Goal: Answer question/provide support: Share knowledge or assist other users

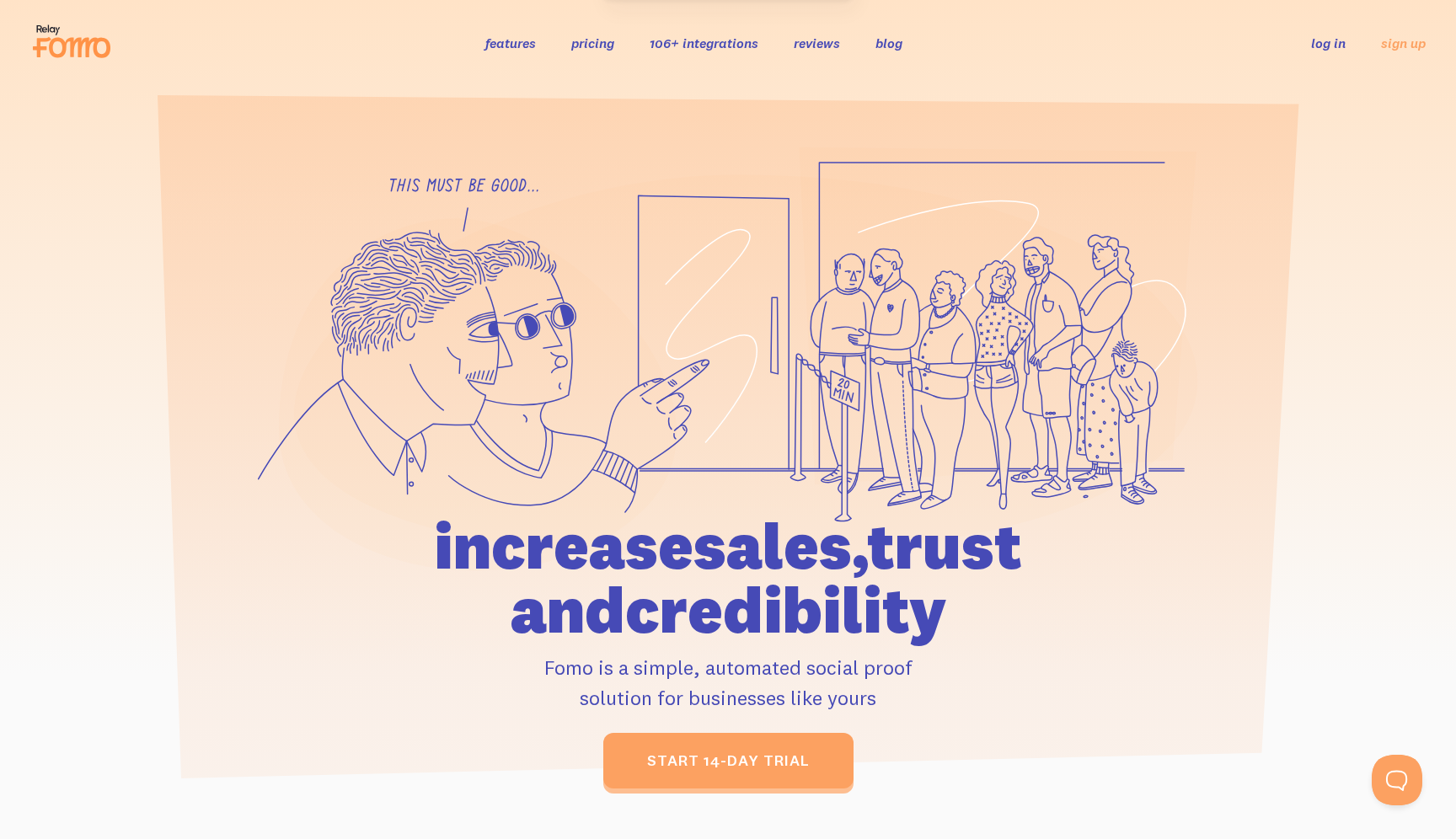
click at [1341, 34] on link "log in" at bounding box center [1329, 43] width 34 height 17
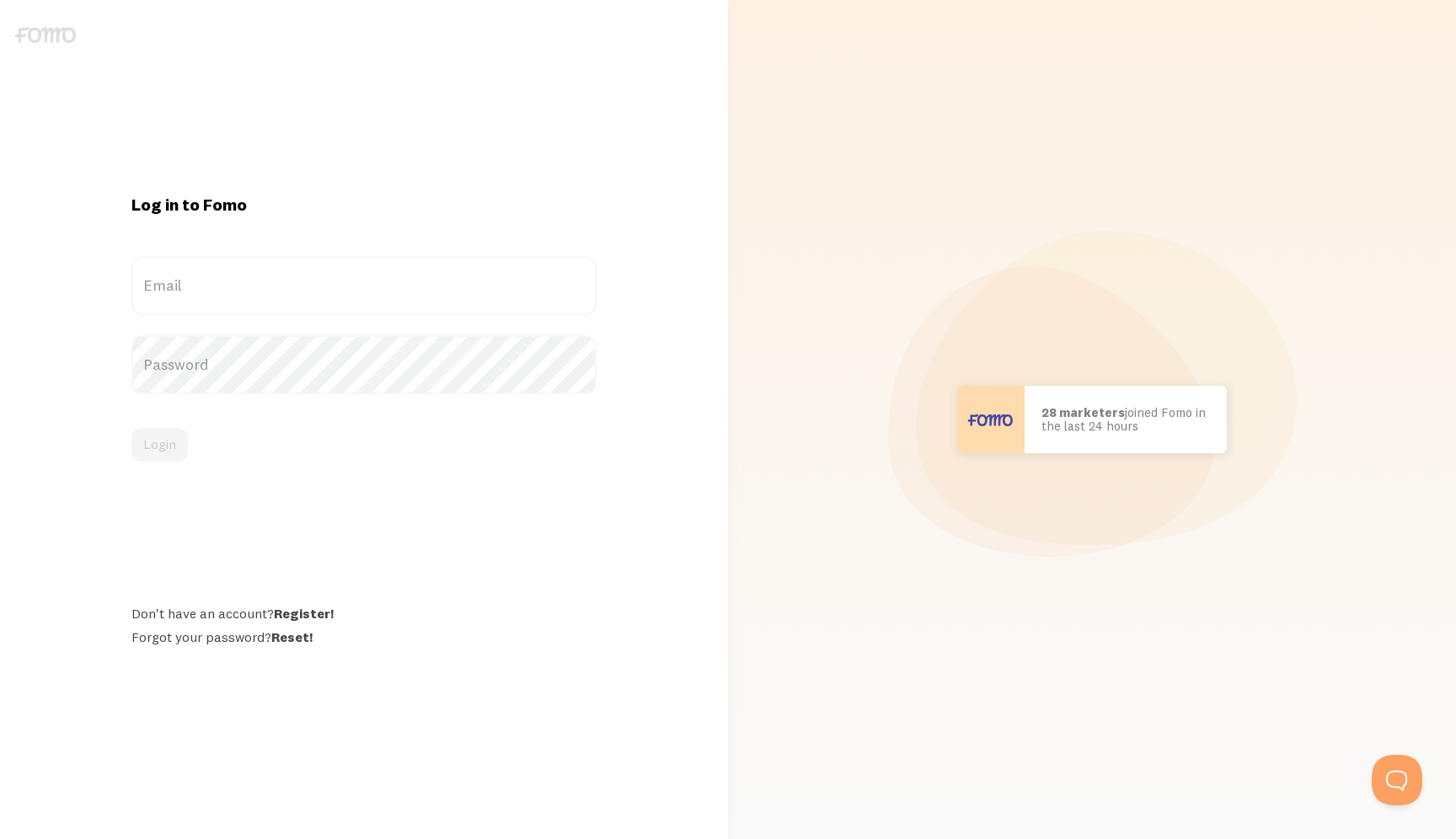
click at [366, 296] on label "Email" at bounding box center [364, 286] width 465 height 59
click at [366, 296] on input "Email" at bounding box center [364, 286] width 465 height 59
click at [364, 289] on label "Email" at bounding box center [364, 286] width 465 height 59
click at [364, 289] on input "Email" at bounding box center [364, 286] width 465 height 59
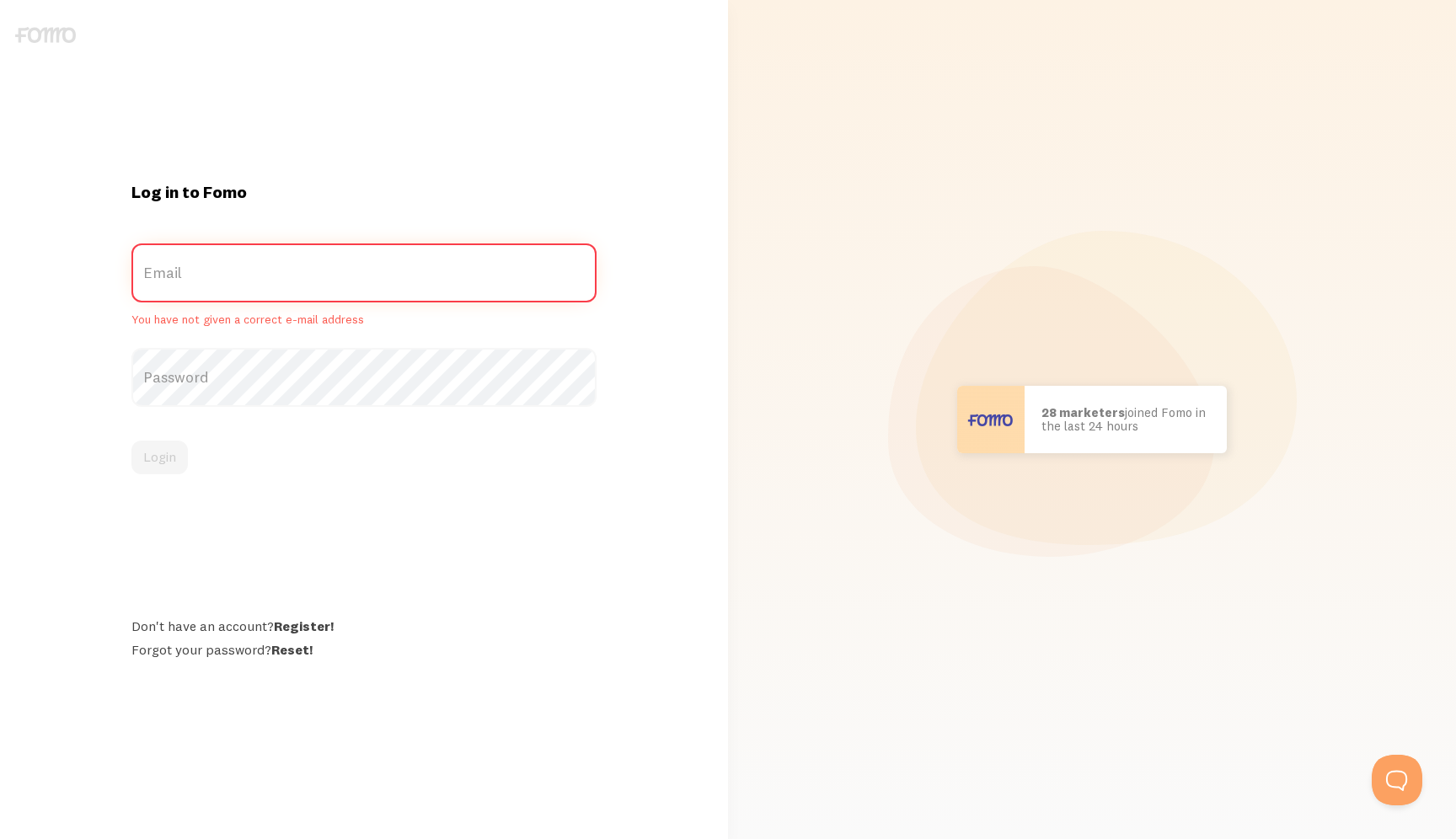
type input "[EMAIL_ADDRESS][DOMAIN_NAME]"
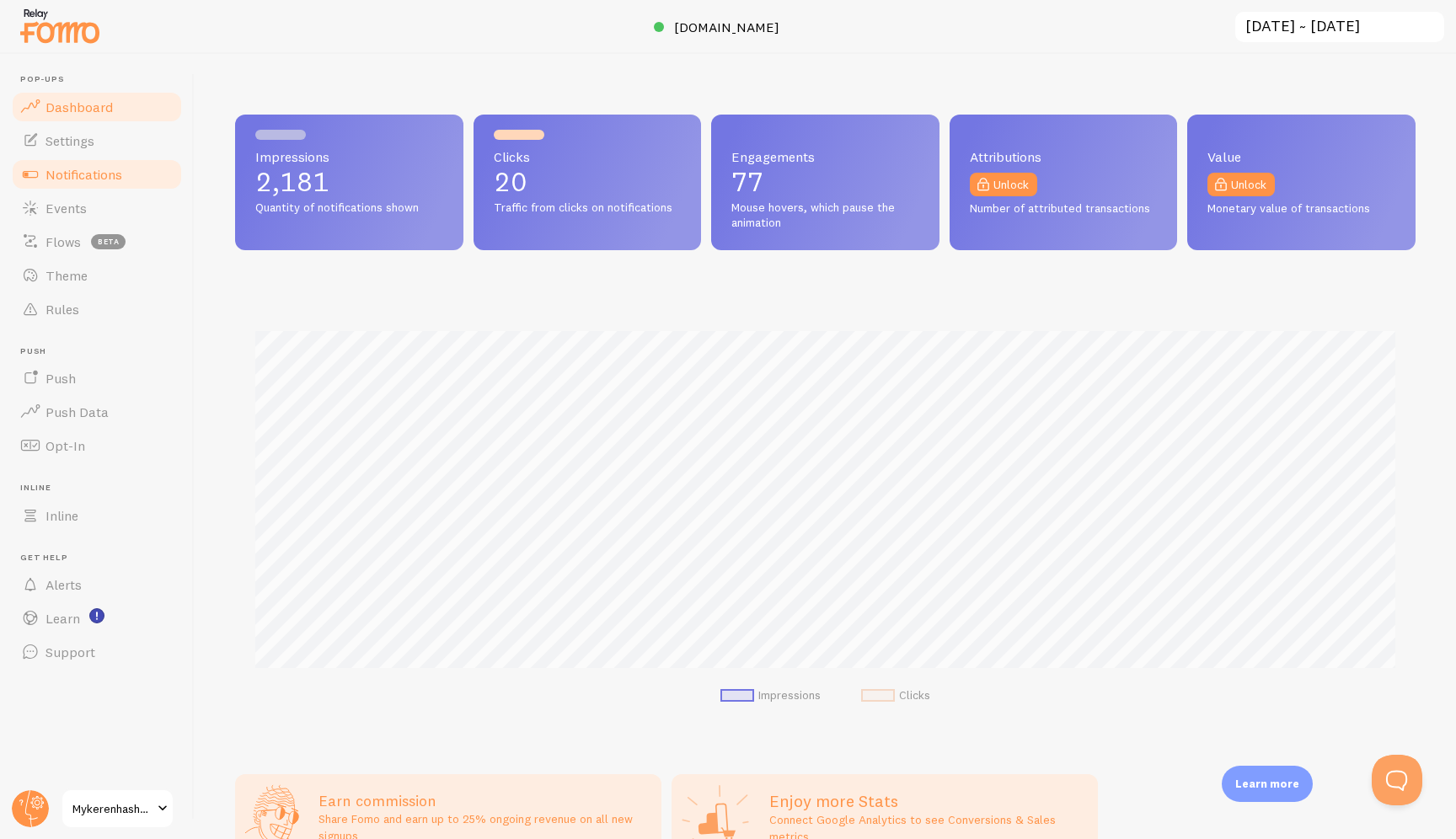
click at [68, 179] on span "Notifications" at bounding box center [84, 175] width 77 height 17
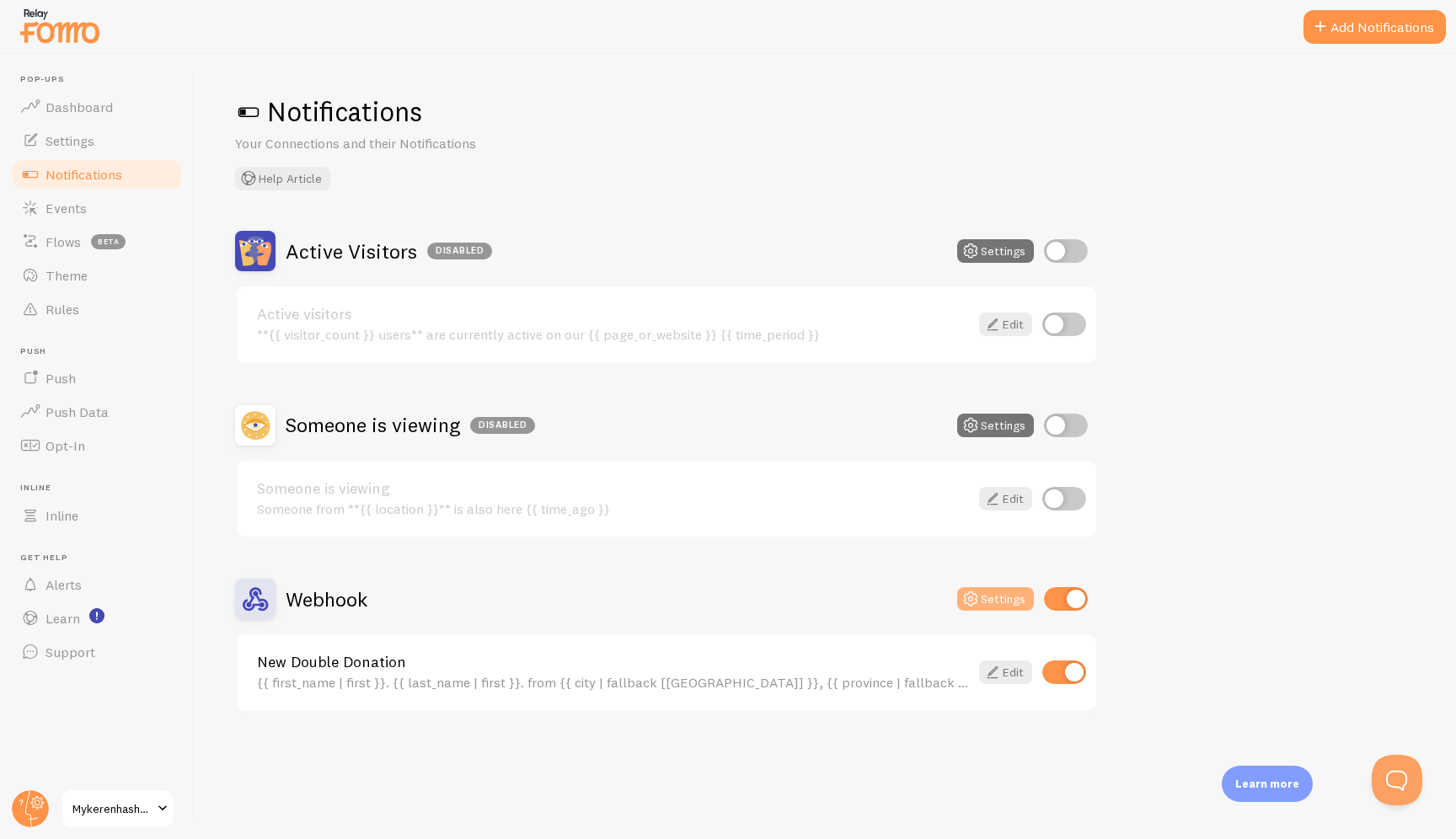
click at [996, 598] on button "Settings" at bounding box center [996, 599] width 77 height 24
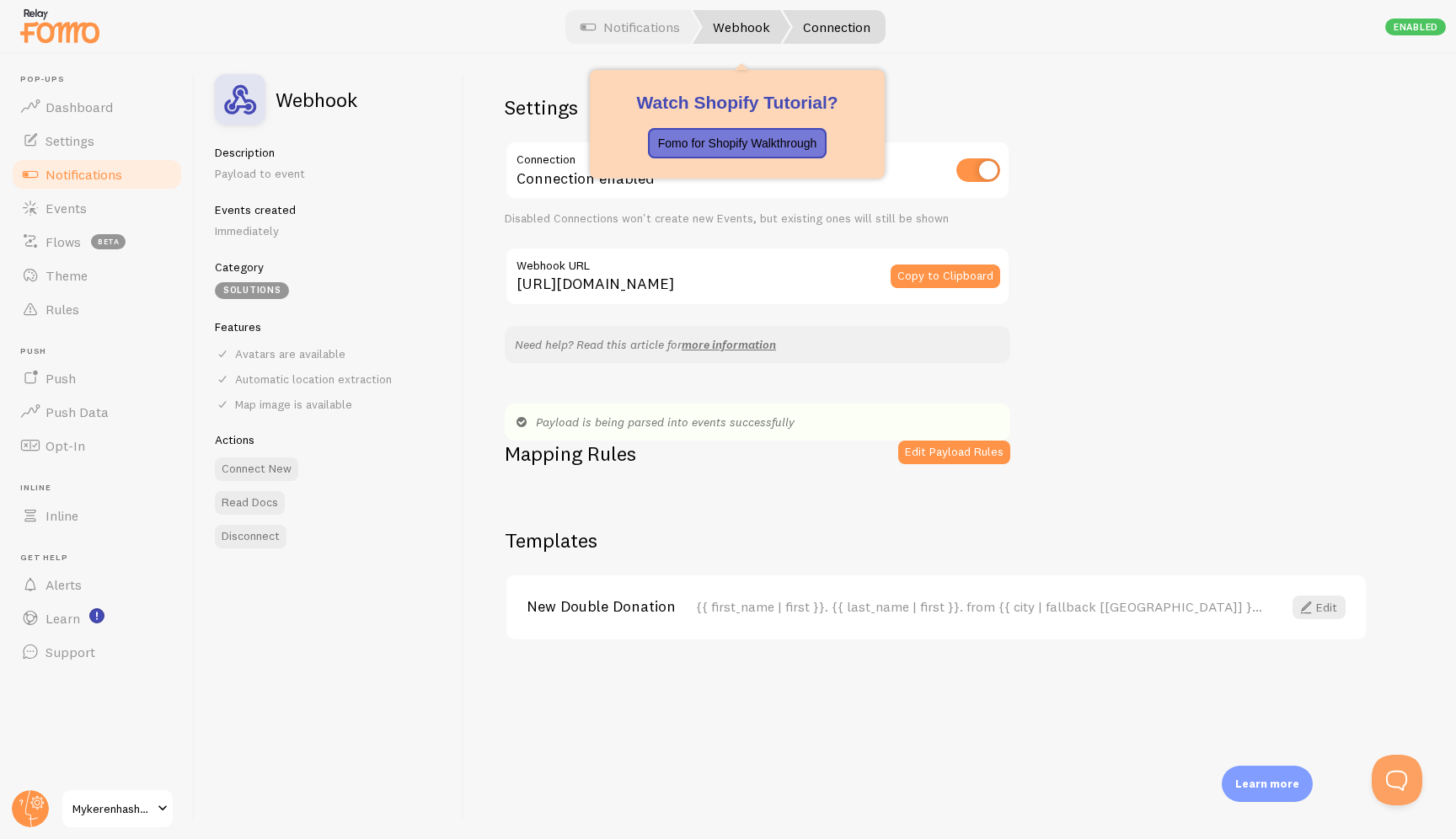
click at [716, 27] on link "Webhook" at bounding box center [741, 28] width 98 height 34
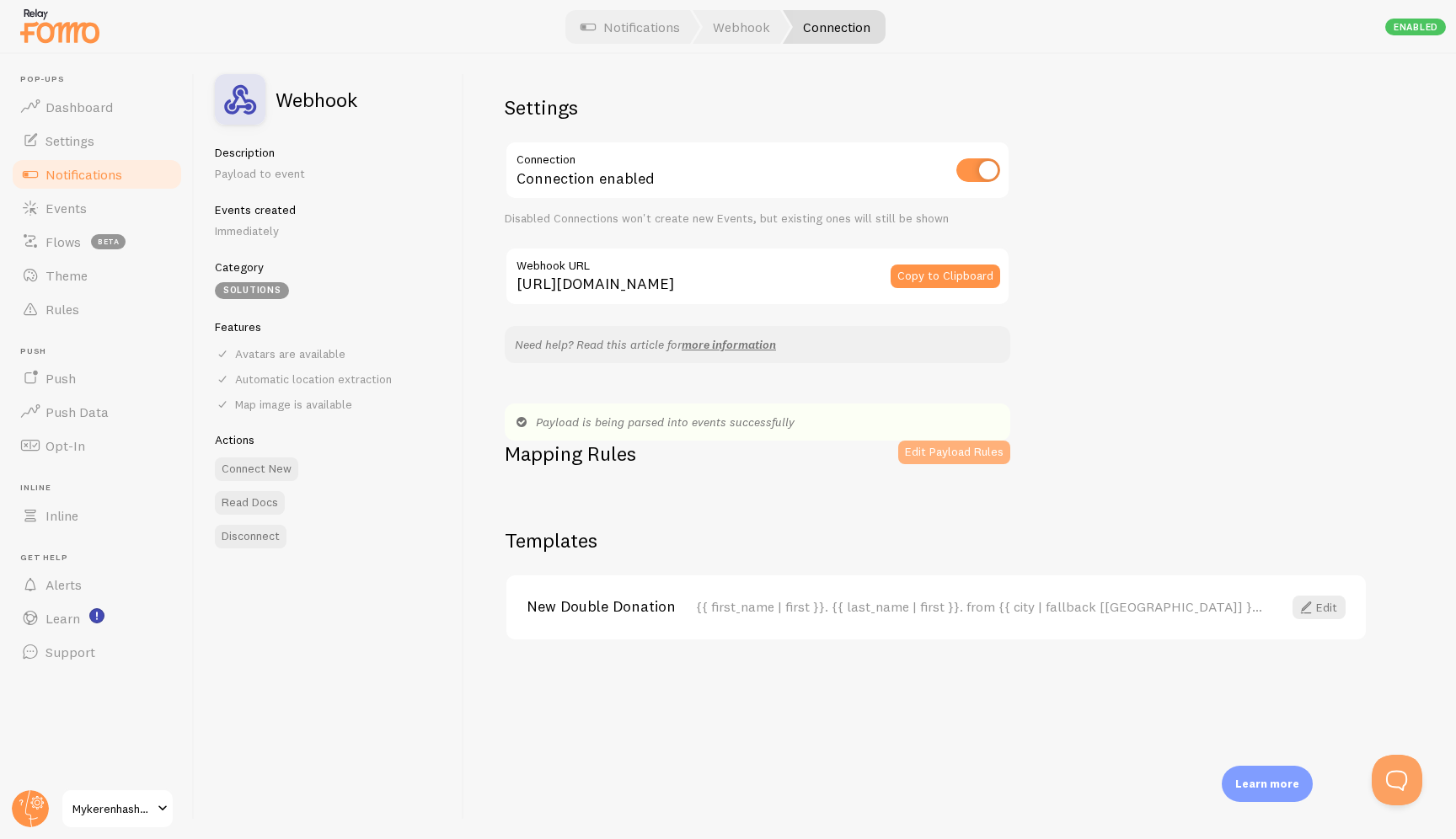
click at [973, 444] on button "Edit Payload Rules" at bounding box center [954, 452] width 112 height 24
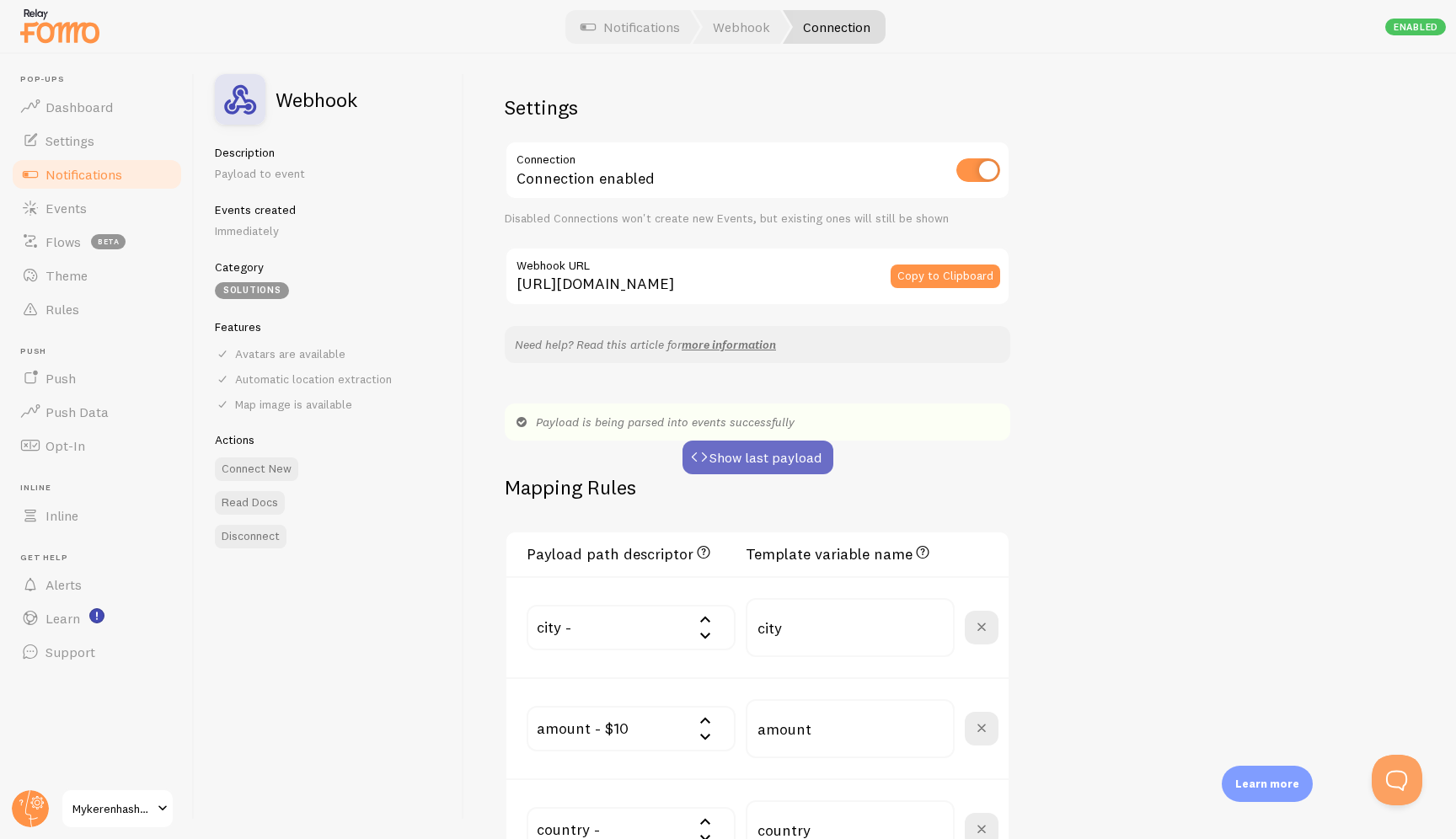
click at [768, 467] on button "Show last payload" at bounding box center [757, 457] width 151 height 34
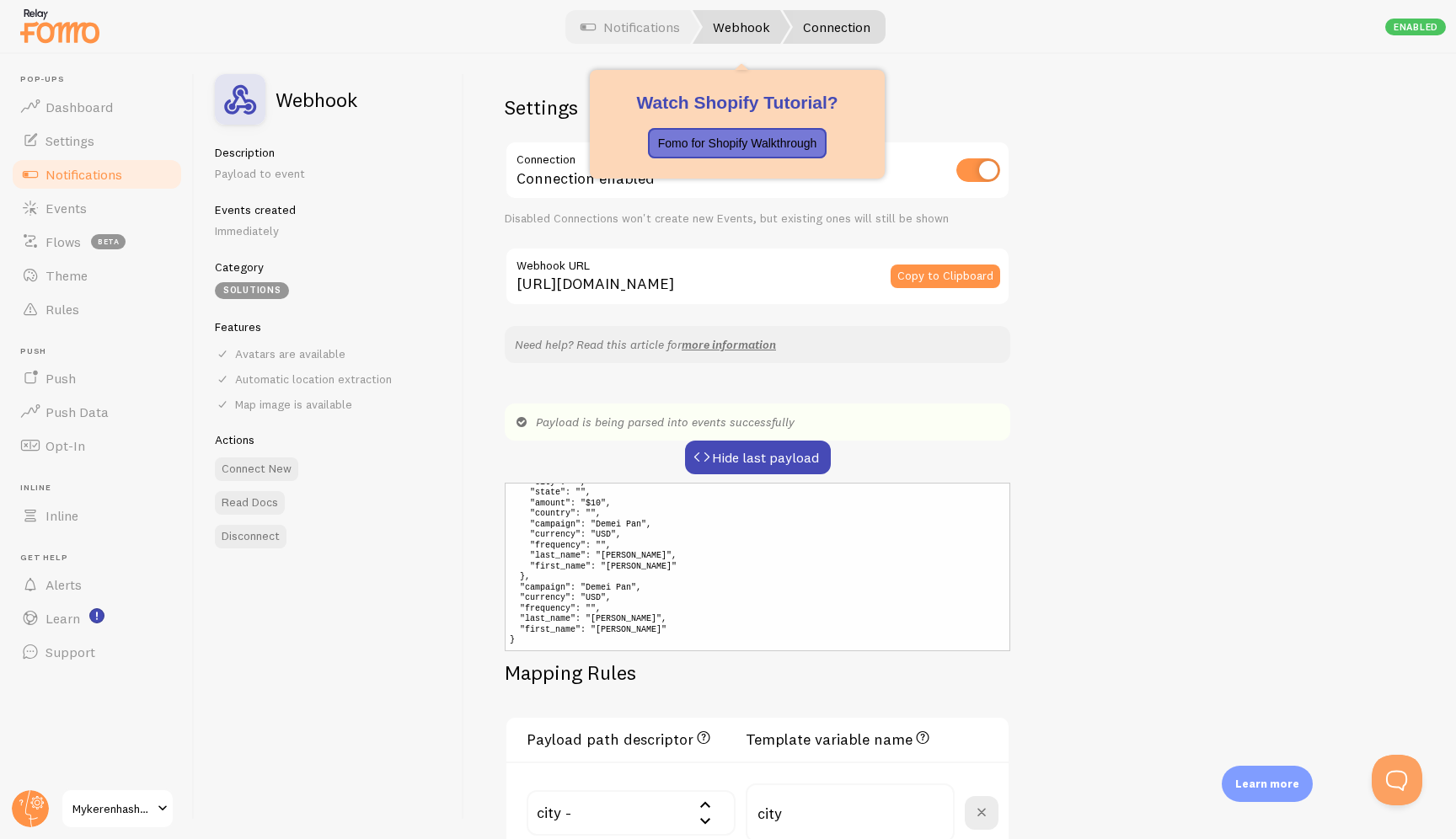
click at [735, 32] on link "Webhook" at bounding box center [741, 28] width 98 height 34
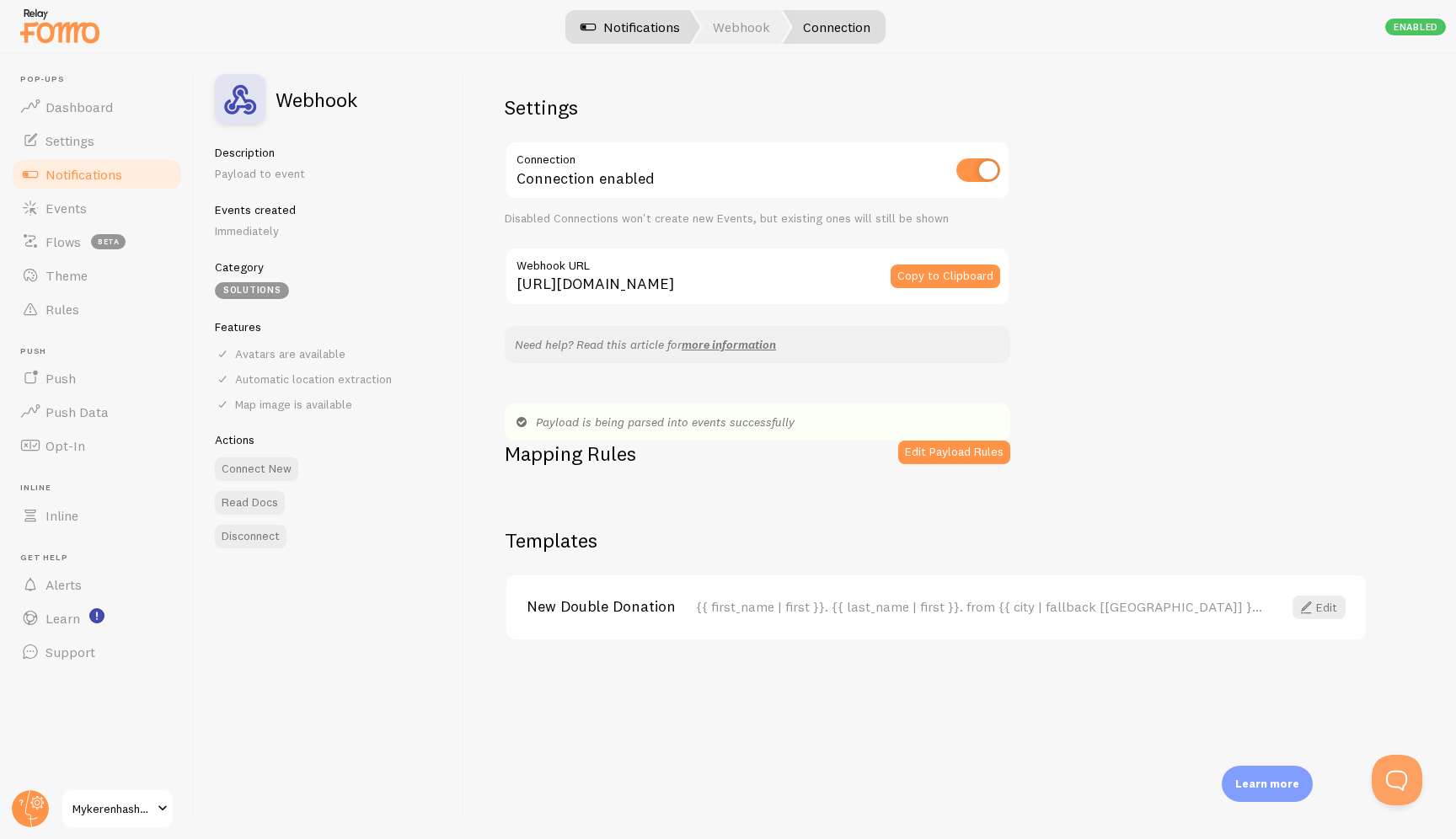
click at [629, 34] on link "Notifications" at bounding box center [629, 28] width 140 height 34
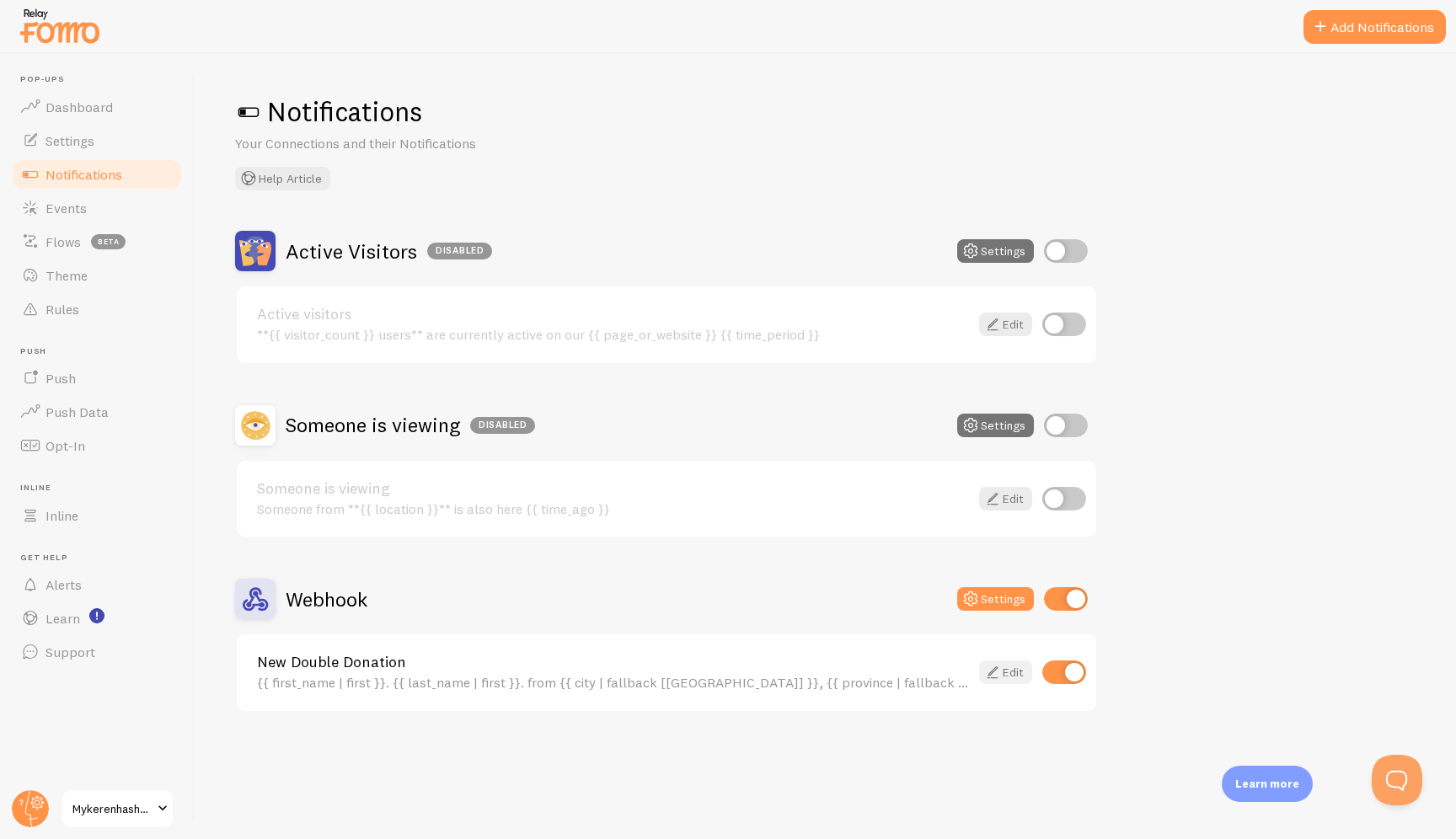
click at [1011, 681] on link "Edit" at bounding box center [1006, 672] width 53 height 24
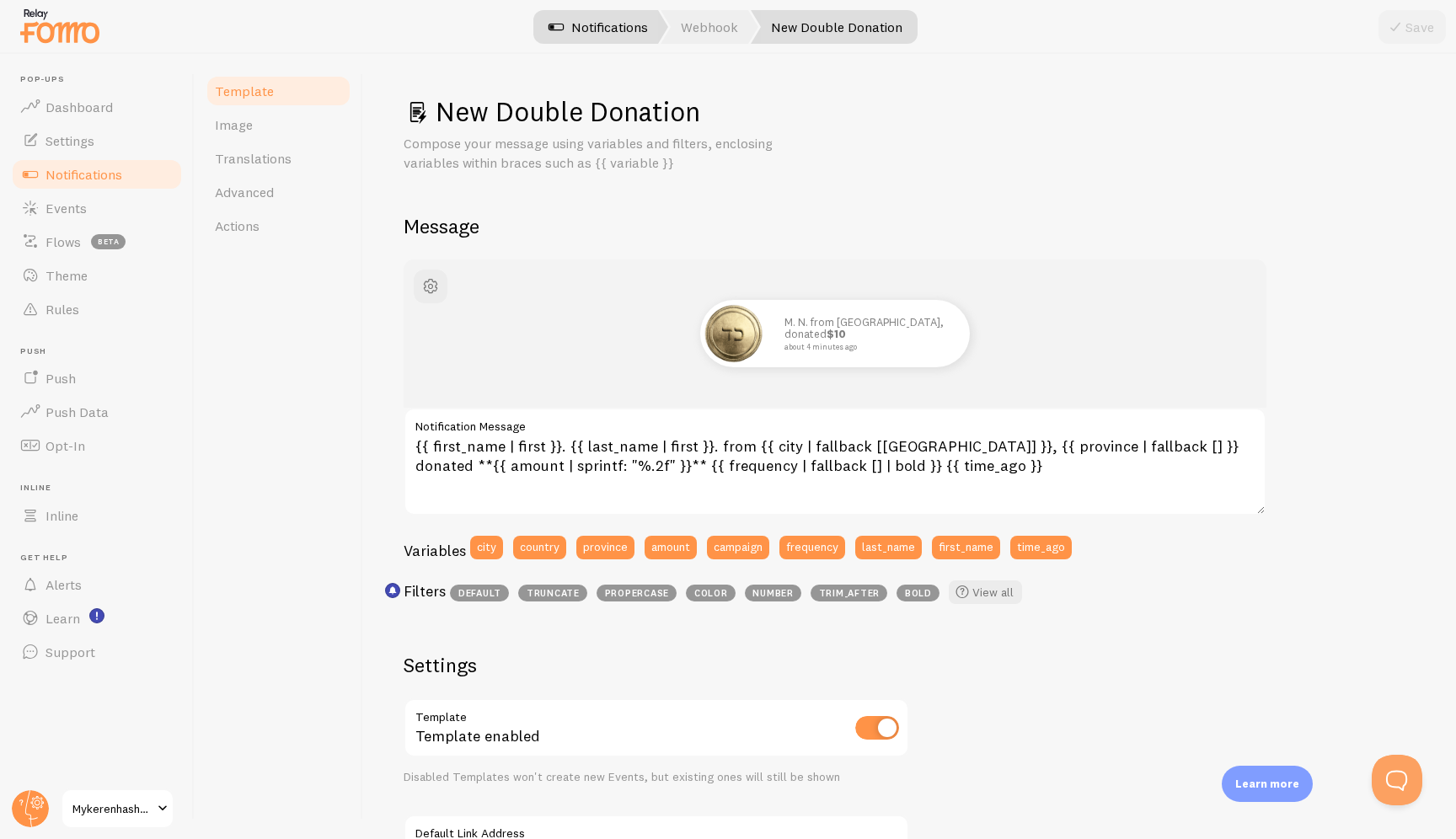
click at [602, 34] on link "Notifications" at bounding box center [598, 28] width 140 height 34
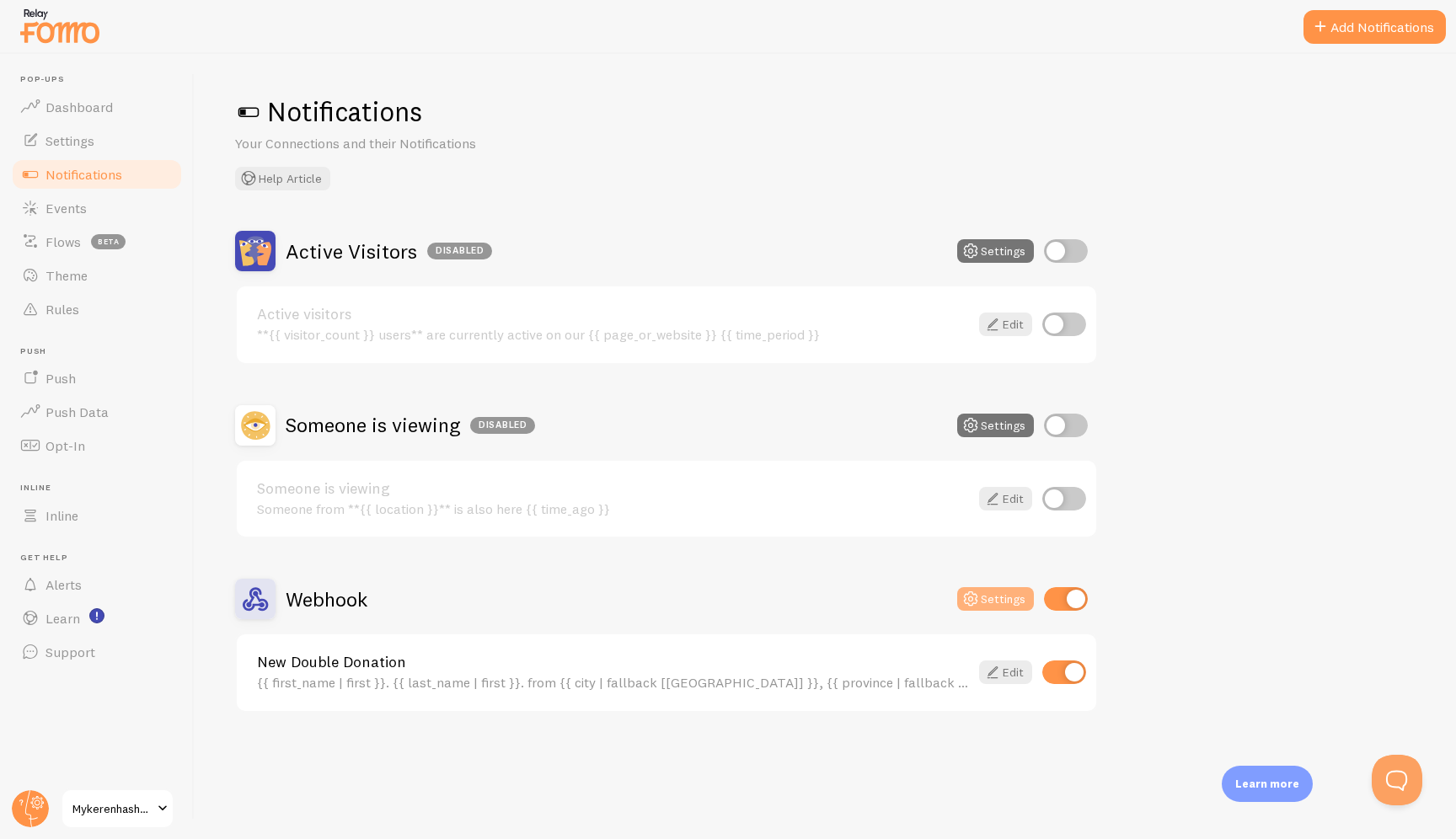
click at [998, 599] on button "Settings" at bounding box center [996, 599] width 77 height 24
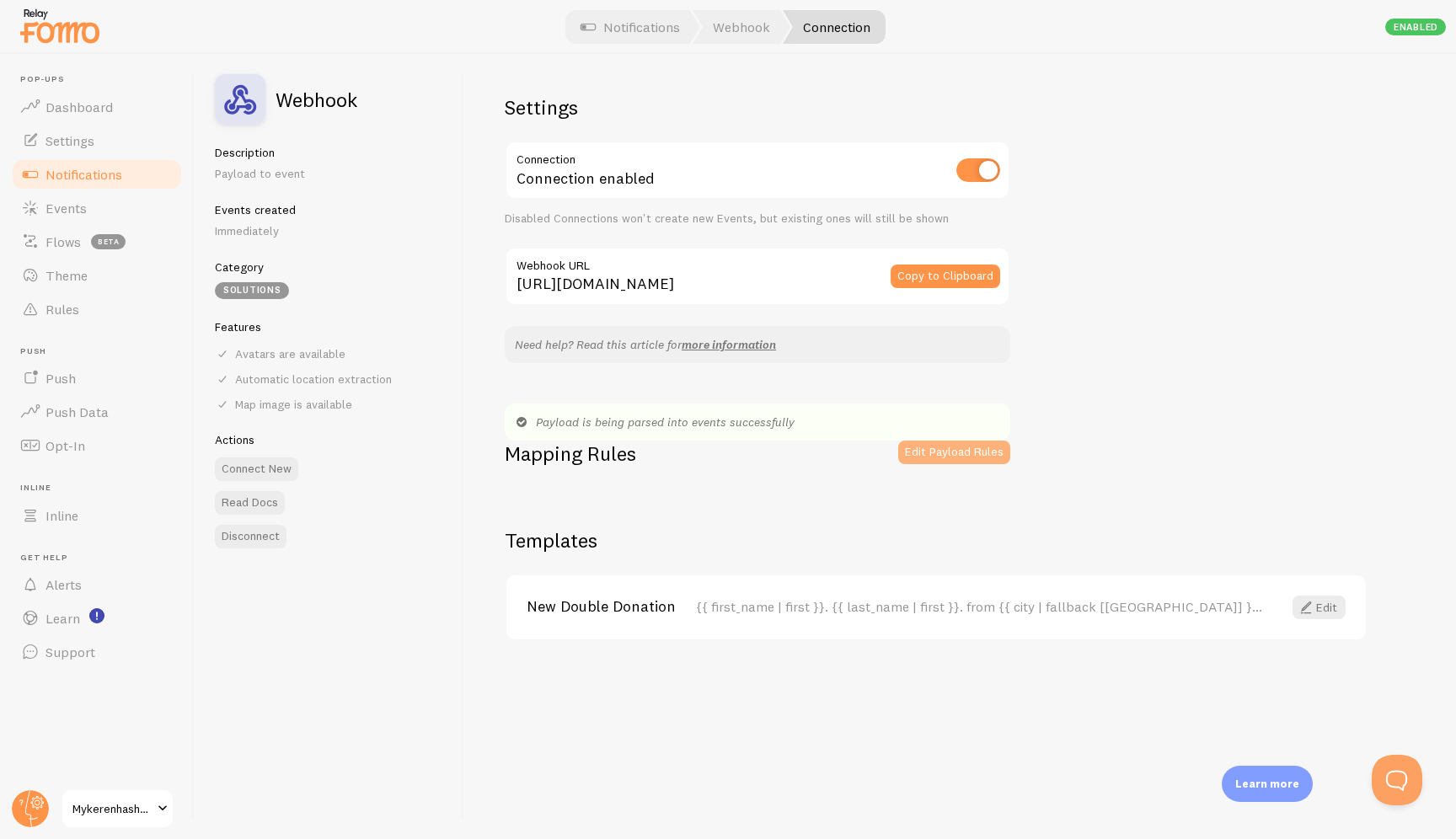
click at [927, 453] on button "Edit Payload Rules" at bounding box center [954, 452] width 112 height 24
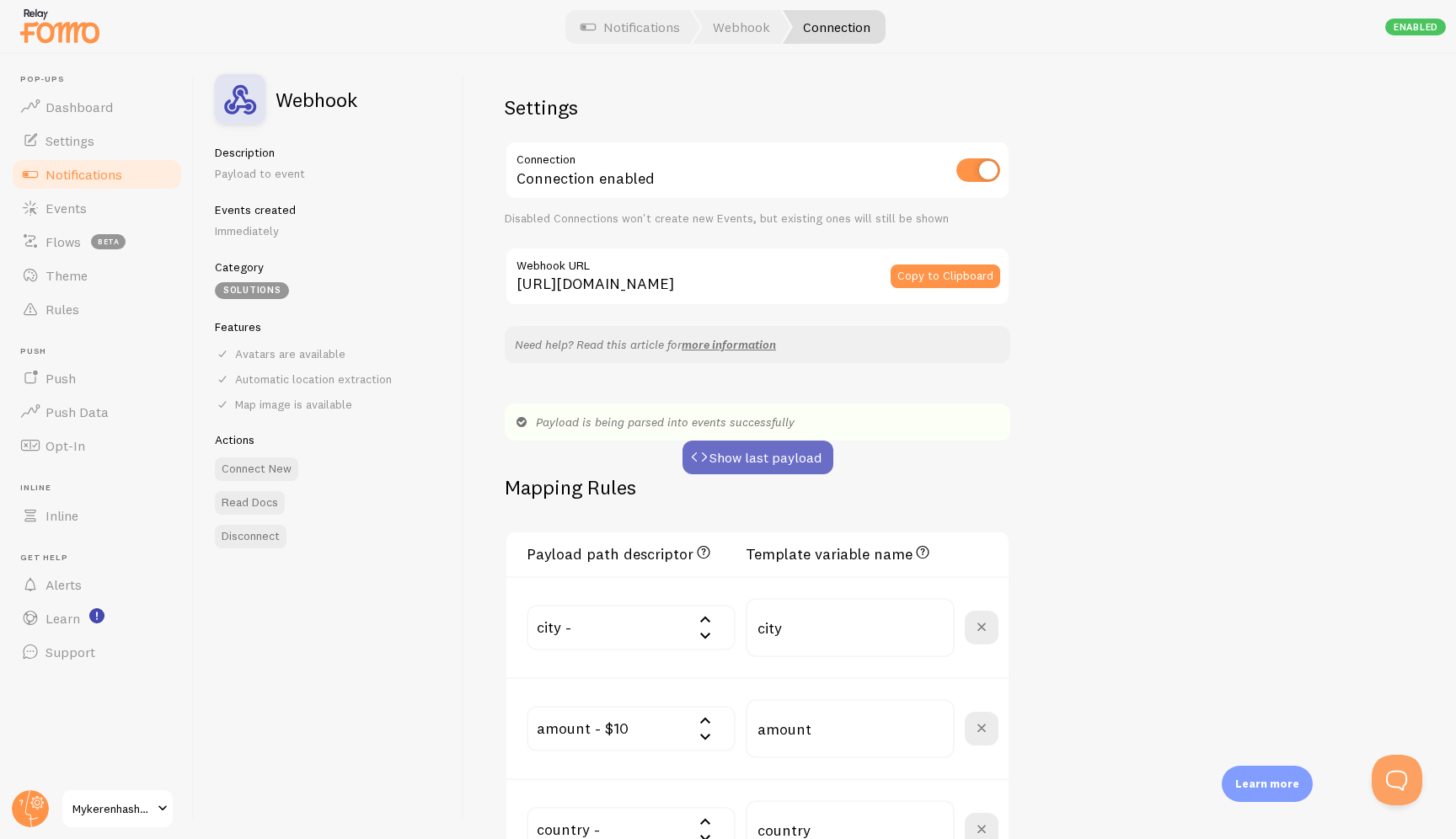
click at [762, 469] on button "Show last payload" at bounding box center [757, 457] width 151 height 34
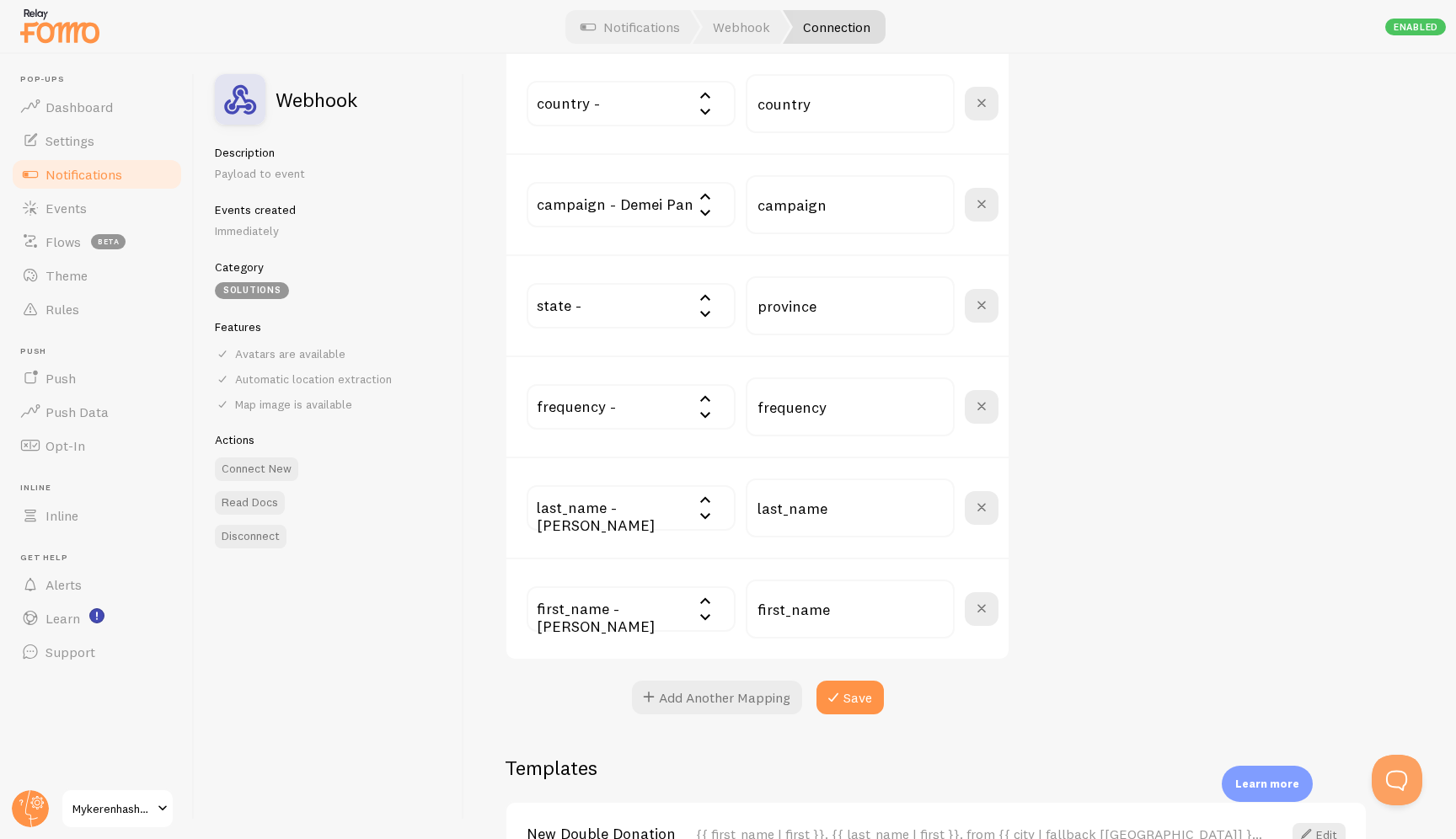
scroll to position [970, 0]
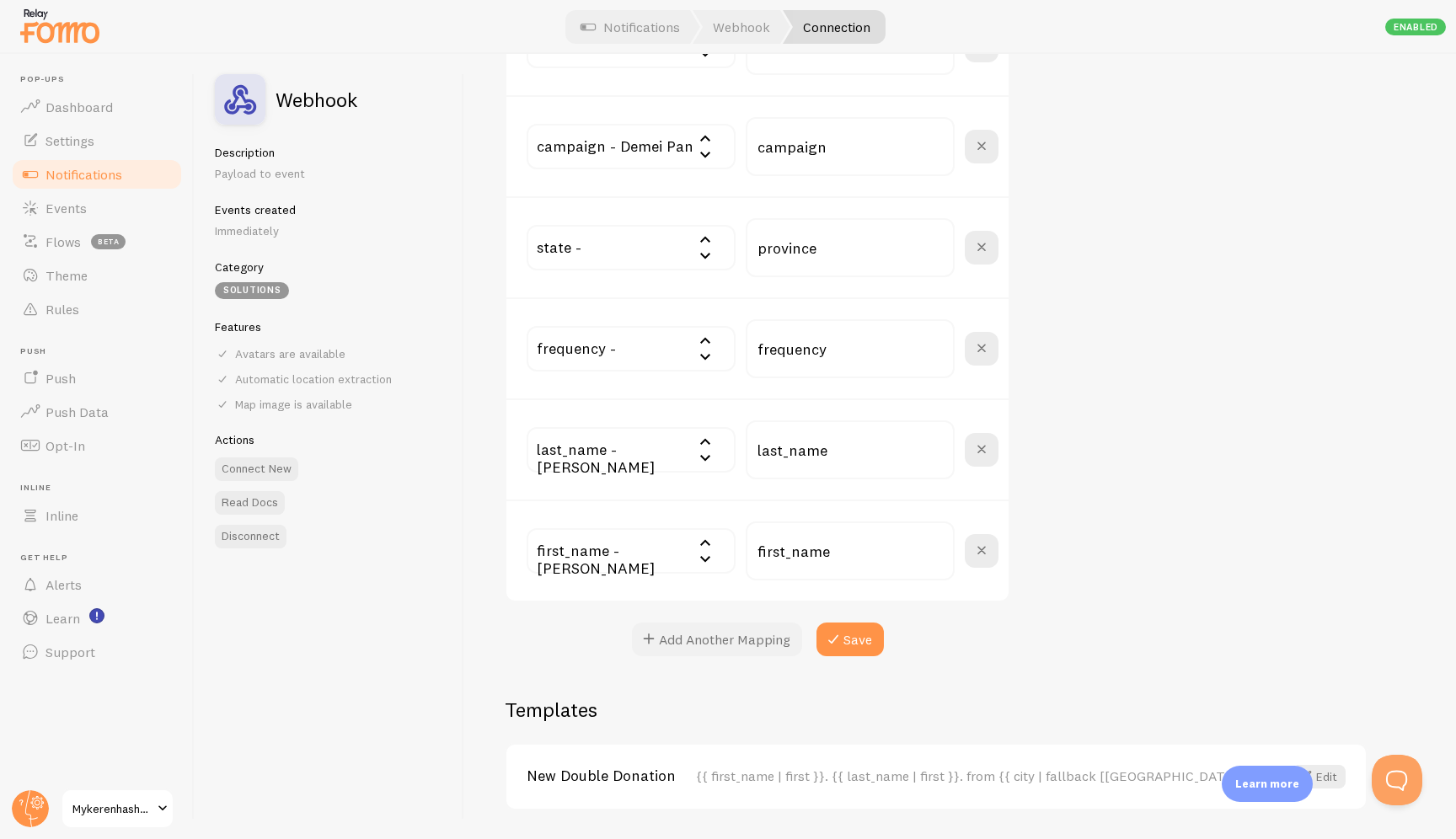
click at [697, 634] on button "Add Another Mapping" at bounding box center [717, 640] width 170 height 34
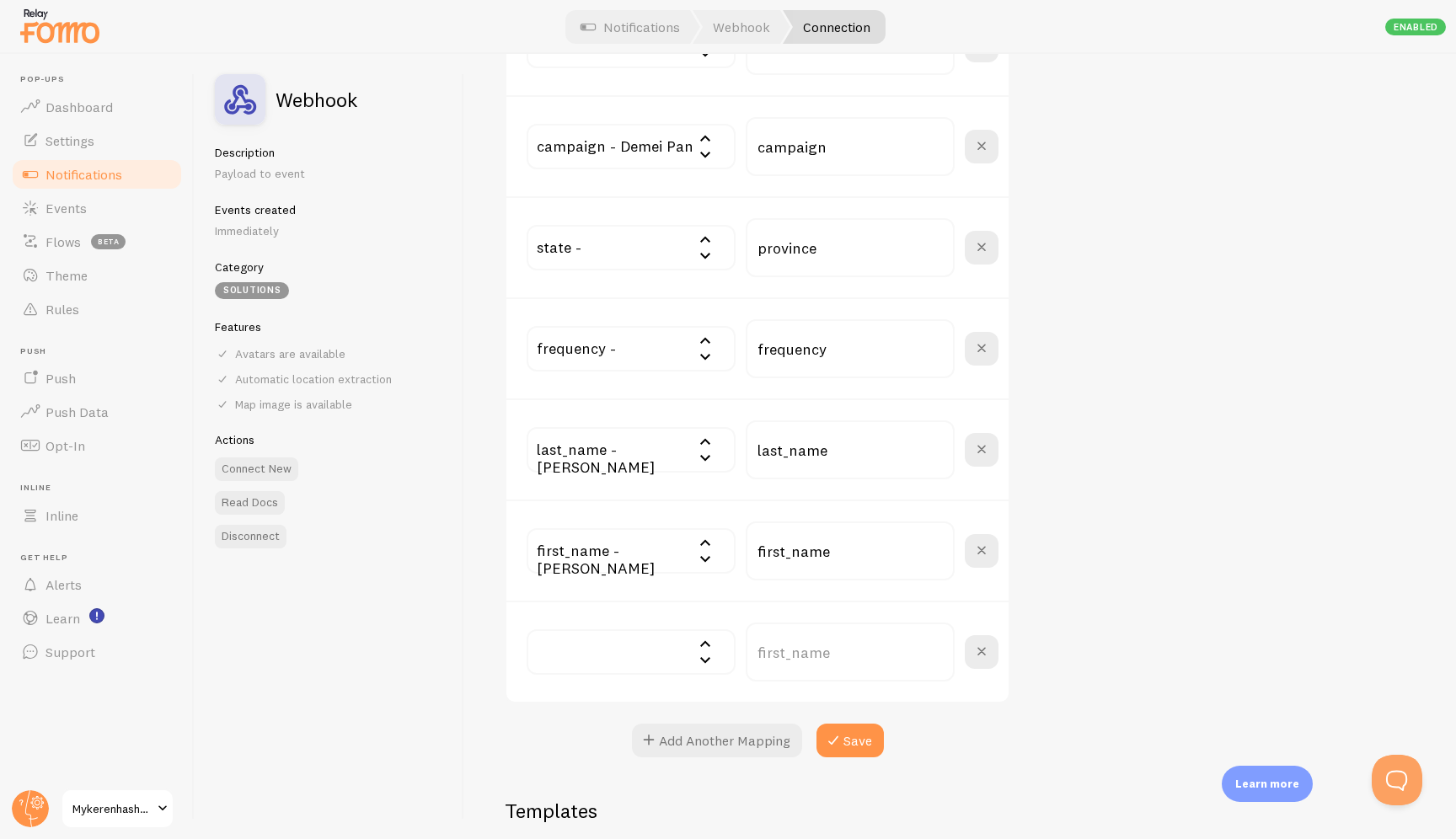
click at [660, 640] on input "text" at bounding box center [631, 652] width 209 height 46
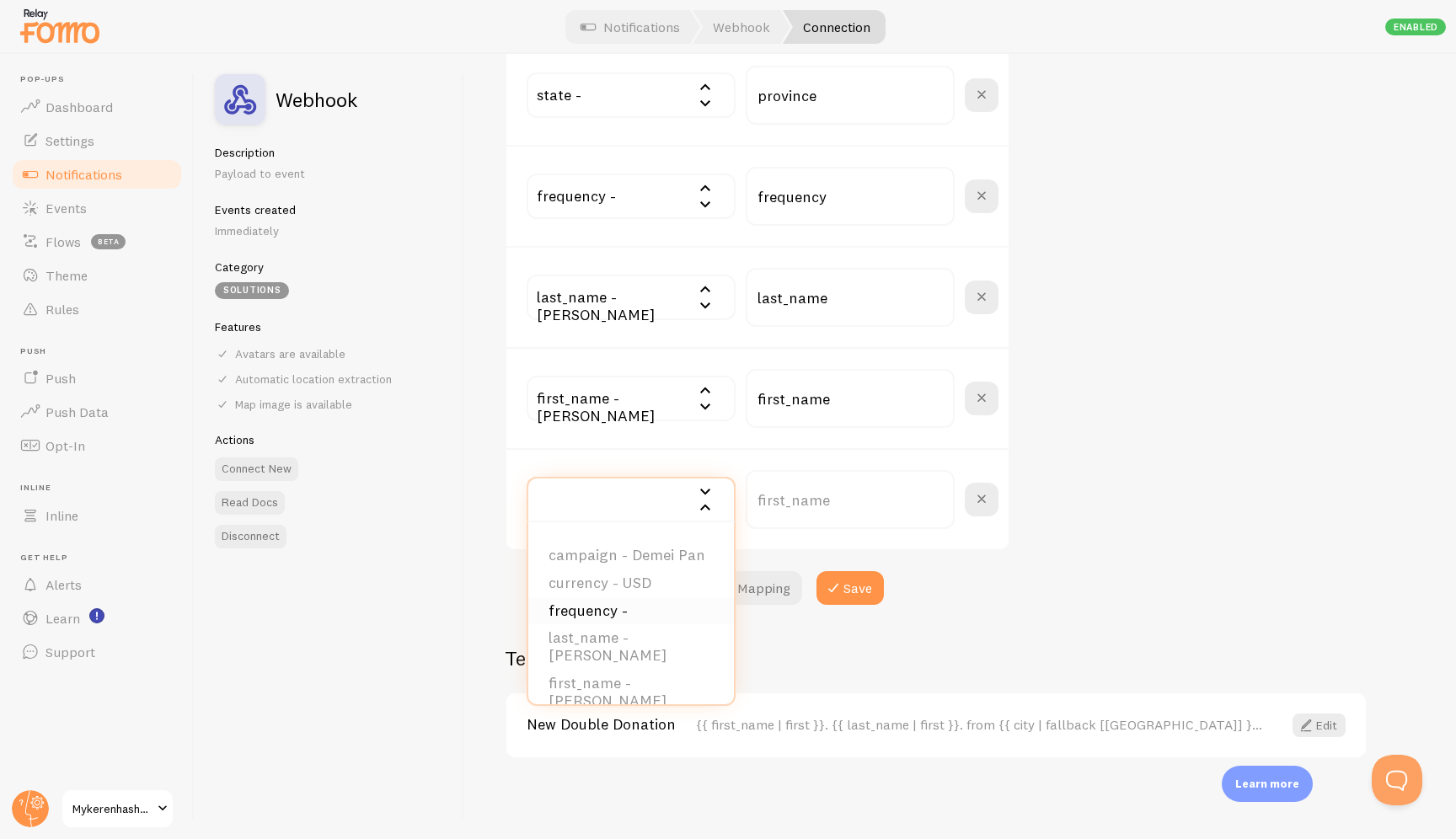
scroll to position [456, 0]
click at [613, 581] on li "currency - USD" at bounding box center [631, 580] width 206 height 28
type input "currency"
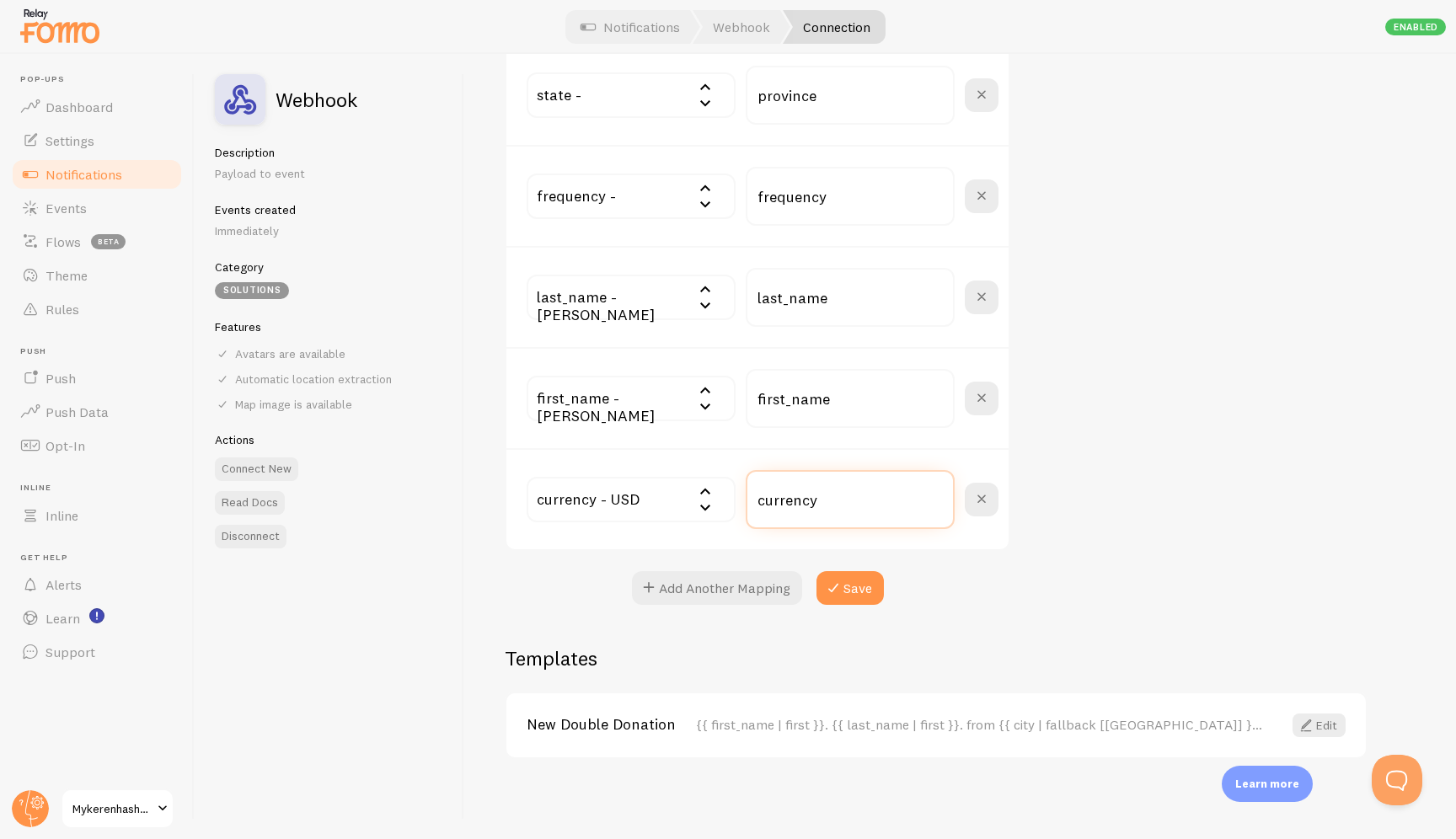
click at [803, 491] on input "currency" at bounding box center [850, 499] width 209 height 59
click at [1129, 472] on div "Settings Connection Connection enabled Disabled Connections won't create new Ev…" at bounding box center [960, 447] width 992 height 786
click at [843, 583] on button "Save" at bounding box center [849, 588] width 67 height 34
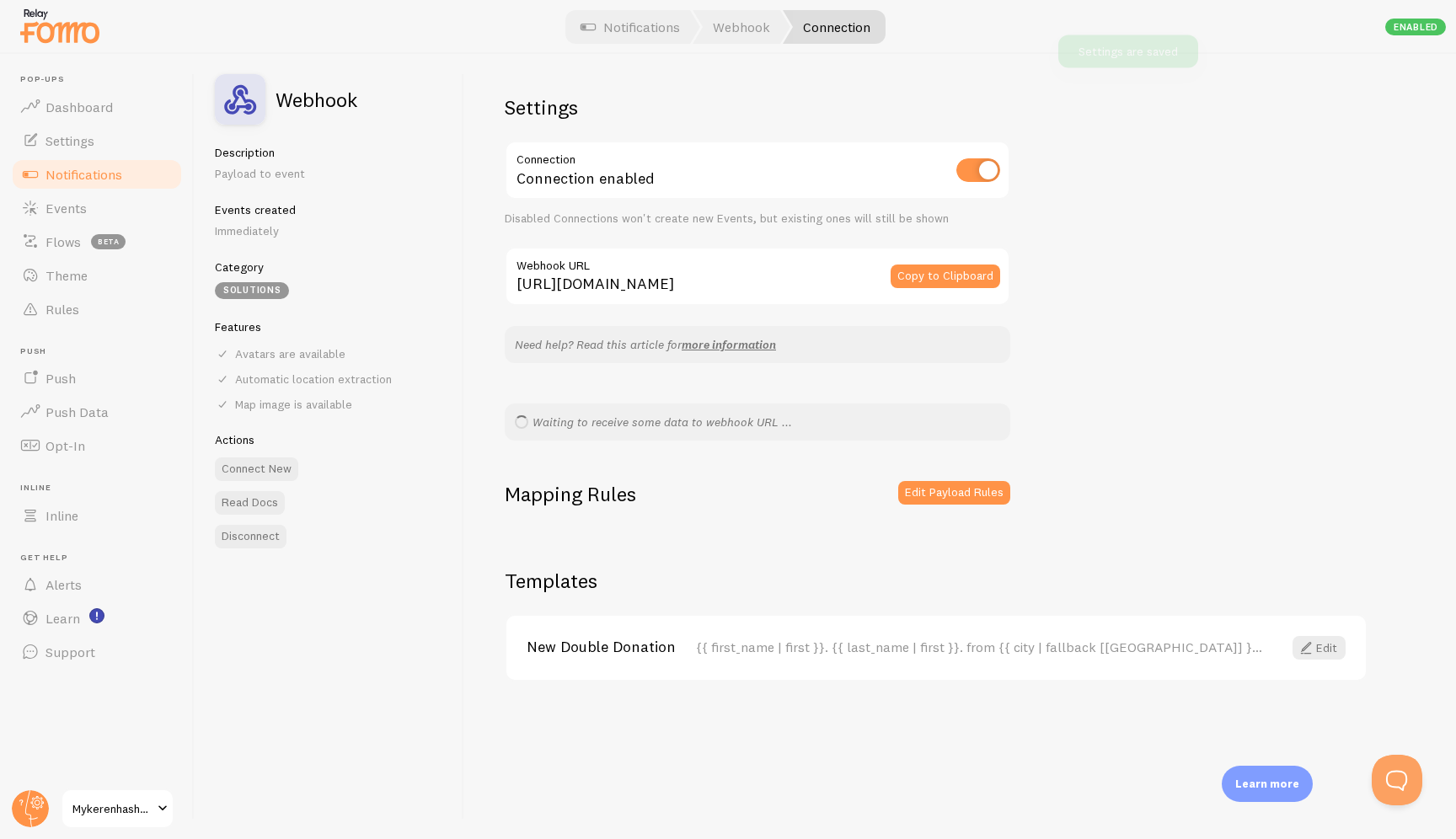
scroll to position [0, 0]
click at [651, 19] on link "Notifications" at bounding box center [629, 28] width 140 height 34
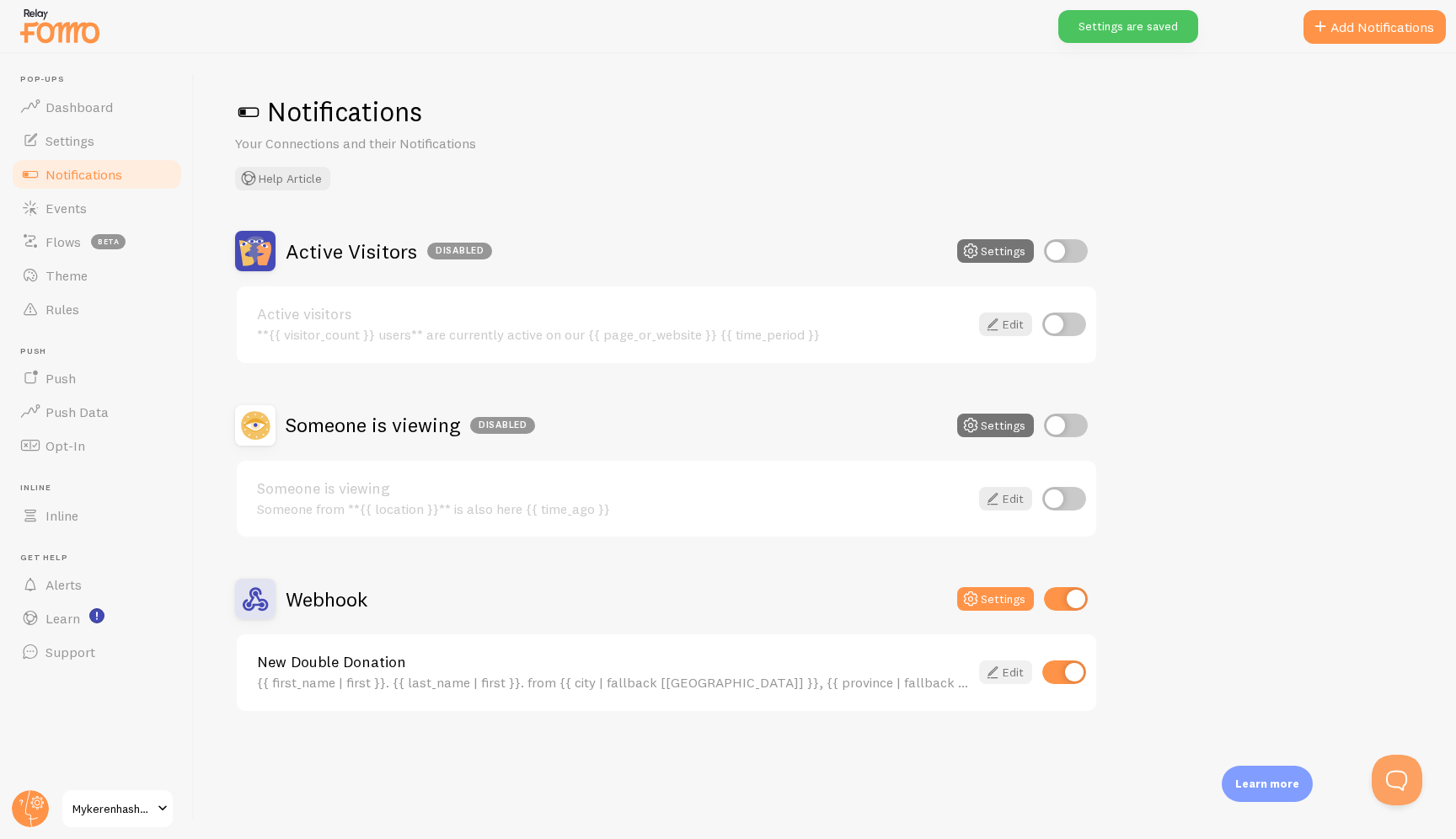
click at [996, 665] on icon at bounding box center [992, 672] width 20 height 20
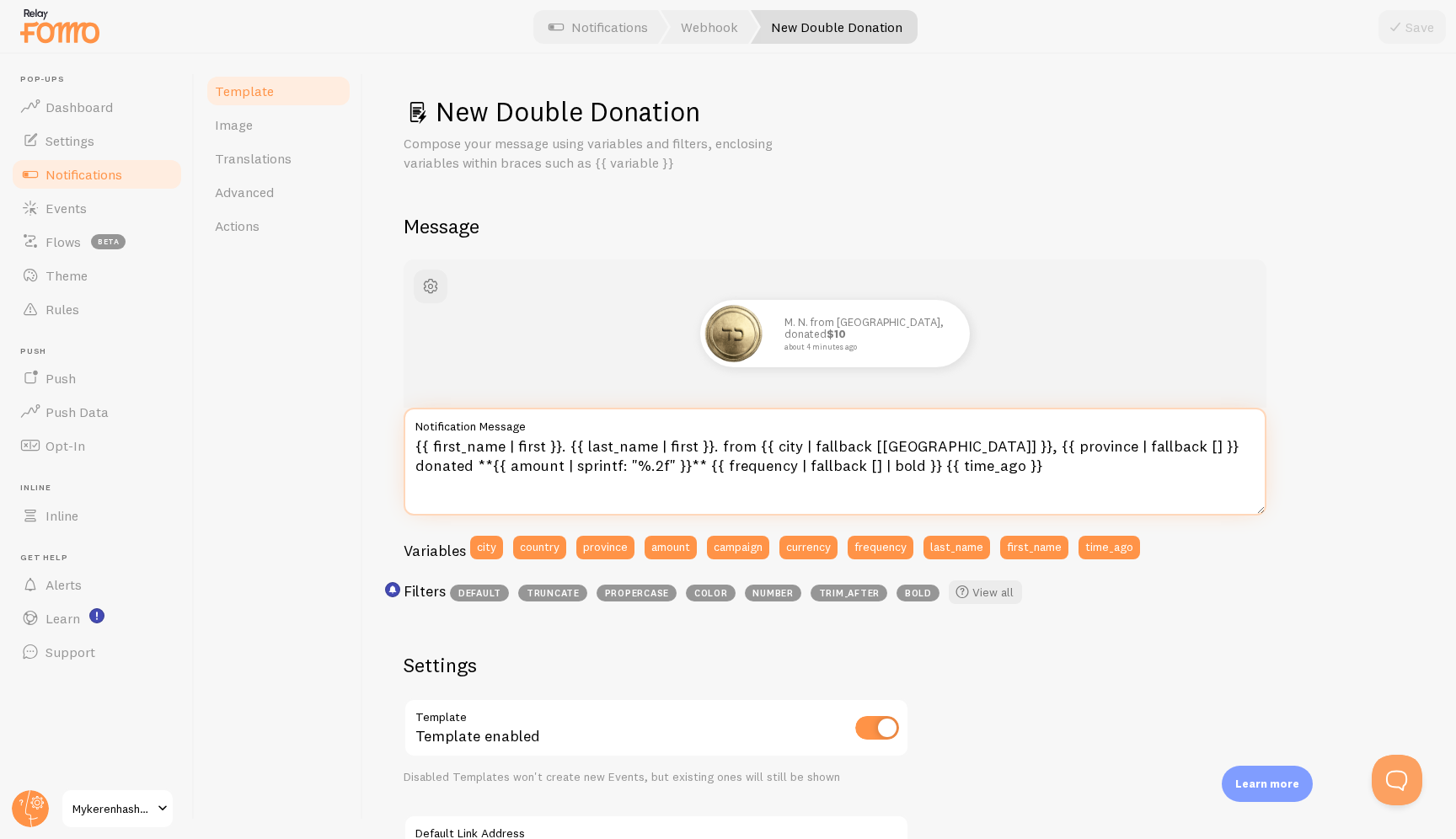
click at [701, 467] on textarea "{{ first_name | first }}. {{ last_name | first }}. from {{ city | fallback [Bro…" at bounding box center [834, 462] width 863 height 108
click at [1191, 443] on textarea "{{ first_name | first }}. {{ last_name | first }}. from {{ city | fallback [Bro…" at bounding box center [834, 462] width 863 height 108
click at [810, 478] on textarea "{{ first_name | first }}. {{ last_name | first }}. from {{ city | fallback [Bro…" at bounding box center [834, 462] width 863 height 108
click at [1199, 448] on textarea "{{ first_name | first }}. {{ last_name | first }}. from {{ city | fallback [Bro…" at bounding box center [834, 462] width 863 height 108
type textarea "{{ first_name | first }}. {{ last_name | first }}. from {{ city | fallback [Bro…"
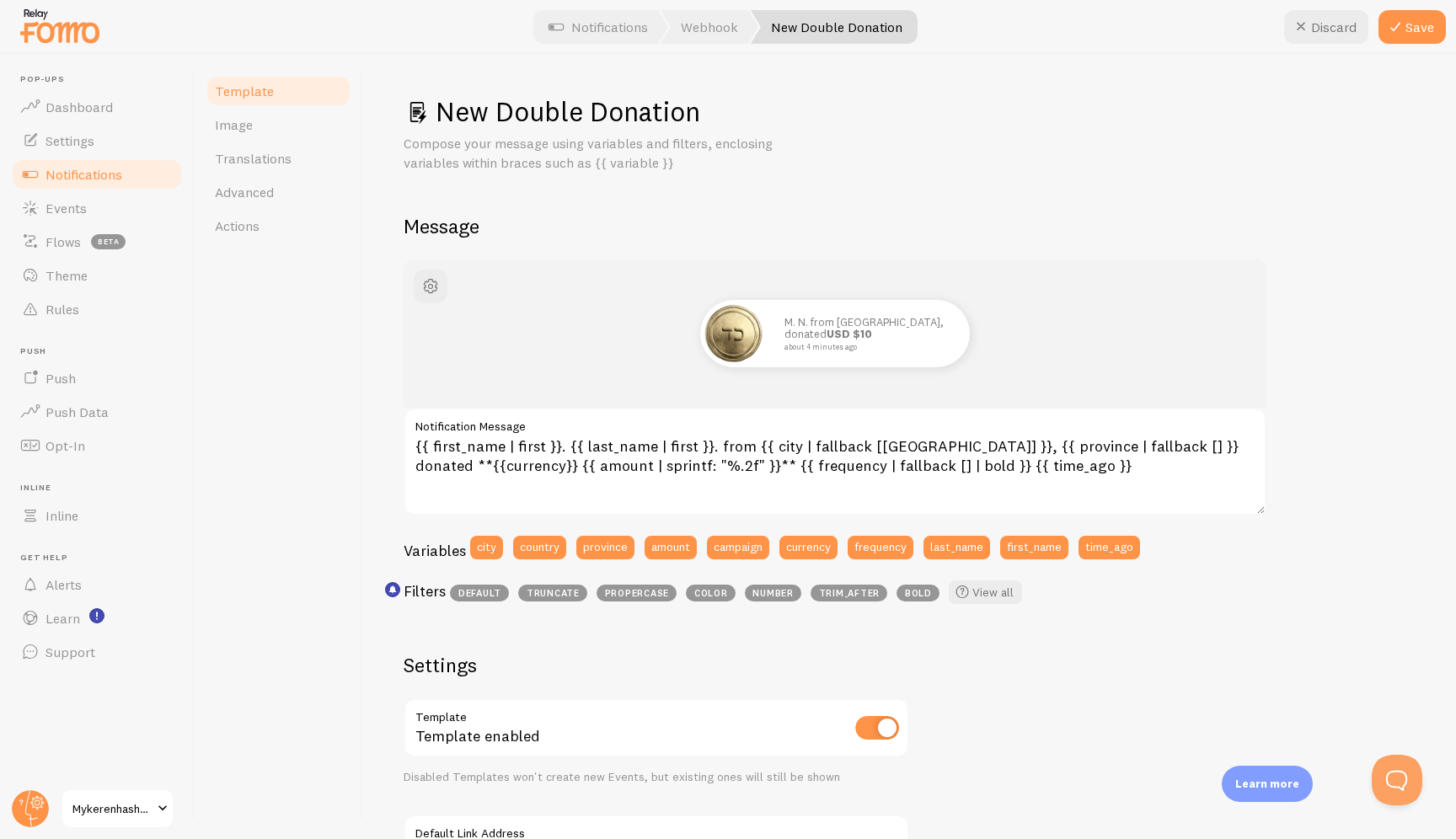
click at [1072, 314] on div "M. N. from Brooklyn, donated USD $10 about 4 minutes ago" at bounding box center [835, 333] width 782 height 67
click at [1418, 28] on button "Save" at bounding box center [1412, 28] width 67 height 34
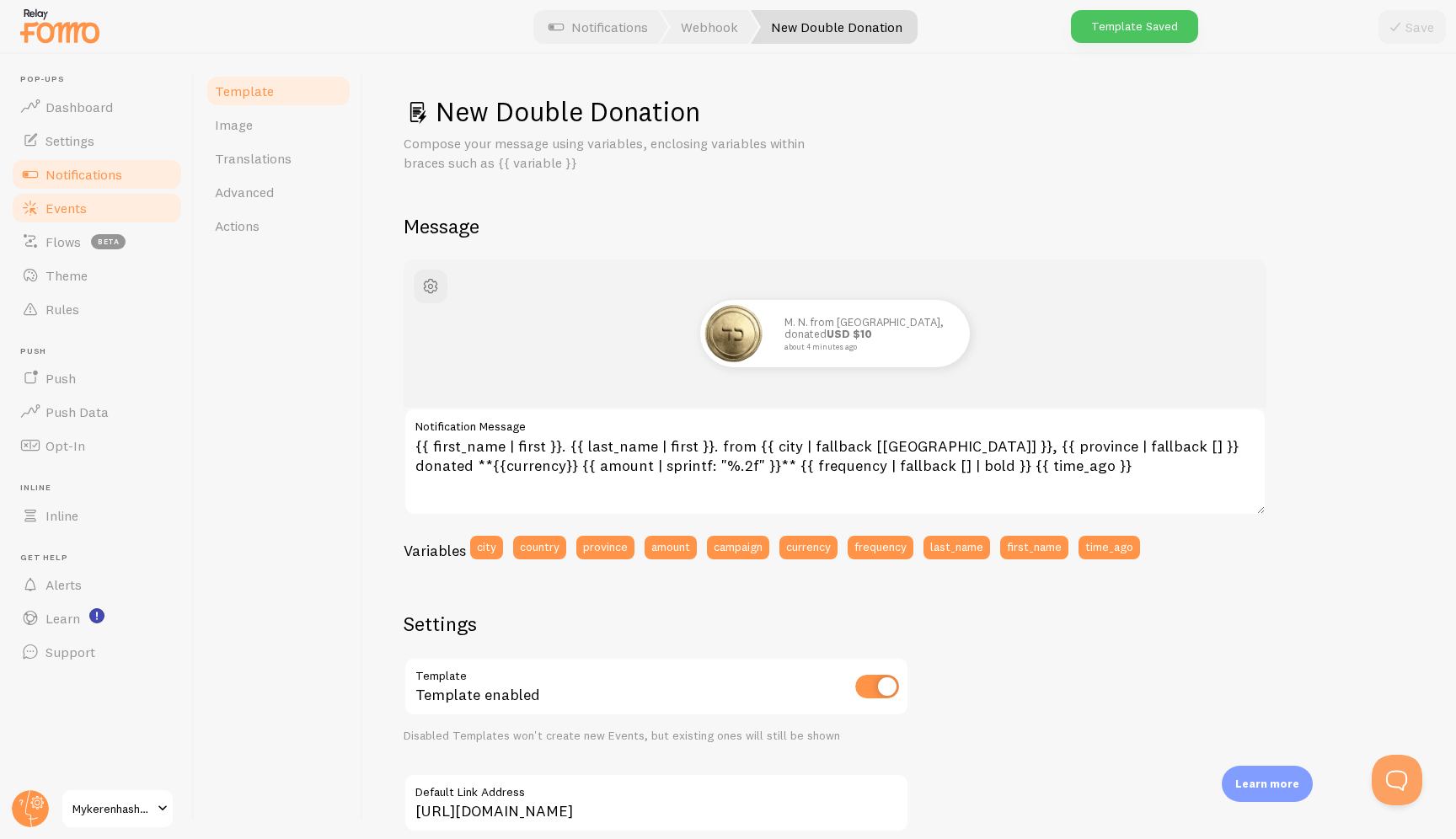
click at [102, 206] on link "Events" at bounding box center [97, 209] width 174 height 34
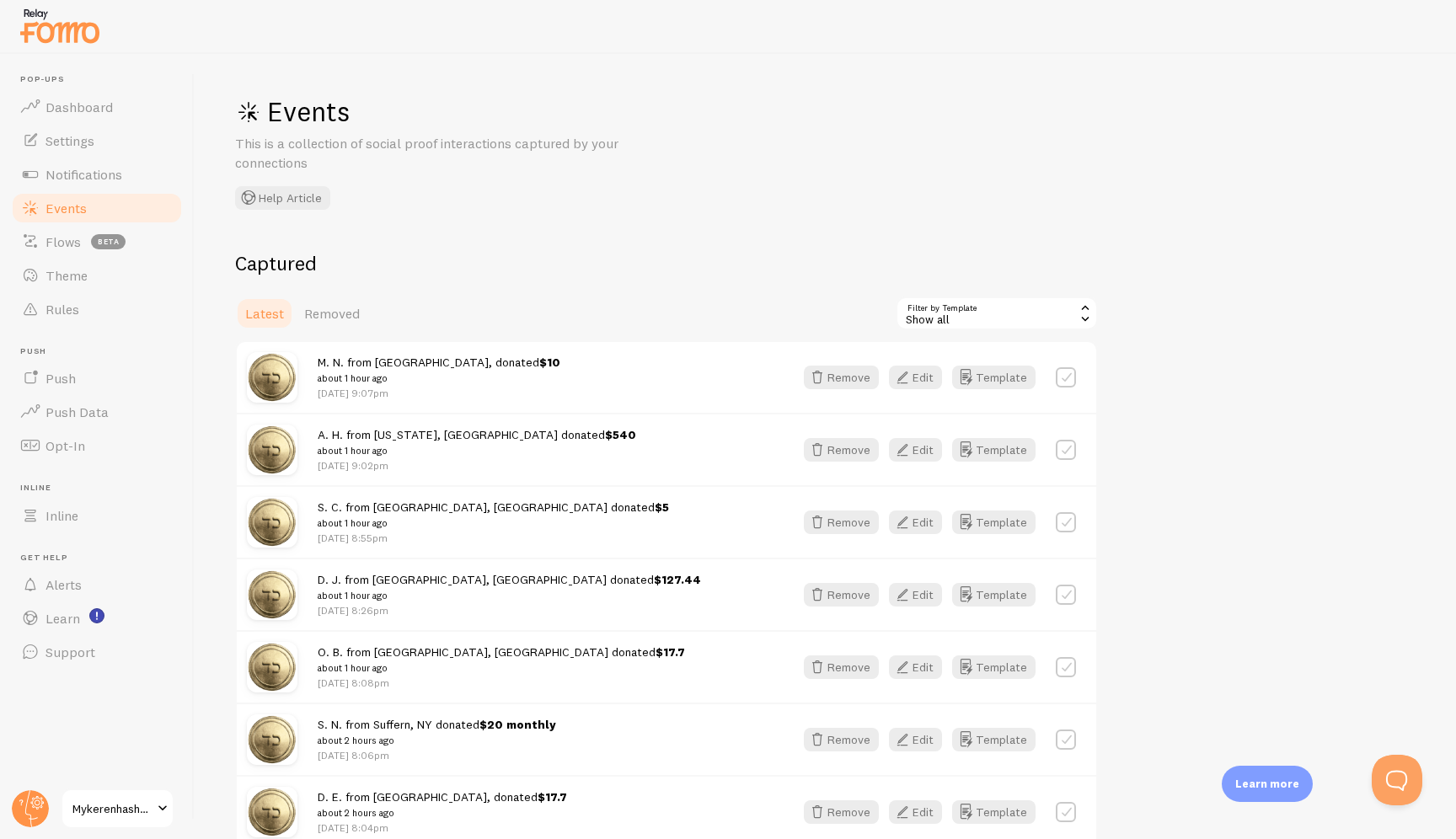
click at [519, 373] on div "M. N. from Brooklyn, donated $10 about 1 hour ago Sep 15th @ 9:07pm" at bounding box center [546, 377] width 456 height 47
click at [539, 366] on strong "$10" at bounding box center [550, 363] width 21 height 15
click at [94, 244] on span "beta" at bounding box center [108, 242] width 34 height 15
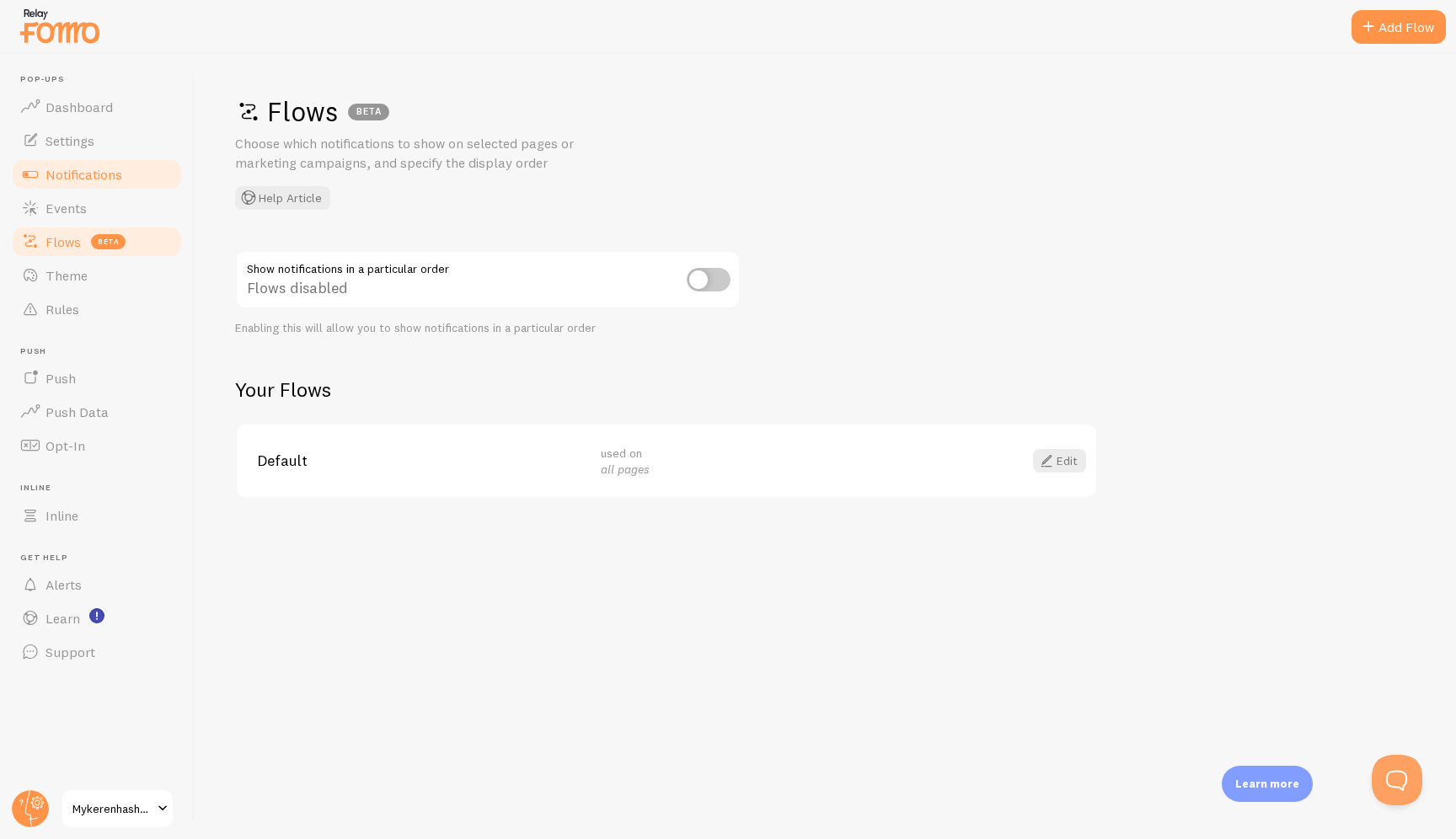
click at [89, 182] on span "Notifications" at bounding box center [84, 175] width 77 height 17
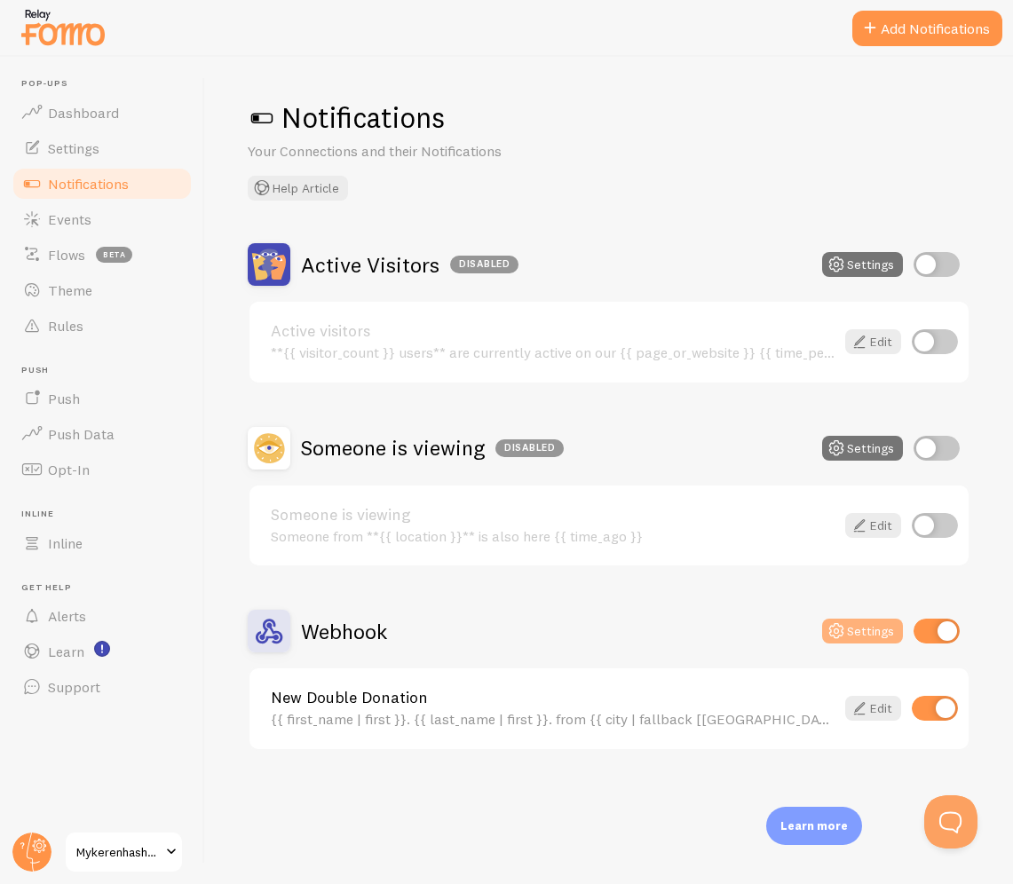
click at [858, 629] on button "Settings" at bounding box center [862, 631] width 81 height 25
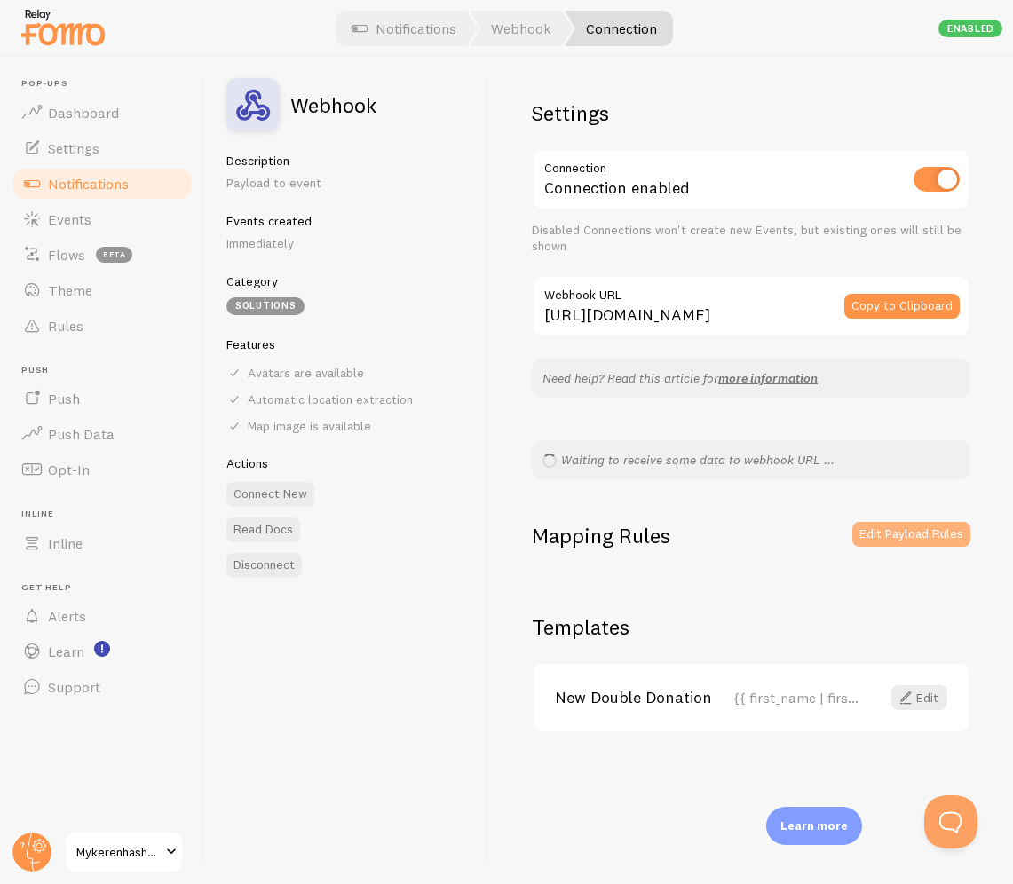
click at [922, 542] on button "Edit Payload Rules" at bounding box center [911, 534] width 118 height 25
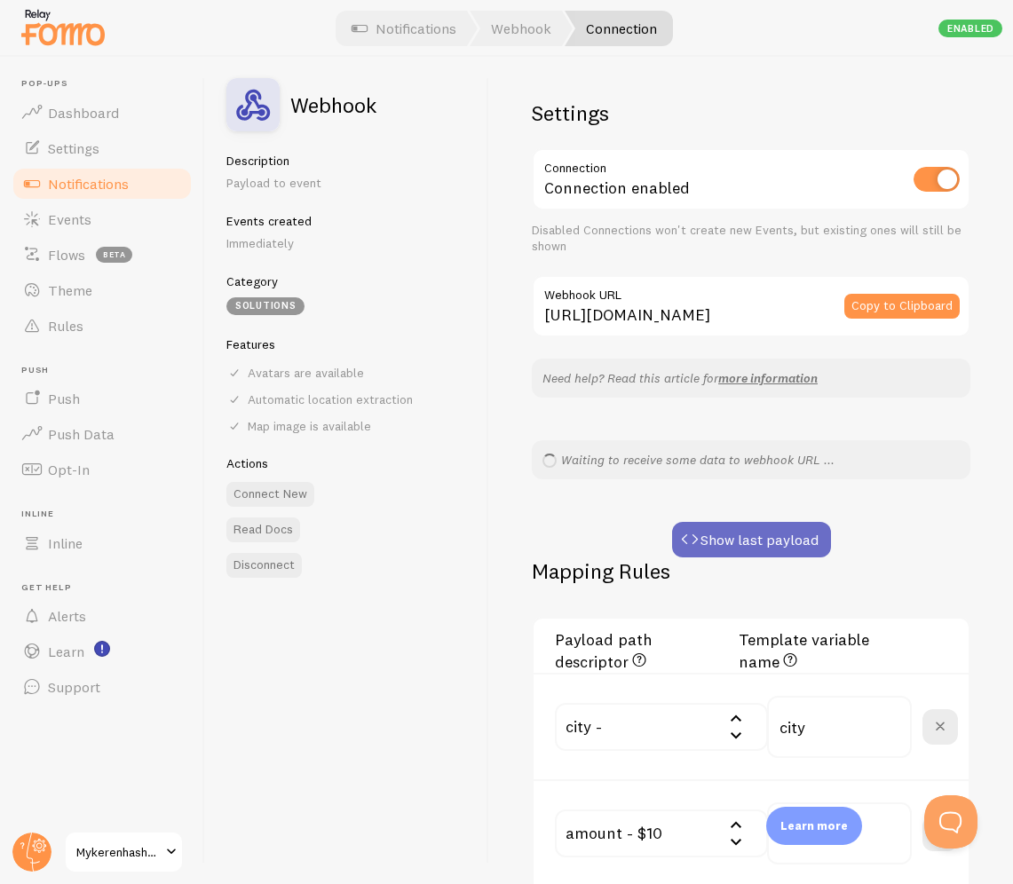
click at [736, 536] on button "Show last payload" at bounding box center [751, 540] width 159 height 36
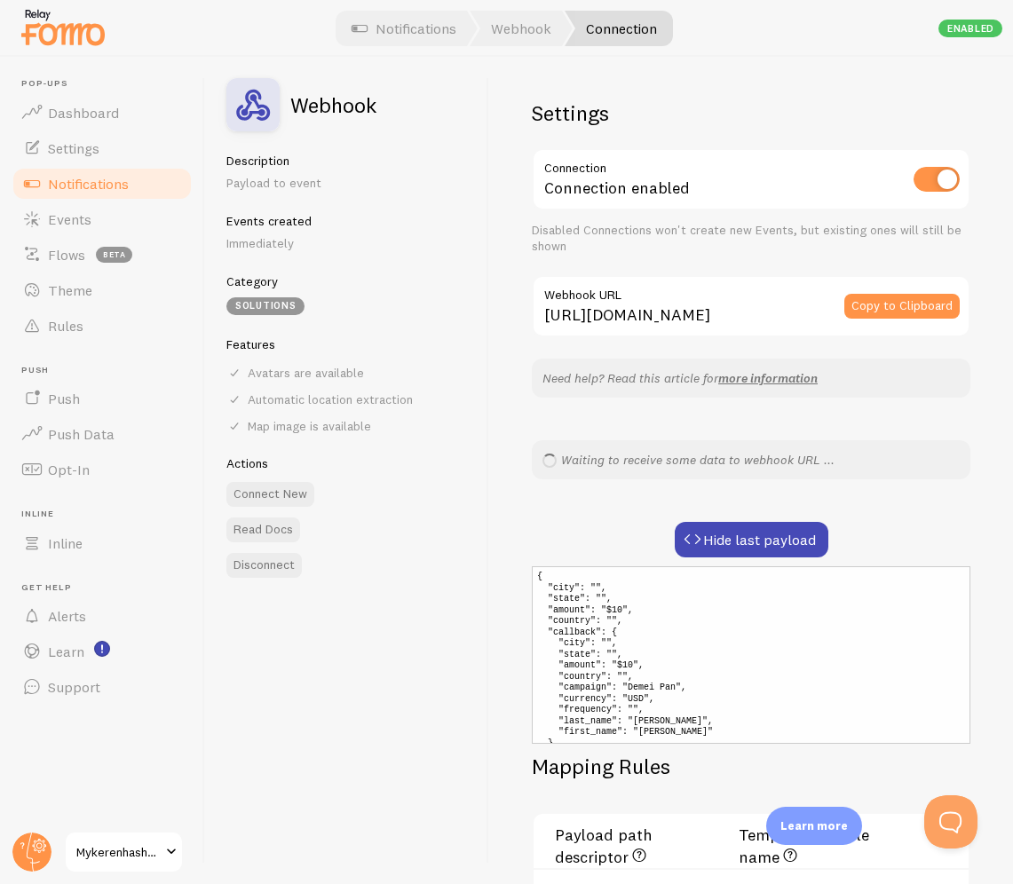
click at [685, 466] on div "Waiting to receive some data to webhook URL ..." at bounding box center [751, 459] width 439 height 39
click at [701, 301] on label "Webhook URL" at bounding box center [751, 290] width 439 height 30
click at [701, 301] on input "[URL][DOMAIN_NAME]" at bounding box center [751, 306] width 439 height 62
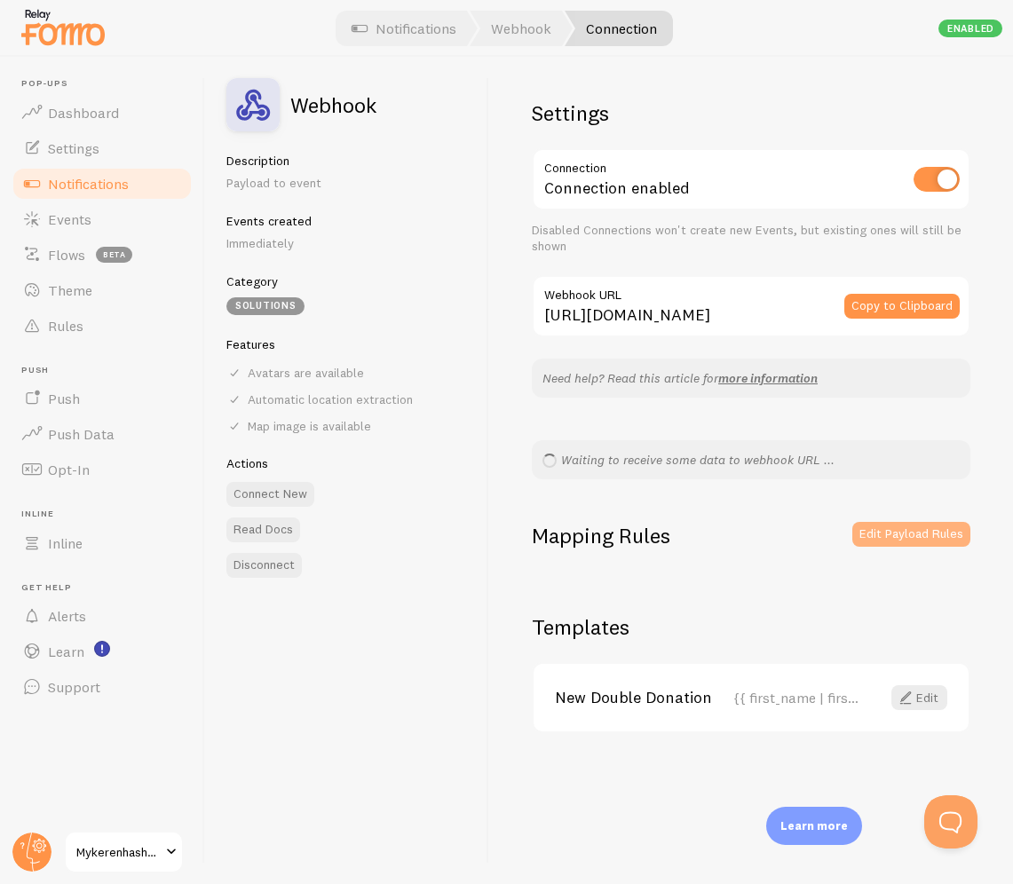
click at [875, 529] on button "Edit Payload Rules" at bounding box center [911, 534] width 118 height 25
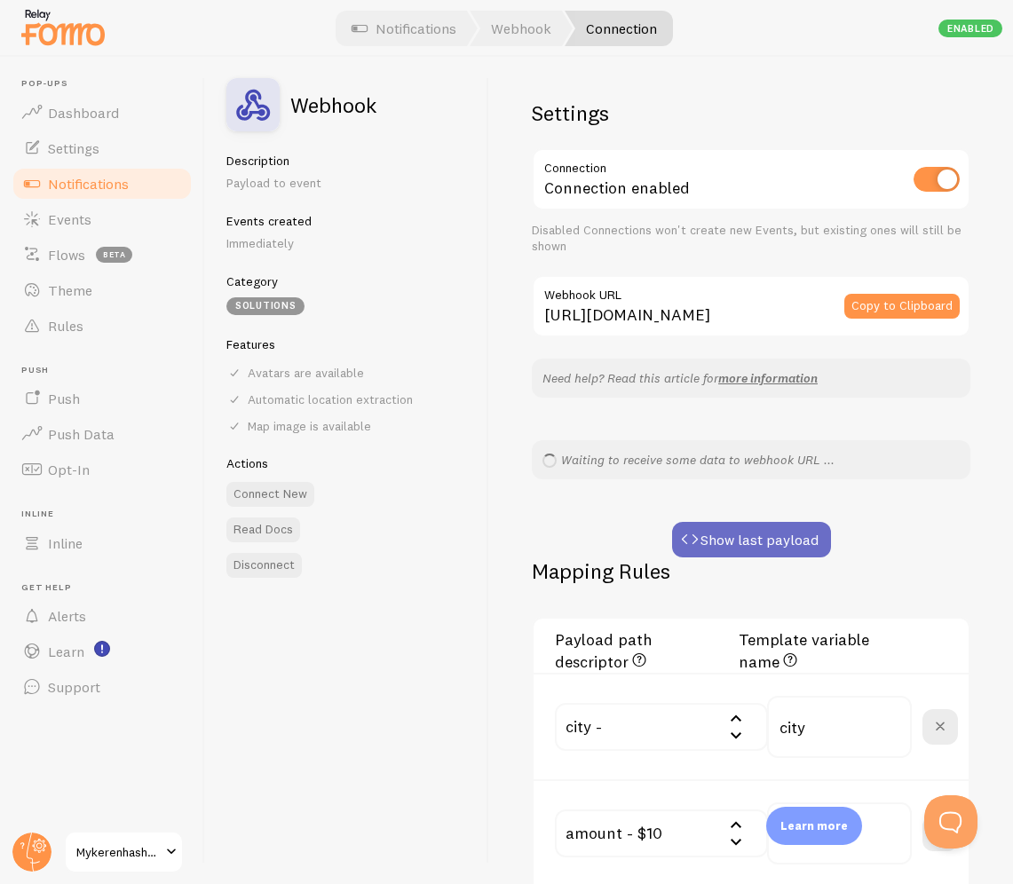
click at [792, 535] on button "Show last payload" at bounding box center [751, 540] width 159 height 36
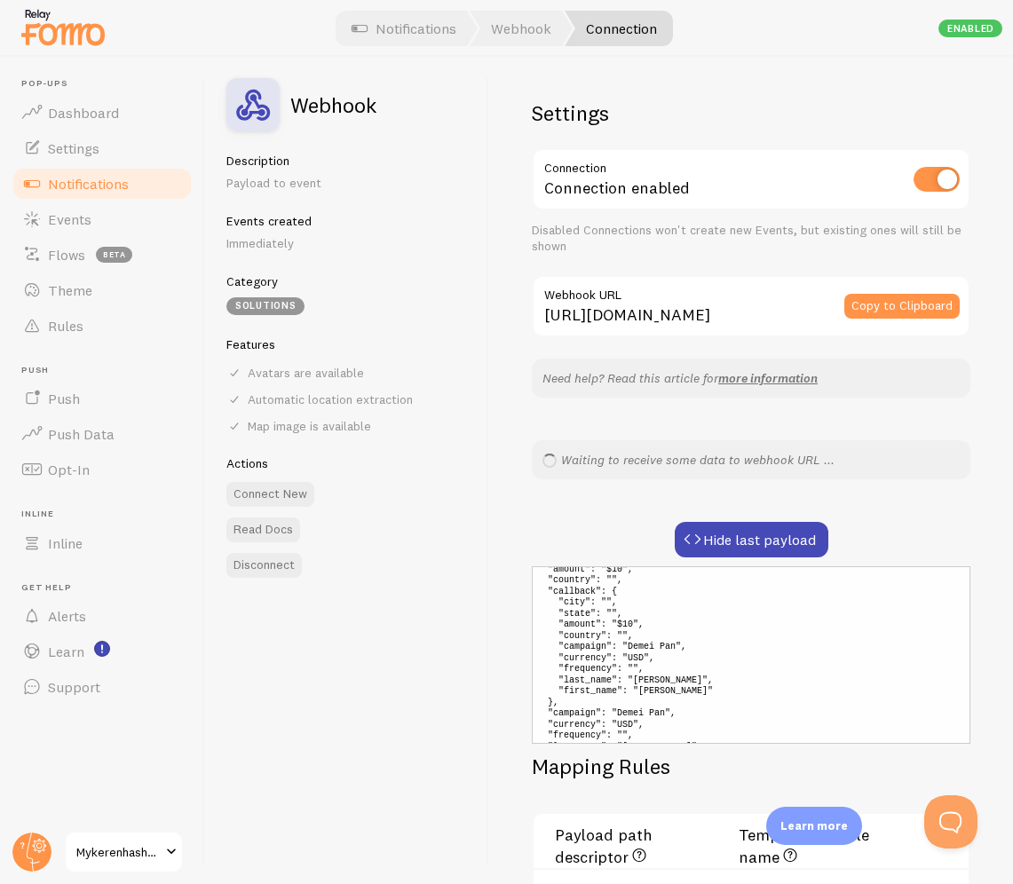
scroll to position [77, 0]
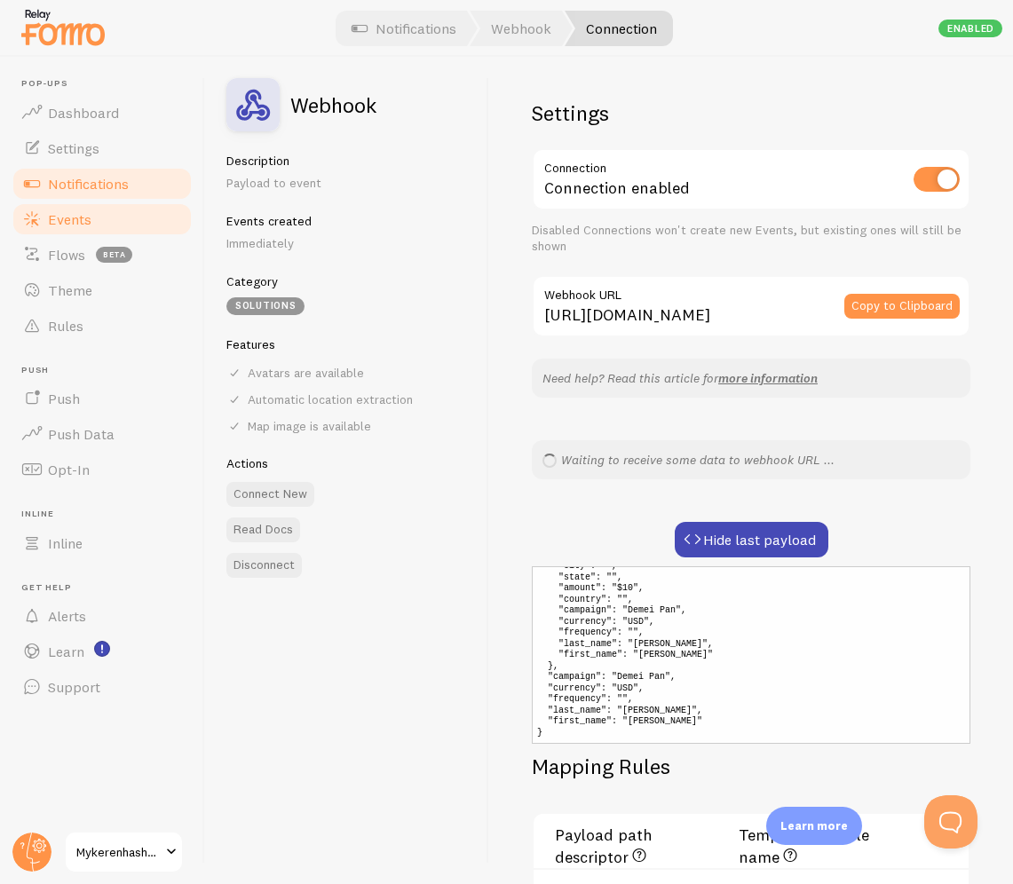
click at [81, 230] on link "Events" at bounding box center [102, 220] width 183 height 36
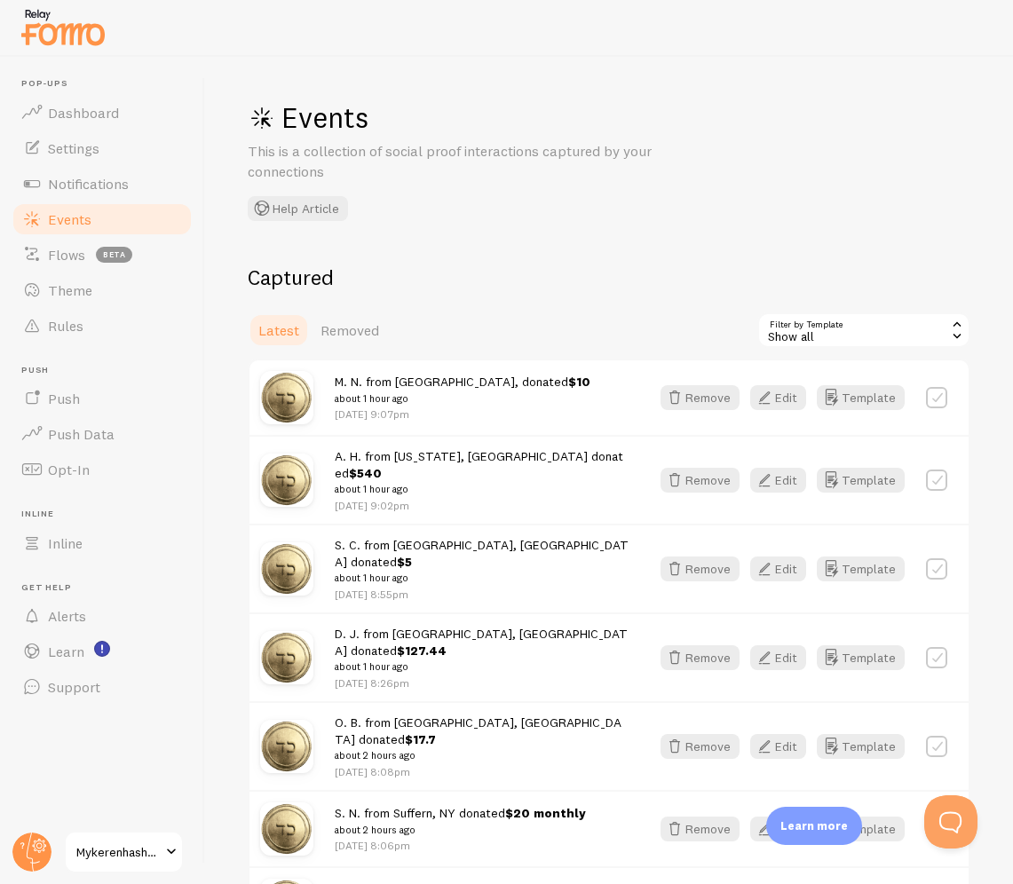
click at [399, 234] on div "Events This is a collection of social proof interactions captured by your conne…" at bounding box center [609, 471] width 808 height 828
click at [937, 811] on button "Open Beacon popover" at bounding box center [947, 818] width 53 height 53
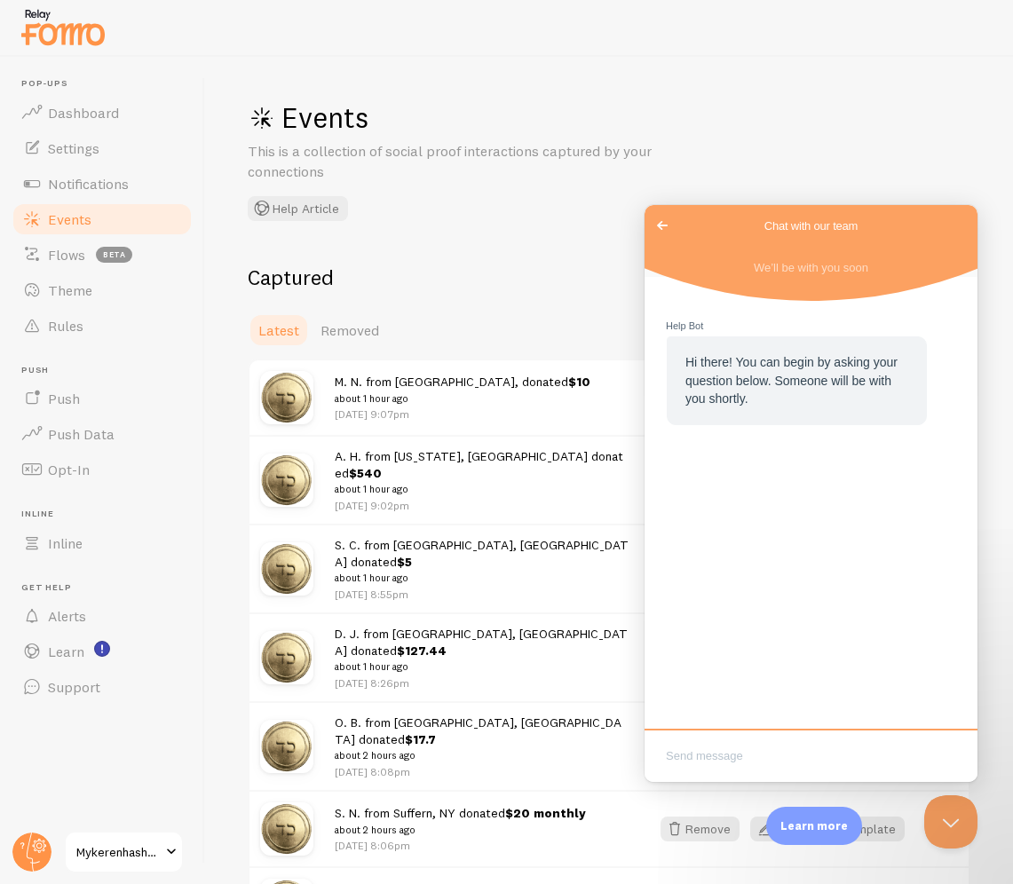
click at [704, 728] on div "Hi there! You can begin by asking your question below. Someone will be with you…" at bounding box center [811, 505] width 333 height 457
click at [685, 751] on textarea "Write chat message" at bounding box center [811, 758] width 326 height 42
paste textarea "What would be a reason why events aren't showing under the events tab, while I …"
type textarea "What would be a reason why events aren't showing under the events tab, while I …"
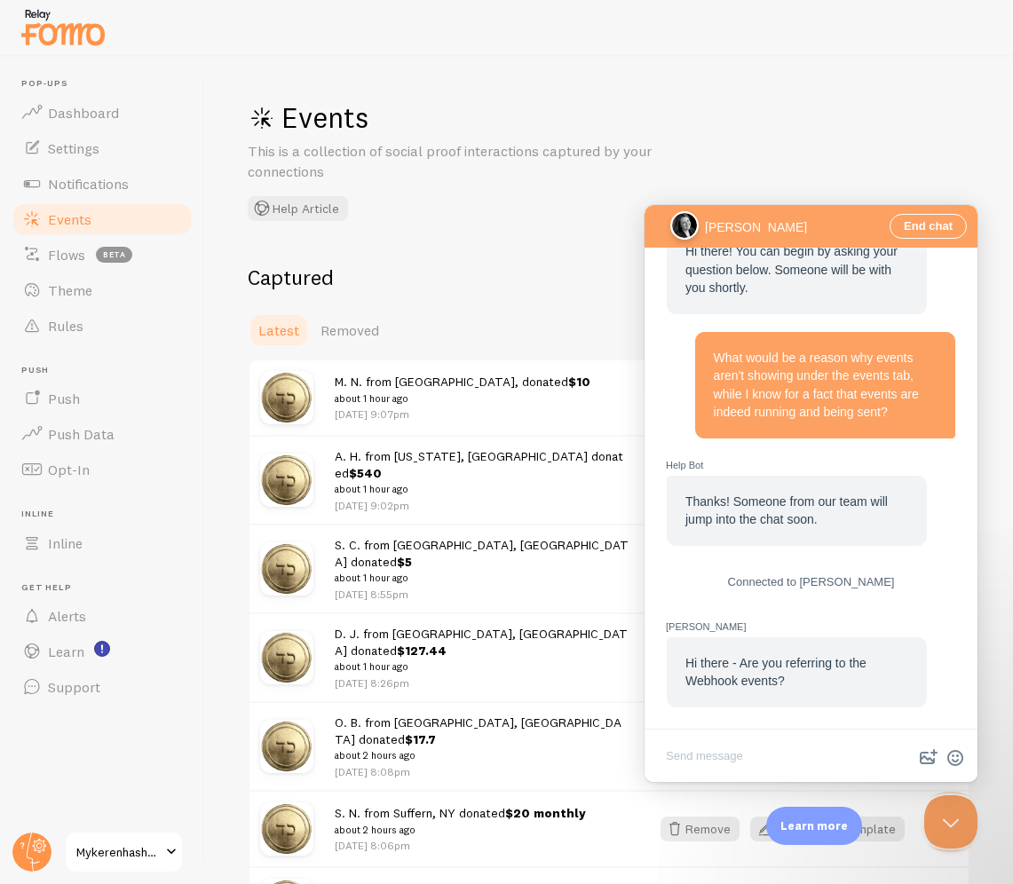
scroll to position [76, 0]
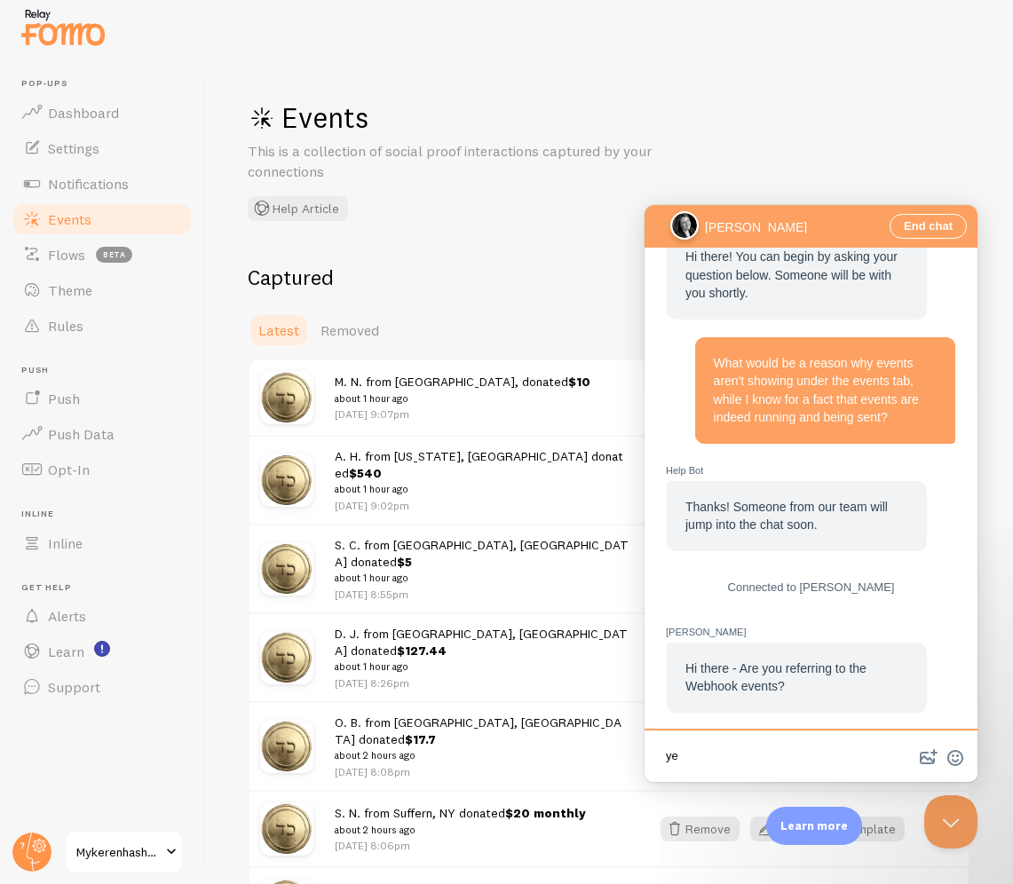
type textarea "yes"
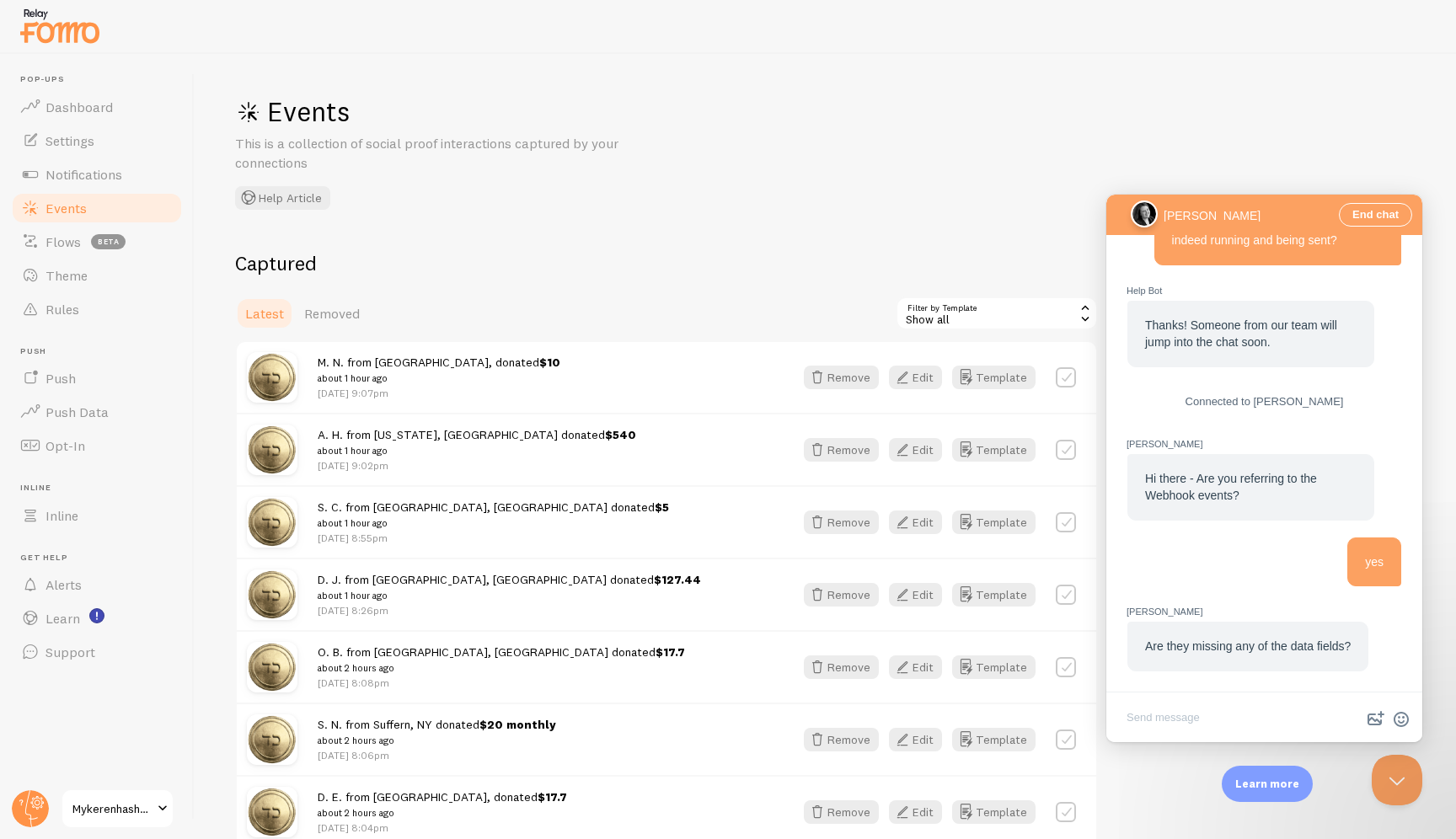
scroll to position [239, 0]
click at [961, 95] on div "Events This is a collection of social proof interactions captured by your conne…" at bounding box center [825, 447] width 1261 height 786
click at [961, 727] on textarea "Write chat message" at bounding box center [1264, 719] width 309 height 40
click at [99, 171] on span "Notifications" at bounding box center [84, 175] width 77 height 17
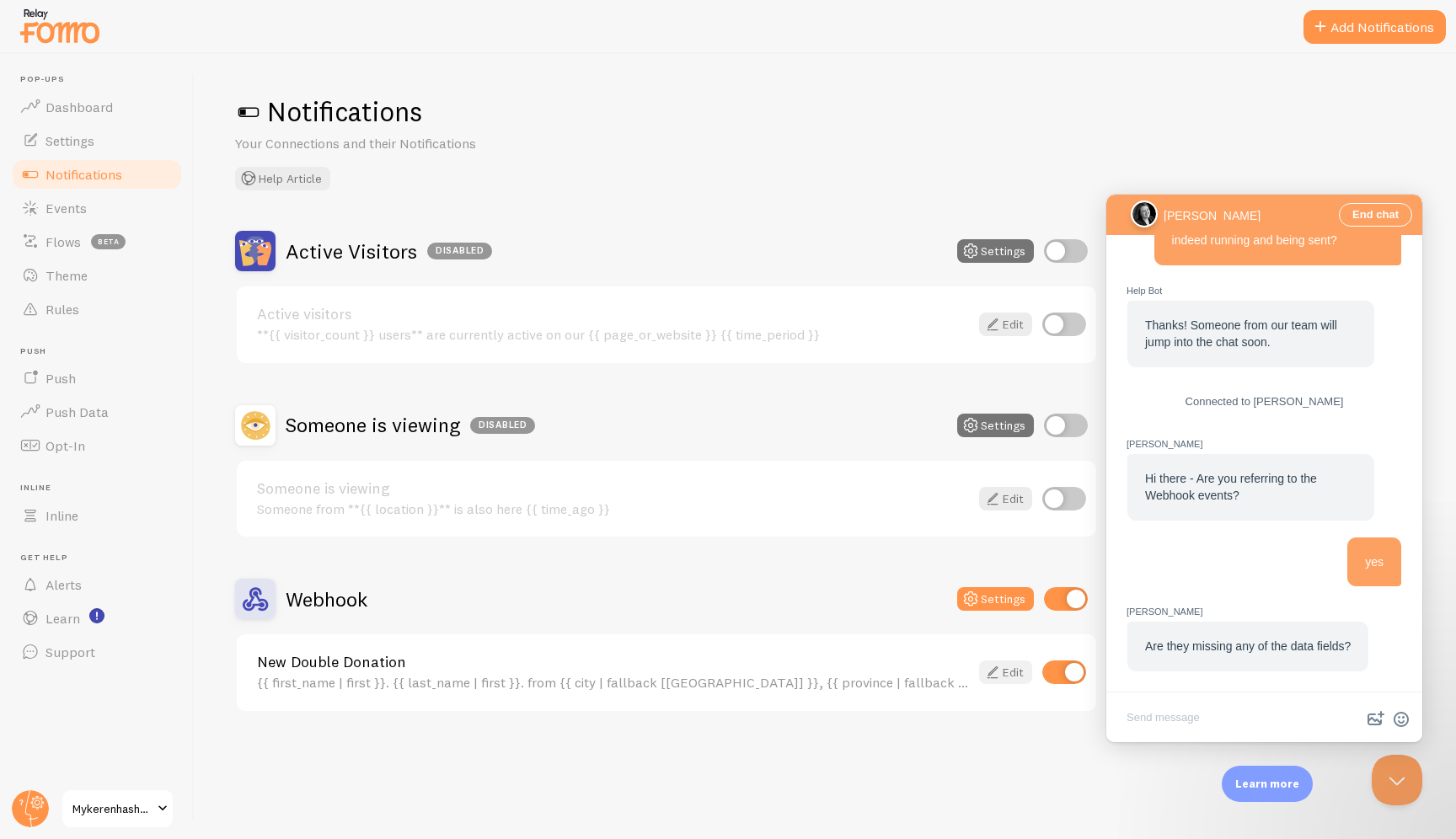
click at [961, 665] on link "Edit" at bounding box center [1006, 672] width 53 height 24
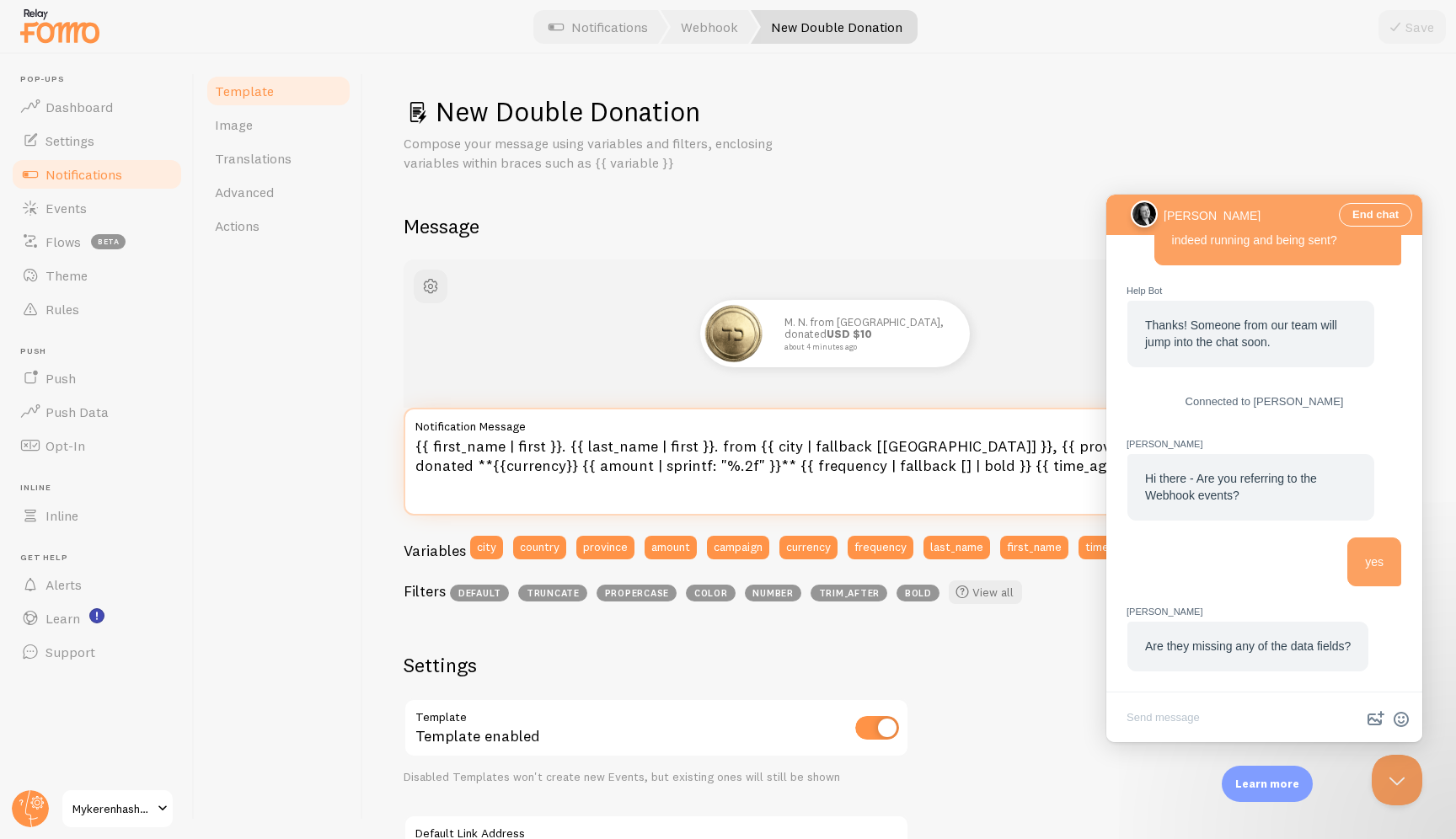
click at [747, 462] on textarea "{{ first_name | first }}. {{ last_name | first }}. from {{ city | fallback [Bro…" at bounding box center [834, 462] width 863 height 108
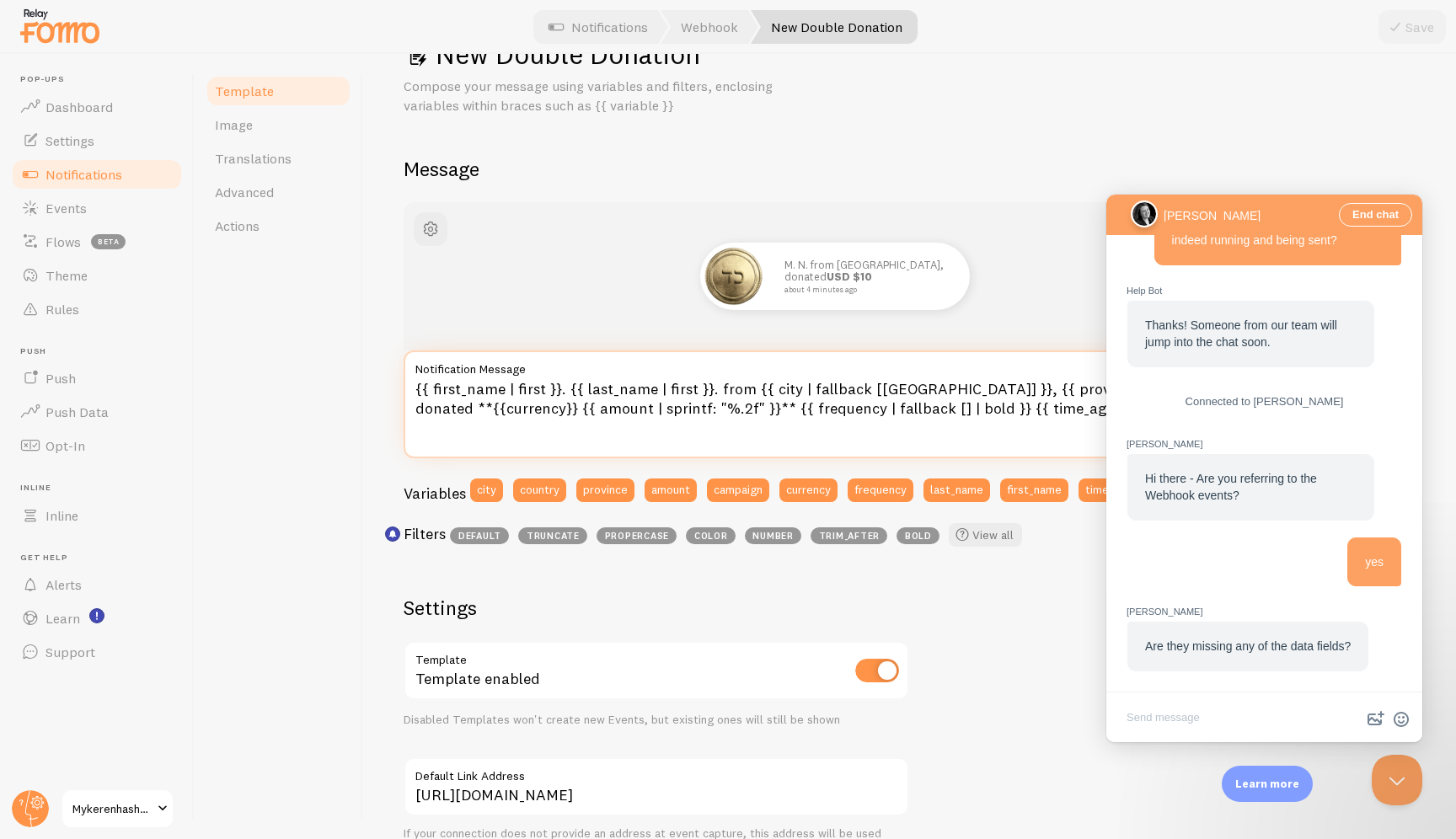
scroll to position [65, 0]
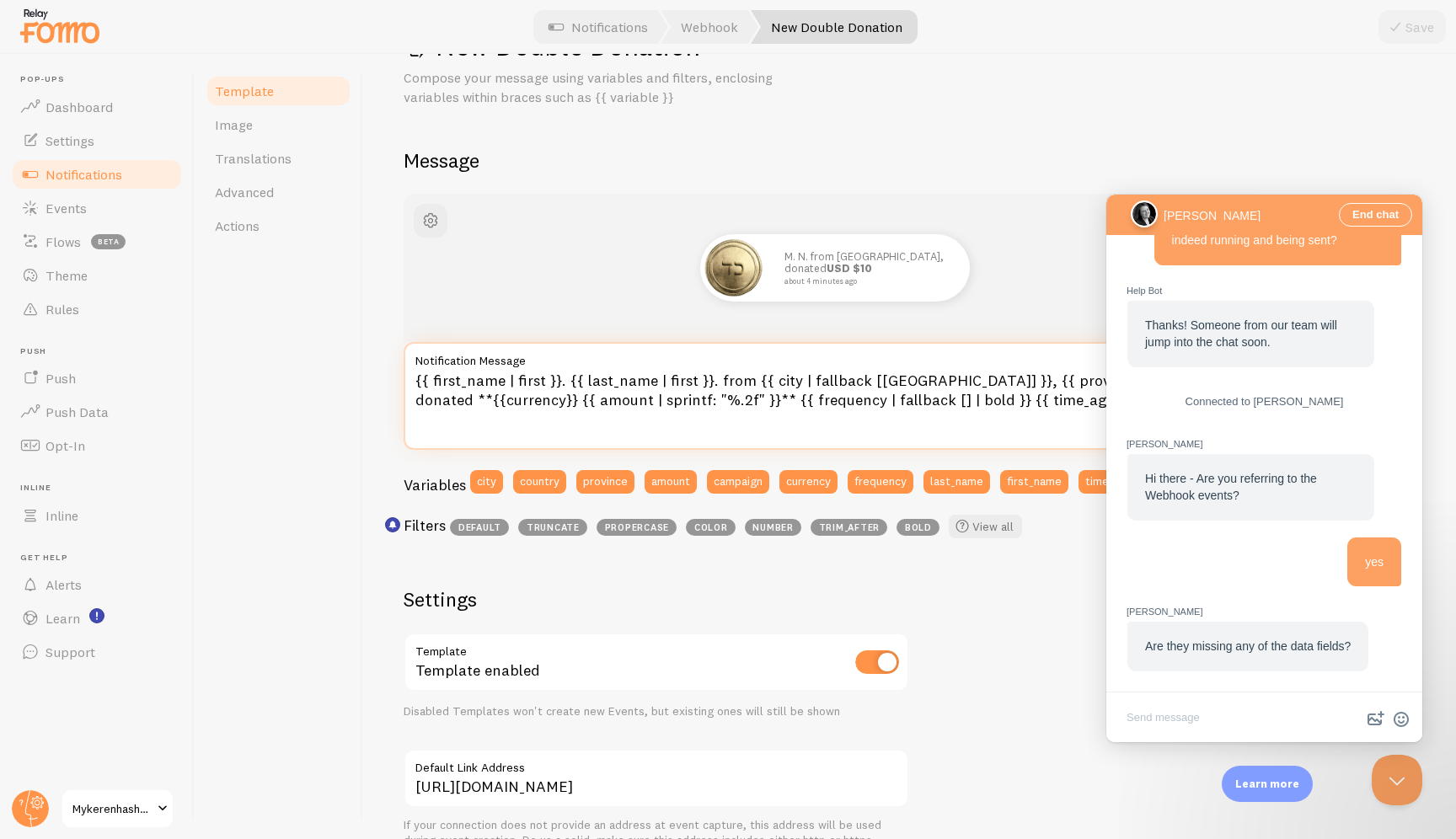
click at [488, 401] on textarea "{{ first_name | first }}. {{ last_name | first }}. from {{ city | fallback [Bro…" at bounding box center [834, 396] width 863 height 108
click at [498, 403] on textarea "{{ first_name | first }}. {{ last_name | first }}. from {{ city | fallback [Bro…" at bounding box center [834, 396] width 863 height 108
type textarea "{{ first_name | first }}. {{ last_name | first }}. from {{ city | fallback [Bro…"
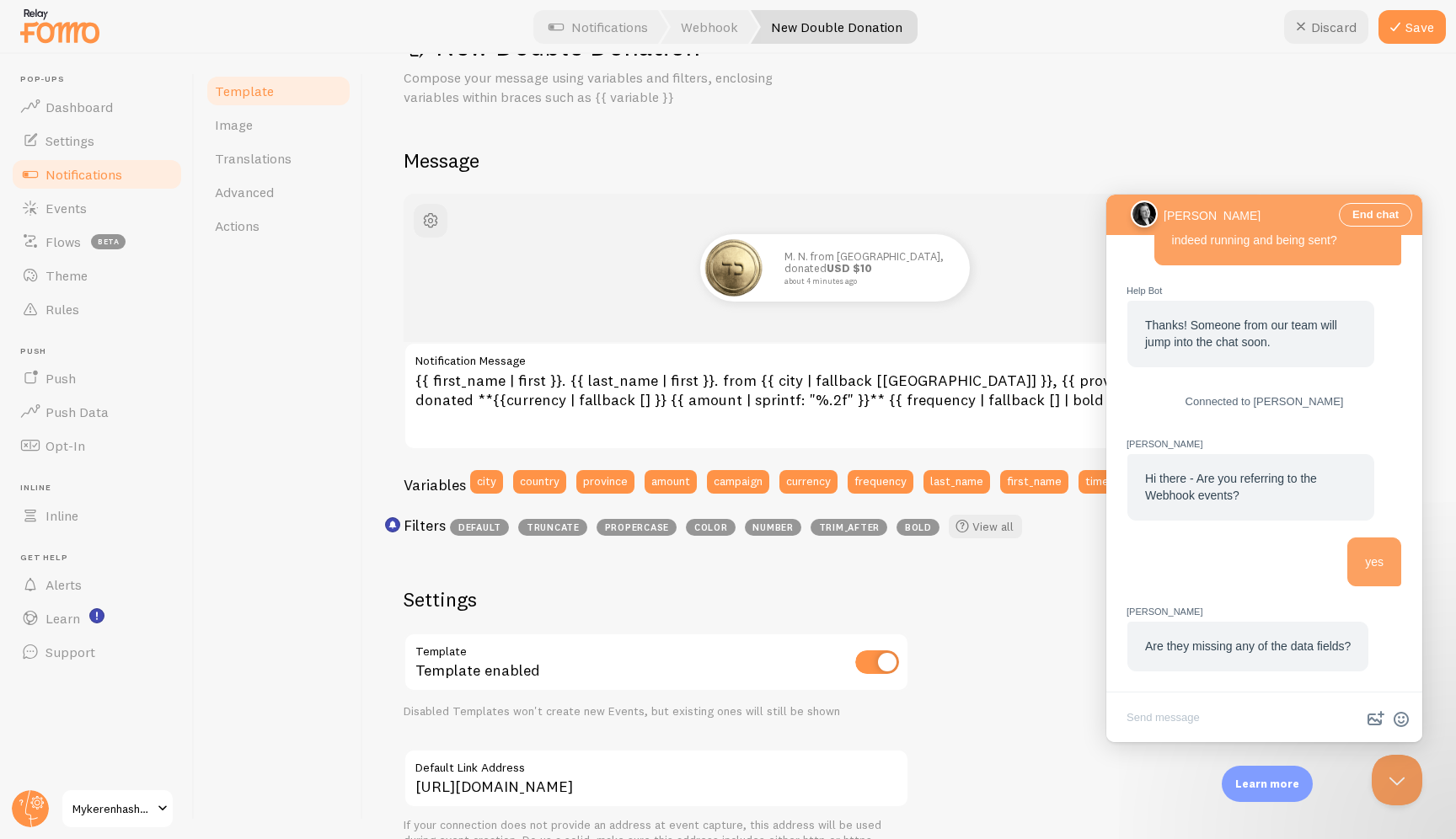
click at [564, 275] on div "M. N. from Brooklyn, donated USD $10 about 4 minutes ago" at bounding box center [835, 268] width 782 height 67
click at [961, 784] on button "Close Beacon popover" at bounding box center [1393, 776] width 50 height 50
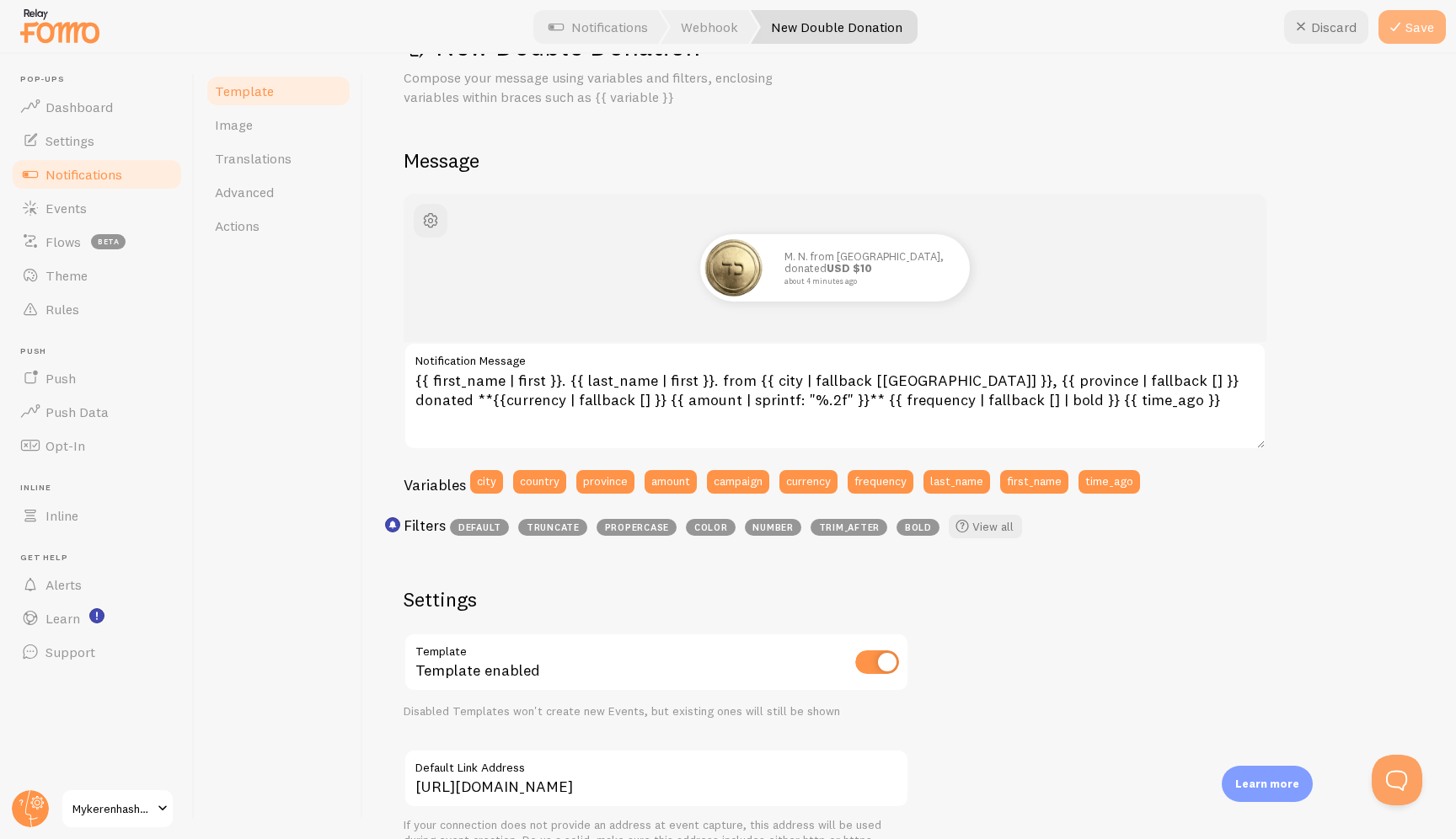
click at [961, 37] on button "Save" at bounding box center [1412, 28] width 67 height 34
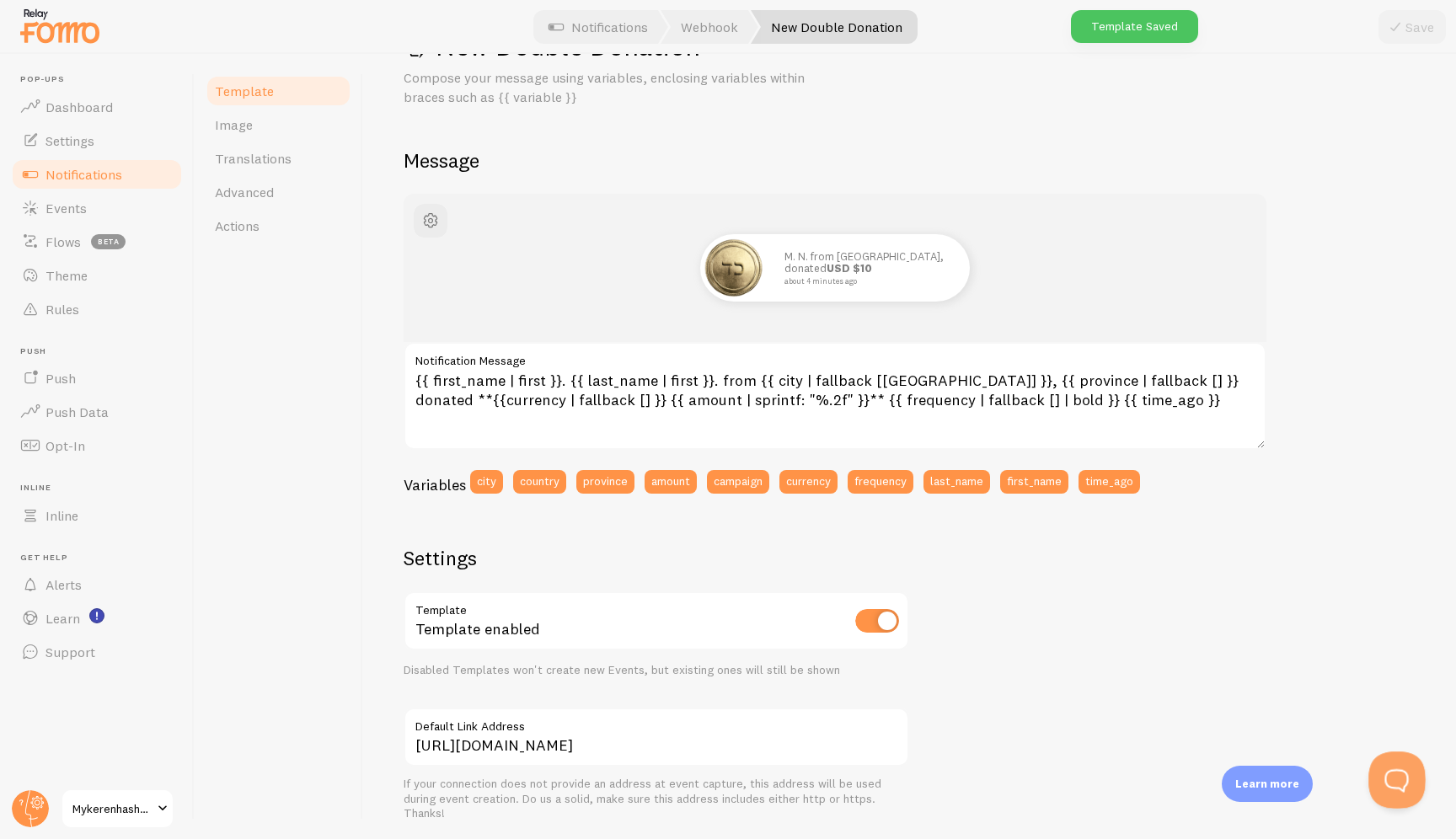
click at [961, 784] on button "Open Beacon popover" at bounding box center [1393, 776] width 50 height 50
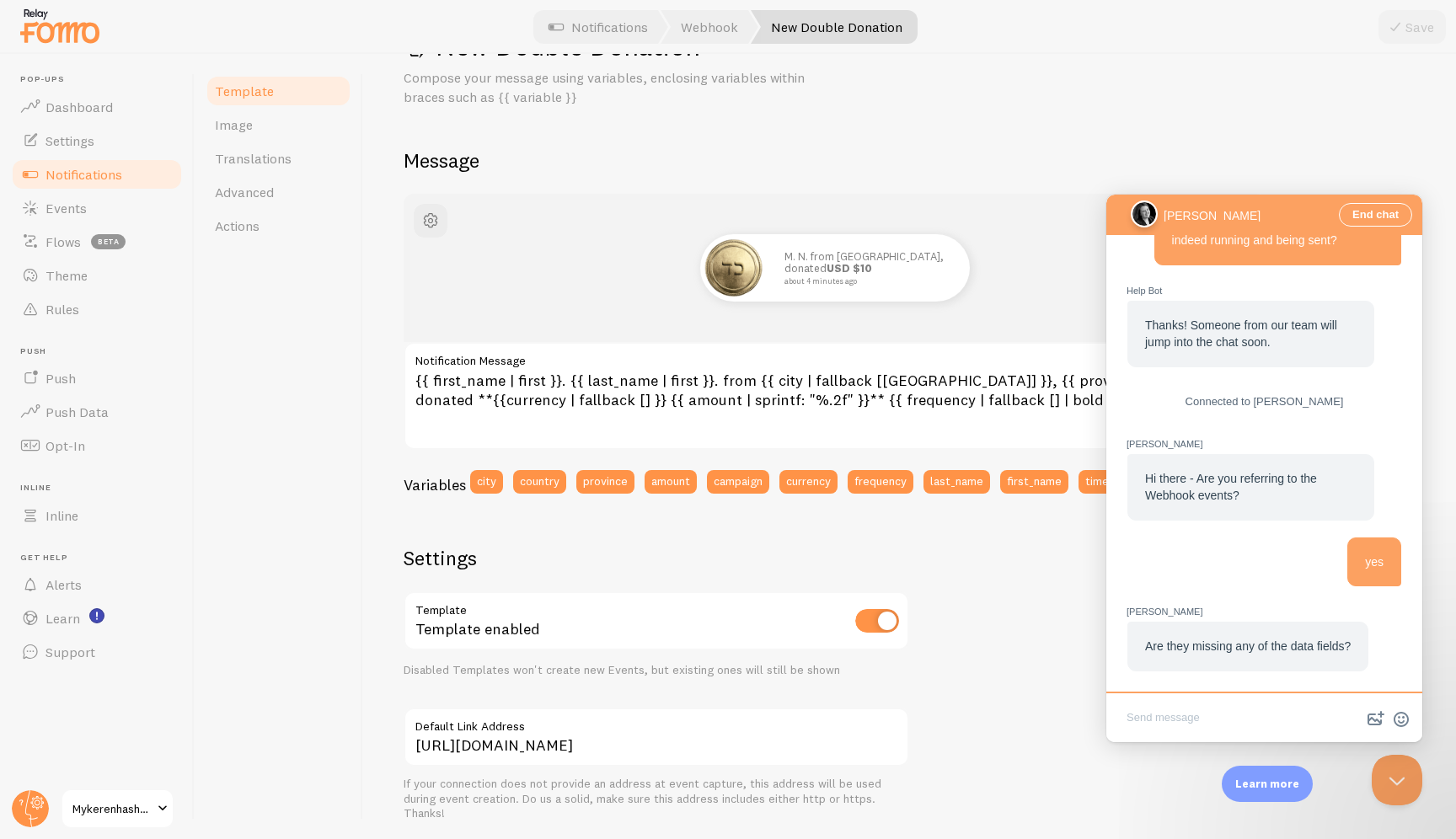
type textarea "I don't think so. The problem is that it doesn't show me a log of errors or any…"
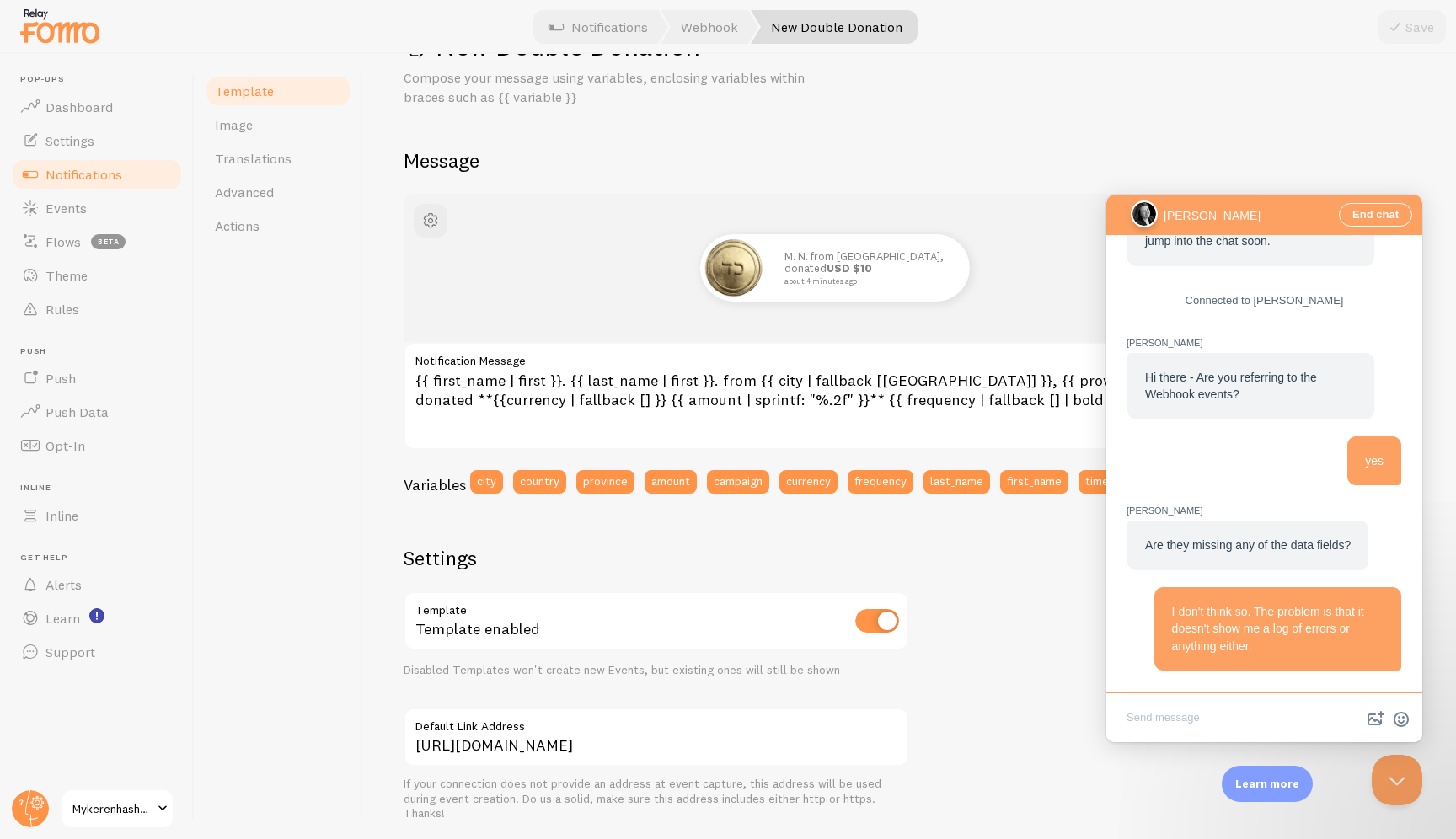
scroll to position [422, 0]
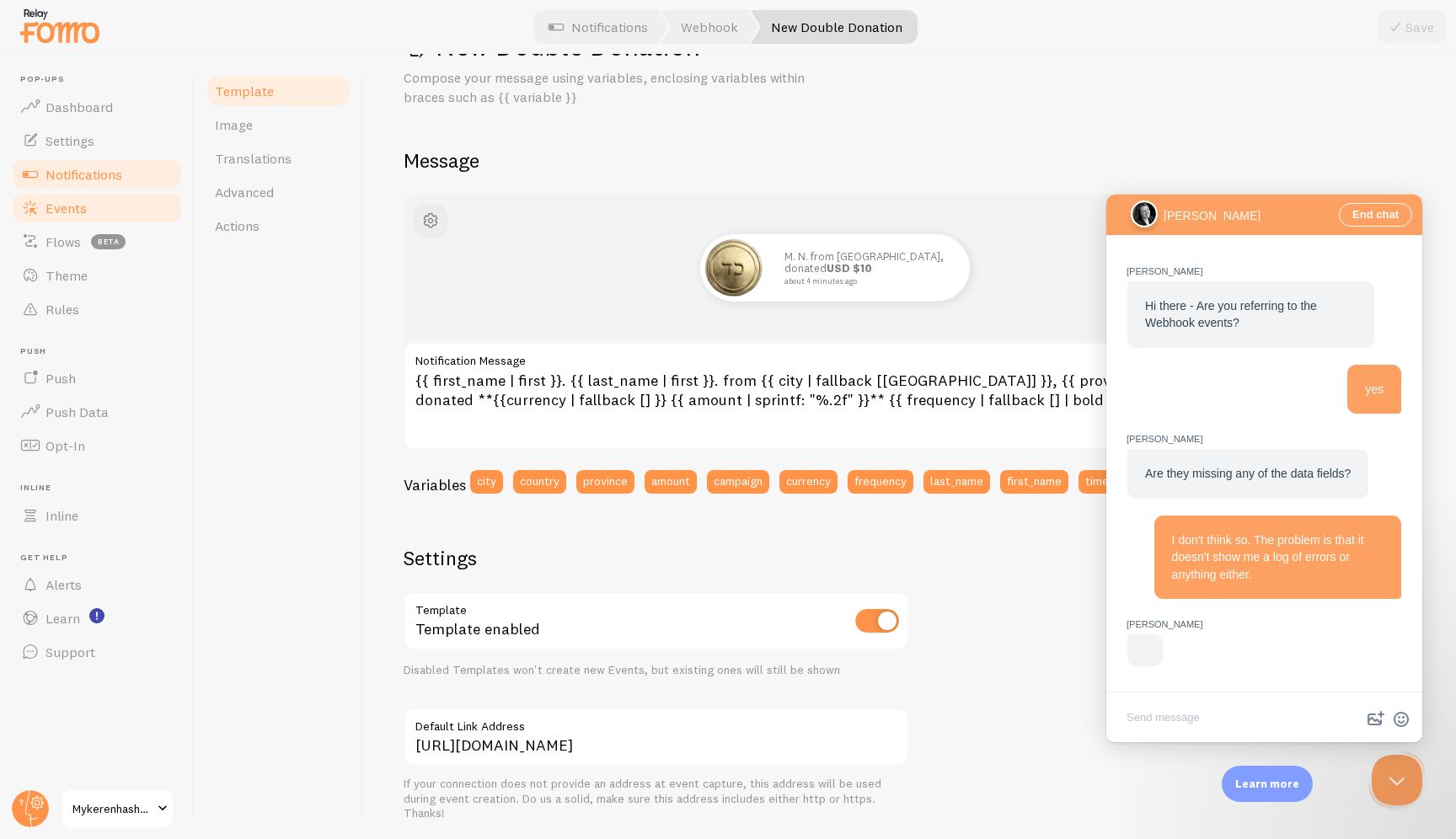
click at [105, 207] on link "Events" at bounding box center [97, 209] width 174 height 34
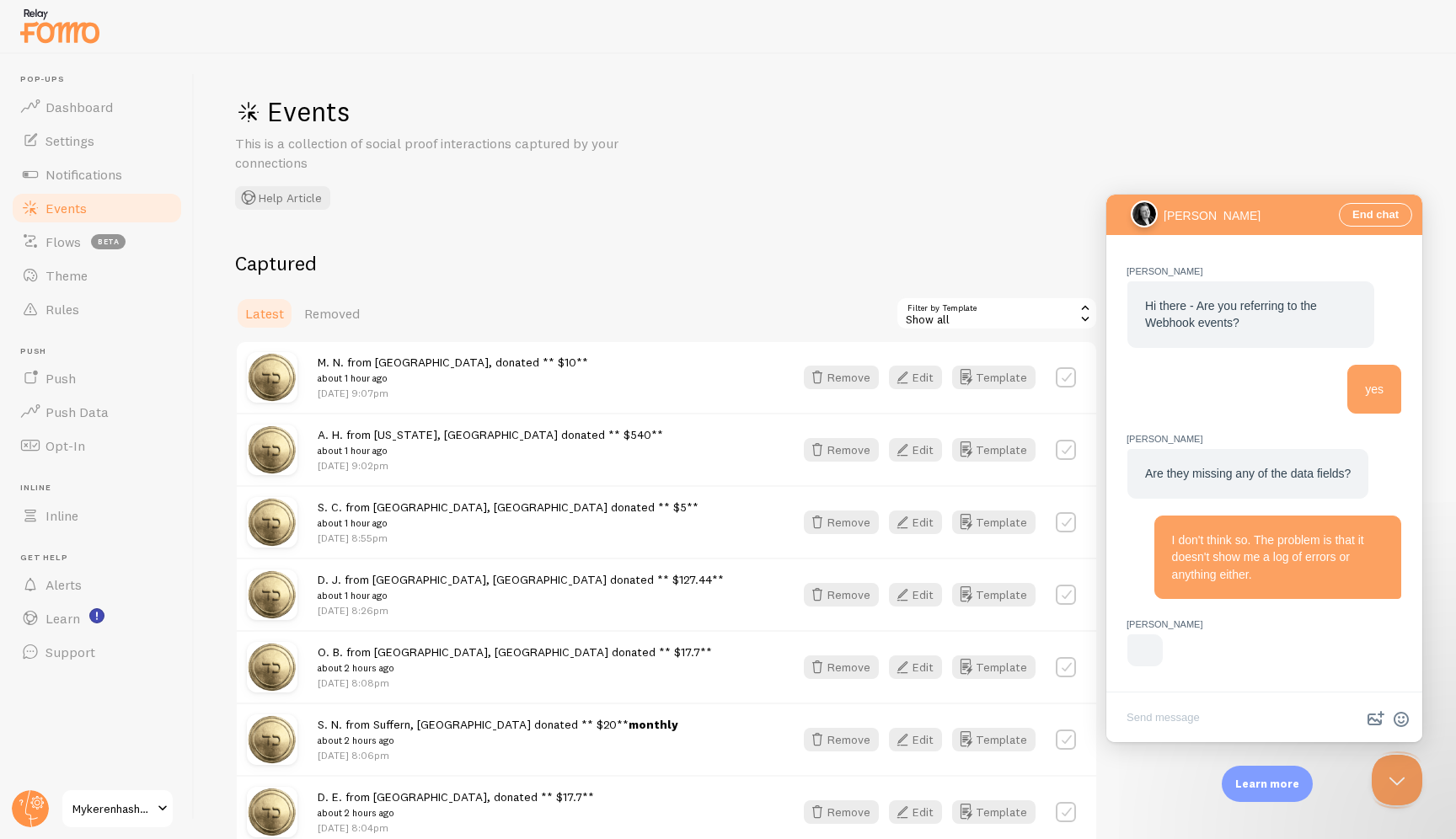
click at [662, 258] on h2 "Captured" at bounding box center [666, 264] width 863 height 27
click at [961, 714] on textarea "Write chat message" at bounding box center [1264, 719] width 309 height 40
click at [961, 713] on textarea "Write chat message" at bounding box center [1264, 719] width 309 height 40
click at [961, 715] on textarea "Write chat message" at bounding box center [1264, 719] width 309 height 40
paste textarea "Here's an example of a recent event that was sent but isn't showing up."
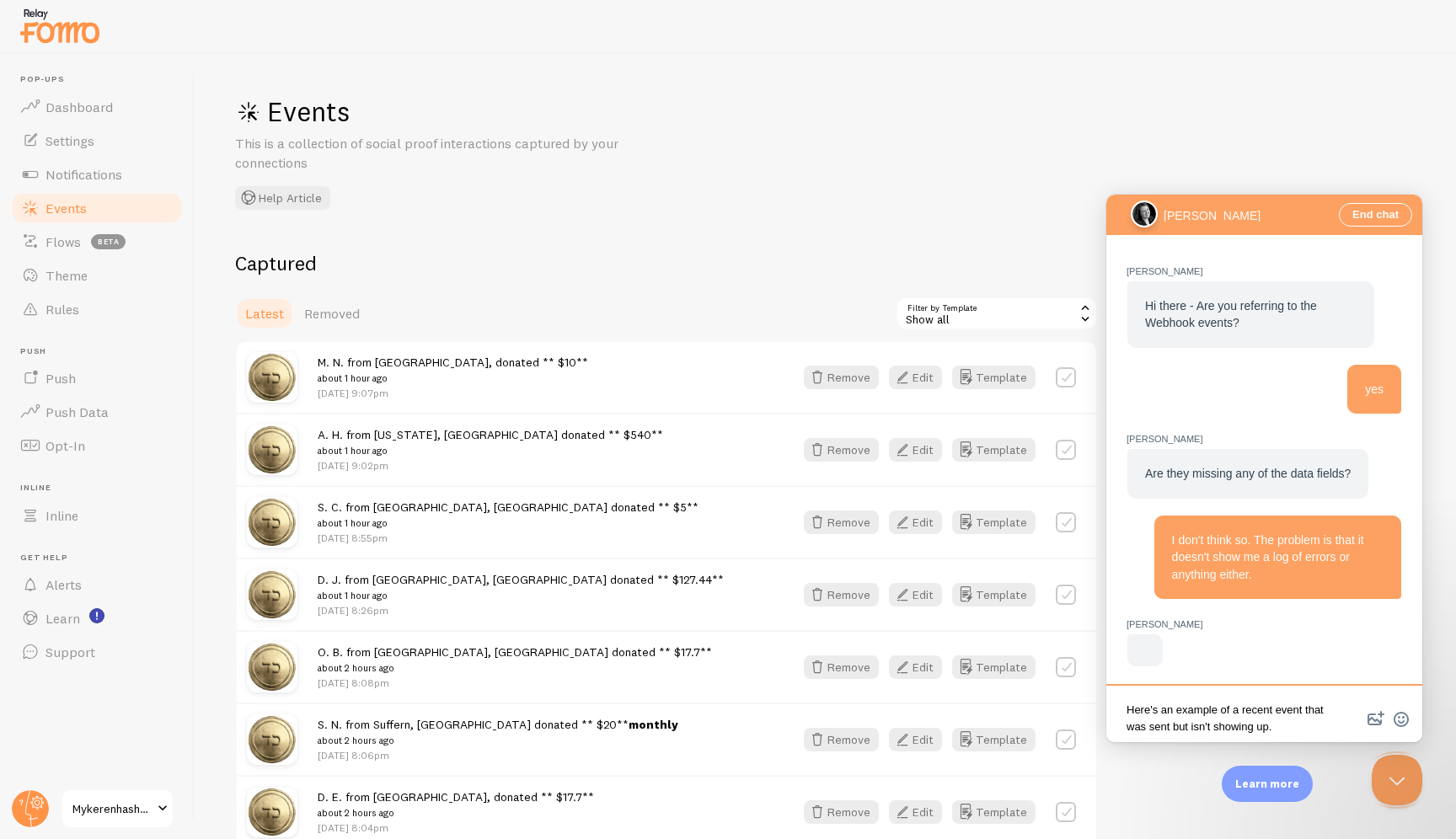
paste textarea "https://share.dijy.com/04uZvY8k"
type textarea "Here's an example of a recent event that was sent but isn't showing up. https:/…"
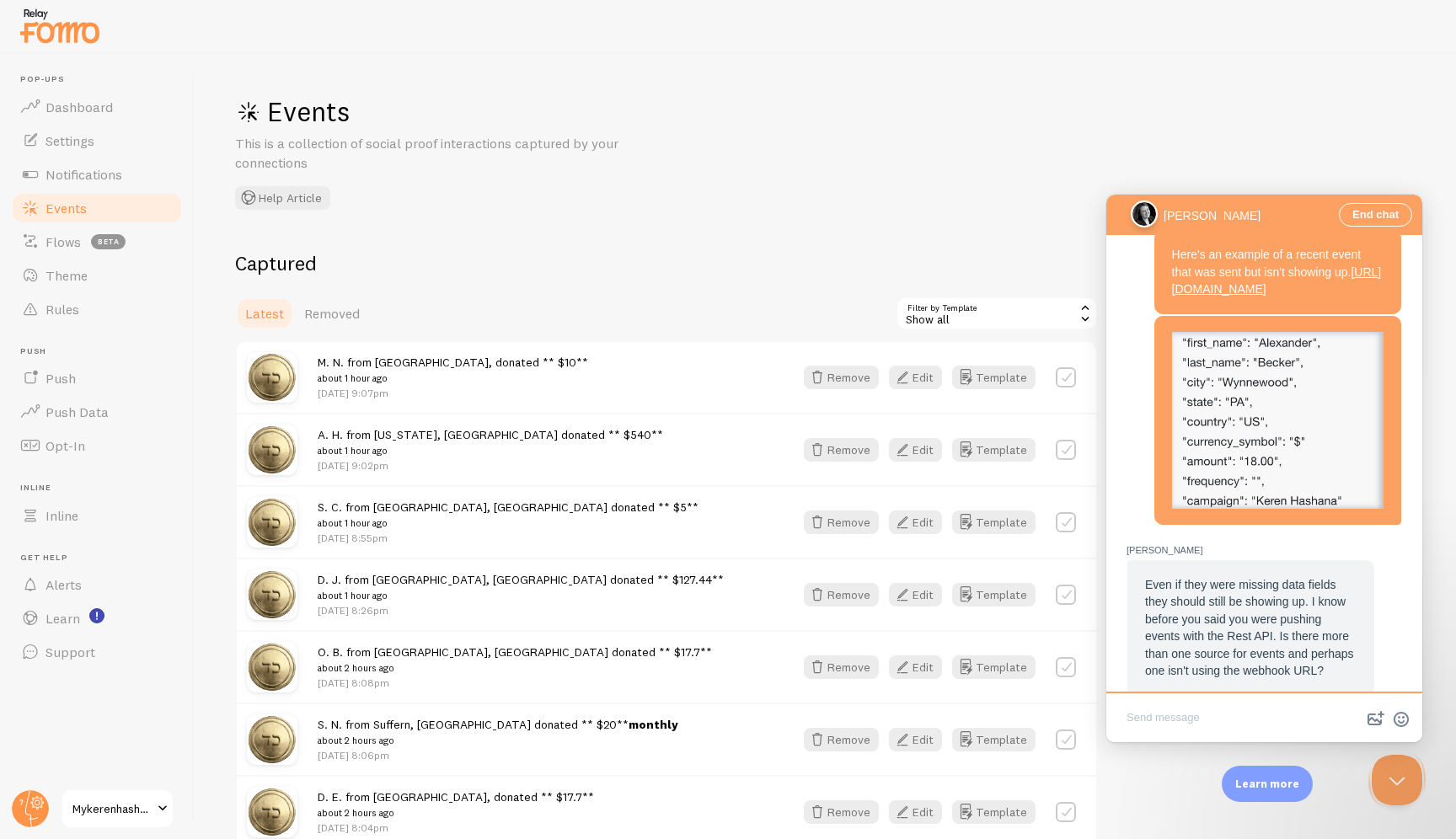
scroll to position [822, 0]
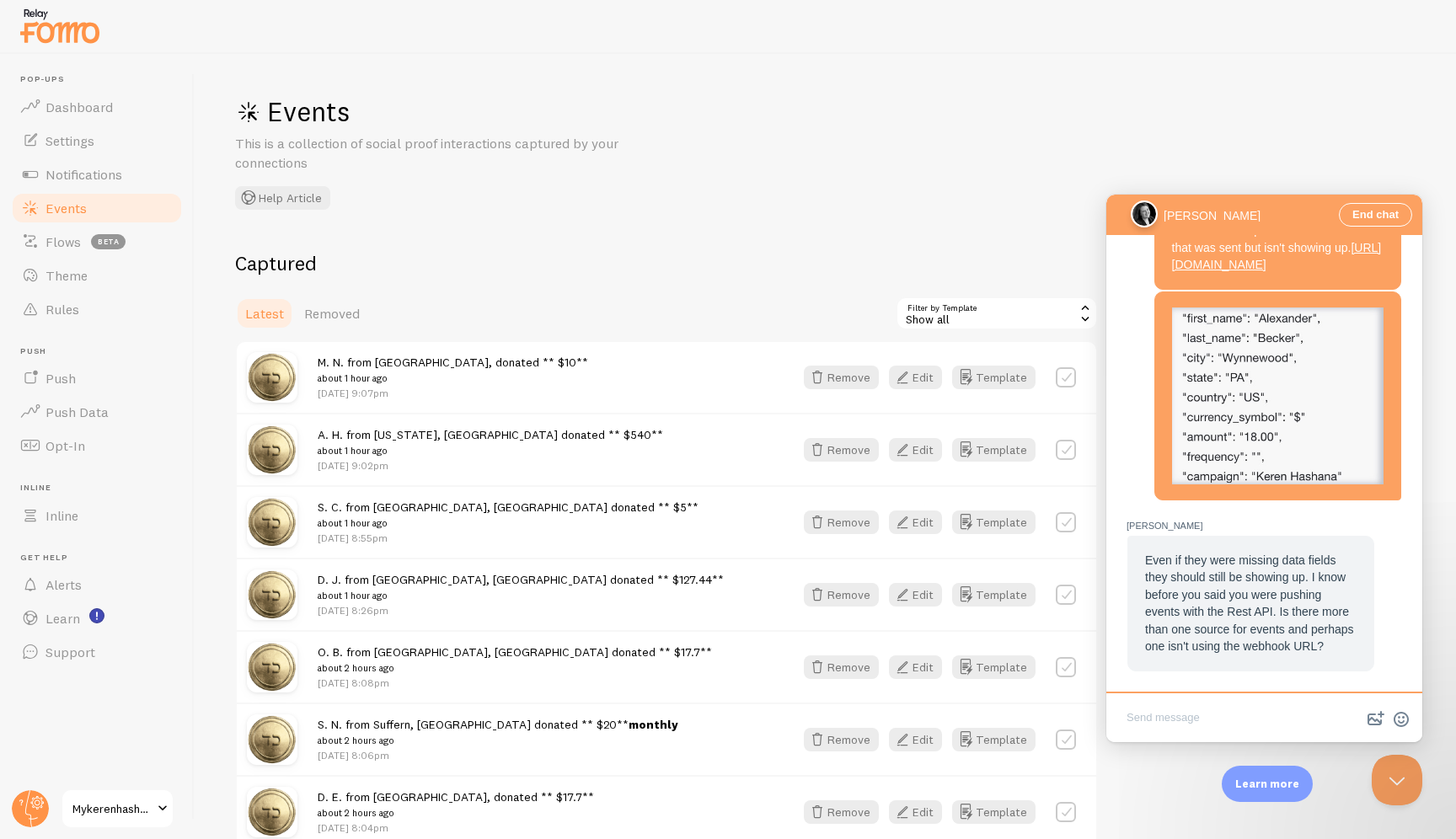
click at [961, 705] on textarea "Write chat message" at bounding box center [1264, 719] width 309 height 40
paste textarea "They're both the same source. I just initially pushed it both methods to see wh…"
type textarea "They're both the same source. I just initially pushed it both methods to see wh…"
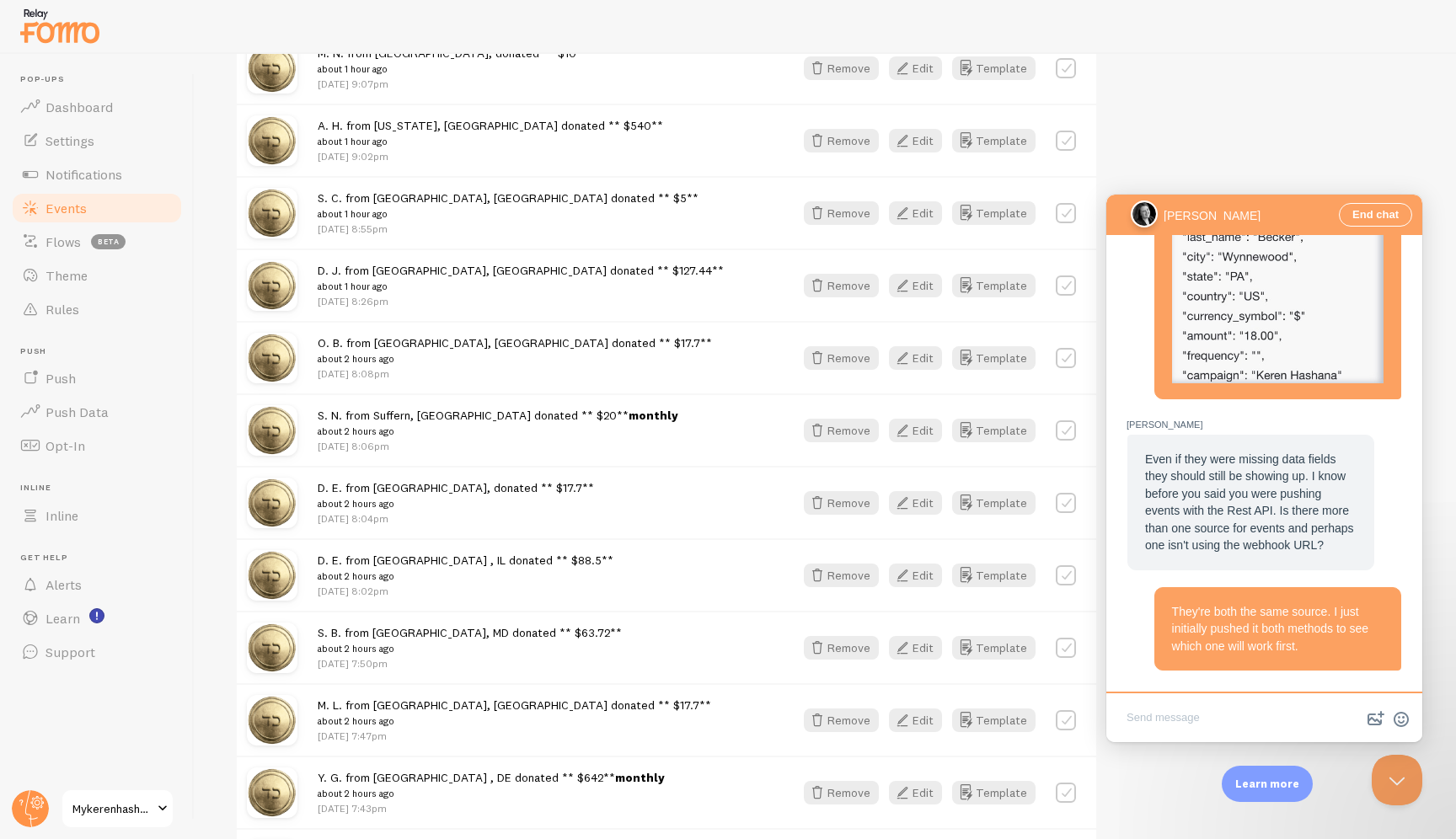
scroll to position [556, 0]
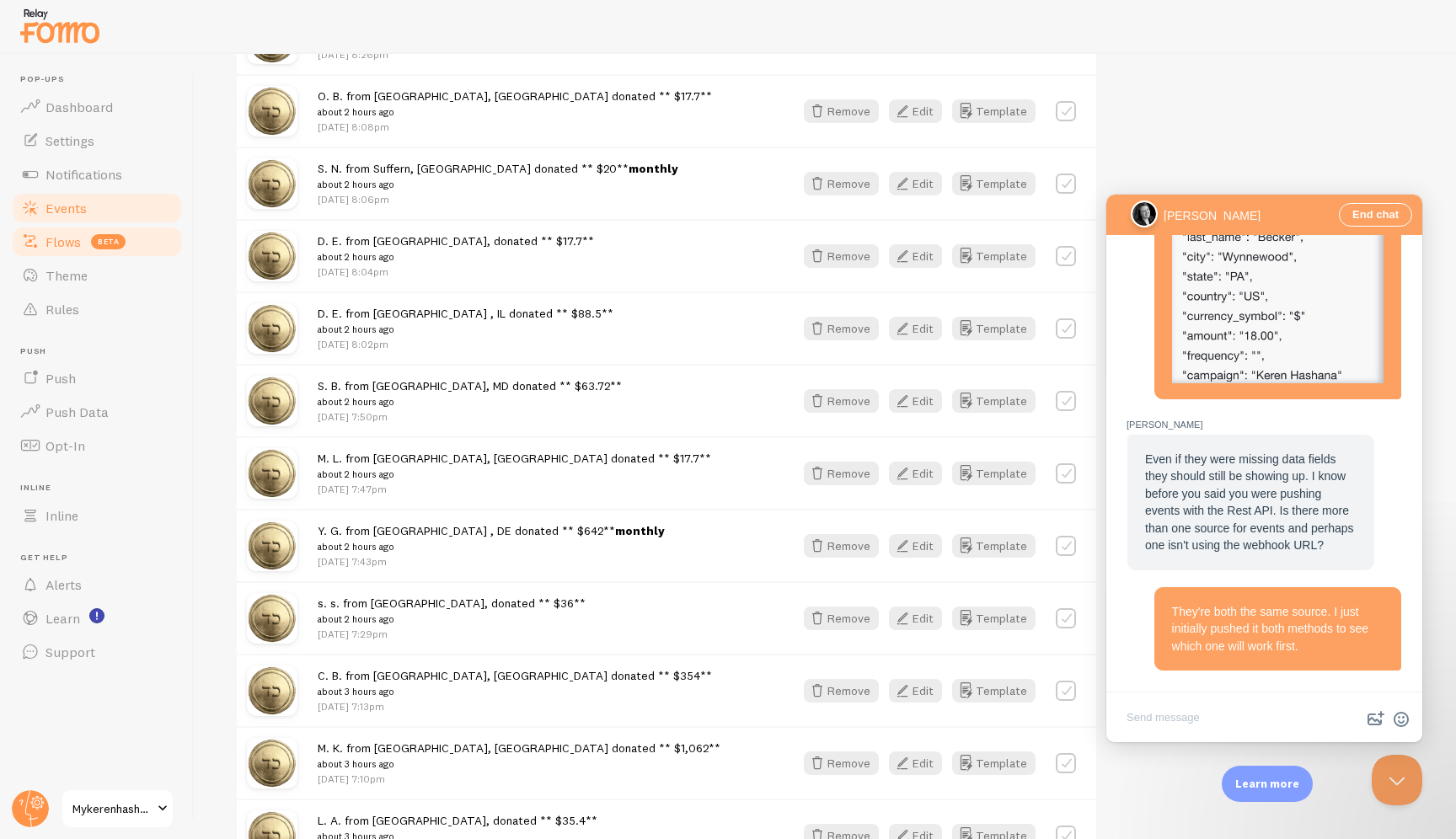
click at [76, 243] on span "Flows" at bounding box center [63, 242] width 35 height 17
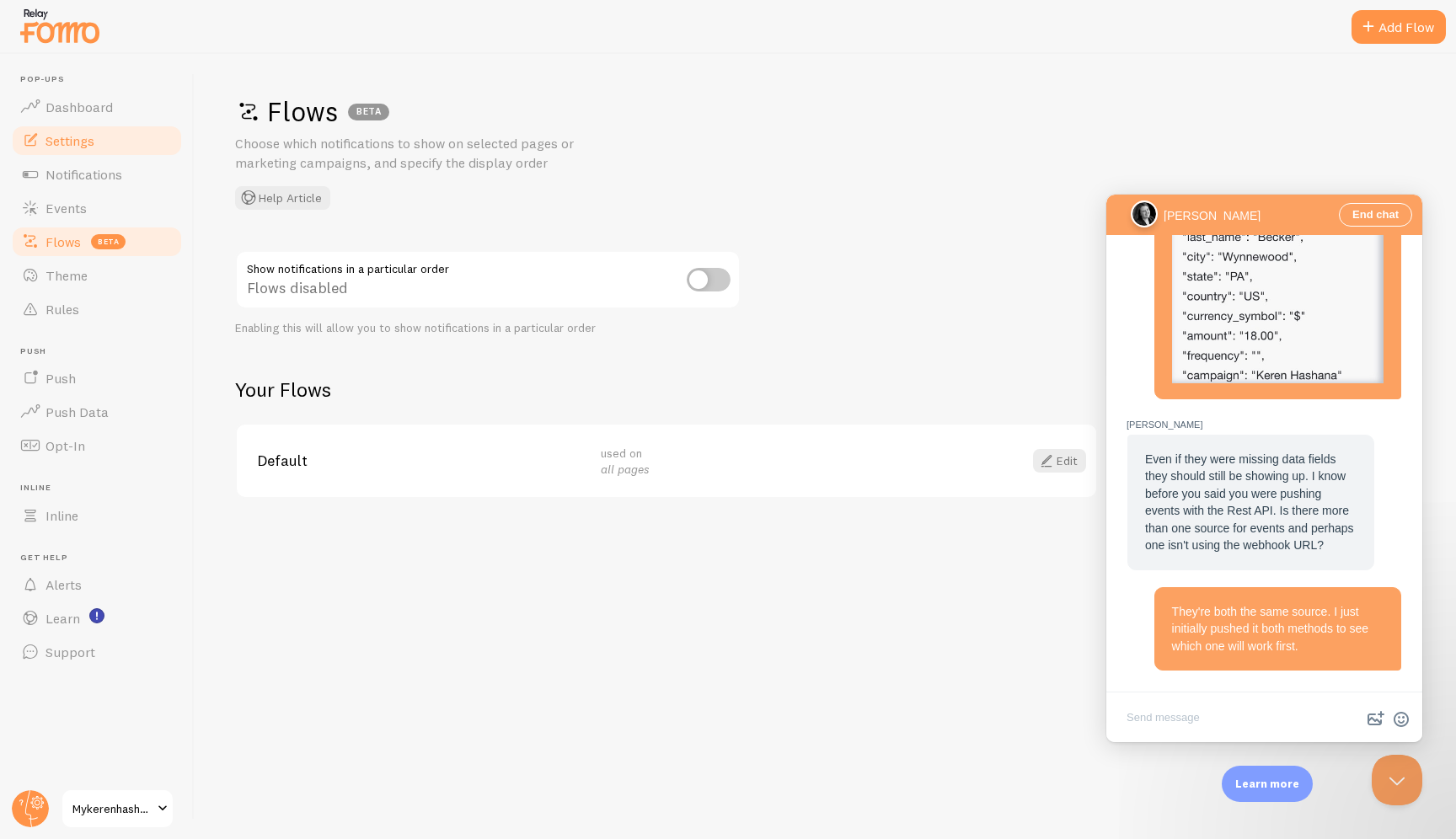
click at [86, 154] on link "Settings" at bounding box center [97, 141] width 174 height 34
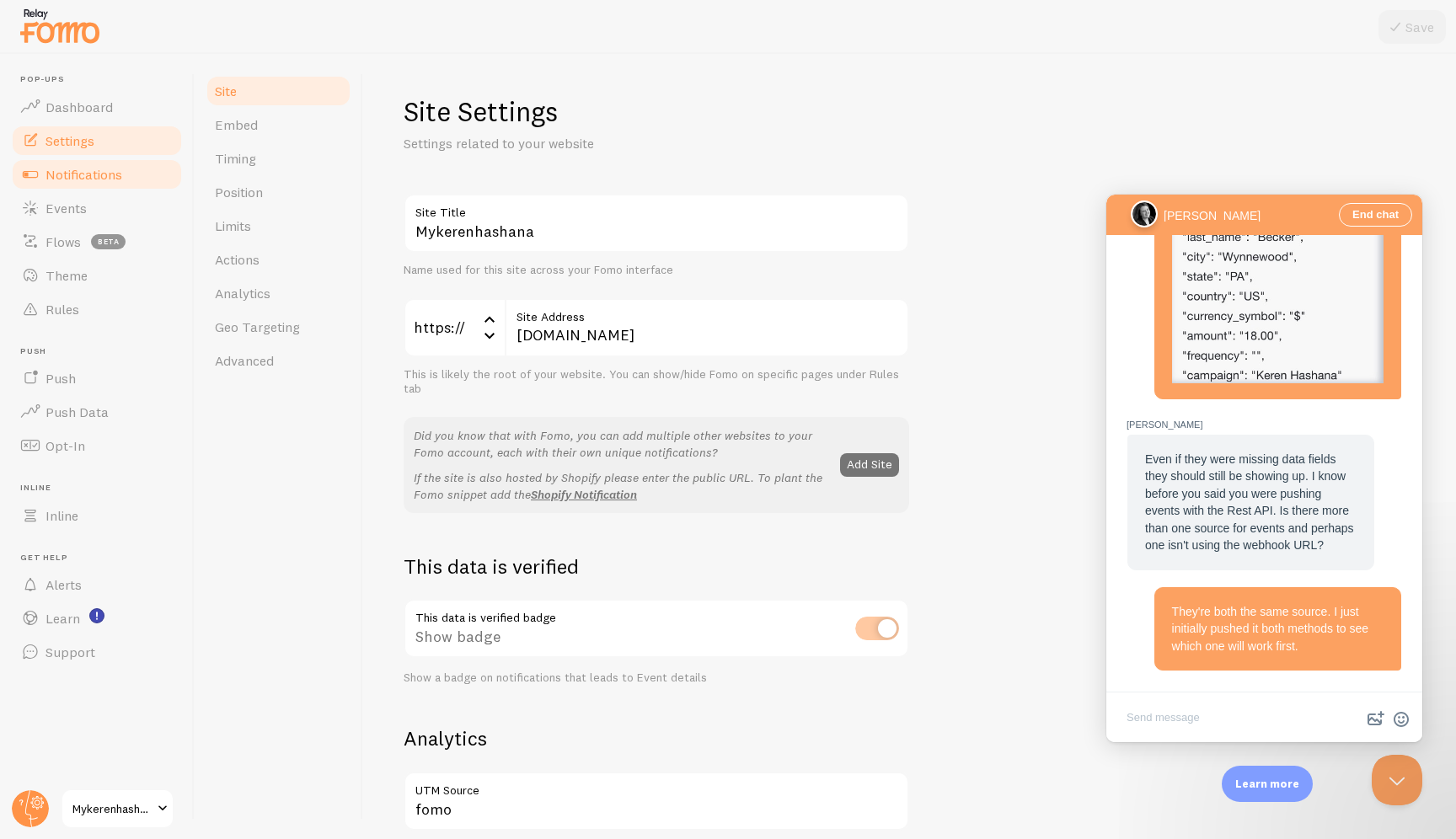
click at [86, 170] on span "Notifications" at bounding box center [84, 175] width 77 height 17
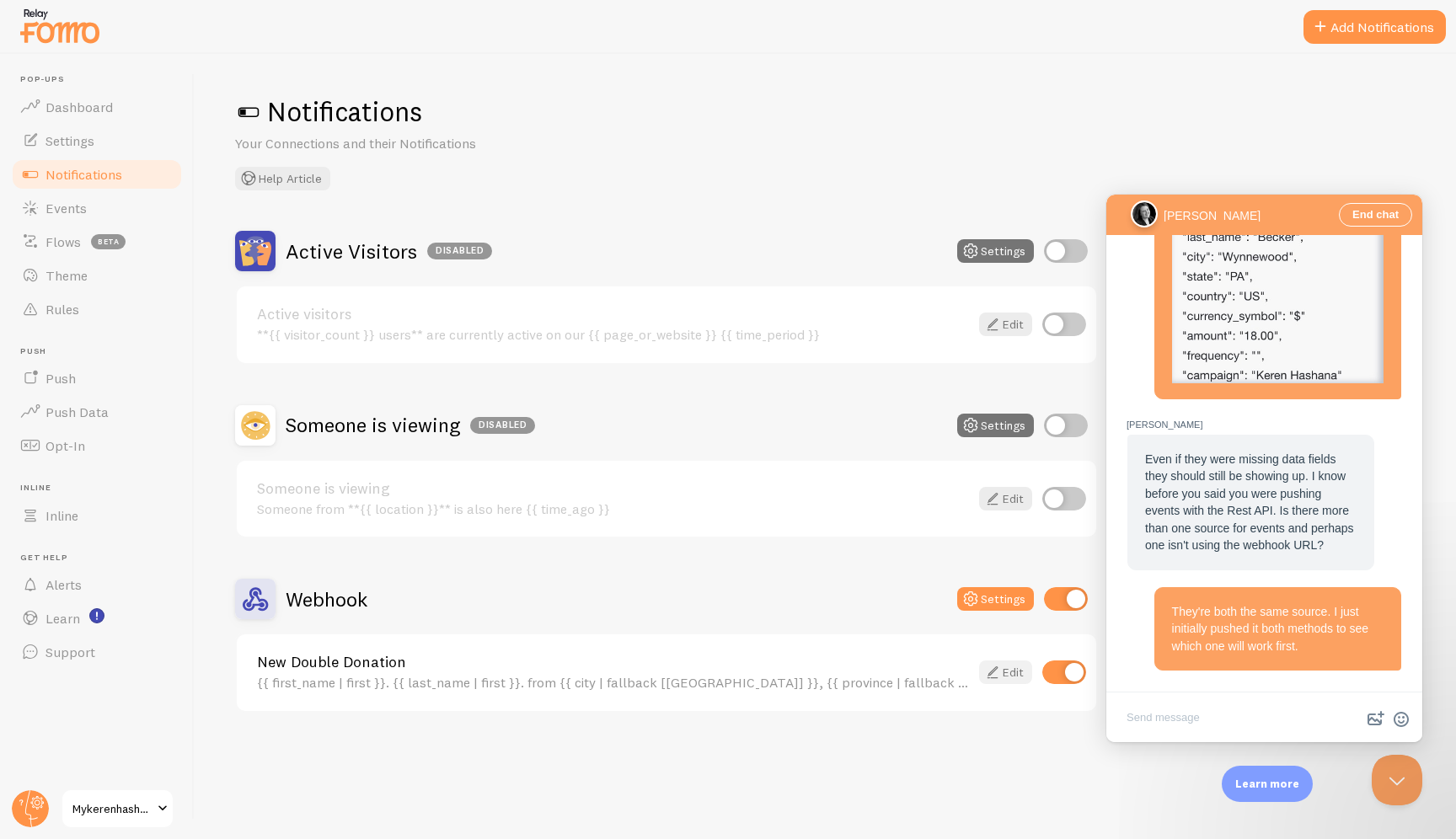
click at [961, 666] on link "Edit" at bounding box center [1006, 672] width 53 height 24
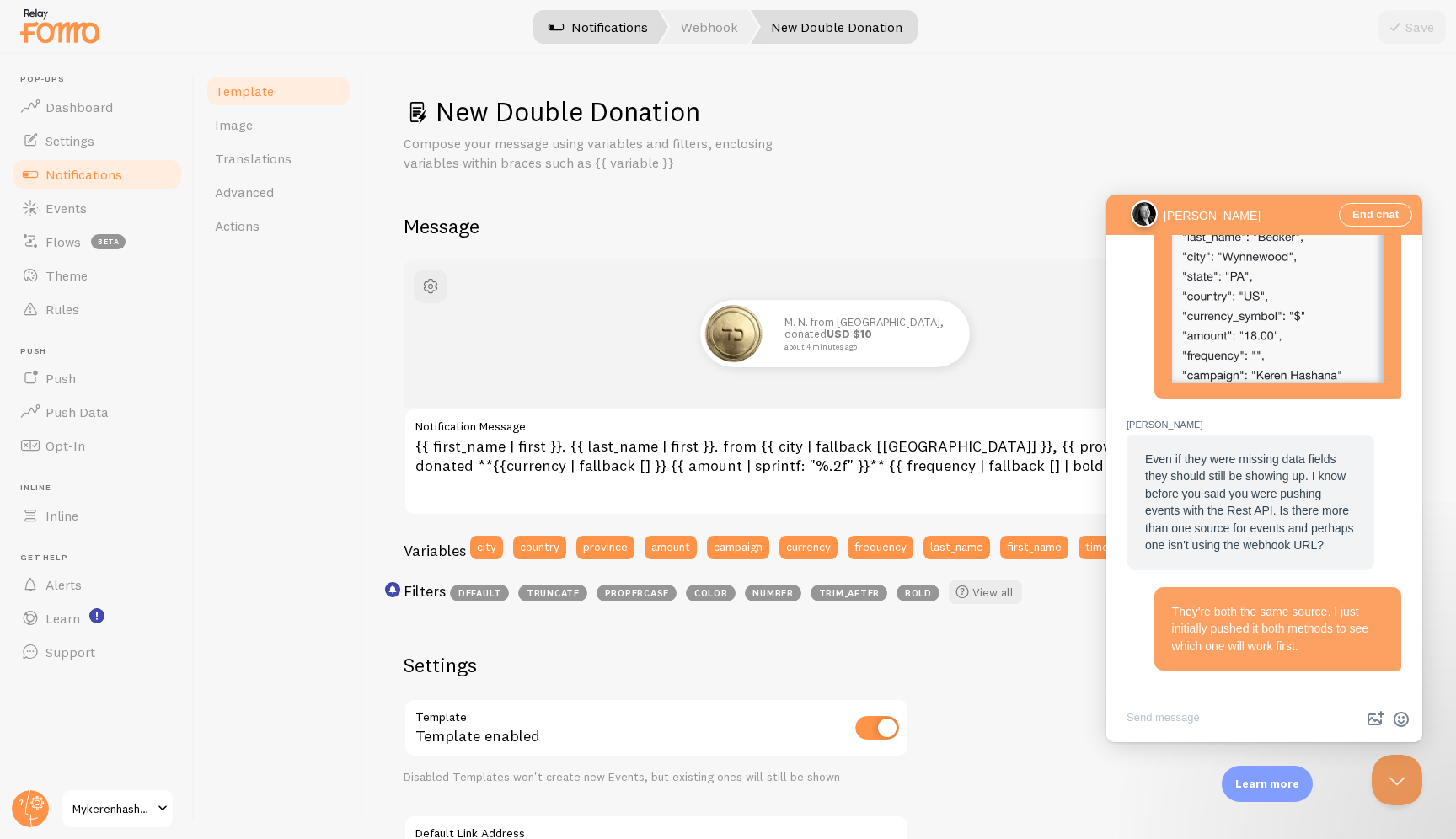
click at [575, 25] on link "Notifications" at bounding box center [598, 28] width 140 height 34
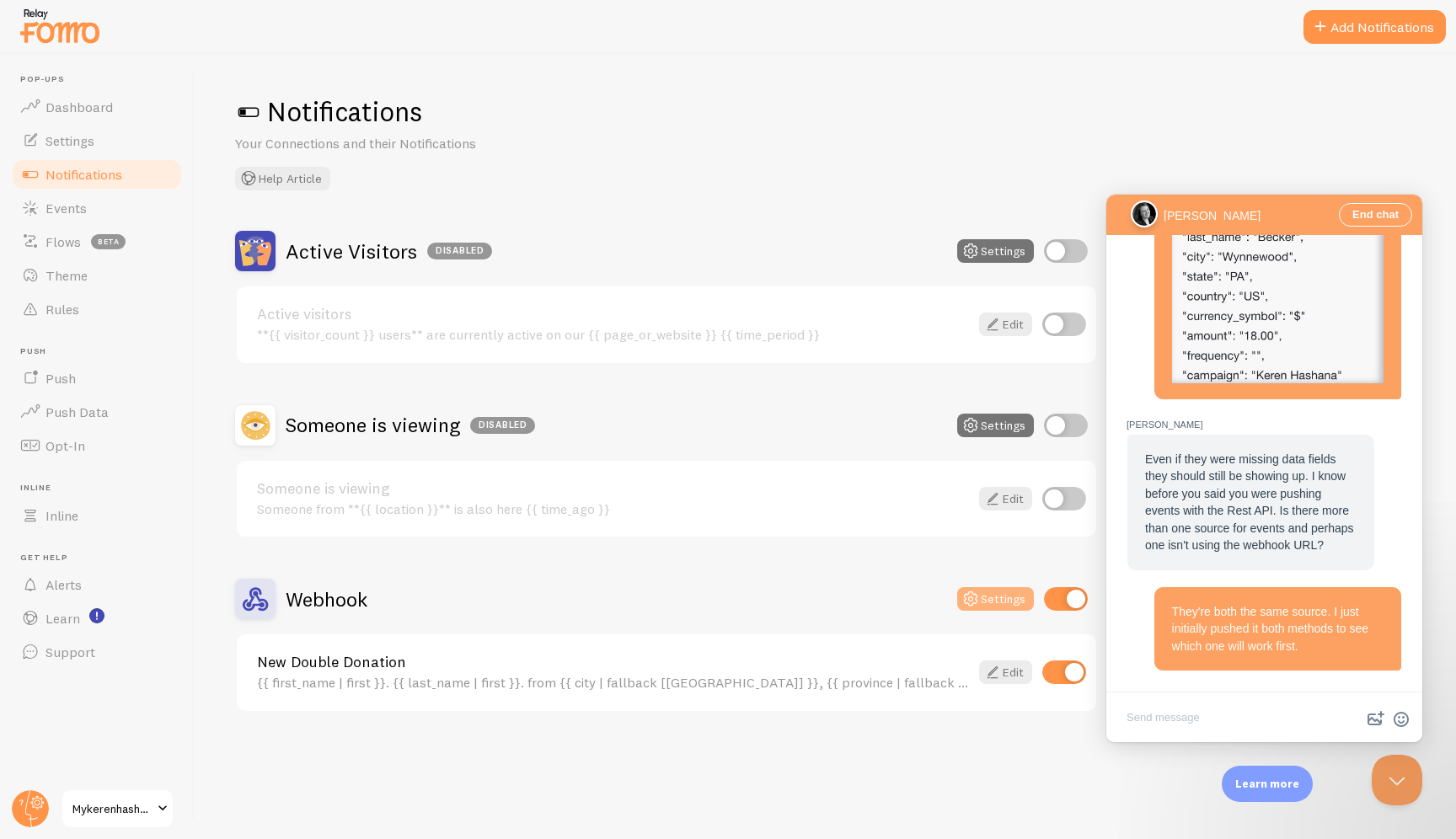
click at [961, 587] on button "Settings" at bounding box center [996, 599] width 77 height 24
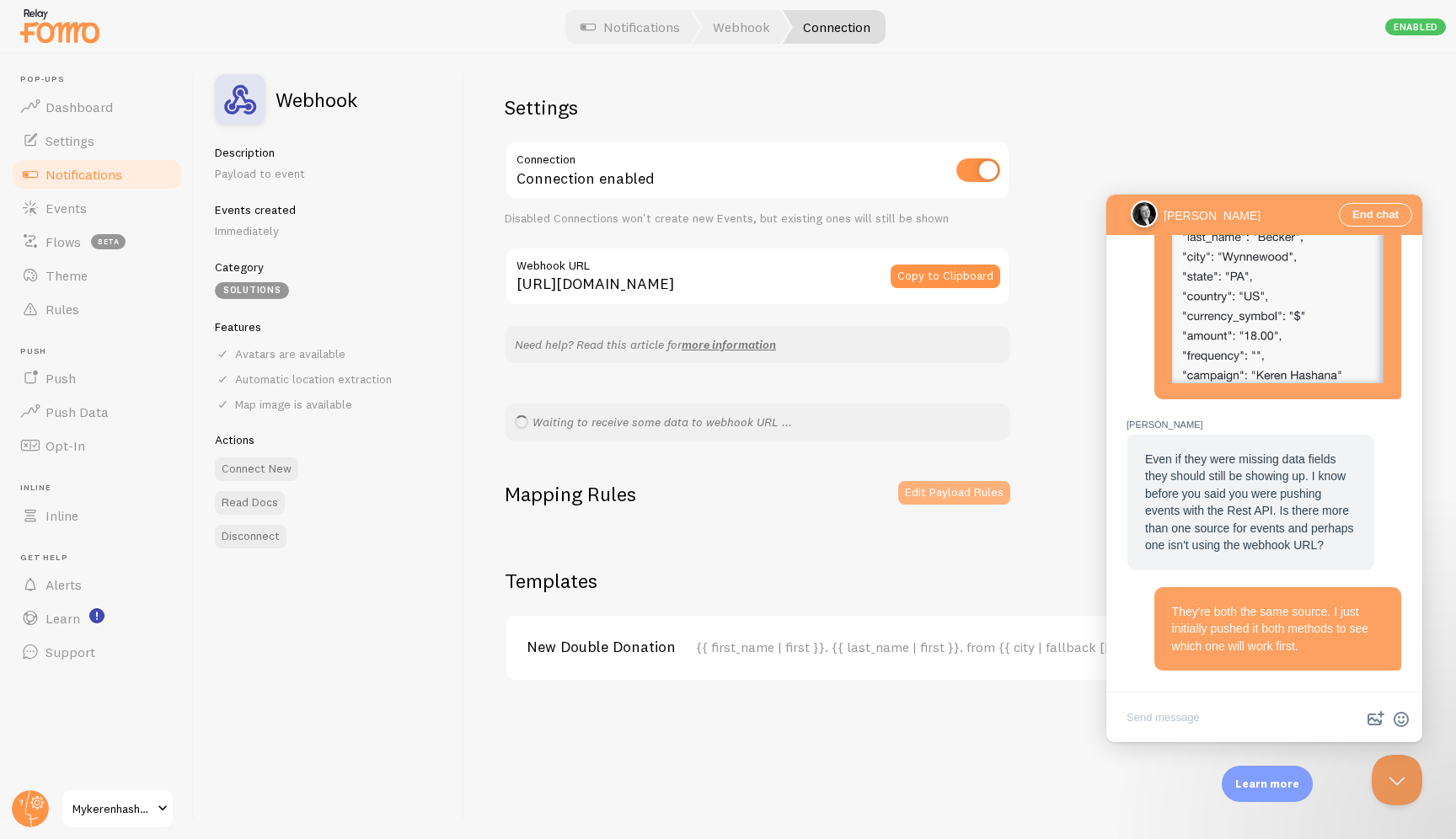
click at [921, 488] on button "Edit Payload Rules" at bounding box center [954, 493] width 112 height 24
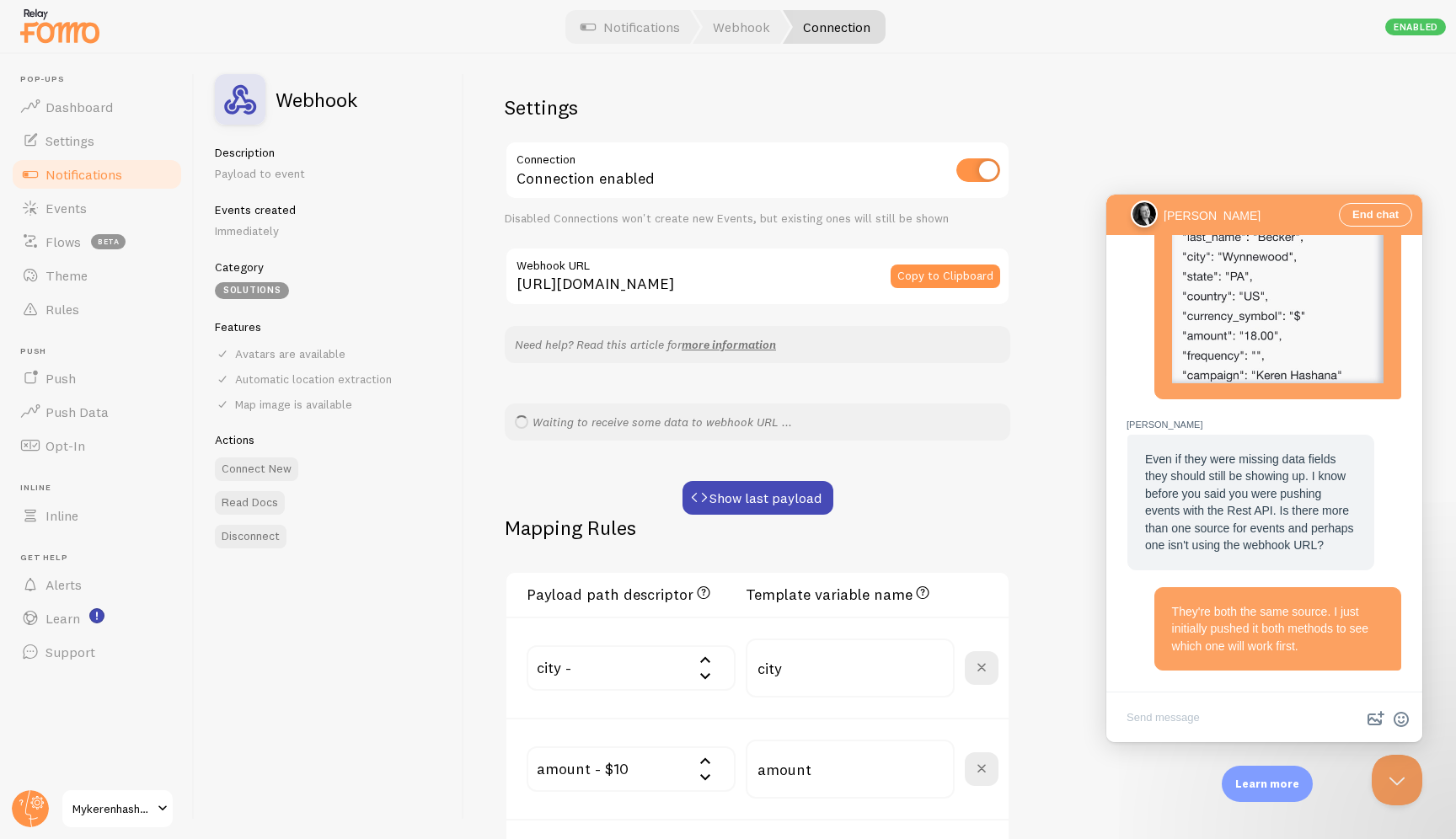
scroll to position [1004, 0]
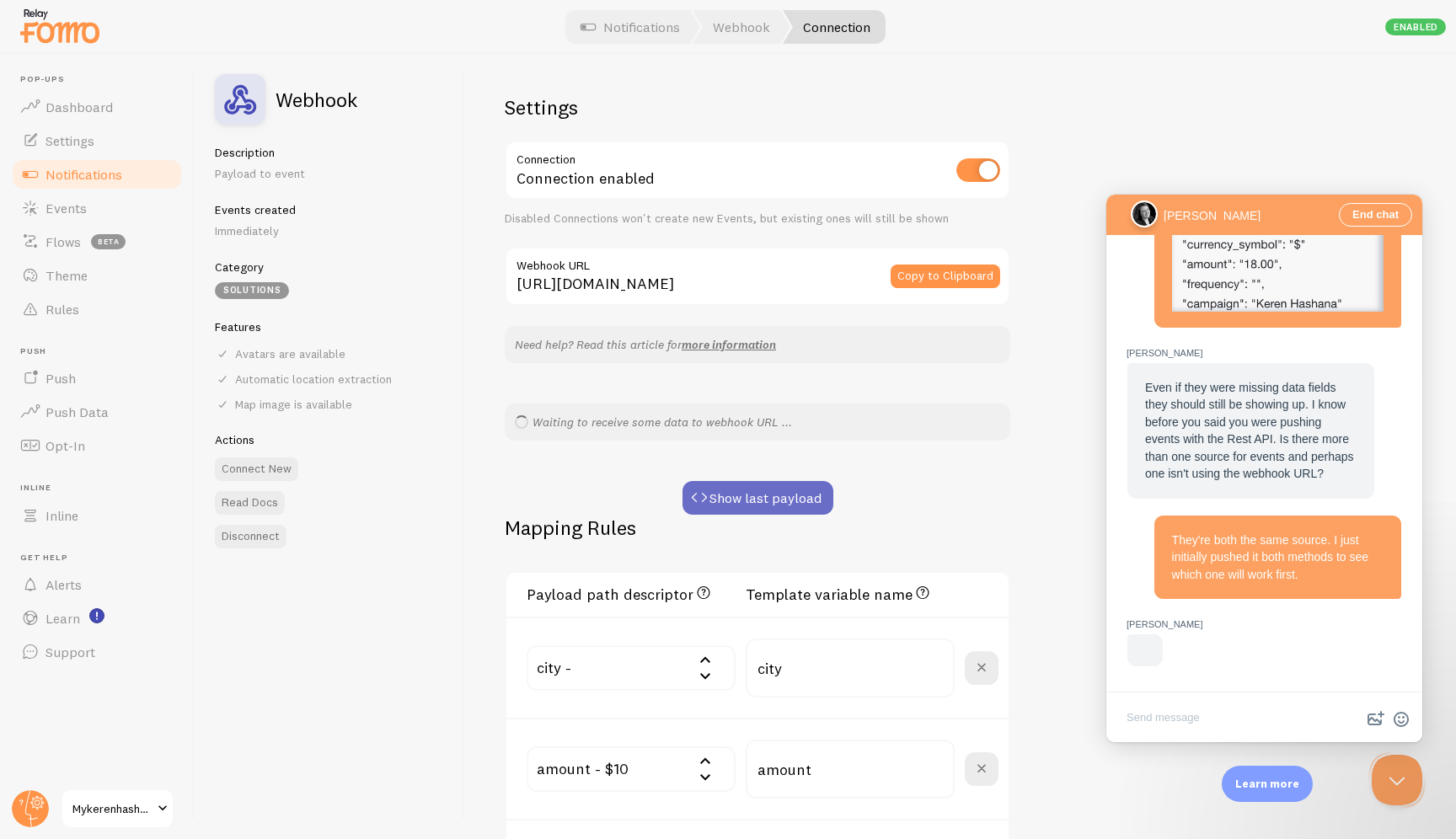
click at [749, 493] on button "Show last payload" at bounding box center [757, 498] width 151 height 34
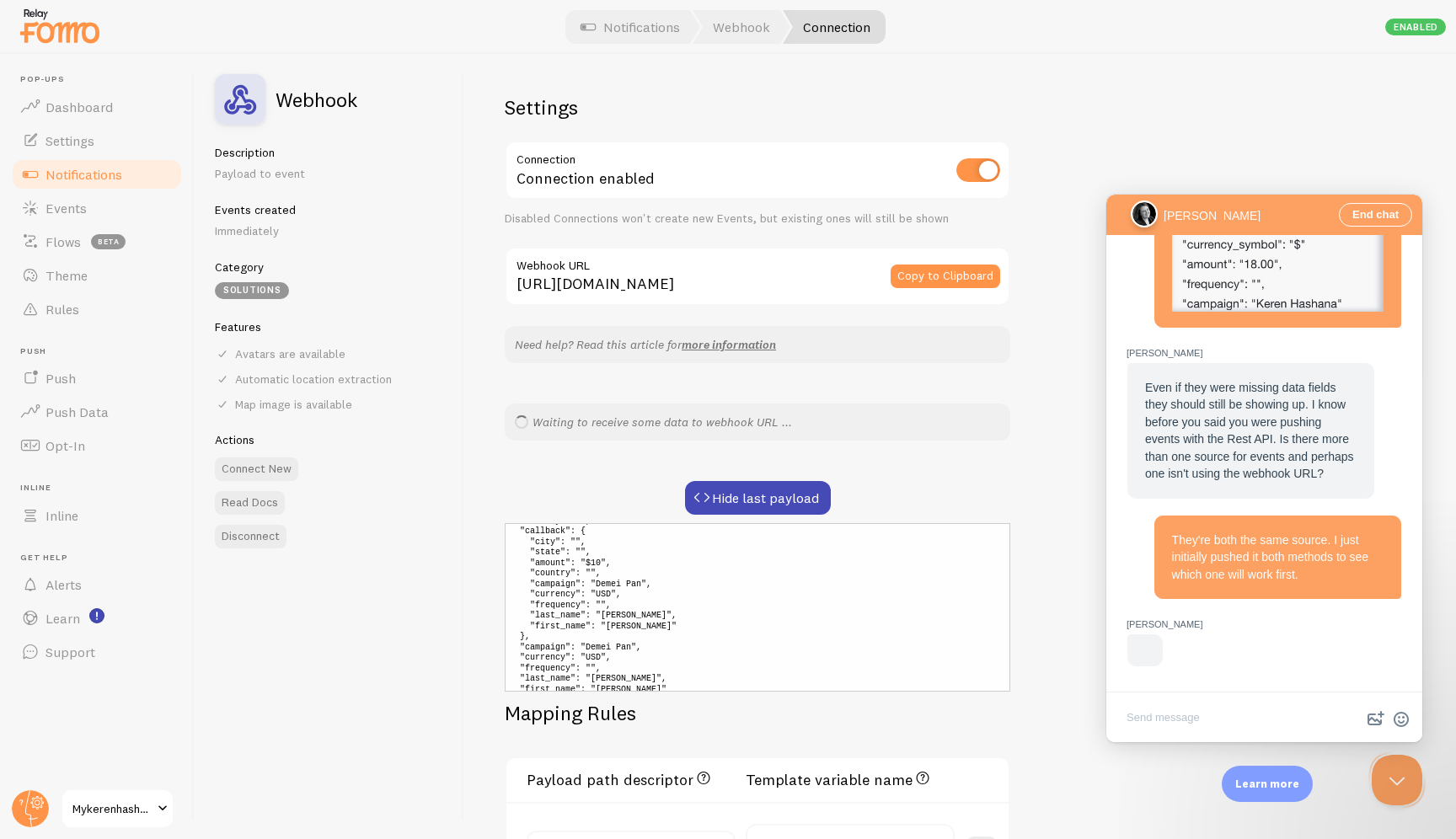
scroll to position [73, 0]
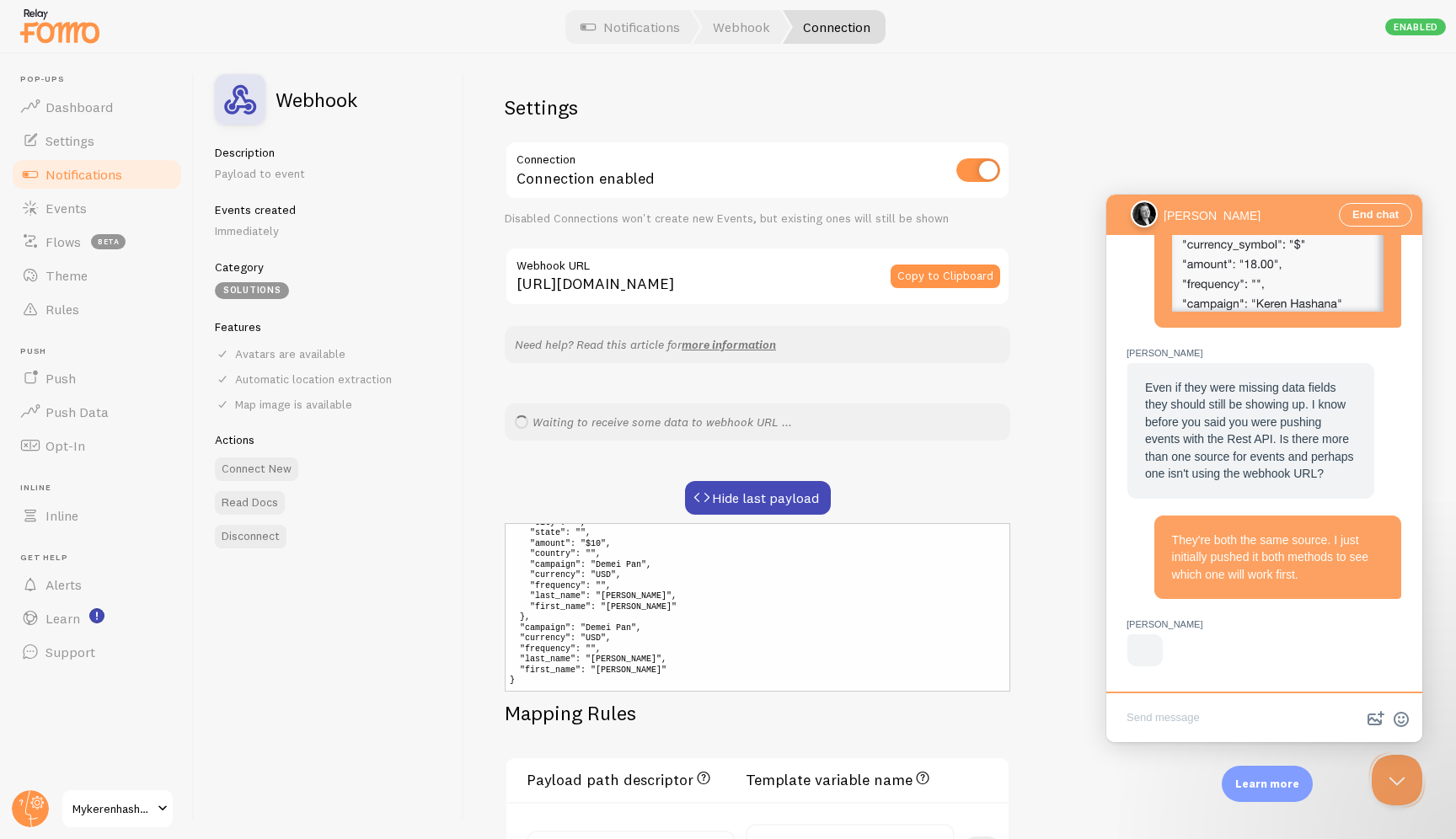
click at [961, 710] on textarea "Write chat message" at bounding box center [1264, 719] width 309 height 40
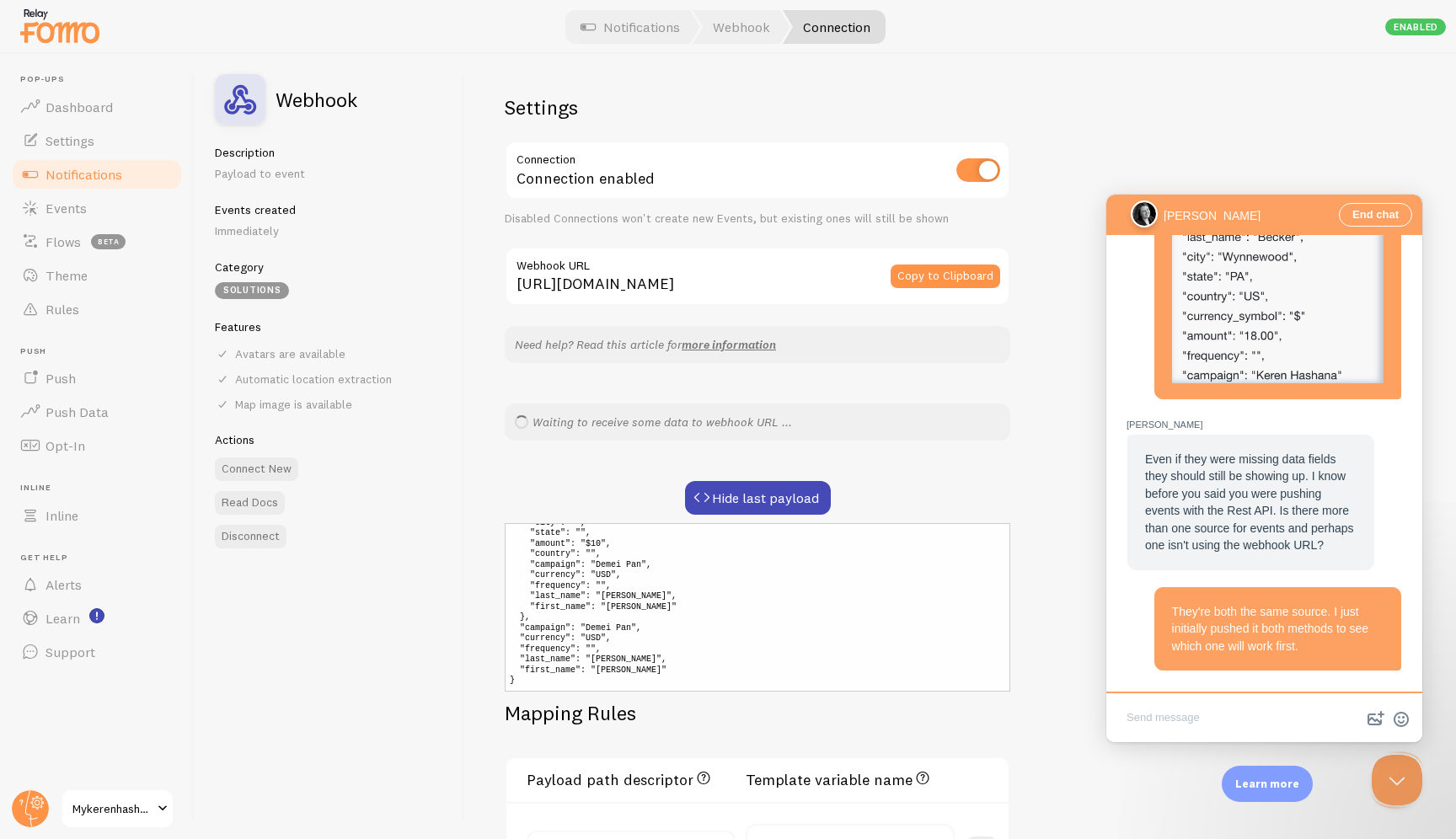
scroll to position [1004, 0]
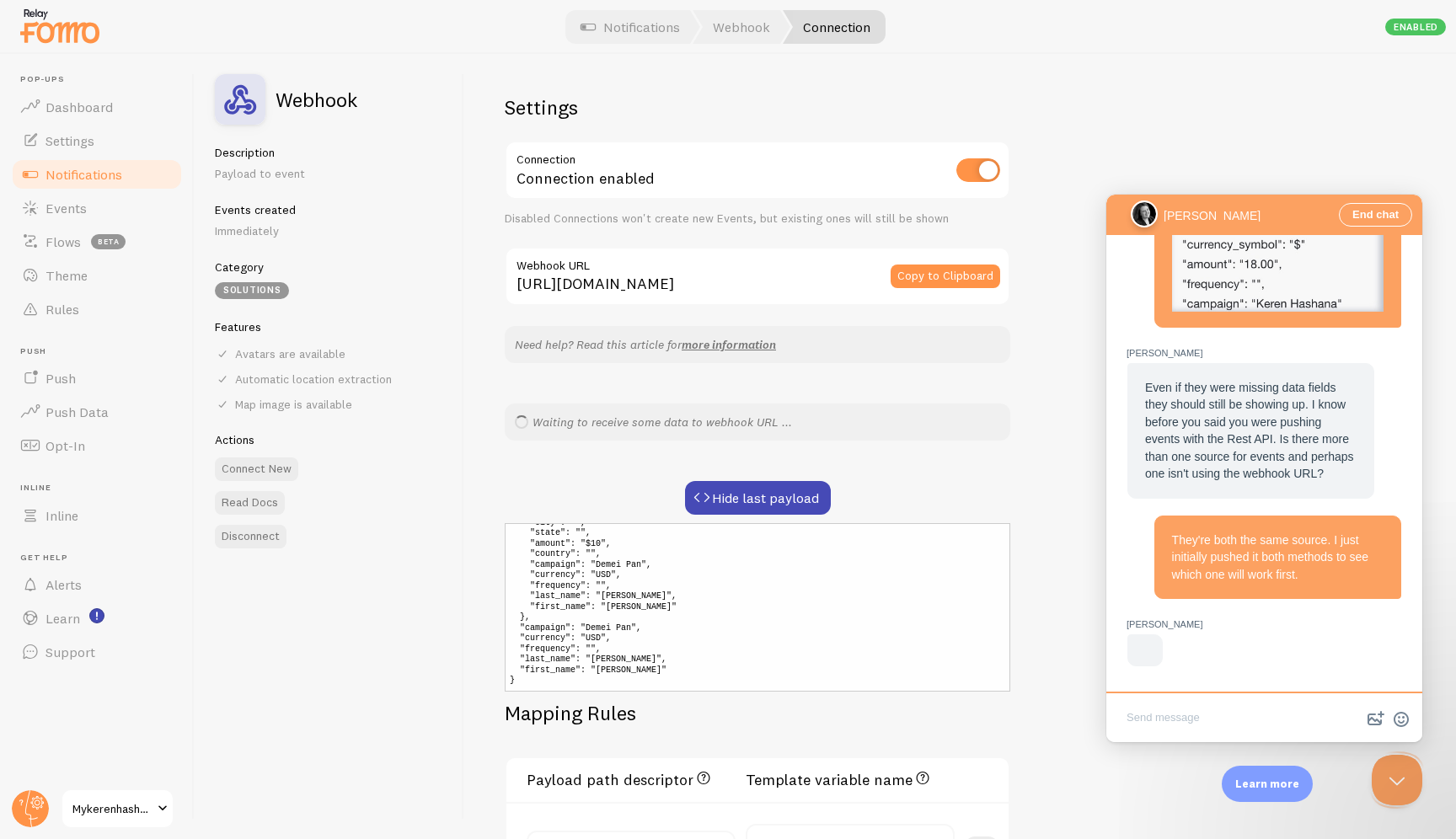
paste textarea "That last payload preview is so long ago"
type textarea "That last payload preview is so long ago"
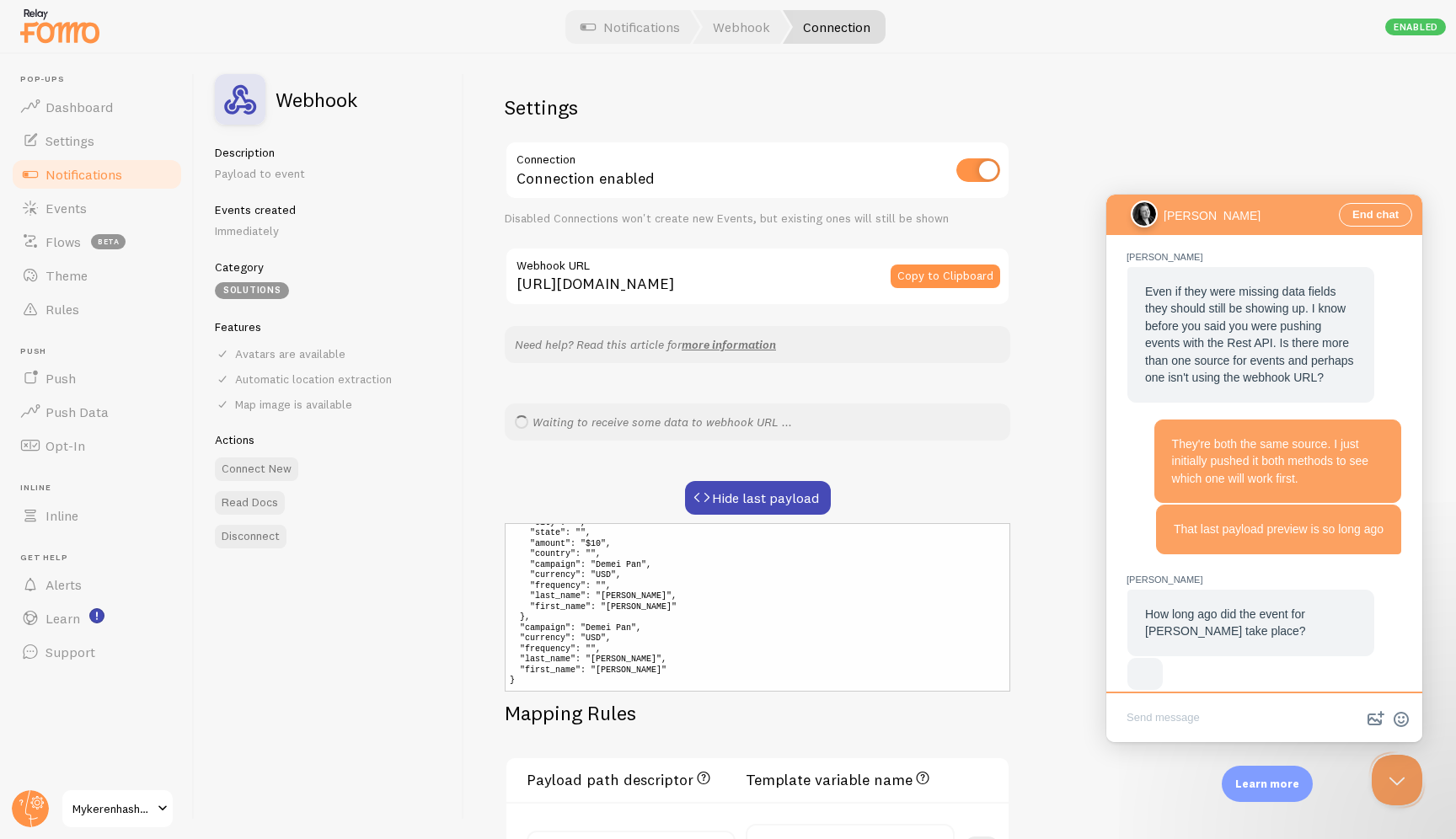
scroll to position [1139, 0]
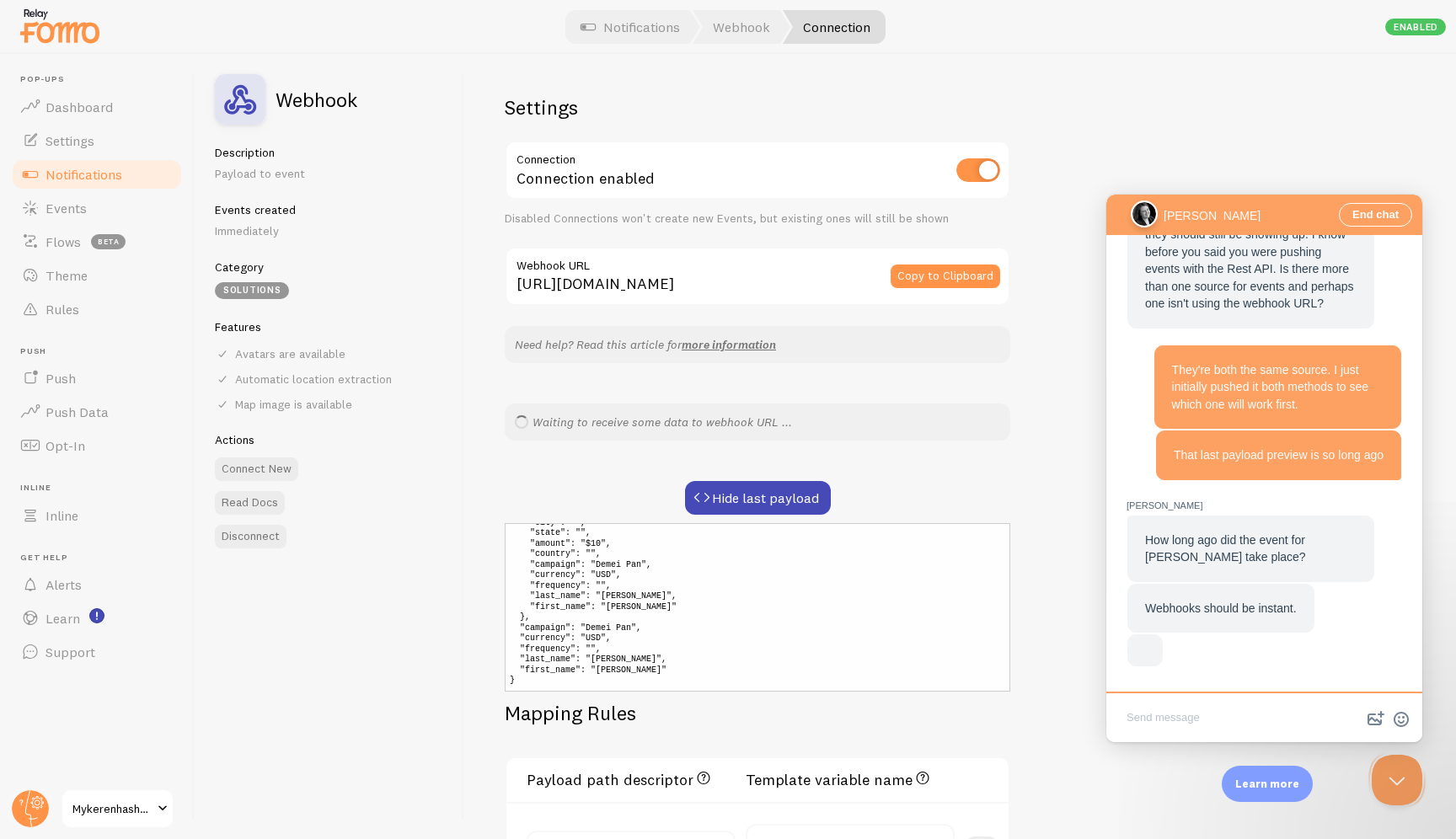
paste textarea "Exactly 5 minutes ago"
type textarea "Exactly 5 minutes ago"
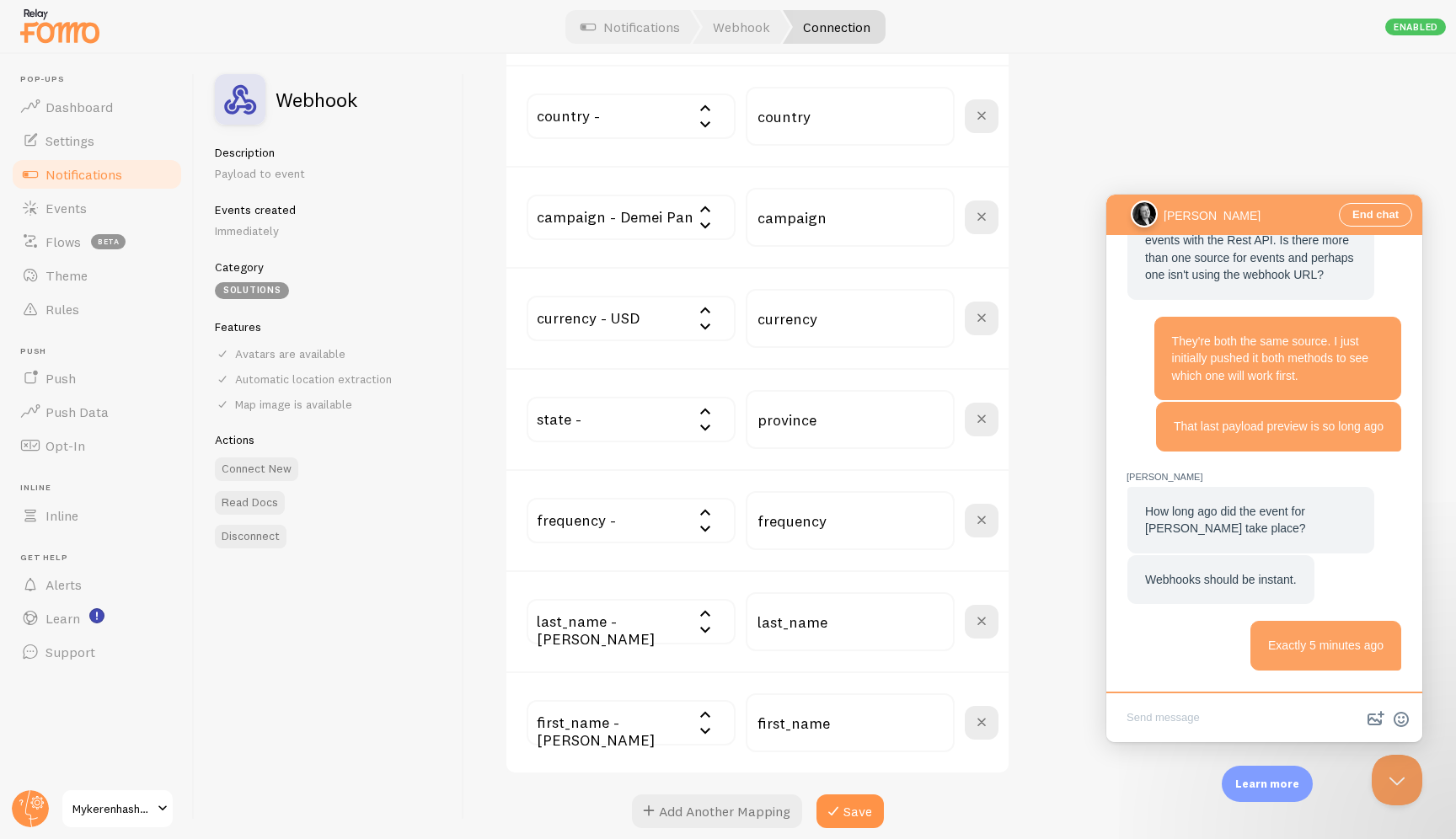
scroll to position [947, 0]
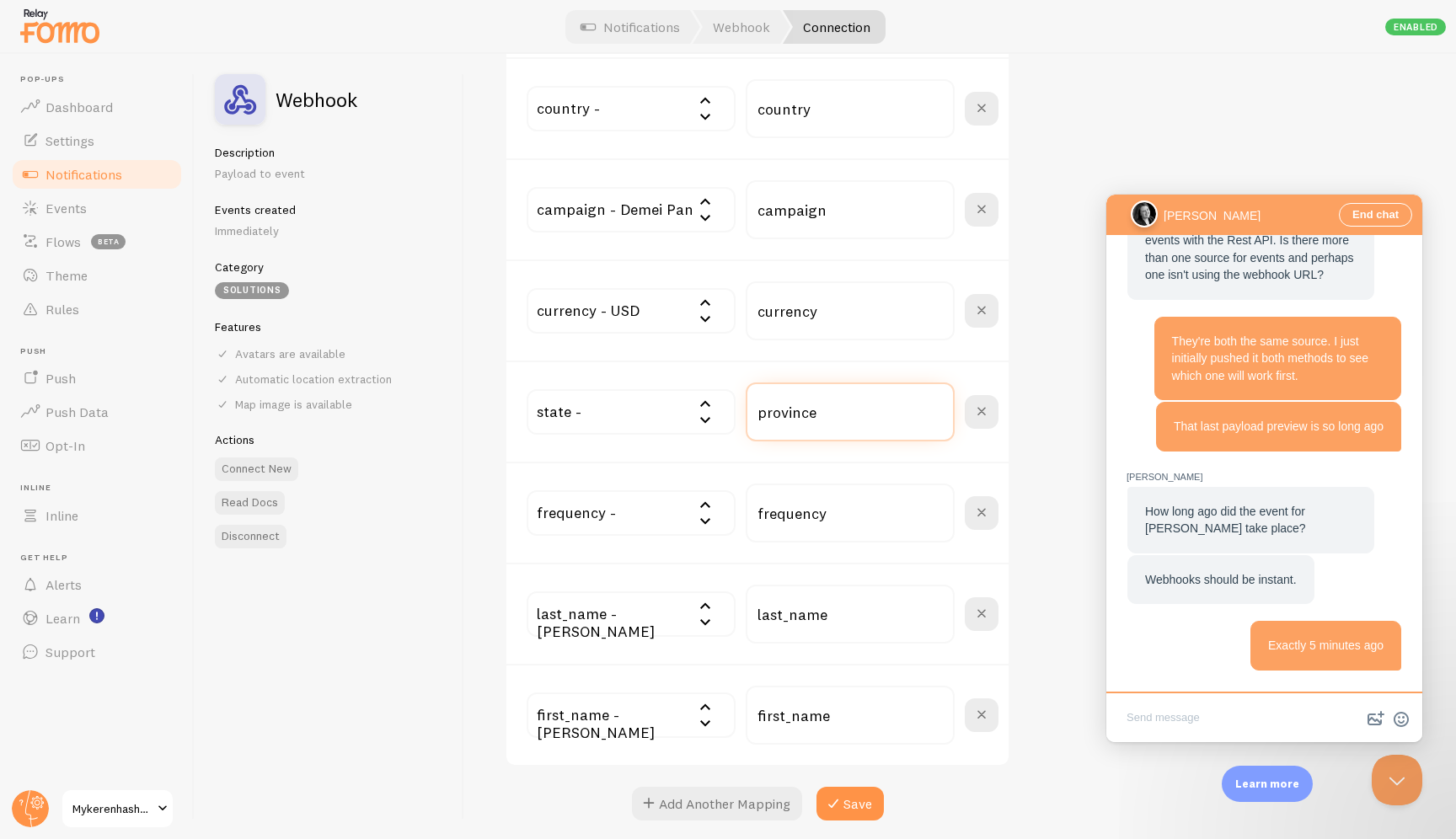
click at [846, 418] on input "province" at bounding box center [850, 412] width 209 height 59
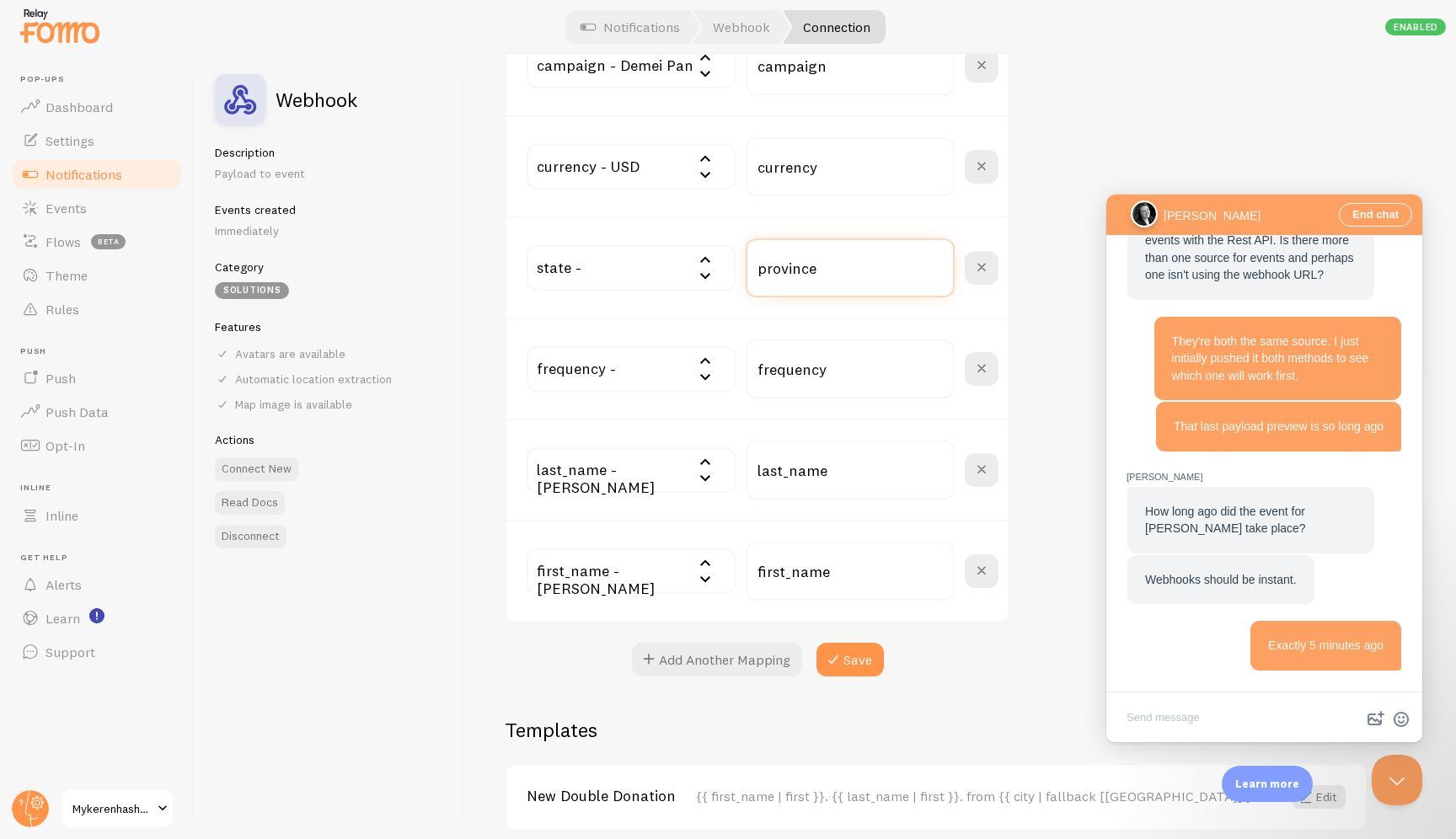
scroll to position [1163, 0]
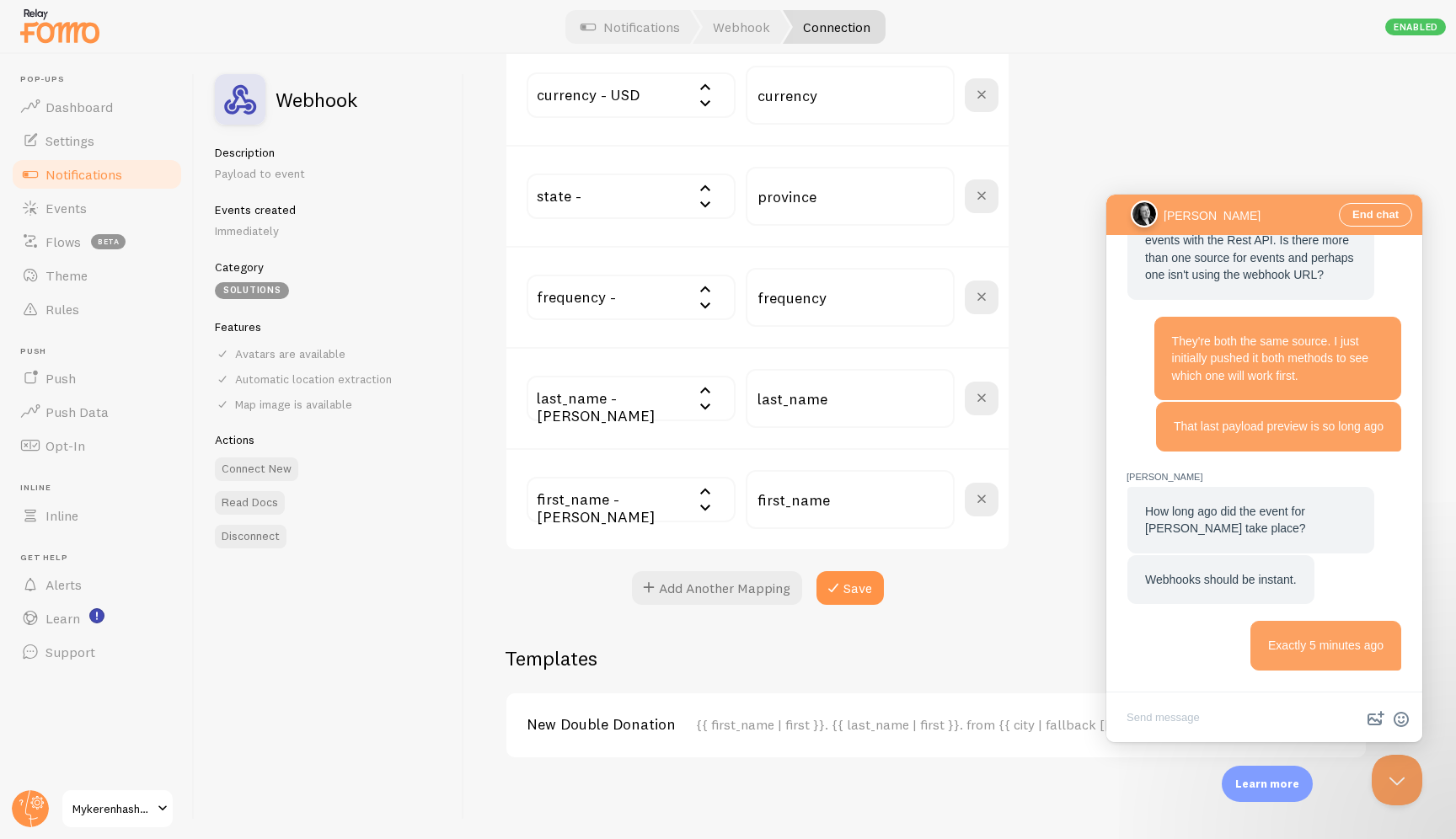
click at [876, 725] on div "{{ first_name | first }}. {{ last_name | first }}. from {{ city | fallback [Bro…" at bounding box center [979, 725] width 567 height 15
click at [961, 775] on button "Close Beacon popover" at bounding box center [1393, 776] width 50 height 50
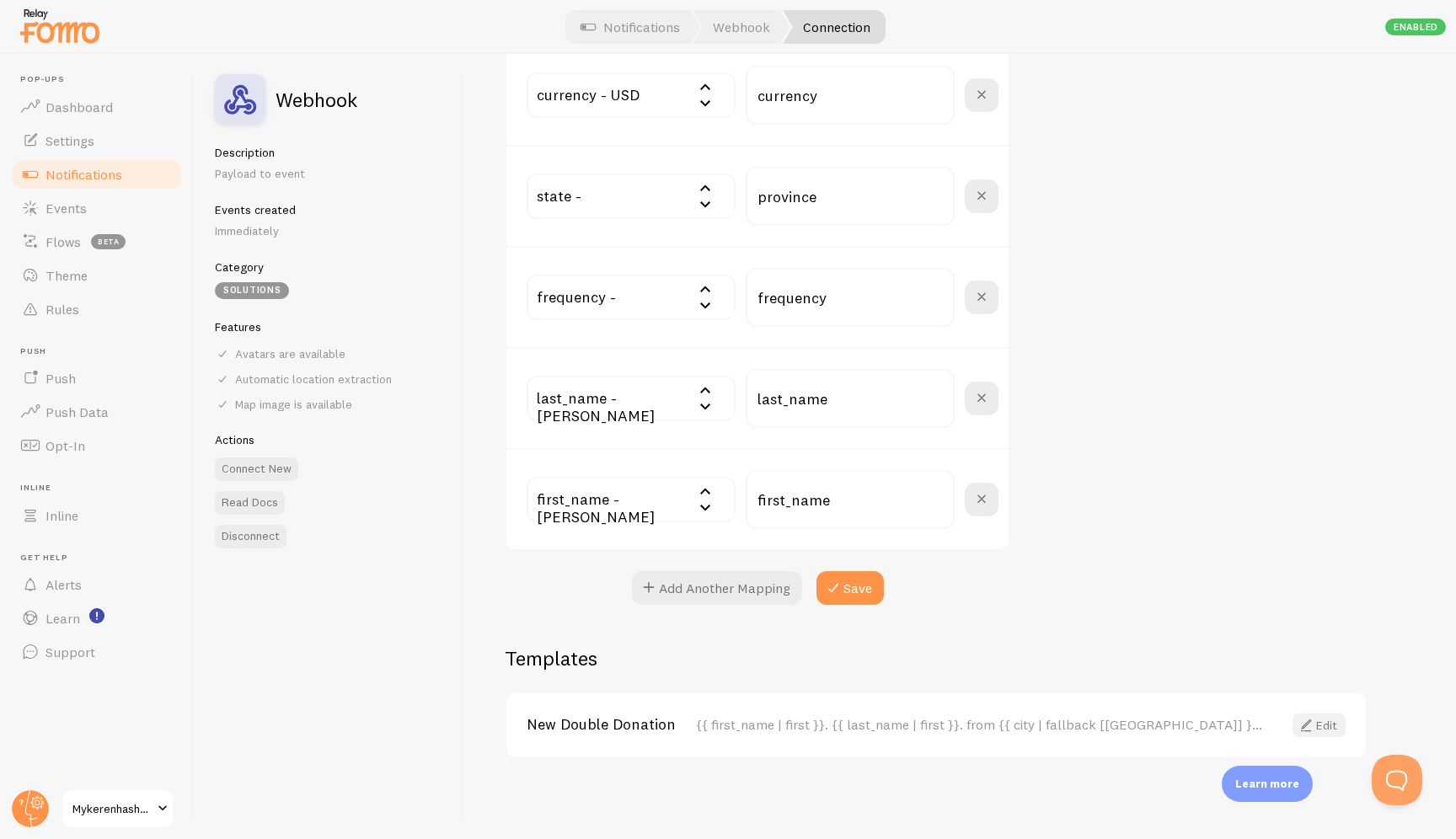
click at [961, 735] on link "Edit" at bounding box center [1319, 725] width 53 height 24
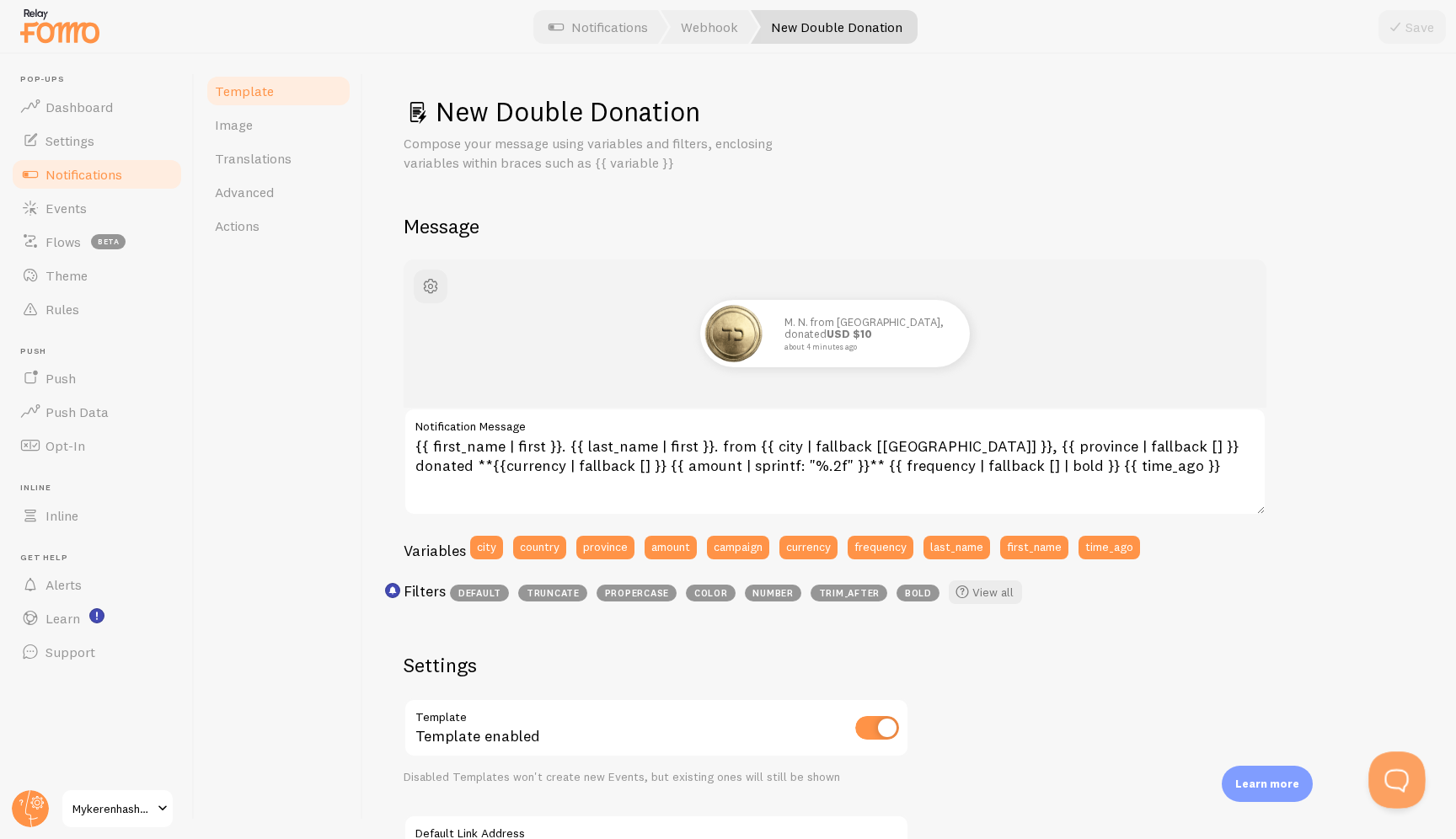
click at [961, 774] on button "Open Beacon popover" at bounding box center [1393, 776] width 50 height 50
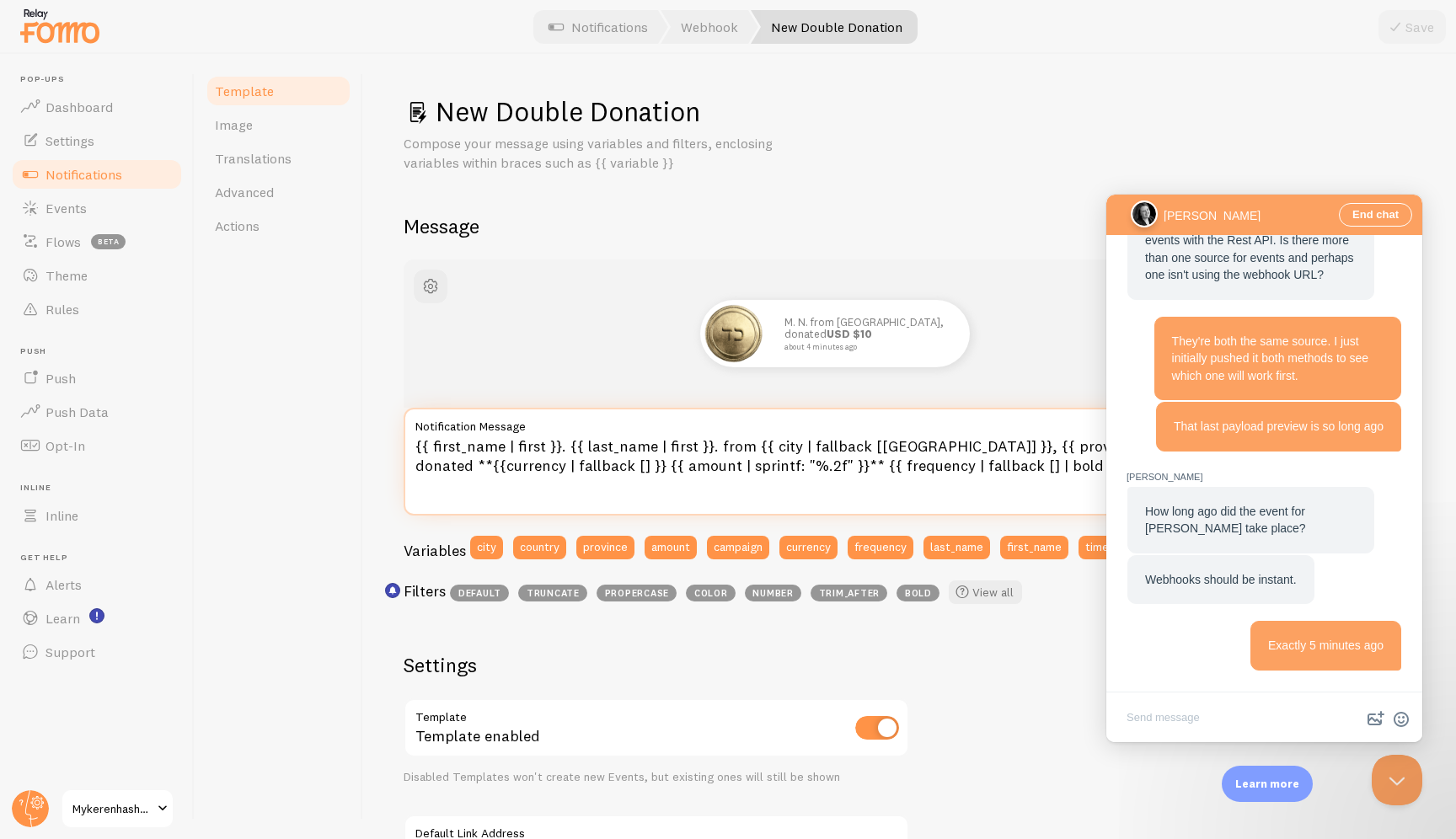
click at [917, 446] on textarea "{{ first_name | first }}. {{ last_name | first }}. from {{ city | fallback [Bro…" at bounding box center [834, 462] width 863 height 108
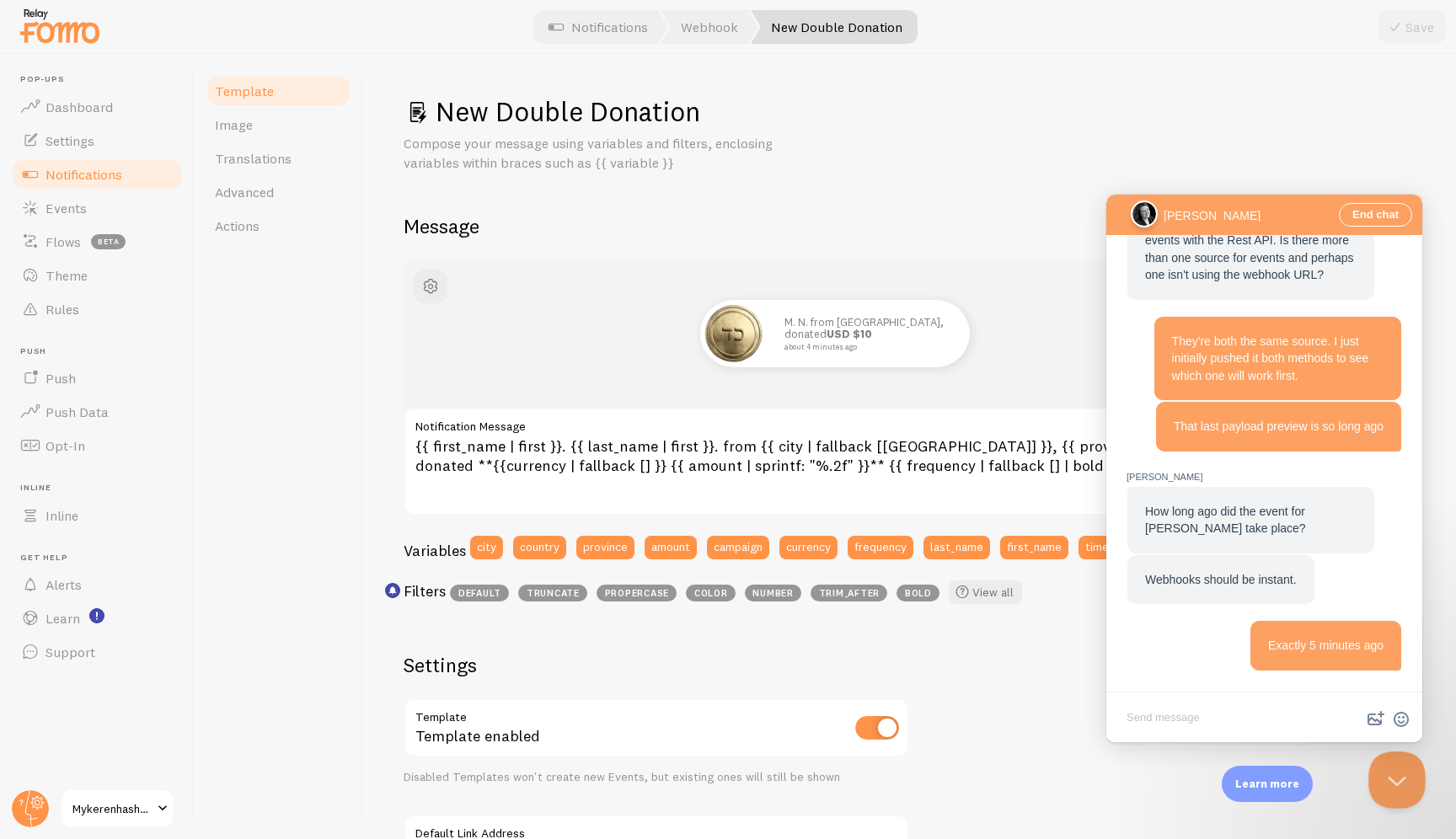
click at [961, 765] on button "Close Beacon popover" at bounding box center [1393, 776] width 50 height 50
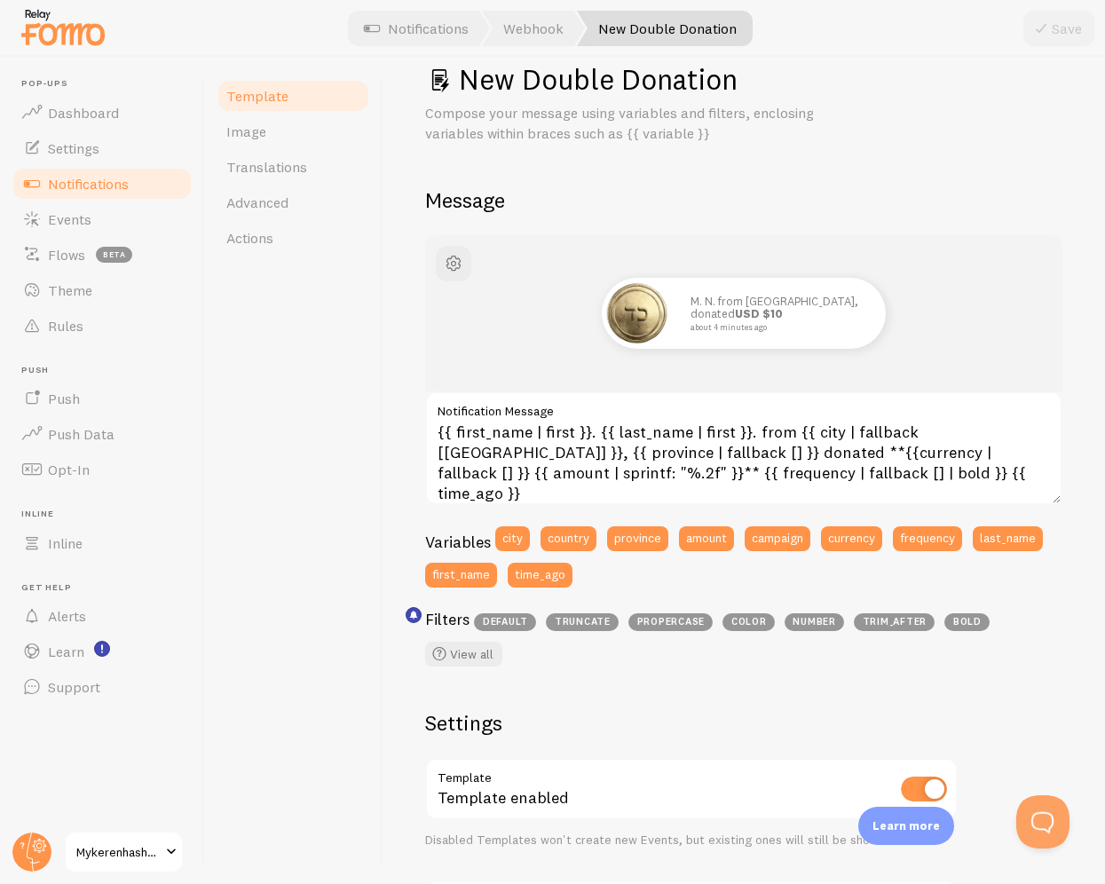
scroll to position [37, 0]
click at [586, 624] on span "truncate" at bounding box center [582, 623] width 73 height 18
click at [462, 650] on link "View all" at bounding box center [463, 655] width 77 height 25
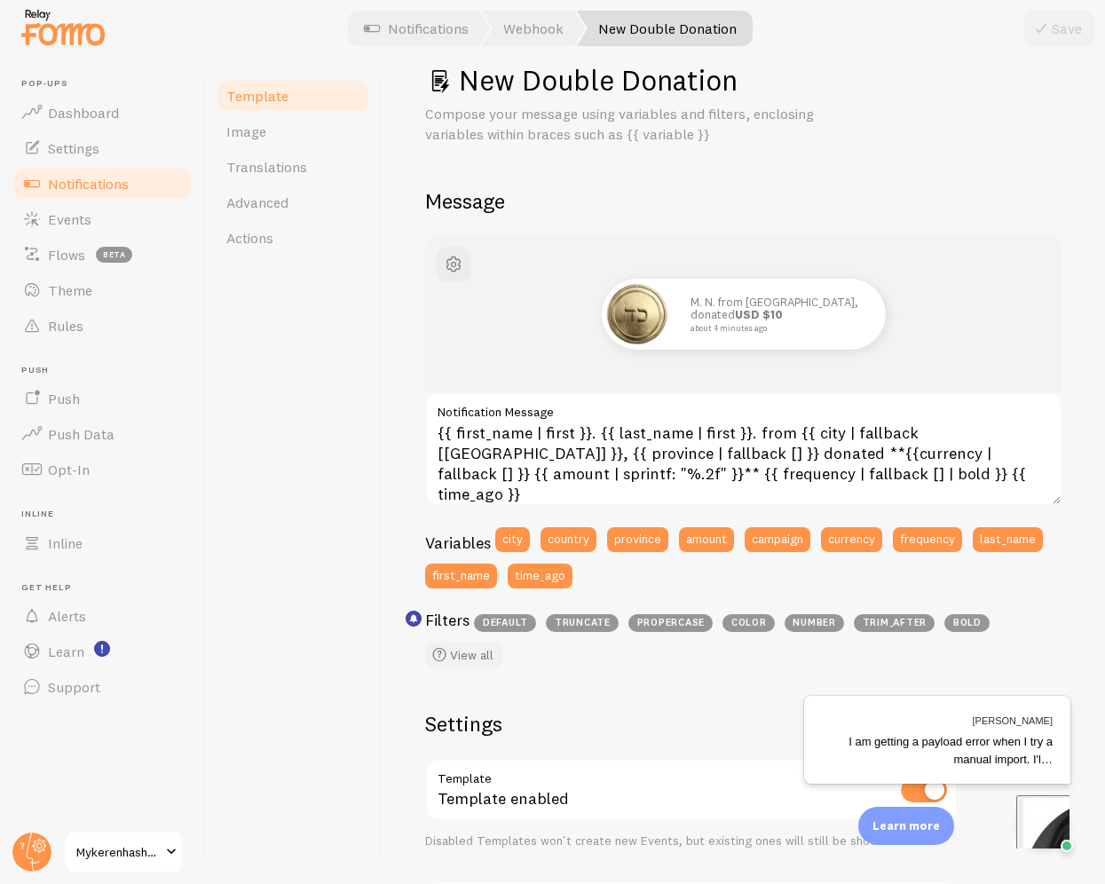
scroll to position [0, 0]
click at [929, 760] on div "I am getting a payload error when I try a manual import. I'l…" at bounding box center [937, 750] width 231 height 35
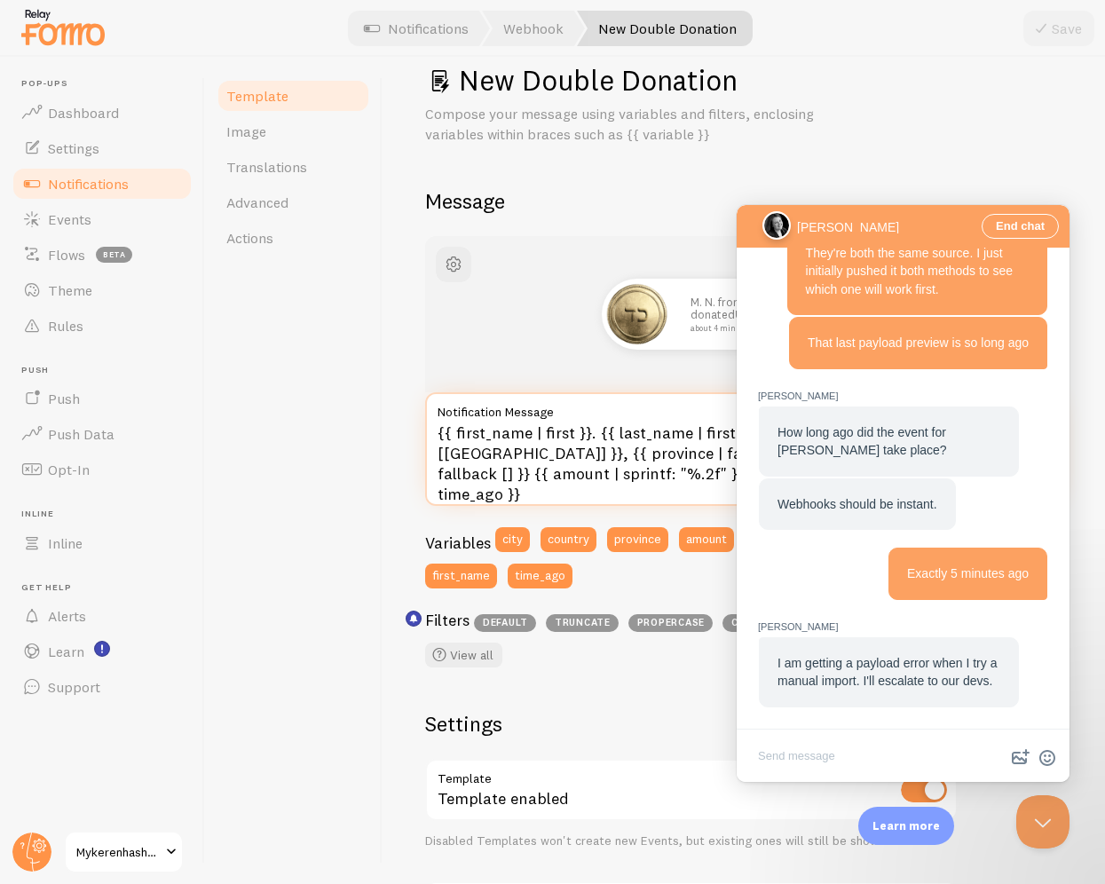
click at [504, 491] on textarea "{{ first_name | first }}. {{ last_name | first }}. from {{ city | fallback [Bro…" at bounding box center [743, 449] width 637 height 114
click at [504, 470] on textarea "{{ first_name | first }}. {{ last_name | first }}. from {{ city | fallback [Bro…" at bounding box center [743, 449] width 637 height 114
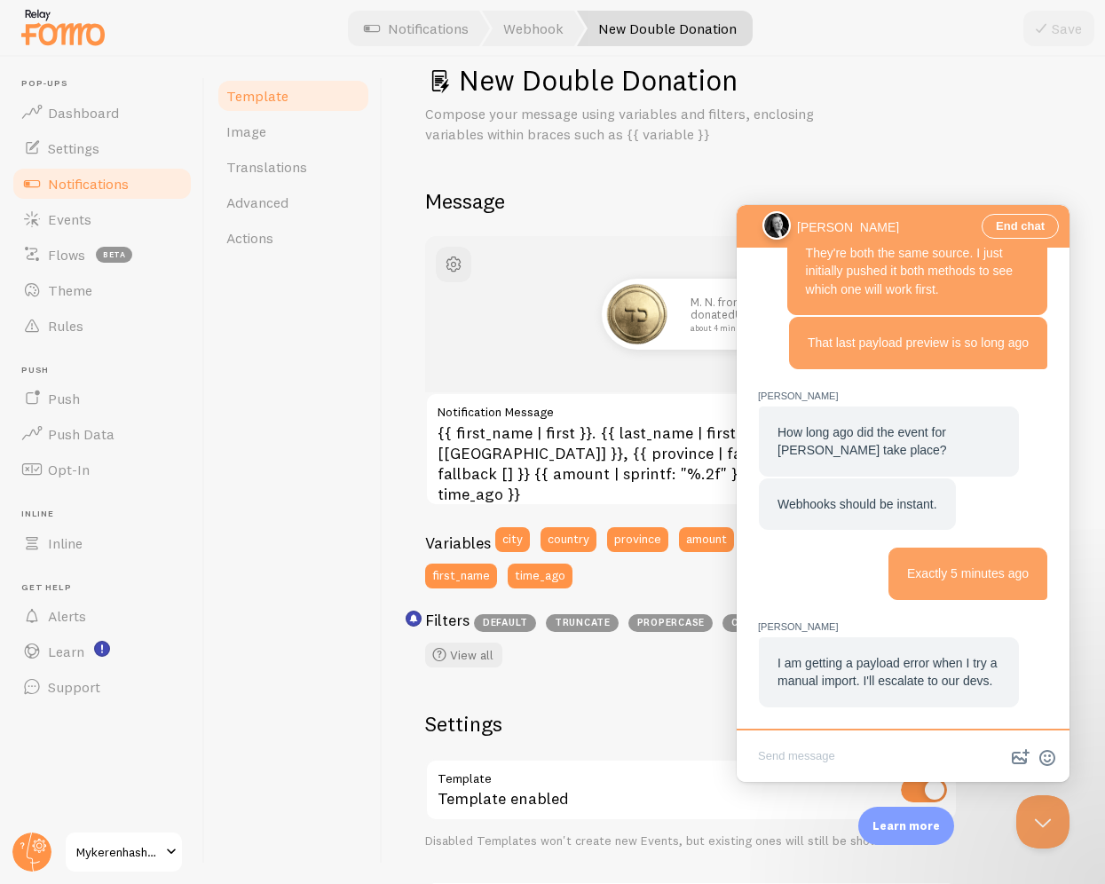
click at [795, 760] on textarea "Write chat message" at bounding box center [903, 758] width 326 height 42
click at [782, 755] on textarea "Write chat message" at bounding box center [903, 758] width 326 height 42
paste textarea "Two more have sent."
click at [782, 755] on textarea "Write chat message" at bounding box center [903, 758] width 326 height 42
type textarea "Two more have sent."
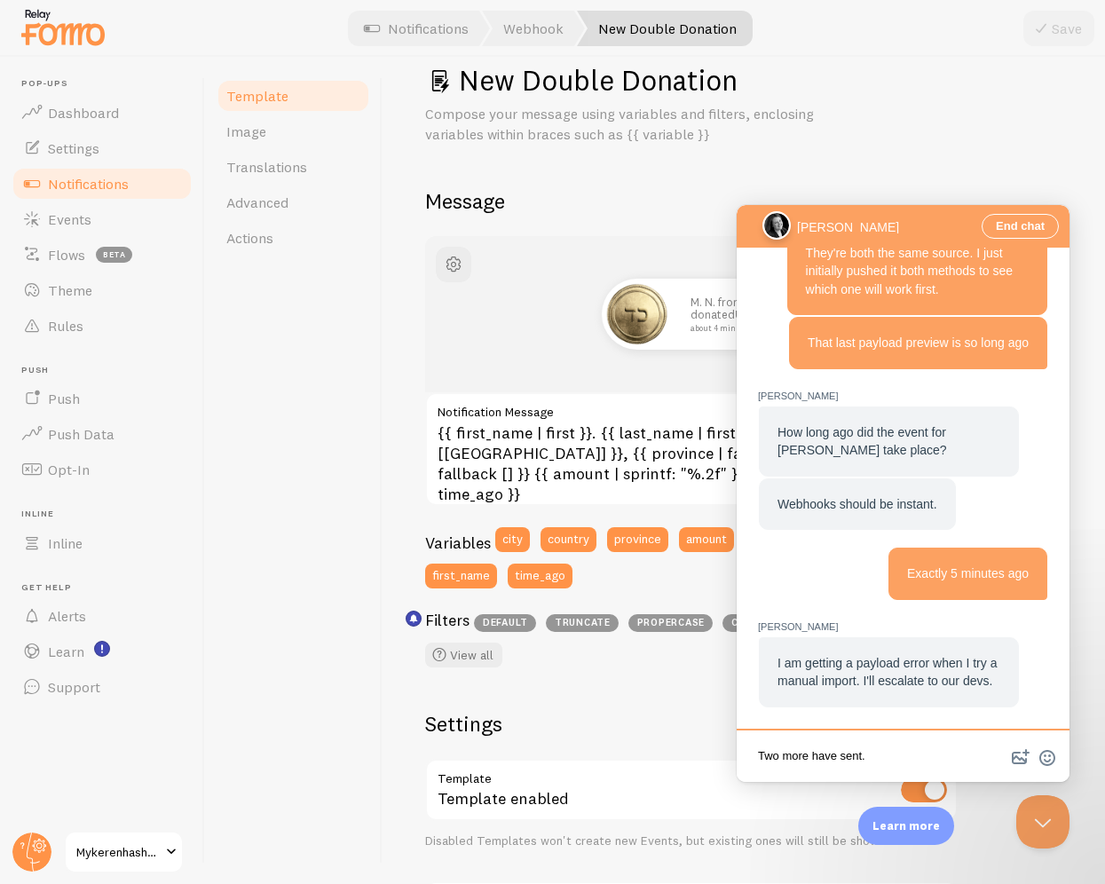
click at [782, 755] on textarea "Two more have sent." at bounding box center [903, 758] width 326 height 42
paste textarea "Two more have fired since Alexander."
type textarea "Two more have fired since Alexander."
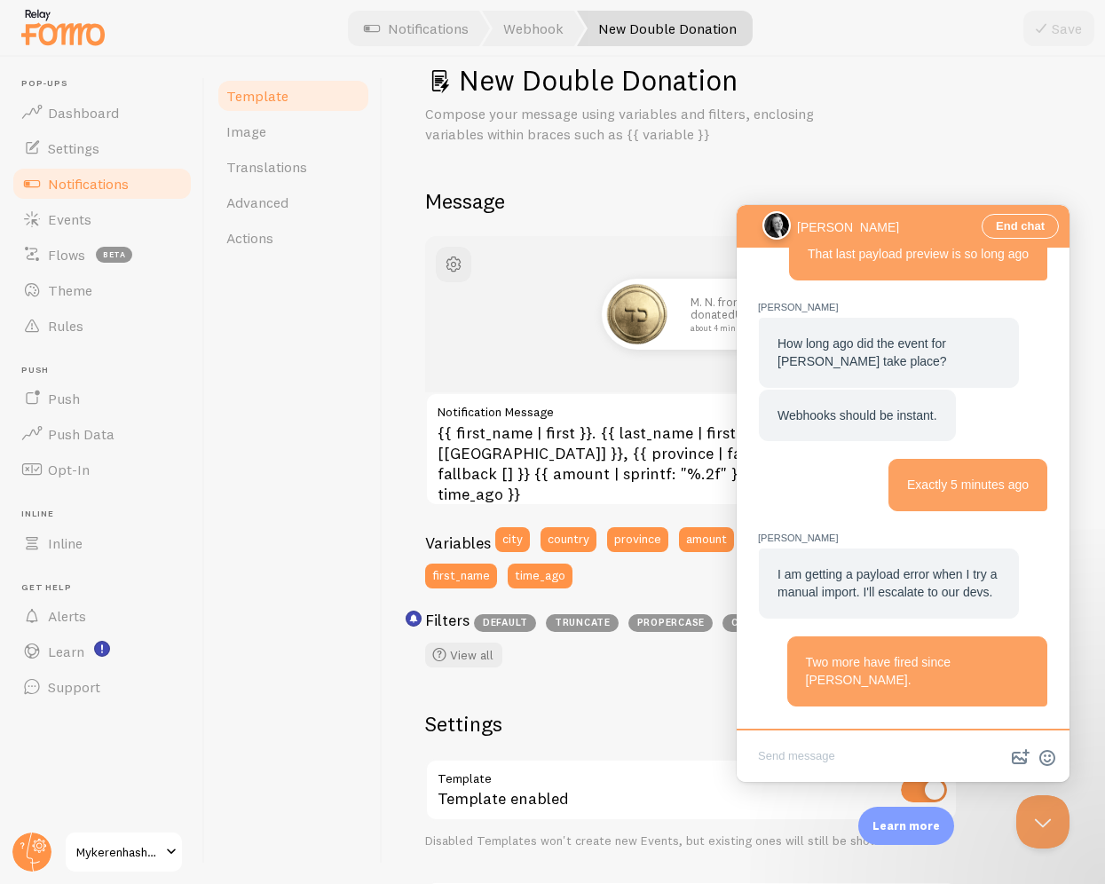
paste textarea "I can see that not all of them have city-state, zip, and country. But I have fa…"
click at [799, 757] on textarea "I can see that not all of them have city-state, zip, and country. But I have fa…" at bounding box center [903, 754] width 326 height 50
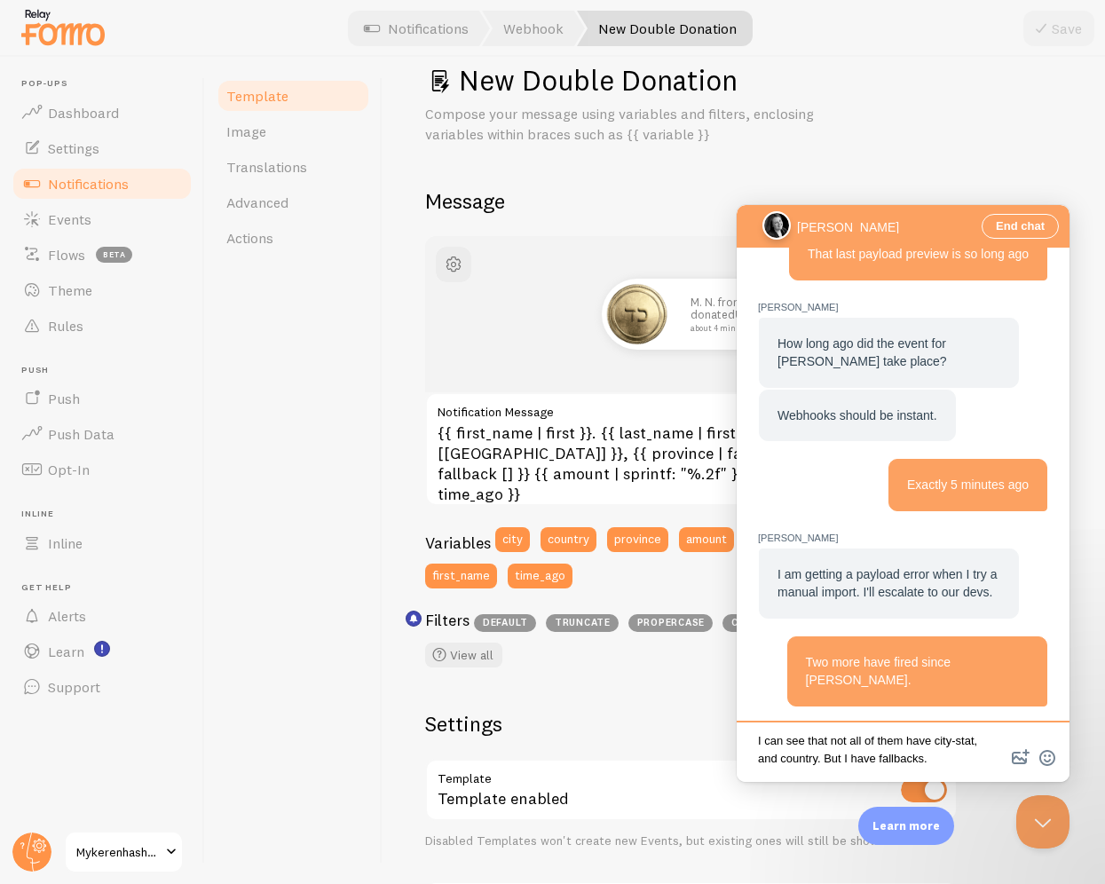
type textarea "I can see that not all of them have city-state, and country. But I have fallbac…"
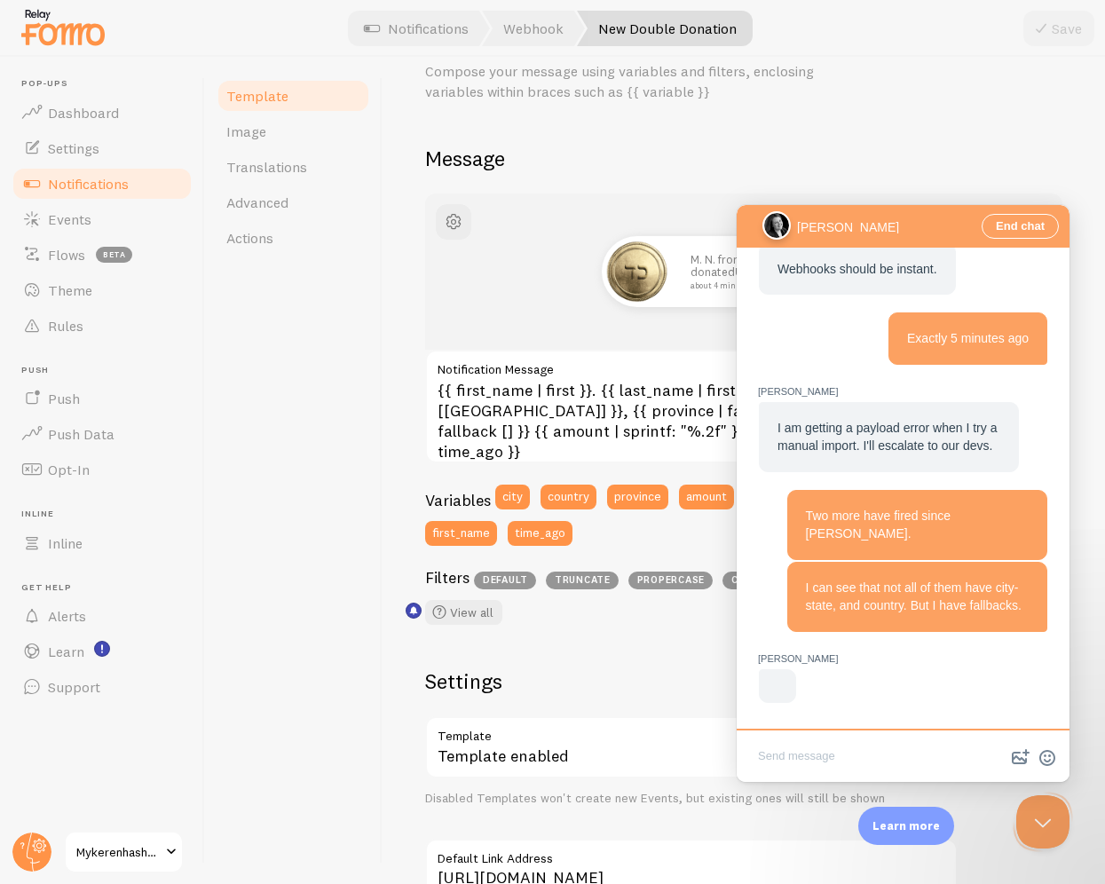
scroll to position [120, 0]
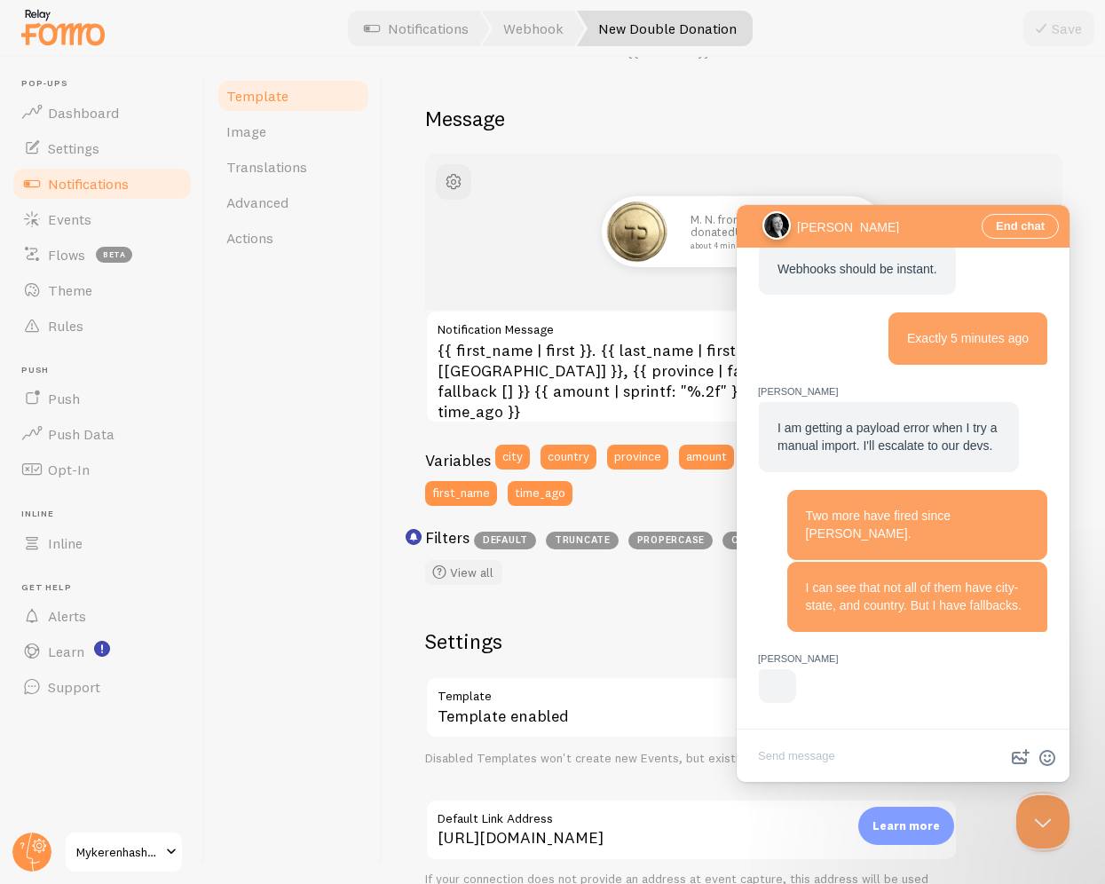
click at [467, 566] on link "View all" at bounding box center [463, 572] width 77 height 25
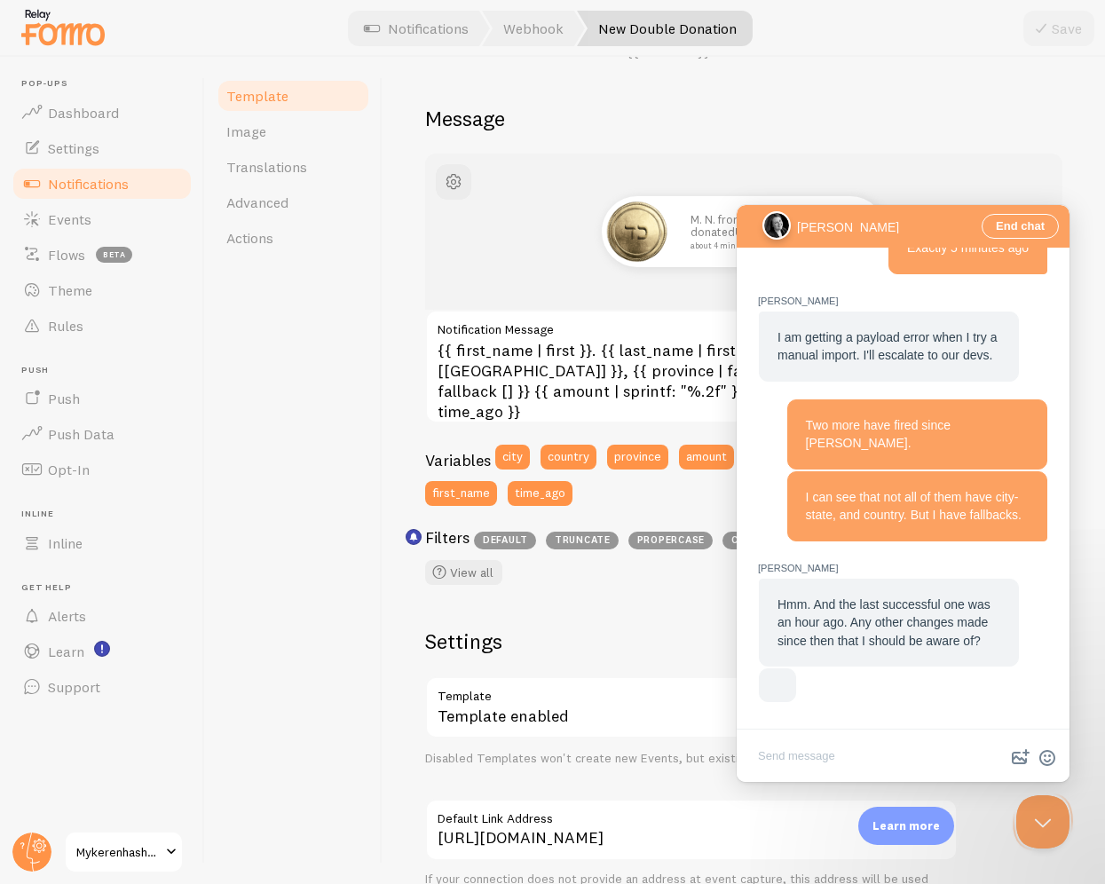
scroll to position [1677, 0]
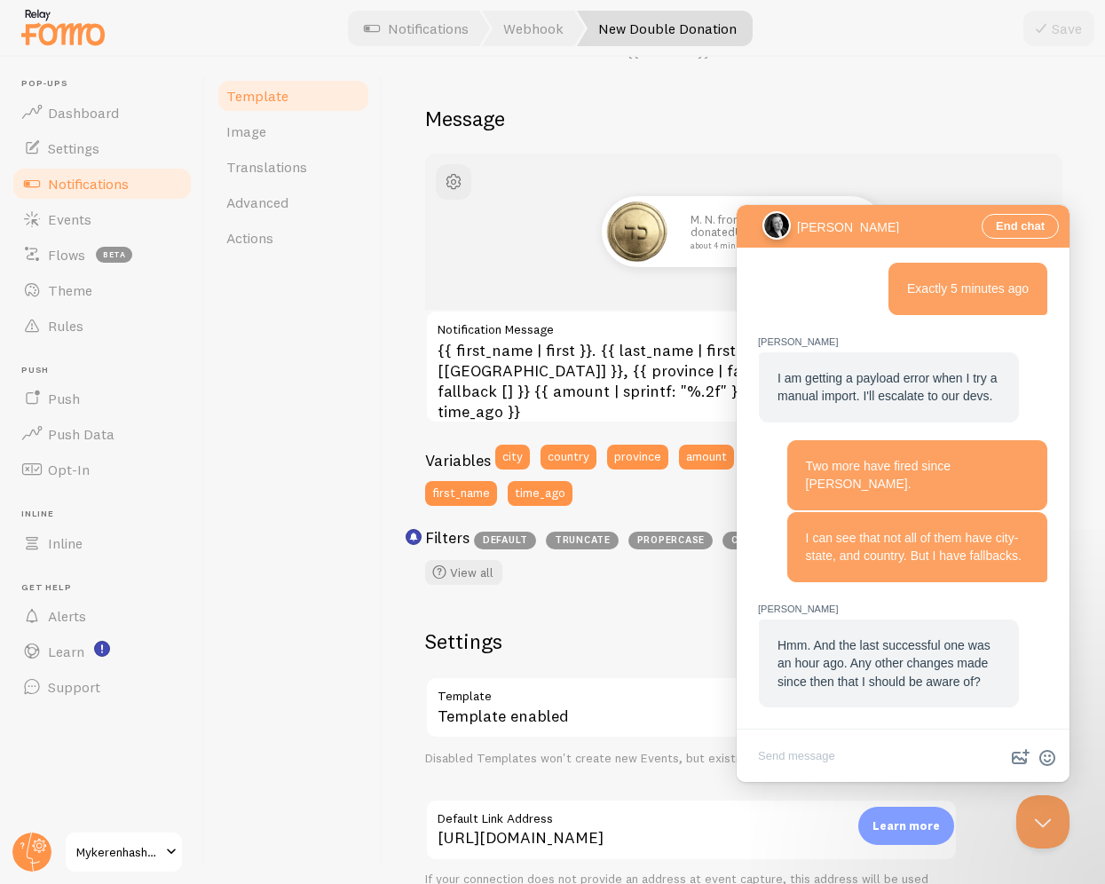
click at [881, 757] on textarea "Write chat message" at bounding box center [903, 758] width 326 height 42
paste textarea "I did some formatting in Make.com about decimals and currency symbols, but I do…"
type textarea "I did some formatting in Make.com about decimals and currency symbols, but I do…"
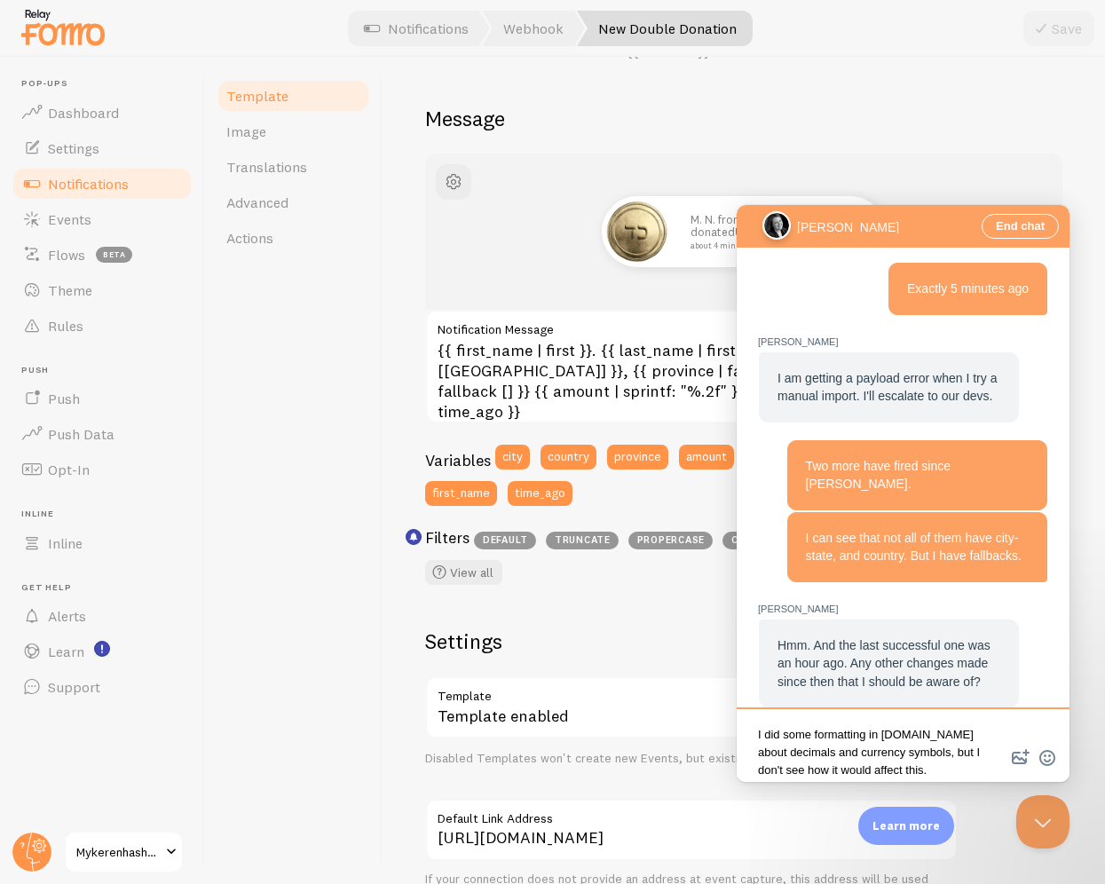
scroll to position [1783, 0]
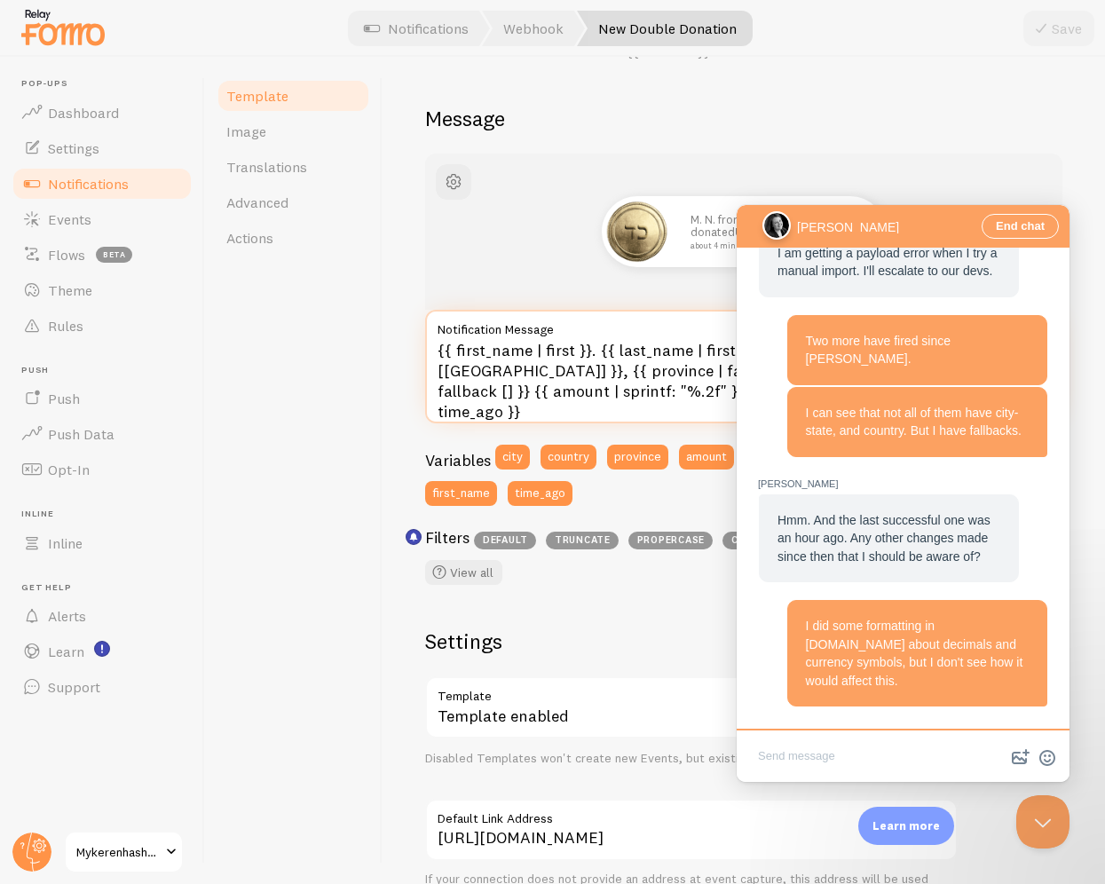
click at [516, 368] on textarea "{{ first_name | first }}. {{ last_name | first }}. from {{ city | fallback [Bro…" at bounding box center [743, 367] width 637 height 114
click at [571, 349] on textarea "{{ first_name | first }}. {{ last_name | first }}. from {{ city | fallback [Bro…" at bounding box center [743, 367] width 637 height 114
click at [578, 352] on textarea "{{ first_name | first | propercase }}. {{ last_name | first }}. from {{ city | …" at bounding box center [743, 367] width 637 height 114
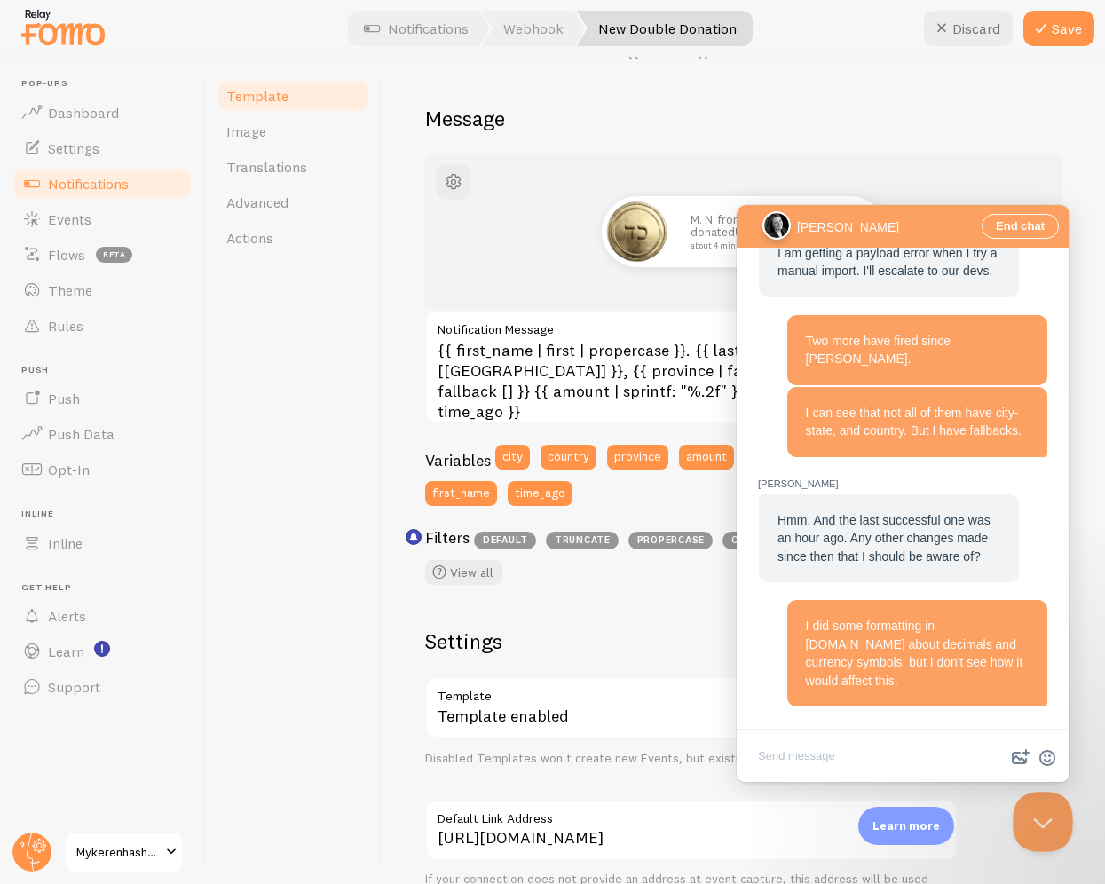
click at [1012, 820] on button "Close Beacon popover" at bounding box center [1039, 818] width 53 height 53
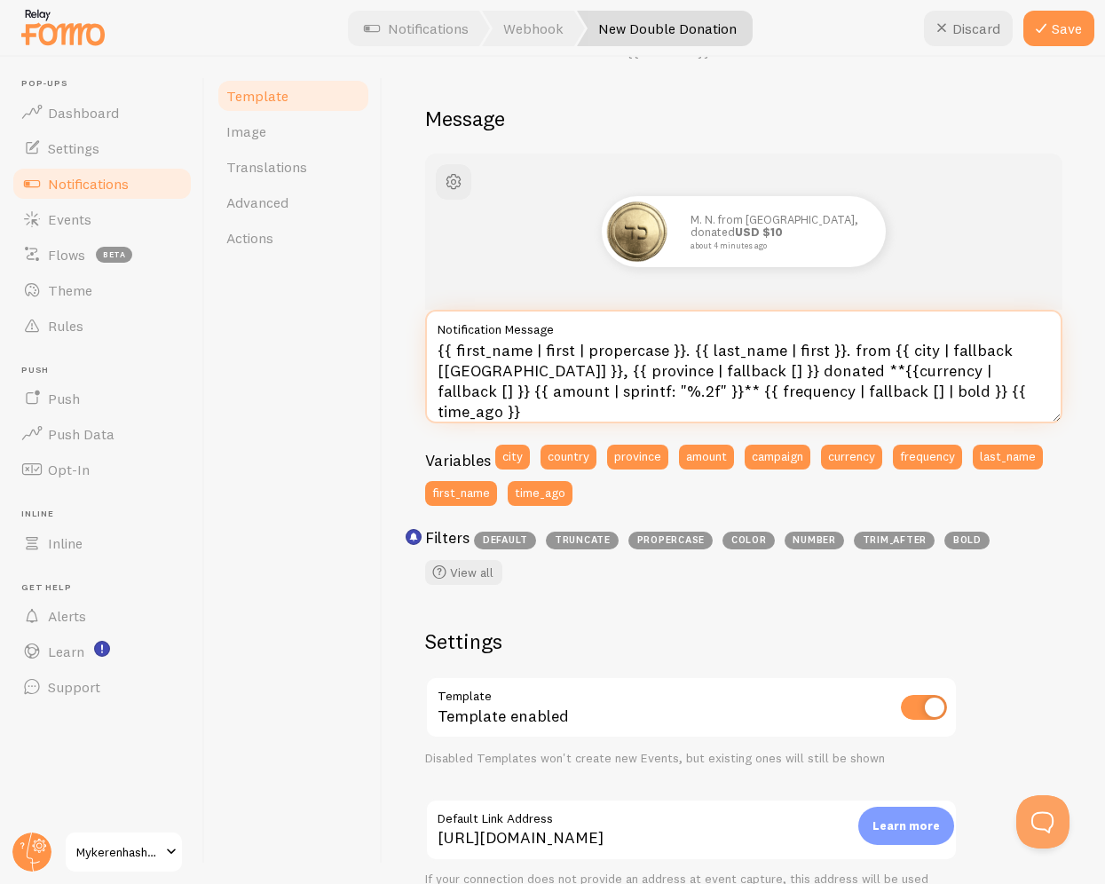
click at [819, 352] on textarea "{{ first_name | first | propercase }}. {{ last_name | first }}. from {{ city | …" at bounding box center [743, 367] width 637 height 114
click at [817, 352] on textarea "{{ first_name | first | propercase }}. {{ last_name | first }}. from {{ city | …" at bounding box center [743, 367] width 637 height 114
click at [576, 376] on textarea "{{ first_name | first | propercase }}. {{ last_name | first | propercase }}. fr…" at bounding box center [743, 367] width 637 height 114
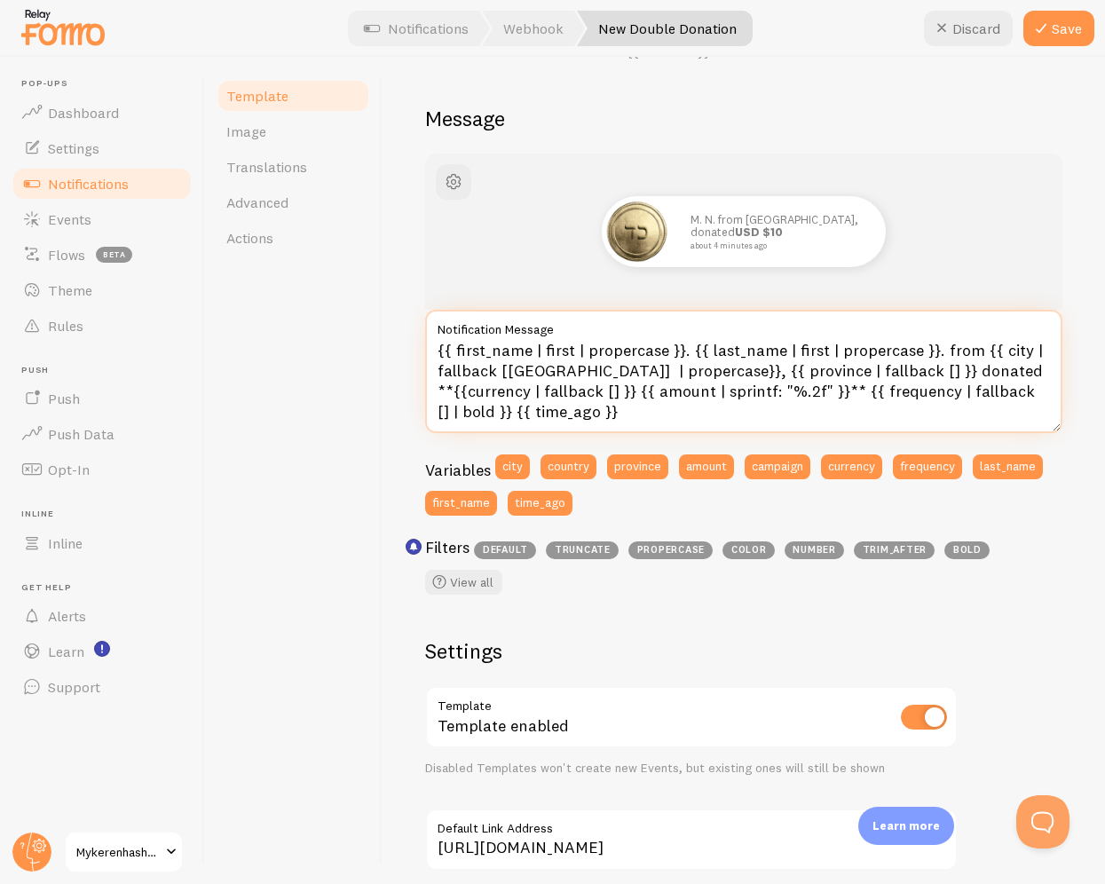
click at [774, 373] on textarea "{{ first_name | first | propercase }}. {{ last_name | first | propercase }}. fr…" at bounding box center [743, 371] width 637 height 123
click at [853, 372] on textarea "{{ first_name | first | propercase }}. {{ last_name | first | propercase }}. fr…" at bounding box center [743, 371] width 637 height 123
click at [471, 415] on textarea "{{ first_name | first | propercase }}. {{ last_name | first | propercase }}. fr…" at bounding box center [743, 371] width 637 height 123
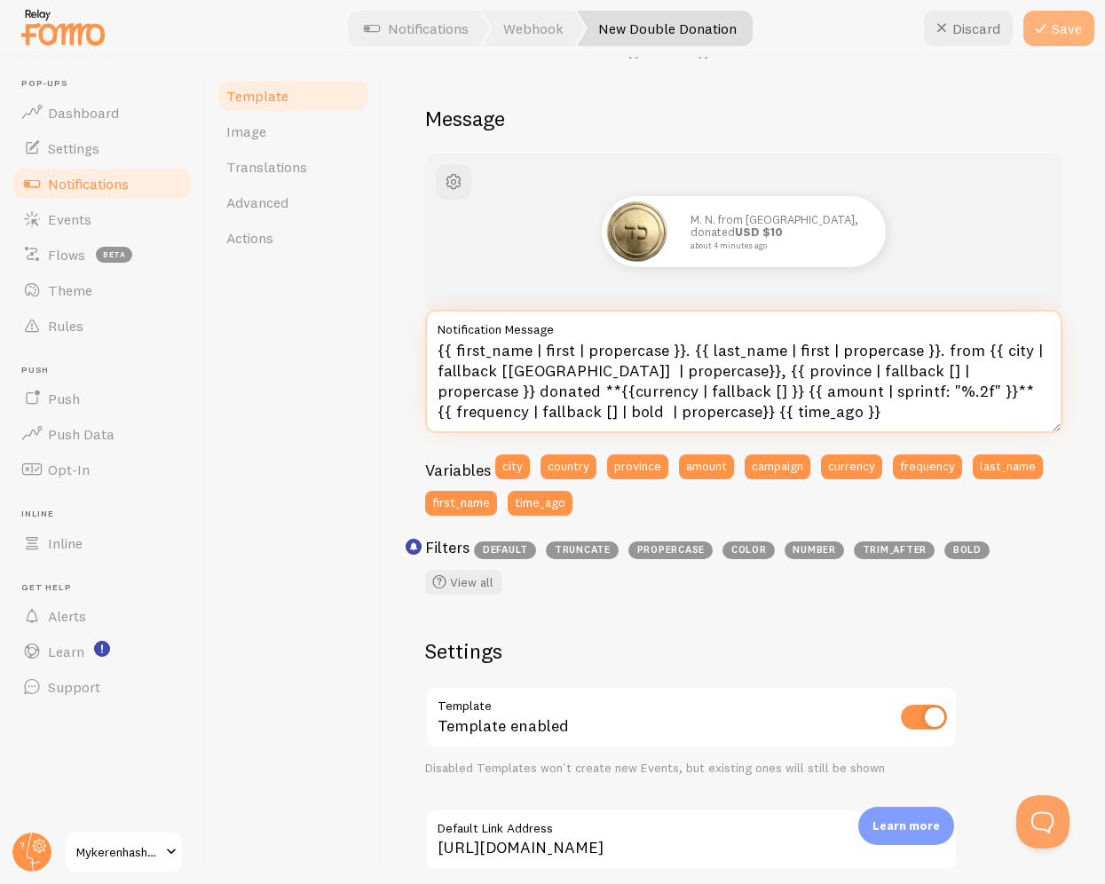
type textarea "{{ first_name | first | propercase }}. {{ last_name | first | propercase }}. fr…"
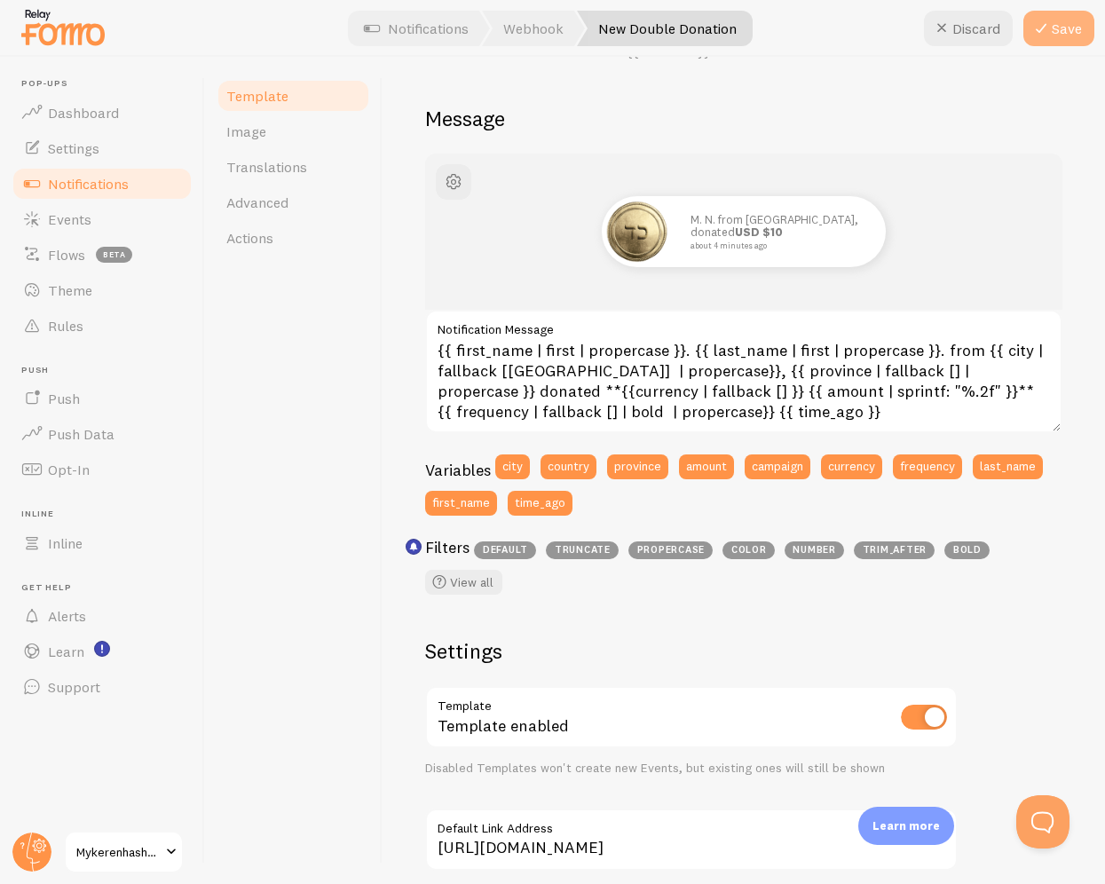
click at [1012, 34] on button "Save" at bounding box center [1059, 29] width 71 height 36
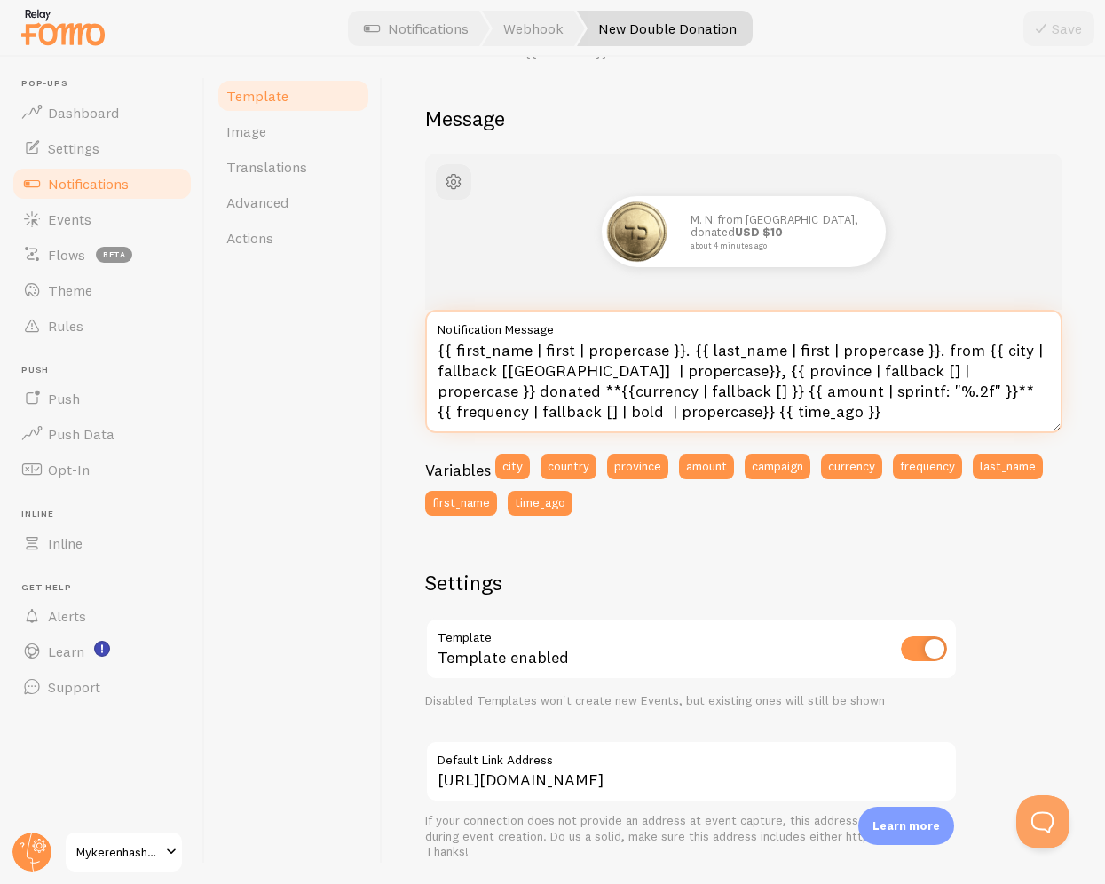
click at [738, 421] on textarea "{{ first_name | first | propercase }}. {{ last_name | first | propercase }}. fr…" at bounding box center [743, 371] width 637 height 123
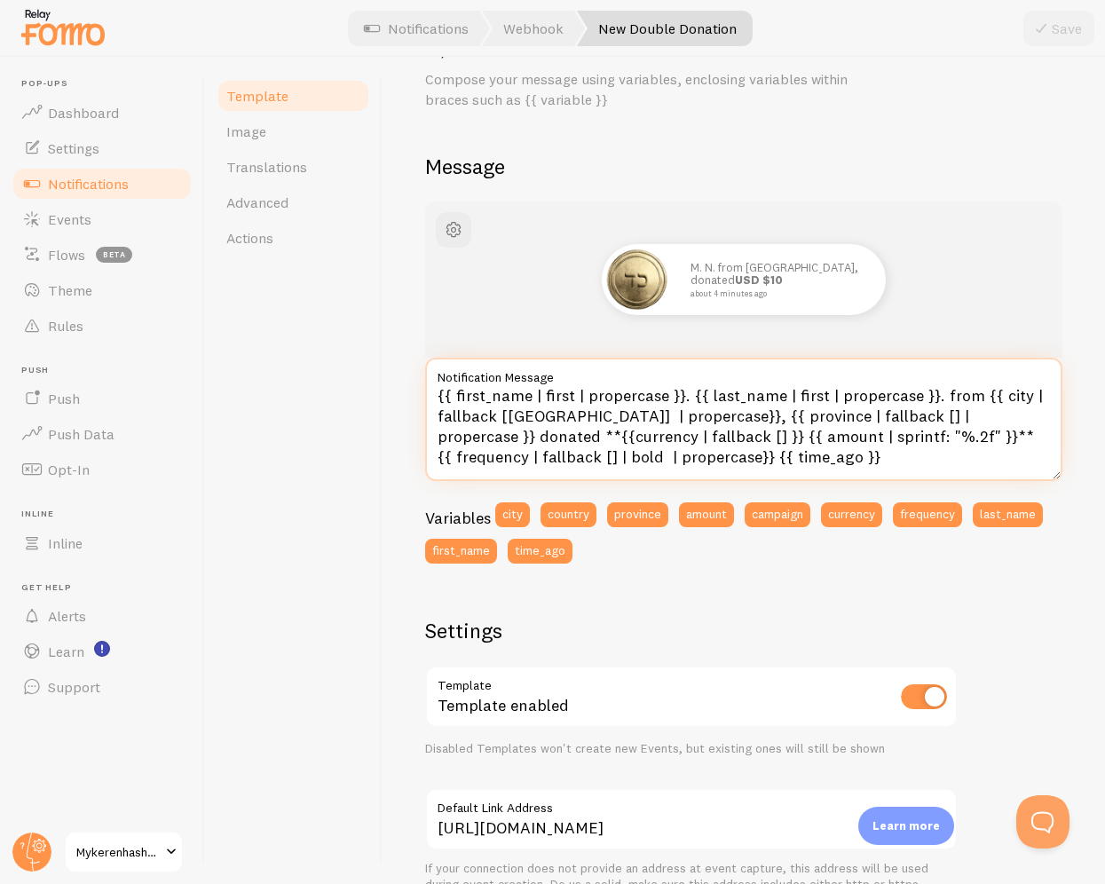
scroll to position [0, 0]
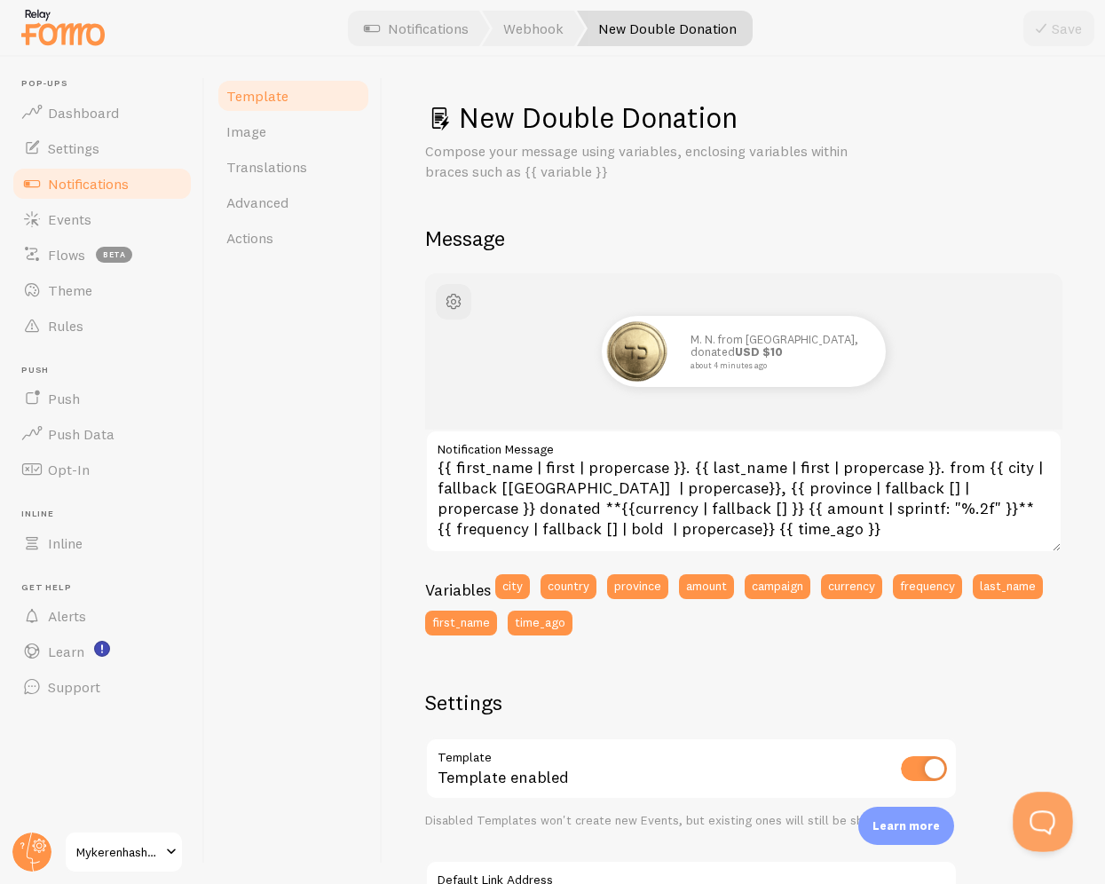
click at [1012, 821] on button "Open Beacon popover" at bounding box center [1039, 818] width 53 height 53
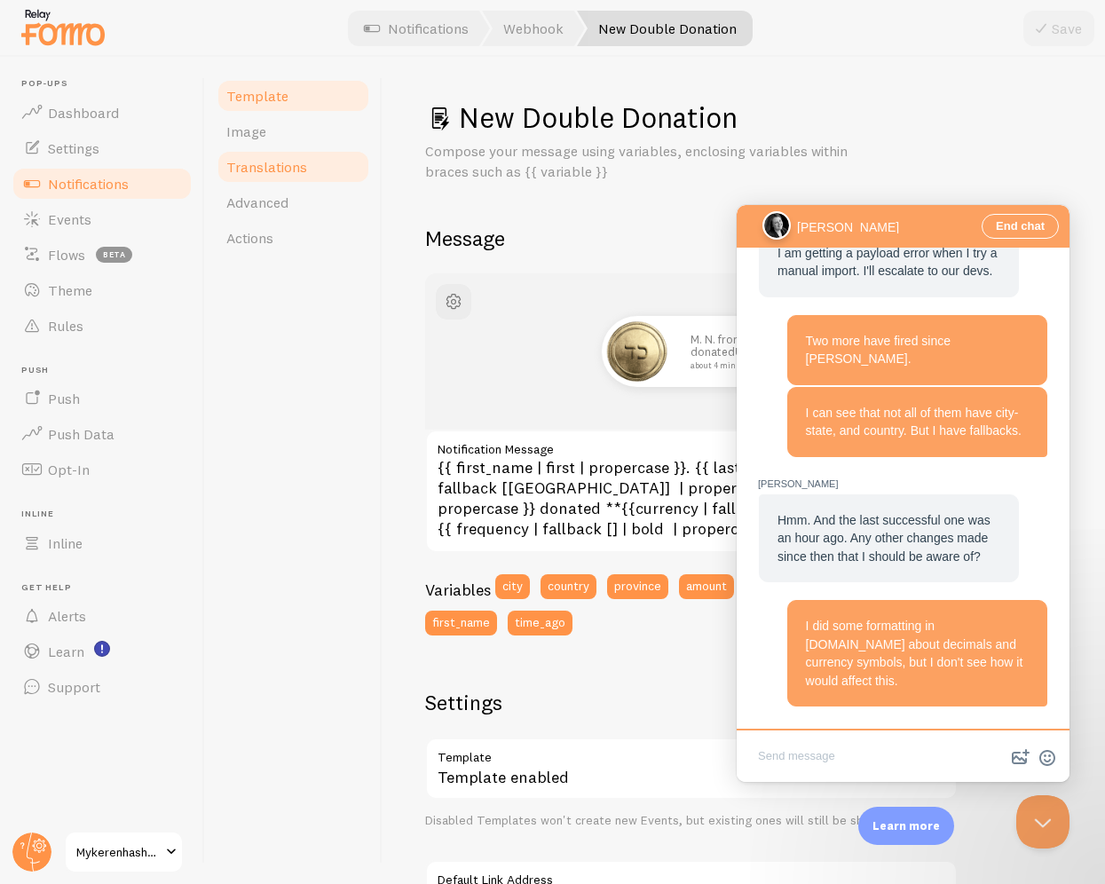
click at [290, 166] on span "Translations" at bounding box center [266, 167] width 81 height 18
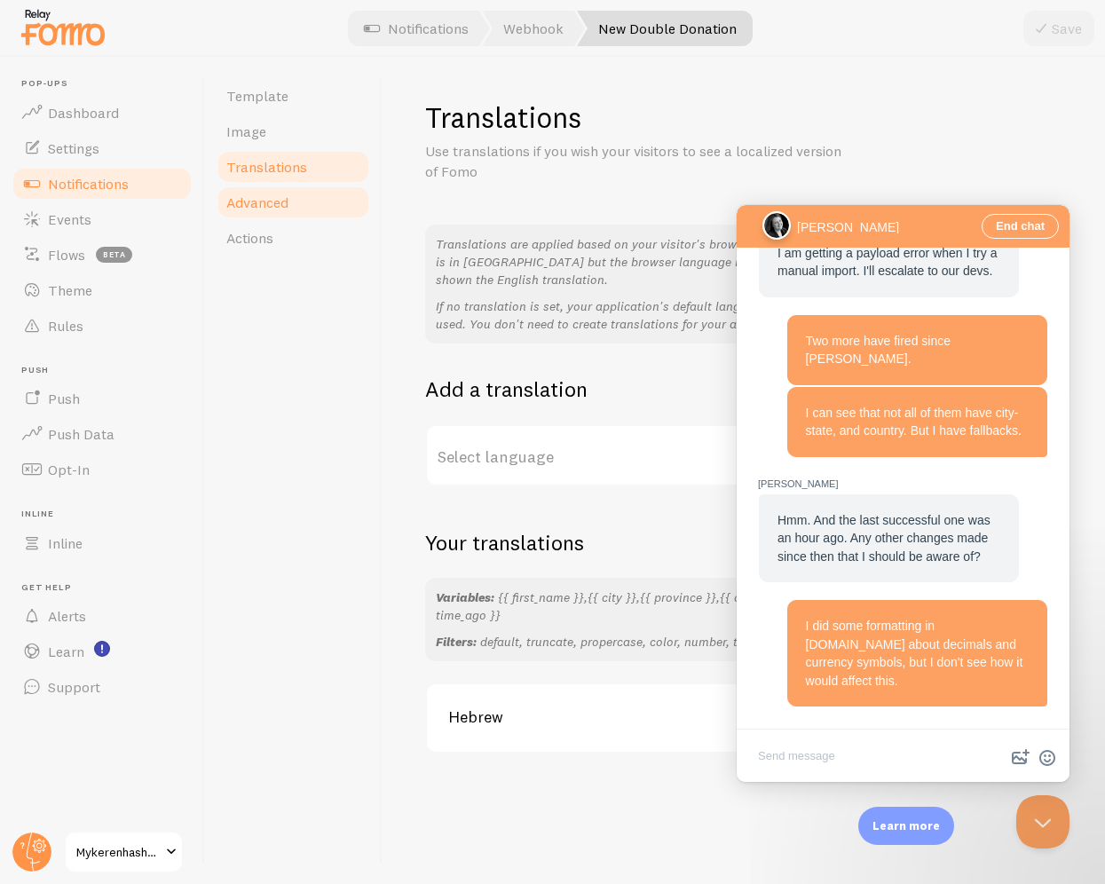
click at [291, 194] on link "Advanced" at bounding box center [293, 203] width 155 height 36
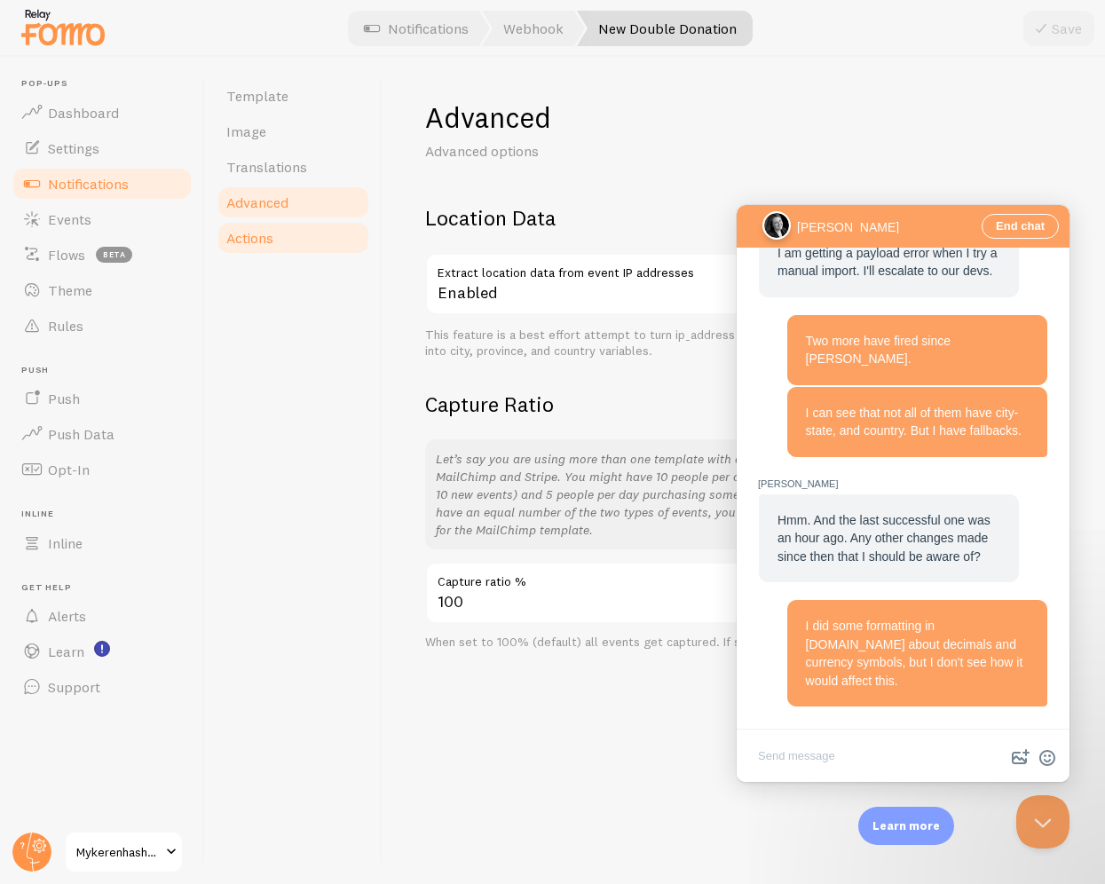
click at [289, 229] on link "Actions" at bounding box center [293, 238] width 155 height 36
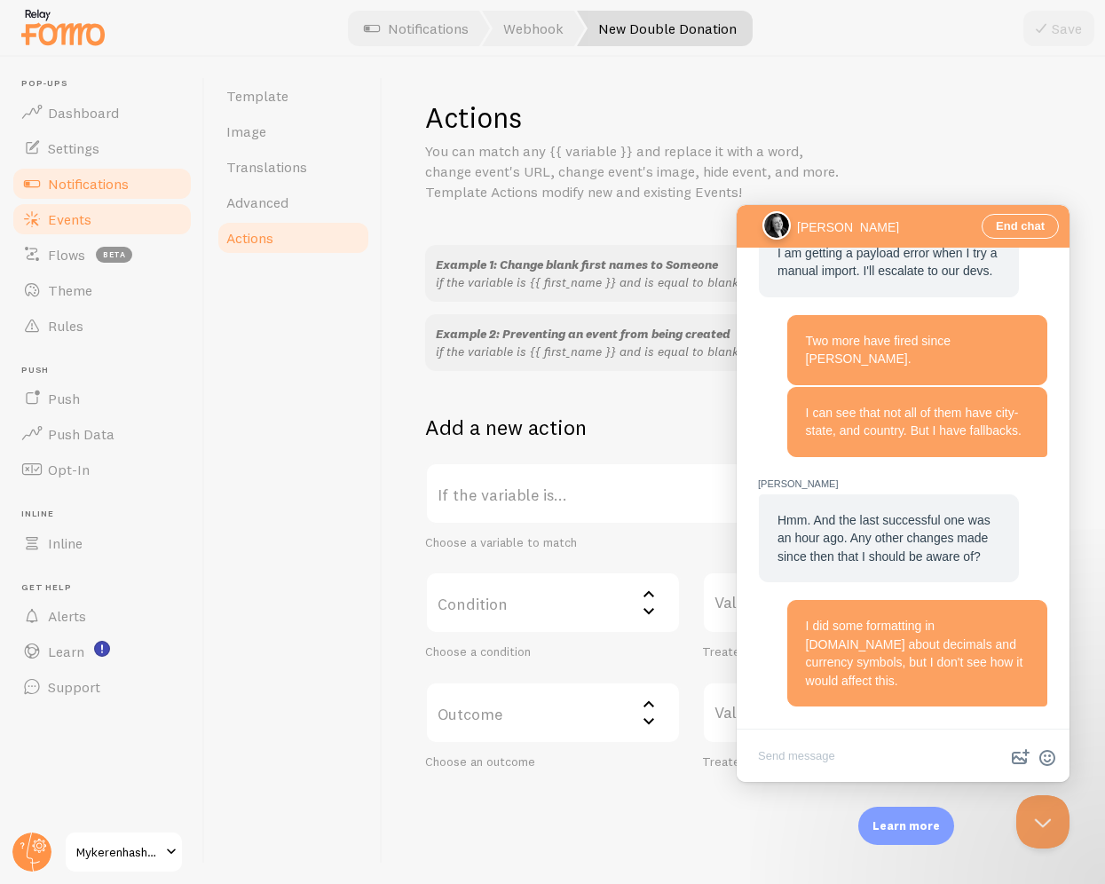
click at [97, 215] on link "Events" at bounding box center [102, 220] width 183 height 36
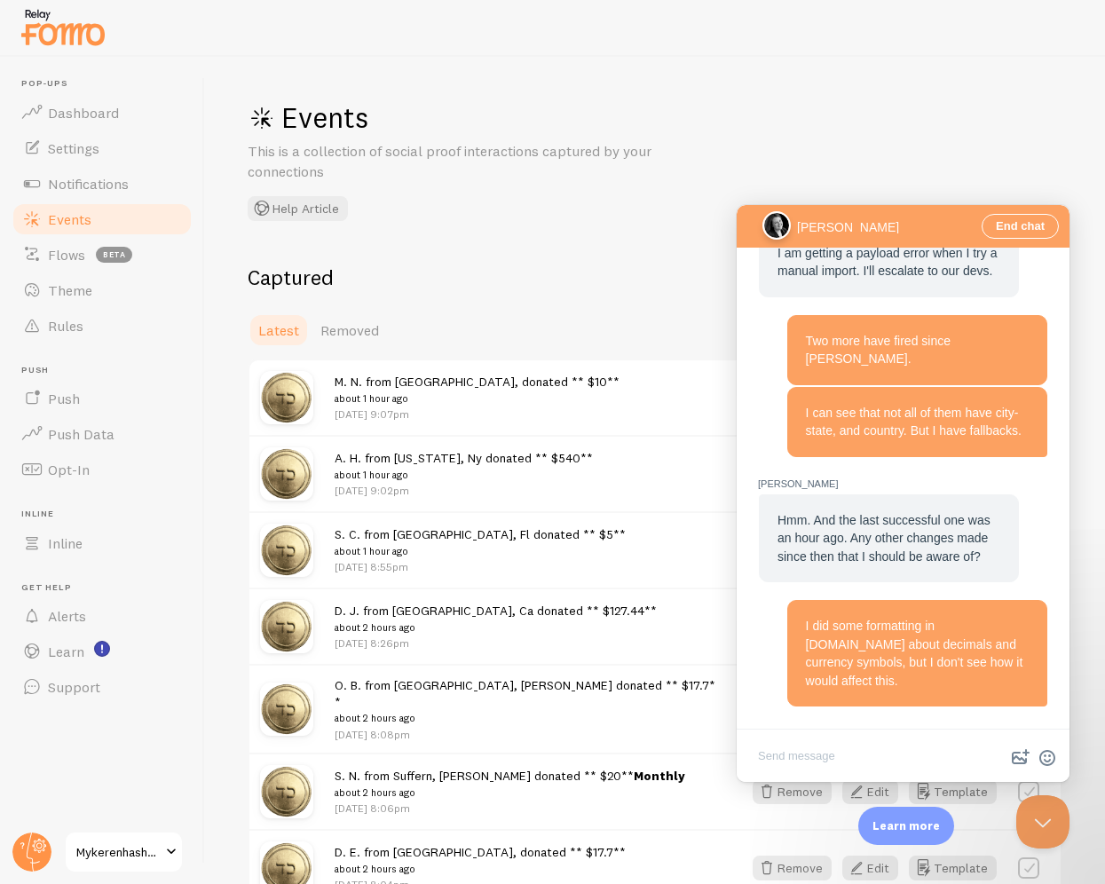
click at [538, 265] on h2 "Captured" at bounding box center [655, 278] width 815 height 28
click at [105, 112] on span "Dashboard" at bounding box center [83, 113] width 71 height 18
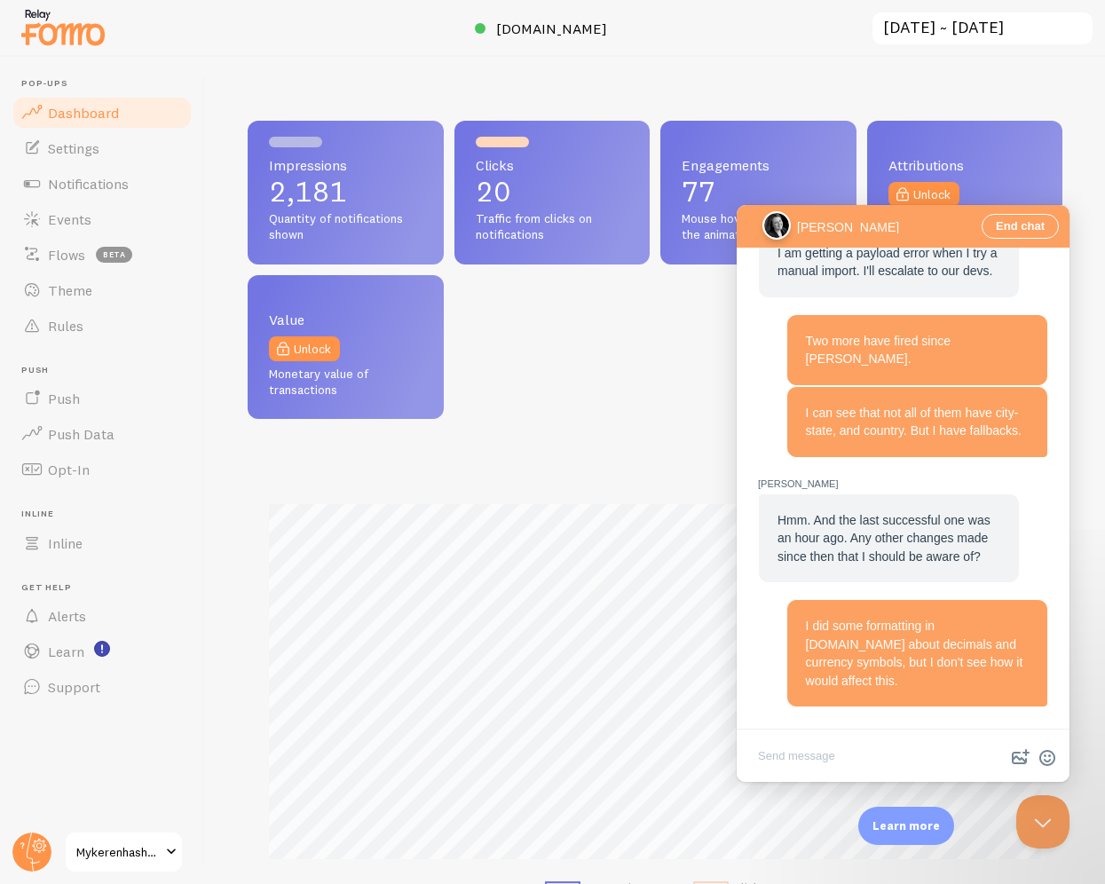
scroll to position [466, 815]
click at [91, 192] on link "Notifications" at bounding box center [102, 184] width 183 height 36
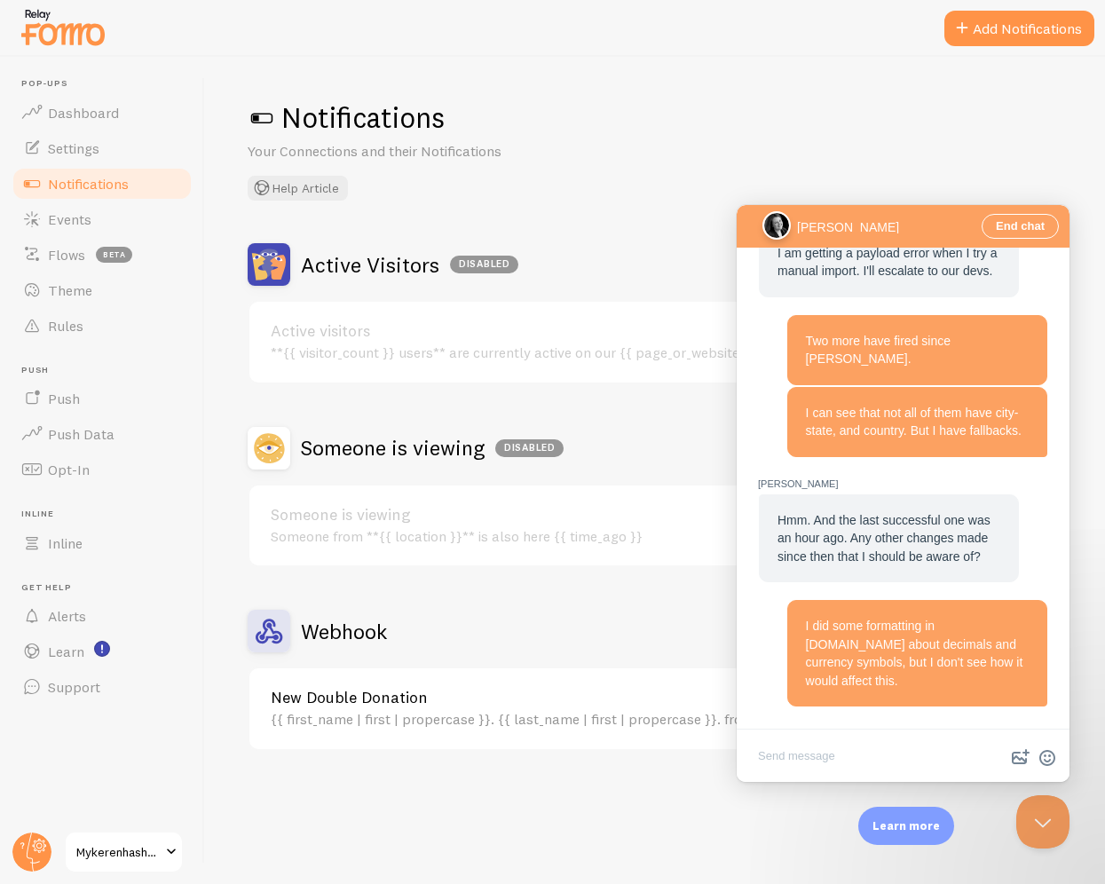
click at [705, 712] on div "{{ first_name | first | propercase }}. {{ last_name | first | propercase }}. fr…" at bounding box center [599, 719] width 656 height 16
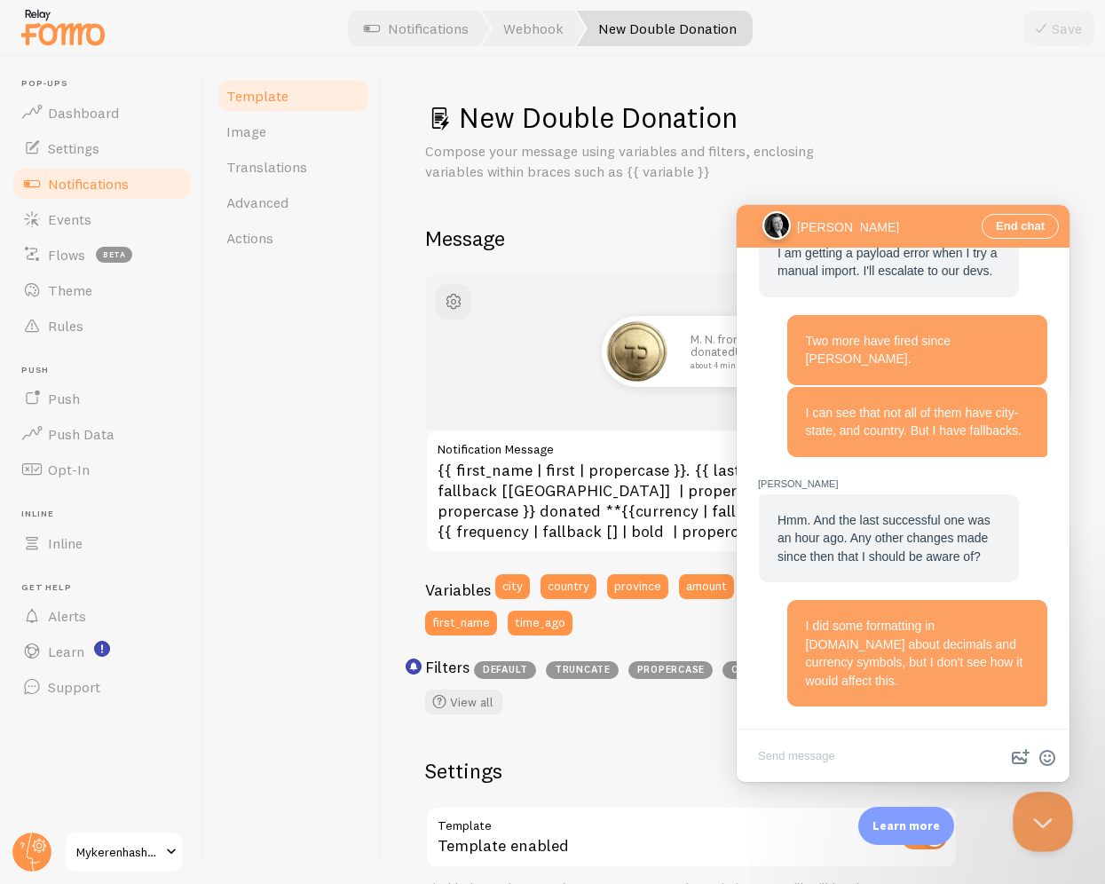
click at [1012, 828] on button "Close Beacon popover" at bounding box center [1039, 818] width 53 height 53
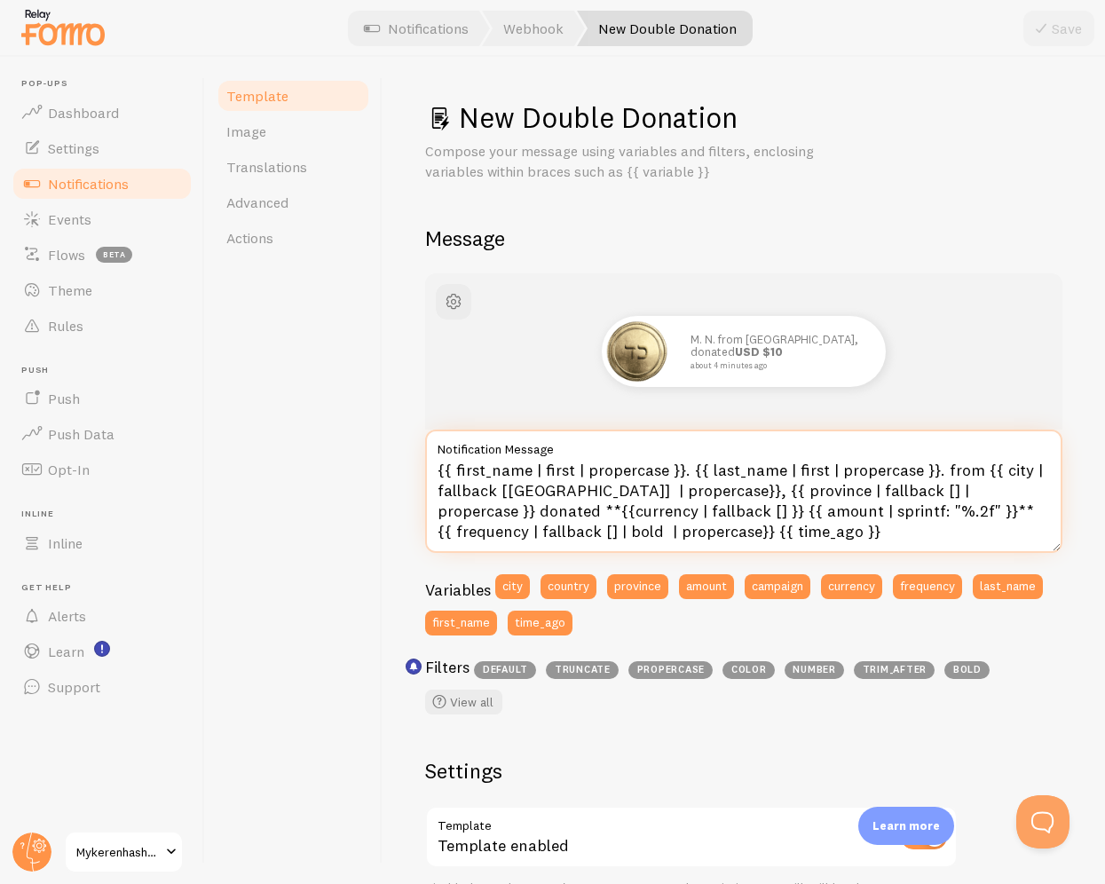
click at [807, 514] on textarea "{{ first_name | first | propercase }}. {{ last_name | first | propercase }}. fr…" at bounding box center [743, 491] width 637 height 123
type textarea "{{ first_name | first | propercase }}. {{ last_name | first | propercase }}. fr…"
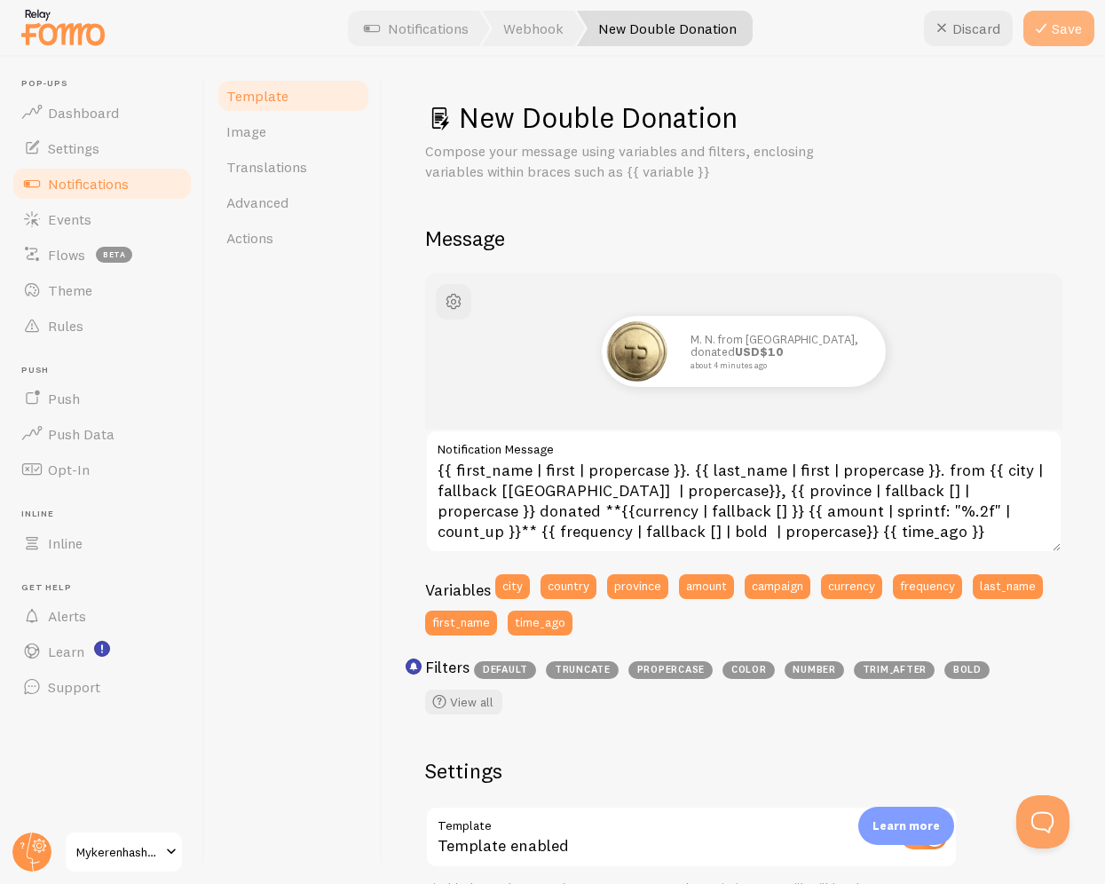
click at [1012, 36] on button "Save" at bounding box center [1059, 29] width 71 height 36
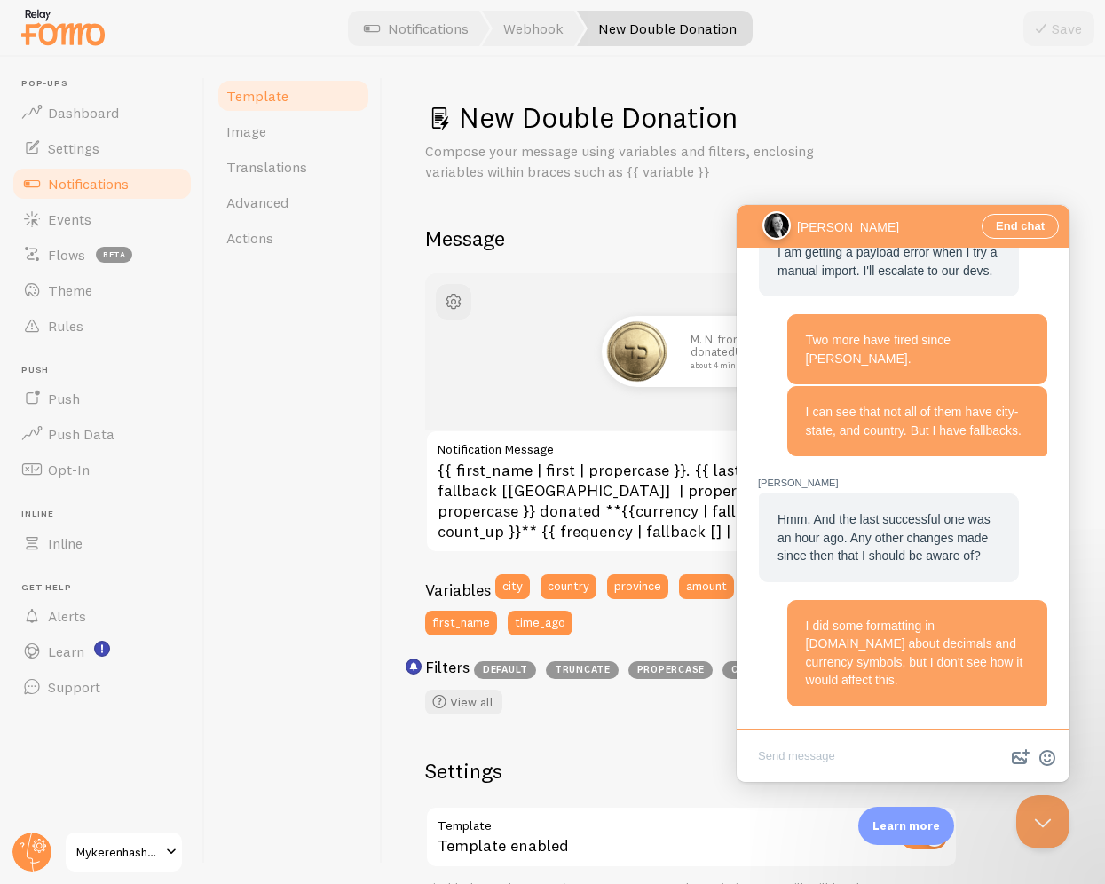
scroll to position [1783, 0]
click at [1044, 829] on button "Close Beacon popover" at bounding box center [1039, 818] width 53 height 53
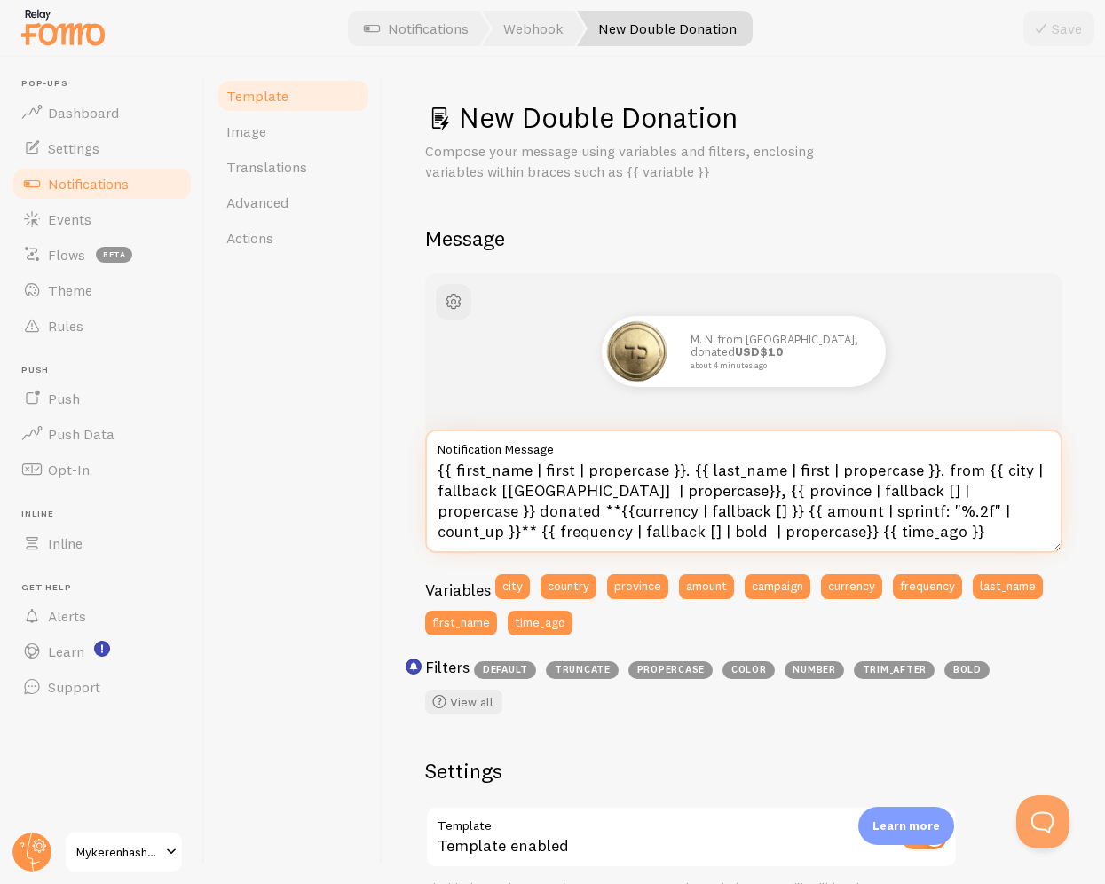
click at [817, 527] on textarea "{{ first_name | first | propercase }}. {{ last_name | first | propercase }}. fr…" at bounding box center [743, 491] width 637 height 123
click at [899, 476] on textarea "{{ first_name | first | propercase }}. {{ last_name | first | propercase }}. fr…" at bounding box center [743, 491] width 637 height 123
click at [893, 475] on textarea "{{ first_name | first | propercase }}. {{ last_name | first | propercase }}. fr…" at bounding box center [743, 491] width 637 height 123
click at [880, 471] on textarea "{{ first_name | first | propercase }}. {{ last_name | first | propercase }}. fr…" at bounding box center [743, 491] width 637 height 123
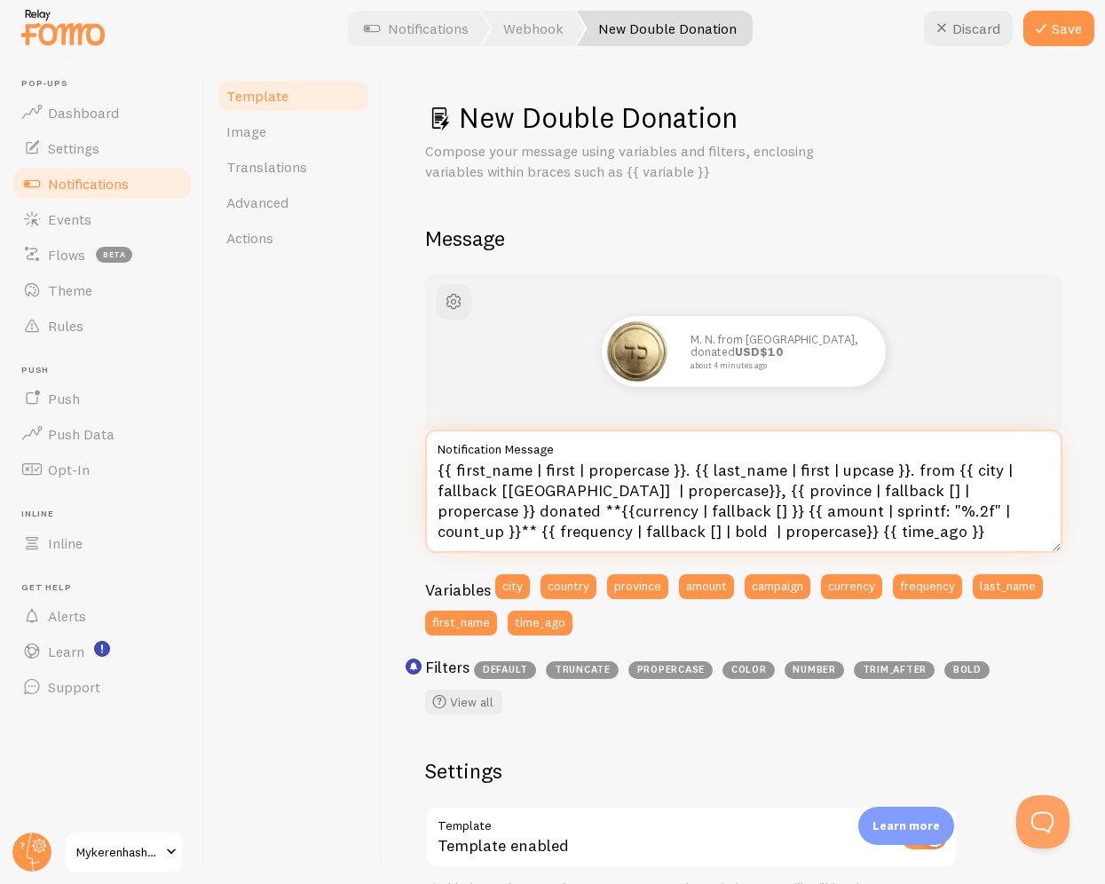
click at [886, 488] on textarea "{{ first_name | first | propercase }}. {{ last_name | first | upcase }}. from {…" at bounding box center [743, 491] width 637 height 123
drag, startPoint x: 883, startPoint y: 511, endPoint x: 804, endPoint y: 516, distance: 78.3
click at [804, 516] on textarea "{{ first_name | first | propercase }}. {{ last_name | first | upcase }}. from {…" at bounding box center [743, 491] width 637 height 123
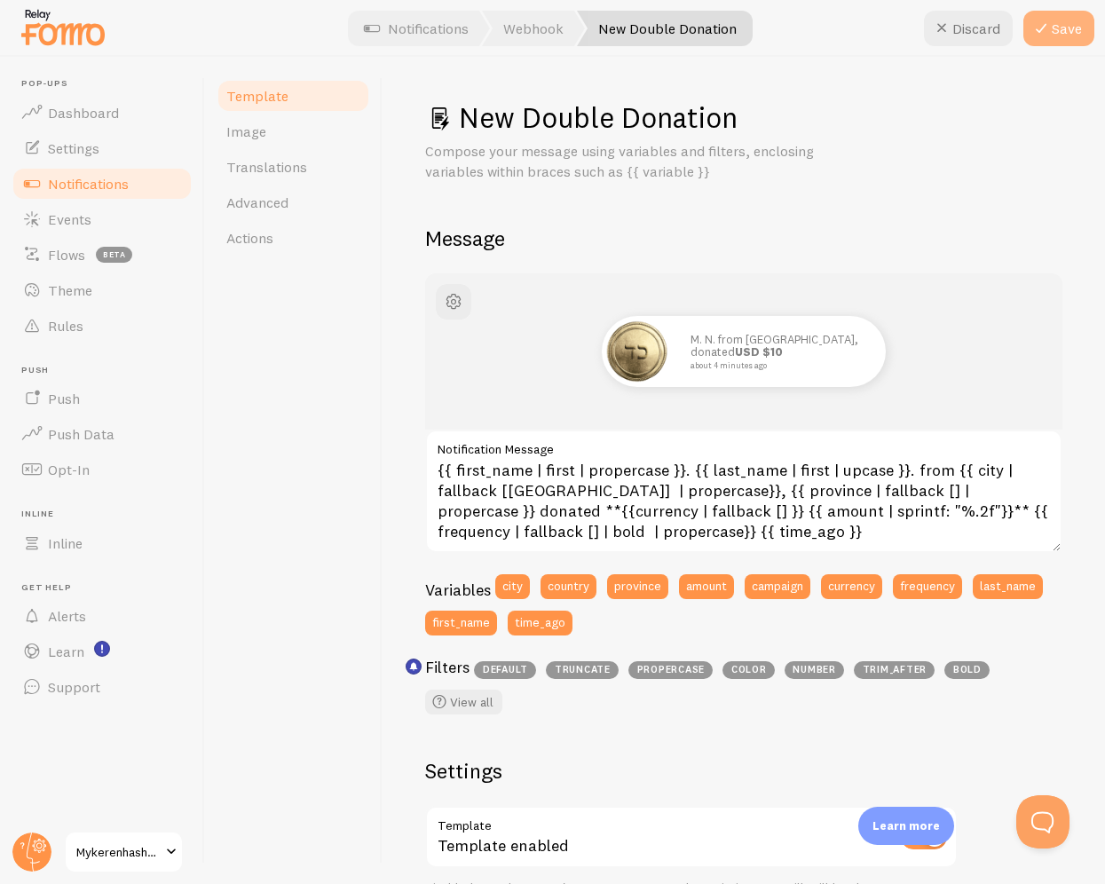
click at [1065, 37] on button "Save" at bounding box center [1059, 29] width 71 height 36
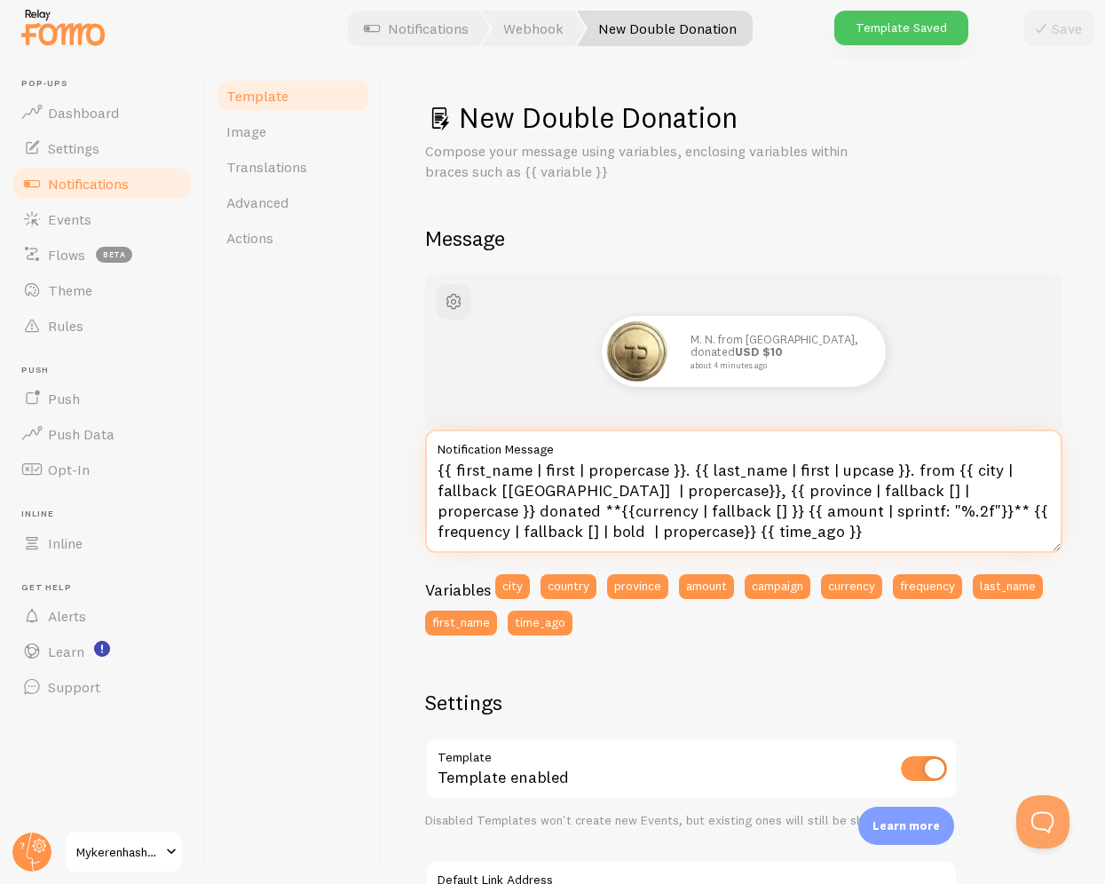
click at [851, 487] on textarea "{{ first_name | first | propercase }}. {{ last_name | first | upcase }}. from {…" at bounding box center [743, 491] width 637 height 123
click at [846, 471] on textarea "{{ first_name | first | propercase }}. {{ last_name | first | upcase }}. from {…" at bounding box center [743, 491] width 637 height 123
click at [838, 472] on textarea "{{ first_name | first | propercase }}. {{ last_name | first | upcase }}. from {…" at bounding box center [743, 491] width 637 height 123
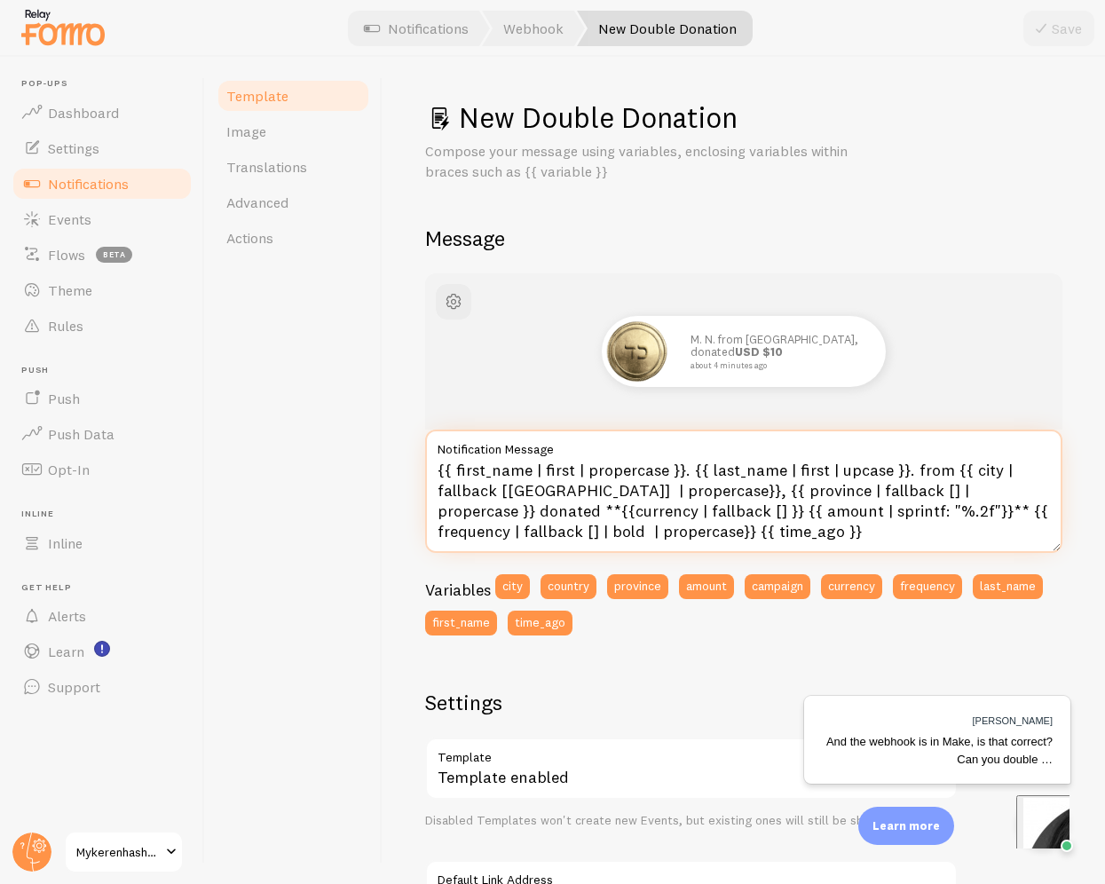
scroll to position [0, 0]
click at [637, 489] on textarea "{{ first_name | first | propercase }}. {{ last_name | first | prpercase }}. fro…" at bounding box center [743, 491] width 637 height 123
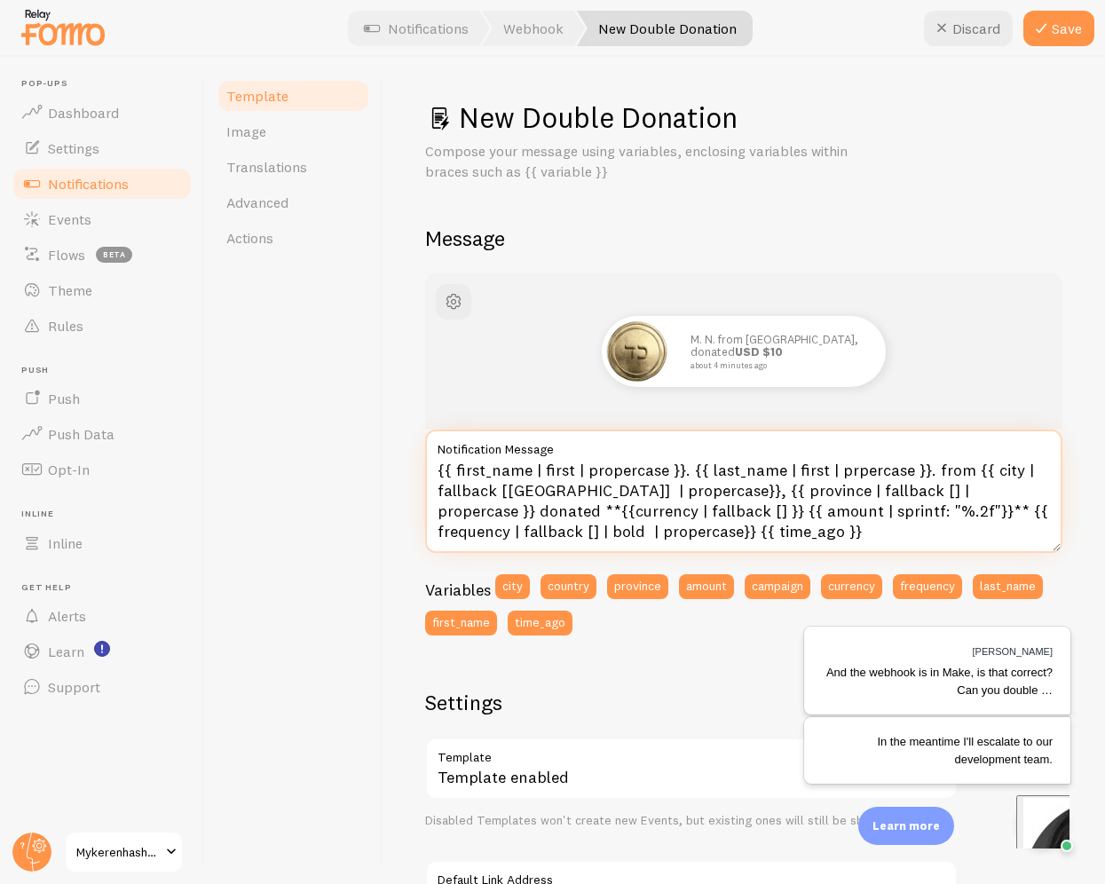
drag, startPoint x: 915, startPoint y: 495, endPoint x: 864, endPoint y: 495, distance: 50.6
click at [864, 495] on textarea "{{ first_name | first | propercase }}. {{ last_name | first | prpercase }}. fro…" at bounding box center [743, 491] width 637 height 123
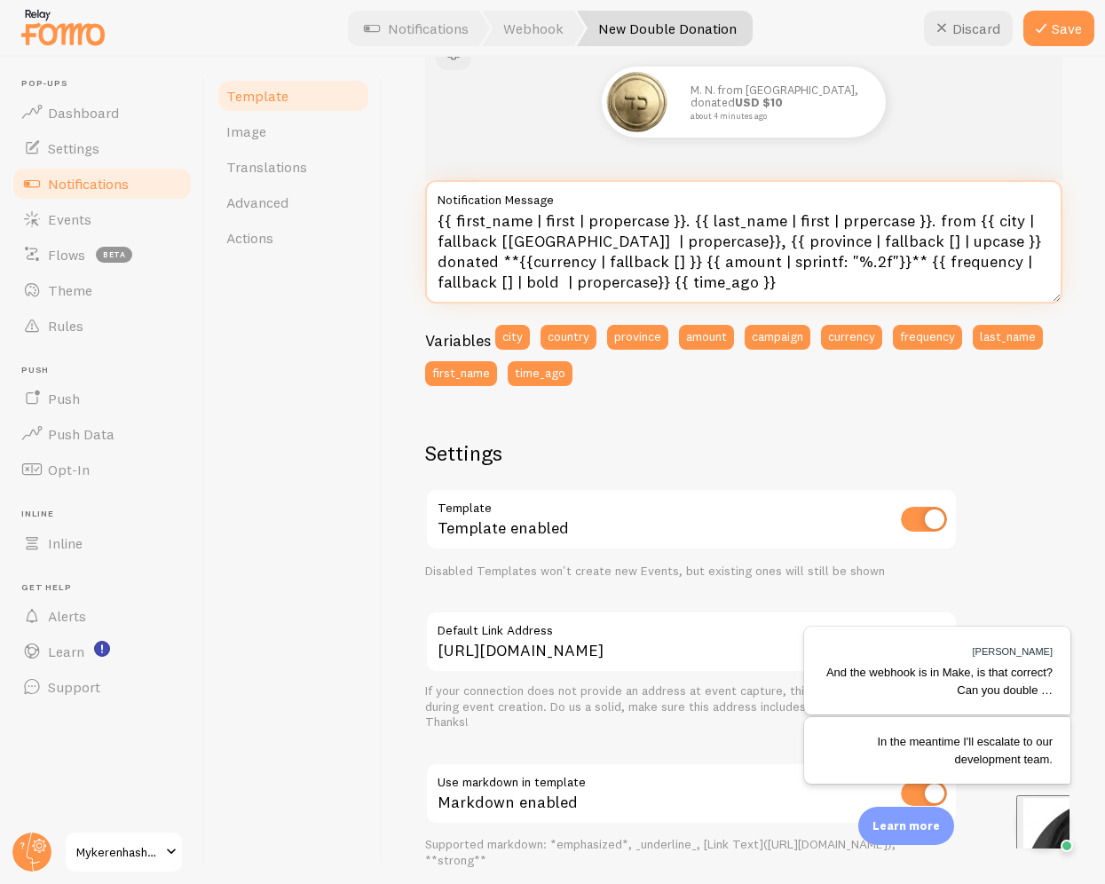
scroll to position [3, 0]
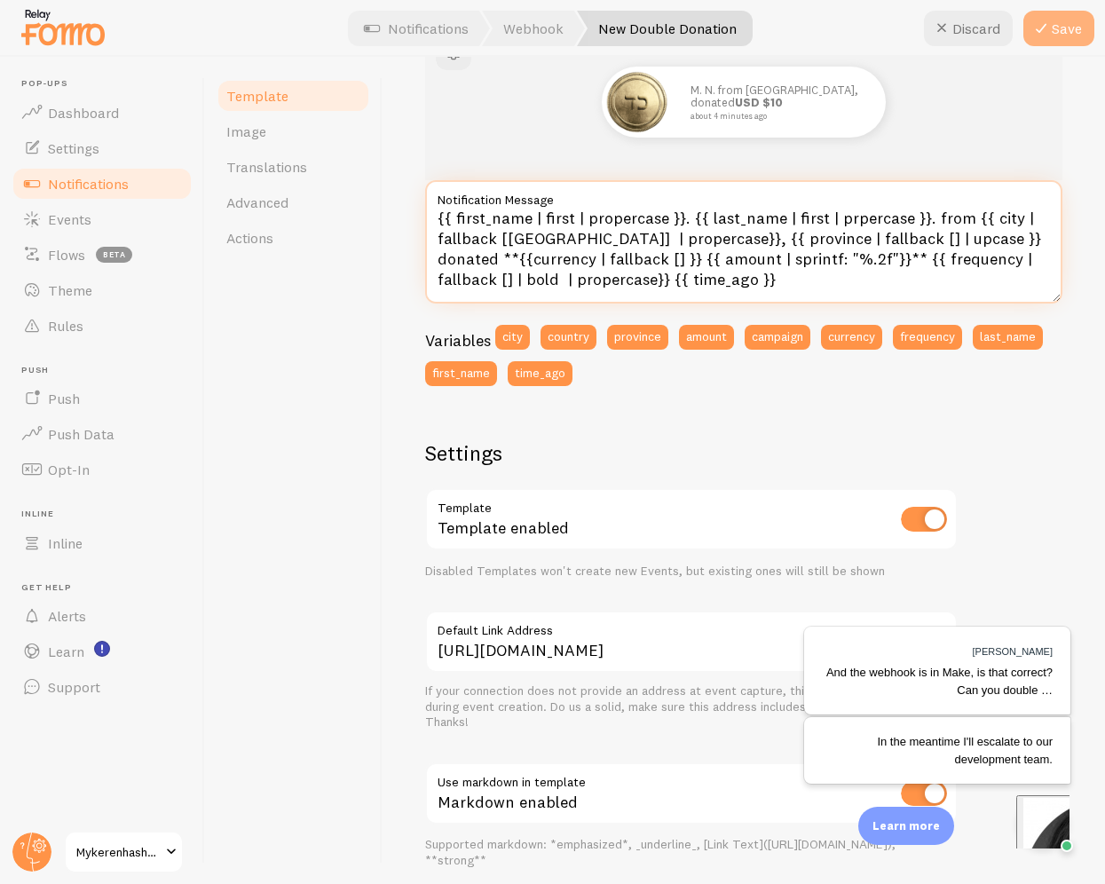
type textarea "{{ first_name | first | propercase }}. {{ last_name | first | prpercase }}. fro…"
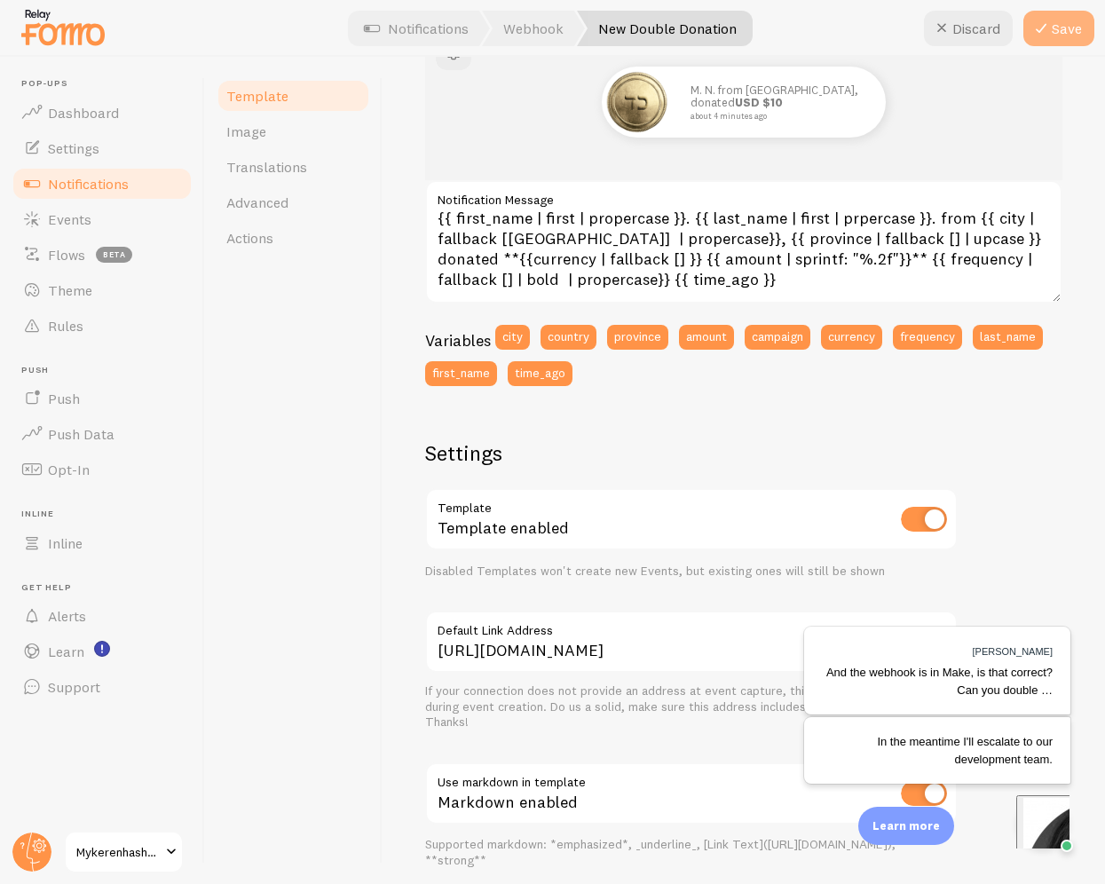
click at [1087, 22] on button "Save" at bounding box center [1059, 29] width 71 height 36
click at [961, 653] on div "Janice D." at bounding box center [937, 652] width 231 height 18
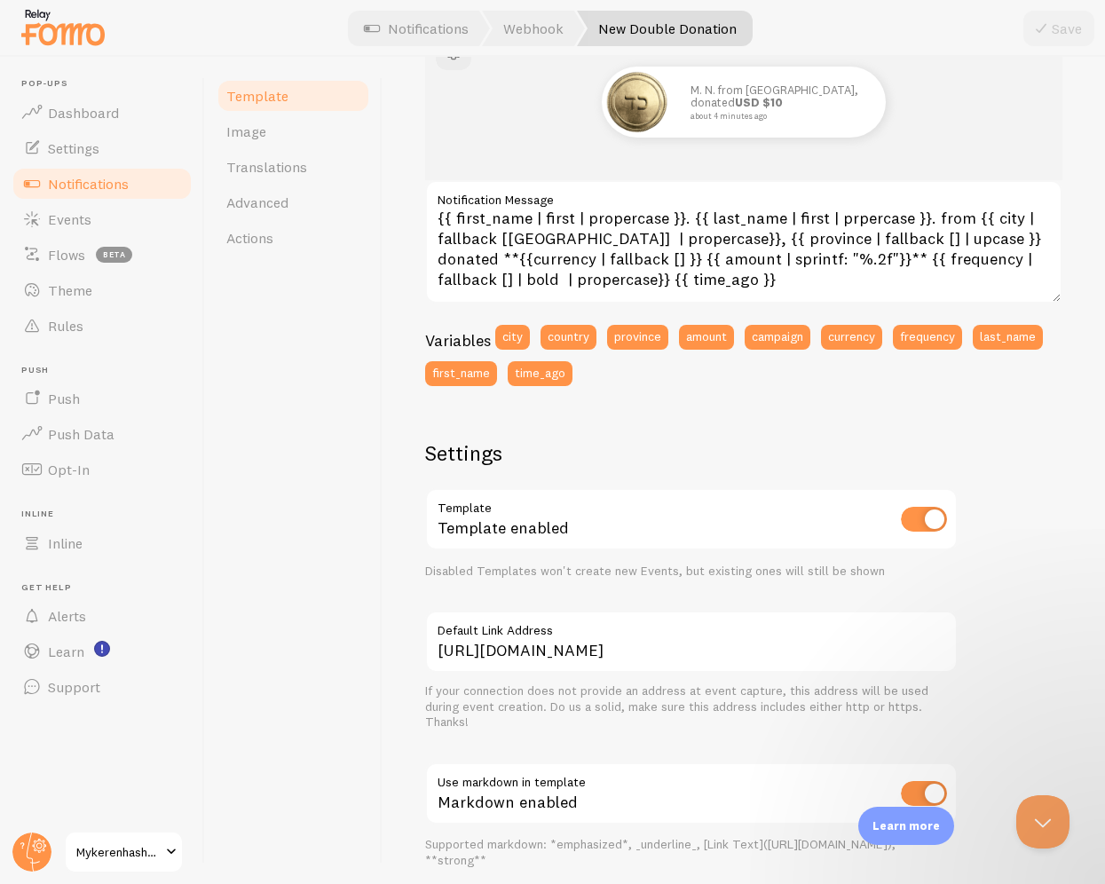
scroll to position [2066, 0]
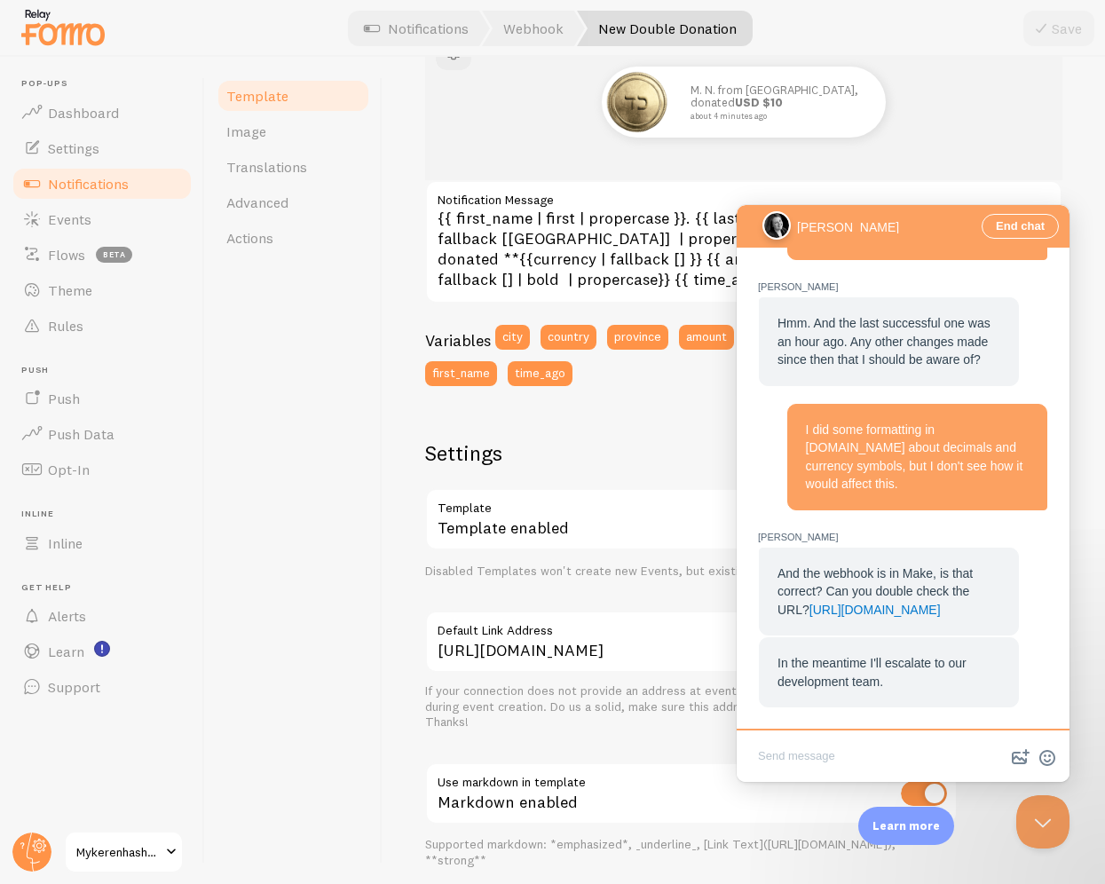
click at [860, 743] on textarea "Write chat message" at bounding box center [903, 758] width 326 height 42
paste textarea "Correct, and that's the URL."
paste textarea "[URL][DOMAIN_NAME]"
type textarea "Correct, and that's the URL. https://api.fomo.com/api/v1/applications/5_x-sc_ke…"
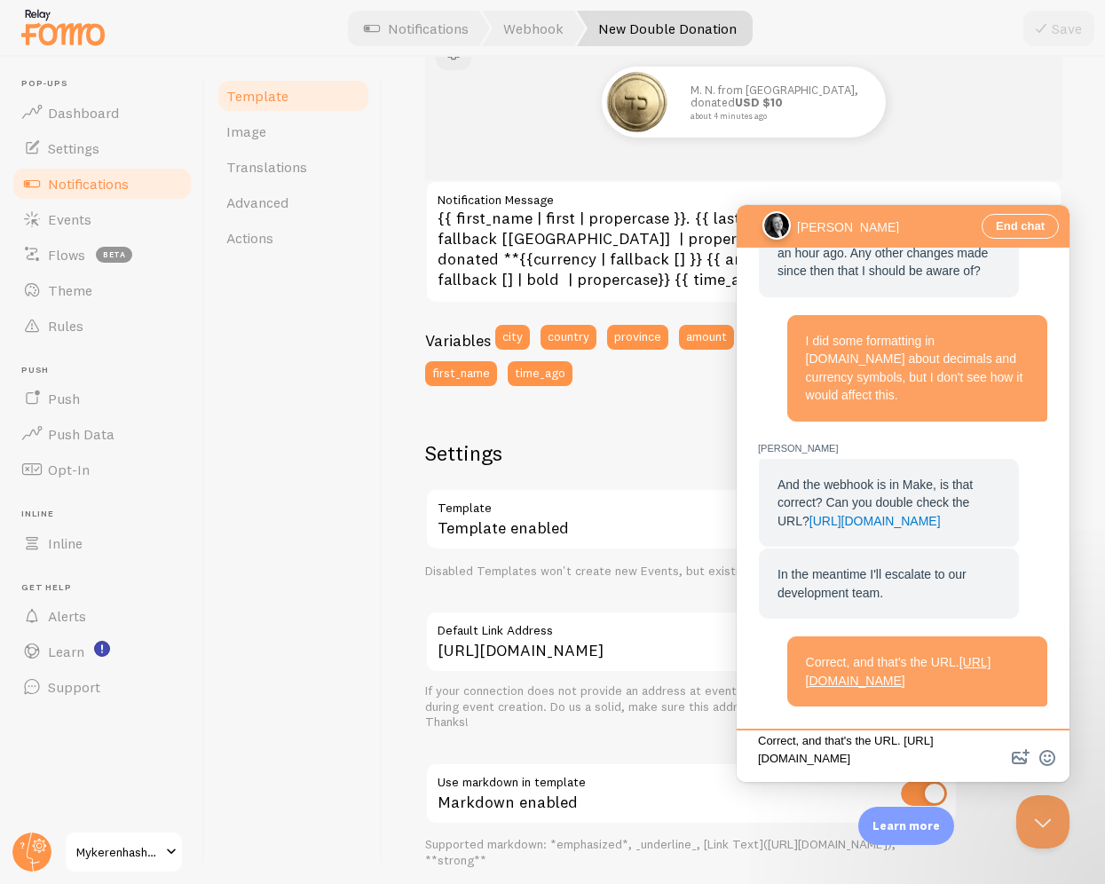
scroll to position [2225, 0]
click at [558, 185] on label "Notification Message" at bounding box center [743, 195] width 637 height 30
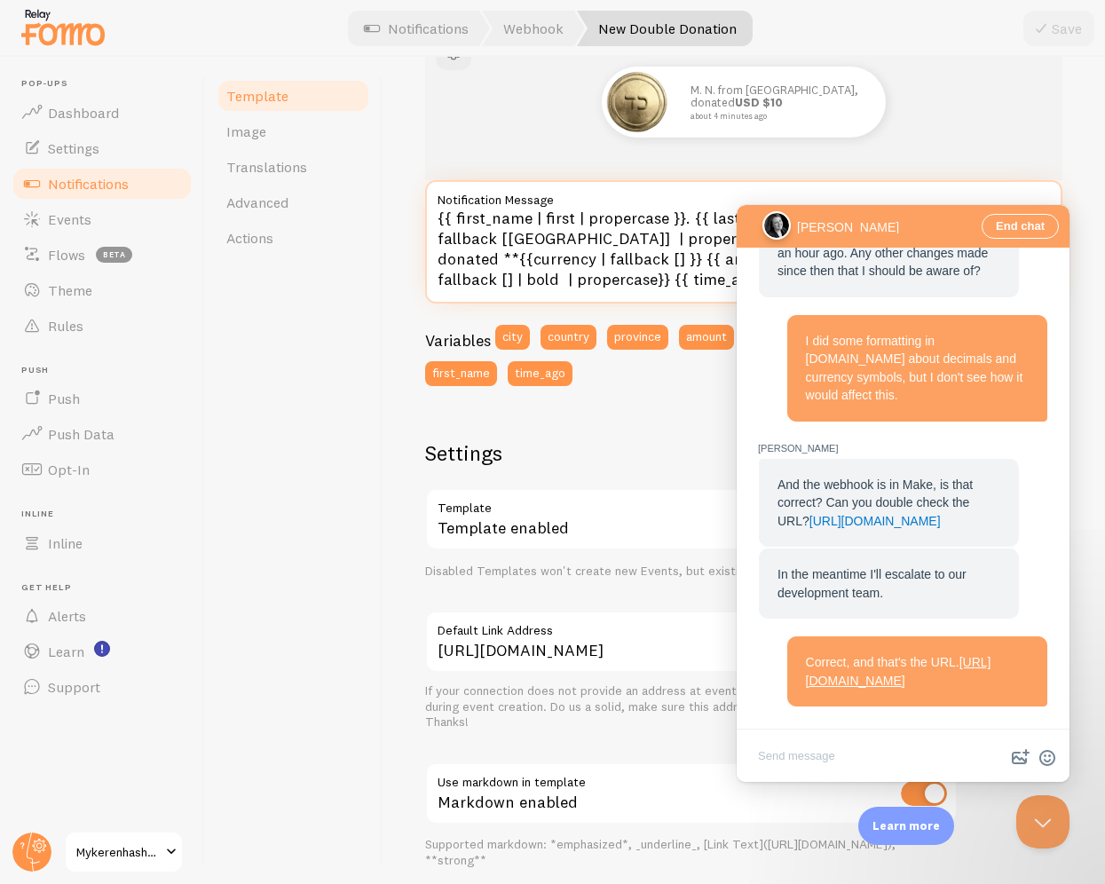
click at [558, 185] on textarea "{{ first_name | first | propercase }}. {{ last_name | first | prpercase }}. fro…" at bounding box center [743, 241] width 637 height 123
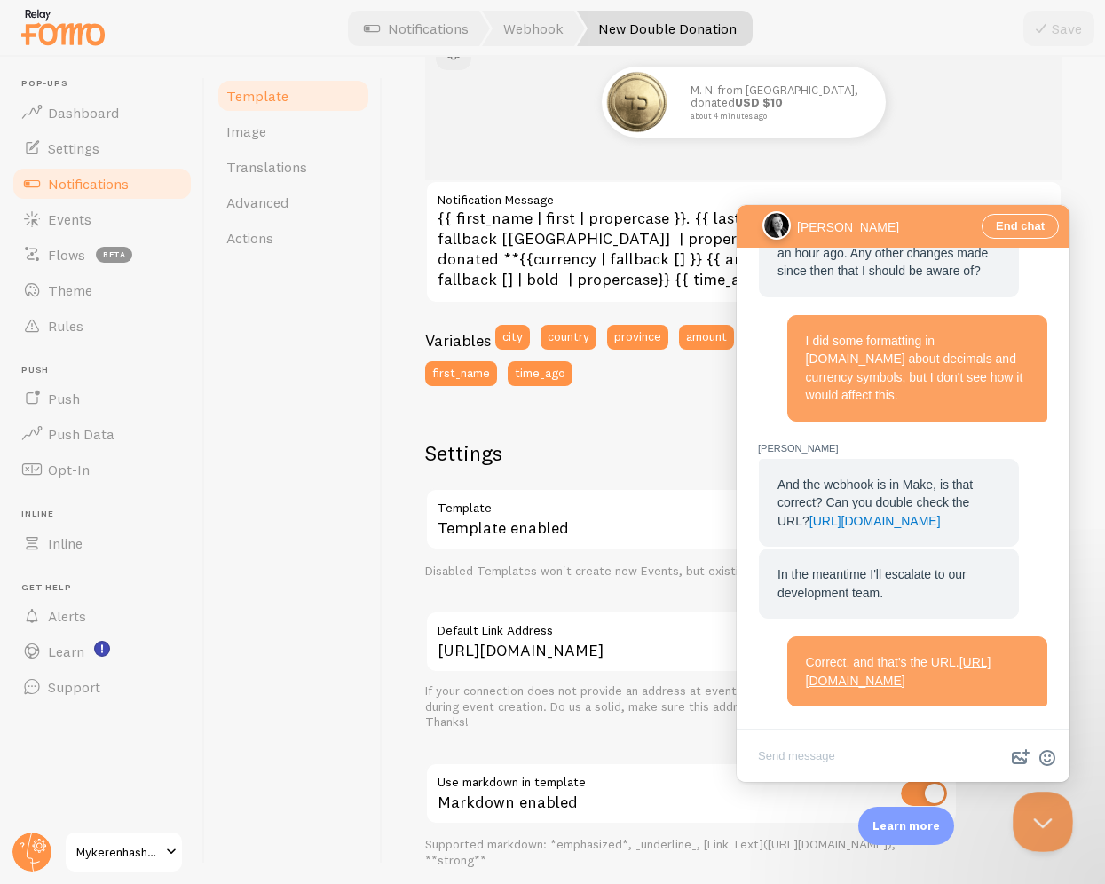
click at [1041, 826] on button "Close Beacon popover" at bounding box center [1039, 818] width 53 height 53
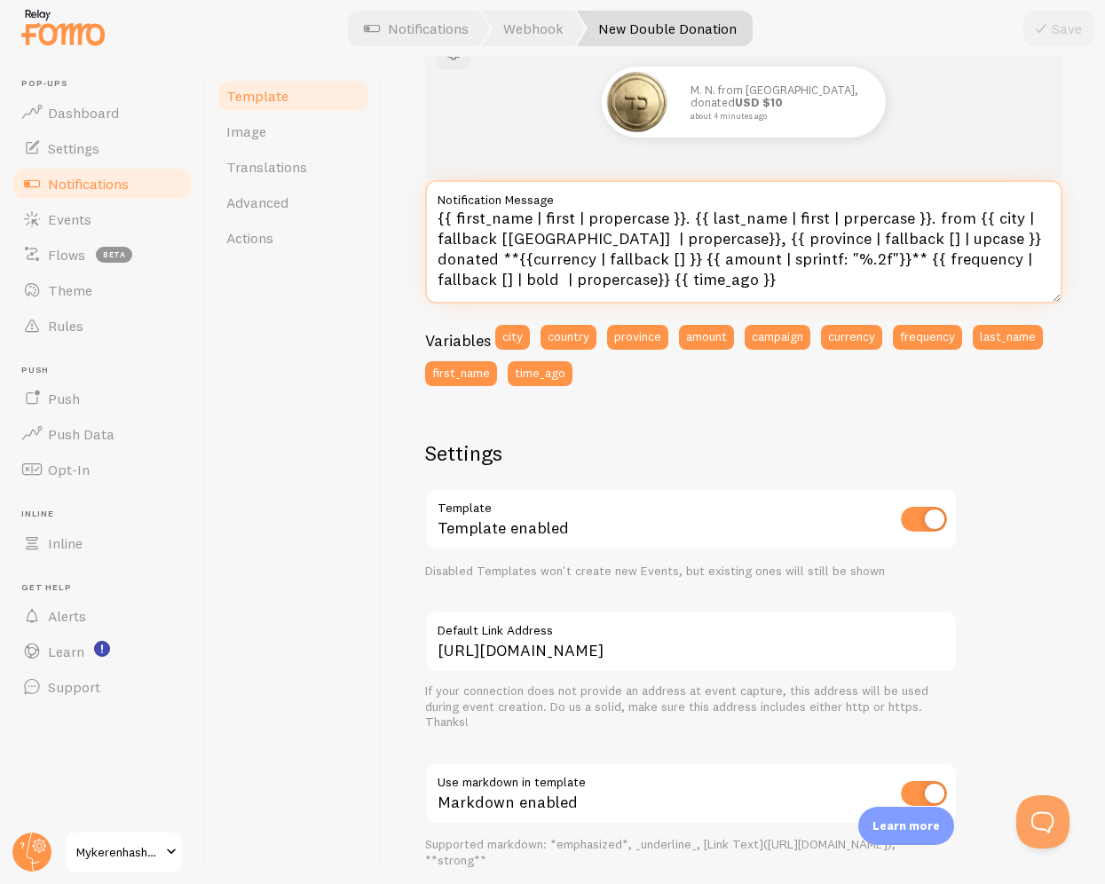
click at [804, 260] on textarea "{{ first_name | first | propercase }}. {{ last_name | first | prpercase }}. fro…" at bounding box center [743, 241] width 637 height 123
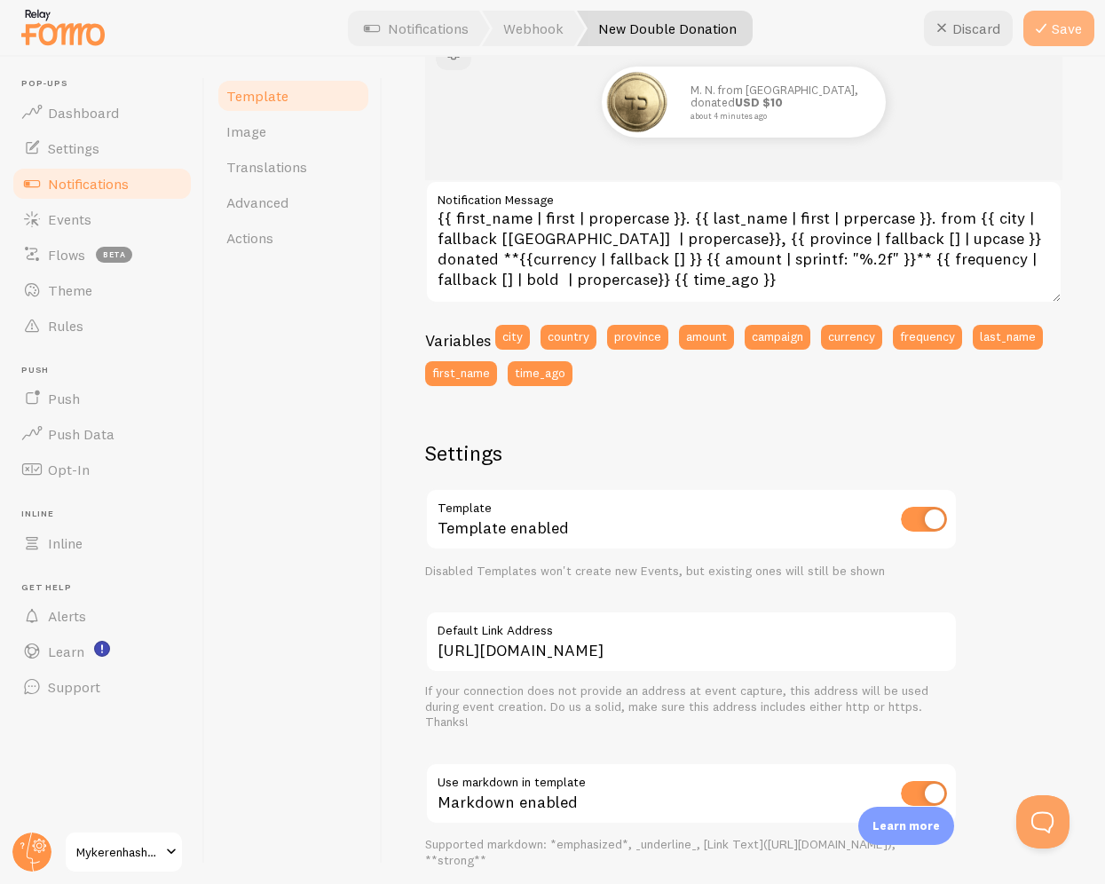
click at [1045, 37] on icon at bounding box center [1041, 28] width 21 height 21
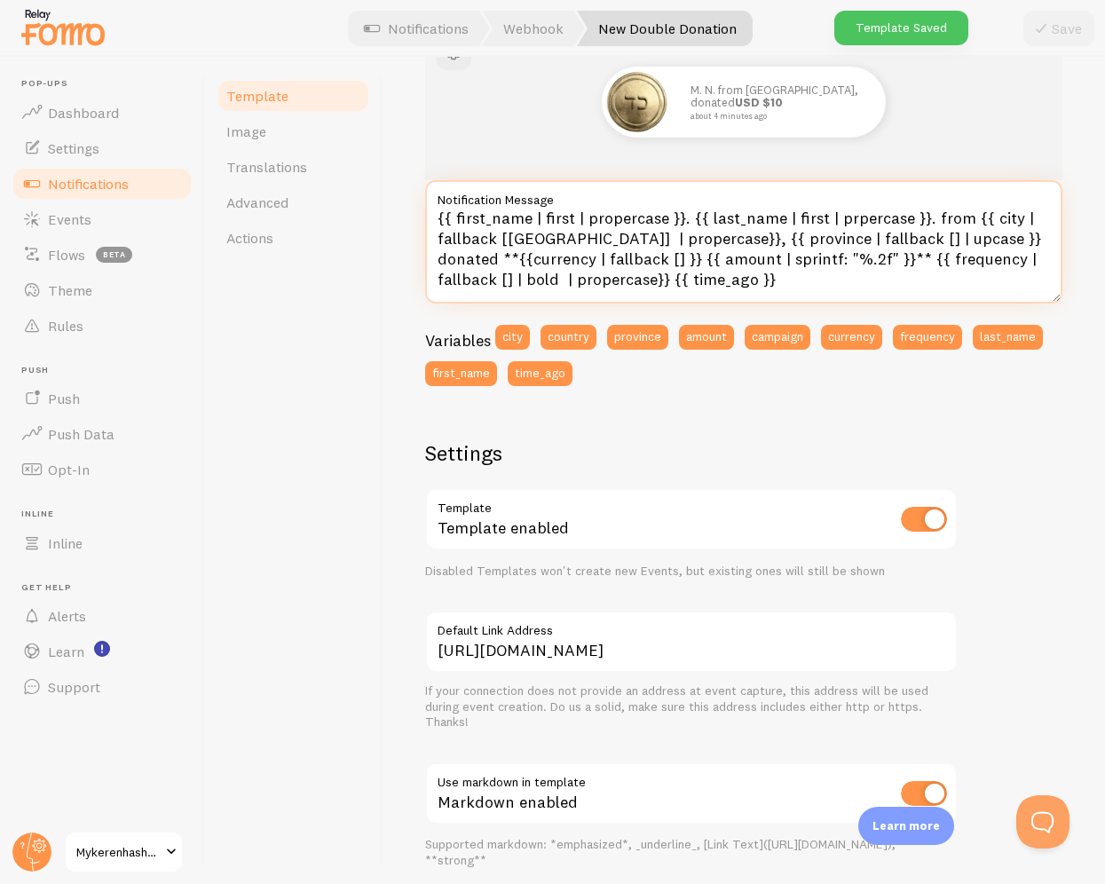
click at [809, 254] on textarea "{{ first_name | first | propercase }}. {{ last_name | first | prpercase }}. fro…" at bounding box center [743, 241] width 637 height 123
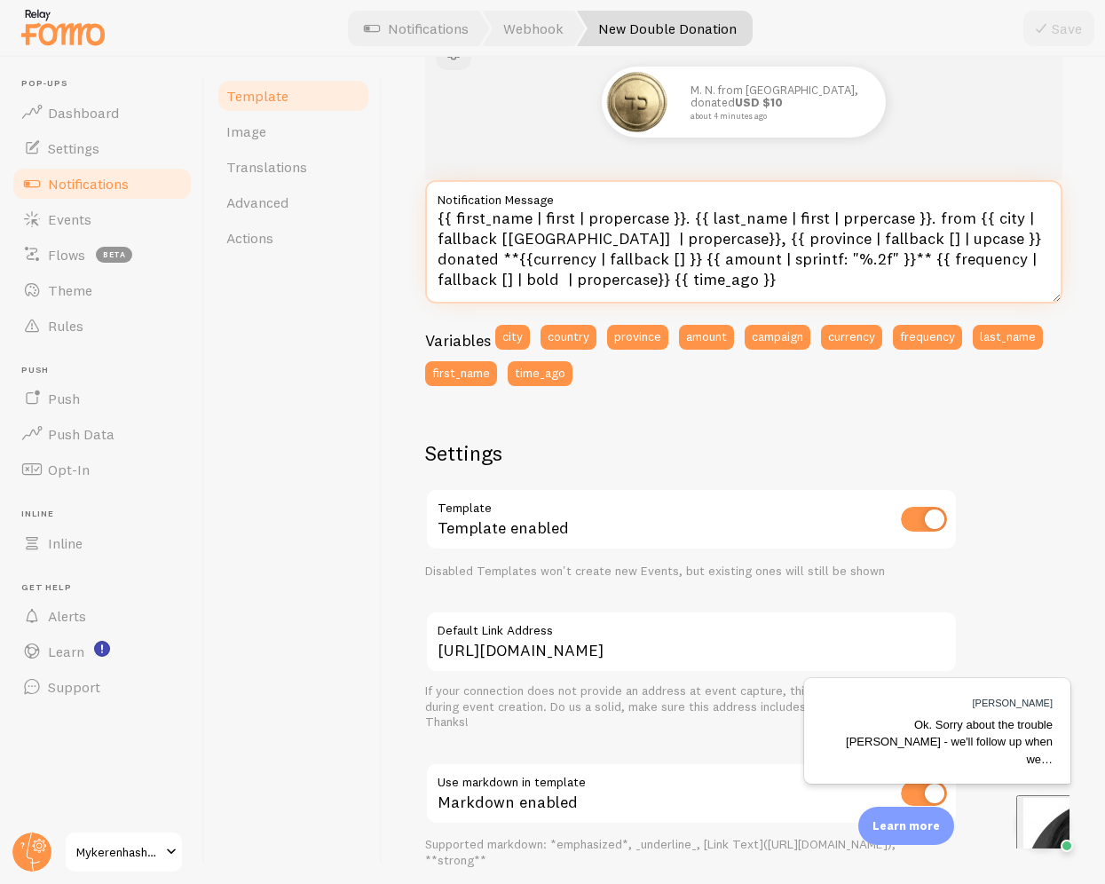
scroll to position [0, 0]
click at [837, 259] on textarea "{{ first_name | first | propercase }}. {{ last_name | first | prpercase }}. fro…" at bounding box center [743, 241] width 637 height 123
click at [811, 255] on textarea "{{ first_name | first | propercase }}. {{ last_name | first | prpercase }}. fro…" at bounding box center [743, 241] width 637 height 123
click at [809, 255] on textarea "{{ first_name | first | propercase }}. {{ last_name | first | prpercase }}. fro…" at bounding box center [743, 241] width 637 height 123
click at [820, 266] on textarea "{{ first_name | first | propercase }}. {{ last_name | first | prpercase }}. fro…" at bounding box center [743, 241] width 637 height 123
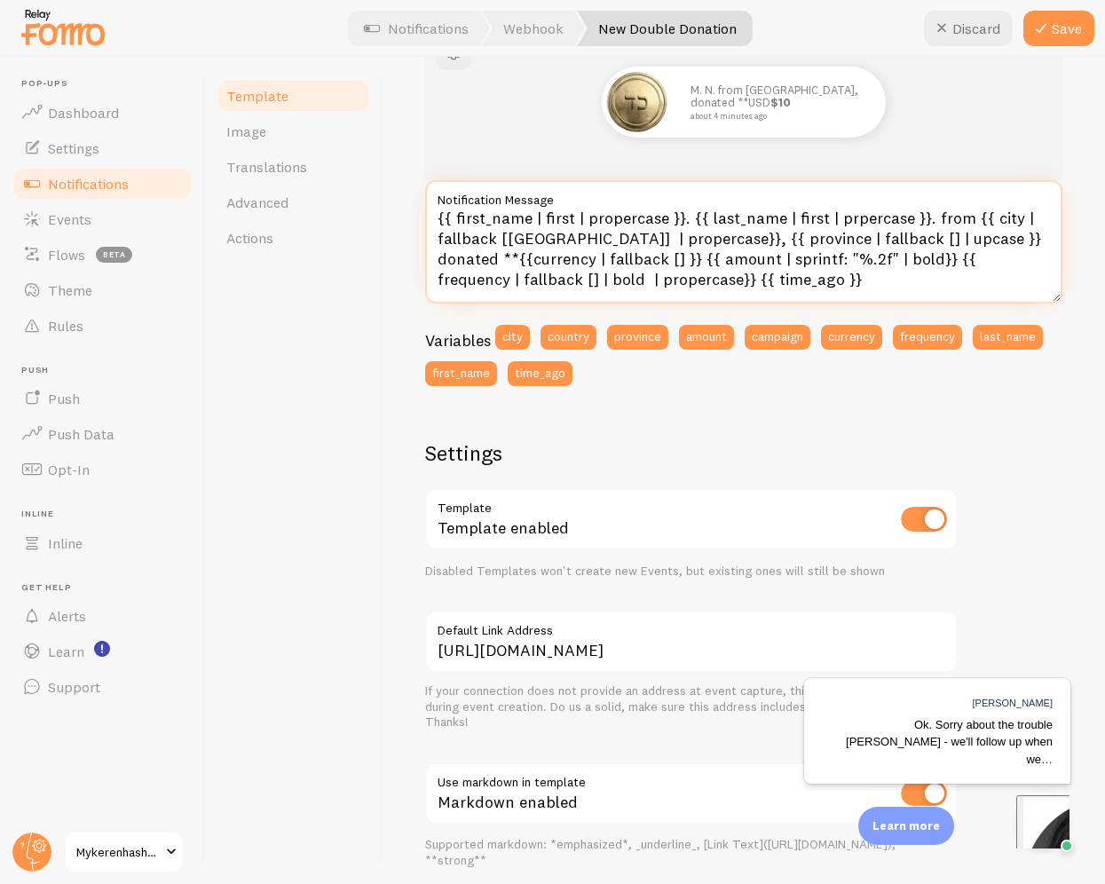
click at [584, 259] on textarea "{{ first_name | first | propercase }}. {{ last_name | first | prpercase }}. fro…" at bounding box center [743, 241] width 637 height 123
click at [600, 260] on textarea "{{ first_name | first | propercase }}. {{ last_name | first | prpercase }}. fro…" at bounding box center [743, 241] width 637 height 123
click at [1014, 235] on textarea "{{ first_name | first | propercase }}. {{ last_name | first | prpercase }}. fro…" at bounding box center [743, 241] width 637 height 123
type textarea "{{ first_name | first | propercase }}. {{ last_name | first | prpercase }}. fro…"
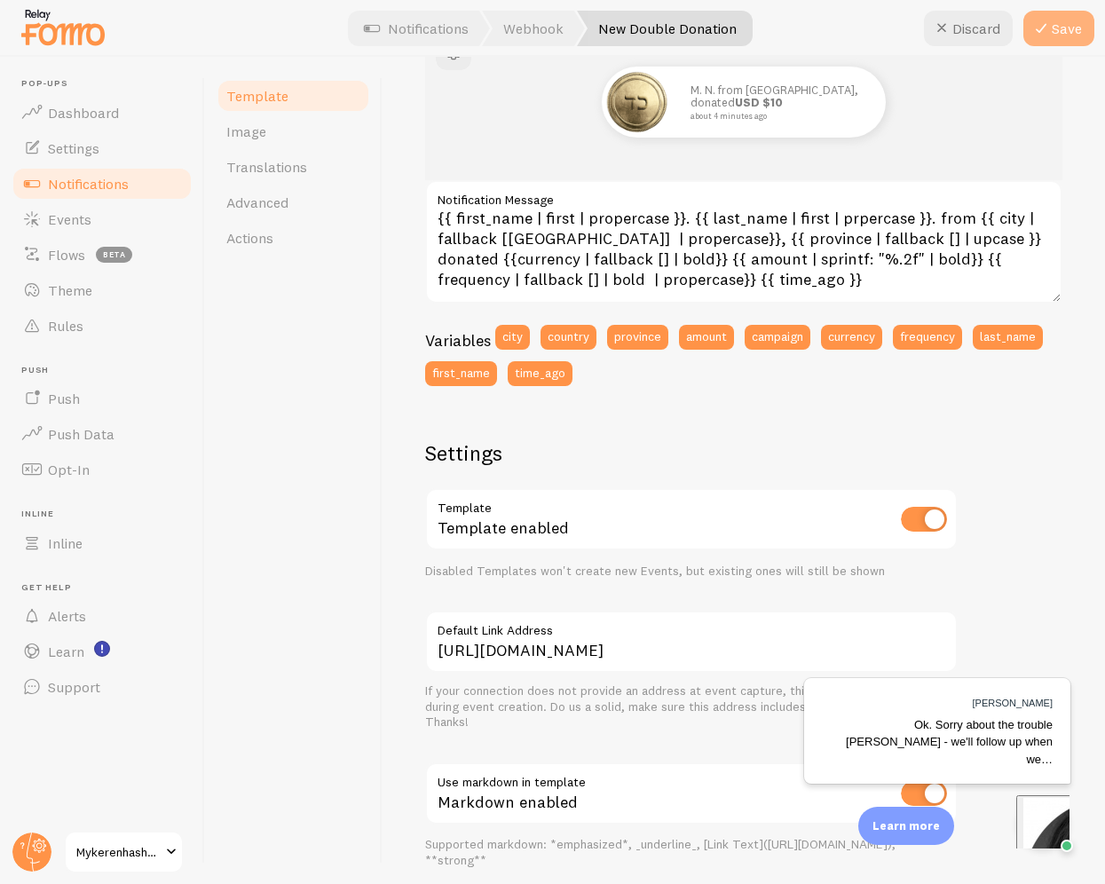
click at [1076, 23] on button "Save" at bounding box center [1059, 29] width 71 height 36
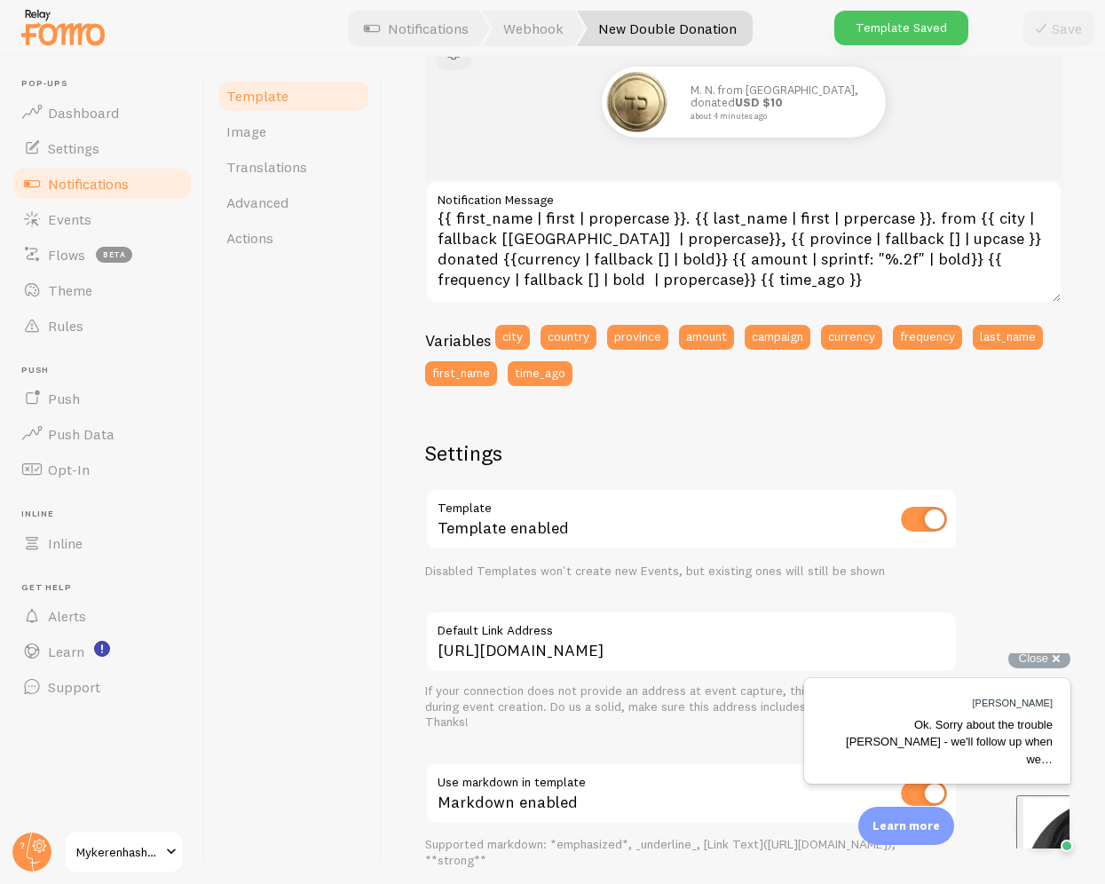
click at [1019, 743] on span "Ok. Sorry about the trouble Shneur - we'll follow up when we…" at bounding box center [949, 742] width 207 height 48
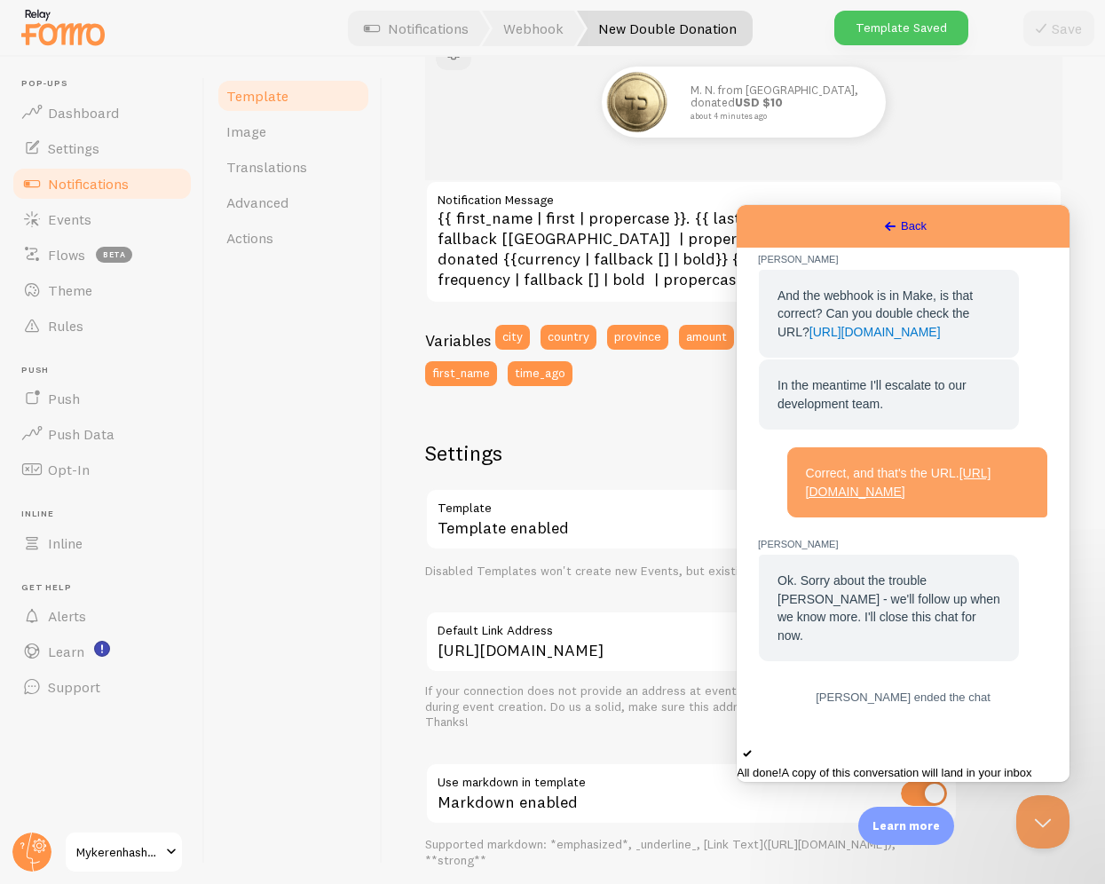
scroll to position [2511, 0]
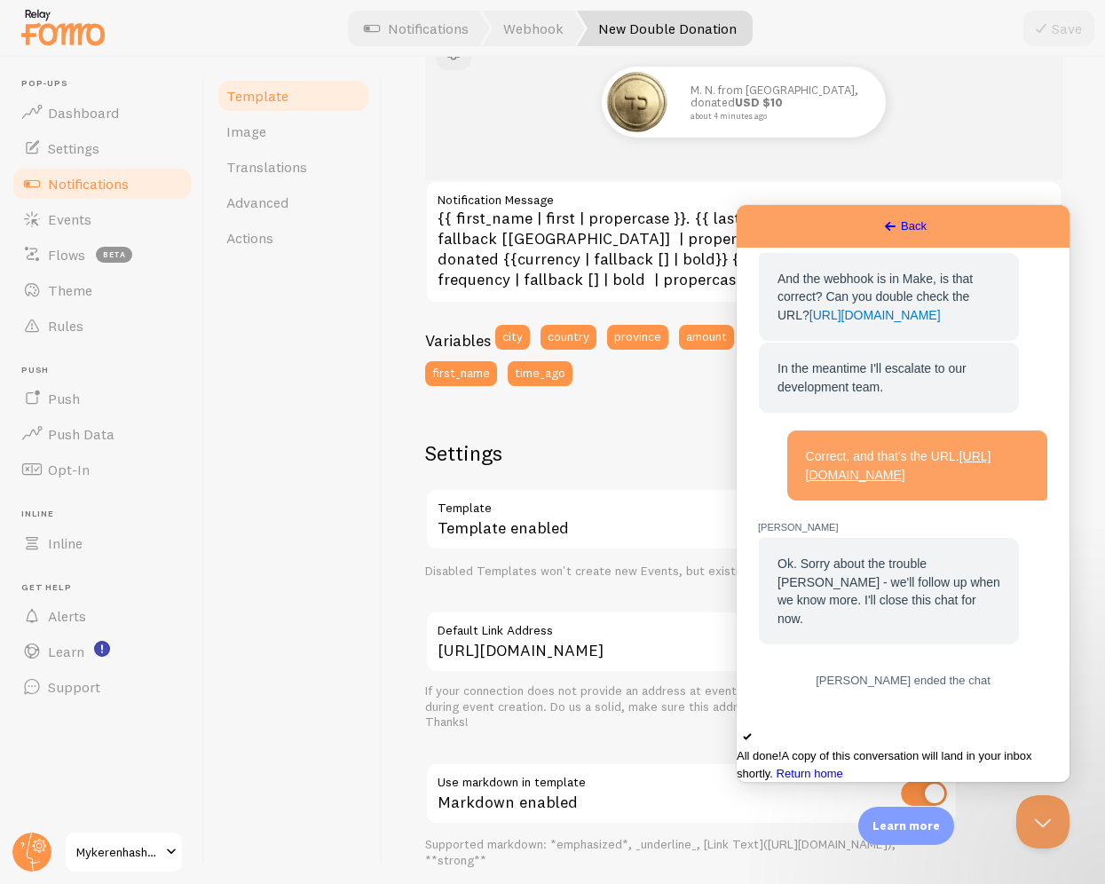
click at [843, 767] on span "Return home" at bounding box center [810, 773] width 67 height 13
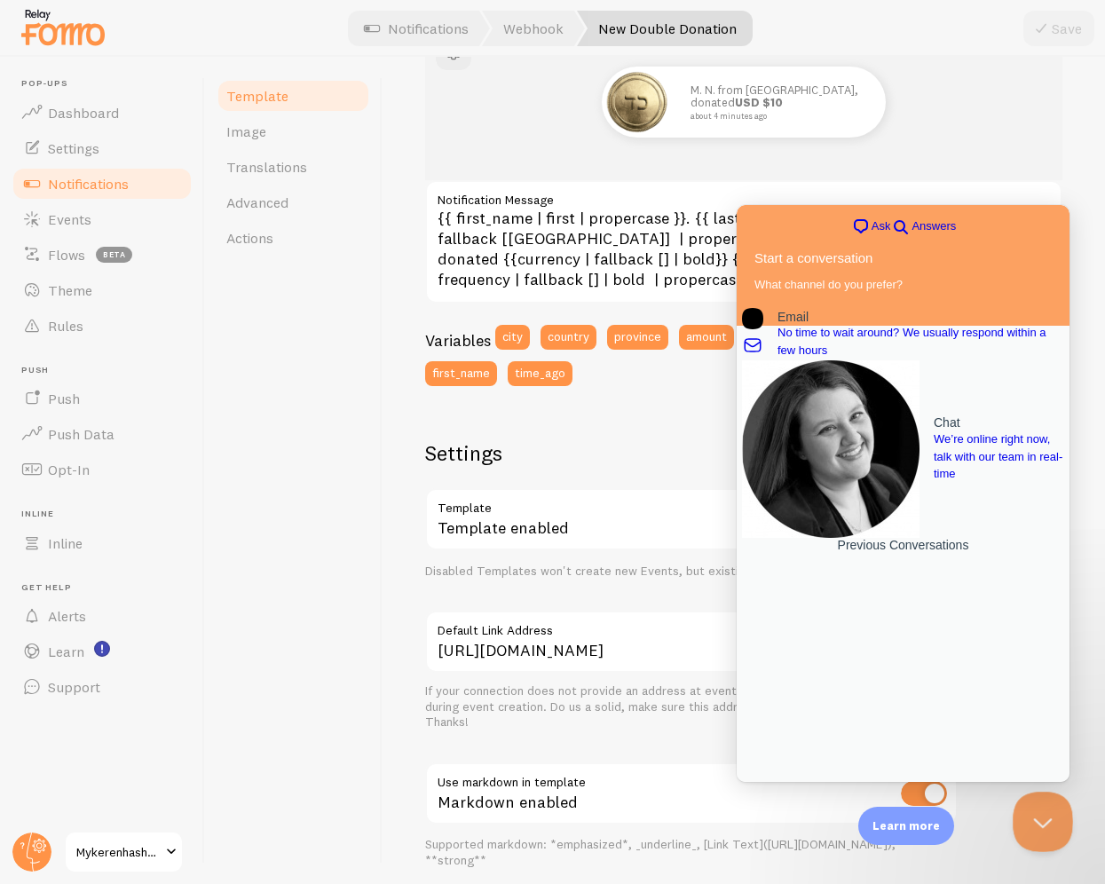
click at [1039, 812] on button "Close Beacon popover" at bounding box center [1039, 818] width 53 height 53
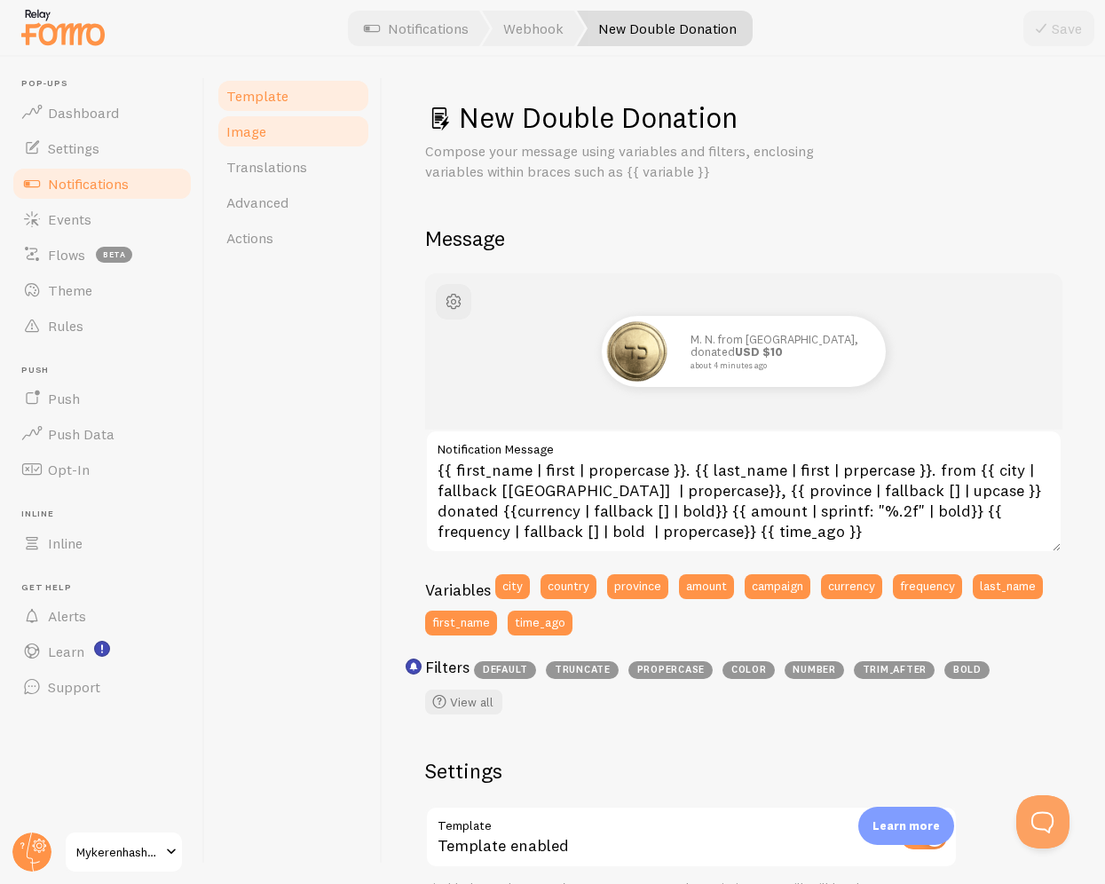
click at [241, 144] on link "Image" at bounding box center [293, 132] width 155 height 36
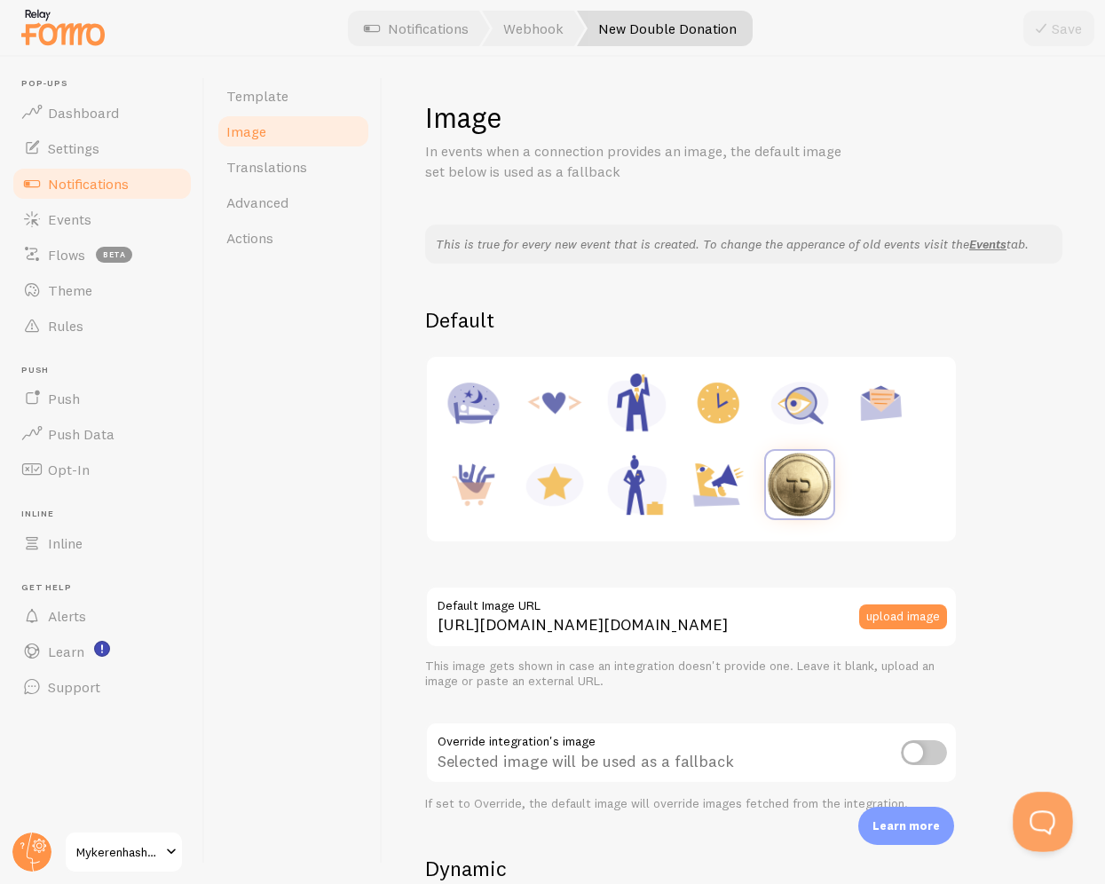
click at [1034, 823] on button "Open Beacon popover" at bounding box center [1039, 818] width 53 height 53
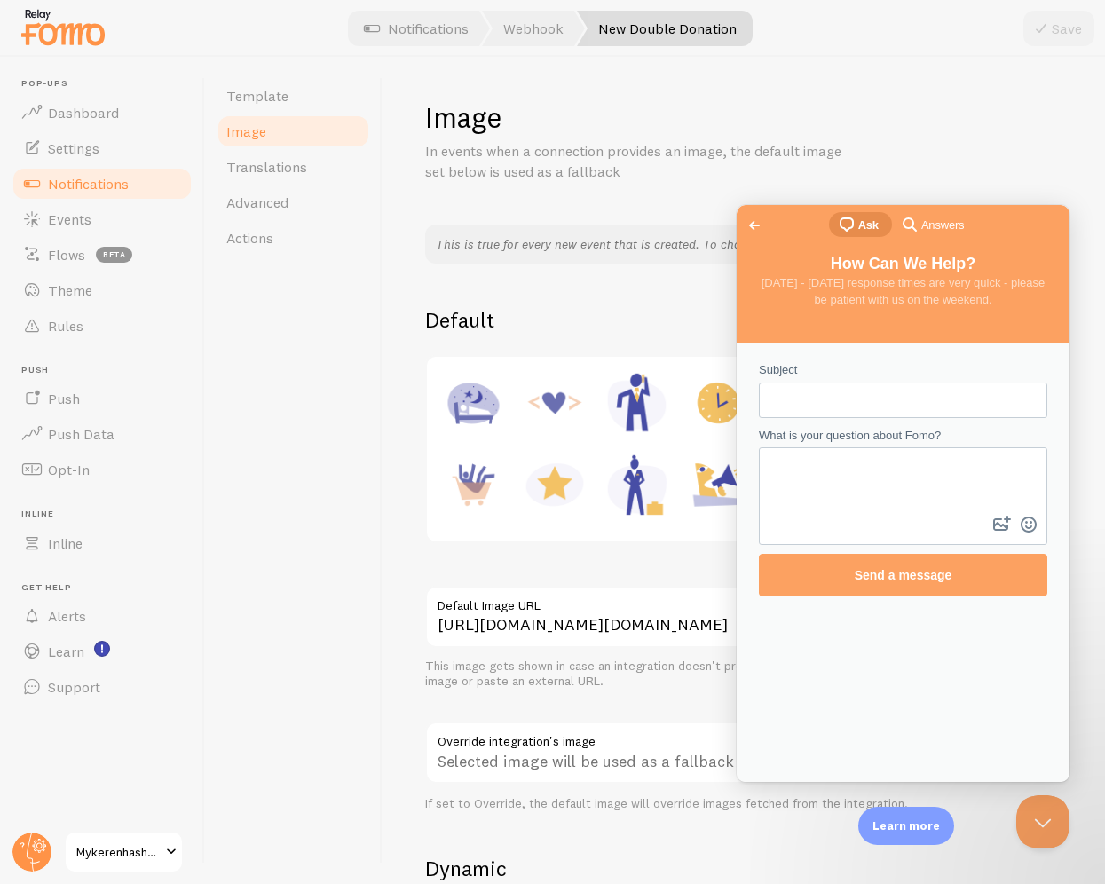
click at [933, 222] on span "Answers" at bounding box center [943, 226] width 43 height 18
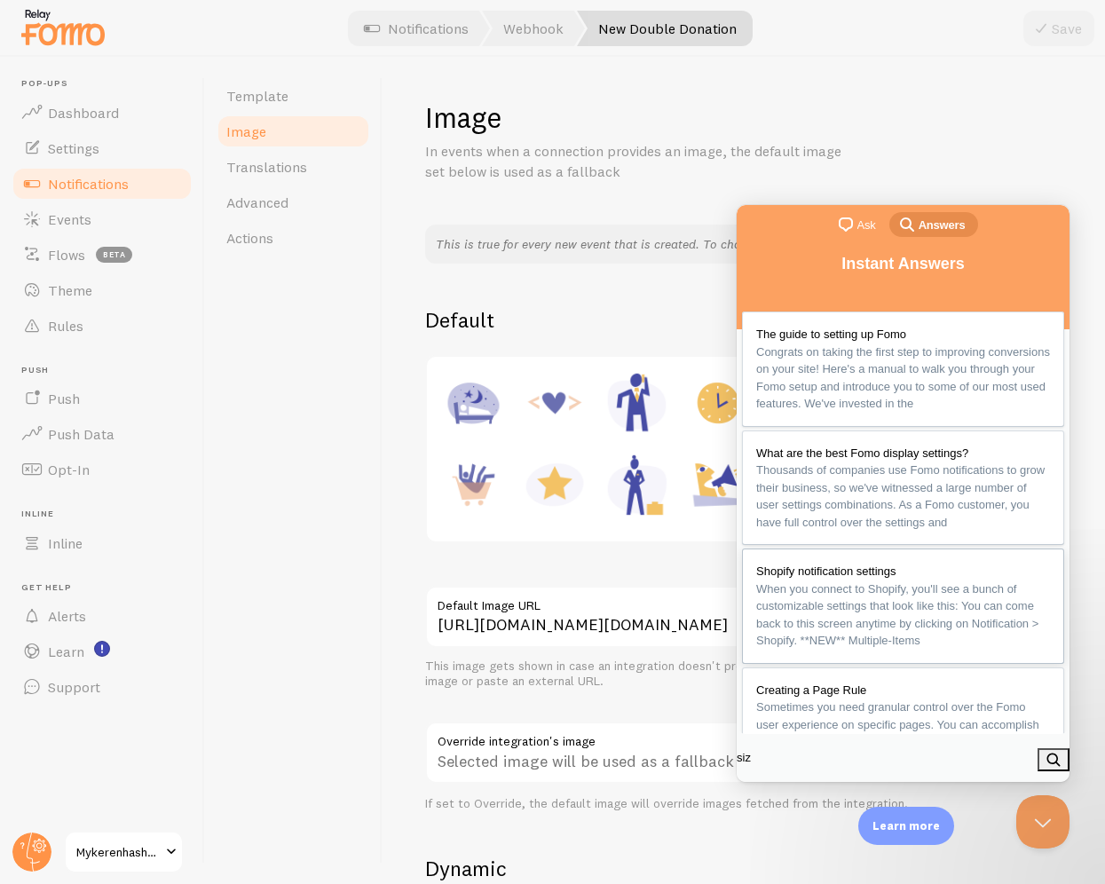
type input "size"
click button "search" at bounding box center [1054, 759] width 32 height 23
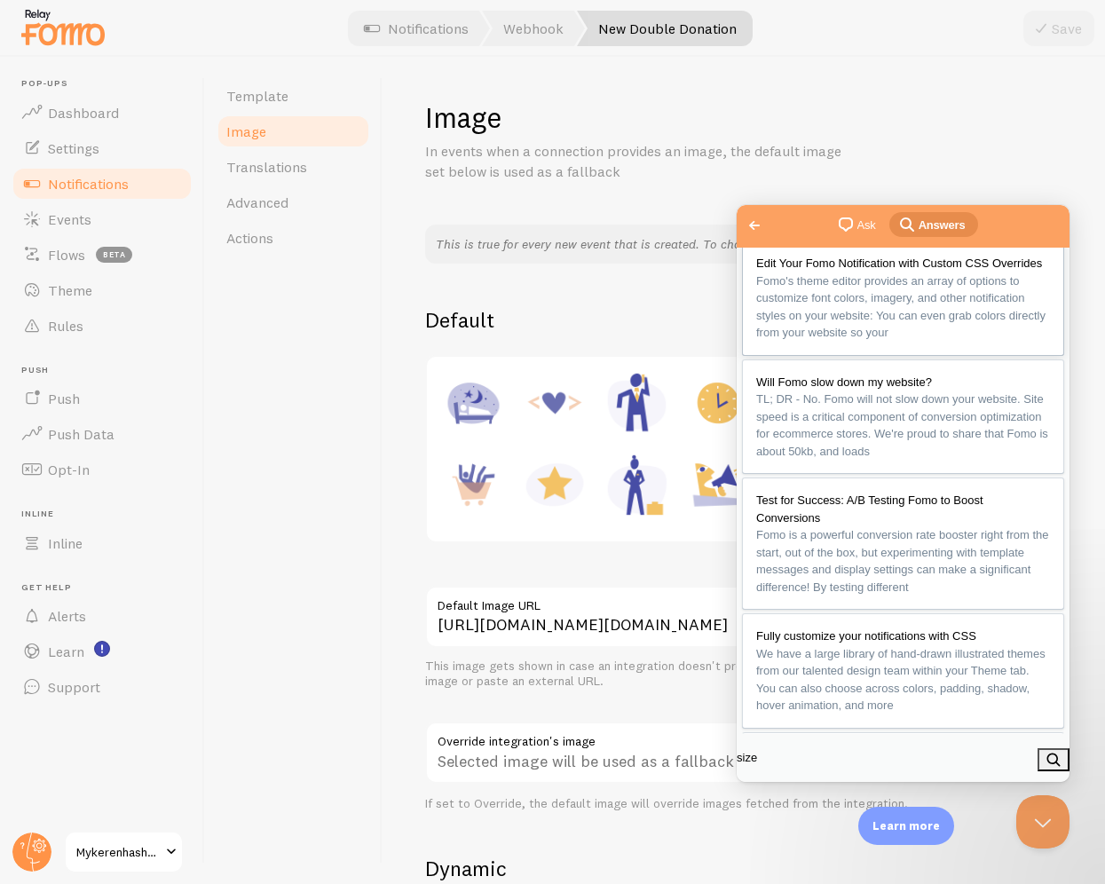
scroll to position [20, 0]
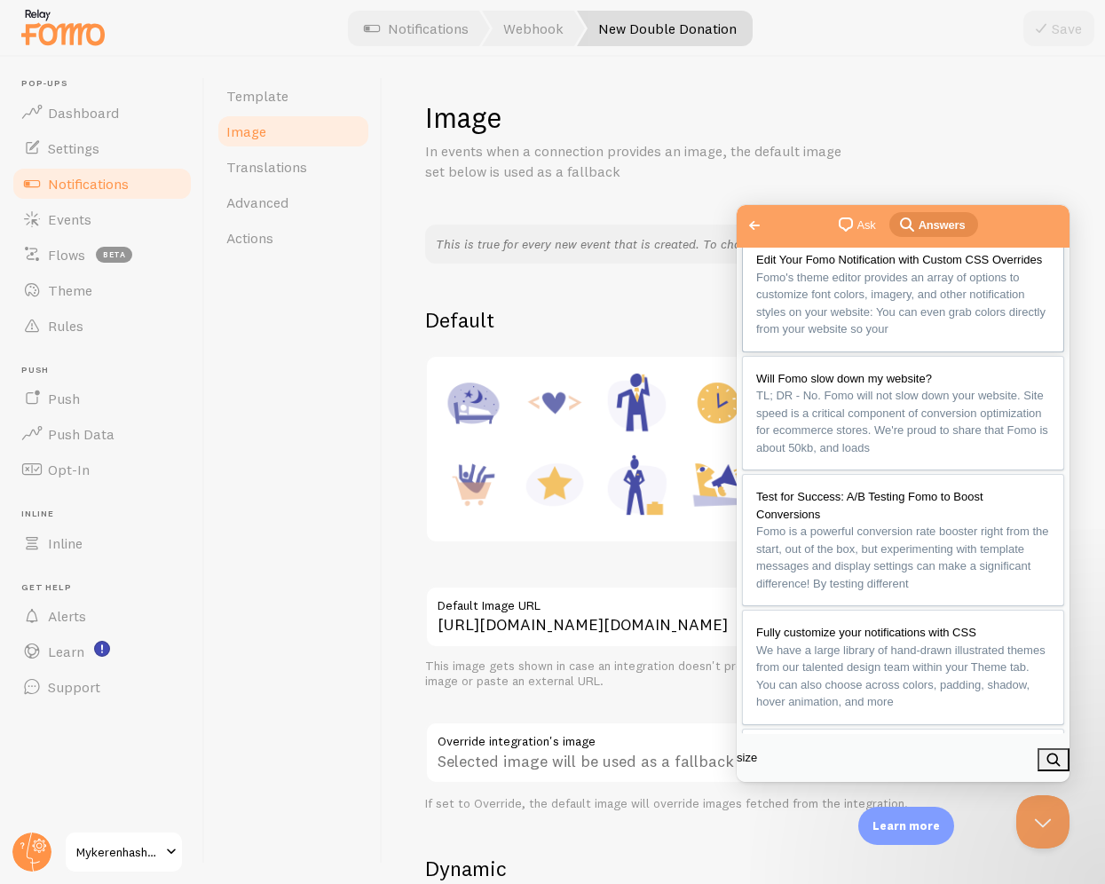
click at [906, 337] on span "Fomo's theme editor provides an array of options to customize font colors, imag…" at bounding box center [900, 304] width 289 height 66
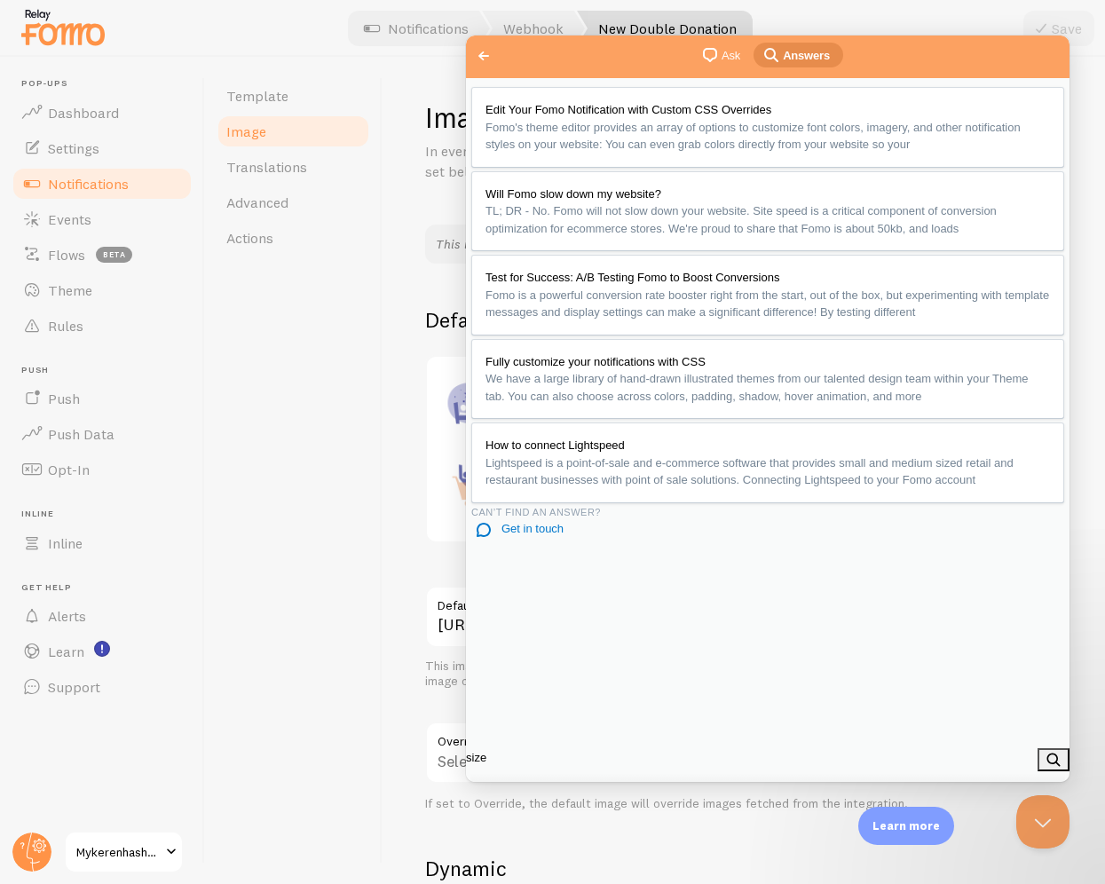
scroll to position [717, 0]
click at [308, 481] on div "Template Image Translations Advanced Actions" at bounding box center [294, 471] width 178 height 828
click at [272, 209] on span "Advanced" at bounding box center [257, 203] width 62 height 18
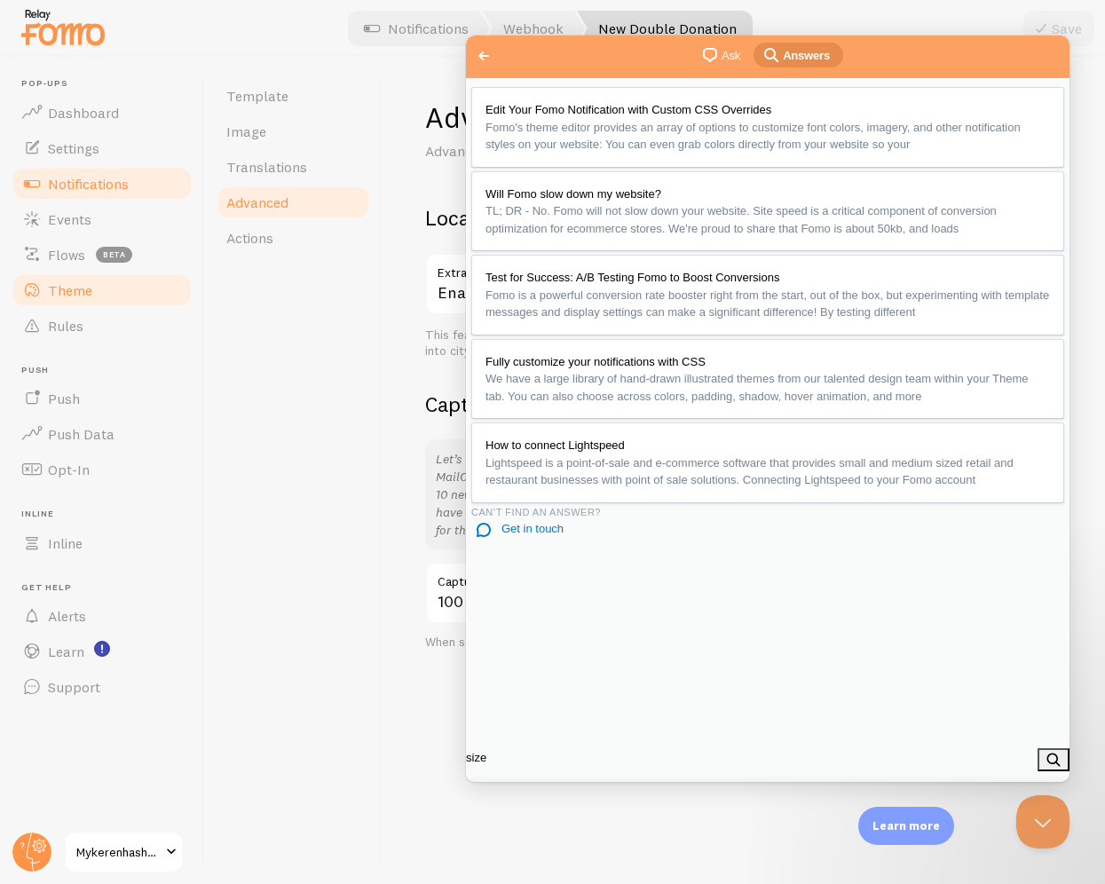
click at [82, 284] on span "Theme" at bounding box center [70, 290] width 44 height 18
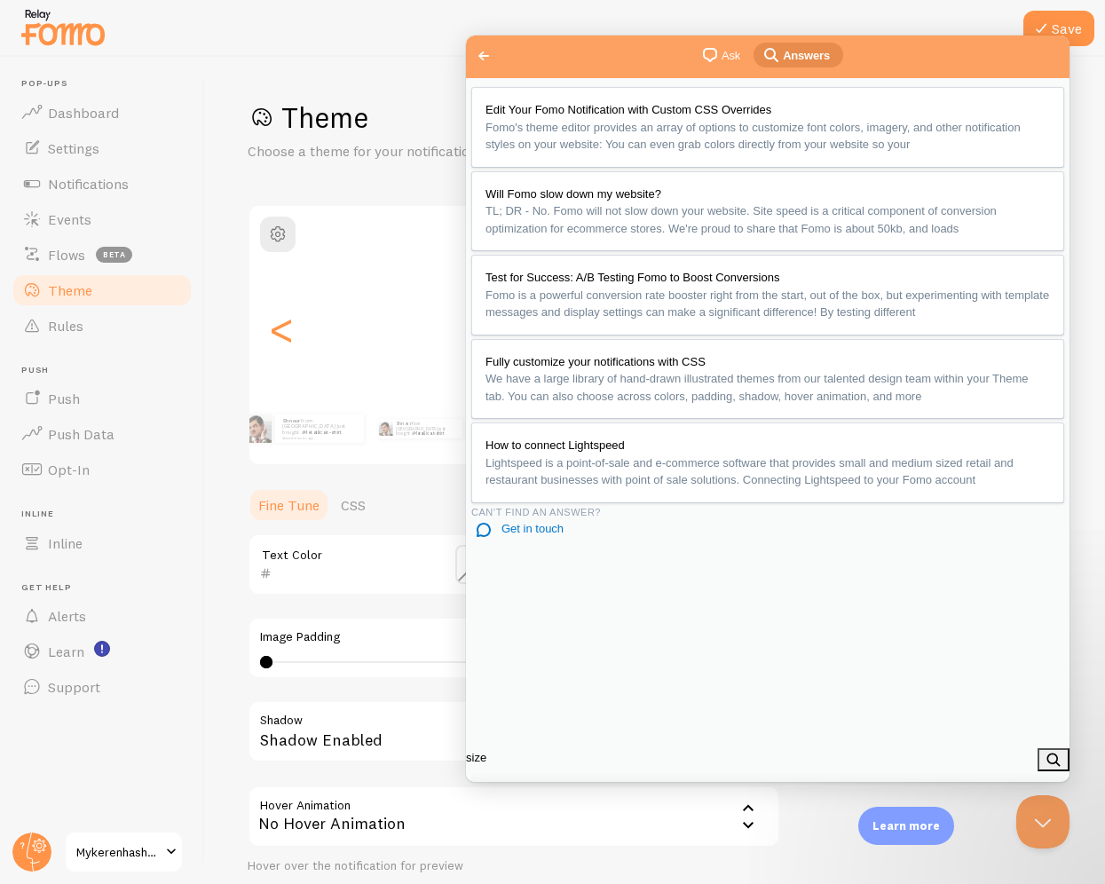
drag, startPoint x: 1037, startPoint y: 80, endPoint x: 1503, endPoint y: 115, distance: 467.4
click at [503, 791] on button "Close" at bounding box center [487, 802] width 32 height 23
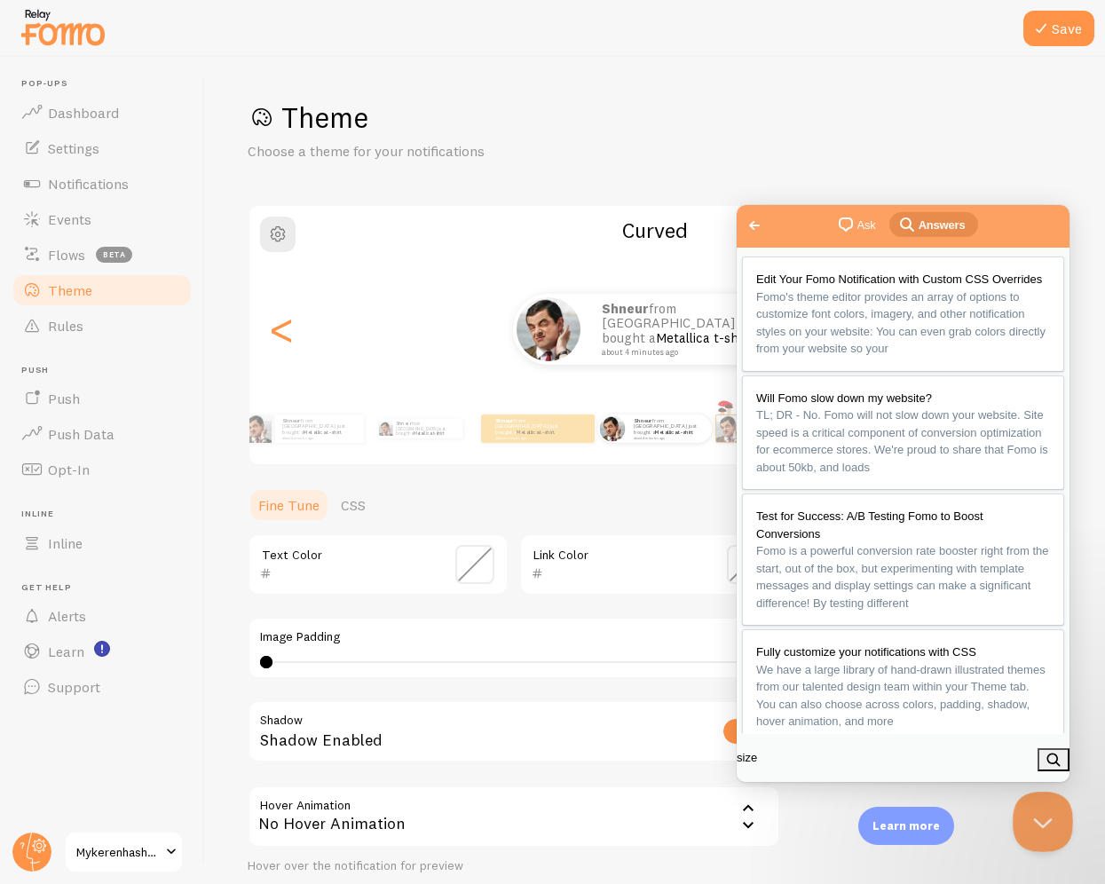
click at [1048, 840] on button "Close Beacon popover" at bounding box center [1039, 818] width 53 height 53
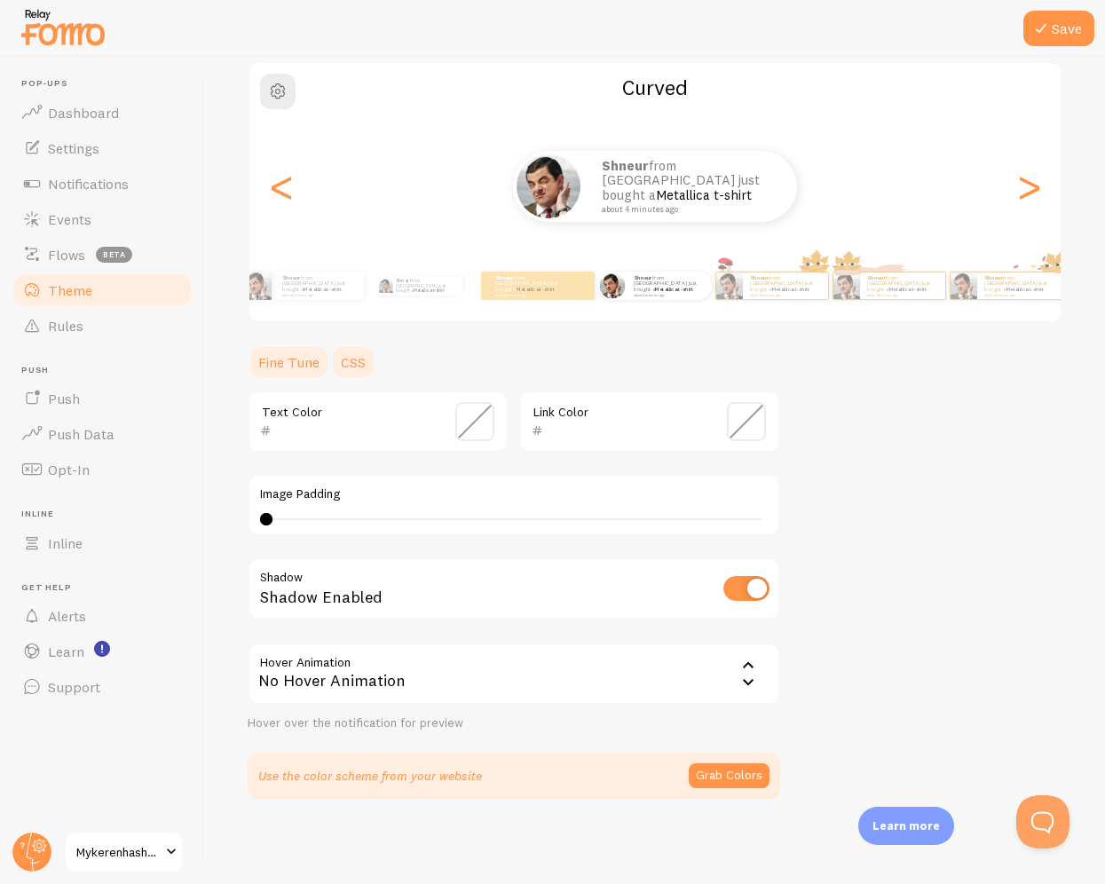
click at [357, 361] on link "CSS" at bounding box center [353, 362] width 46 height 36
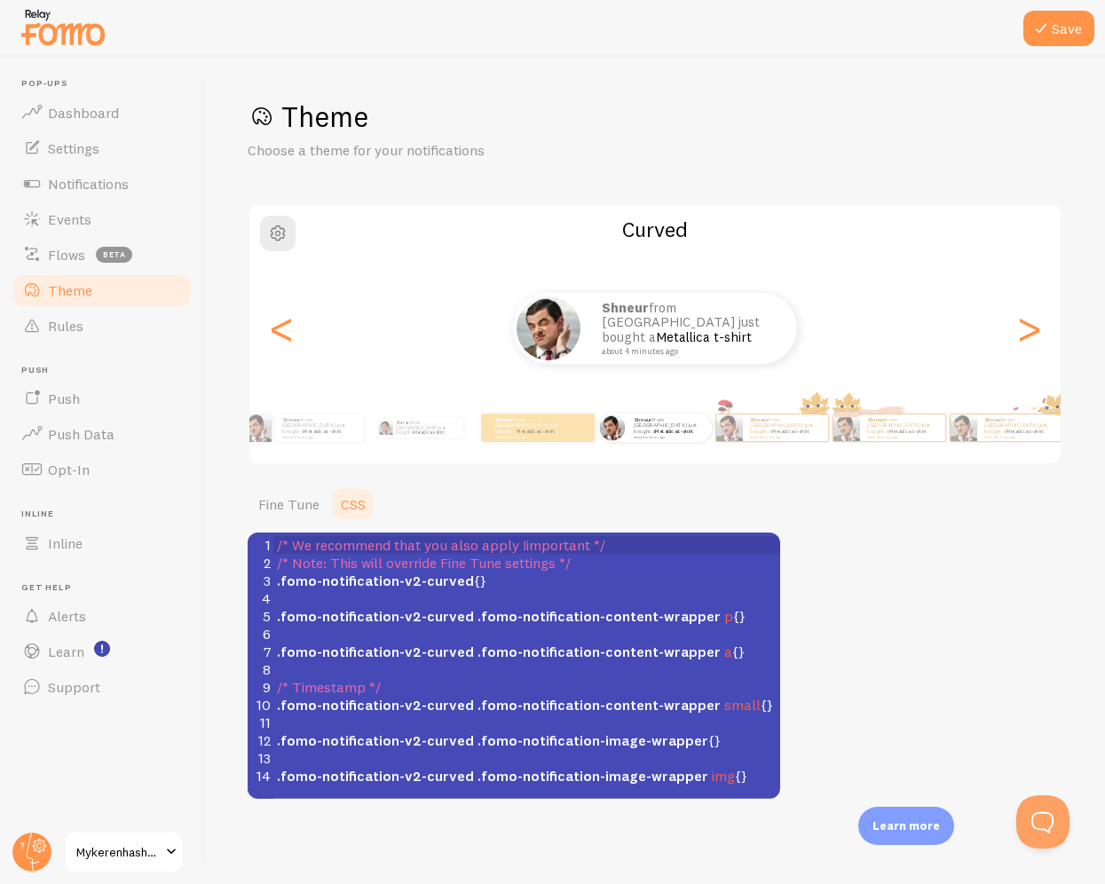
scroll to position [7, 0]
click at [474, 629] on pre "​" at bounding box center [526, 634] width 507 height 18
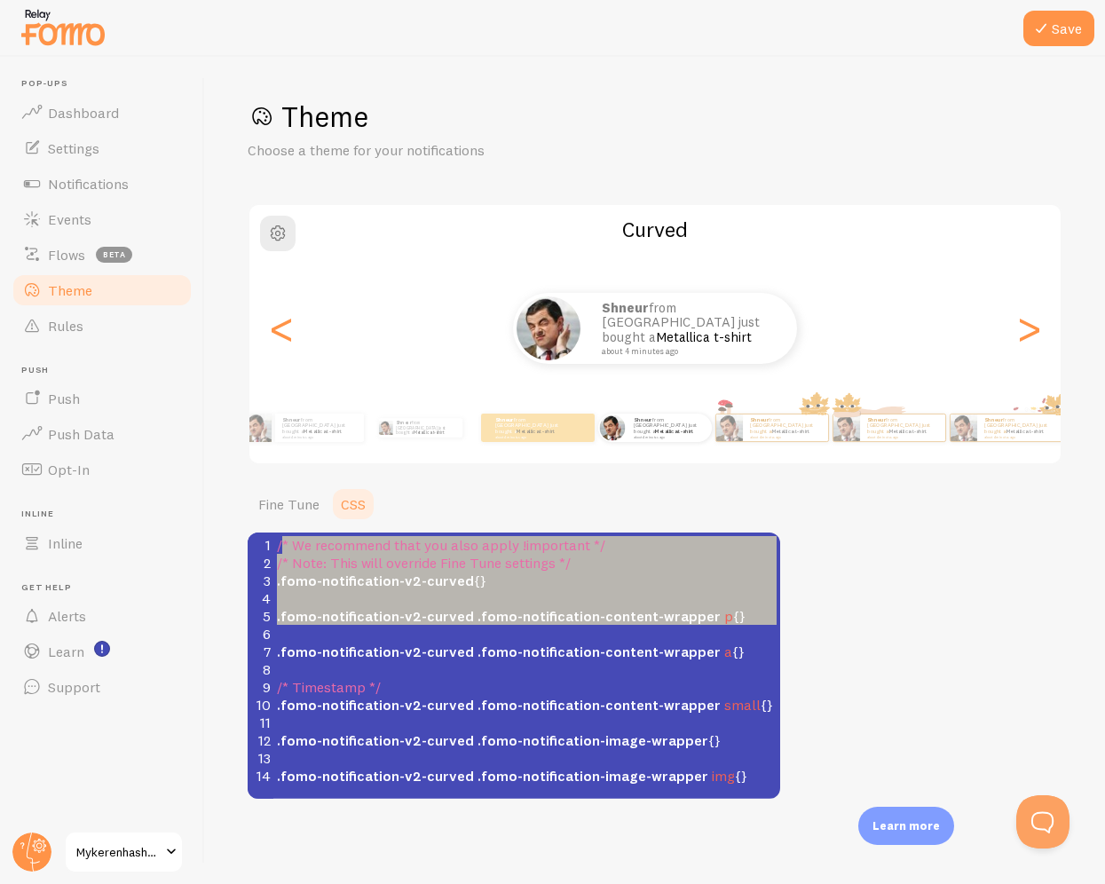
type textarea "* We recommend that you also apply !important */ /* Note: This will override Fi…"
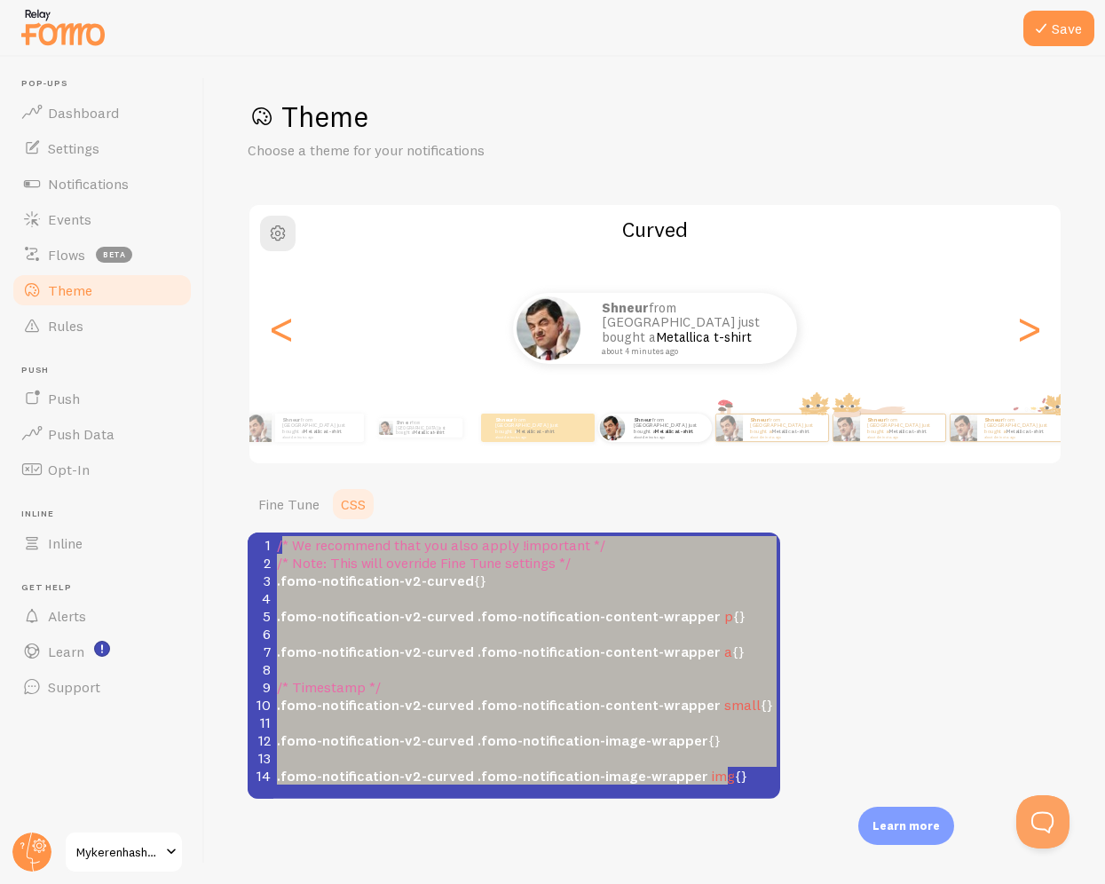
drag, startPoint x: 281, startPoint y: 545, endPoint x: 794, endPoint y: 840, distance: 591.1
click at [794, 840] on div "Save Theme Choose a theme for your notifications Curved Shneur from United Stat…" at bounding box center [655, 471] width 900 height 828
click at [531, 683] on pre "/* Timestamp */" at bounding box center [526, 687] width 507 height 18
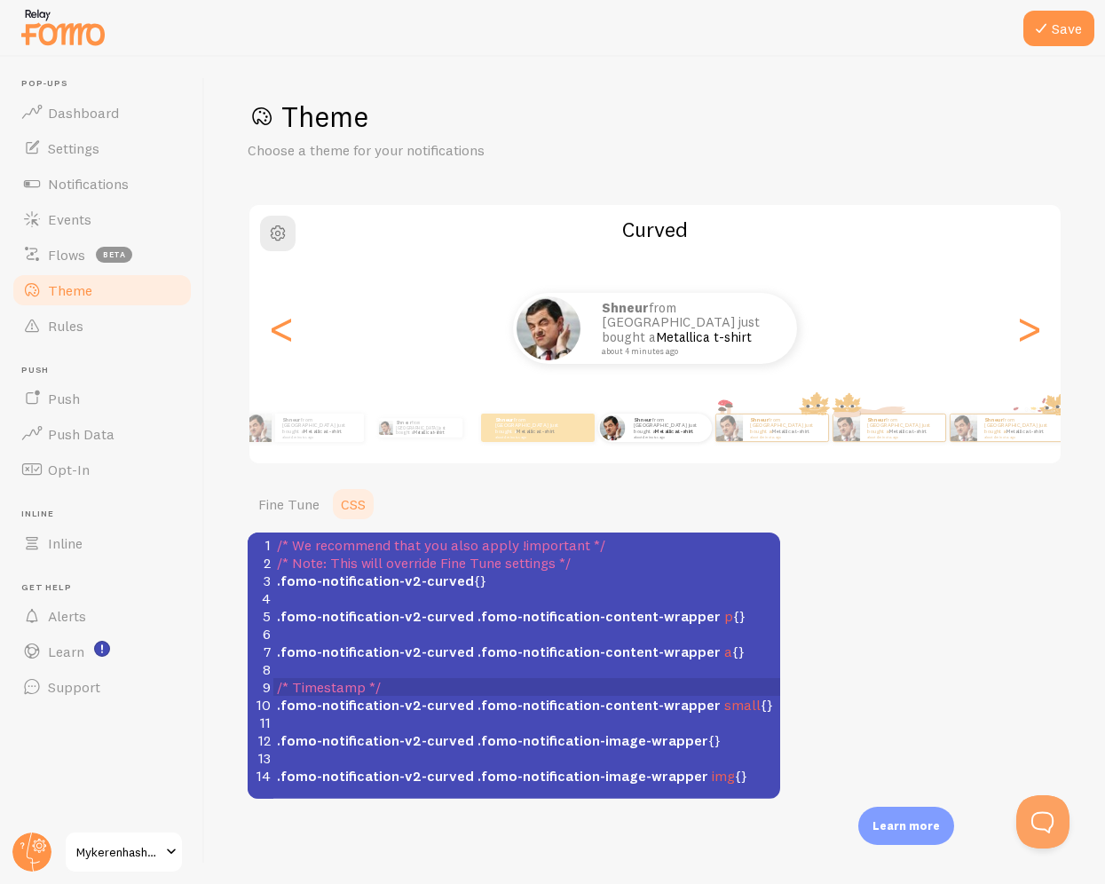
click at [531, 683] on pre "/* Timestamp */" at bounding box center [526, 687] width 507 height 18
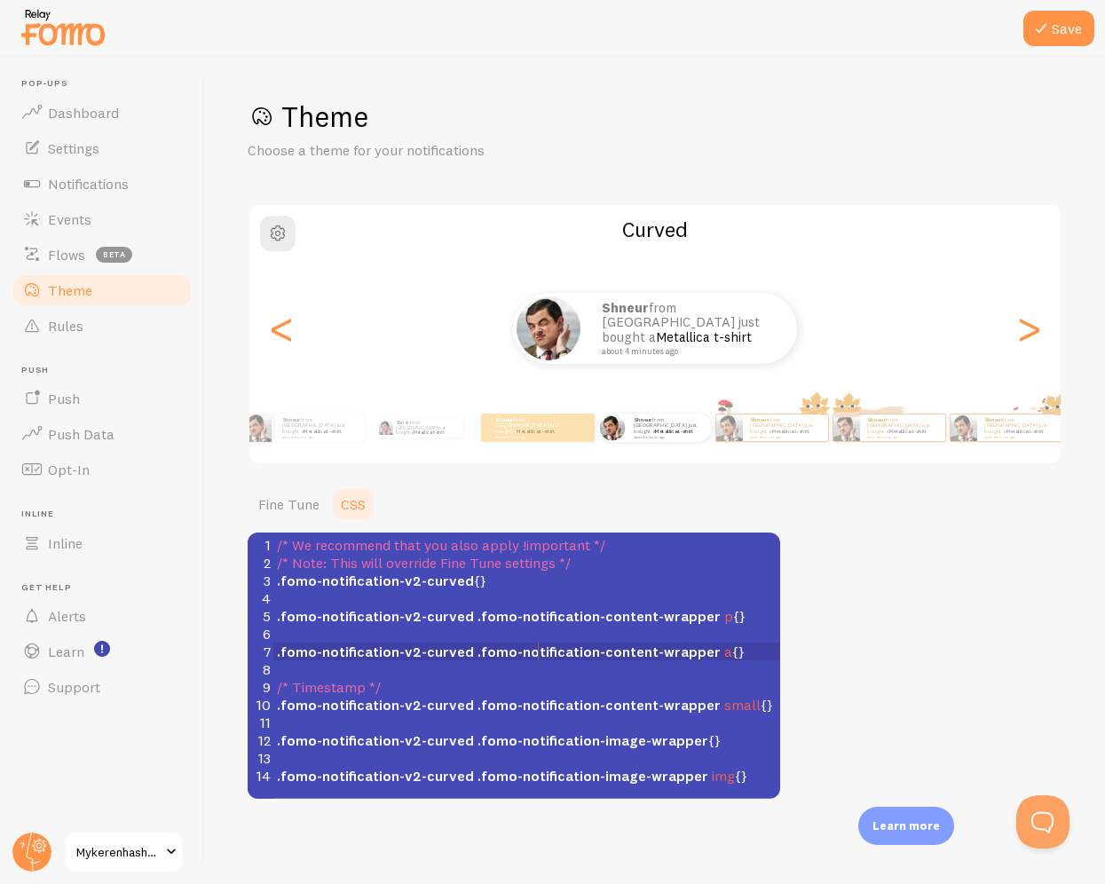
click at [537, 650] on span ".fomo-notification-content-wrapper" at bounding box center [599, 652] width 243 height 18
click at [722, 645] on span ".fomo-notification-v2-curved .fomo-notification-content-wrapper a {}" at bounding box center [511, 652] width 468 height 18
click at [712, 646] on span ".fomo-notification-v2-curved .fomo-notification-content-wrapper a {}" at bounding box center [511, 652] width 468 height 18
click at [709, 647] on span ".fomo-notification-v2-curved .fomo-notification-content-wrapper a {}" at bounding box center [511, 652] width 468 height 18
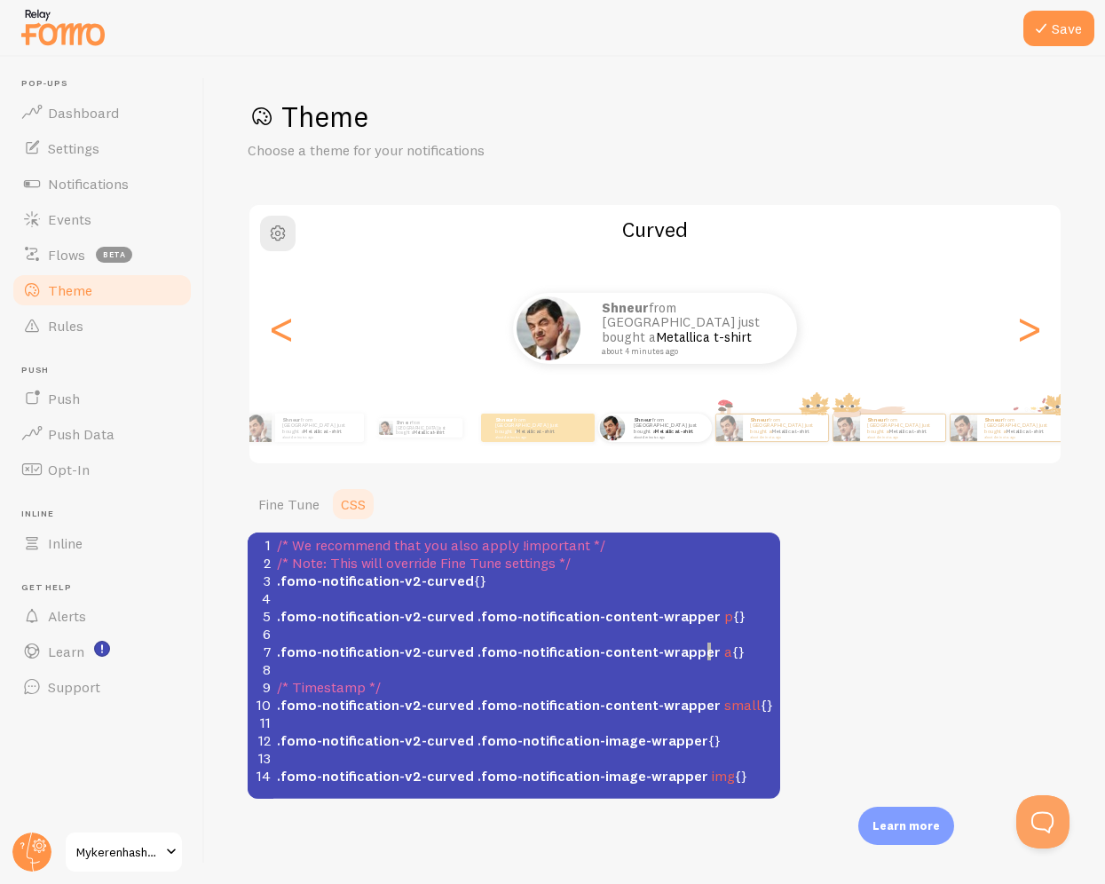
click at [577, 754] on pre "​" at bounding box center [526, 758] width 507 height 18
click at [747, 772] on pre ".fomo-notification-v2-curved .fomo-notification-image-wrapper img {}" at bounding box center [526, 776] width 507 height 18
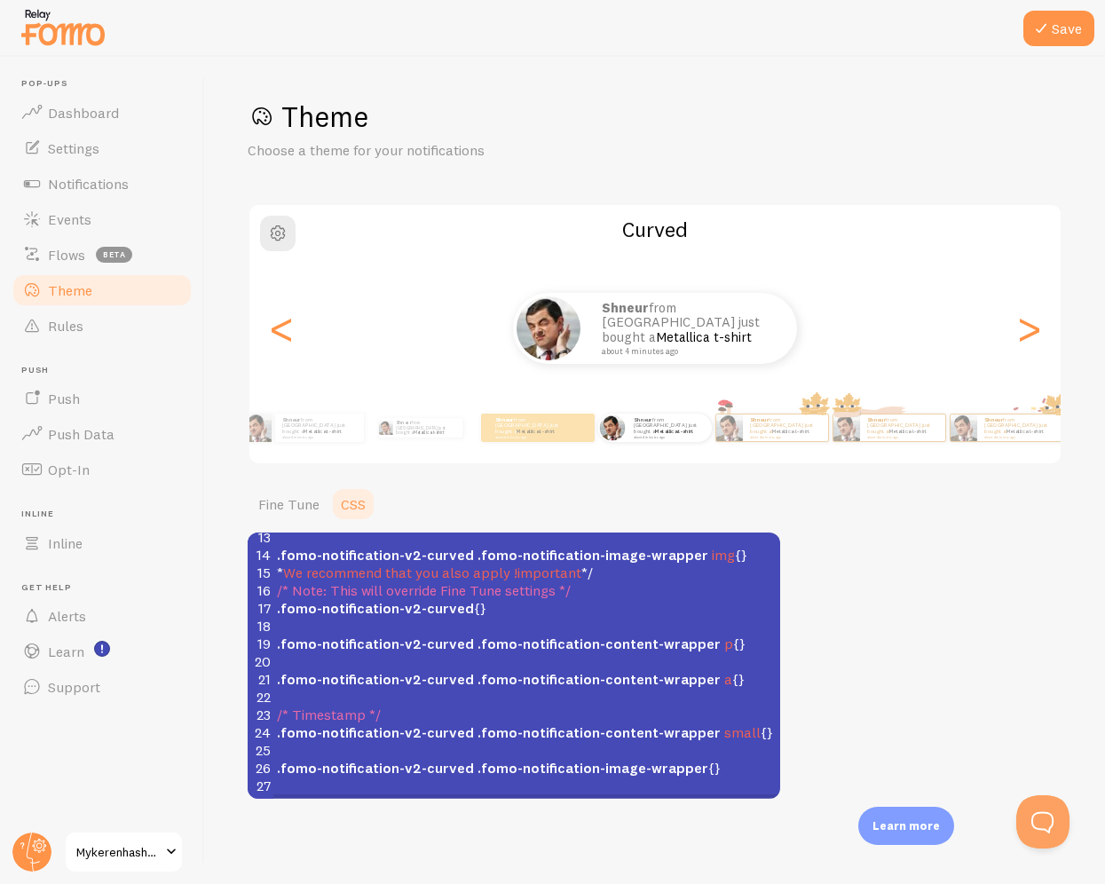
scroll to position [238, 0]
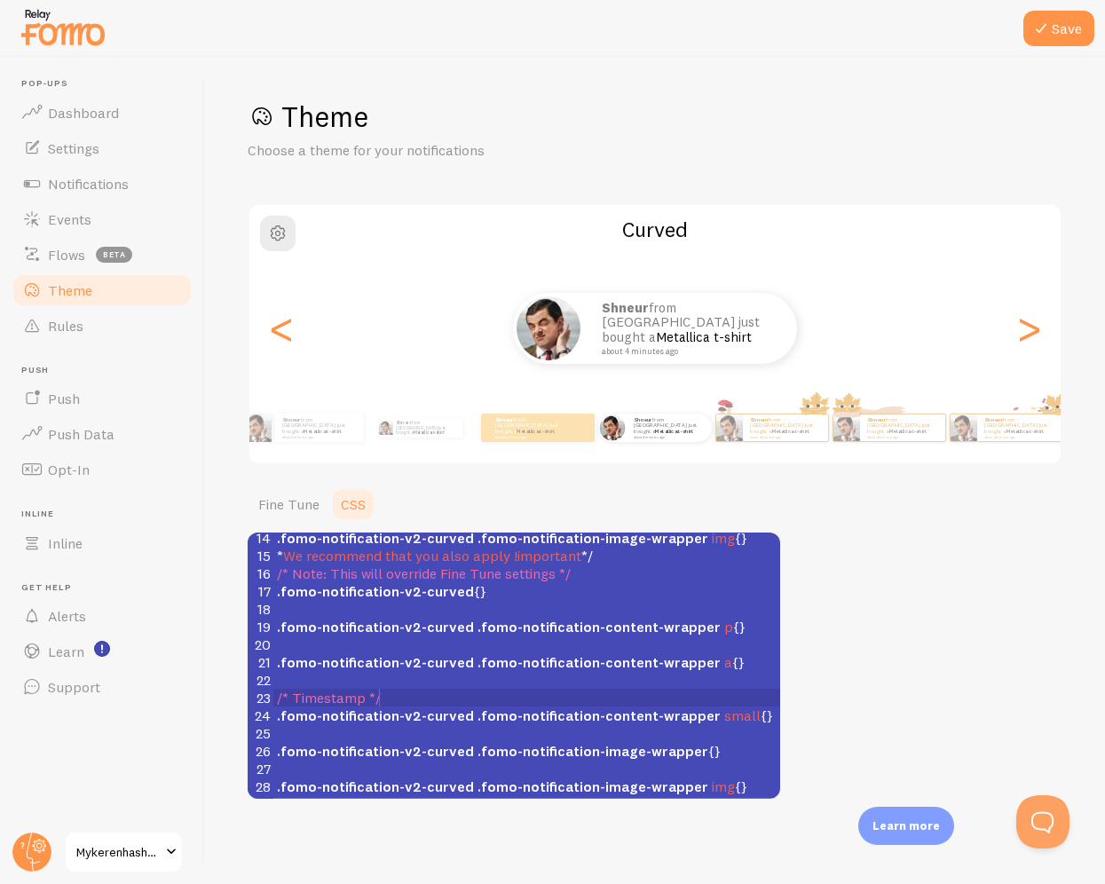
click at [460, 692] on pre "/* Timestamp */" at bounding box center [526, 698] width 507 height 18
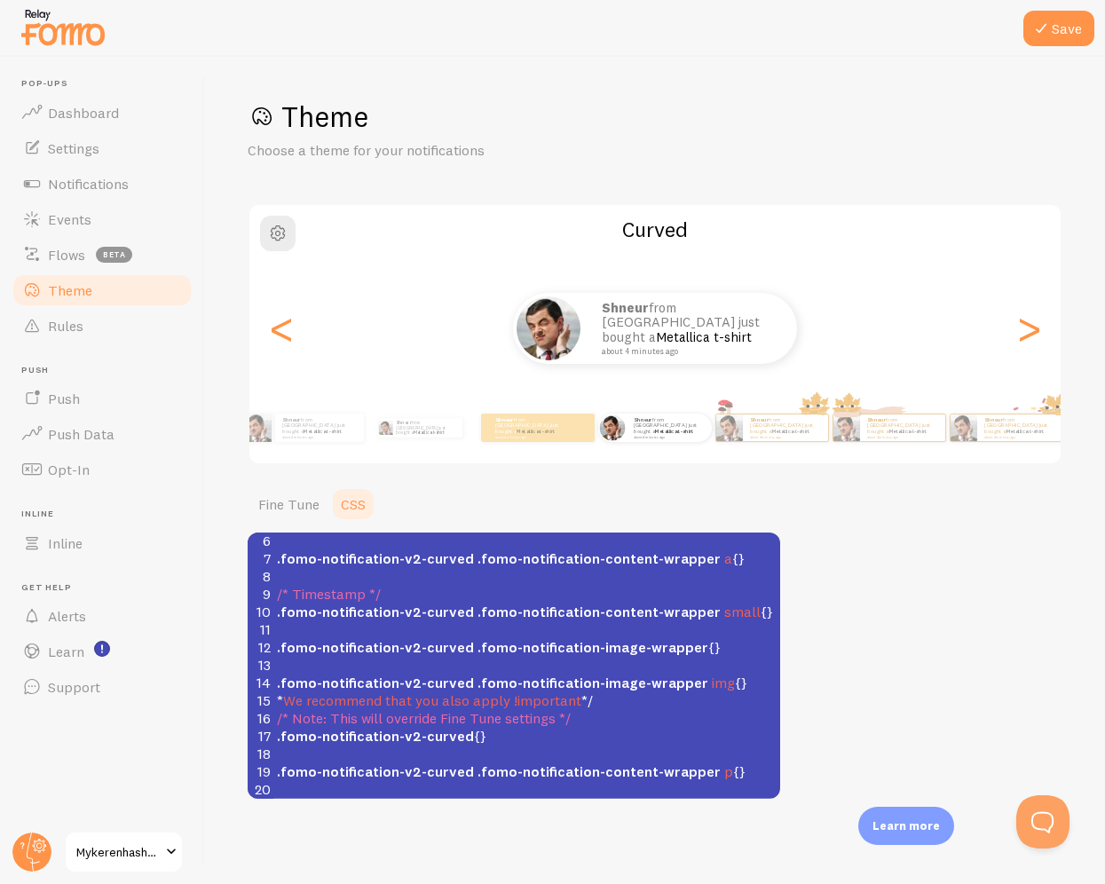
scroll to position [0, 0]
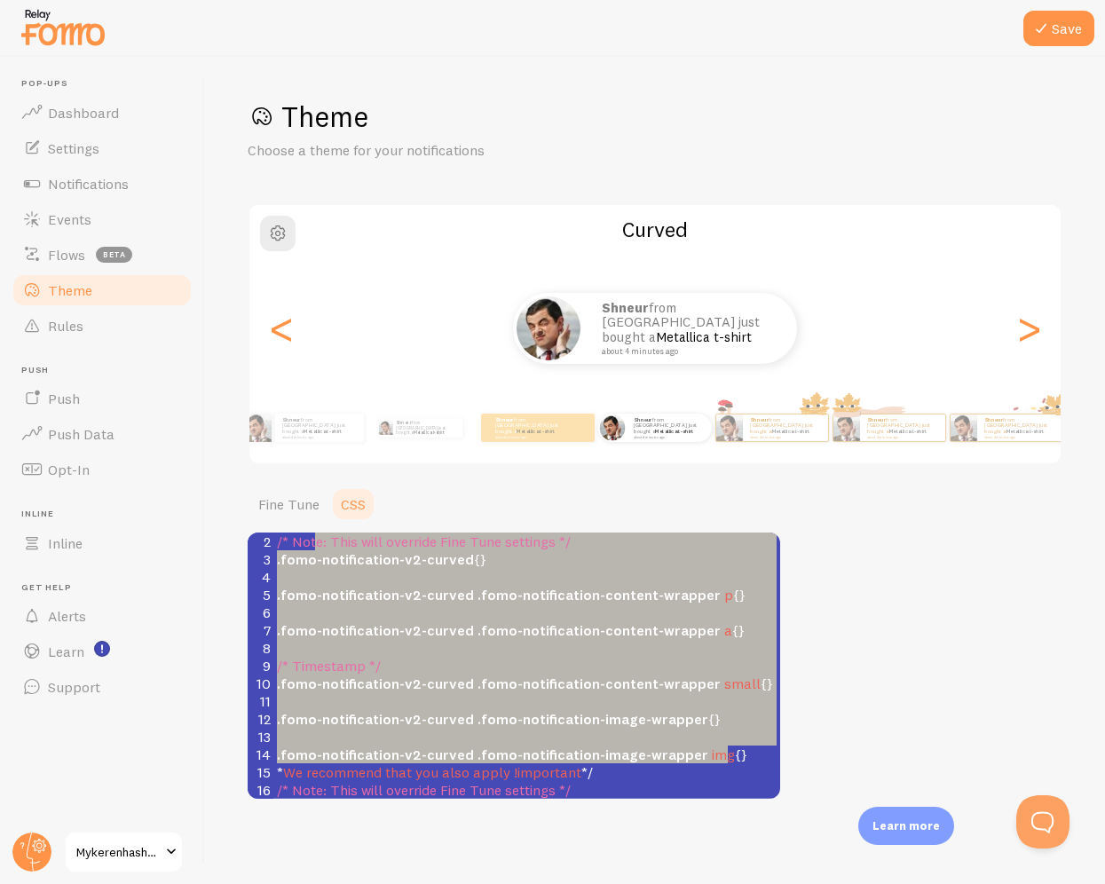
type textarea "/* We recommend that you also apply !important */ /* Note: This will override F…"
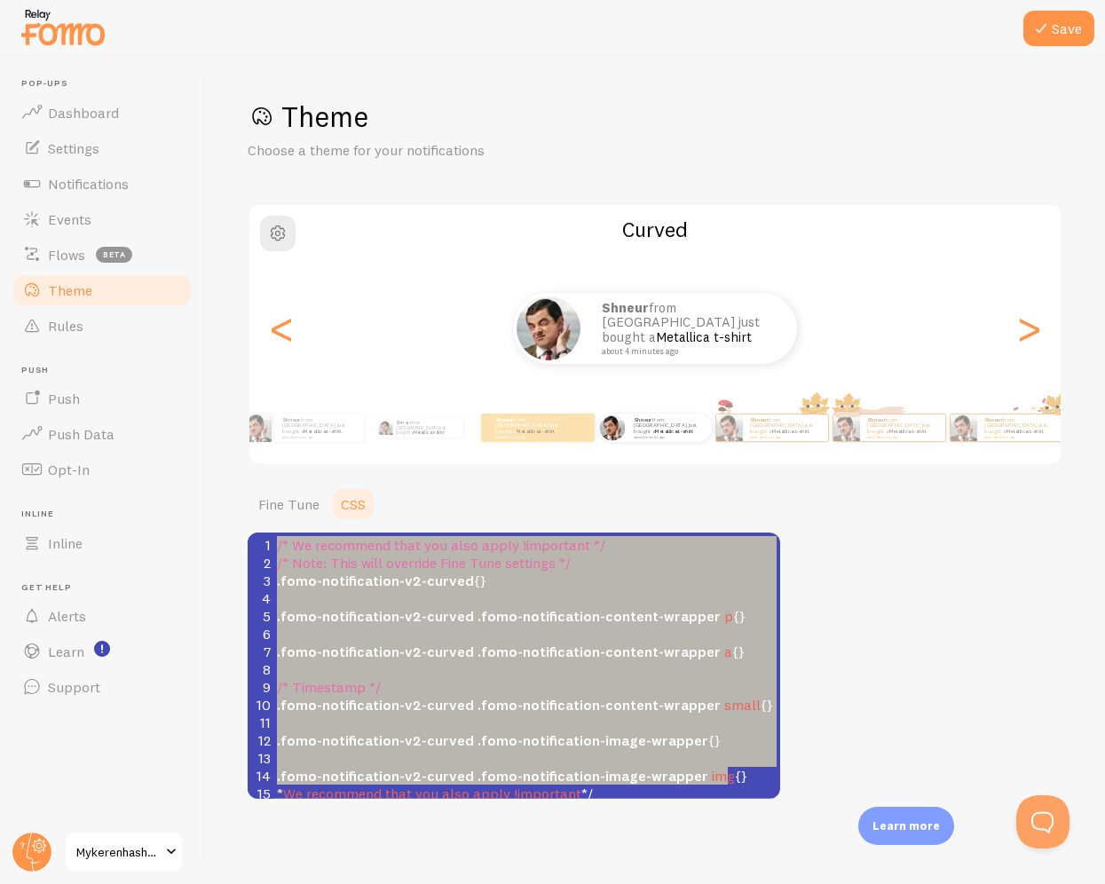
drag, startPoint x: 742, startPoint y: 750, endPoint x: 265, endPoint y: 524, distance: 527.8
click at [265, 524] on section "Fine Tune CSS Text Color Link Color Image Padding 4 4 - undefined Shadow Shadow…" at bounding box center [514, 643] width 533 height 313
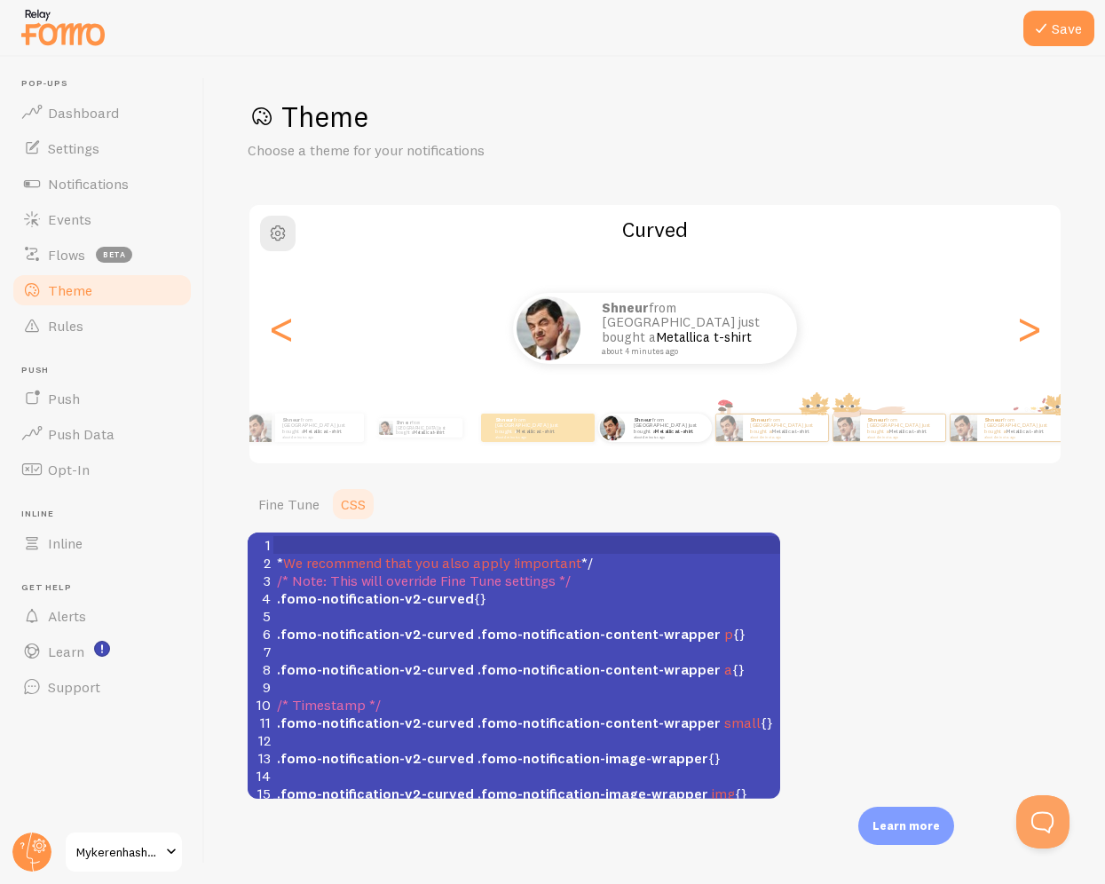
click at [281, 559] on span "* We recommend that you also apply !important */" at bounding box center [435, 563] width 316 height 18
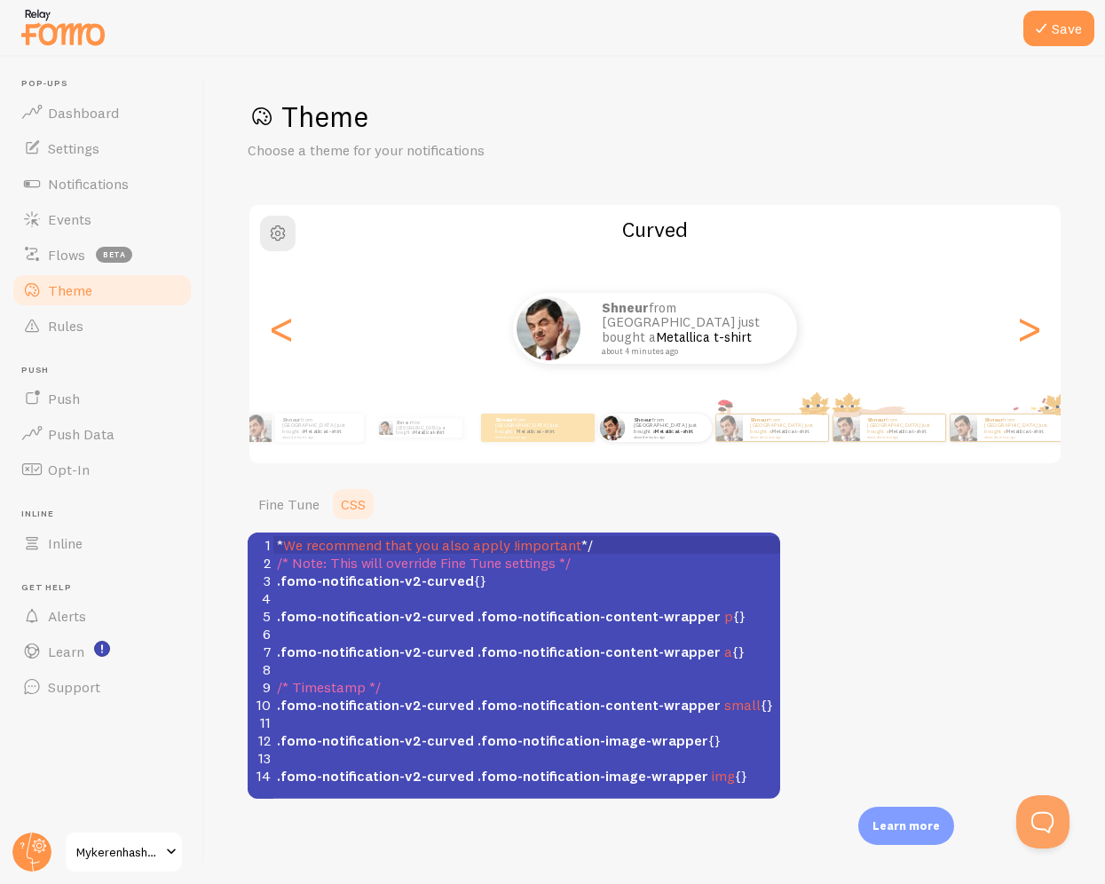
click at [830, 614] on div "Theme Choose a theme for your notifications Curved Shneur from United States ju…" at bounding box center [655, 449] width 815 height 701
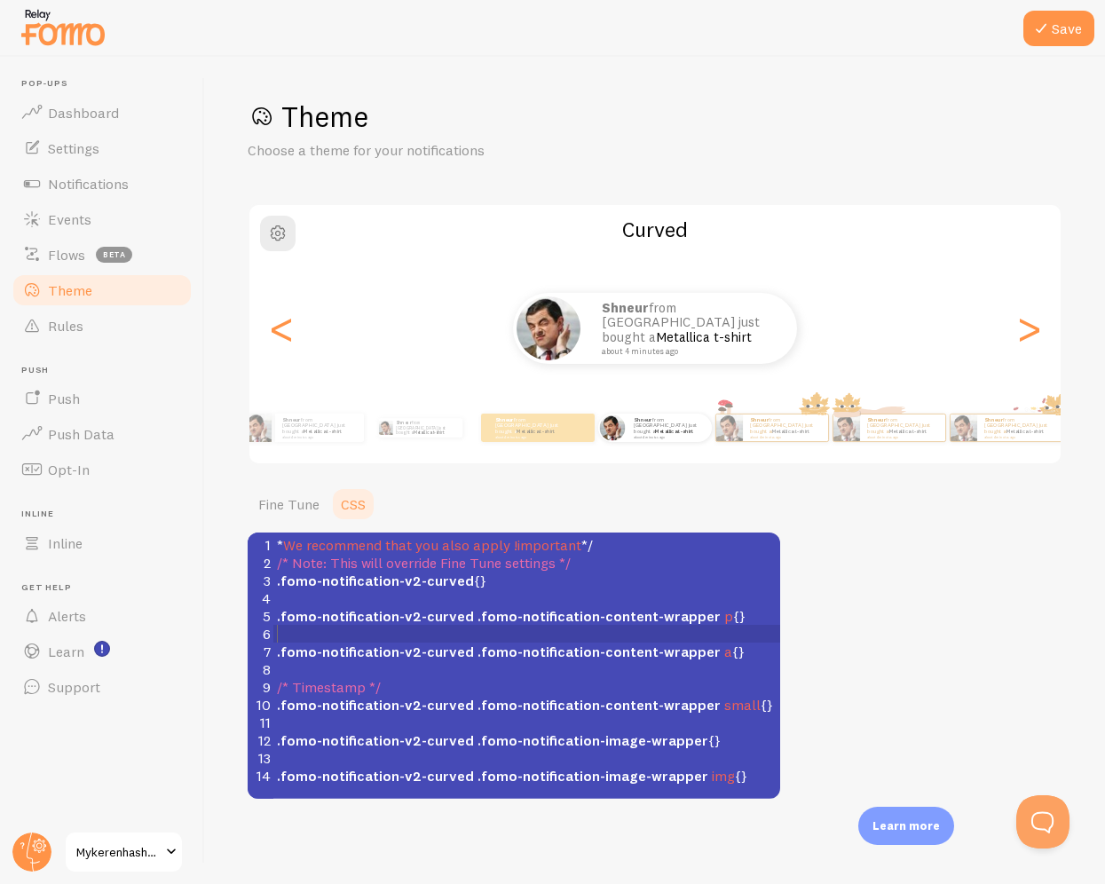
click at [486, 637] on pre "​" at bounding box center [526, 634] width 507 height 18
click at [279, 344] on div "<" at bounding box center [281, 329] width 21 height 128
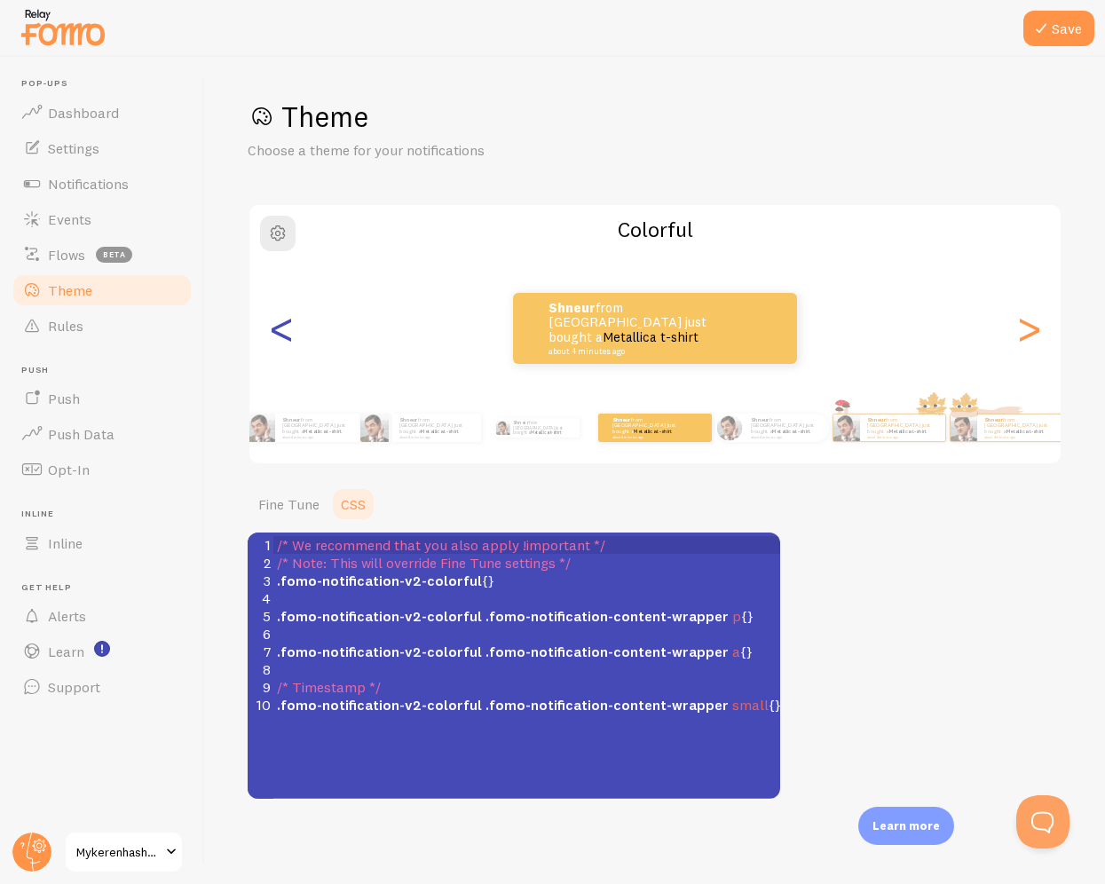
click at [278, 344] on div "<" at bounding box center [281, 329] width 21 height 128
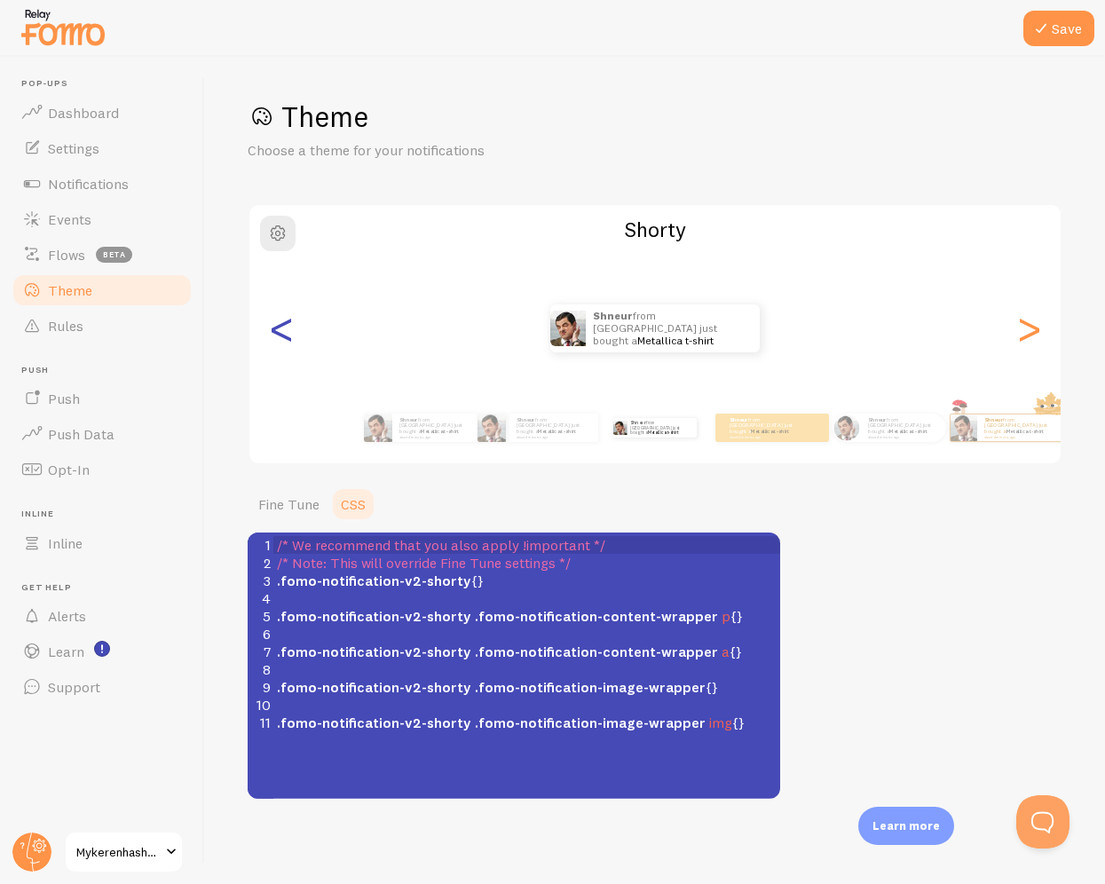
click at [278, 344] on div "<" at bounding box center [281, 329] width 21 height 128
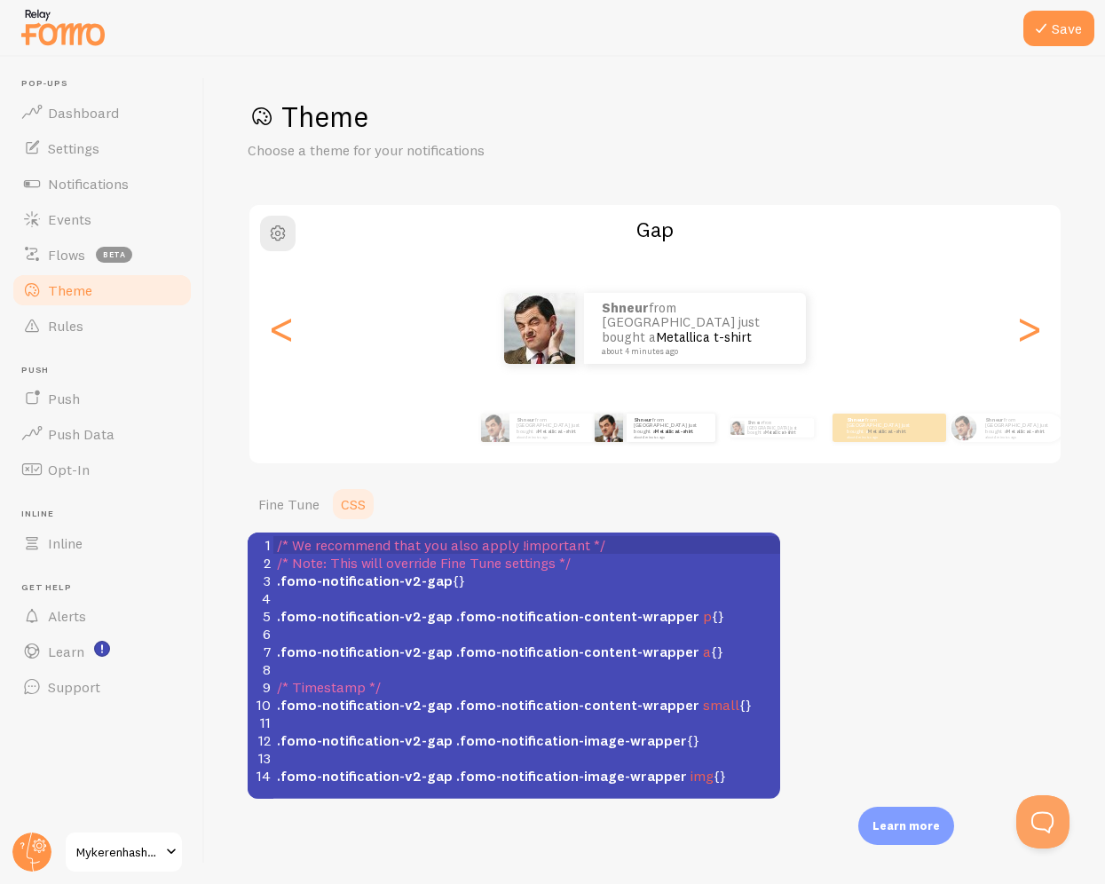
click at [117, 287] on link "Theme" at bounding box center [102, 291] width 183 height 36
click at [103, 238] on link "Flows beta" at bounding box center [102, 255] width 183 height 36
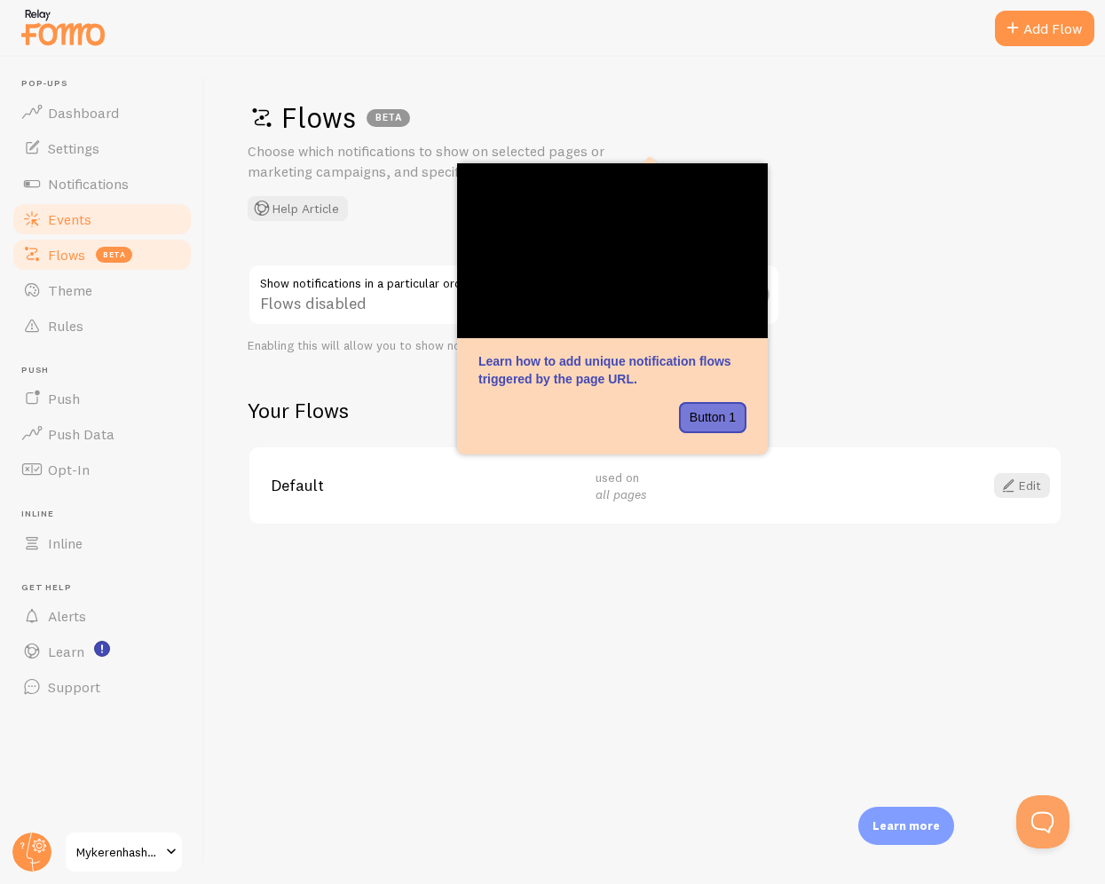
click at [93, 224] on link "Events" at bounding box center [102, 220] width 183 height 36
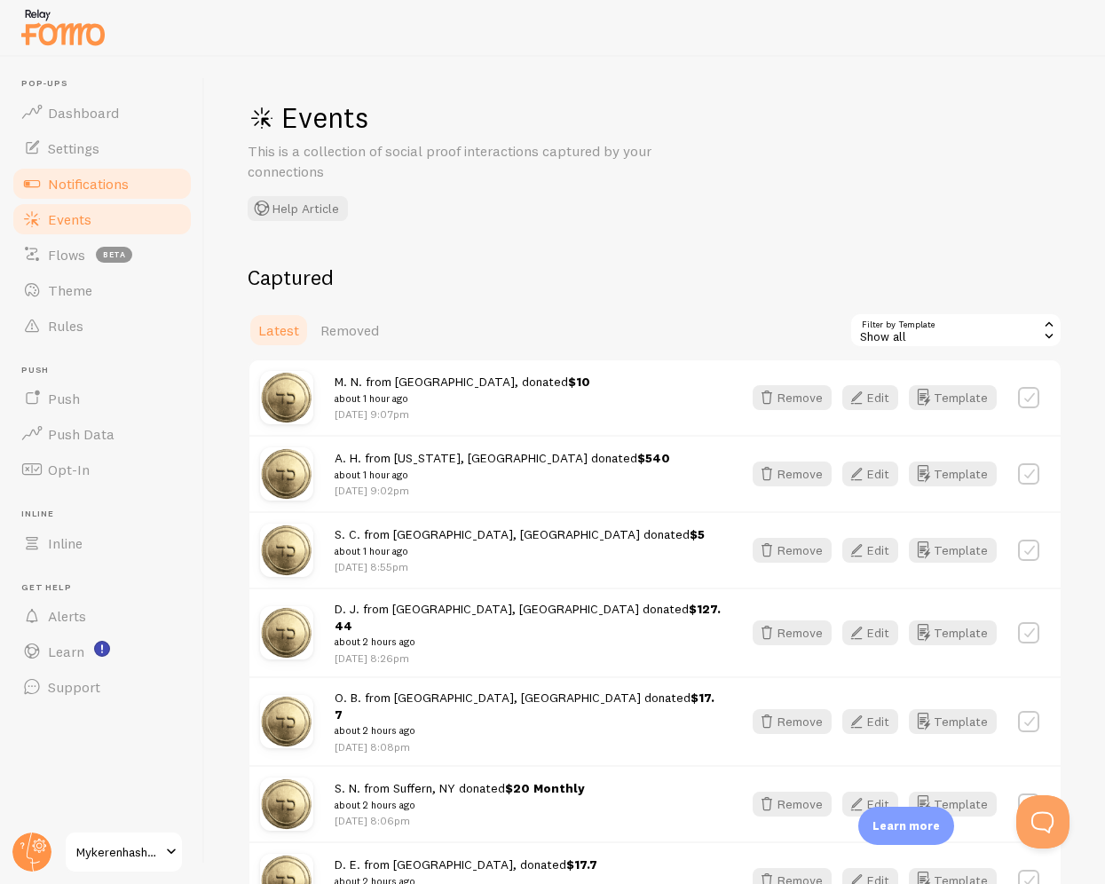
click at [99, 179] on span "Notifications" at bounding box center [88, 184] width 81 height 18
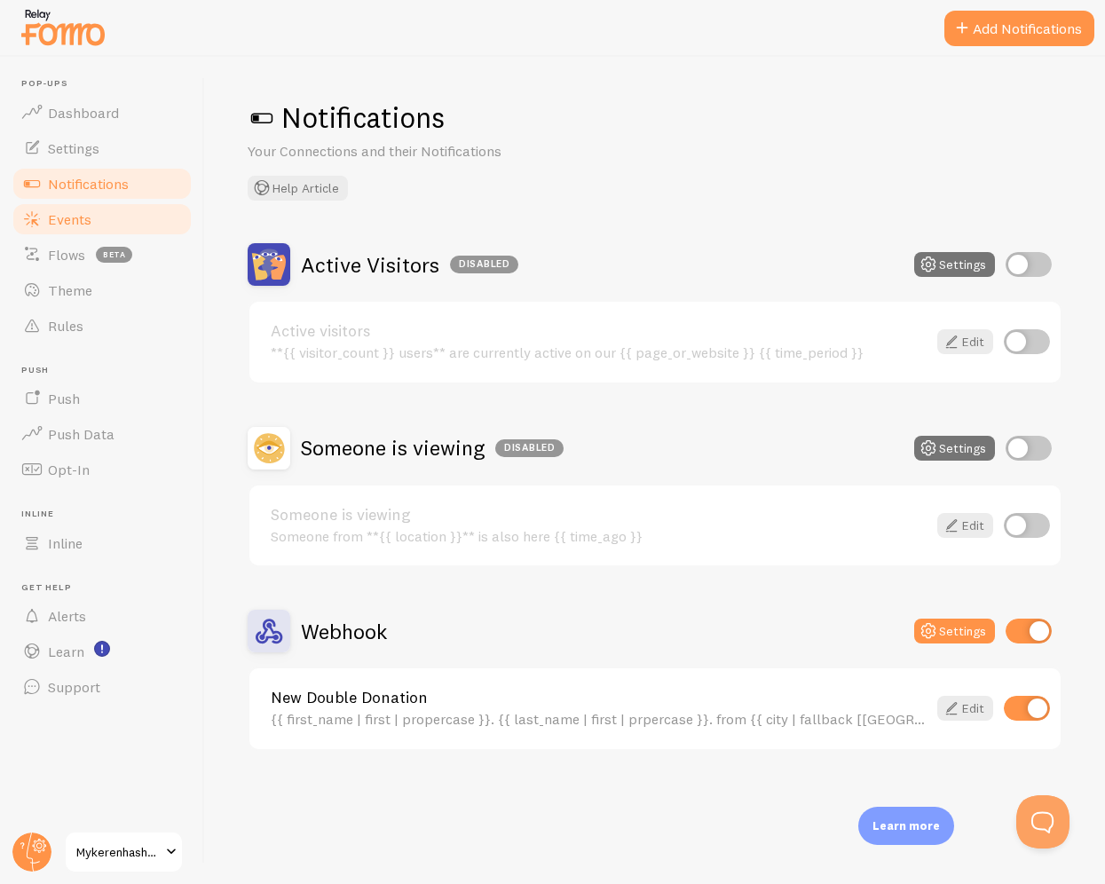
click at [91, 206] on link "Events" at bounding box center [102, 220] width 183 height 36
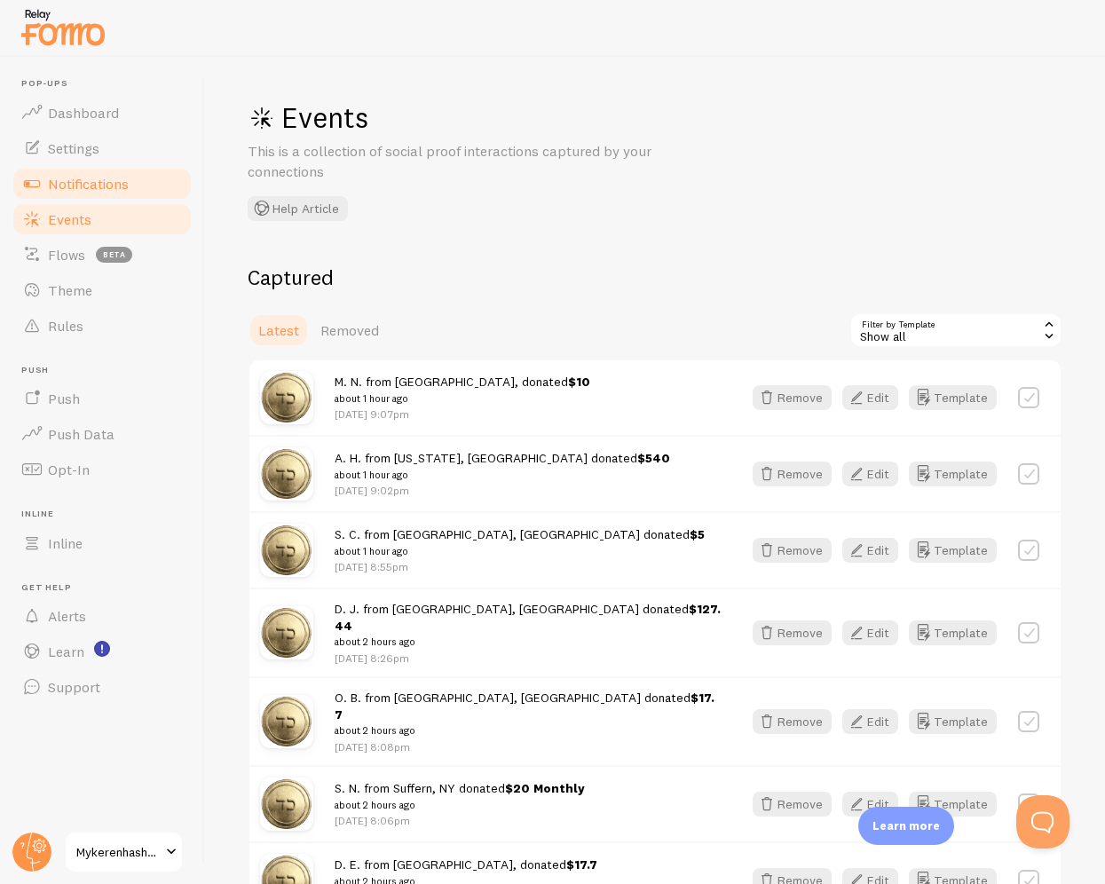
click at [83, 195] on link "Notifications" at bounding box center [102, 184] width 183 height 36
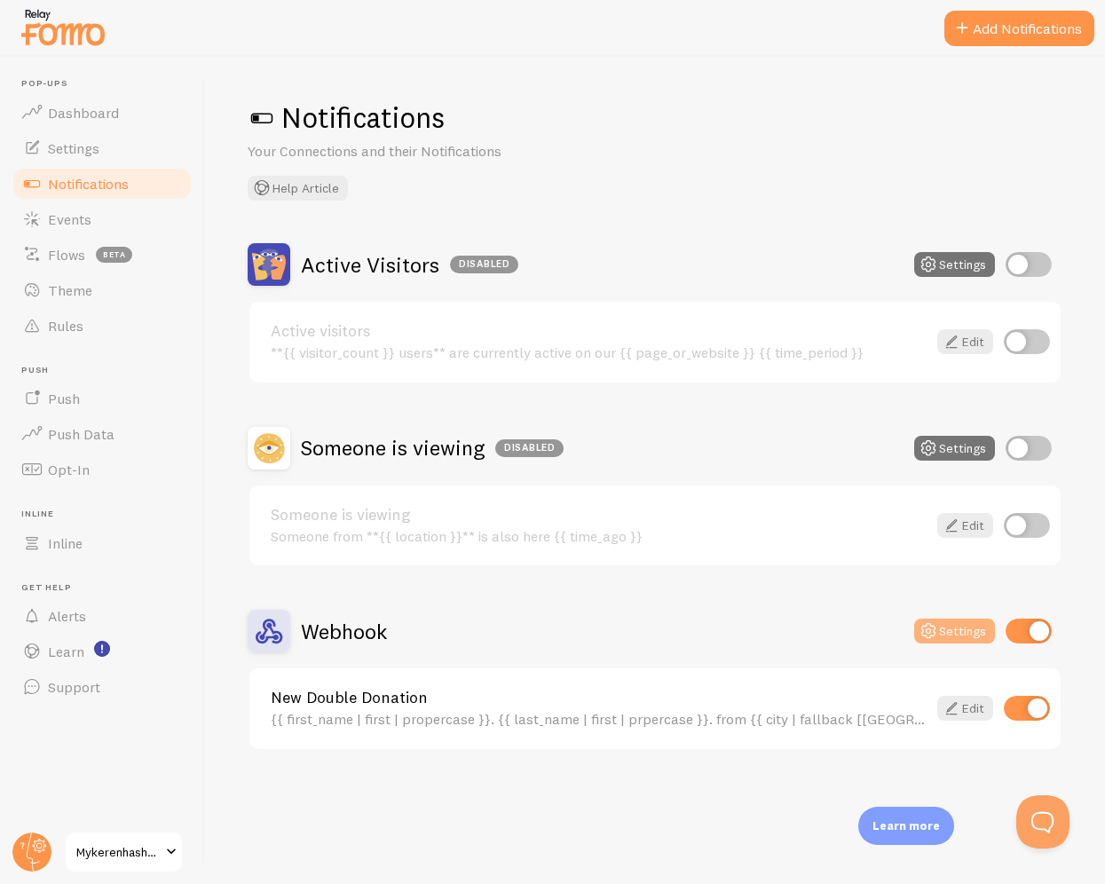
click at [944, 630] on button "Settings" at bounding box center [955, 631] width 81 height 25
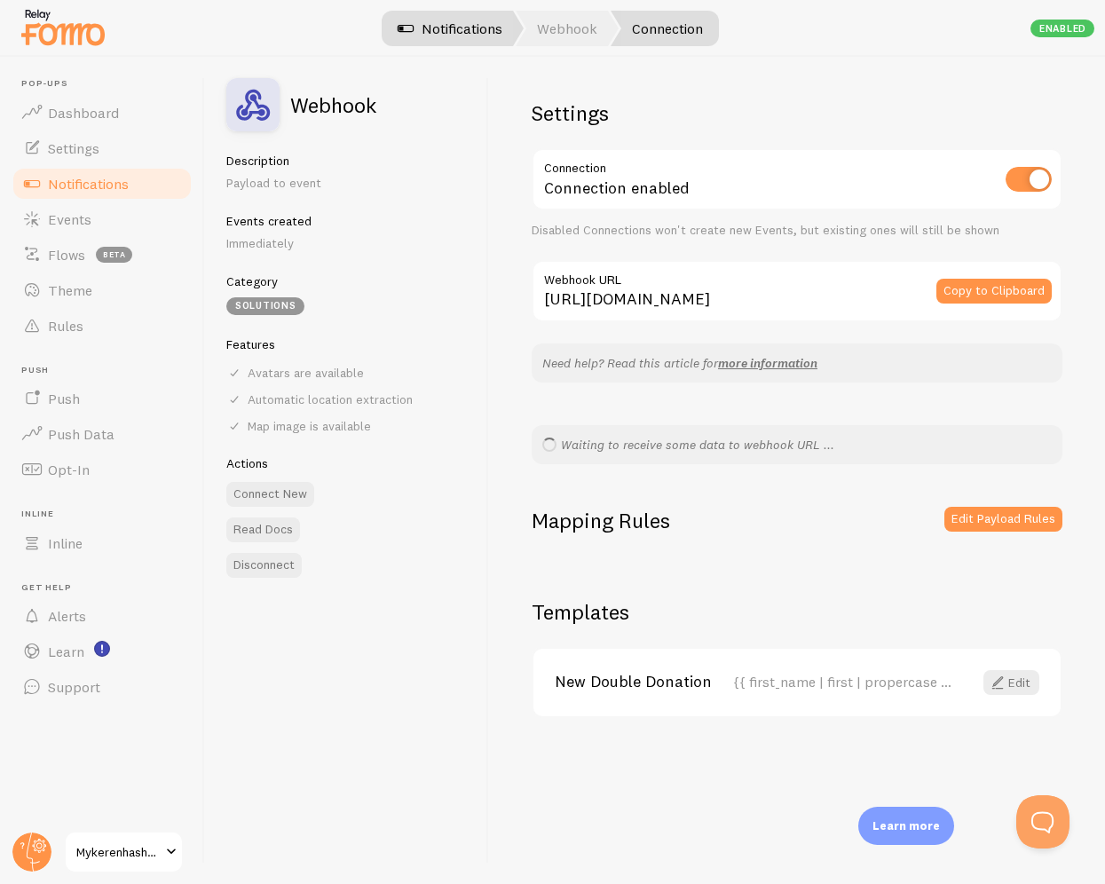
click at [460, 30] on link "Notifications" at bounding box center [449, 29] width 147 height 36
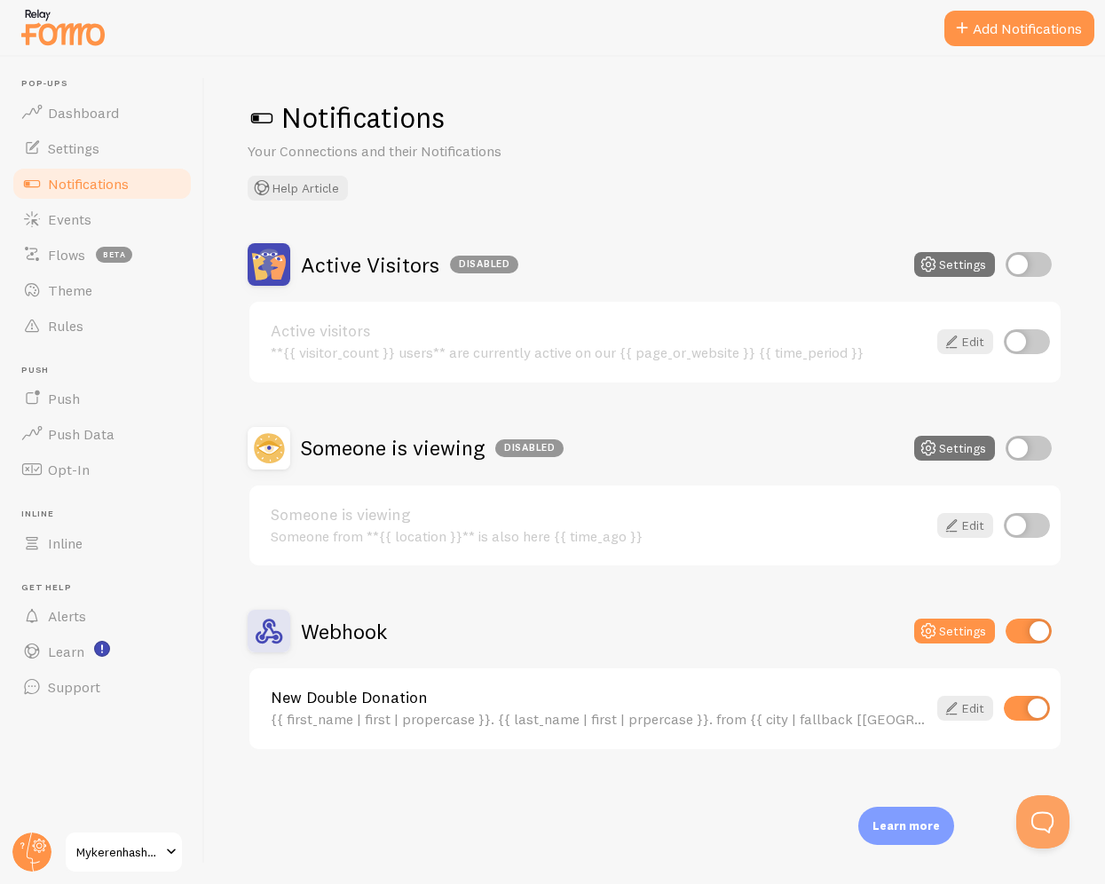
click at [670, 721] on div "{{ first_name | first | propercase }}. {{ last_name | first | prpercase }}. fro…" at bounding box center [599, 719] width 656 height 16
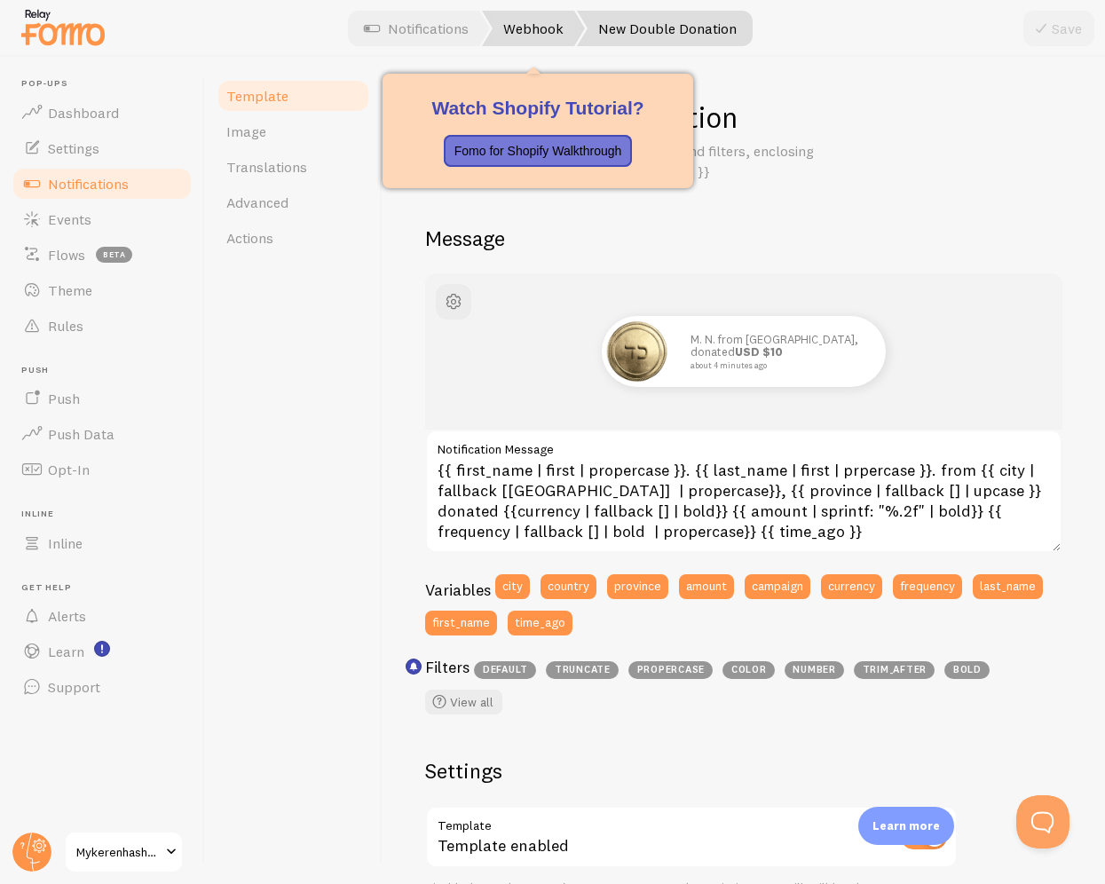
click at [540, 22] on link "Webhook" at bounding box center [533, 29] width 103 height 36
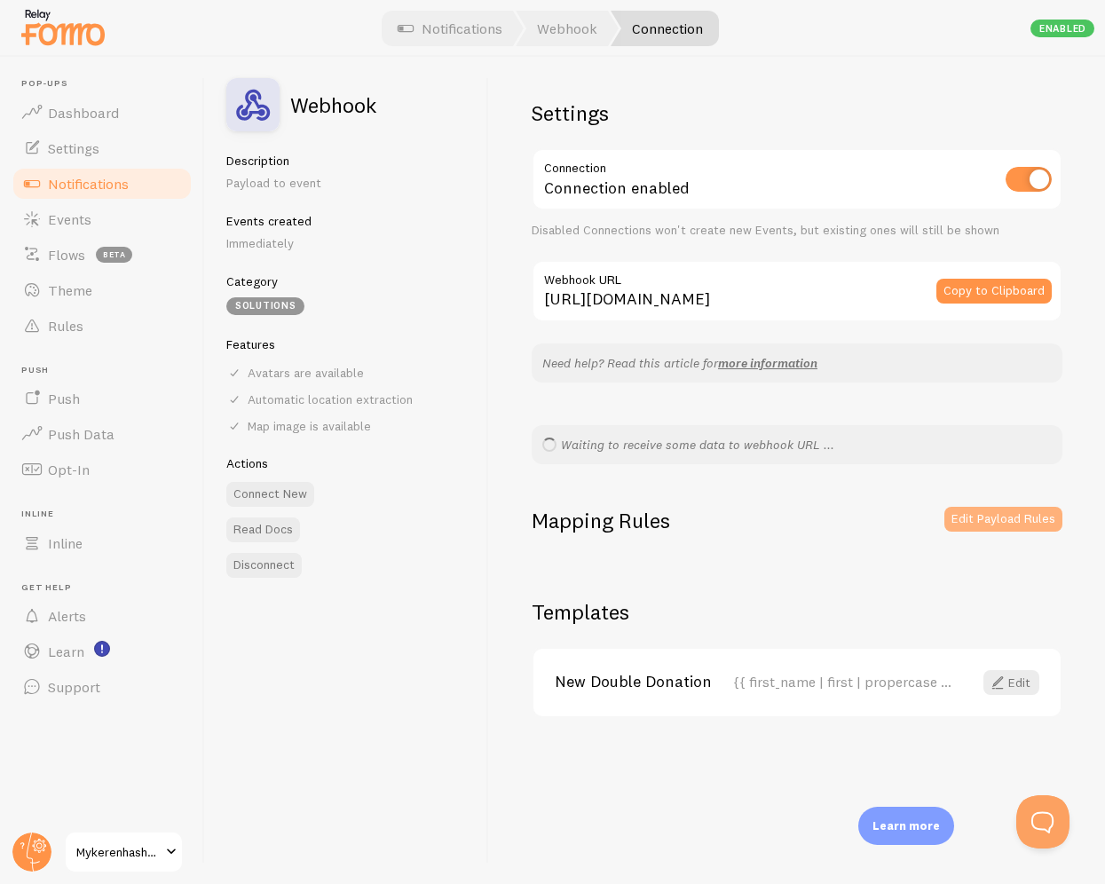
click at [956, 511] on button "Edit Payload Rules" at bounding box center [1004, 519] width 118 height 25
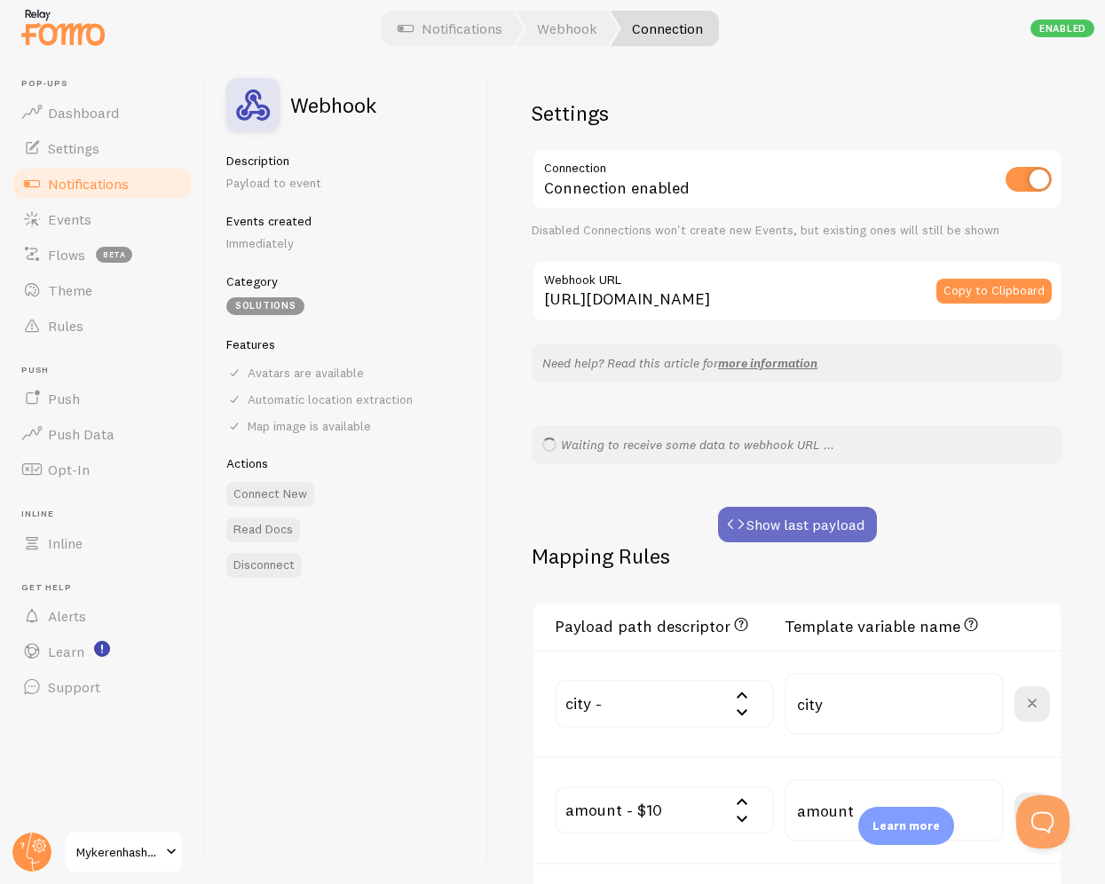
click at [806, 522] on button "Show last payload" at bounding box center [797, 525] width 159 height 36
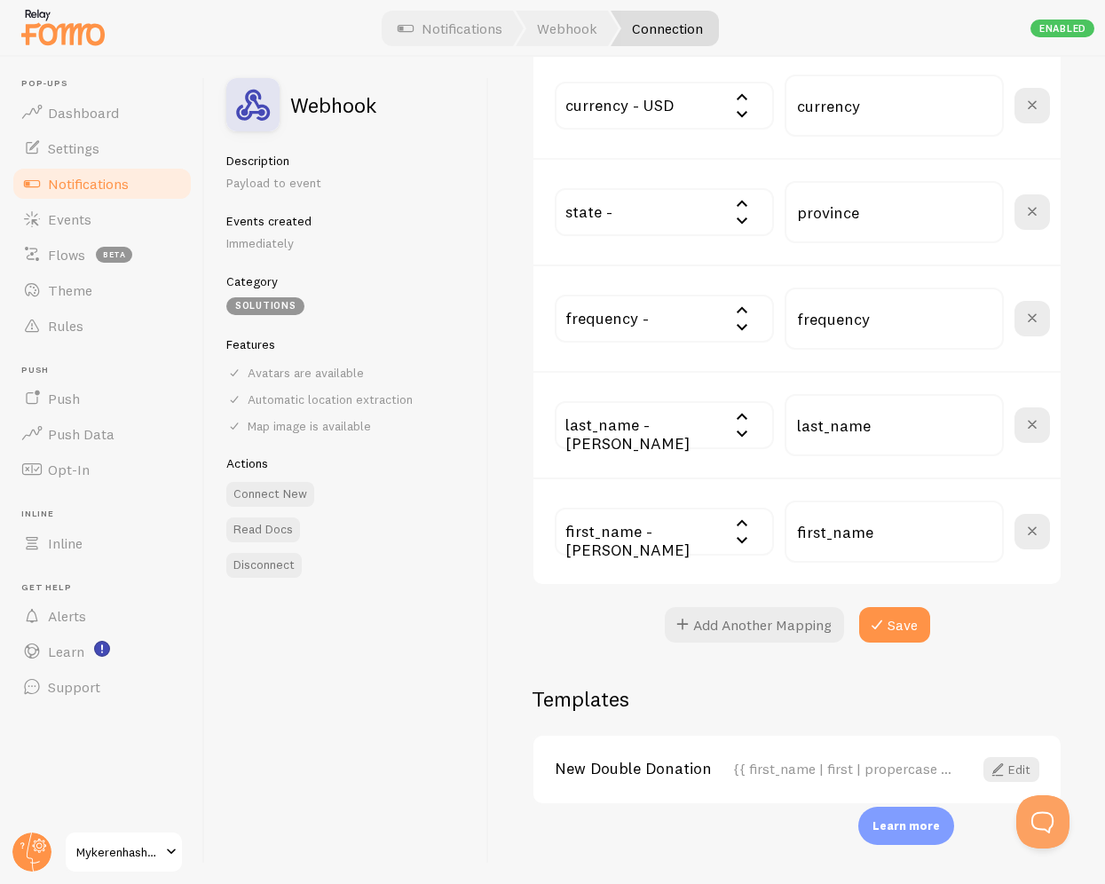
scroll to position [1225, 0]
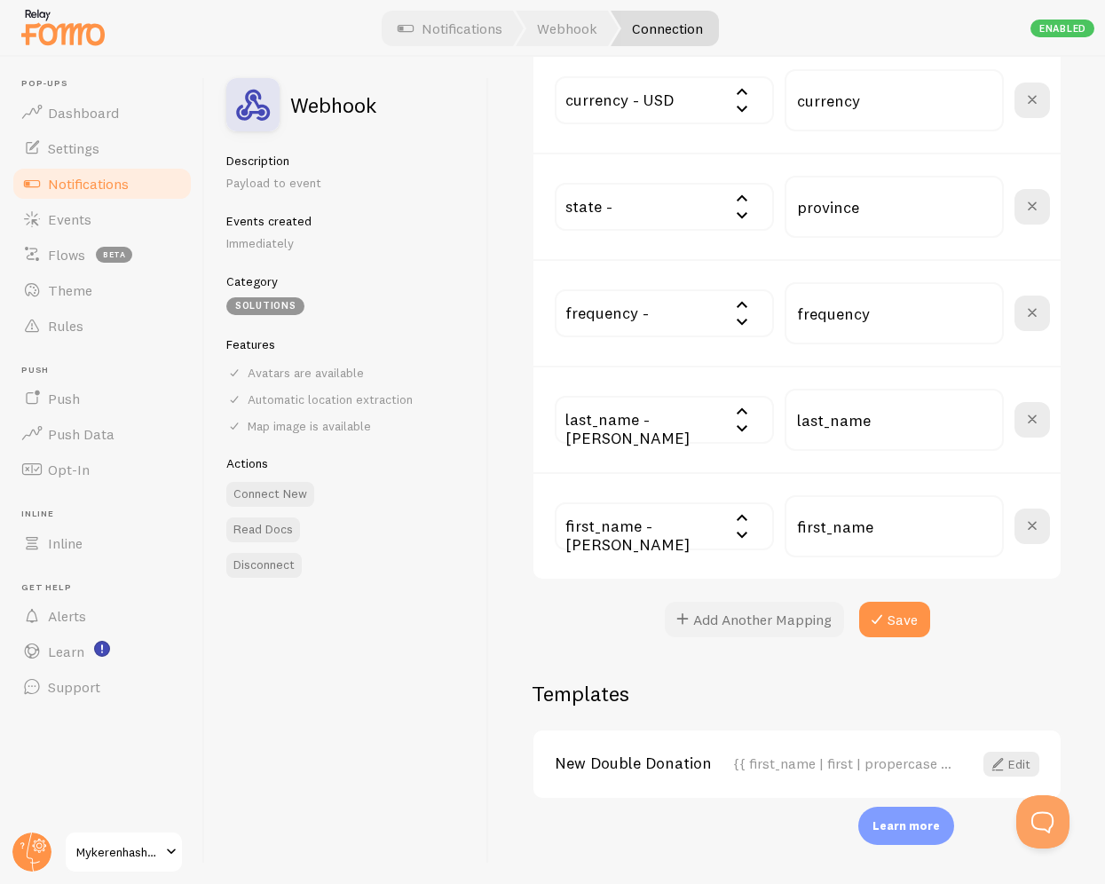
click at [767, 617] on button "Add Another Mapping" at bounding box center [754, 620] width 179 height 36
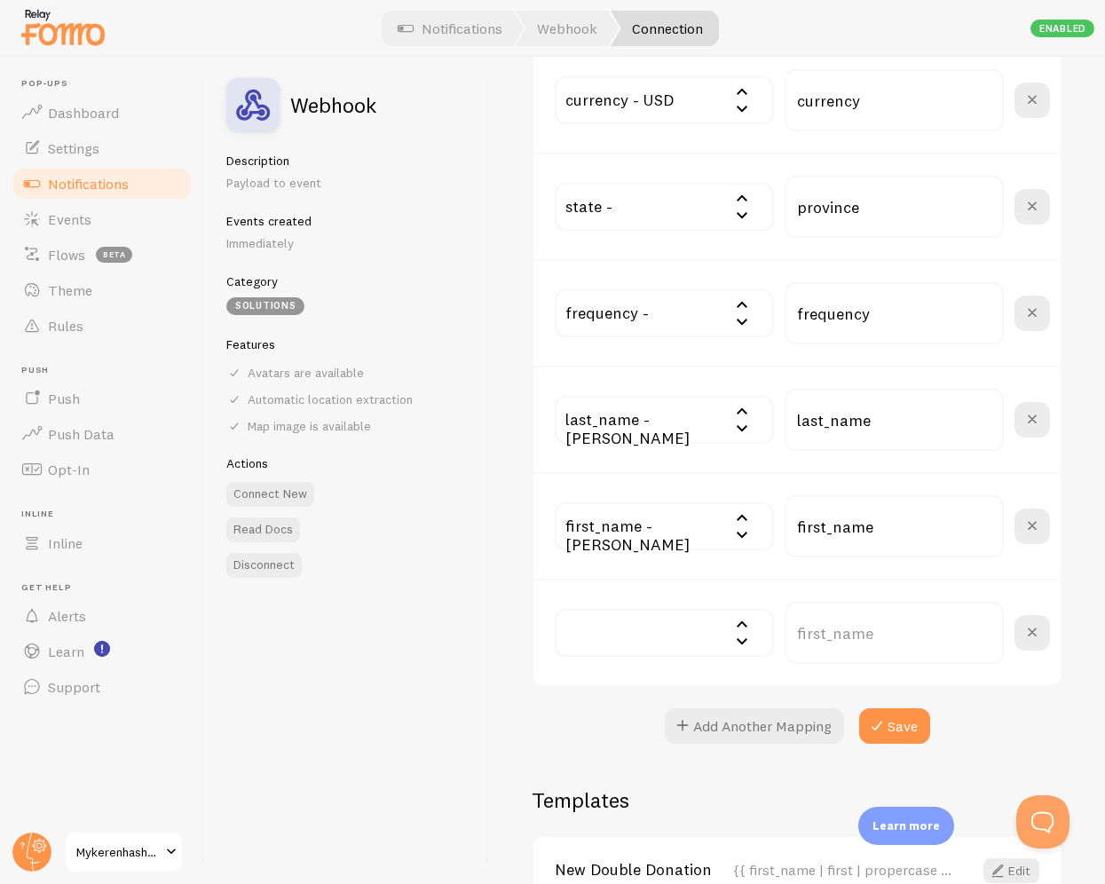
click at [700, 622] on input "text" at bounding box center [664, 633] width 219 height 48
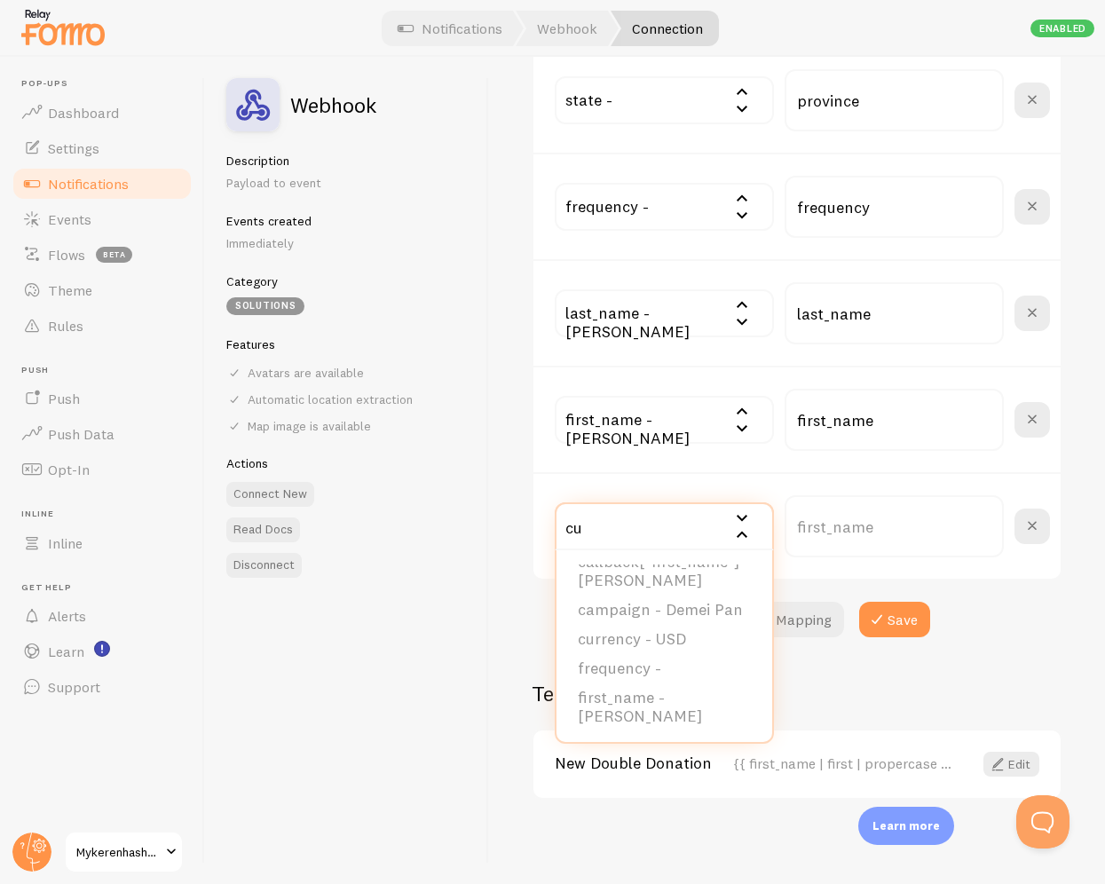
scroll to position [0, 0]
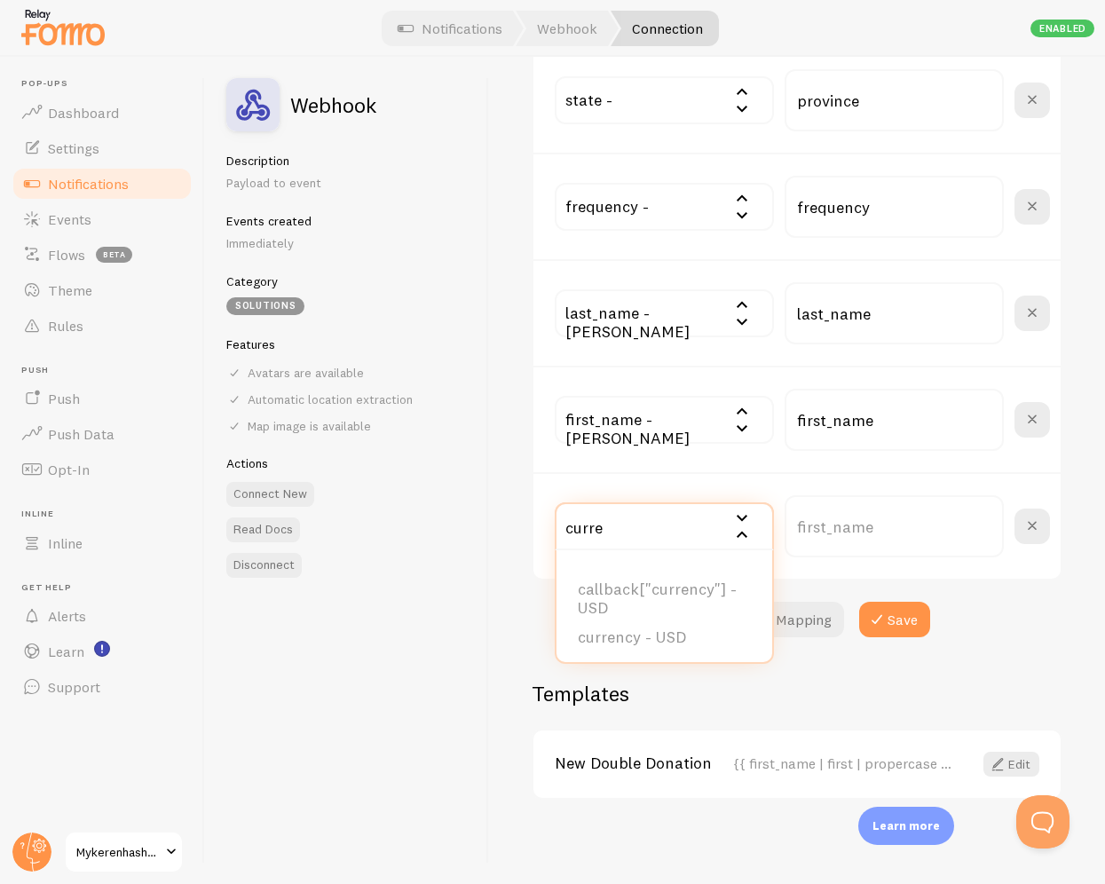
type input "curre"
click at [786, 464] on div "first_name - [PERSON_NAME] city - state - amount - $10 country - callback["city…" at bounding box center [797, 419] width 527 height 107
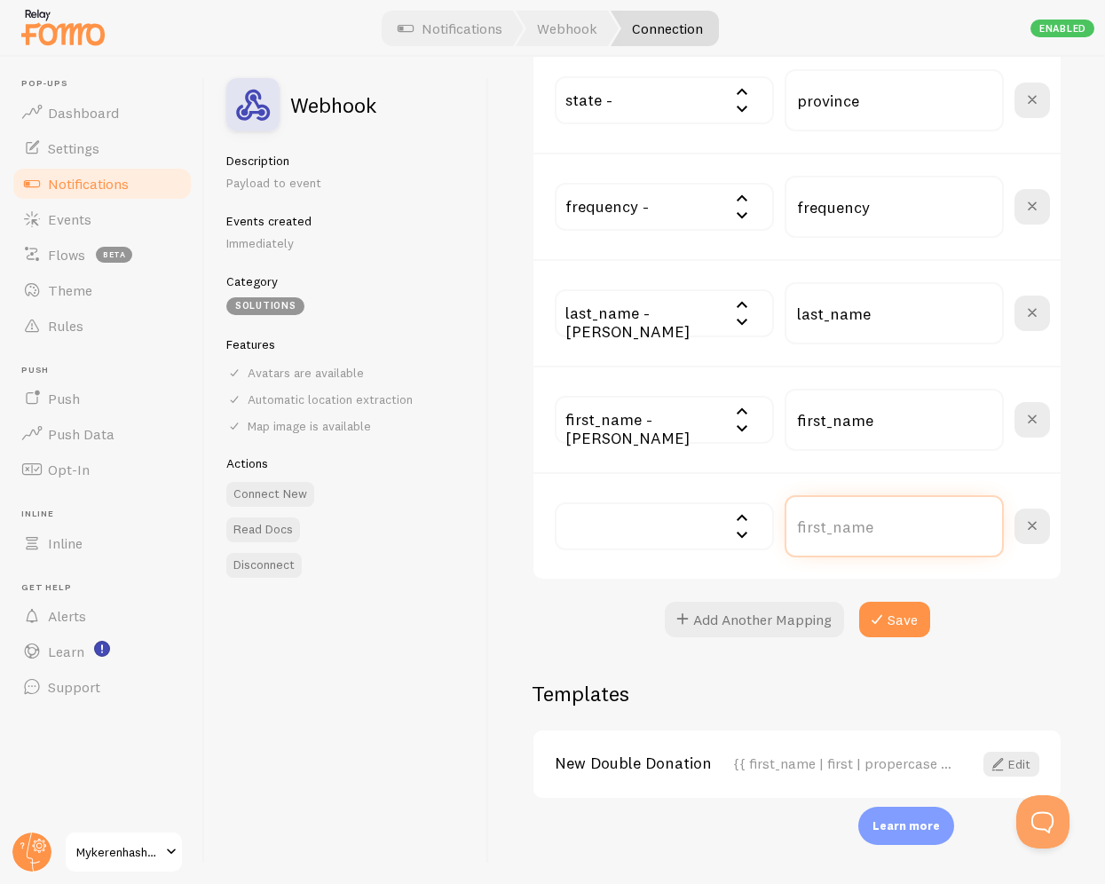
click at [911, 527] on input "text" at bounding box center [894, 526] width 219 height 62
click at [1041, 519] on span at bounding box center [1032, 526] width 21 height 21
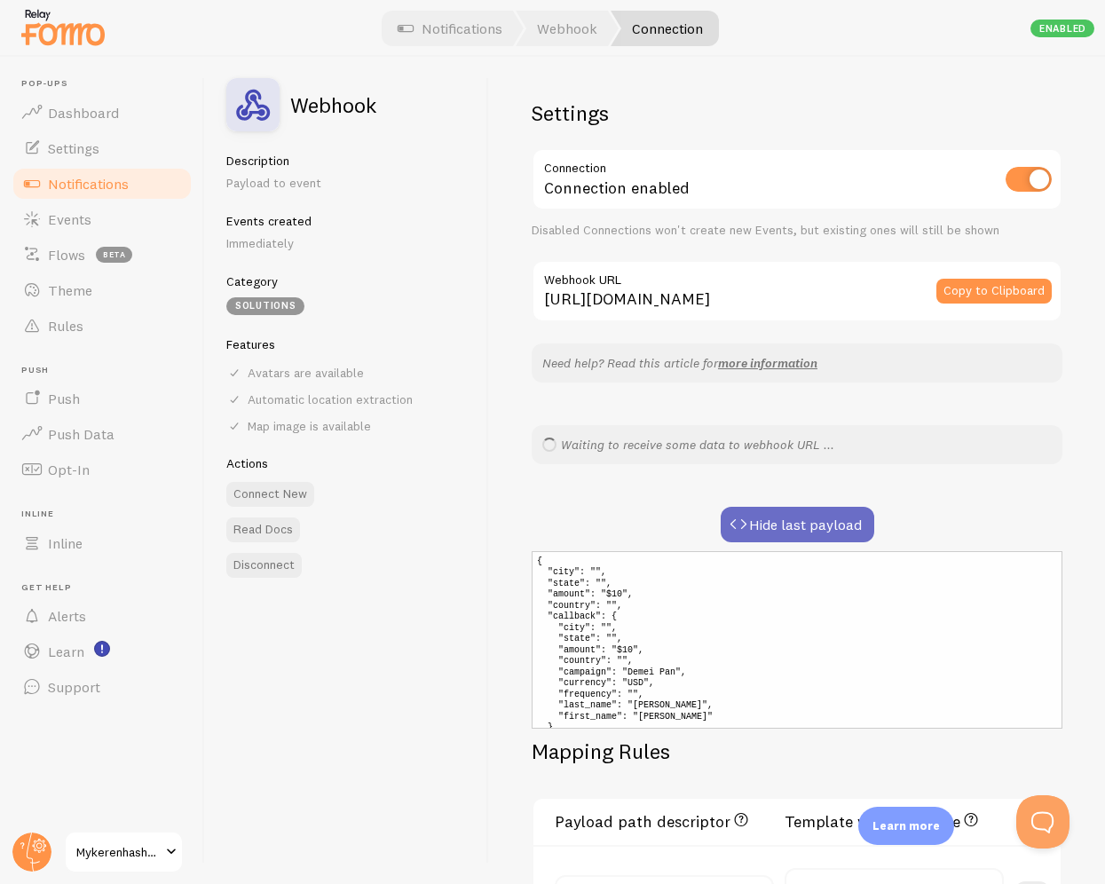
click at [813, 540] on button "Hide last payload" at bounding box center [798, 525] width 154 height 36
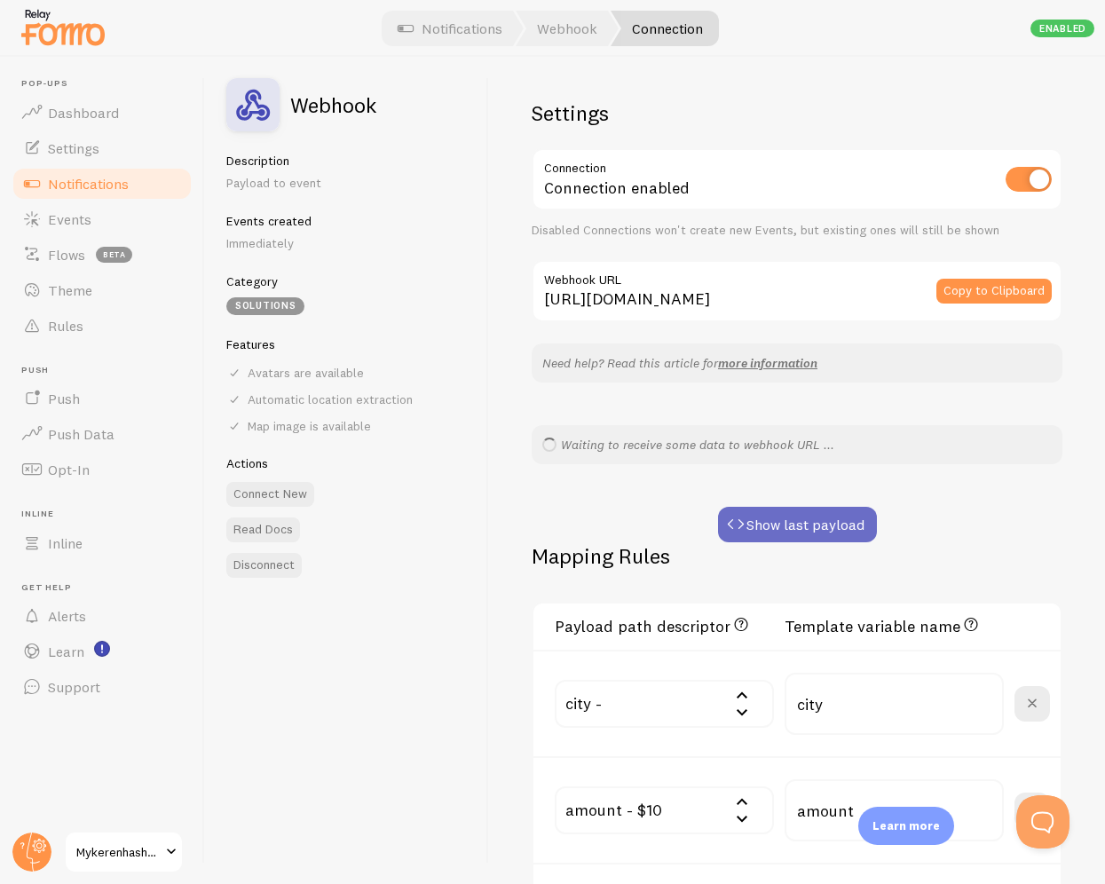
click at [813, 540] on button "Show last payload" at bounding box center [797, 525] width 159 height 36
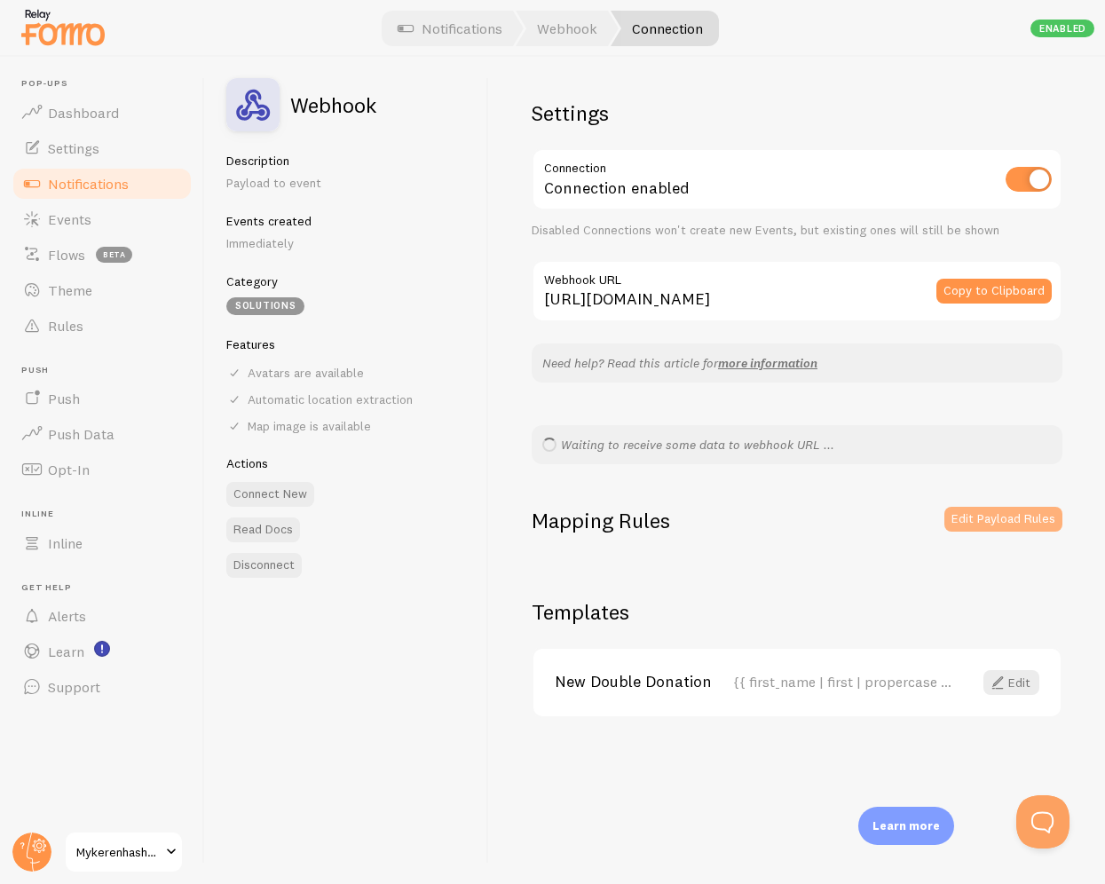
click at [1021, 516] on button "Edit Payload Rules" at bounding box center [1004, 519] width 118 height 25
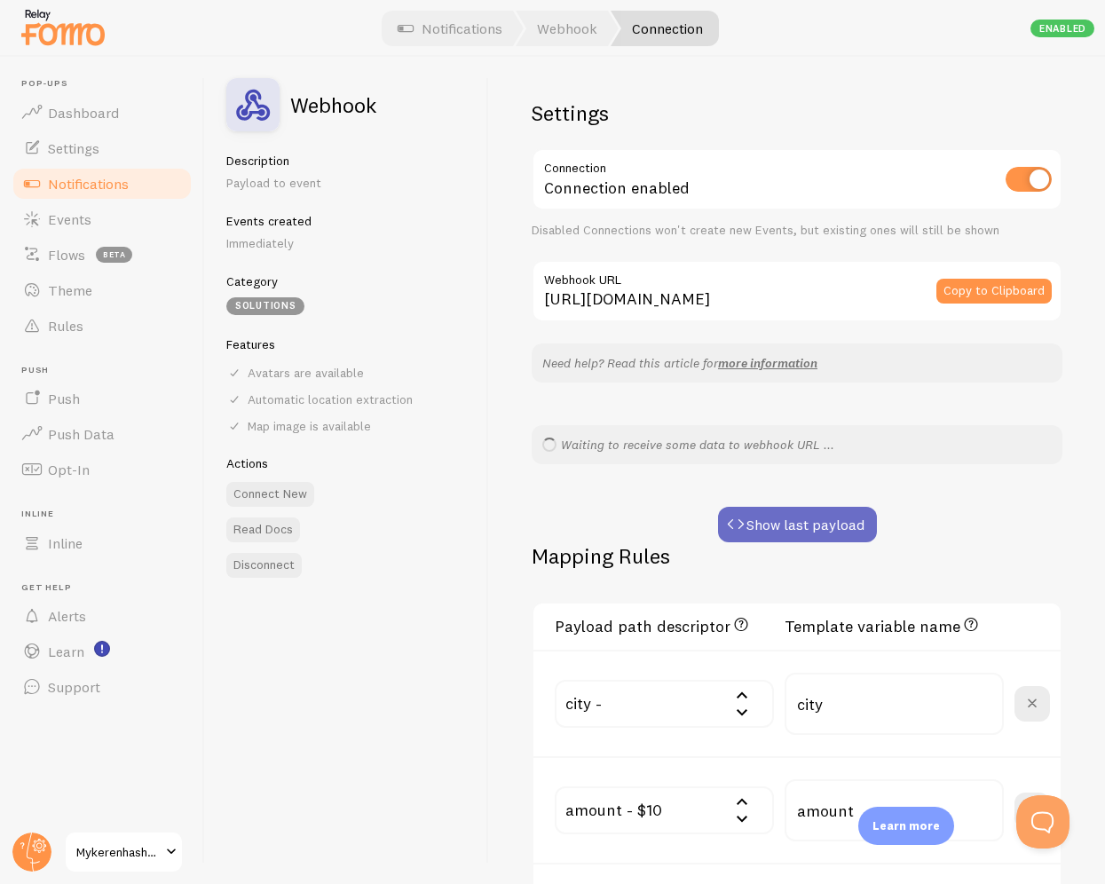
click at [790, 536] on button "Show last payload" at bounding box center [797, 525] width 159 height 36
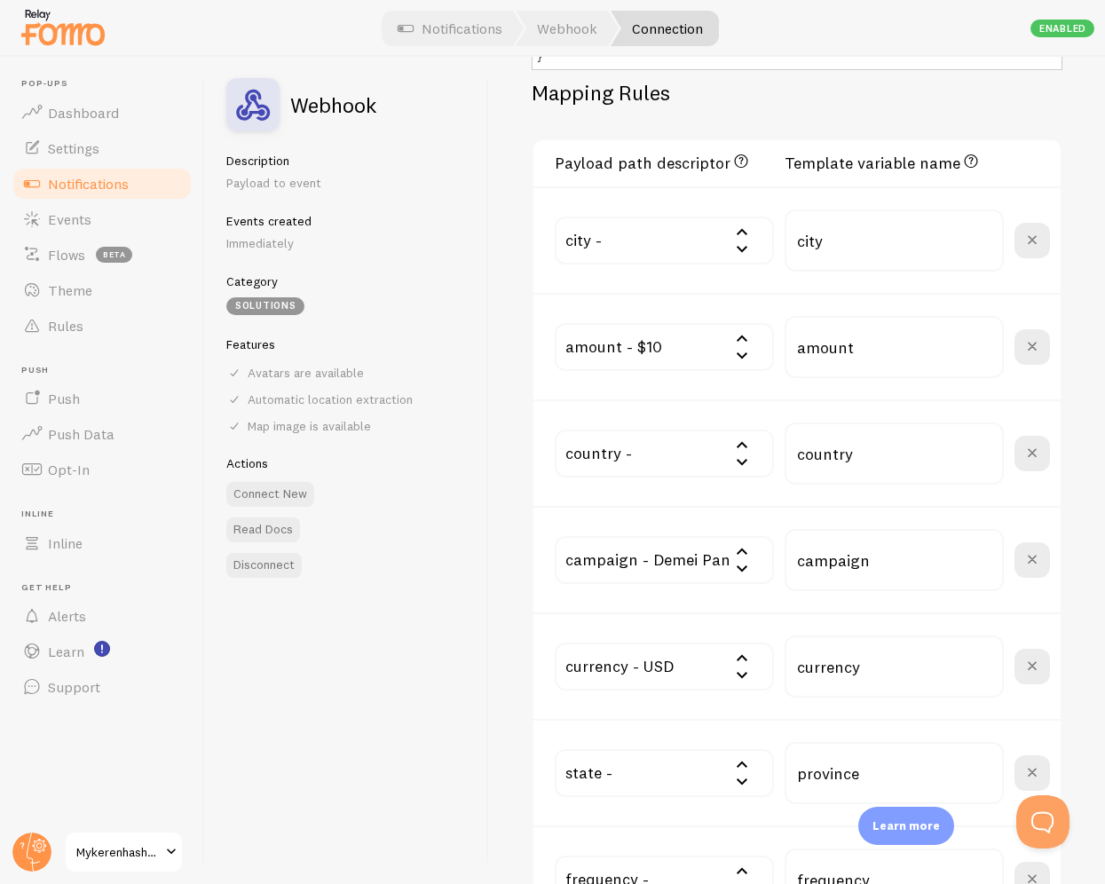
scroll to position [740, 0]
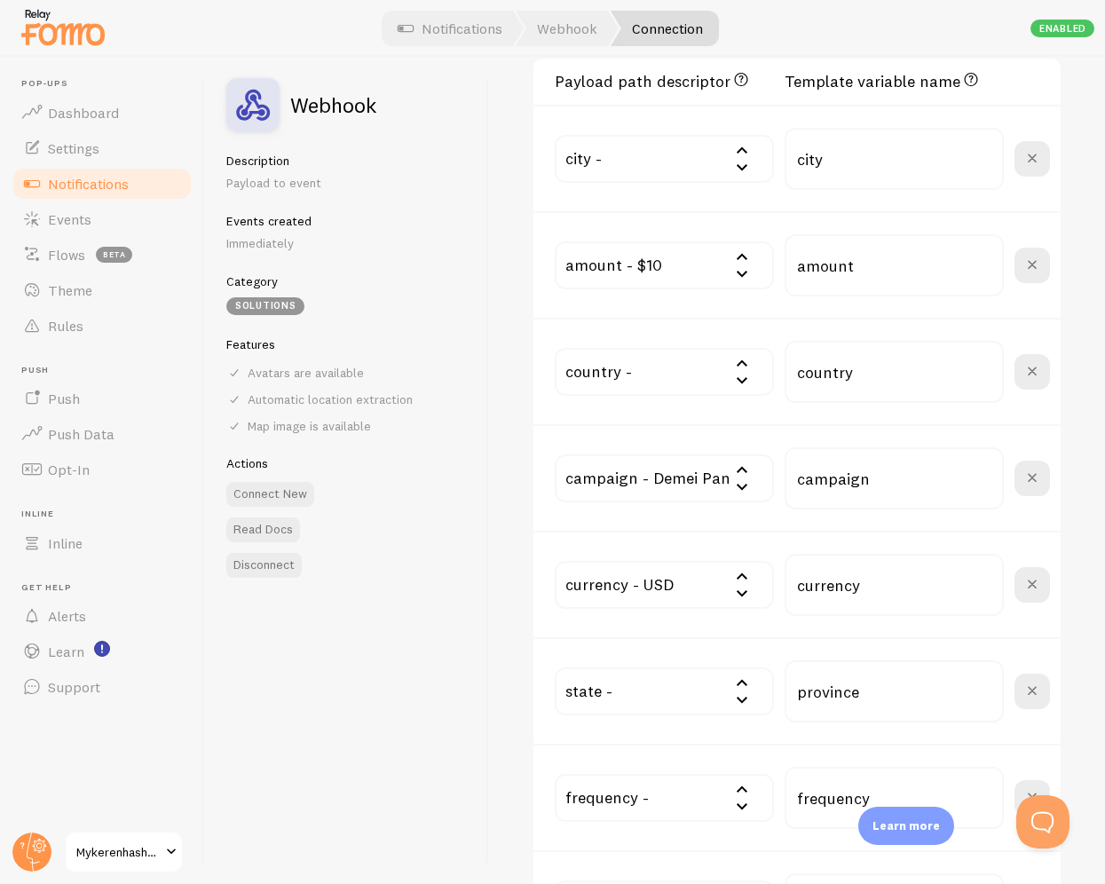
click at [717, 474] on input "text" at bounding box center [664, 479] width 219 height 48
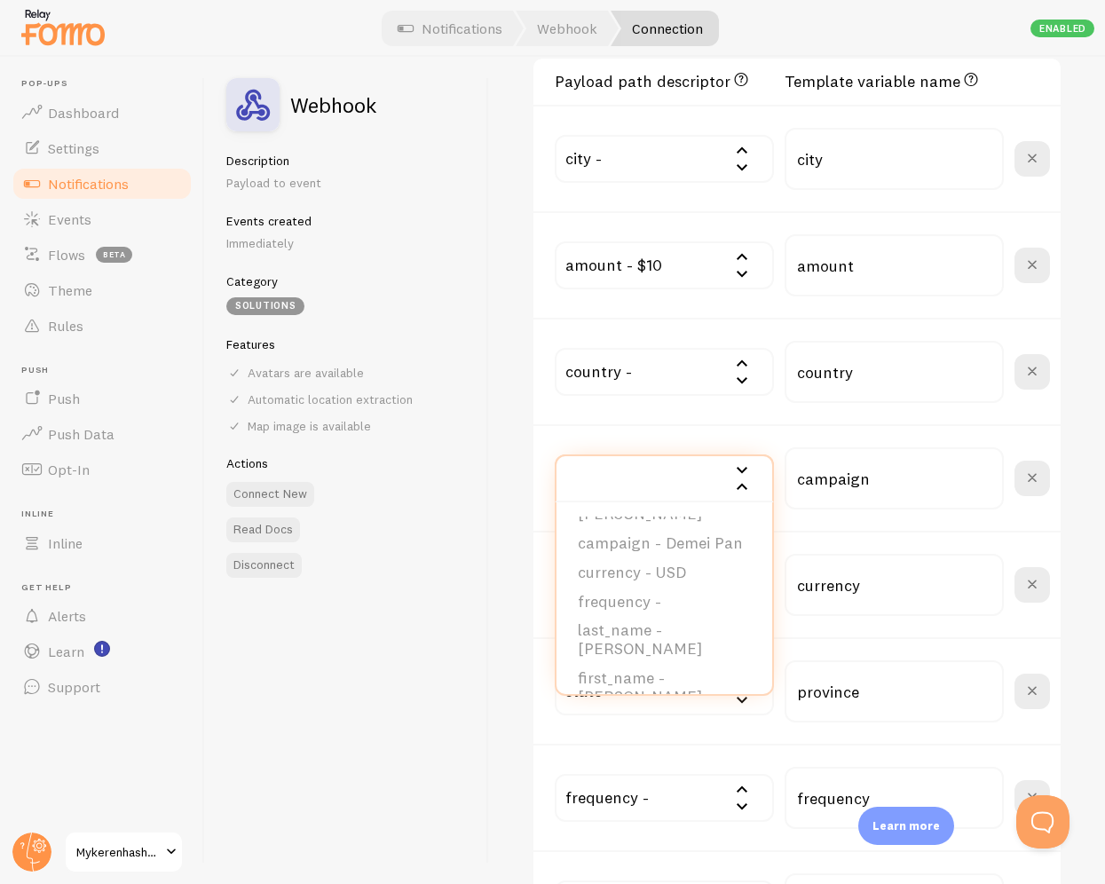
scroll to position [480, 0]
click at [514, 677] on div "Settings Connection Connection enabled Disabled Connections won't create new Ev…" at bounding box center [797, 471] width 616 height 828
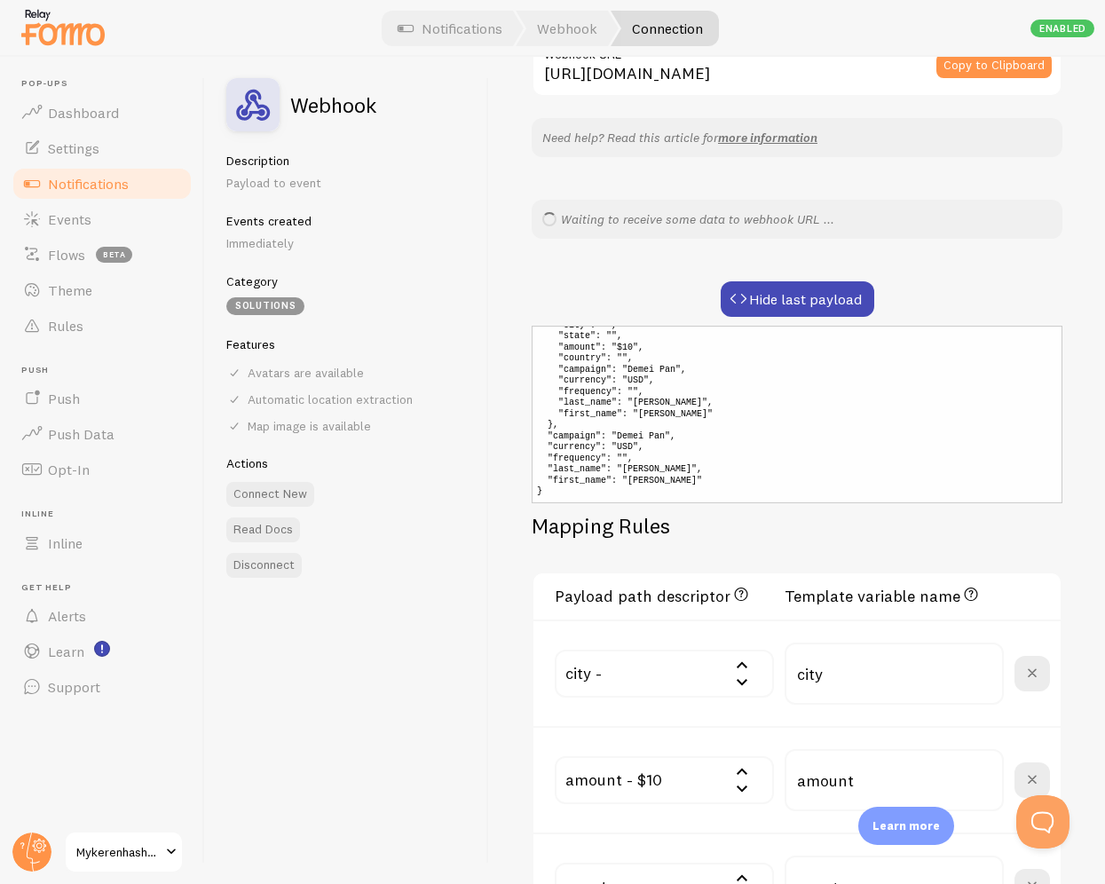
scroll to position [0, 0]
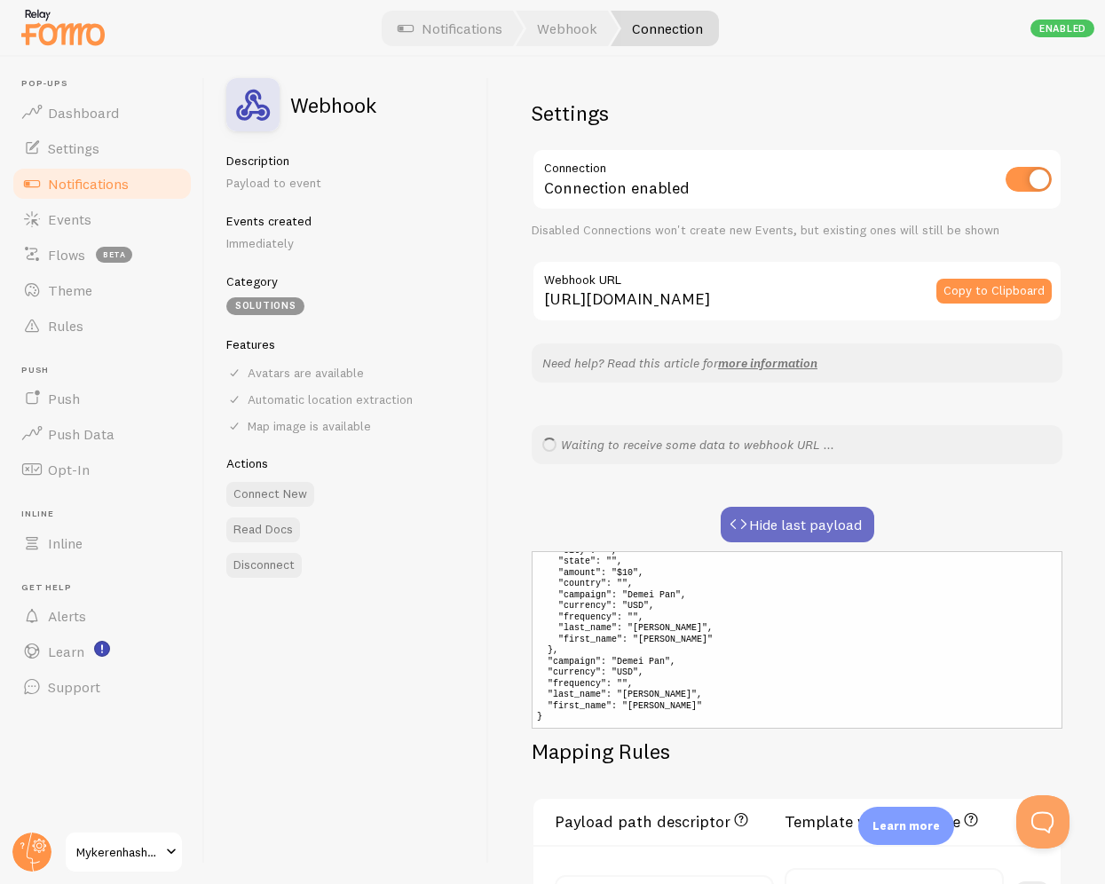
click at [796, 521] on button "Hide last payload" at bounding box center [798, 525] width 154 height 36
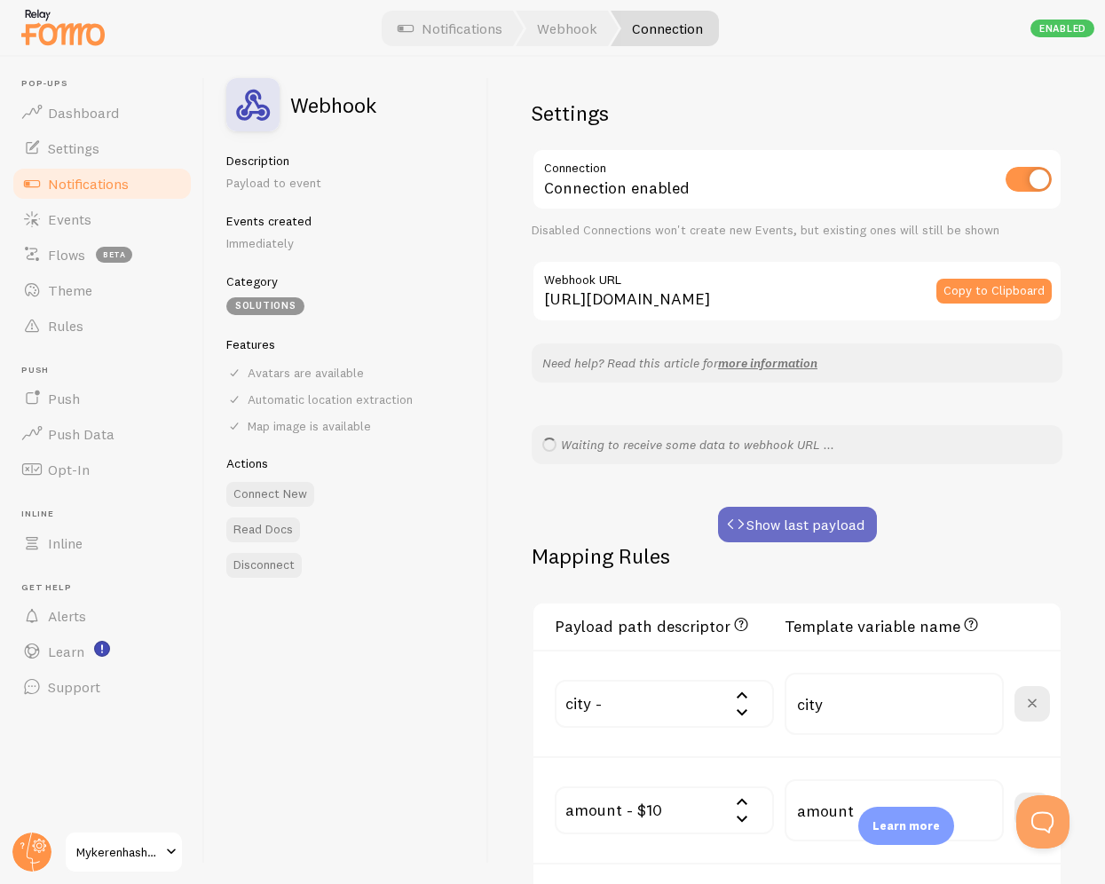
click at [784, 532] on button "Show last payload" at bounding box center [797, 525] width 159 height 36
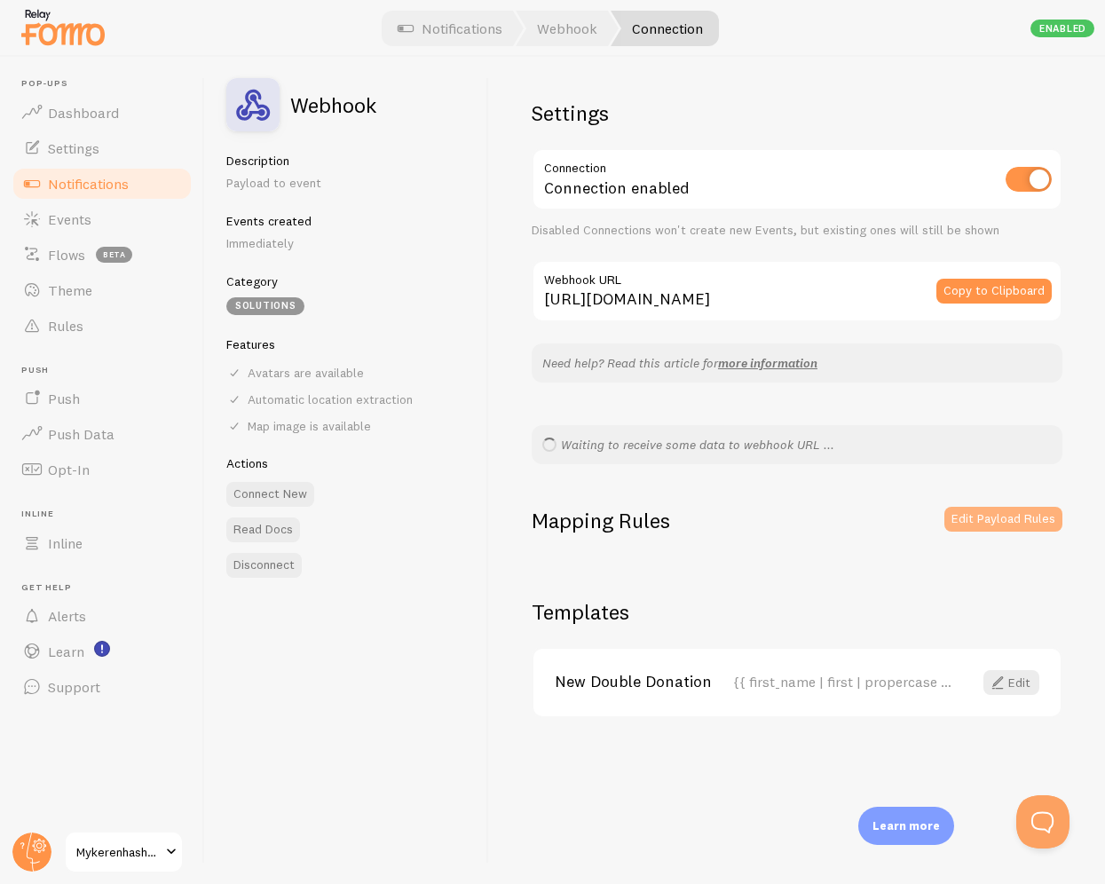
click at [973, 525] on button "Edit Payload Rules" at bounding box center [1004, 519] width 118 height 25
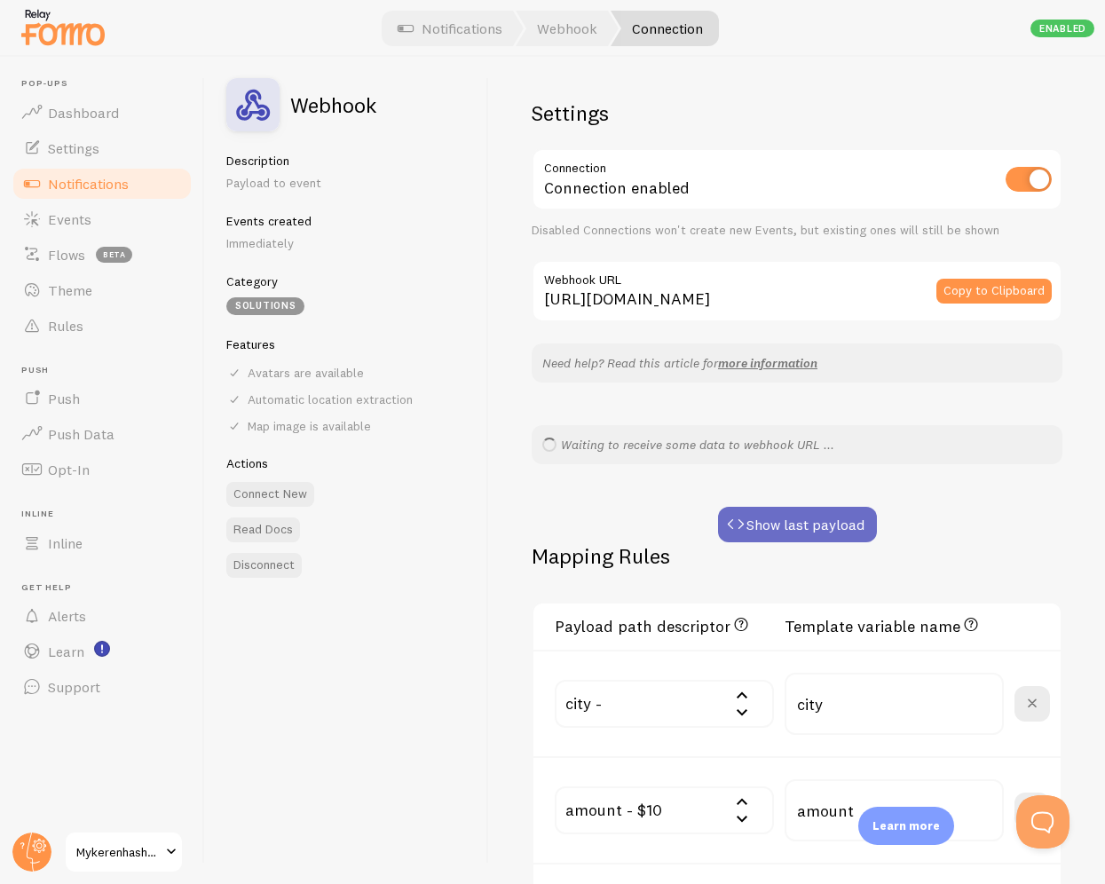
click at [783, 510] on button "Show last payload" at bounding box center [797, 525] width 159 height 36
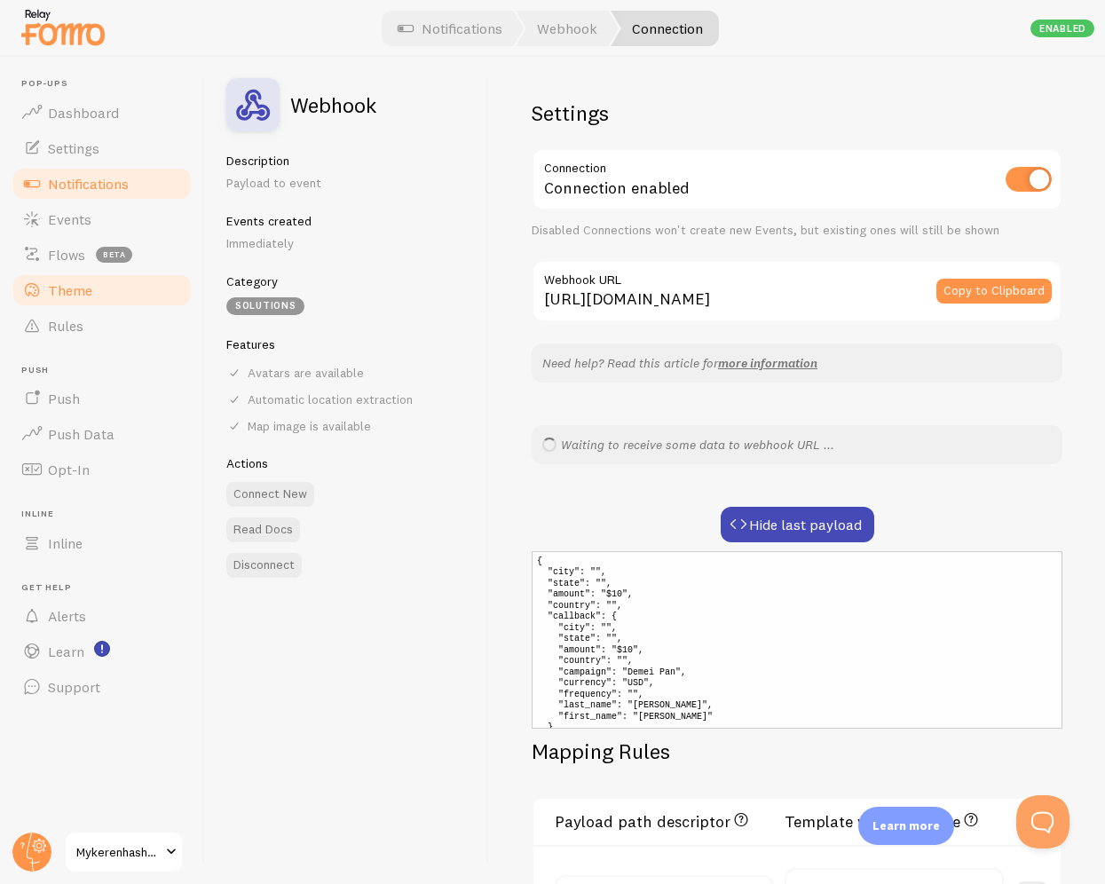
click at [107, 291] on link "Theme" at bounding box center [102, 291] width 183 height 36
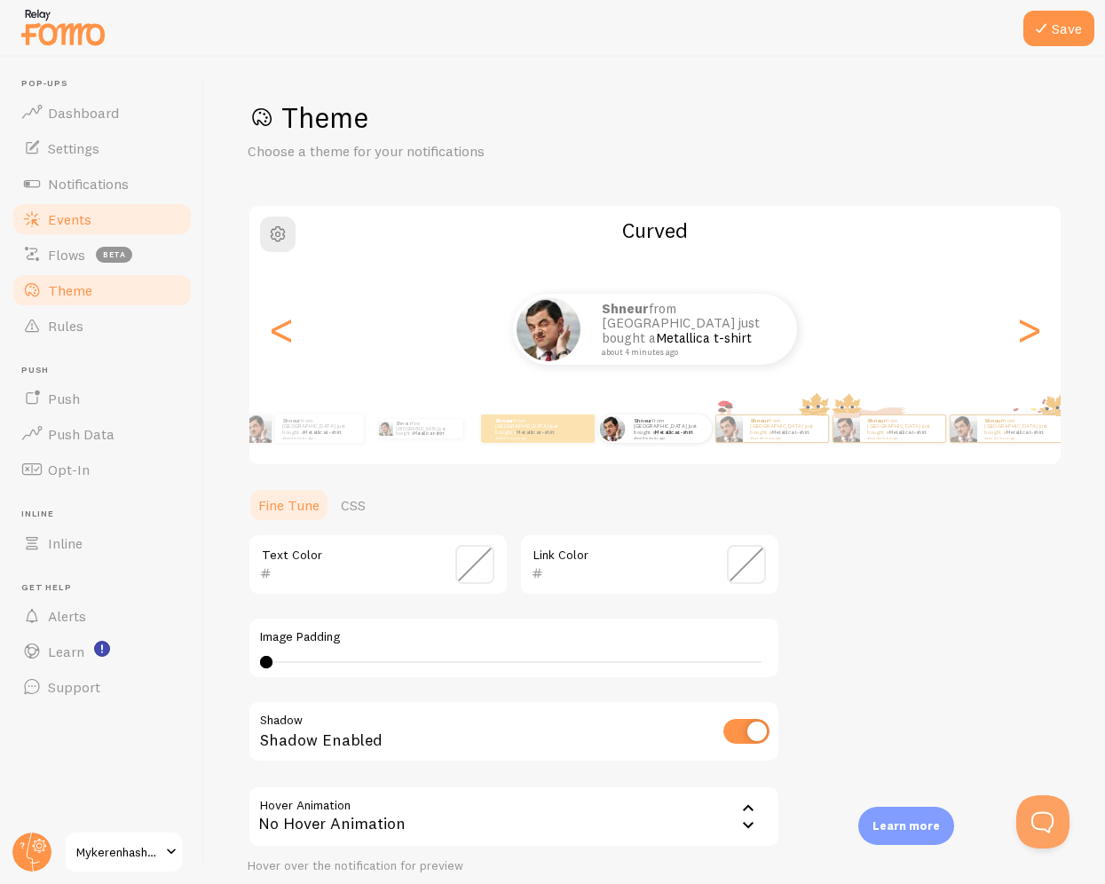
click at [95, 220] on link "Events" at bounding box center [102, 220] width 183 height 36
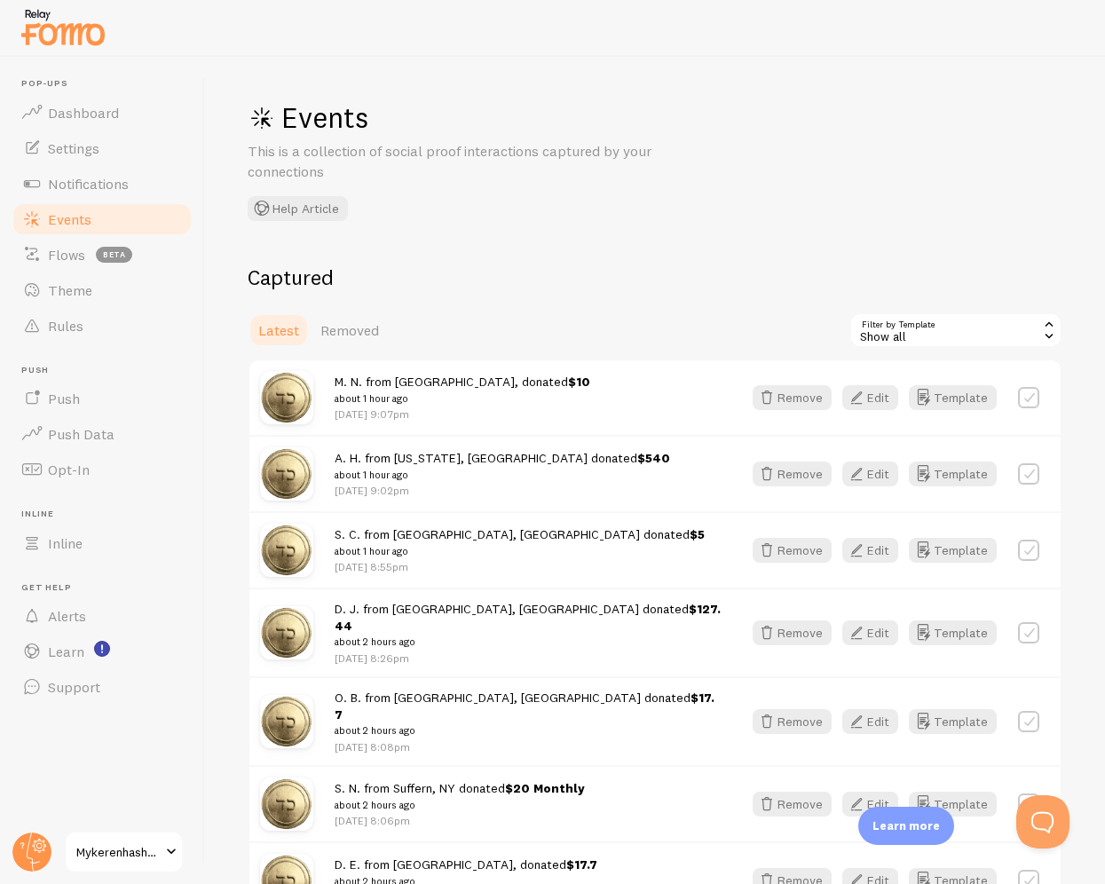
click at [90, 257] on link "Flows beta" at bounding box center [102, 255] width 183 height 36
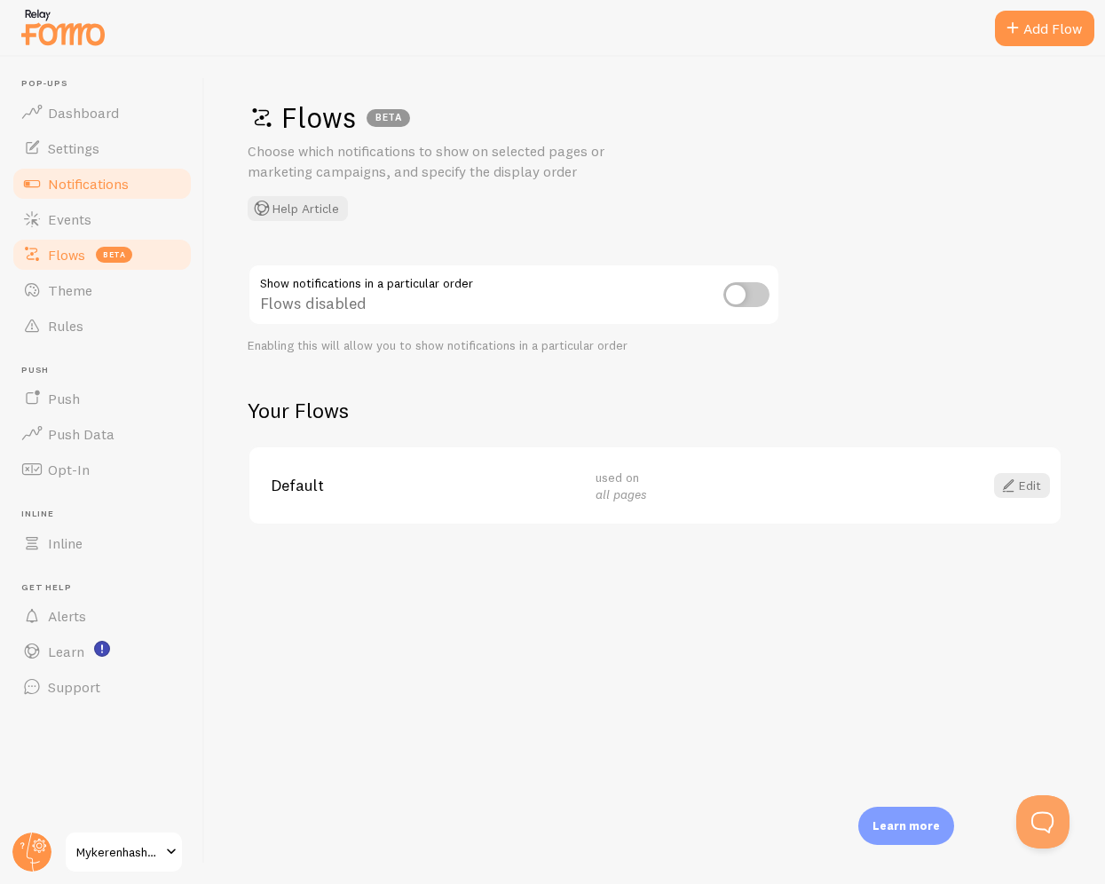
click at [106, 183] on span "Notifications" at bounding box center [88, 184] width 81 height 18
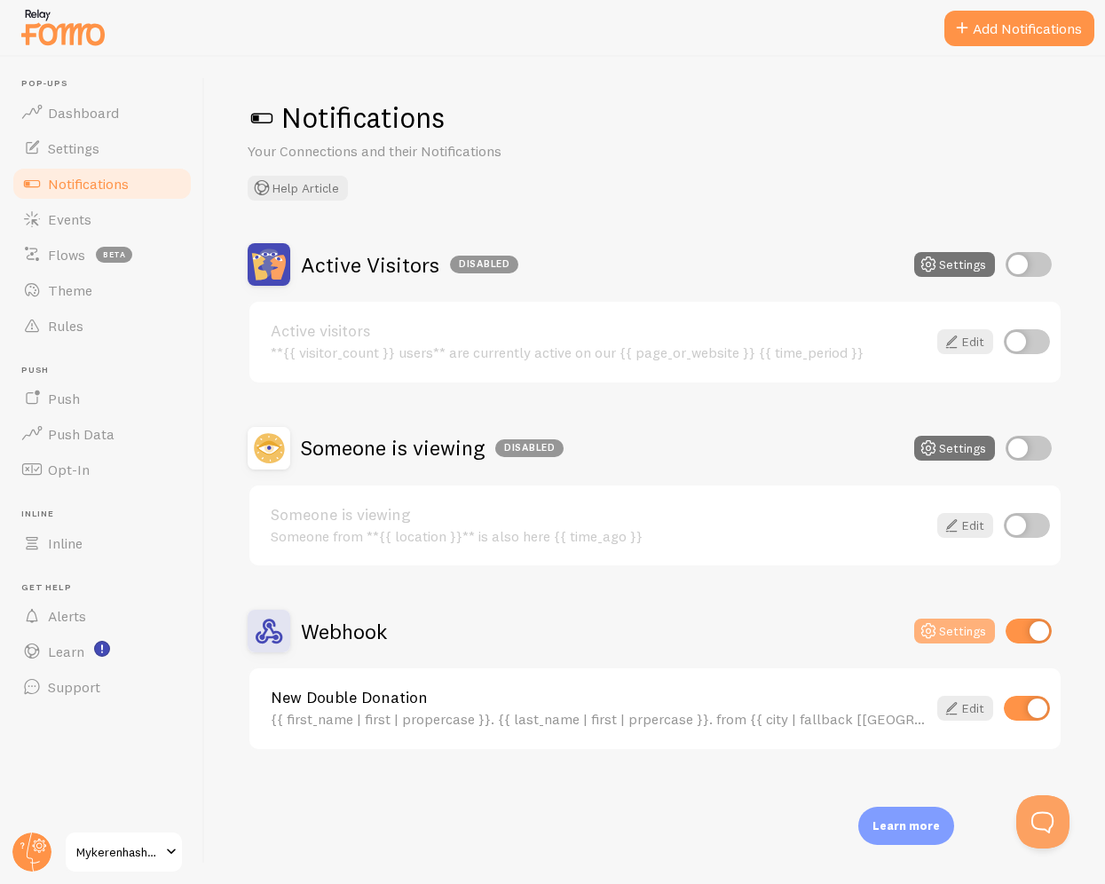
click at [960, 624] on button "Settings" at bounding box center [955, 631] width 81 height 25
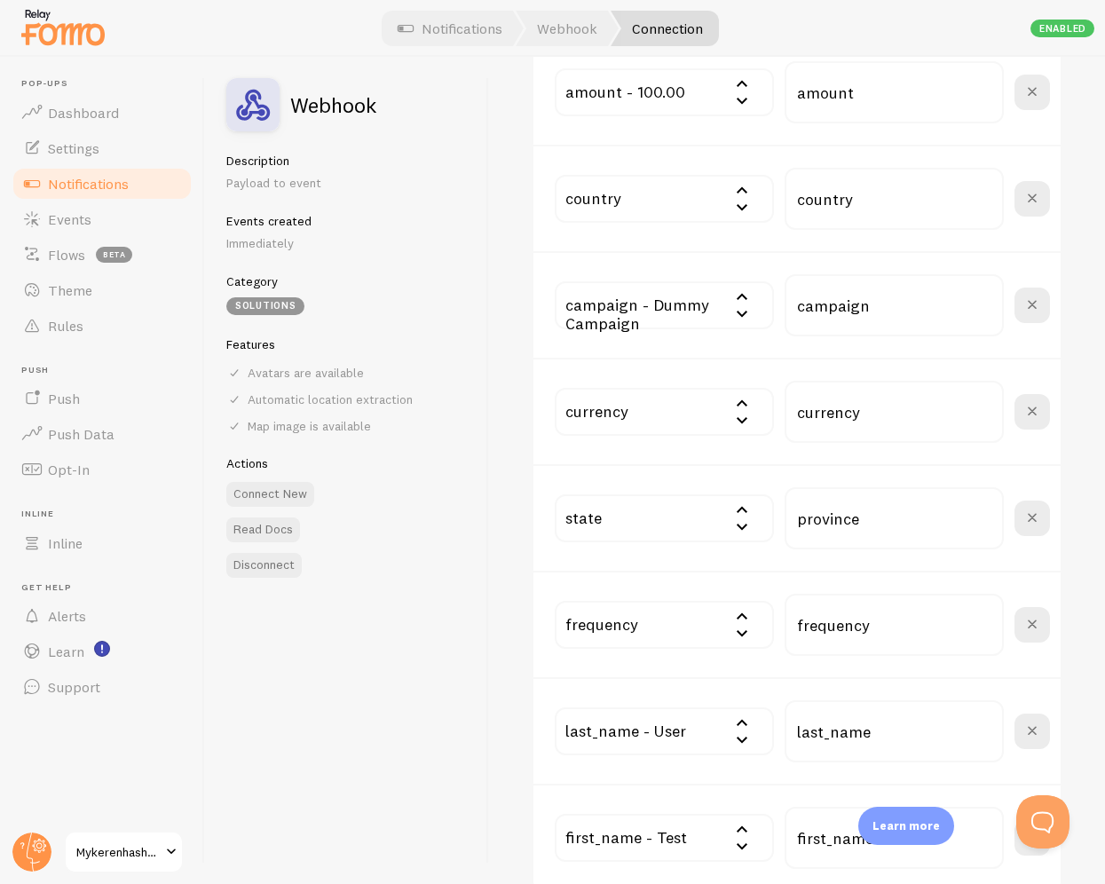
scroll to position [709, 0]
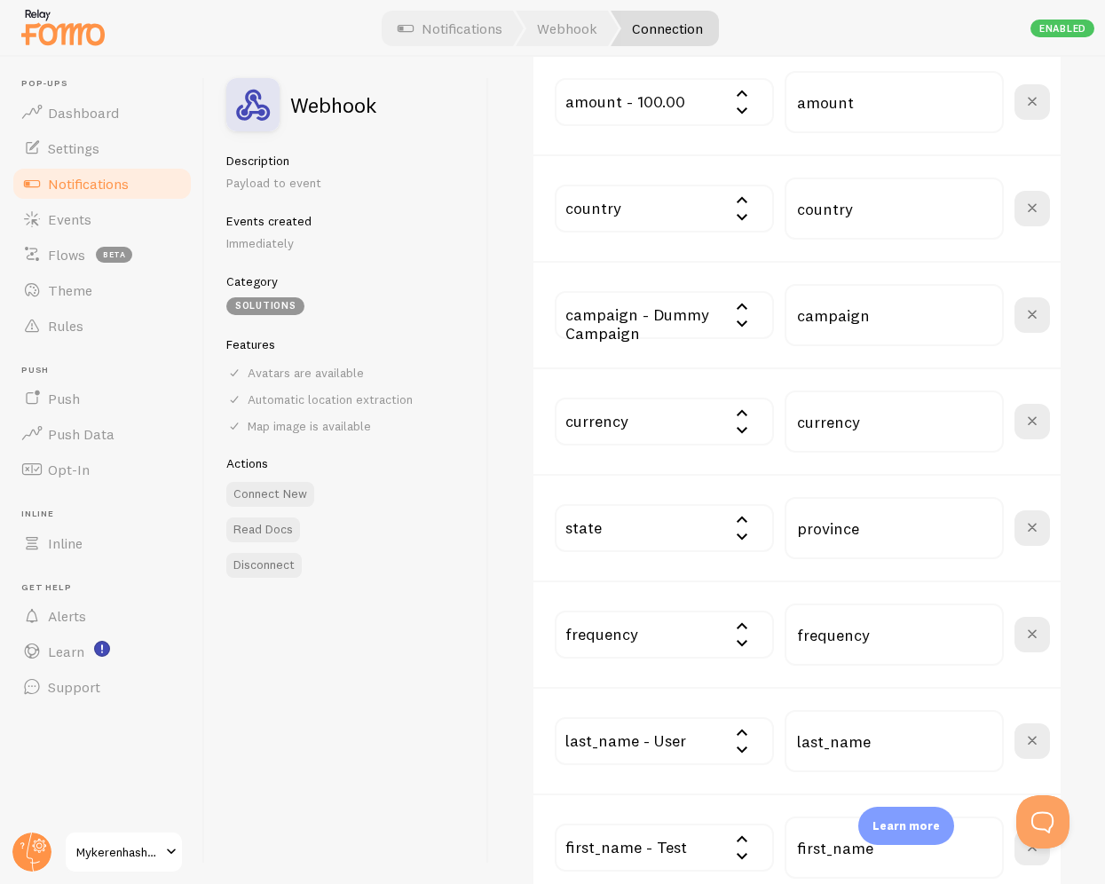
click at [638, 476] on div "state amount - 100.00 callback["amount"] - 100.00 callback["campaign"] - Dummy …" at bounding box center [797, 527] width 527 height 107
click at [638, 425] on input "text" at bounding box center [664, 422] width 219 height 48
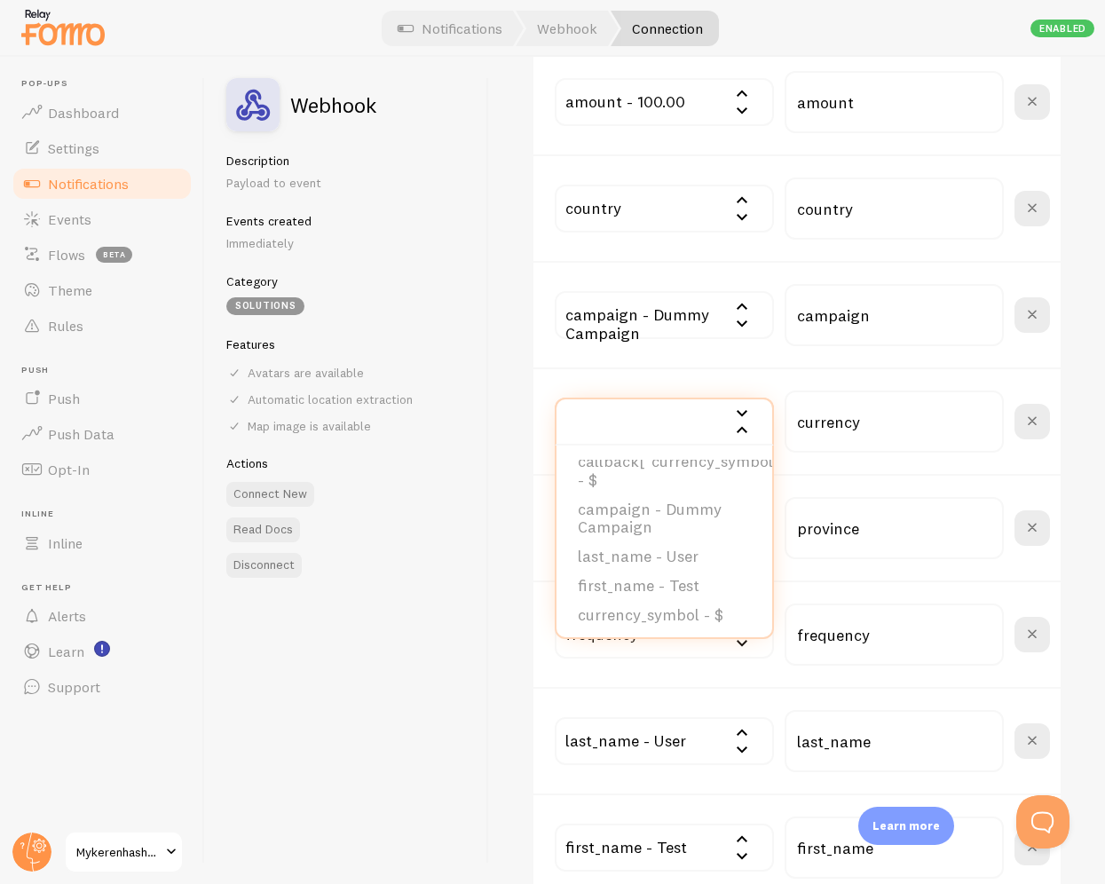
scroll to position [247, 0]
click at [653, 605] on li "currency_symbol - $" at bounding box center [665, 612] width 216 height 29
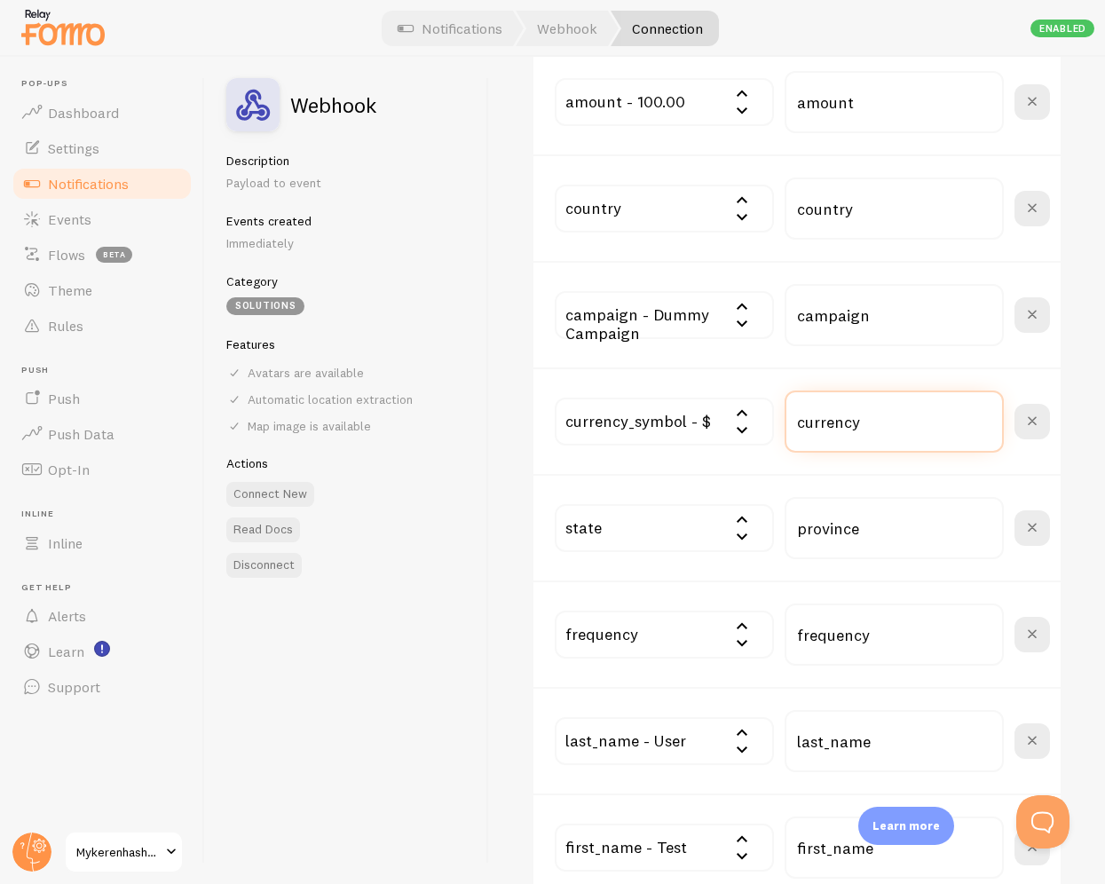
click at [858, 413] on input "currency" at bounding box center [894, 422] width 219 height 62
click at [870, 413] on input "currency" at bounding box center [894, 422] width 219 height 62
type input "currency"
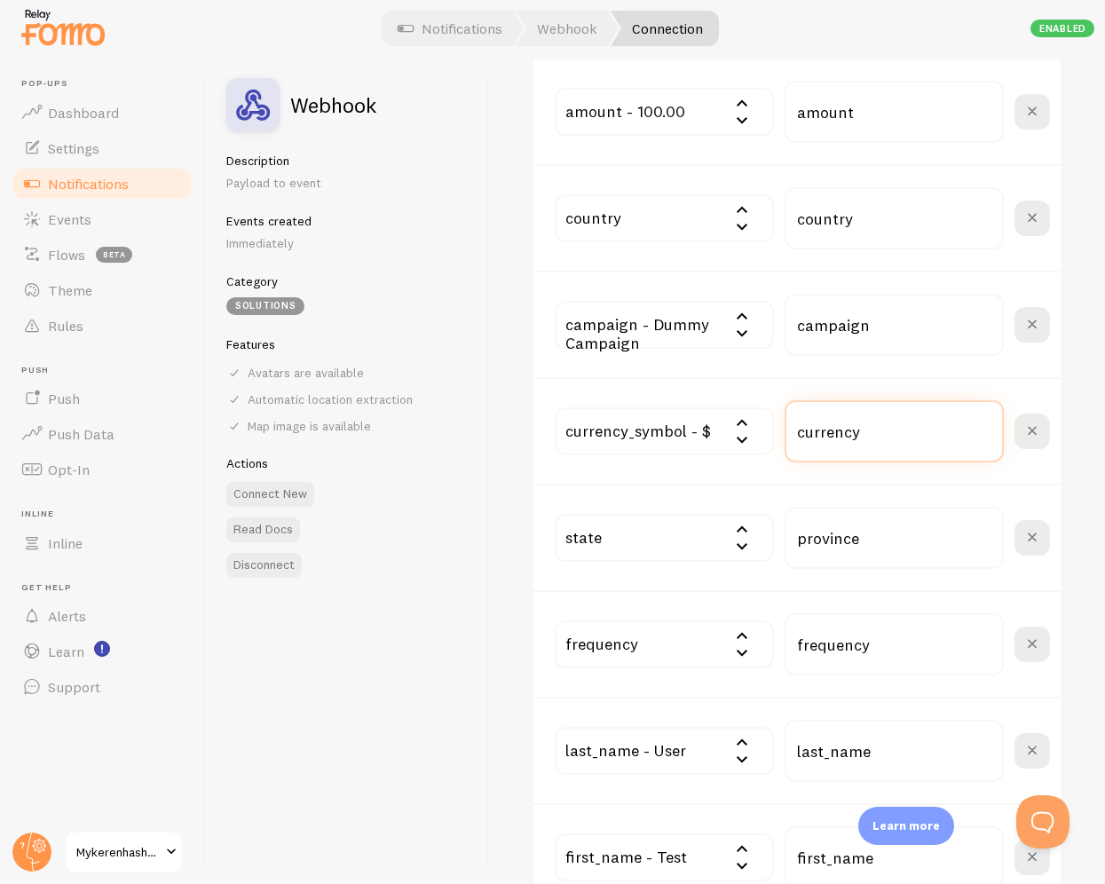
scroll to position [916, 0]
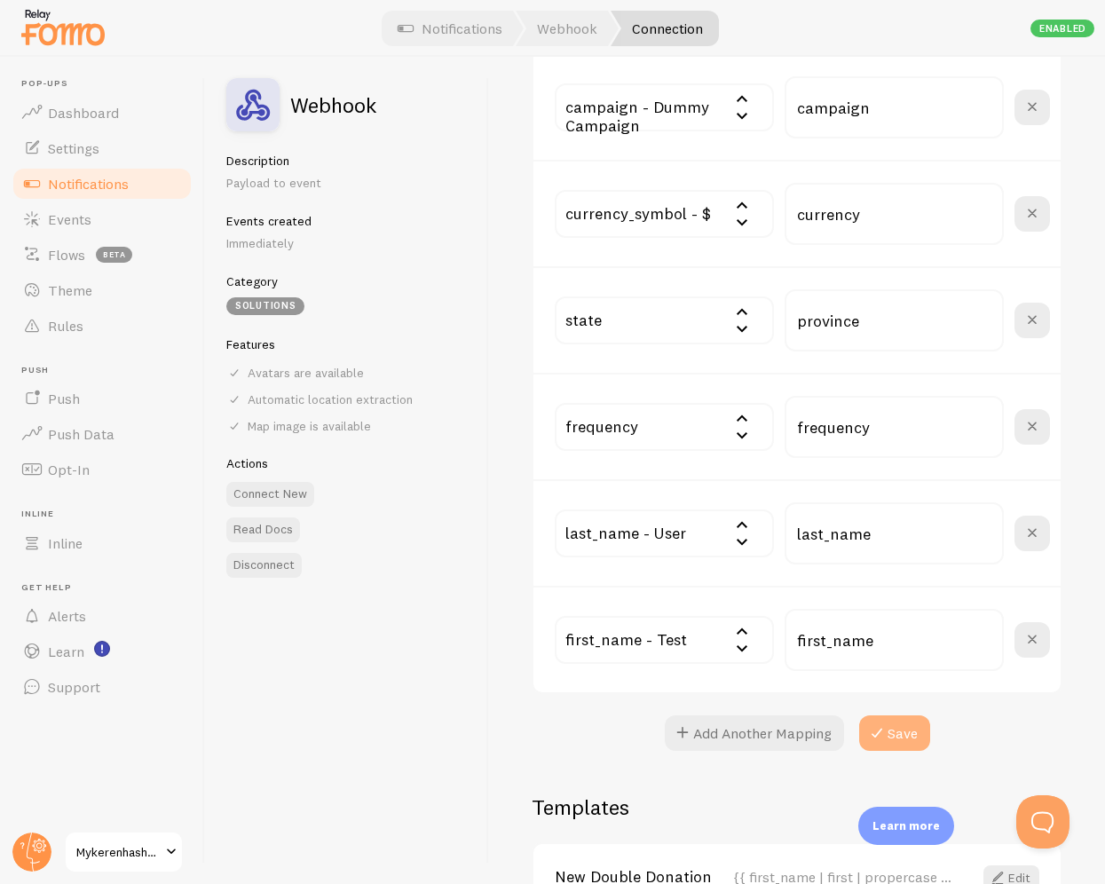
click at [889, 728] on button "Save" at bounding box center [894, 734] width 71 height 36
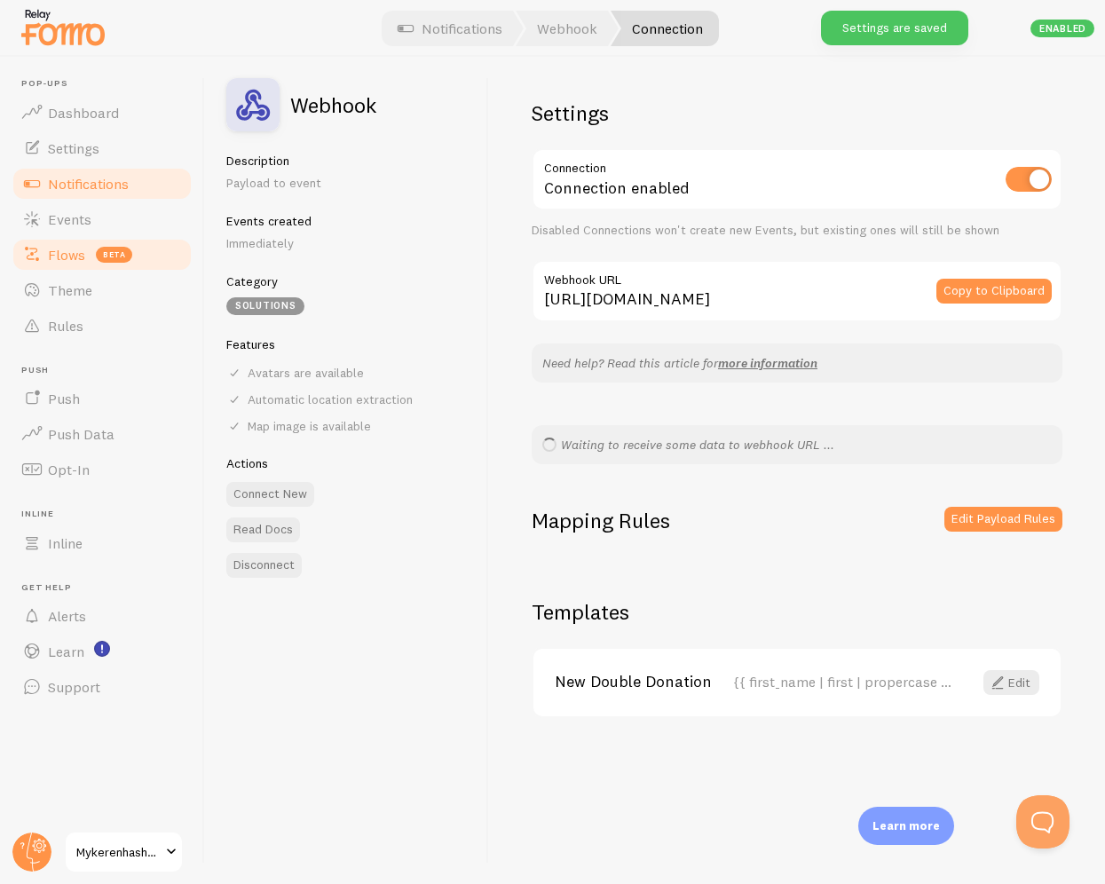
click at [105, 258] on span "beta" at bounding box center [114, 255] width 36 height 16
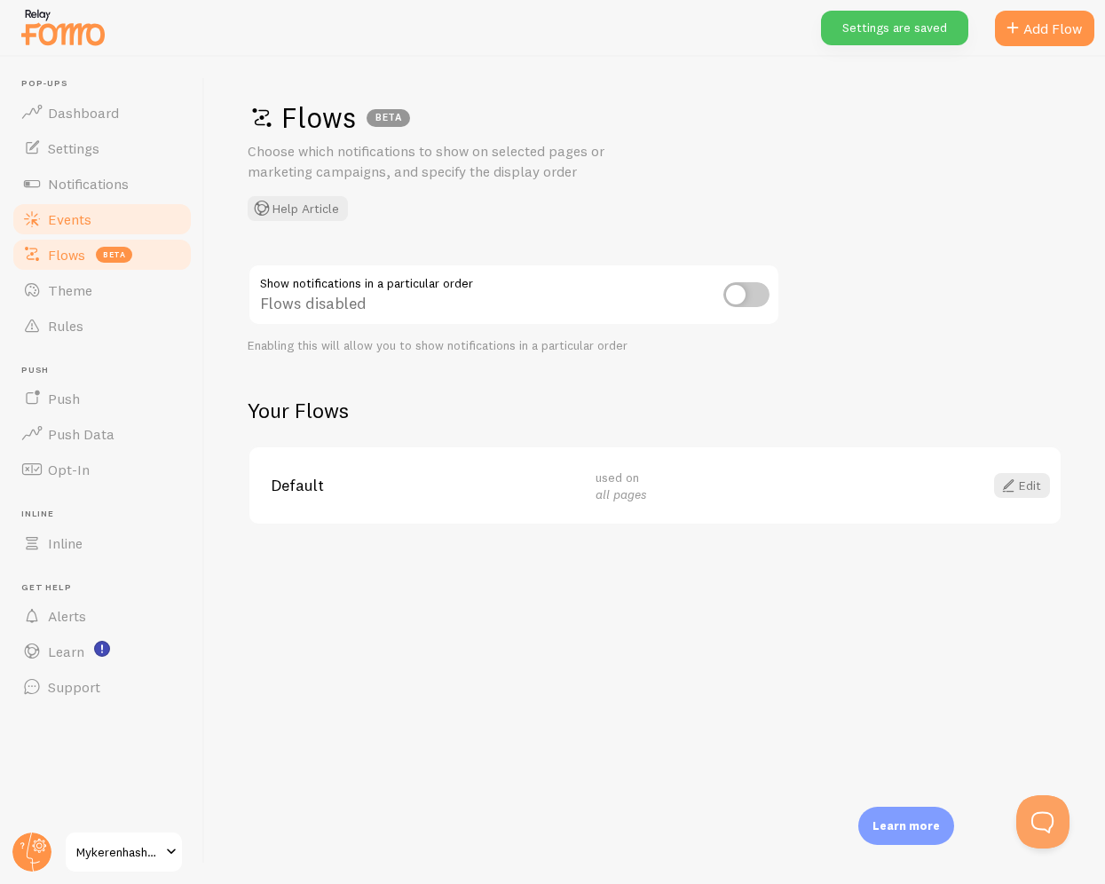
click at [103, 214] on link "Events" at bounding box center [102, 220] width 183 height 36
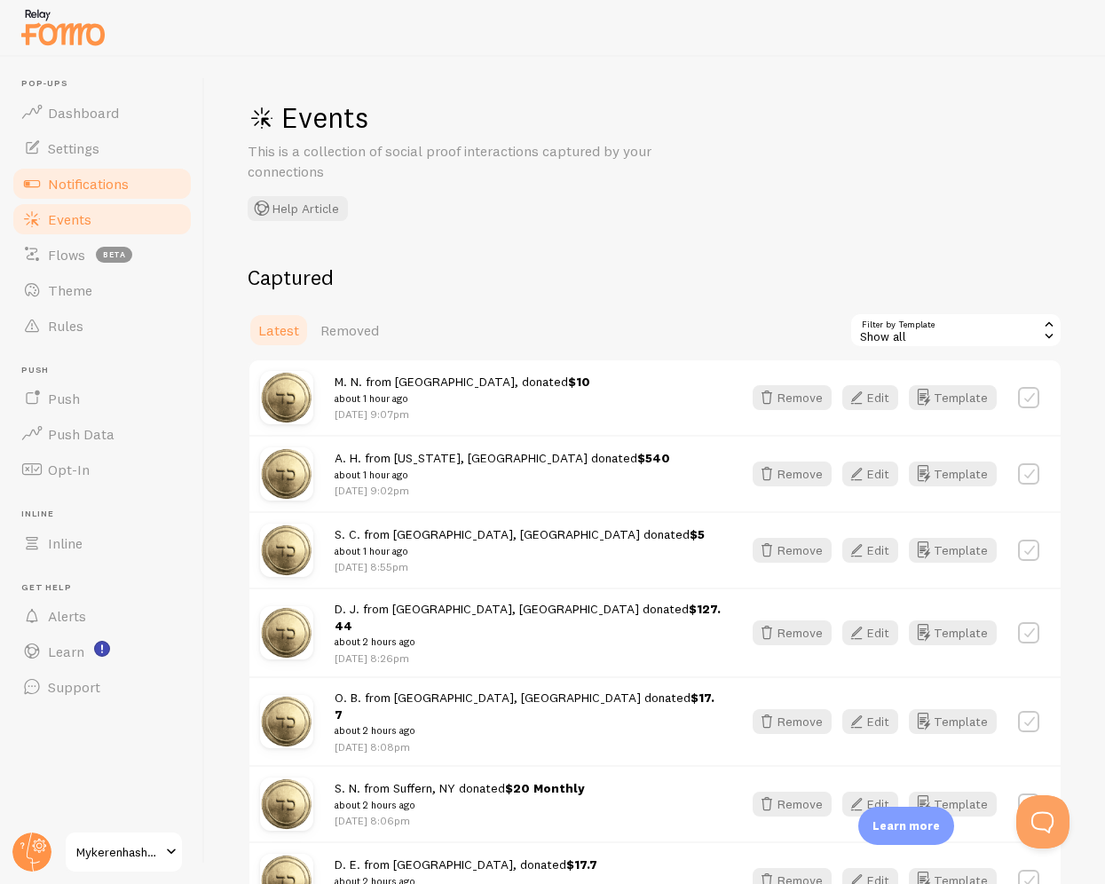
click at [117, 182] on span "Notifications" at bounding box center [88, 184] width 81 height 18
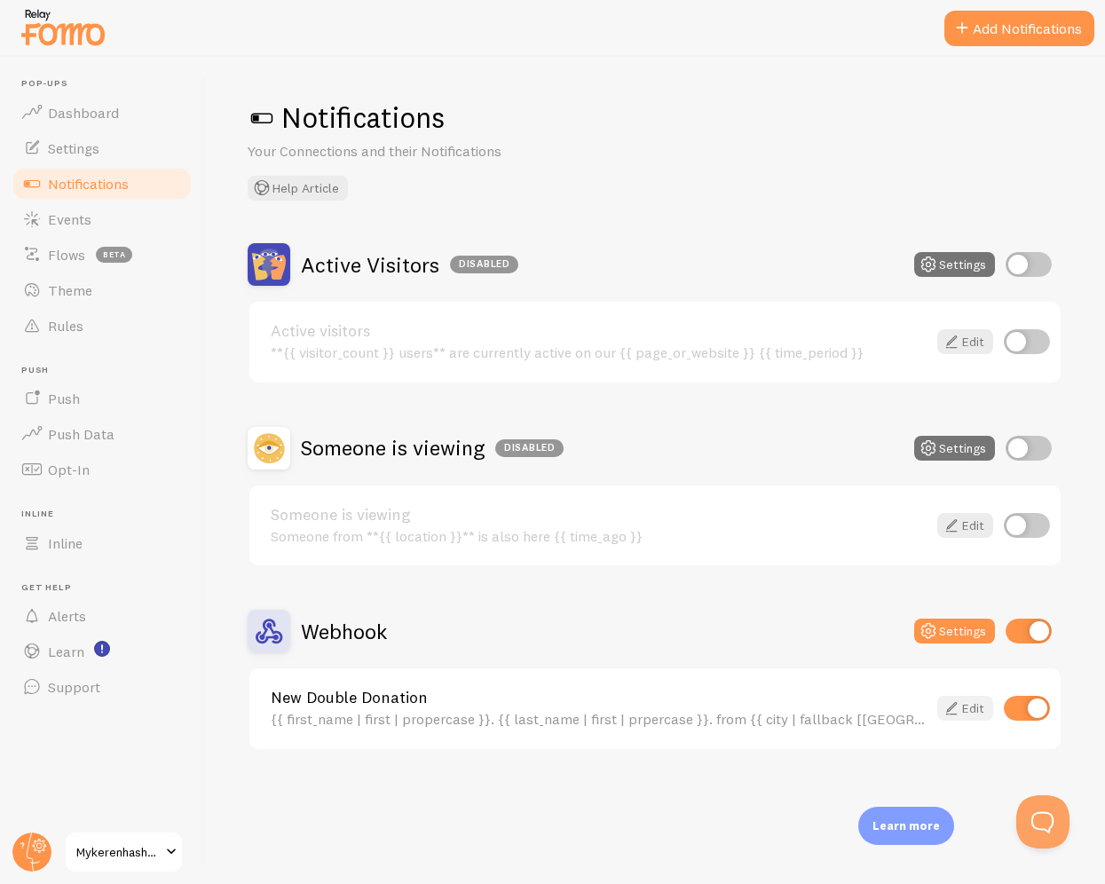
click at [977, 702] on link "Edit" at bounding box center [966, 708] width 56 height 25
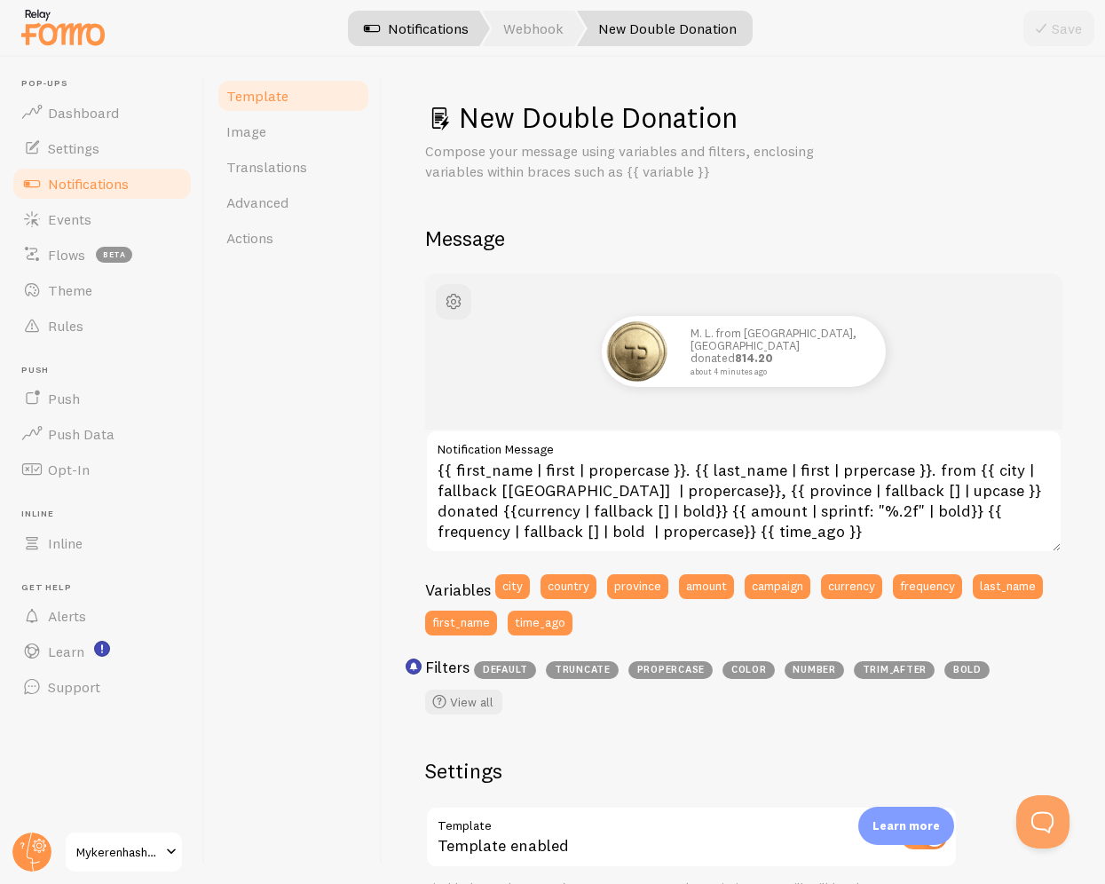
click at [414, 37] on link "Notifications" at bounding box center [416, 29] width 147 height 36
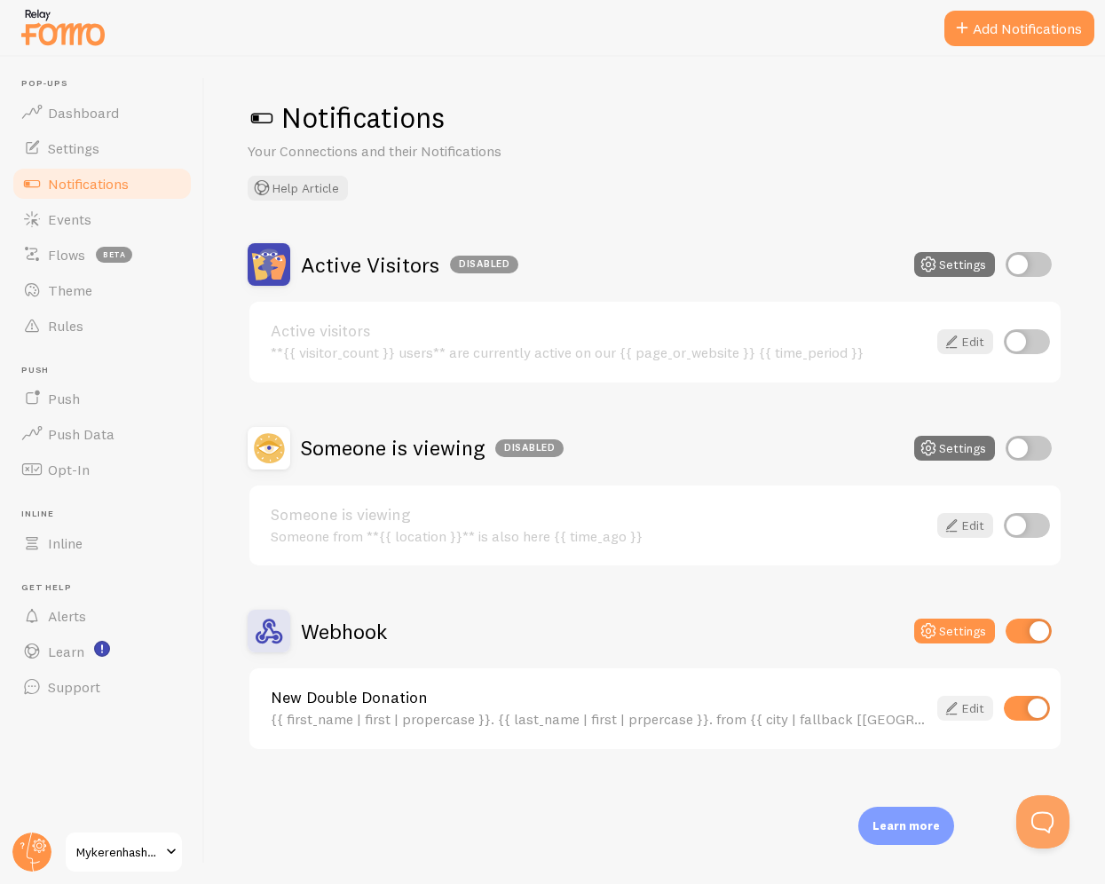
click at [971, 707] on link "Edit" at bounding box center [966, 708] width 56 height 25
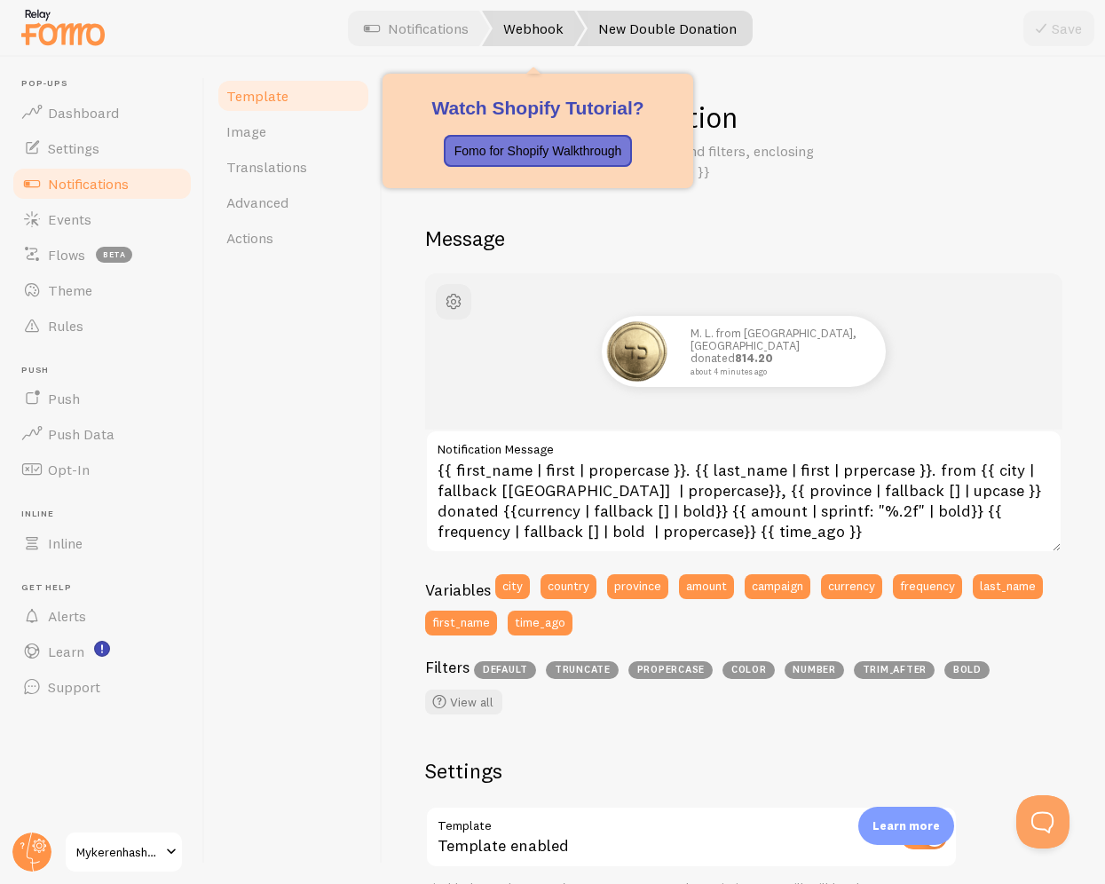
click at [536, 19] on link "Webhook" at bounding box center [533, 29] width 103 height 36
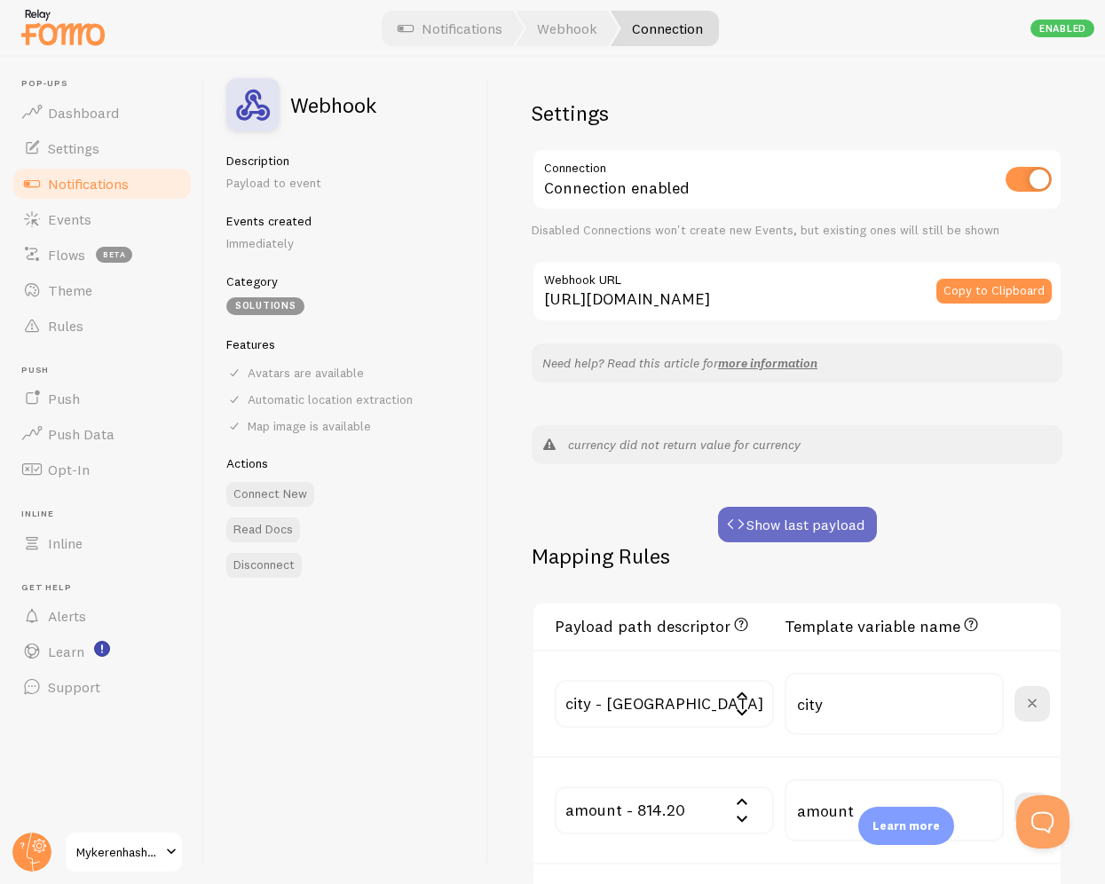
click at [771, 512] on button "Show last payload" at bounding box center [797, 525] width 159 height 36
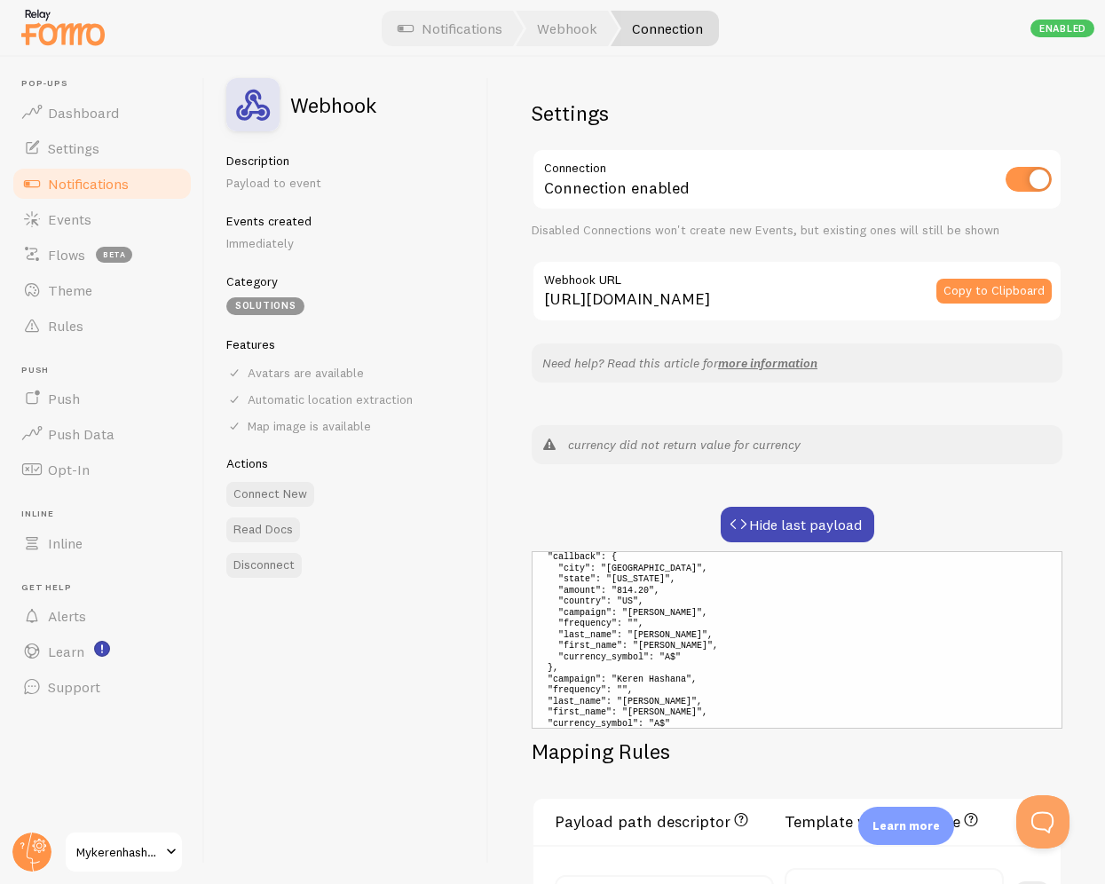
scroll to position [77, 0]
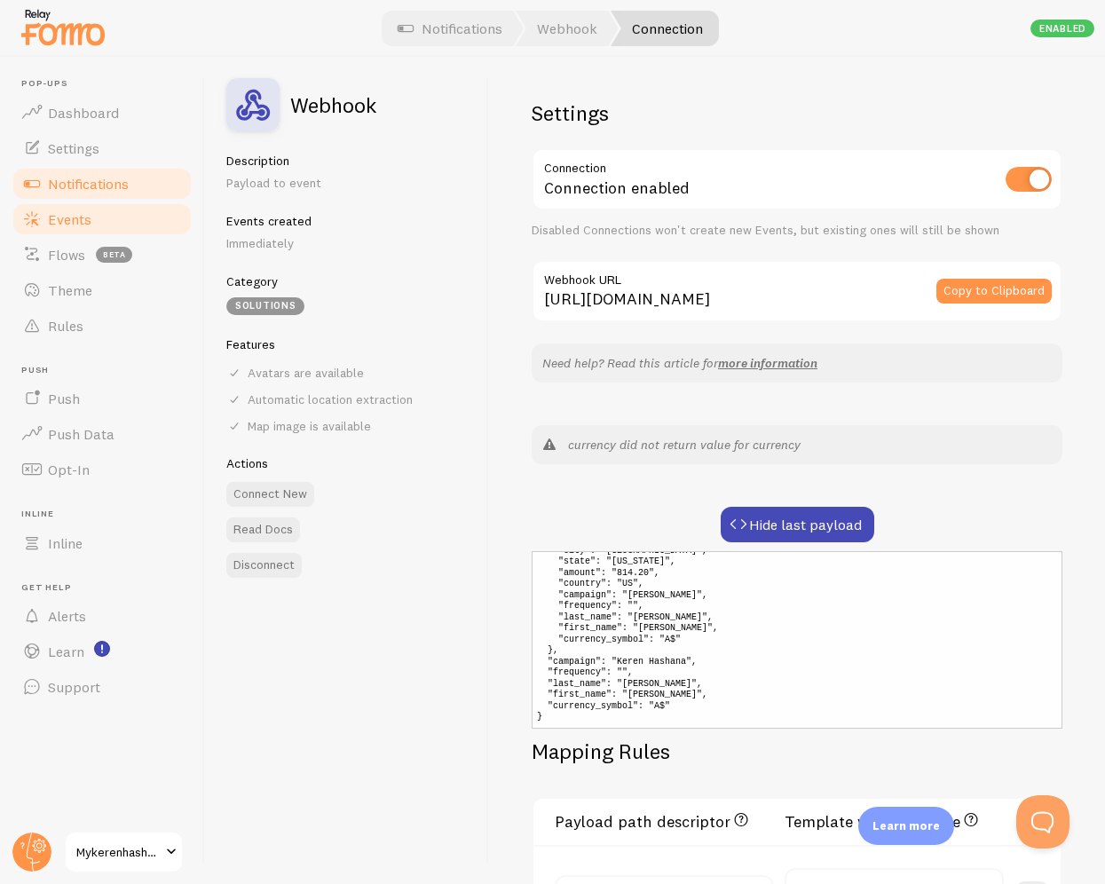
click at [89, 229] on link "Events" at bounding box center [102, 220] width 183 height 36
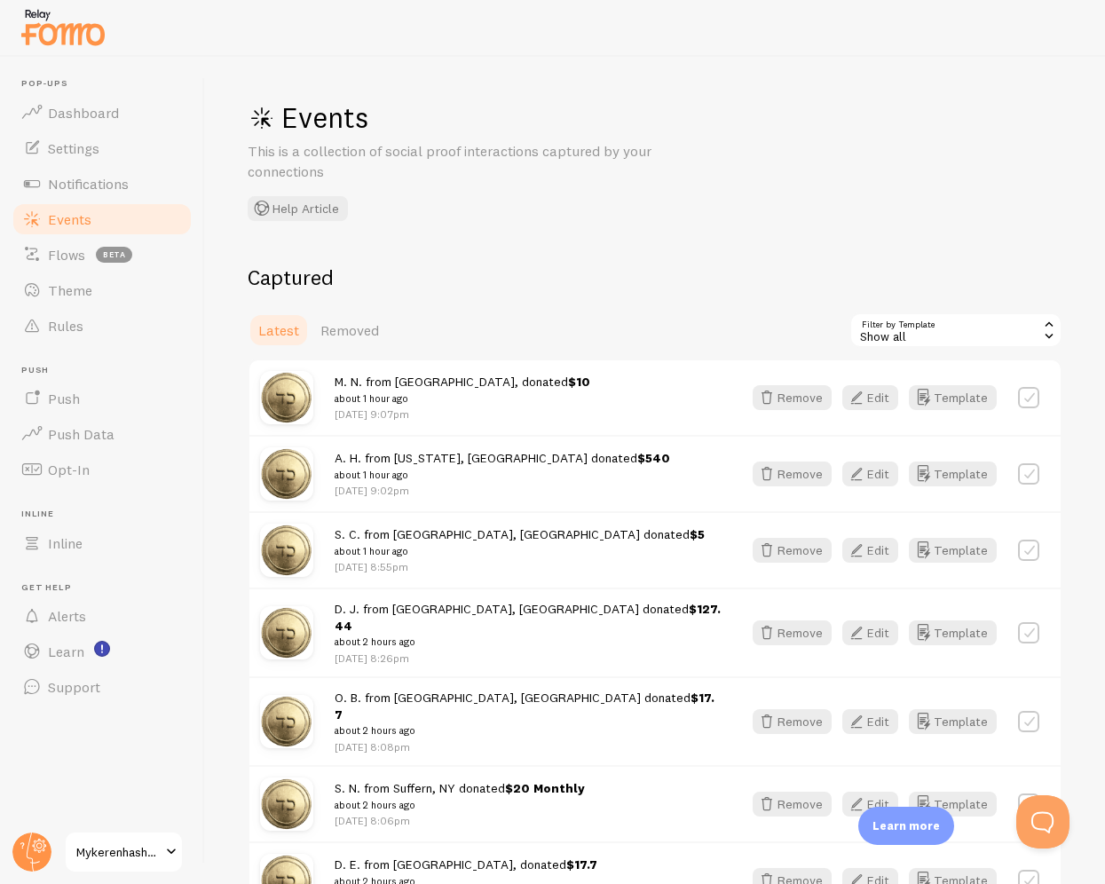
click at [498, 383] on span "M. N. from Brooklyn, donated $10 about 1 hour ago" at bounding box center [463, 390] width 256 height 33
click at [132, 186] on link "Notifications" at bounding box center [102, 184] width 183 height 36
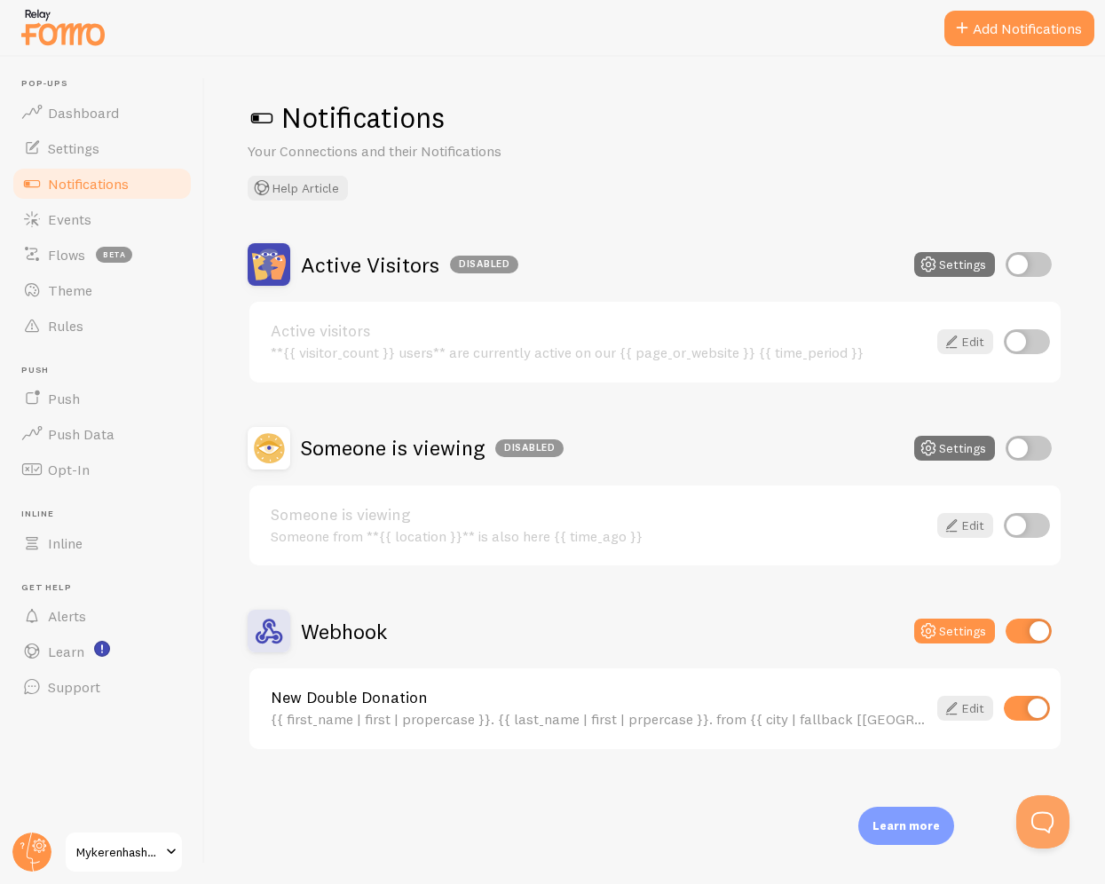
click at [970, 721] on div "New Double Donation {{ first_name | first | propercase }}. {{ last_name | first…" at bounding box center [655, 709] width 812 height 81
click at [968, 705] on link "Edit" at bounding box center [966, 708] width 56 height 25
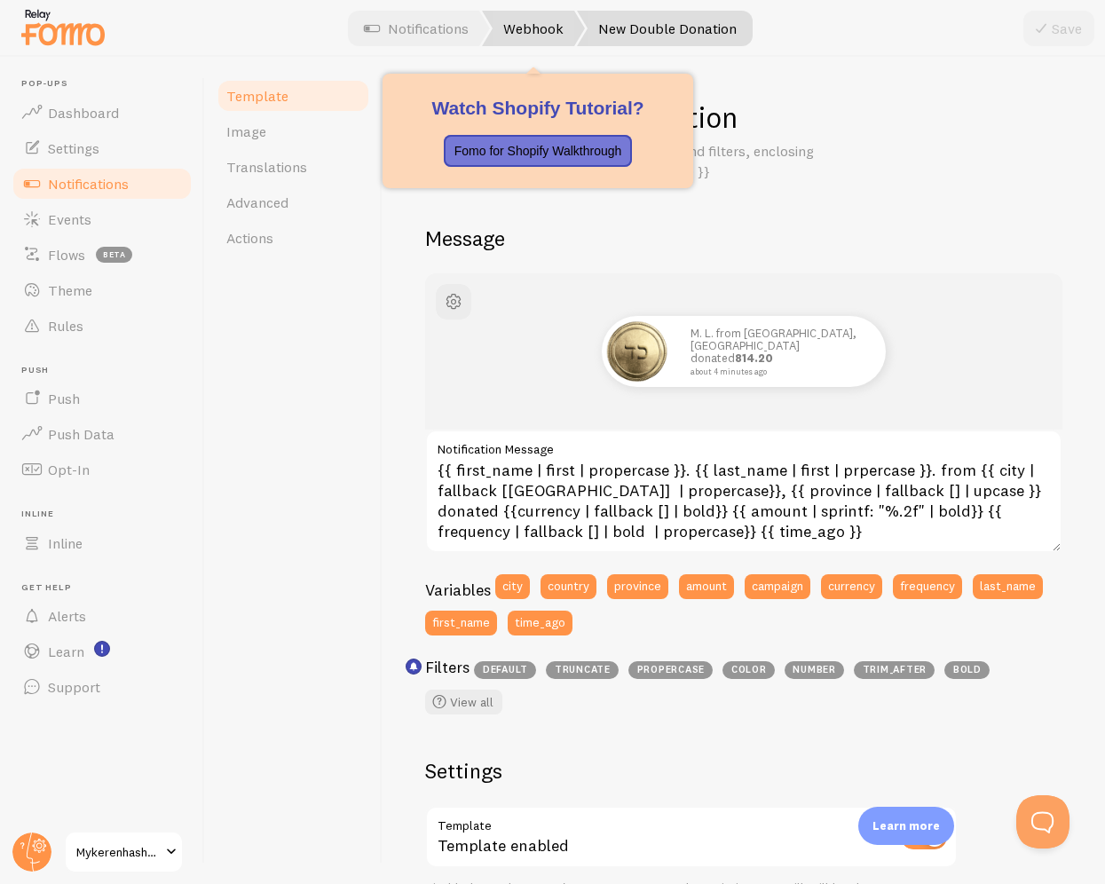
click at [548, 32] on link "Webhook" at bounding box center [533, 29] width 103 height 36
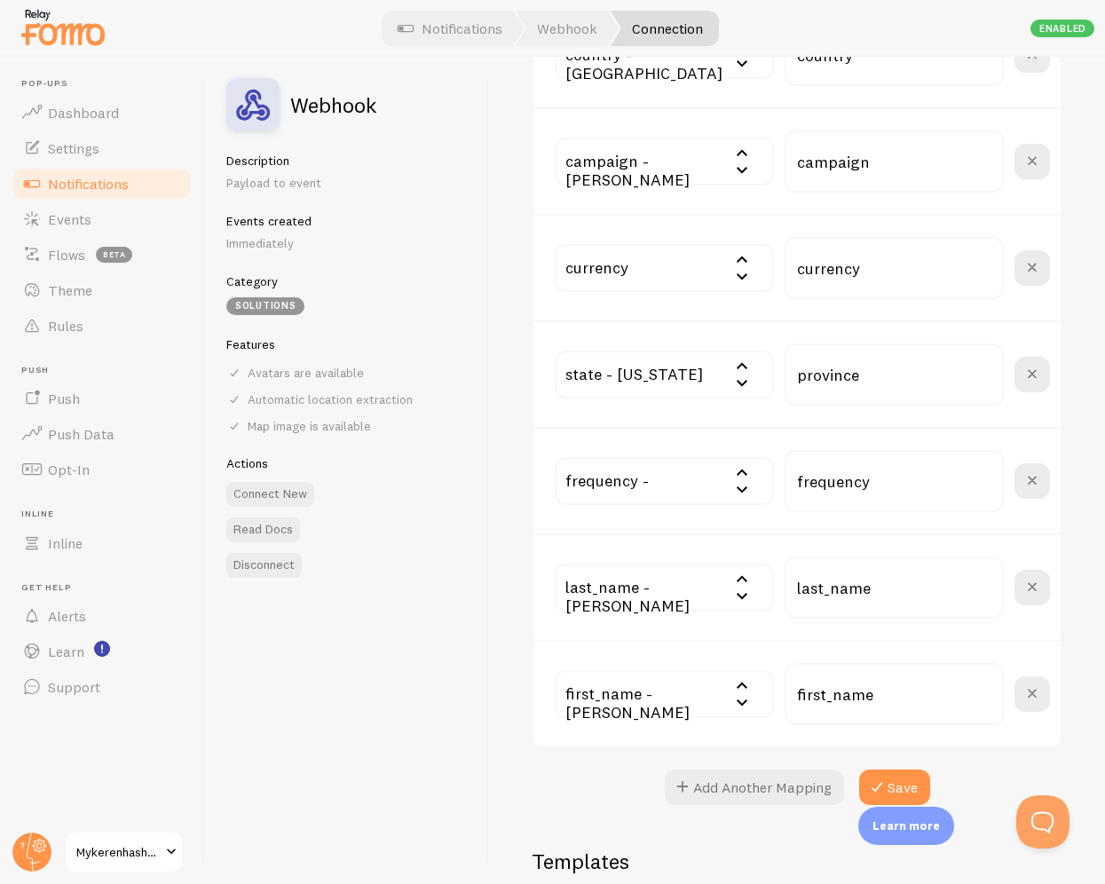
scroll to position [884, 0]
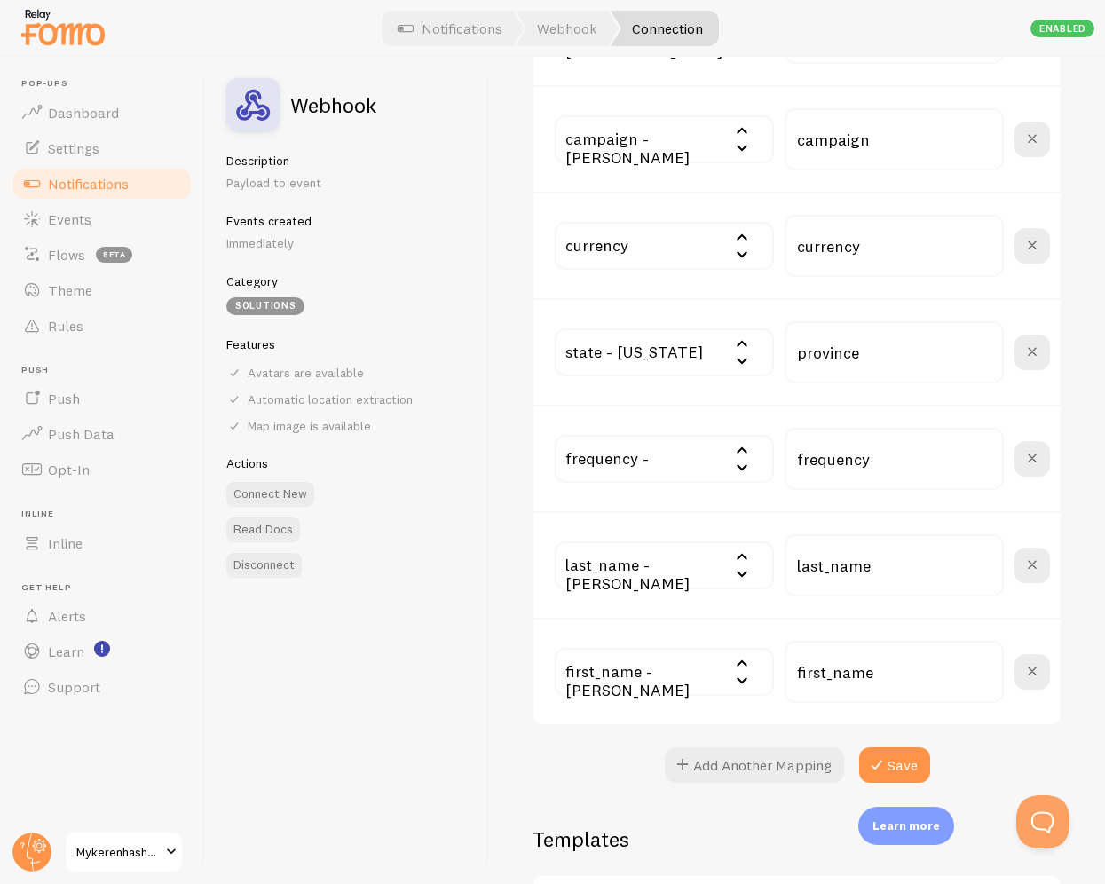
click at [633, 275] on div "currency" at bounding box center [597, 253] width 84 height 62
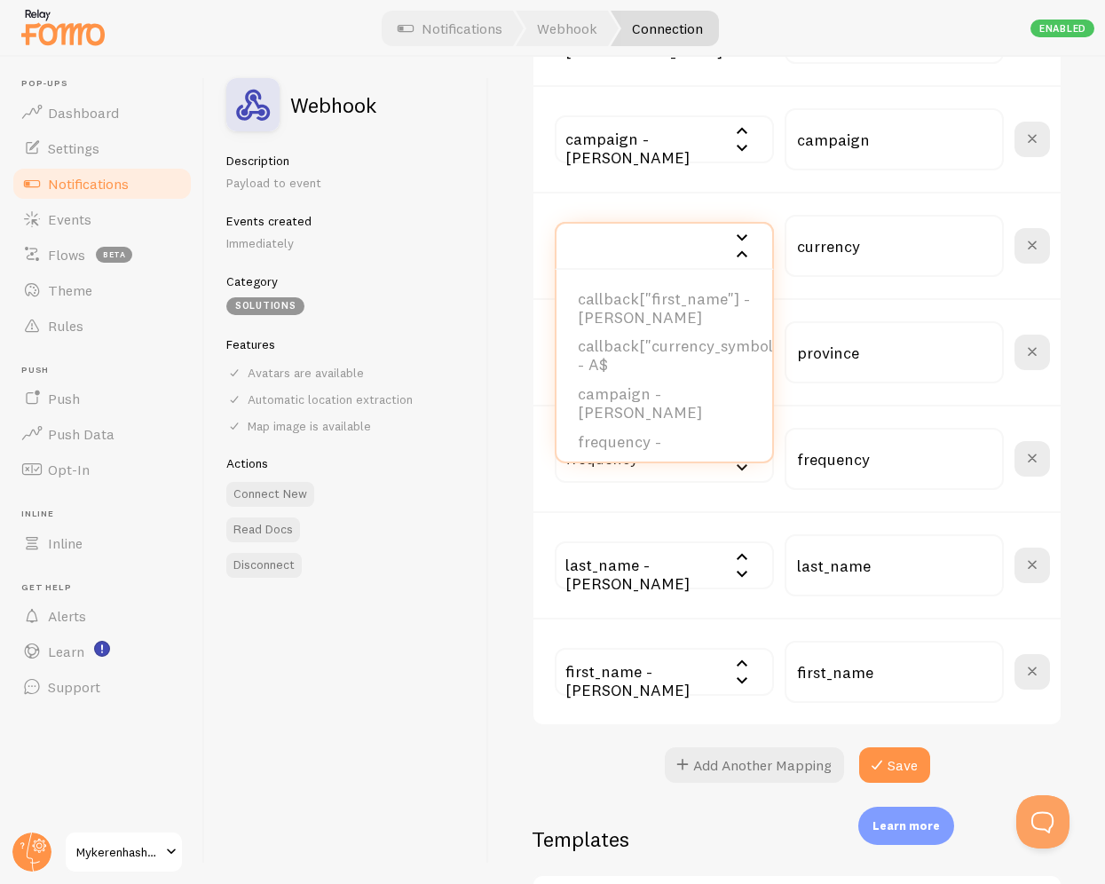
scroll to position [499, 0]
click at [689, 533] on li "currency_symbol - A$" at bounding box center [665, 547] width 216 height 29
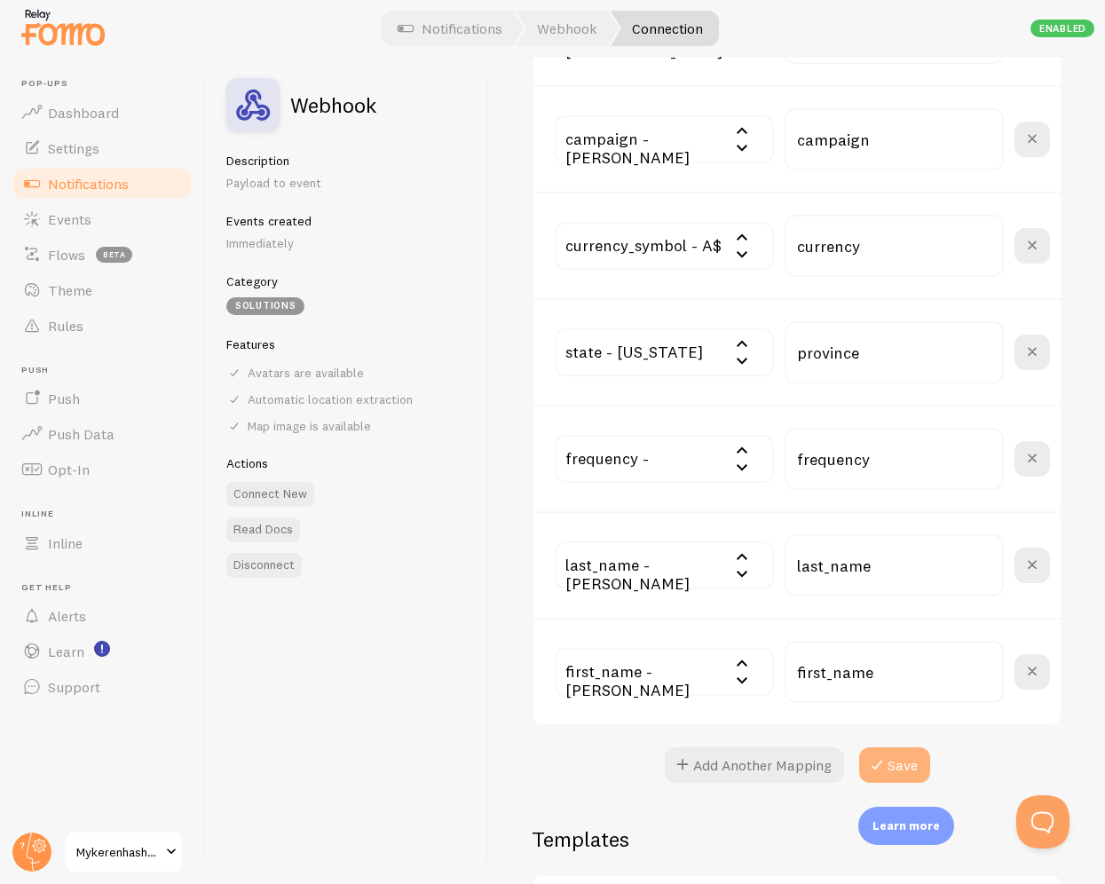
click at [905, 767] on button "Save" at bounding box center [894, 766] width 71 height 36
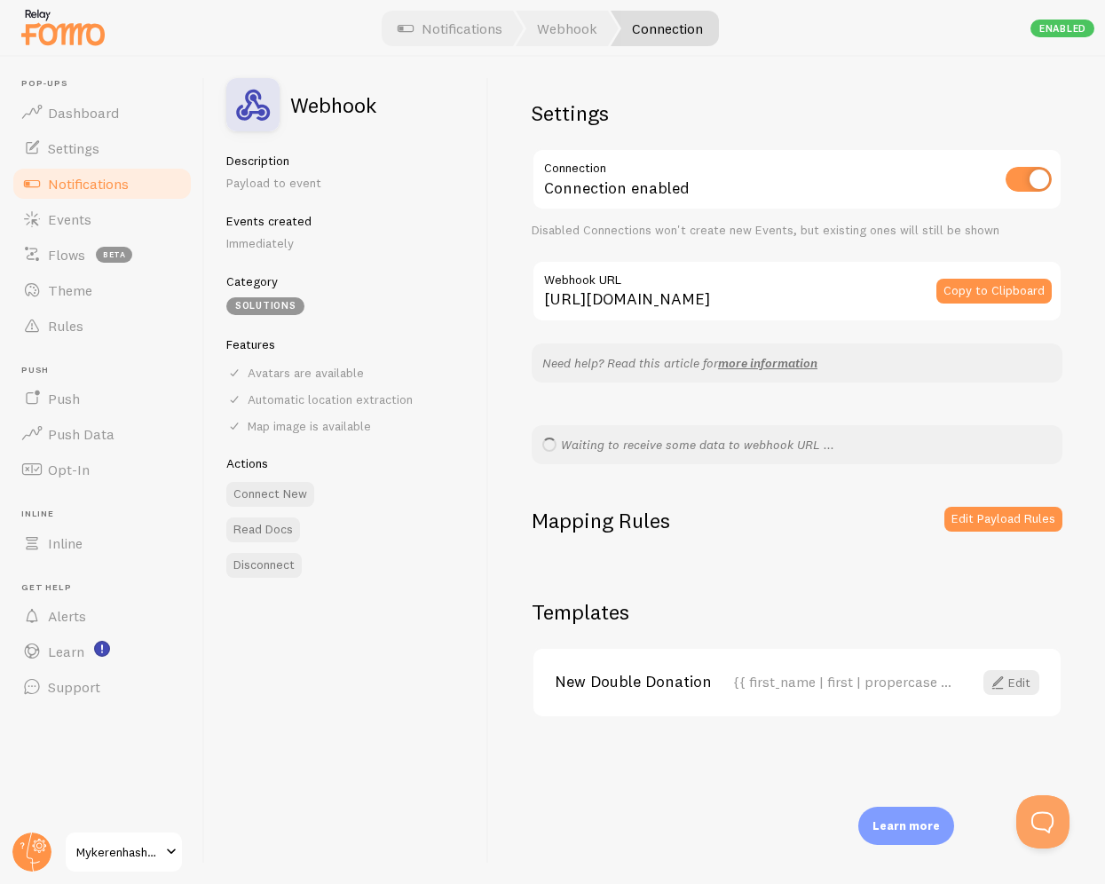
scroll to position [0, 0]
click at [972, 509] on button "Edit Payload Rules" at bounding box center [1004, 519] width 118 height 25
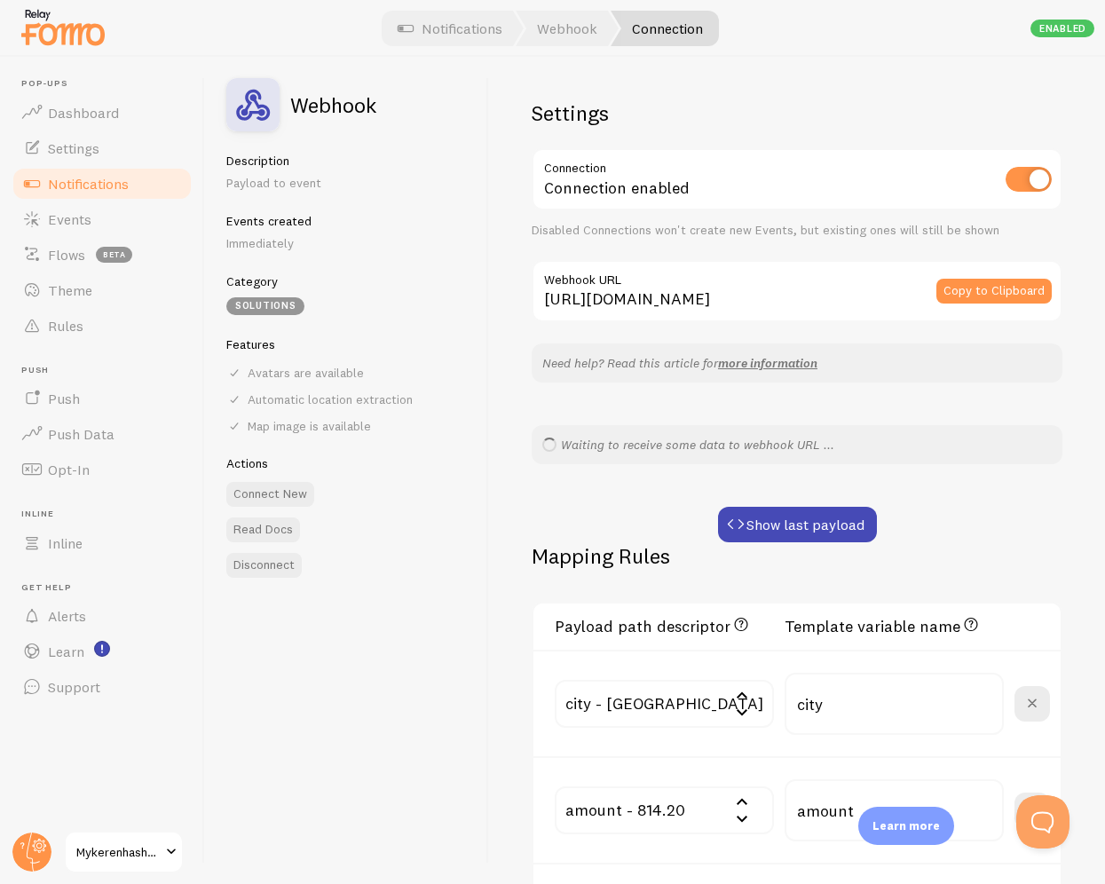
click at [828, 547] on div "Mapping Rules" at bounding box center [797, 566] width 531 height 49
click at [828, 536] on button "Show last payload" at bounding box center [797, 525] width 159 height 36
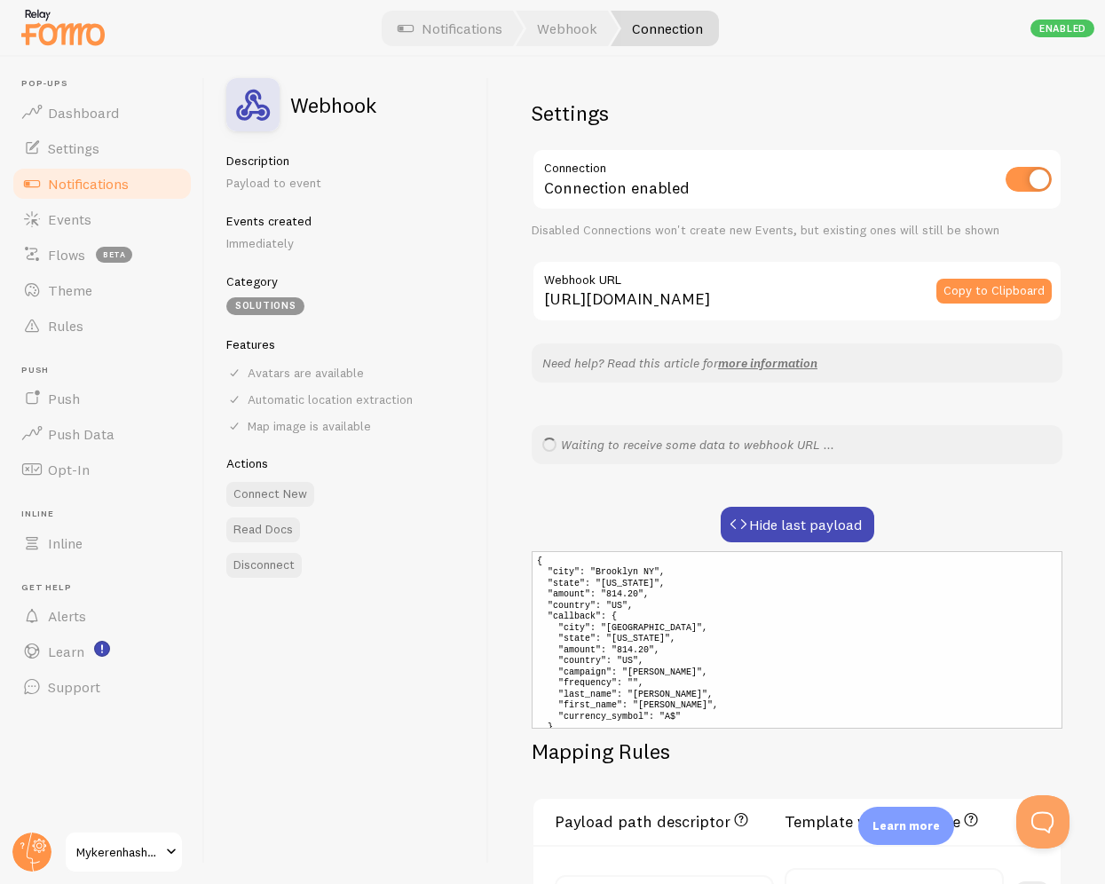
click at [667, 631] on pre "{ "city": "Brooklyn NY", "state": "[US_STATE]", "amount": "814.20", "country": …" at bounding box center [797, 640] width 531 height 178
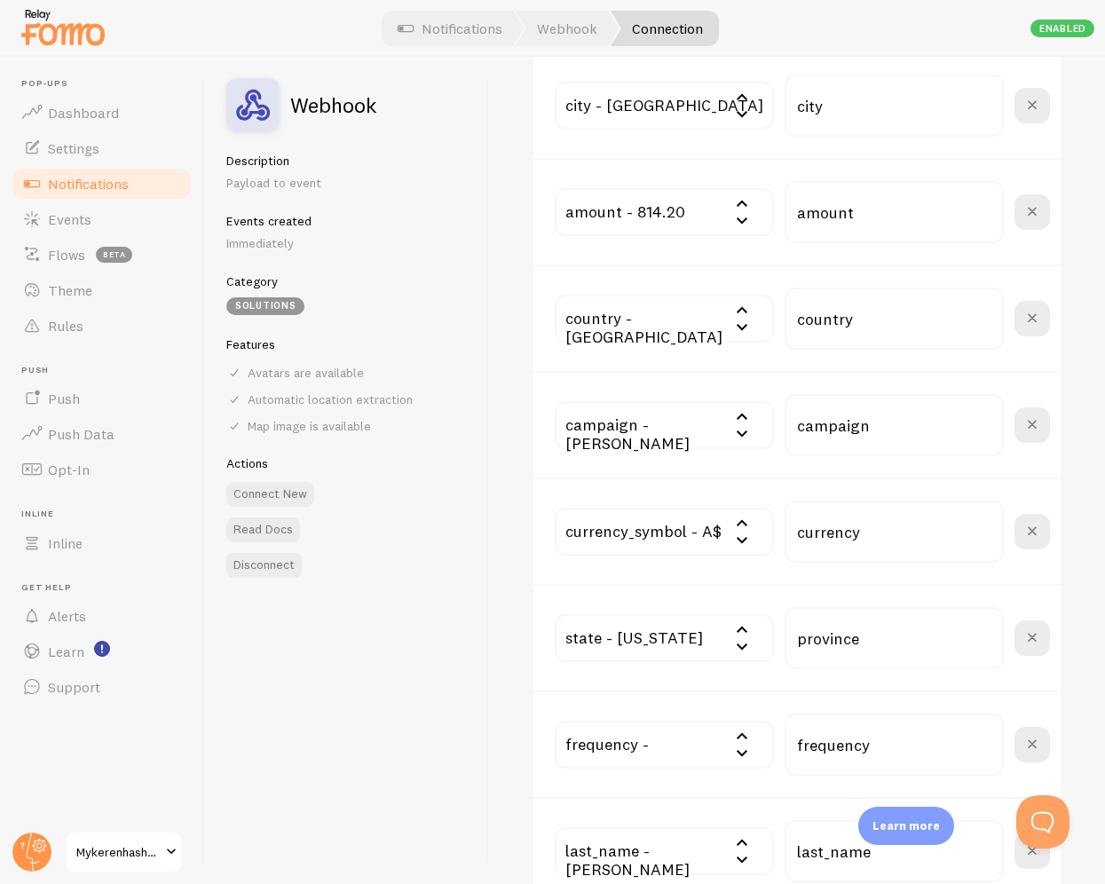
scroll to position [772, 0]
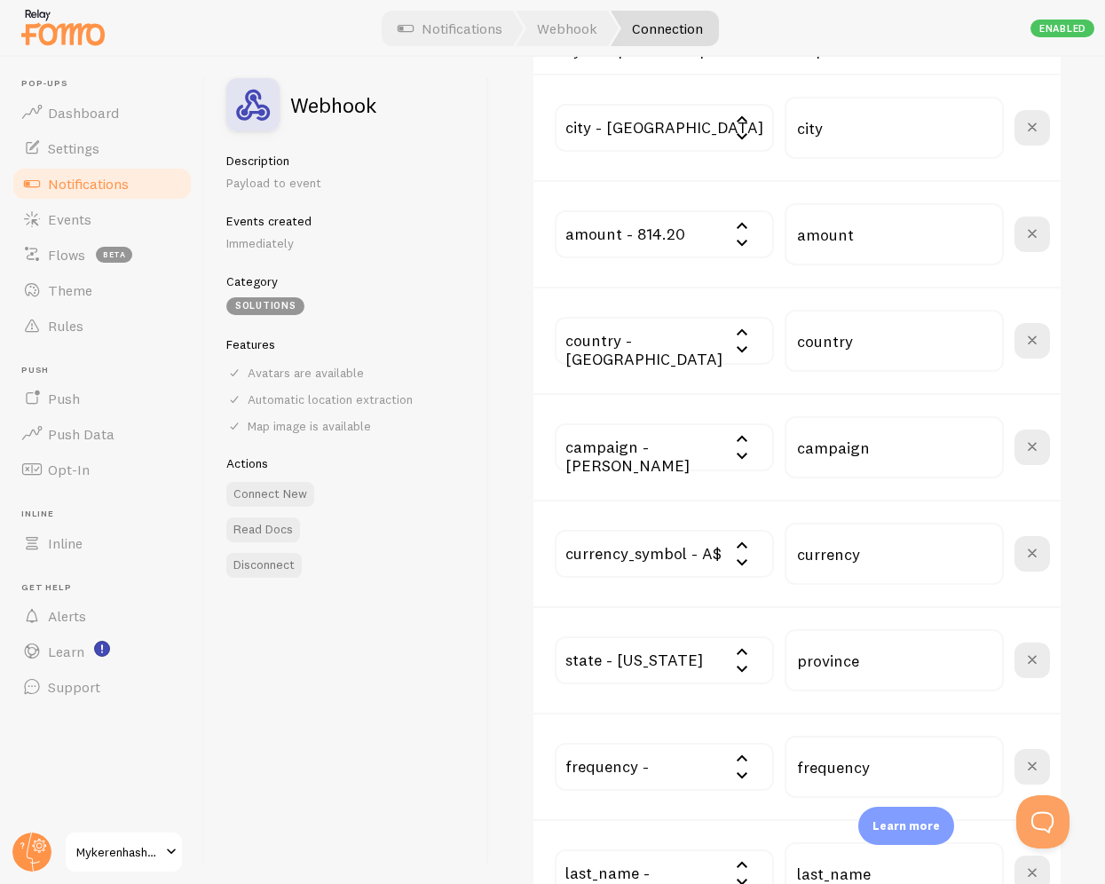
click at [688, 124] on input "text" at bounding box center [664, 128] width 219 height 48
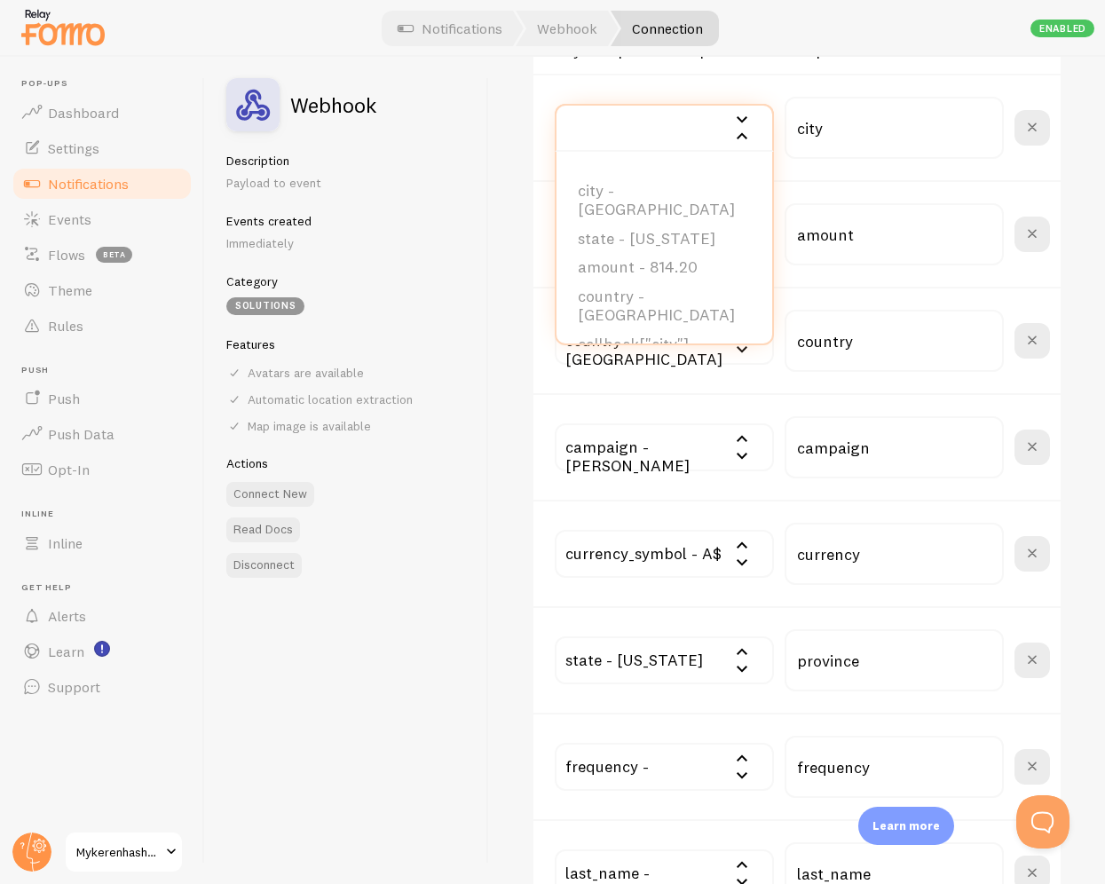
click at [852, 42] on div at bounding box center [552, 28] width 1105 height 57
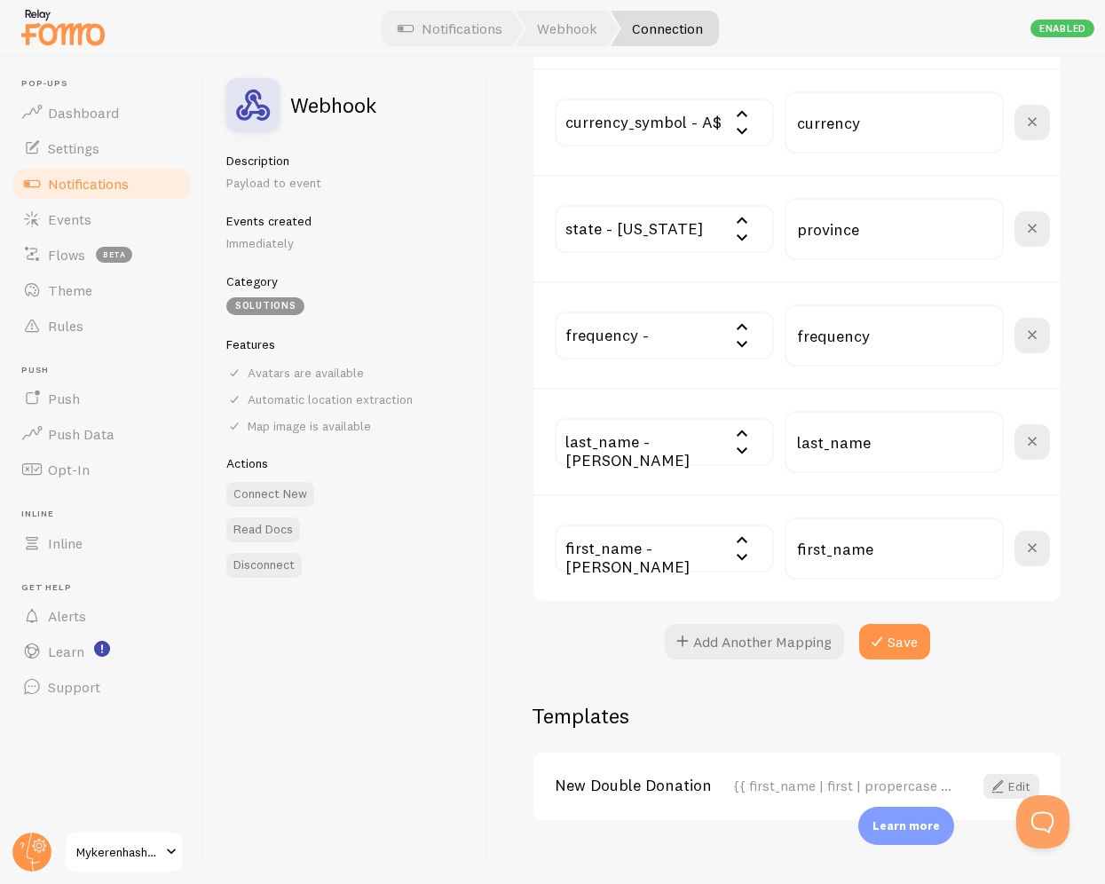
scroll to position [1225, 0]
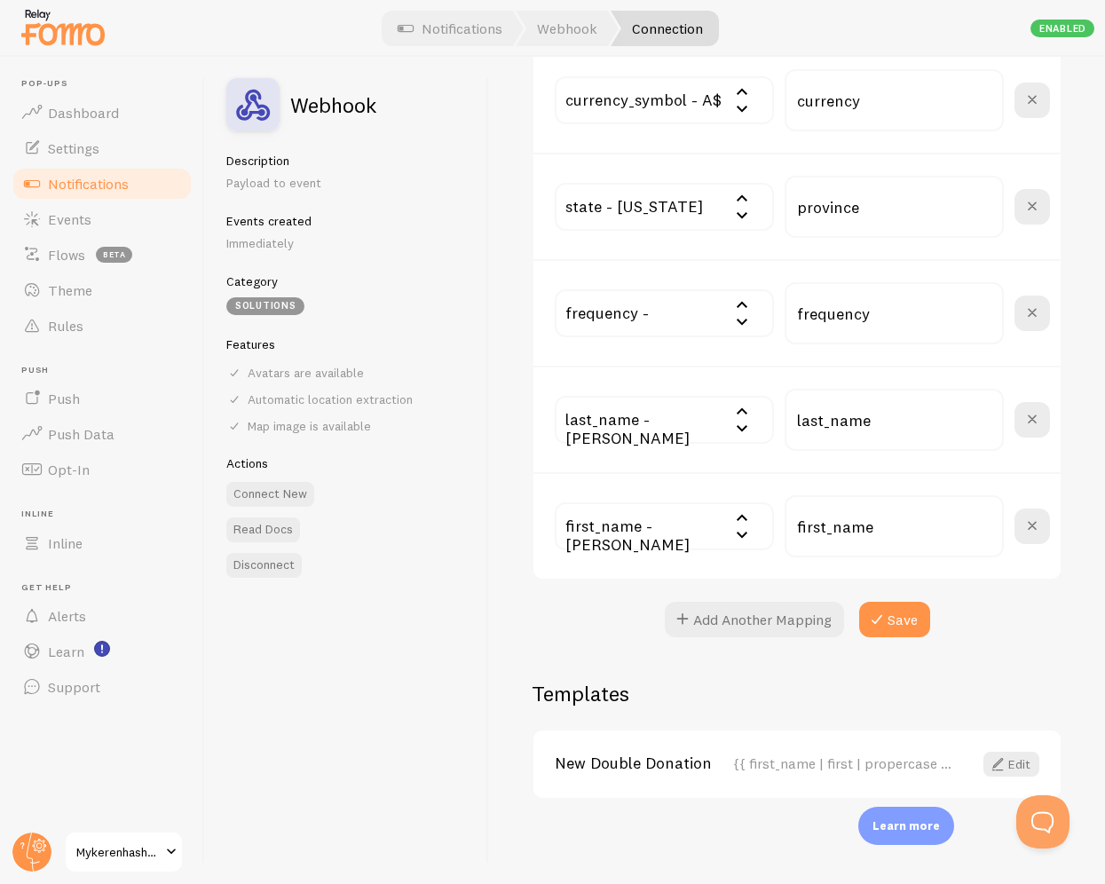
click at [659, 319] on input "text" at bounding box center [664, 313] width 219 height 48
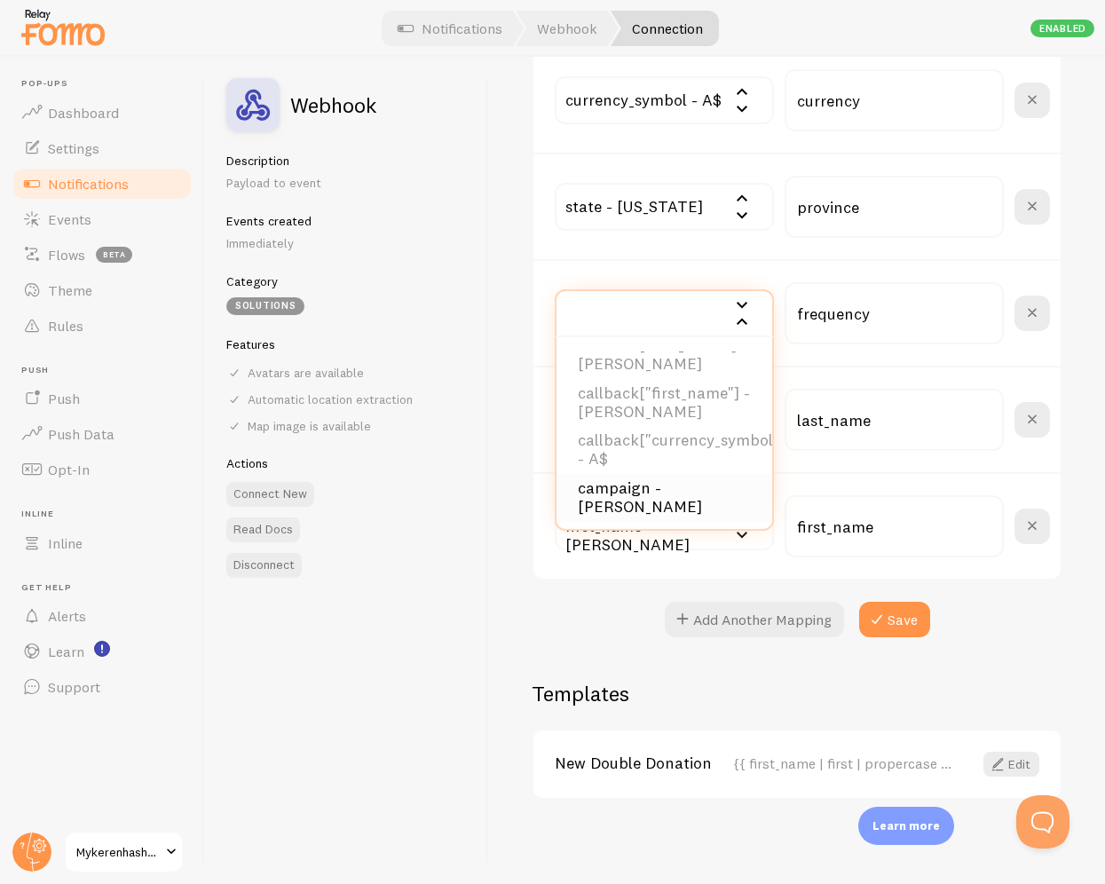
scroll to position [433, 0]
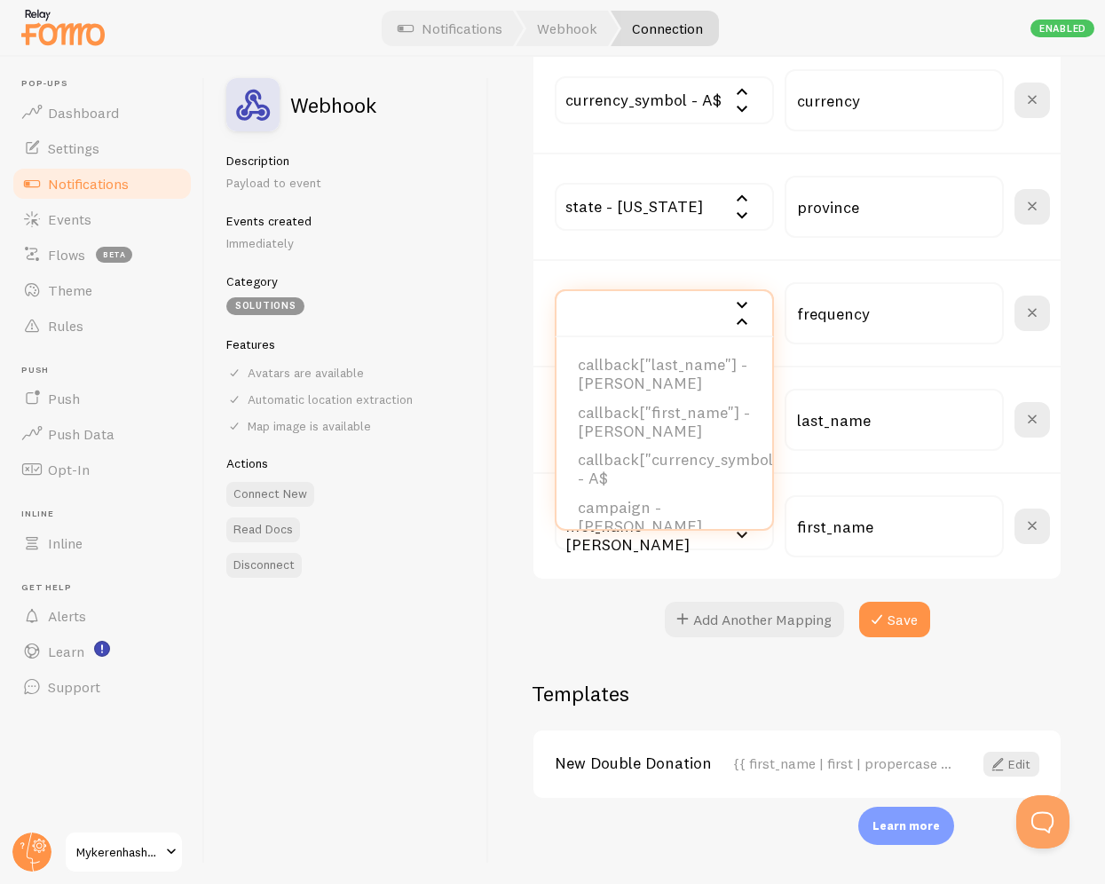
click at [512, 633] on div "Settings Connection Connection enabled Disabled Connections won't create new Ev…" at bounding box center [797, 471] width 616 height 828
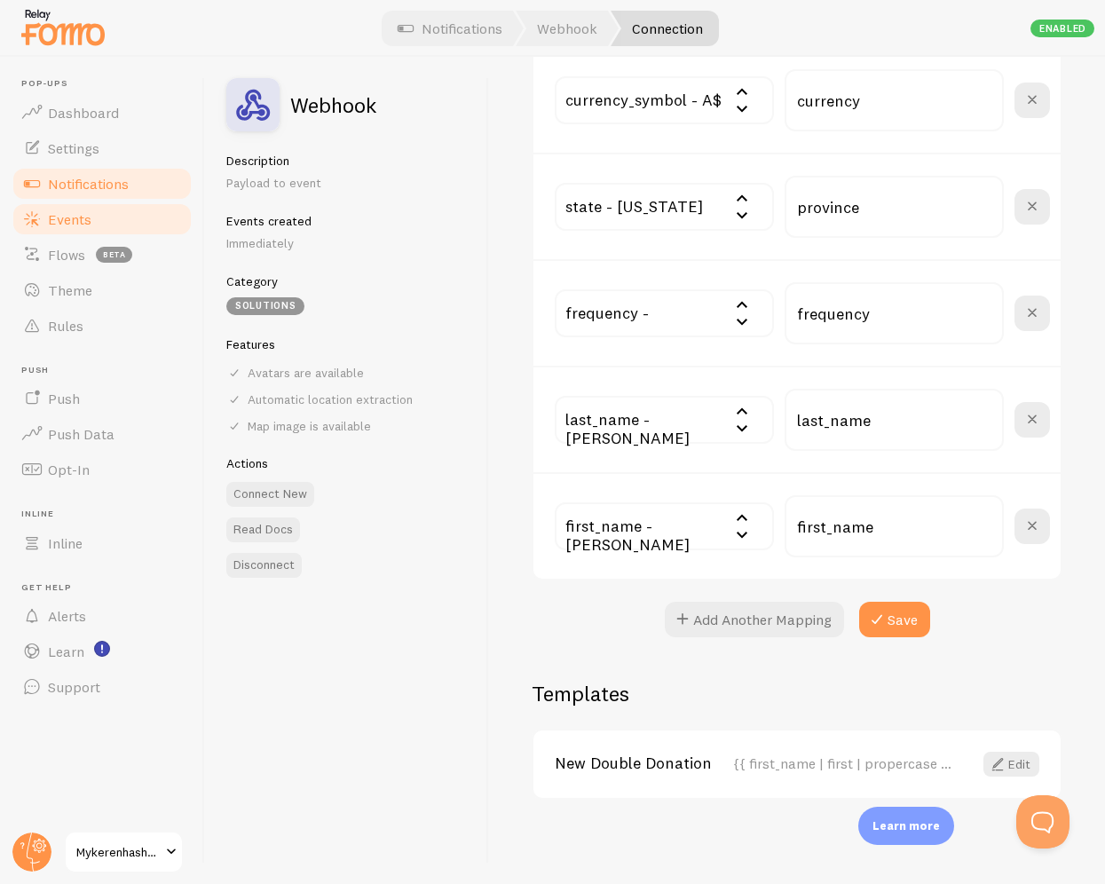
click at [90, 232] on link "Events" at bounding box center [102, 220] width 183 height 36
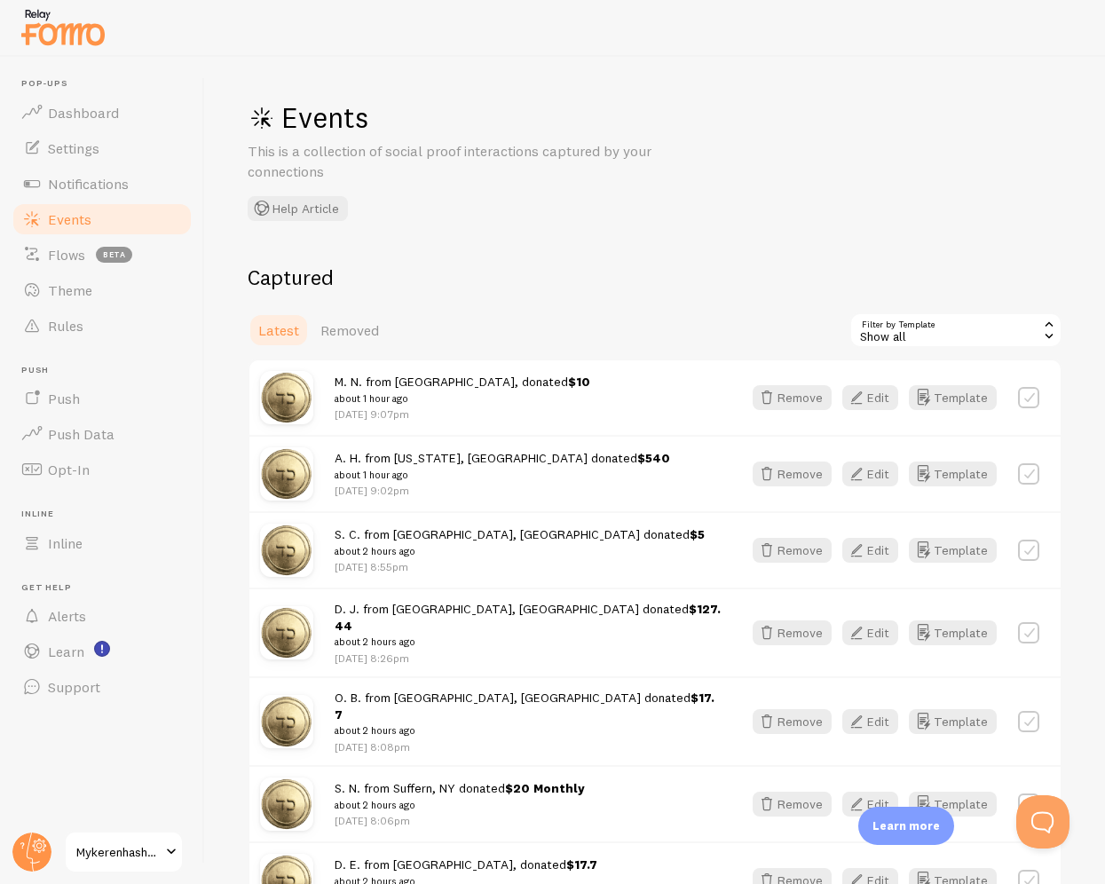
drag, startPoint x: 390, startPoint y: 98, endPoint x: 296, endPoint y: 164, distance: 115.3
click at [387, 99] on div "Events This is a collection of social proof interactions captured by your conne…" at bounding box center [655, 471] width 900 height 828
click at [117, 192] on link "Notifications" at bounding box center [102, 184] width 183 height 36
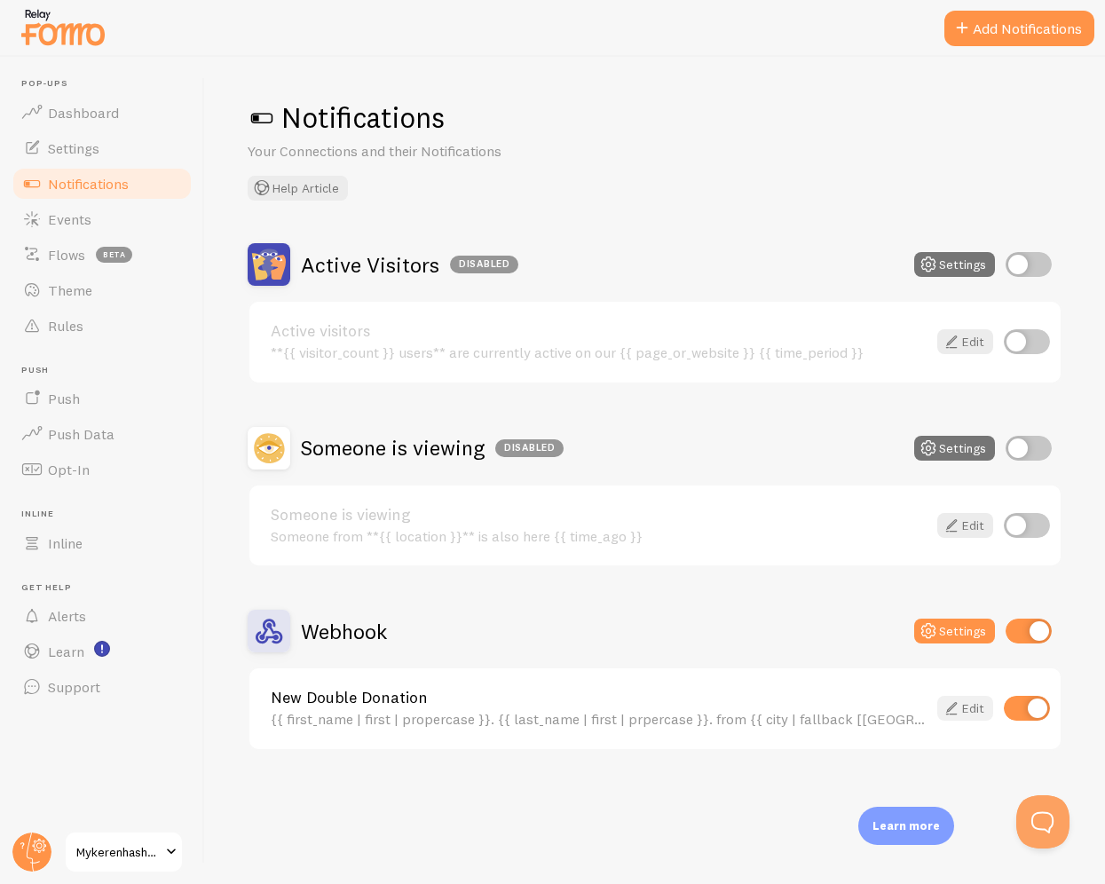
click at [973, 700] on link "Edit" at bounding box center [966, 708] width 56 height 25
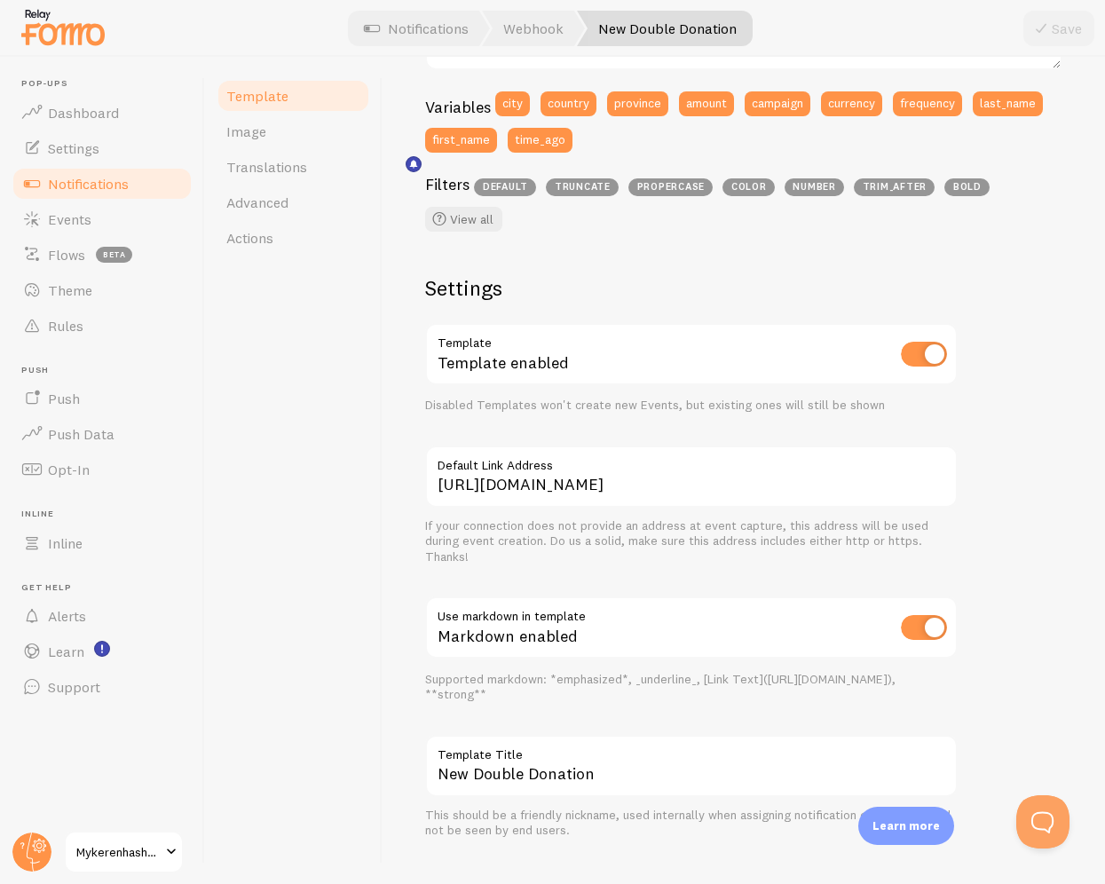
scroll to position [511, 0]
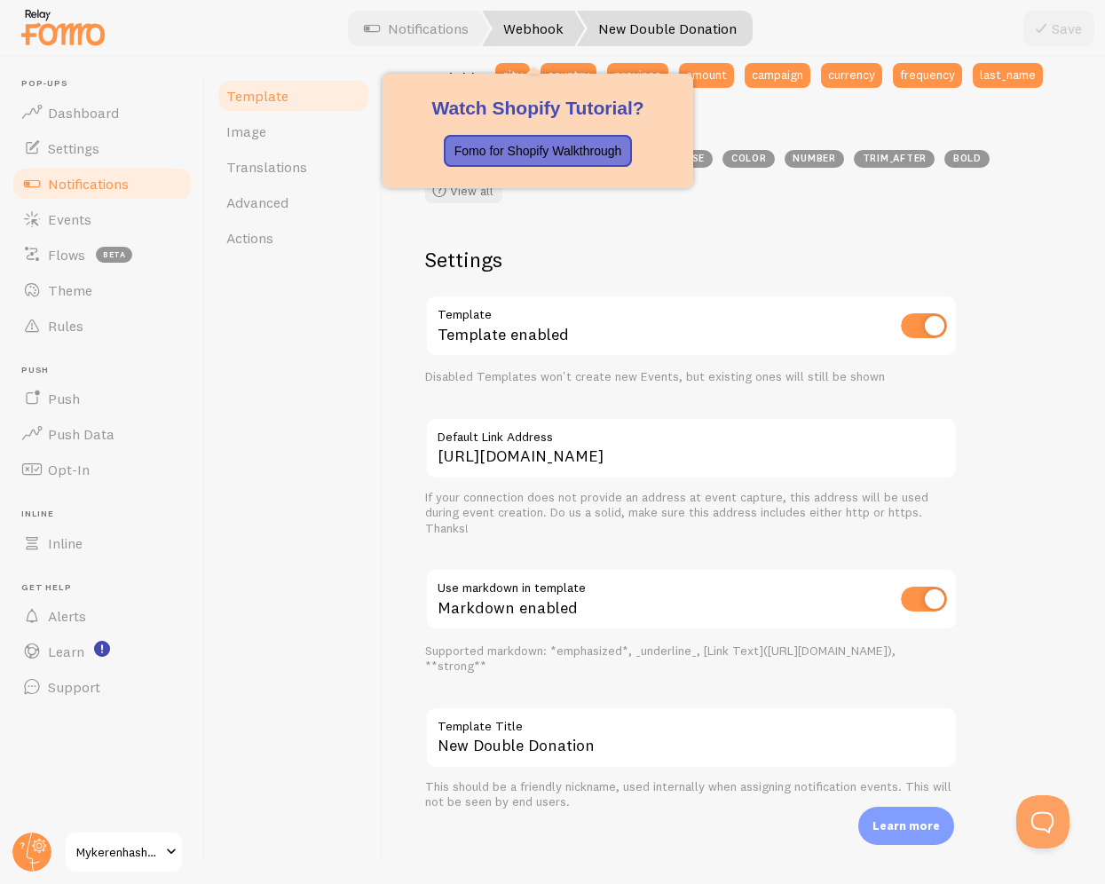
click at [528, 21] on link "Webhook" at bounding box center [533, 29] width 103 height 36
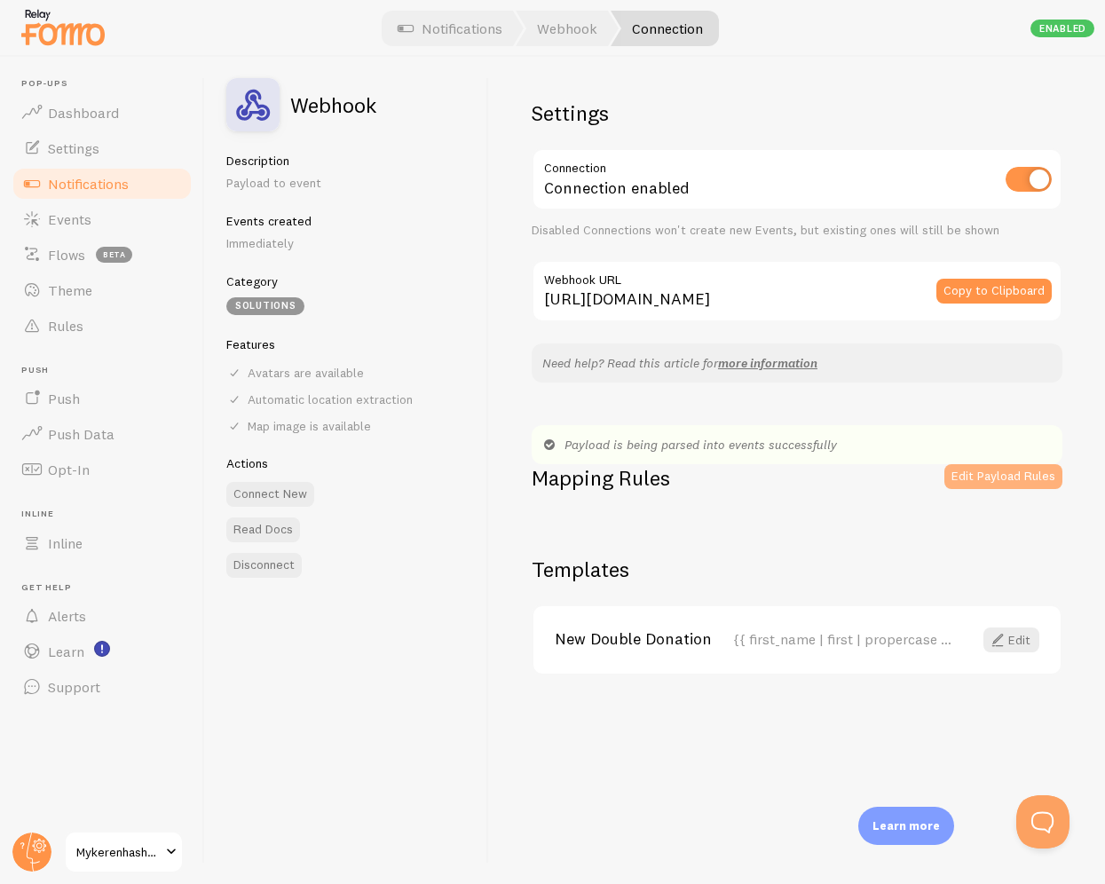
click at [999, 469] on button "Edit Payload Rules" at bounding box center [1004, 476] width 118 height 25
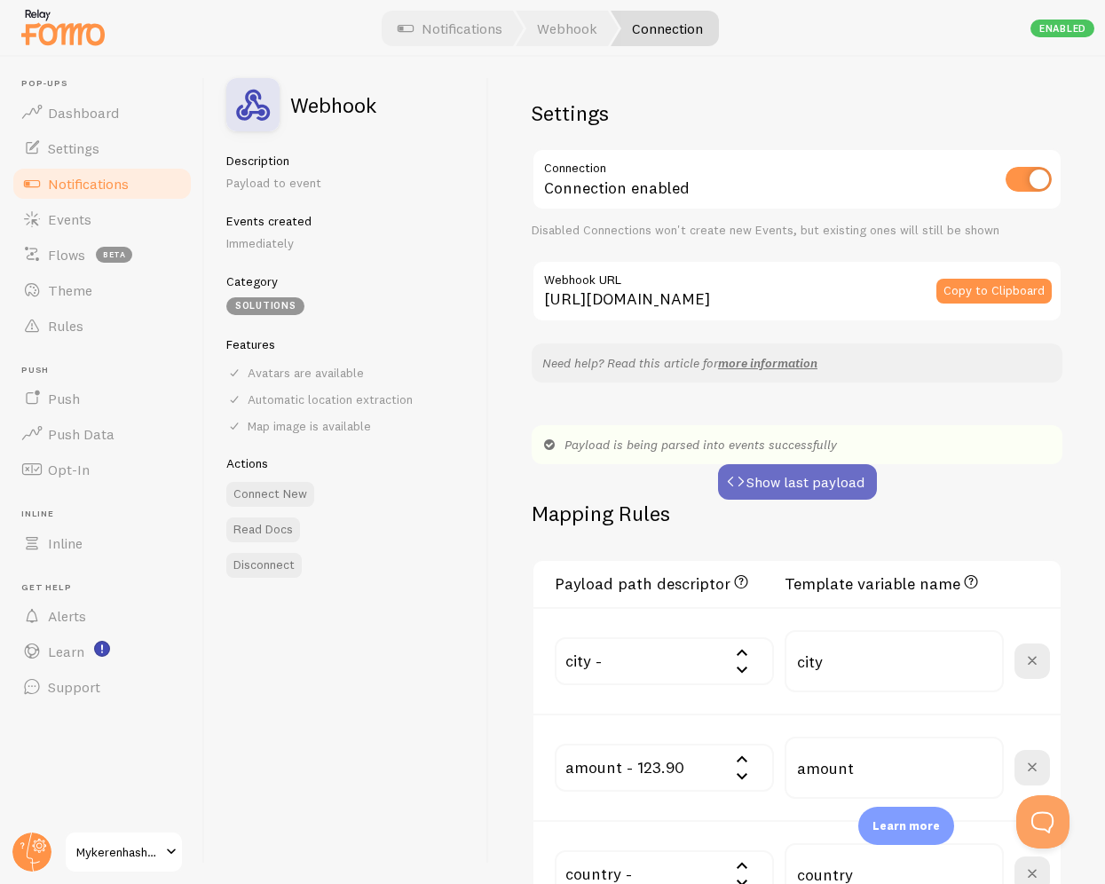
click at [788, 485] on button "Show last payload" at bounding box center [797, 482] width 159 height 36
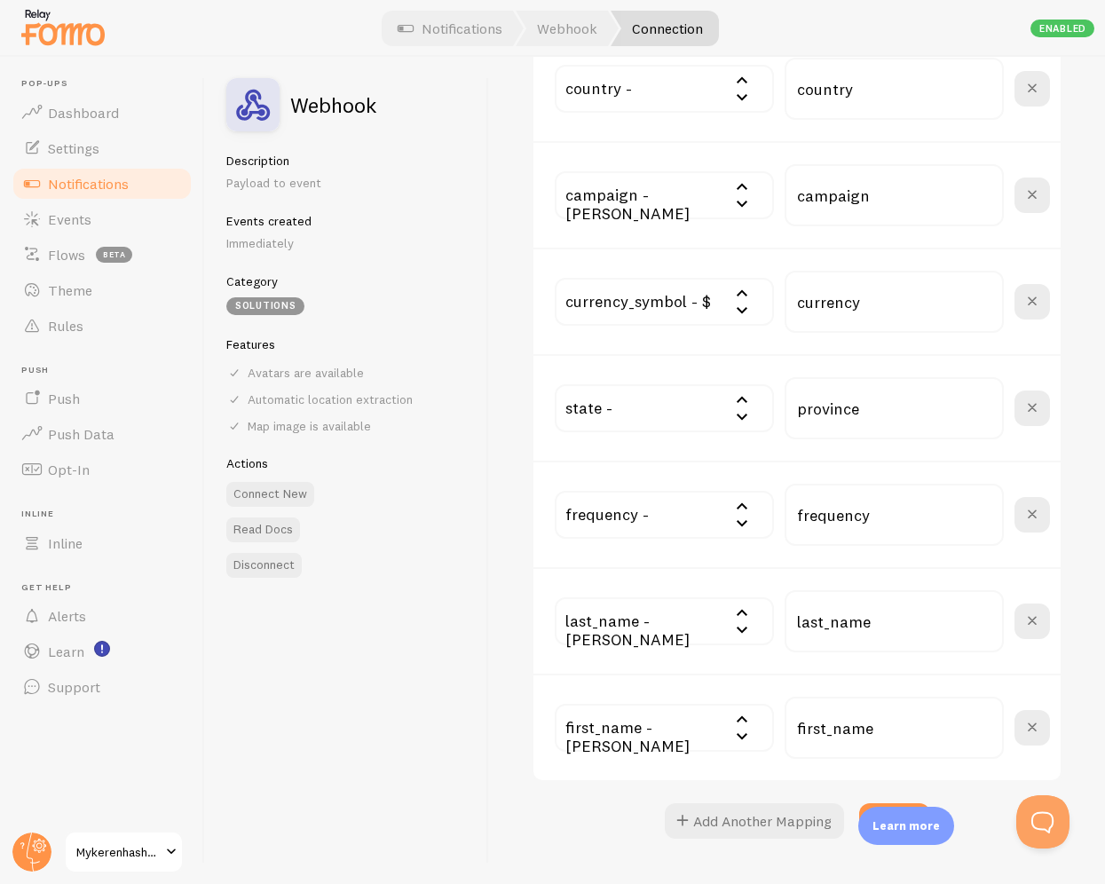
scroll to position [950, 0]
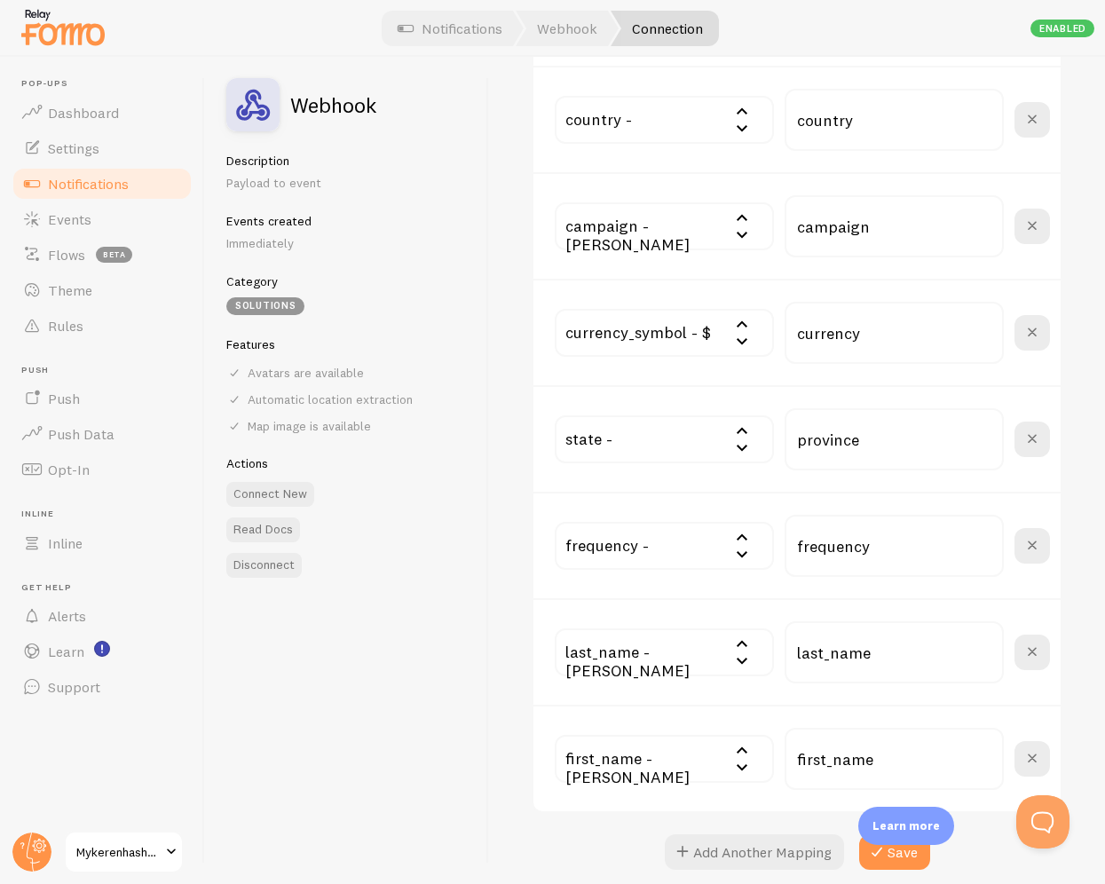
click at [656, 431] on input "text" at bounding box center [664, 440] width 219 height 48
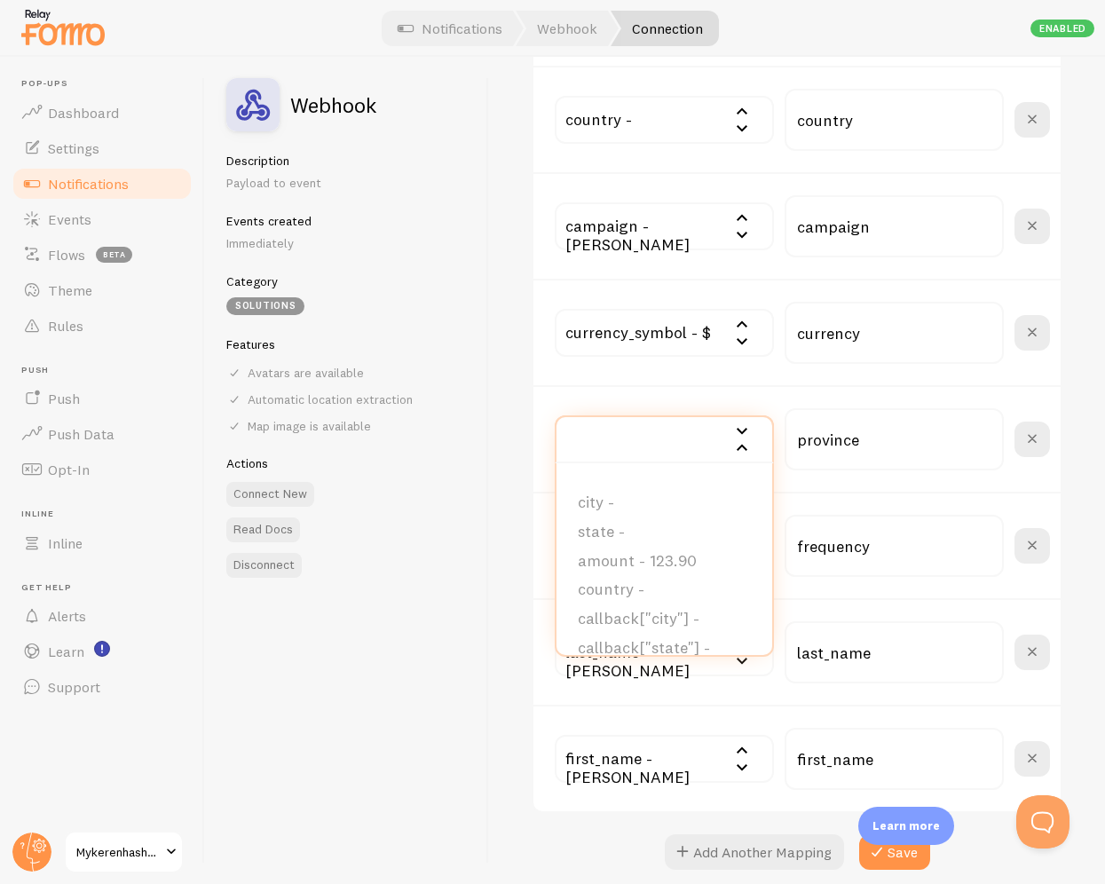
click at [511, 406] on div "Settings Connection Connection enabled Disabled Connections won't create new Ev…" at bounding box center [797, 471] width 616 height 828
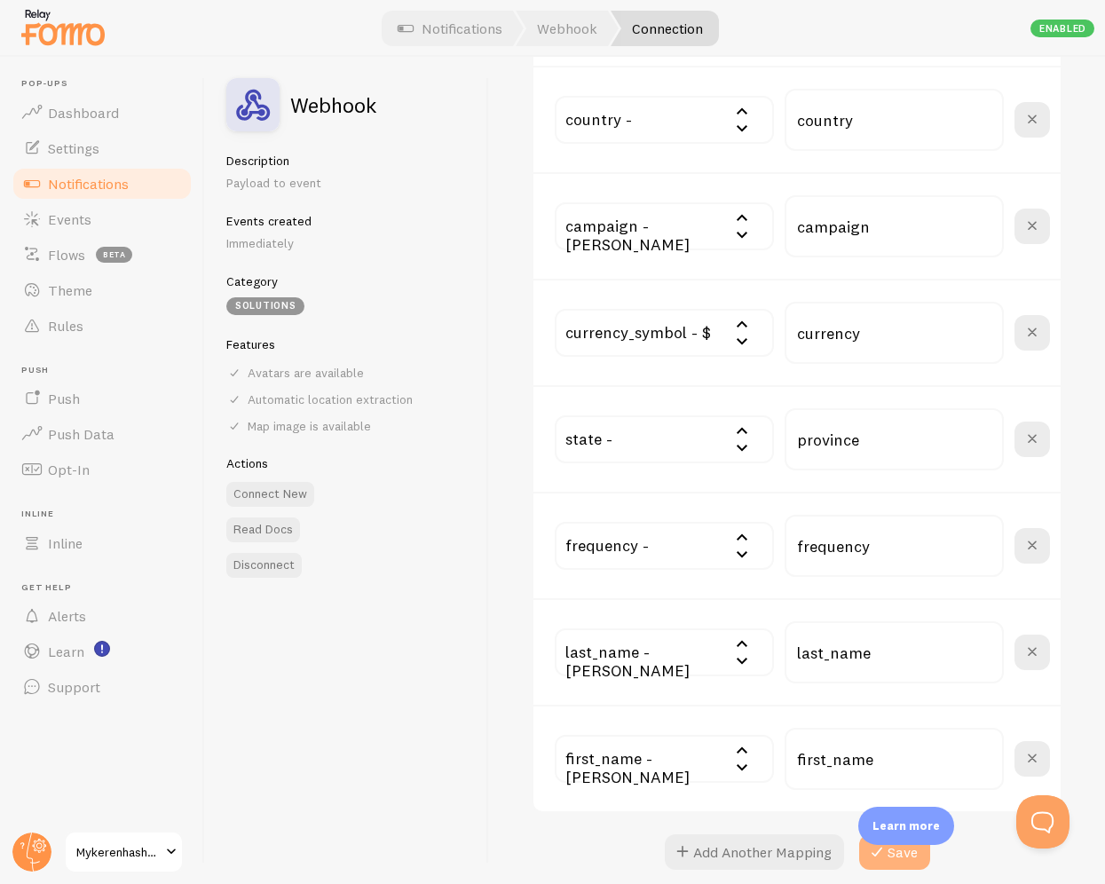
click at [874, 861] on icon at bounding box center [877, 852] width 21 height 21
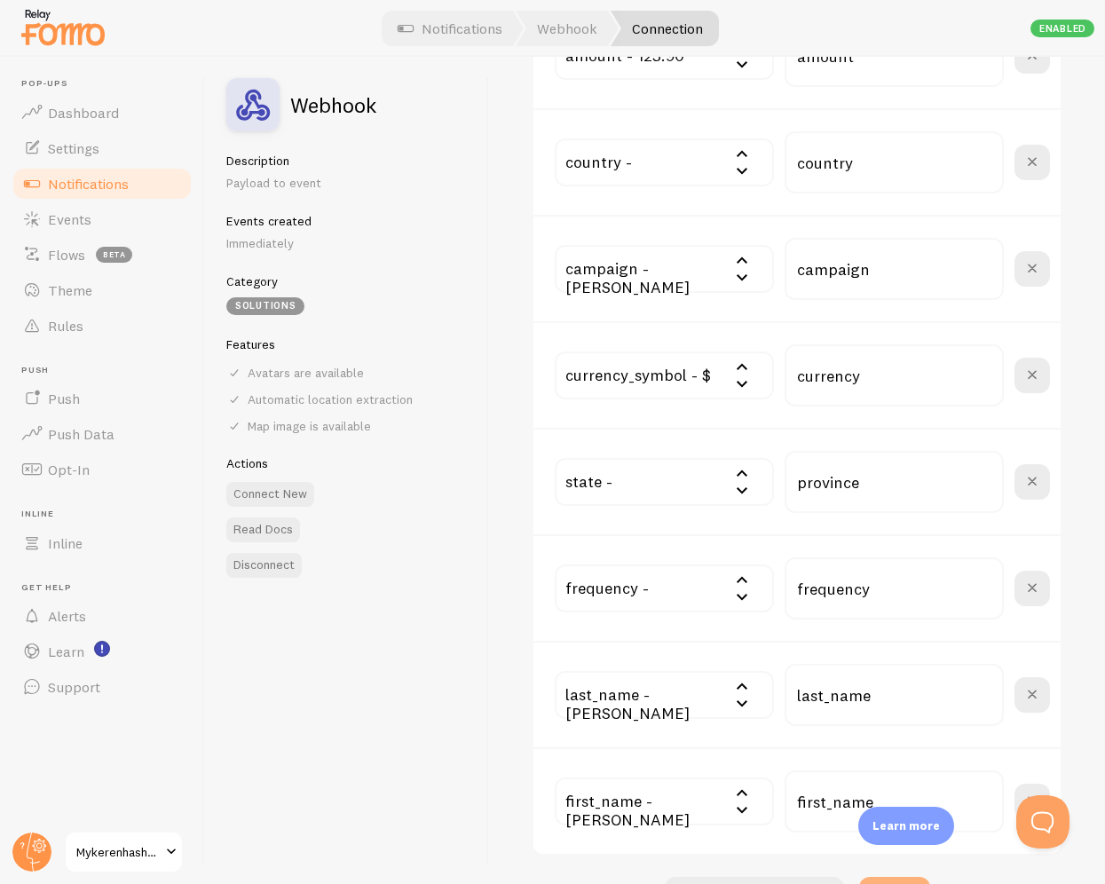
scroll to position [0, 0]
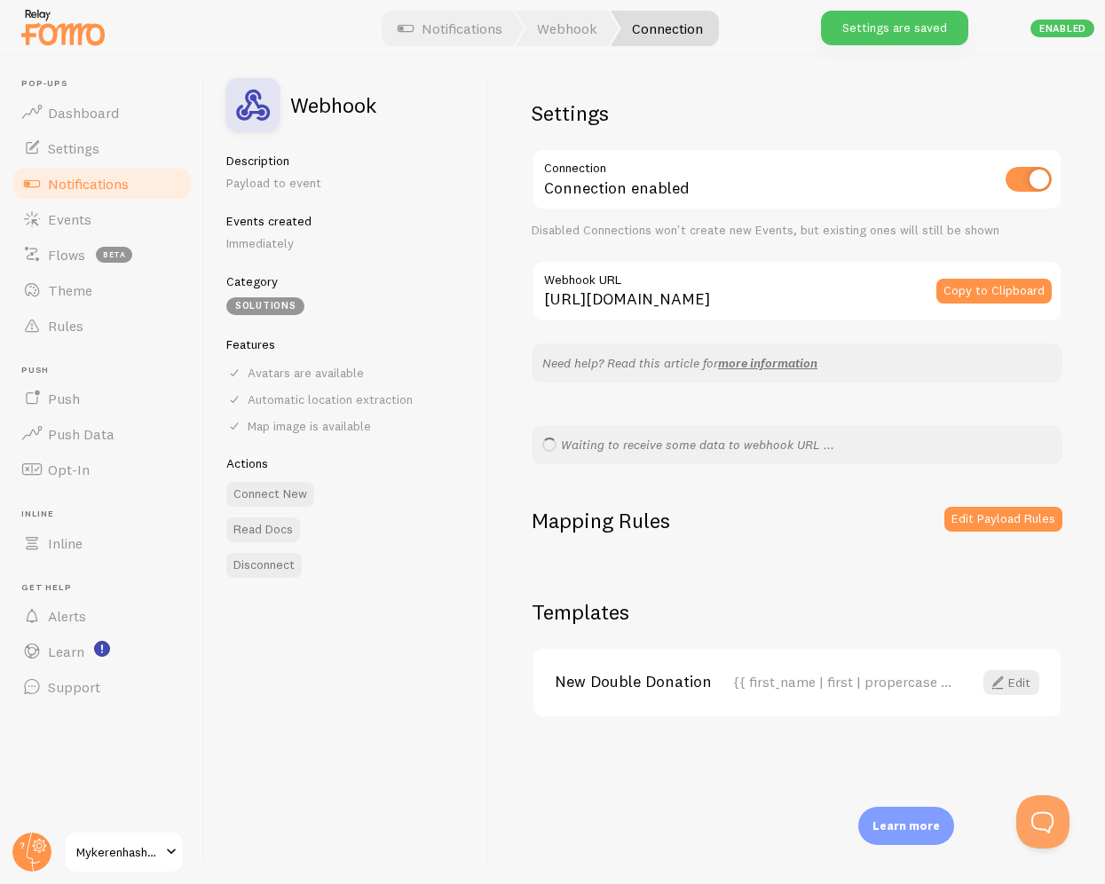
click at [994, 535] on div "Edit Payload Rules" at bounding box center [1004, 531] width 118 height 49
click at [994, 530] on button "Edit Payload Rules" at bounding box center [1004, 519] width 118 height 25
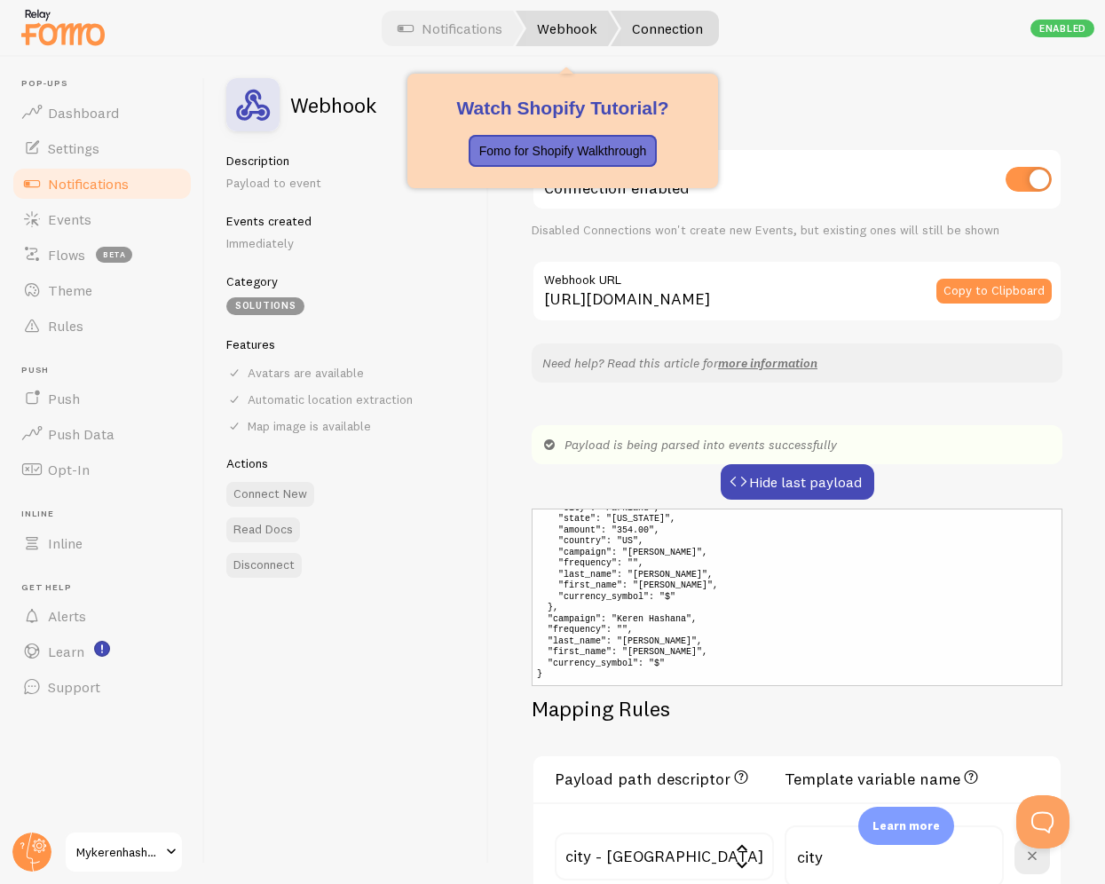
click at [578, 36] on link "Webhook" at bounding box center [567, 29] width 103 height 36
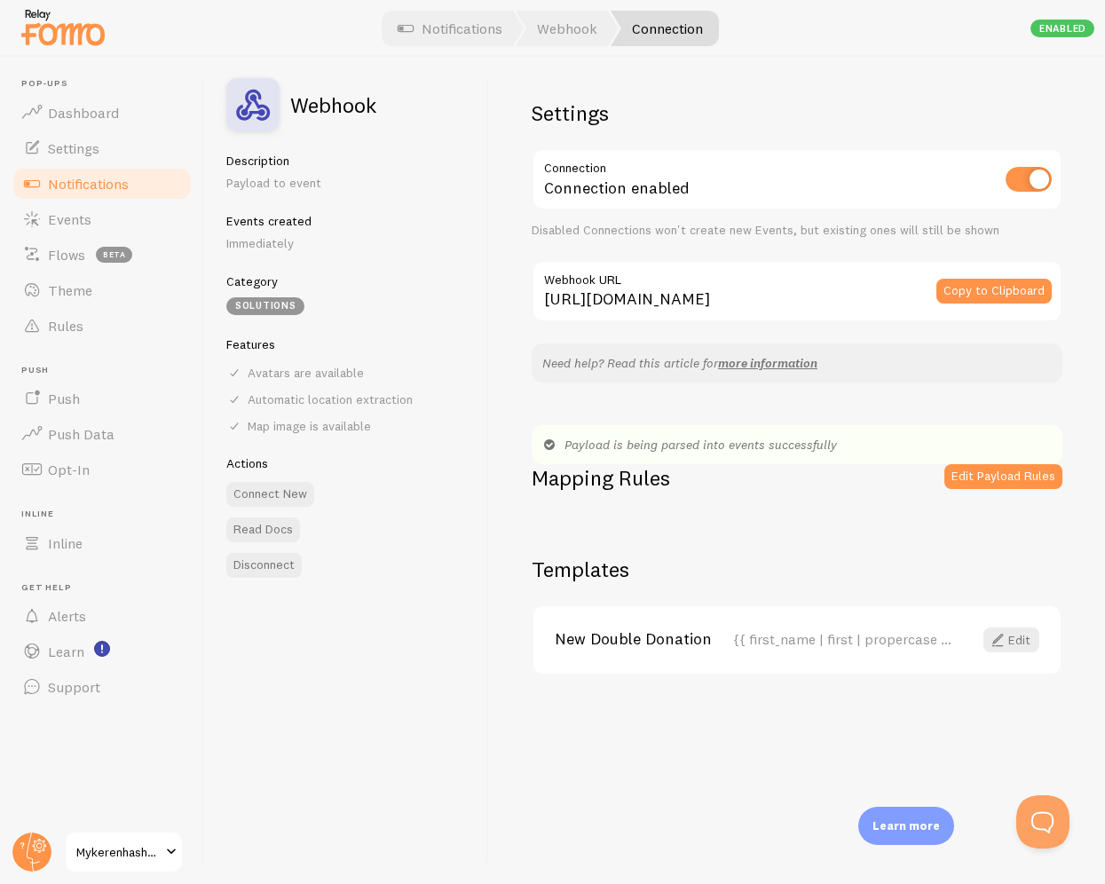
click at [779, 628] on div "New Double Donation {{ first_name | first | propercase }}. {{ last_name | first…" at bounding box center [797, 639] width 527 height 67
click at [1008, 645] on link "Edit" at bounding box center [1012, 640] width 56 height 25
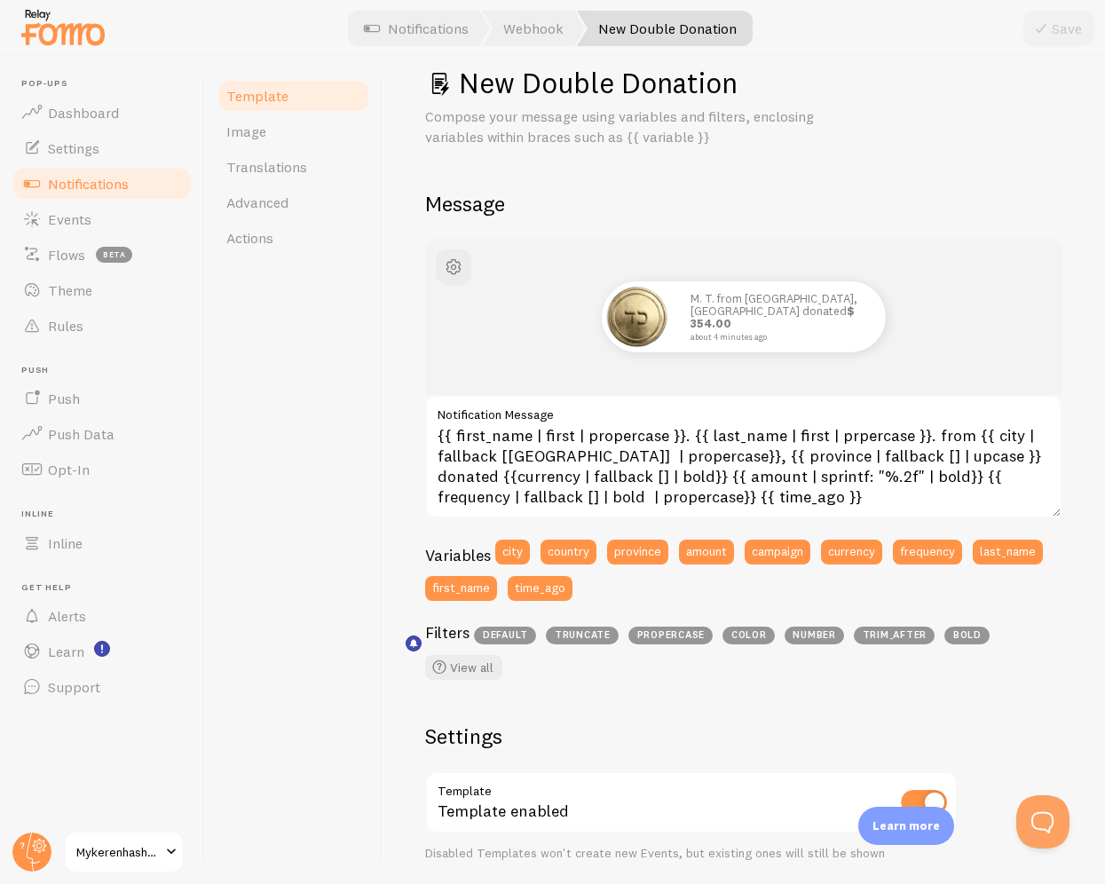
scroll to position [57, 0]
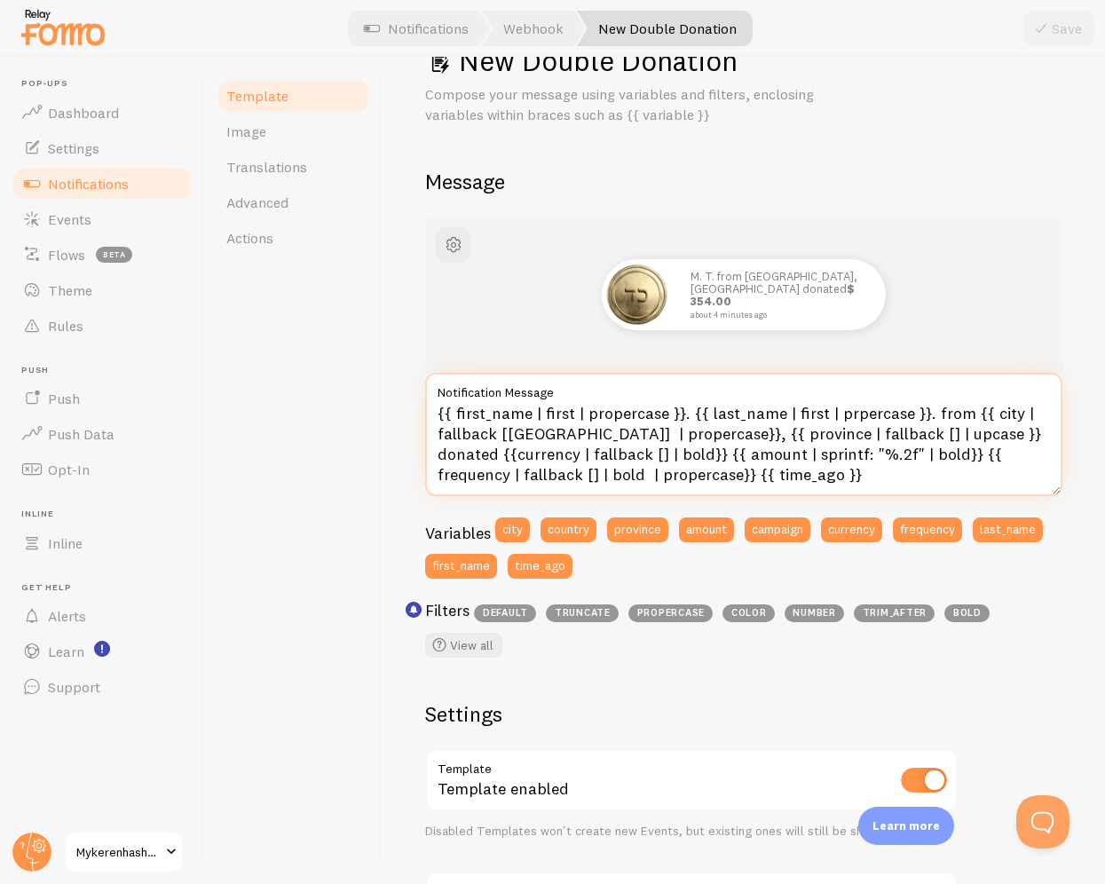
click at [800, 479] on textarea "{{ first_name | first | propercase }}. {{ last_name | first | prpercase }}. fro…" at bounding box center [743, 434] width 637 height 123
click at [846, 455] on textarea "{{ first_name | first | propercase }}. {{ last_name | first | prpercase }}. fro…" at bounding box center [743, 434] width 637 height 123
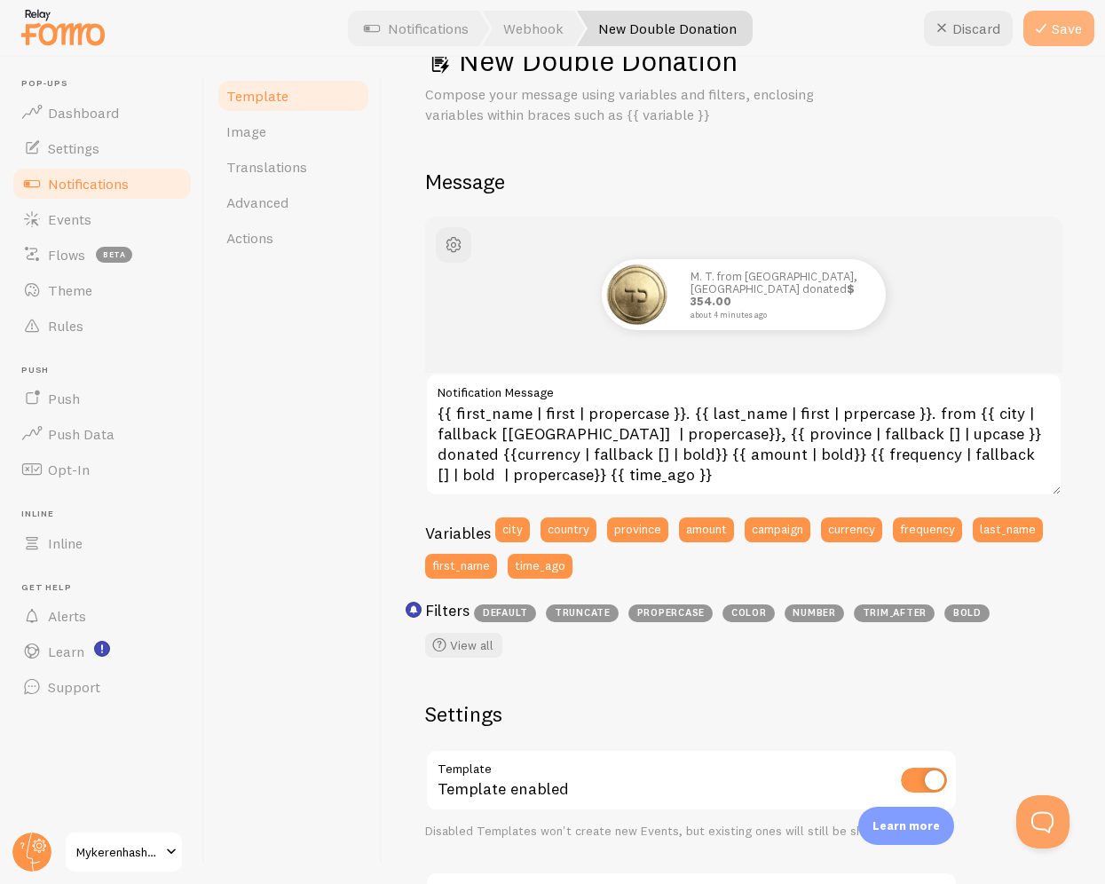
click at [1069, 36] on button "Save" at bounding box center [1059, 29] width 71 height 36
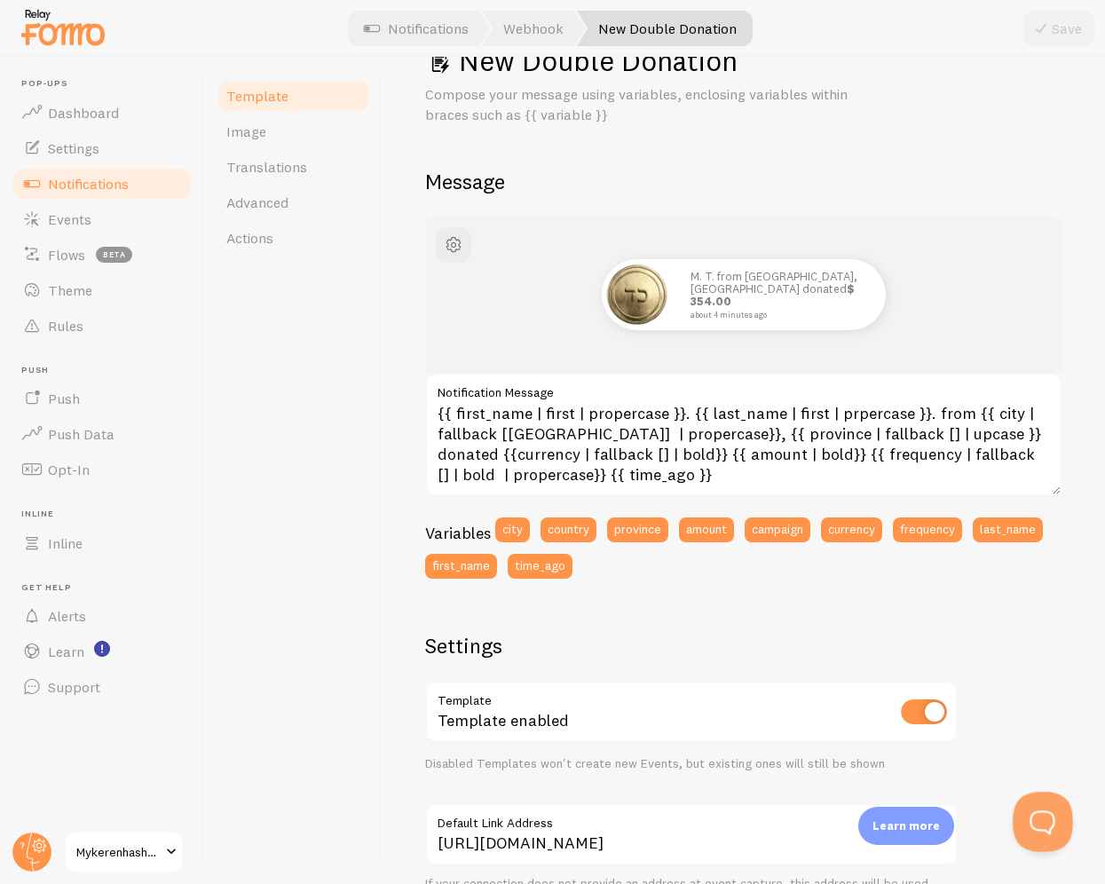
click at [1049, 813] on button "Open Beacon popover" at bounding box center [1039, 818] width 53 height 53
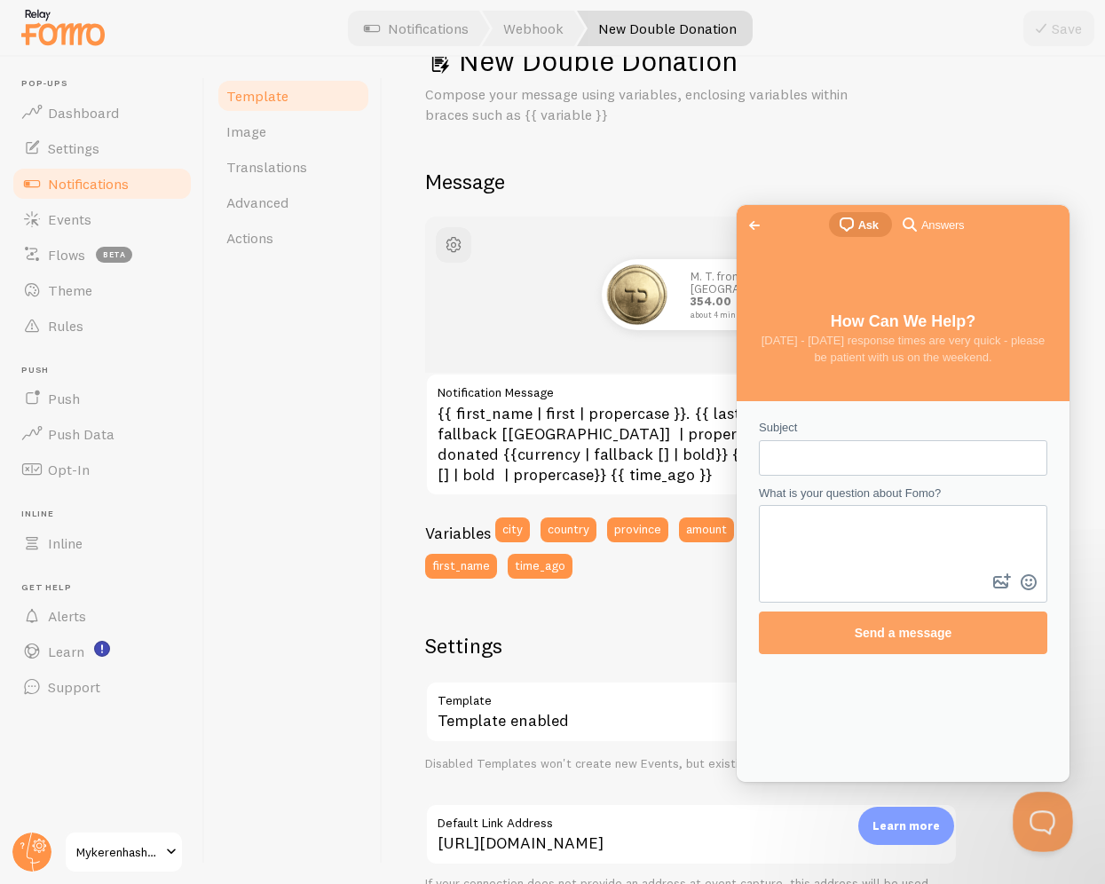
scroll to position [0, 0]
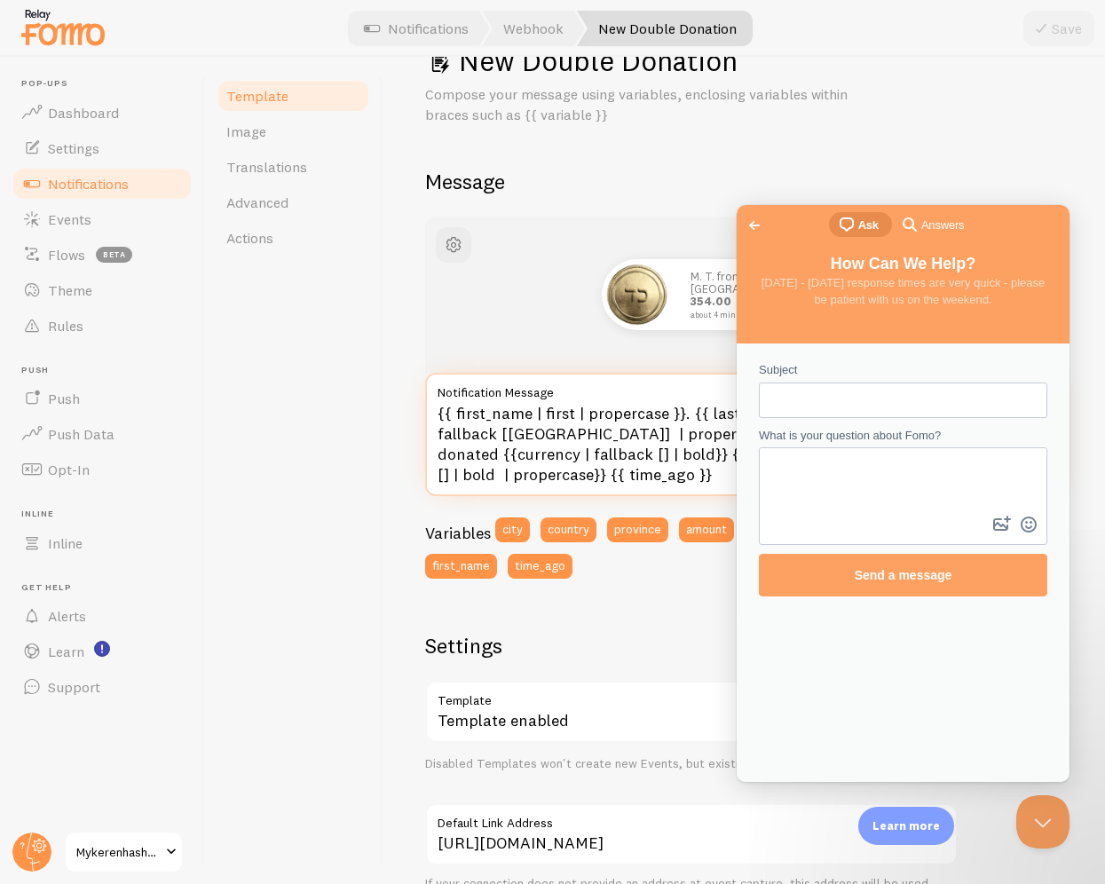
click at [663, 495] on textarea "{{ first_name | first | propercase }}. {{ last_name | first | prpercase }}. fro…" at bounding box center [743, 434] width 637 height 123
click at [663, 495] on div "M. T. from [GEOGRAPHIC_DATA], [GEOGRAPHIC_DATA] donated $ 354.00 about 4 minute…" at bounding box center [743, 404] width 637 height 374
click at [681, 488] on textarea "{{ first_name | first | propercase }}. {{ last_name | first | prpercase }}. fro…" at bounding box center [743, 434] width 637 height 123
click at [1042, 820] on button "Close Beacon popover" at bounding box center [1039, 818] width 53 height 53
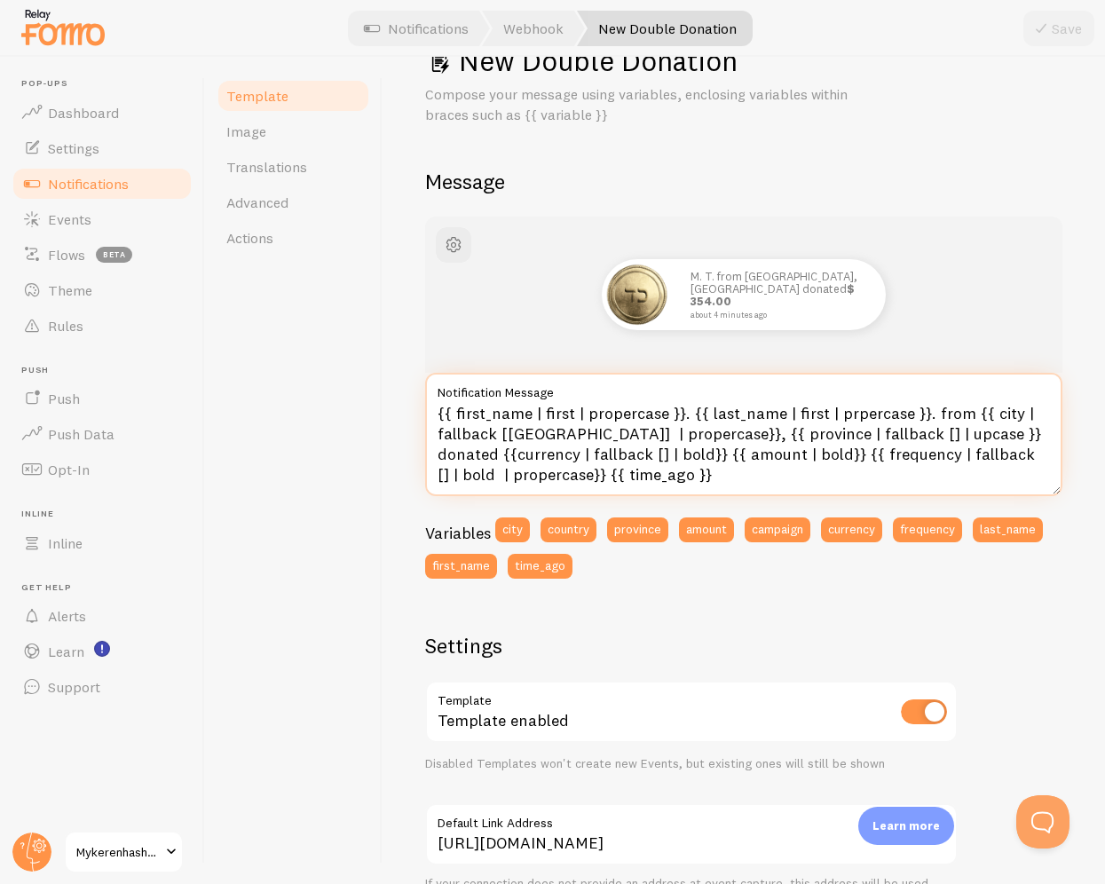
click at [673, 455] on textarea "{{ first_name | first | propercase }}. {{ last_name | first | prpercase }}. fro…" at bounding box center [743, 434] width 637 height 123
drag, startPoint x: 790, startPoint y: 455, endPoint x: 430, endPoint y: 452, distance: 360.5
click at [430, 452] on textarea "{{ first_name | first | propercase }}. {{ last_name | first | prpercase }}. fro…" at bounding box center [743, 434] width 637 height 123
click at [650, 470] on textarea "{{ first_name | first | propercase }}. {{ last_name | first | prpercase }}. fro…" at bounding box center [743, 434] width 637 height 123
paste textarea "{{ (currency | fallback: "") | append: " " | append: amount | bold }}"
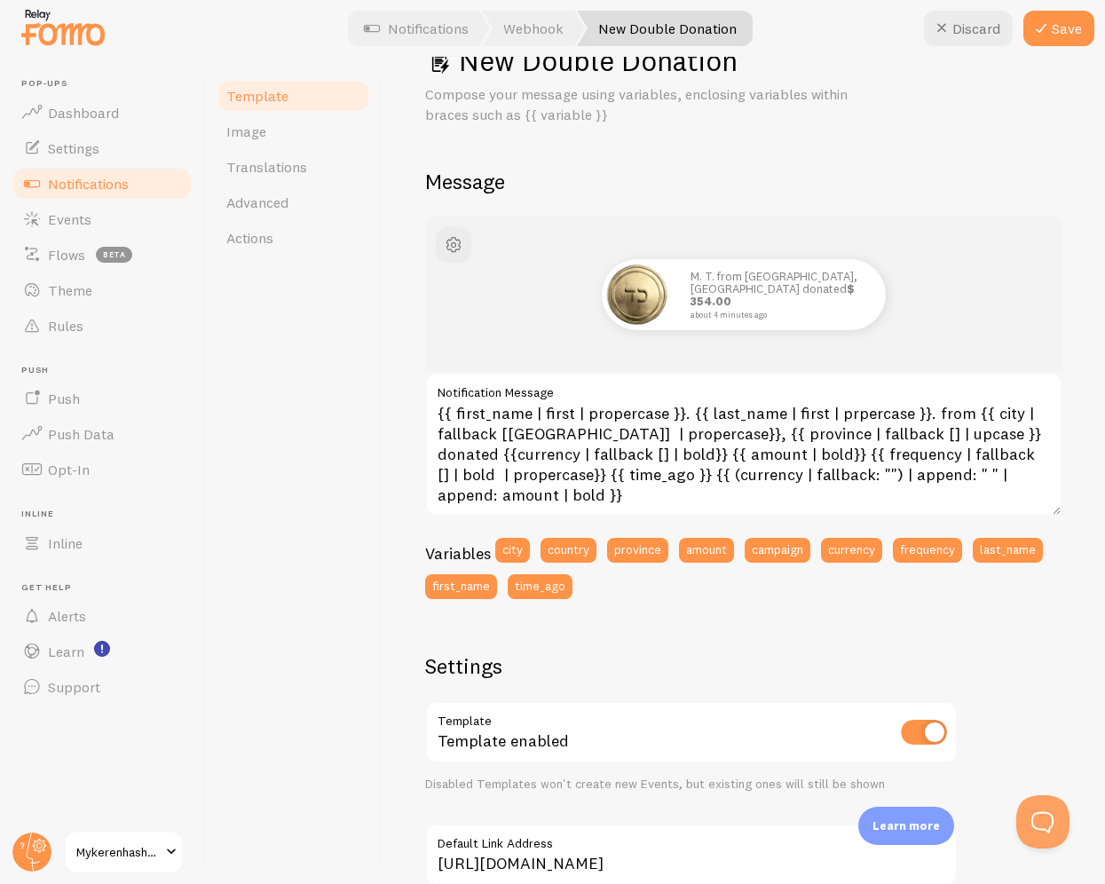
click at [992, 348] on div "M. T. from [GEOGRAPHIC_DATA], [GEOGRAPHIC_DATA] donated $ 354.00 about 4 minute…" at bounding box center [743, 295] width 637 height 156
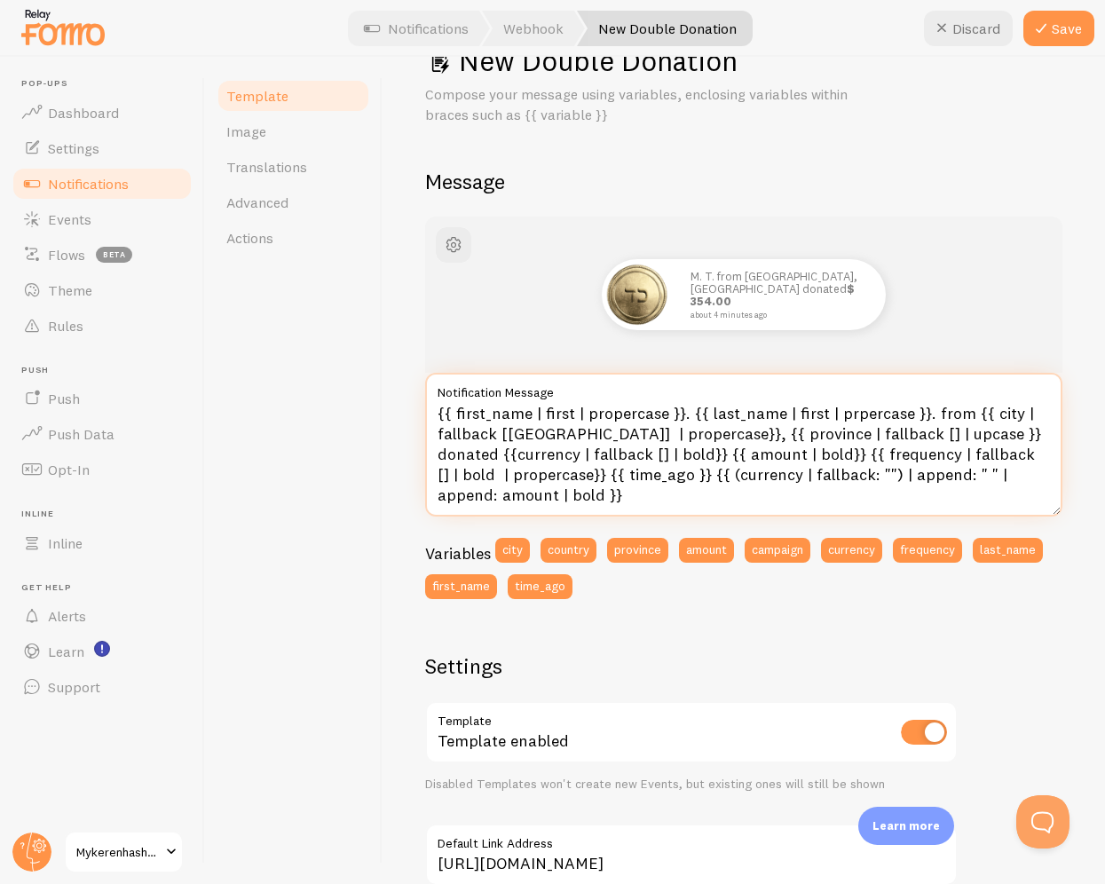
click at [553, 496] on textarea "{{ first_name | first | propercase }}. {{ last_name | first | prpercase }}. fro…" at bounding box center [743, 445] width 637 height 144
click at [675, 509] on textarea "{{ first_name | first | propercase }}. {{ last_name | first | prpercase }}. fro…" at bounding box center [743, 445] width 637 height 144
drag, startPoint x: 661, startPoint y: 508, endPoint x: 632, endPoint y: 479, distance: 41.4
click at [632, 479] on textarea "{{ first_name | first | propercase }}. {{ last_name | first | prpercase }}. fro…" at bounding box center [743, 445] width 637 height 144
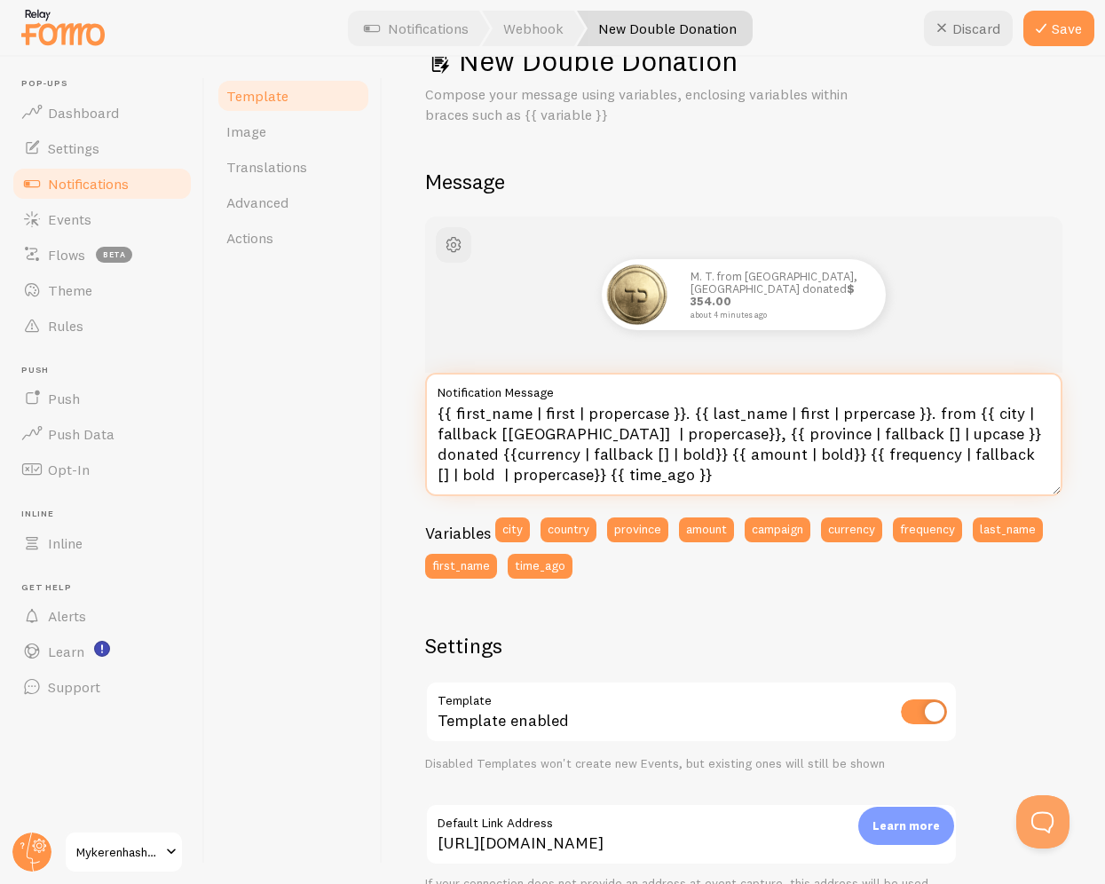
click at [661, 454] on textarea "{{ first_name | first | propercase }}. {{ last_name | first | prpercase }}. fro…" at bounding box center [743, 434] width 637 height 123
drag, startPoint x: 690, startPoint y: 467, endPoint x: 410, endPoint y: 386, distance: 291.1
click at [409, 386] on div "New Double Donation Compose your message using variables, enclosing variables w…" at bounding box center [744, 471] width 723 height 828
click at [660, 449] on textarea "{{ first_name | first | propercase }}. {{ last_name | first | prpercase }}. fro…" at bounding box center [743, 434] width 637 height 123
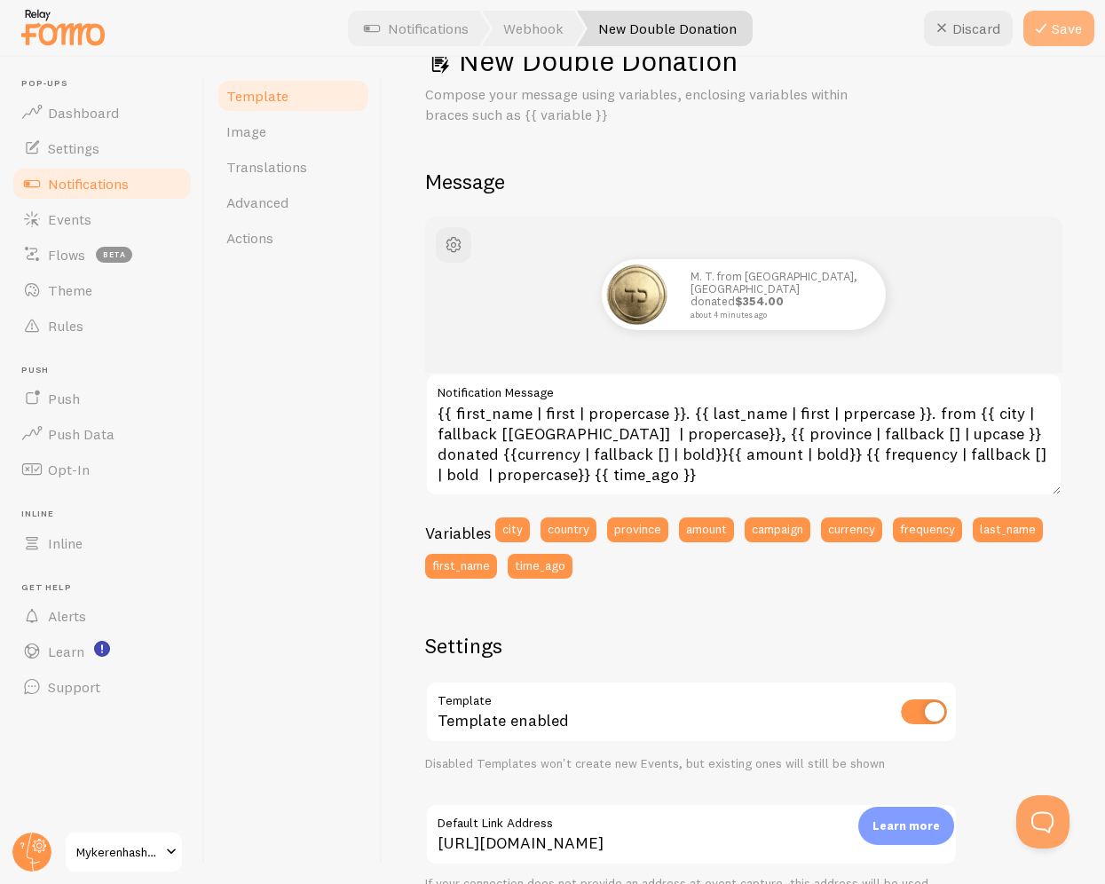
click at [1085, 33] on button "Save" at bounding box center [1059, 29] width 71 height 36
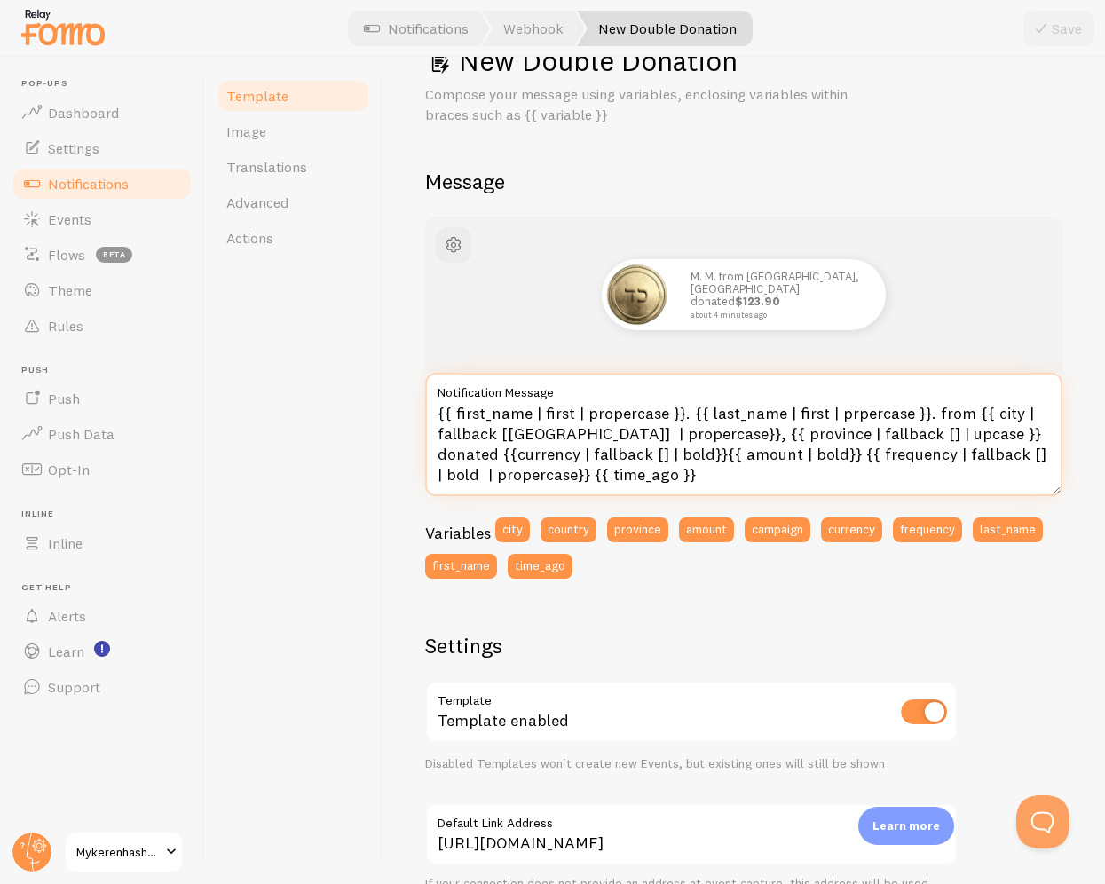
click at [666, 471] on textarea "{{ first_name | first | propercase }}. {{ last_name | first | prpercase }}. fro…" at bounding box center [743, 434] width 637 height 123
drag, startPoint x: 670, startPoint y: 482, endPoint x: 438, endPoint y: 402, distance: 246.0
click at [438, 402] on div "{{ first_name | first | propercase }}. {{ last_name | first | prpercase }}. fro…" at bounding box center [743, 434] width 637 height 123
click at [847, 410] on textarea "{{ first_name | first | propercase }}. {{ last_name | first | prpercase }}. fro…" at bounding box center [743, 434] width 637 height 123
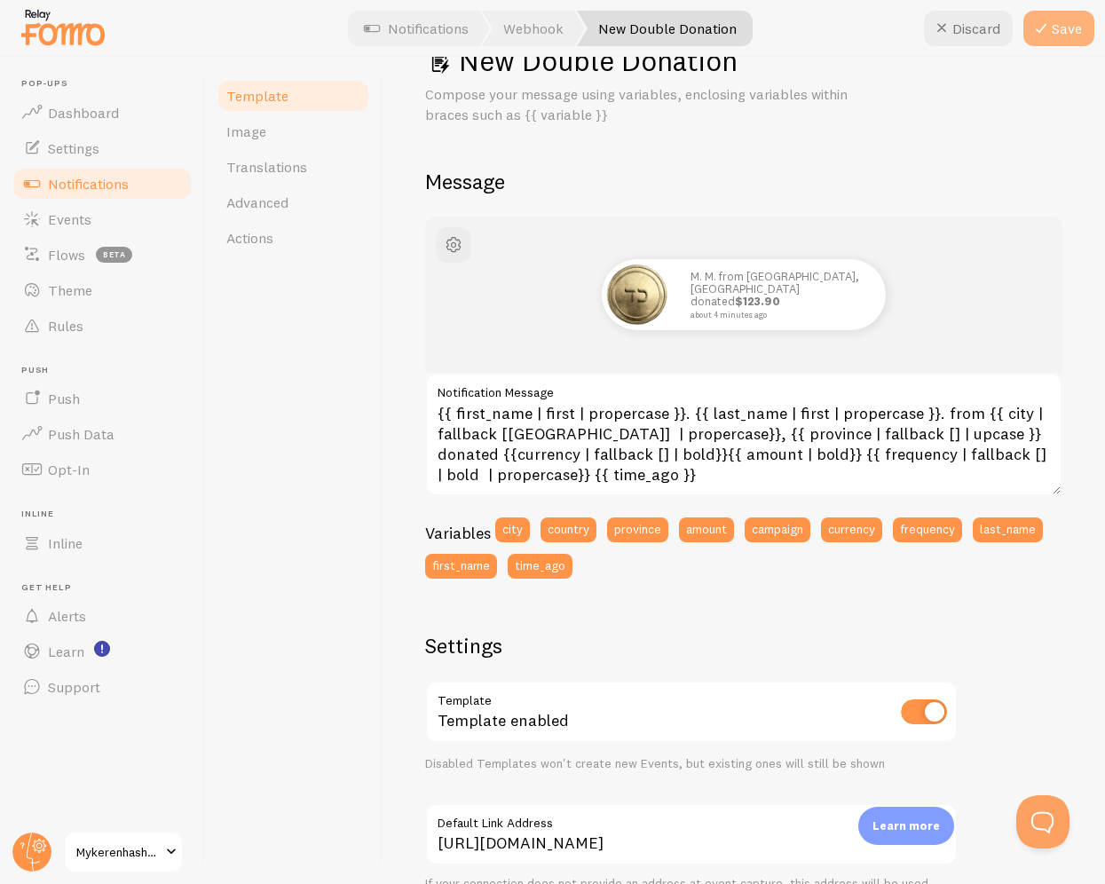
click at [1079, 22] on button "Save" at bounding box center [1059, 29] width 71 height 36
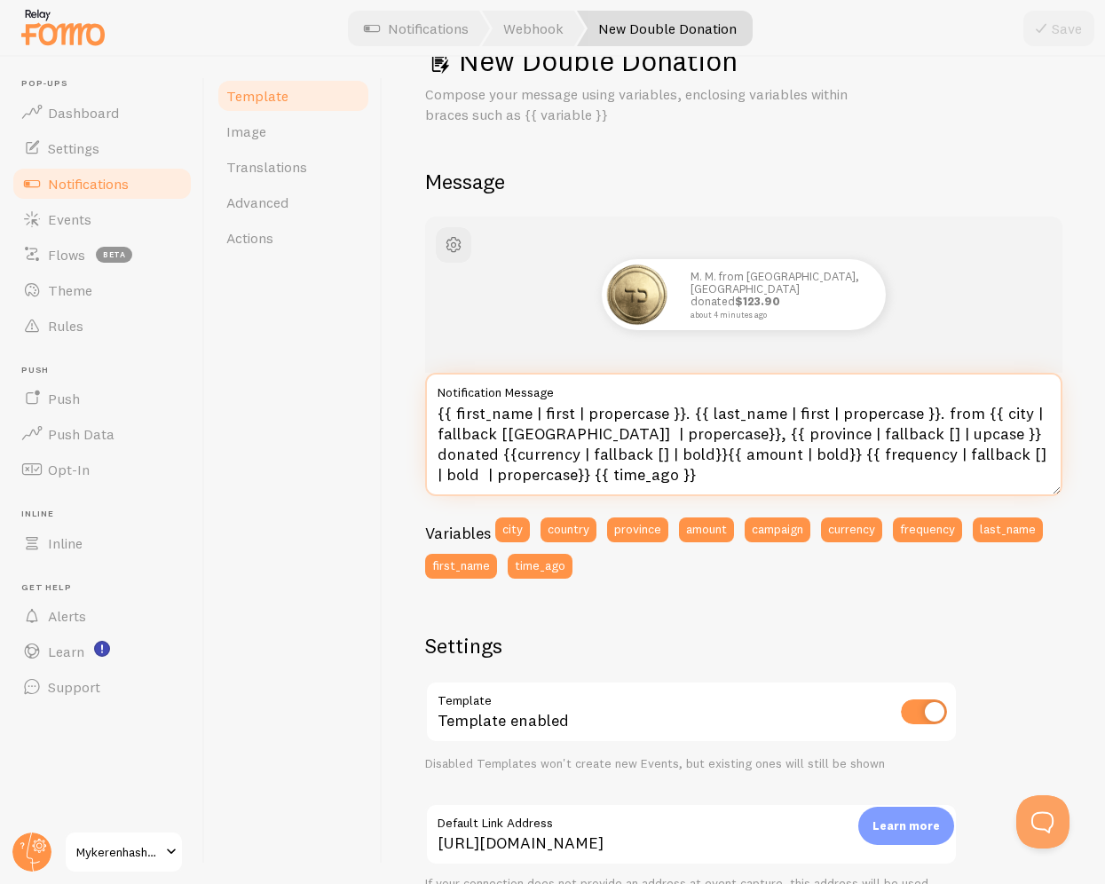
drag, startPoint x: 643, startPoint y: 471, endPoint x: 374, endPoint y: 358, distance: 292.0
click at [374, 358] on div "Template Image Translations Advanced Actions New Double Donation Compose your m…" at bounding box center [655, 471] width 900 height 828
paste textarea "{% if city or province %} from {% if city %} {{ city | propercase }}{% endif %}…"
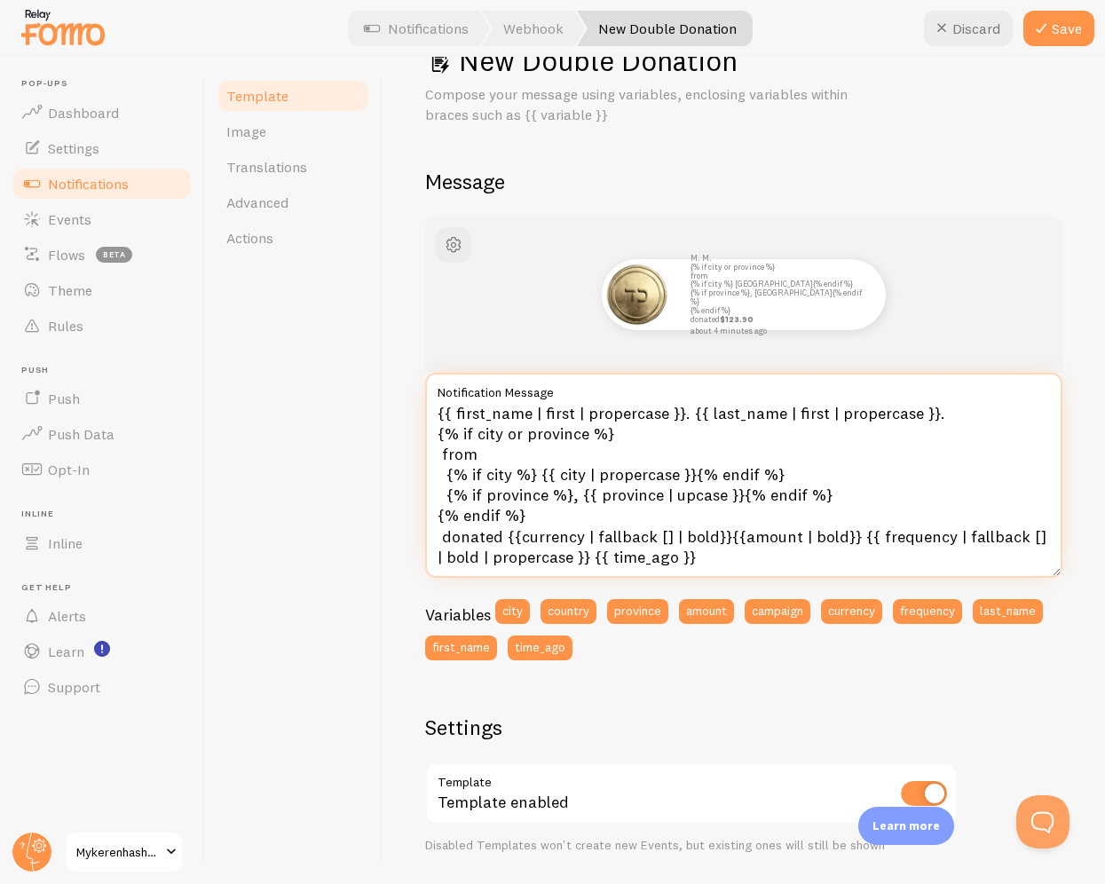
type textarea "{{ first_name | first | propercase }}. {{ last_name | first | propercase }}. fr…"
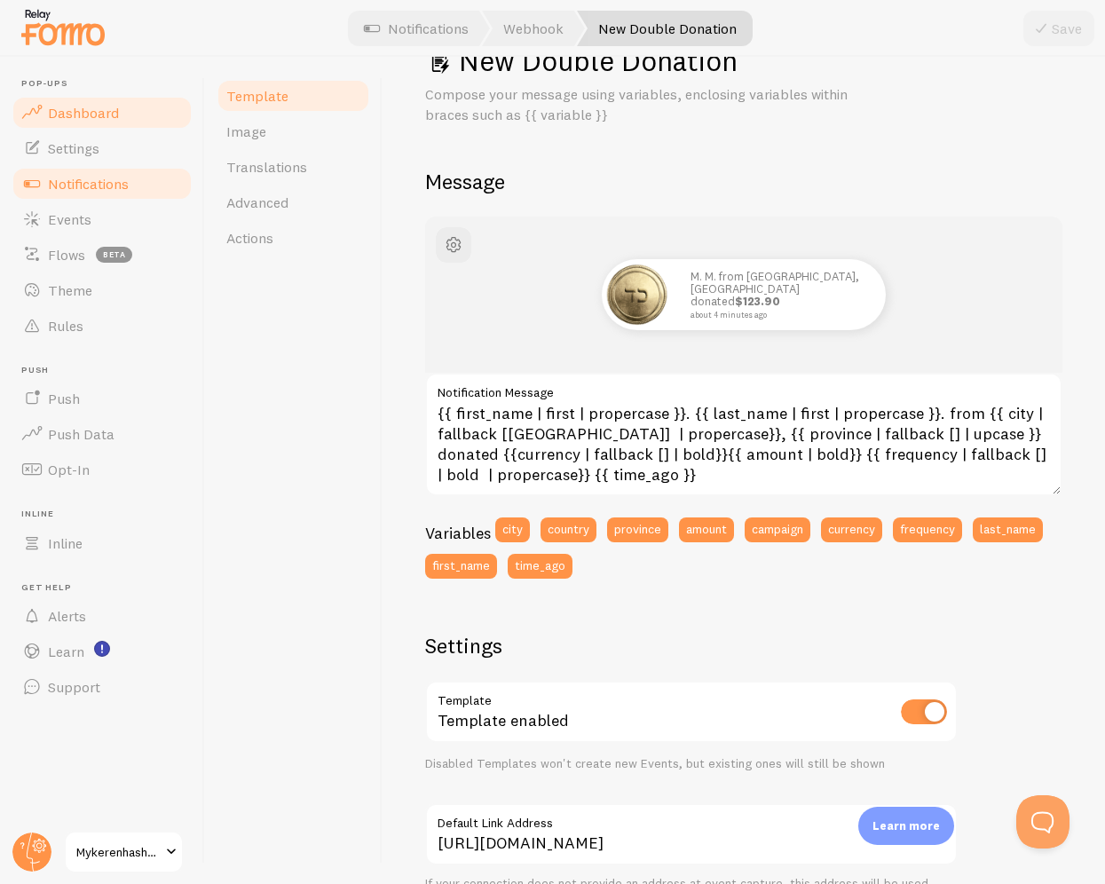
click at [96, 109] on span "Dashboard" at bounding box center [83, 113] width 71 height 18
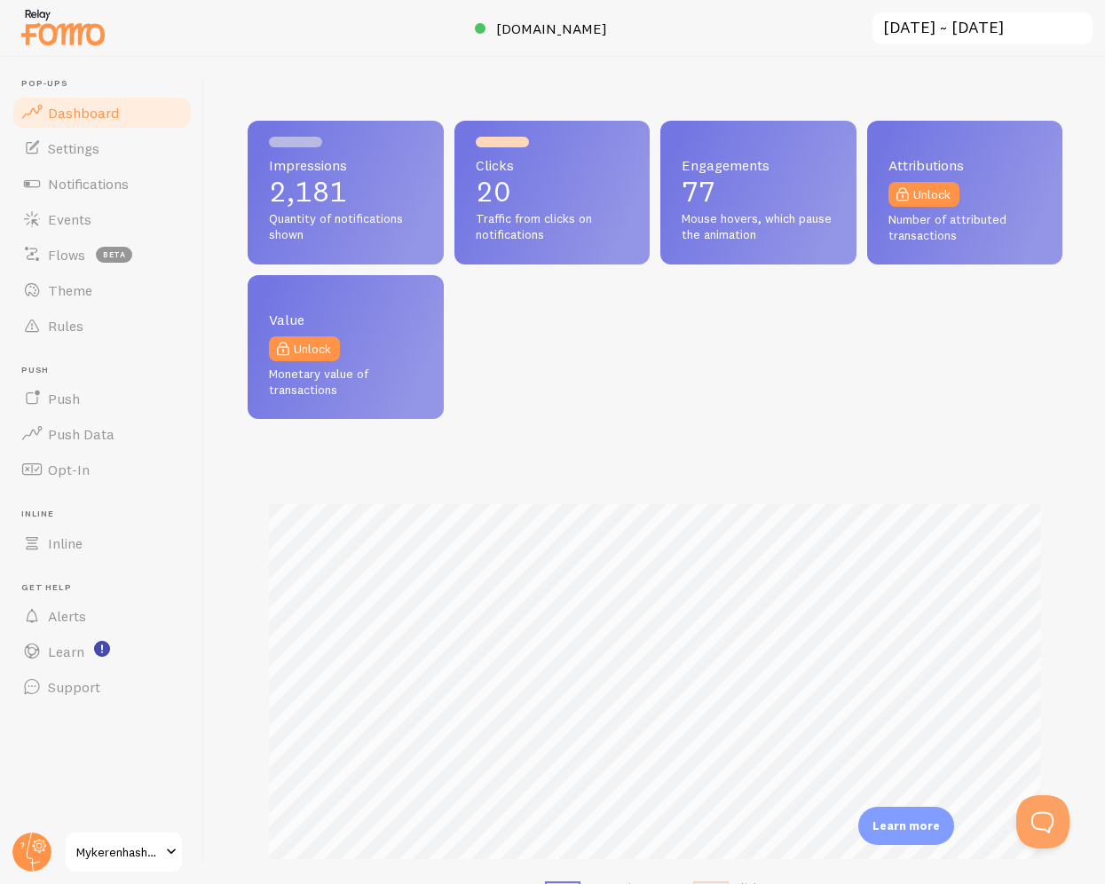
scroll to position [466, 815]
click at [124, 202] on link "Events" at bounding box center [102, 220] width 183 height 36
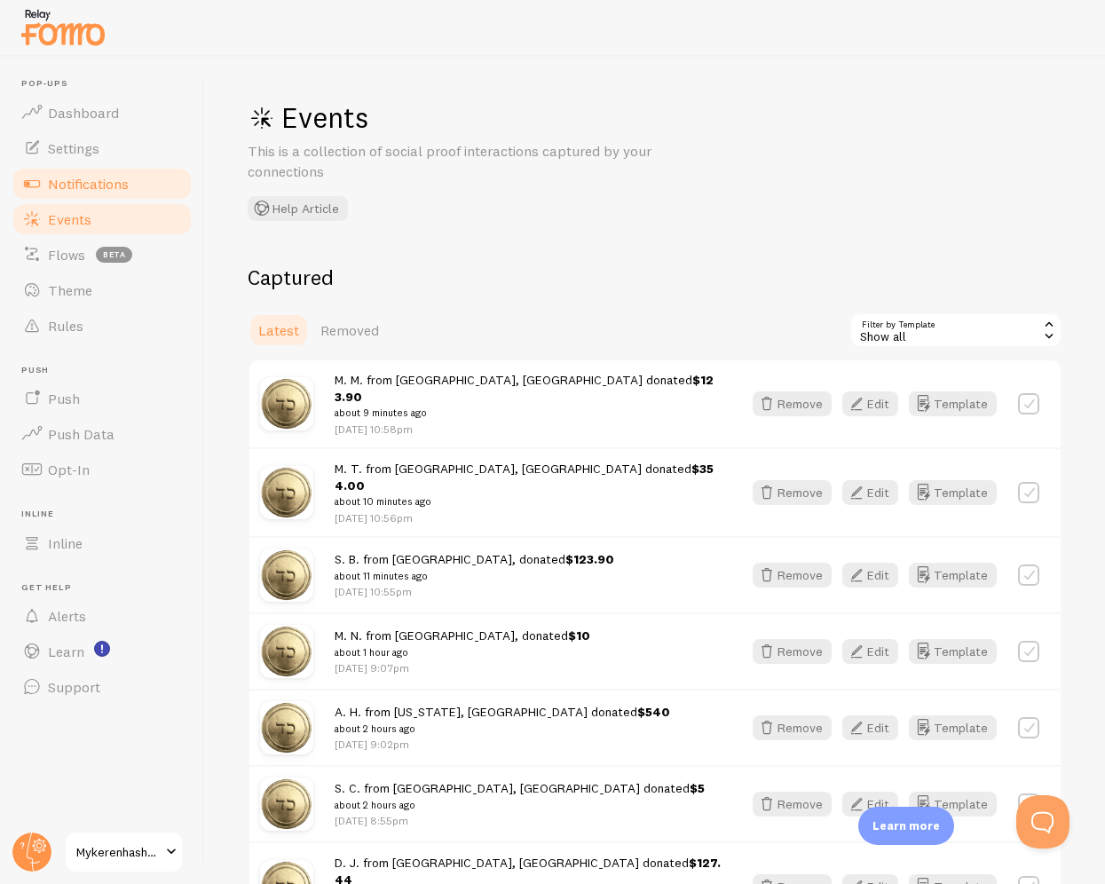
click at [115, 177] on span "Notifications" at bounding box center [88, 184] width 81 height 18
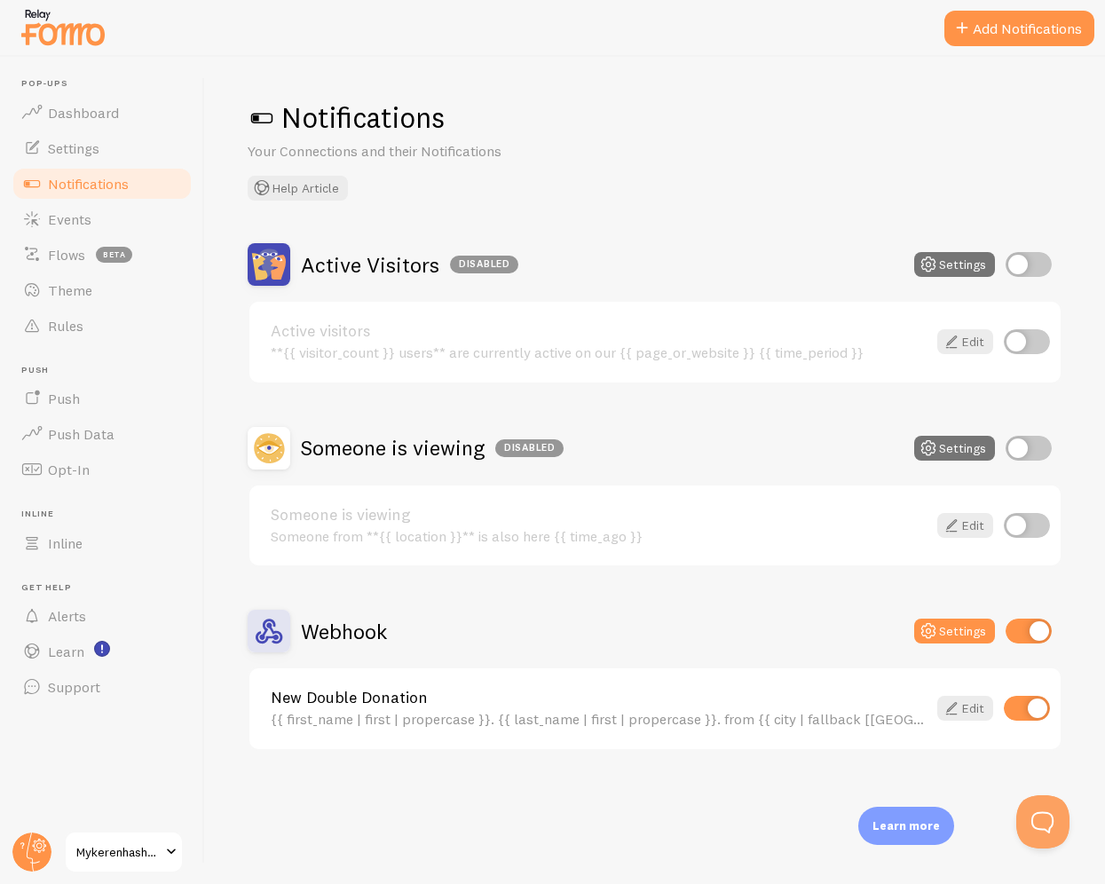
click at [146, 838] on link "Mykerenhashana" at bounding box center [124, 852] width 120 height 43
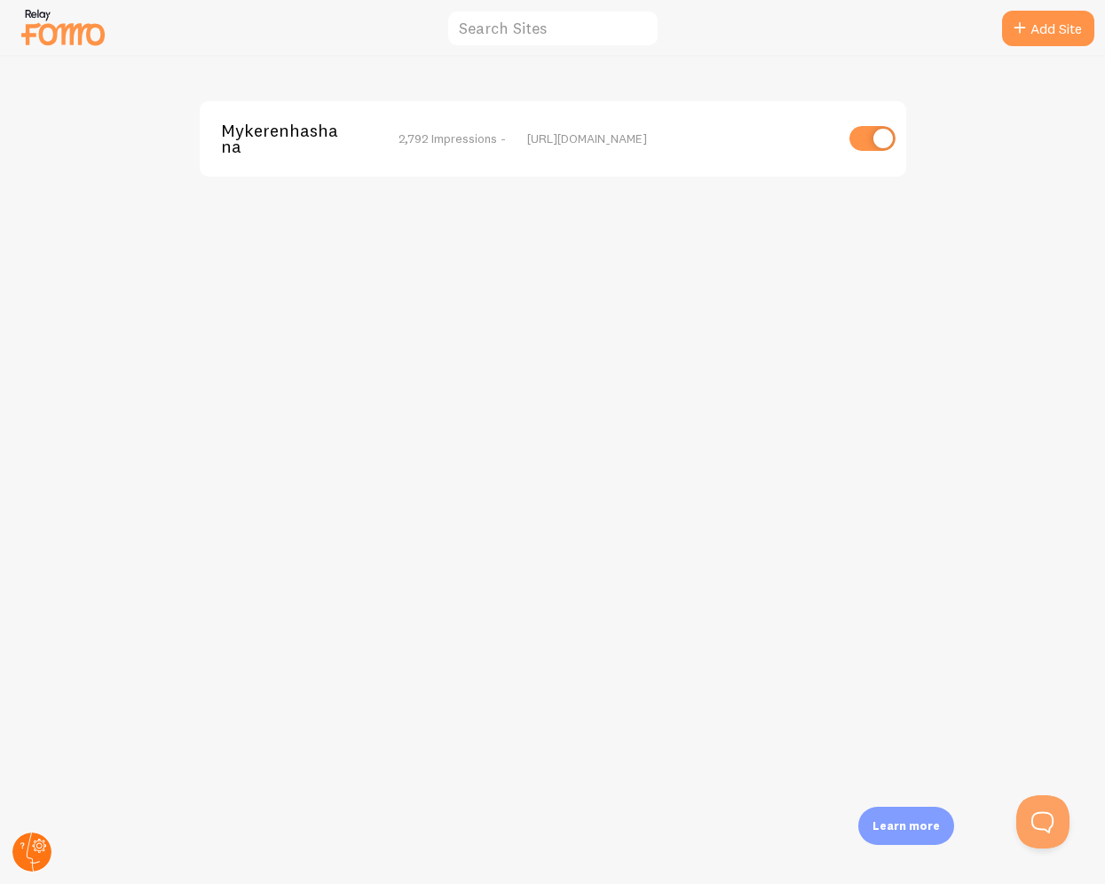
click at [40, 841] on icon at bounding box center [40, 846] width 10 height 10
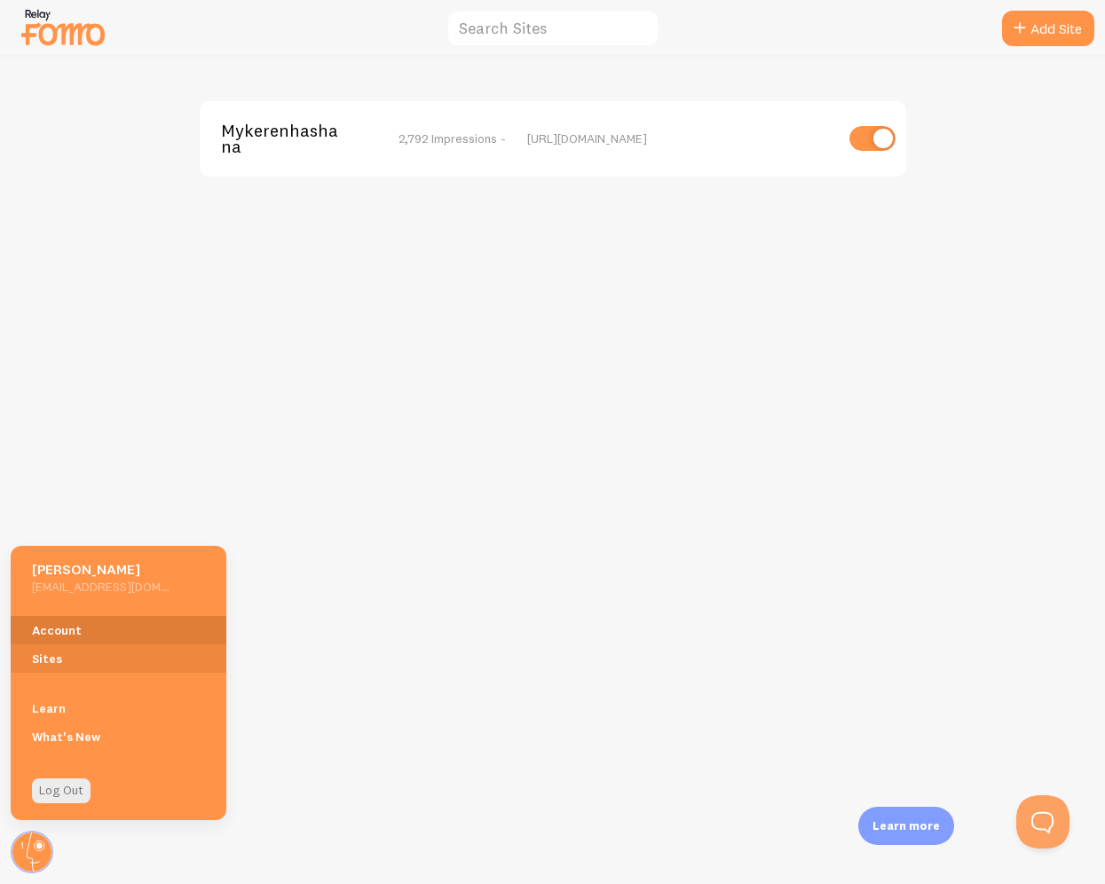
click at [115, 630] on link "Account" at bounding box center [119, 630] width 216 height 28
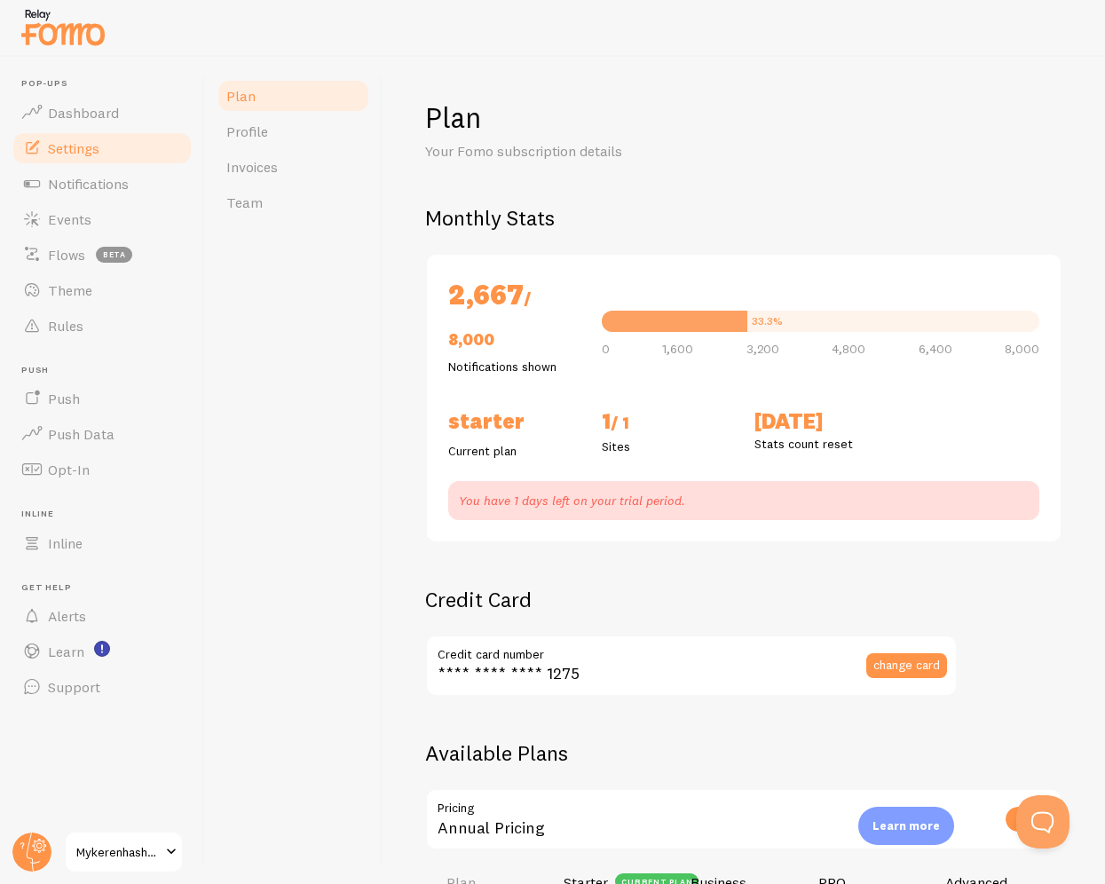
click at [129, 146] on link "Settings" at bounding box center [102, 149] width 183 height 36
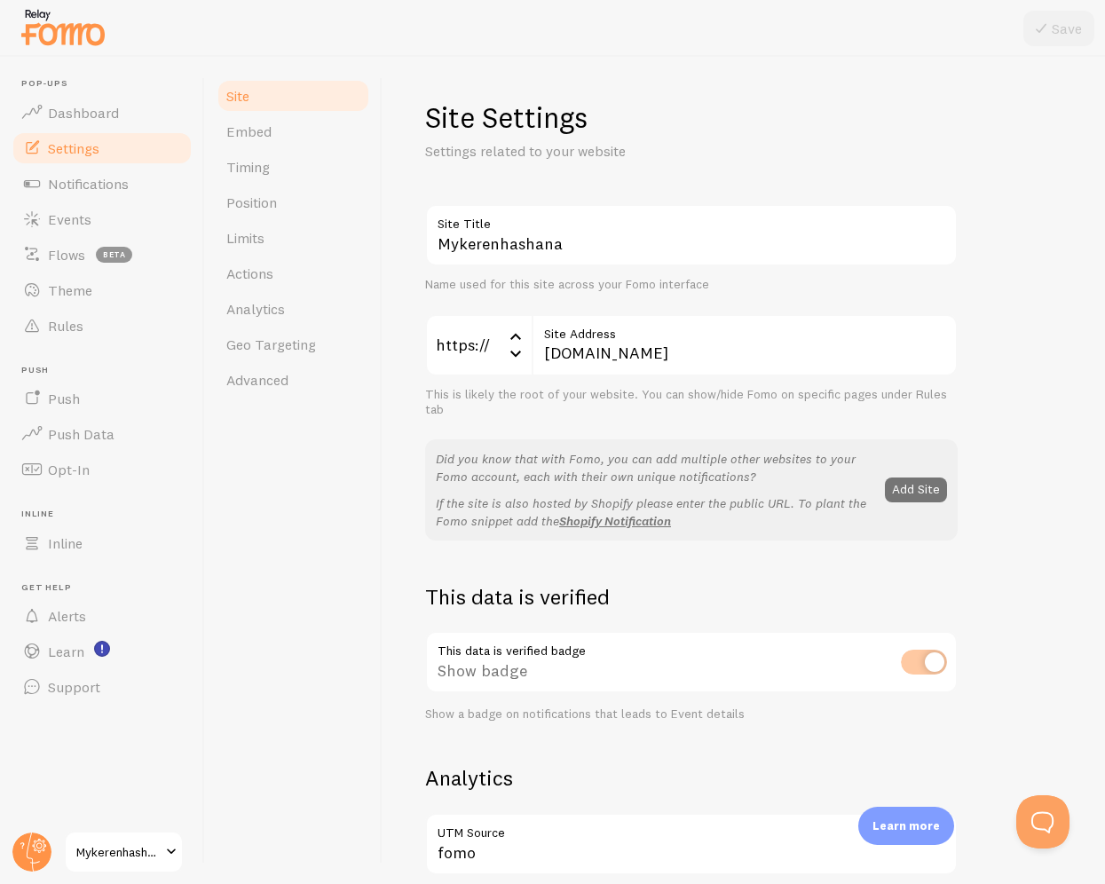
click at [915, 652] on div "This data is verified badge Show badge Show a badge on notifications that leads…" at bounding box center [691, 676] width 533 height 91
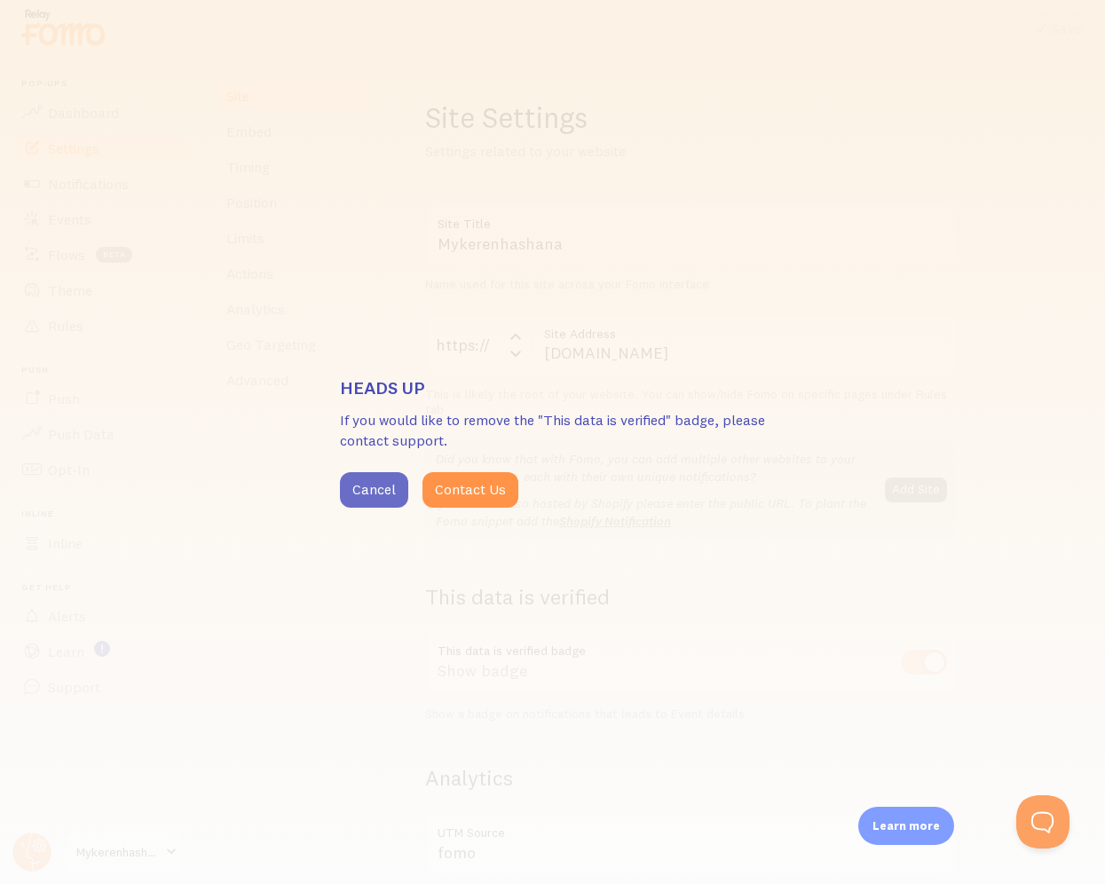
drag, startPoint x: 483, startPoint y: 497, endPoint x: 380, endPoint y: 498, distance: 103.0
click at [380, 498] on div "Cancel Contact Us" at bounding box center [553, 490] width 426 height 36
click at [380, 498] on button "Cancel" at bounding box center [374, 490] width 68 height 36
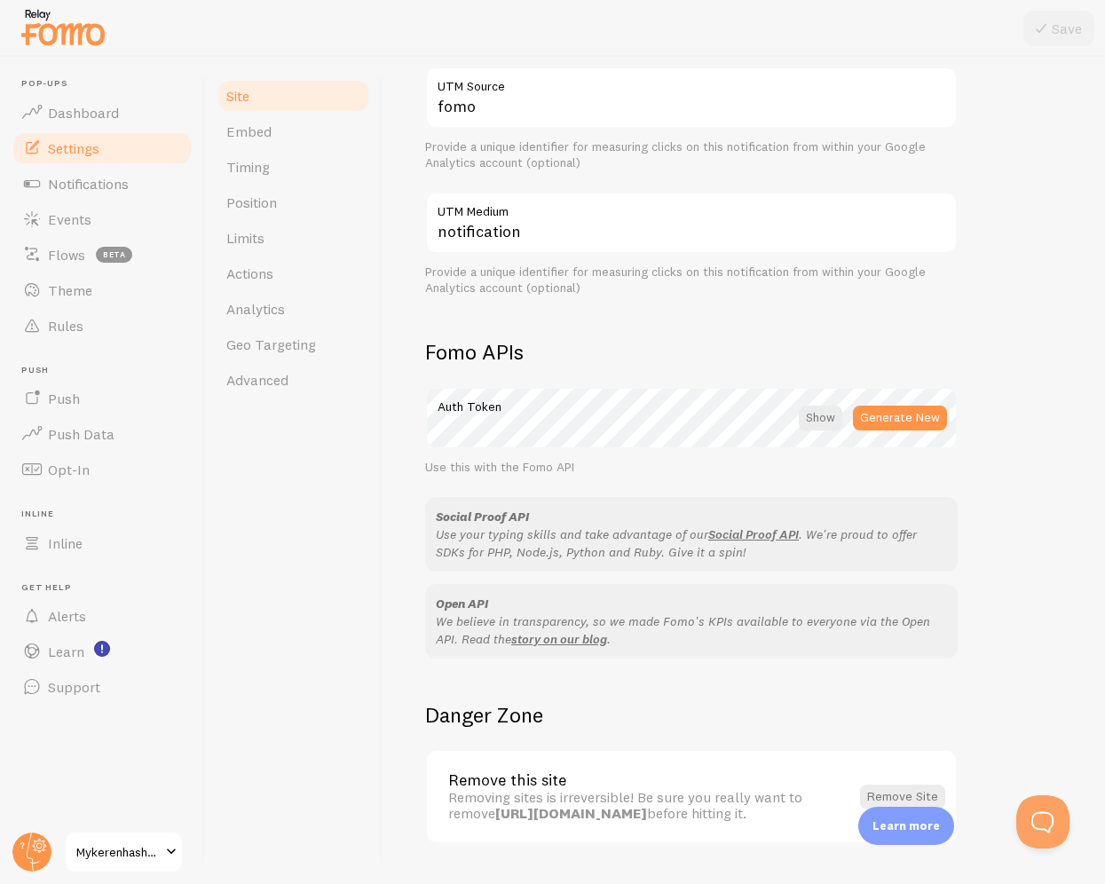
scroll to position [792, 0]
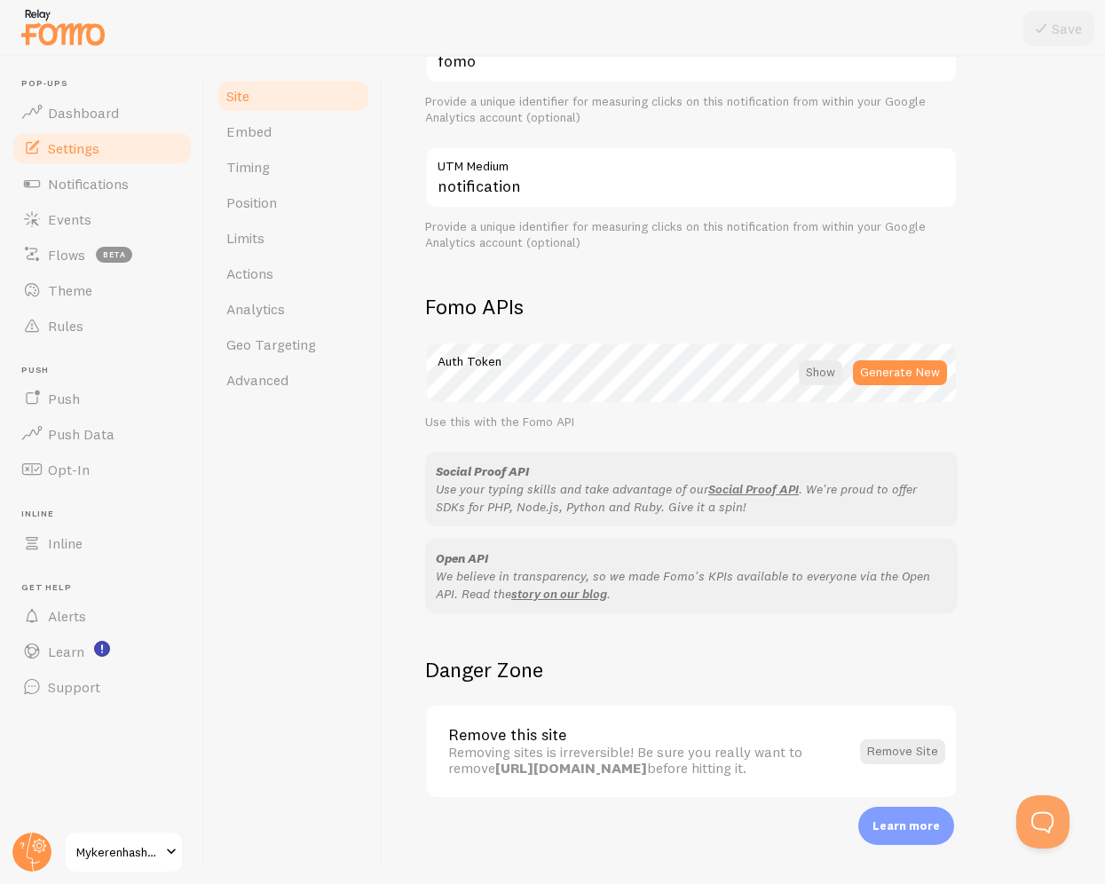
click at [682, 586] on p "We believe in transparency, so we made [PERSON_NAME]'s KPIs available to everyo…" at bounding box center [691, 585] width 511 height 36
click at [257, 255] on link "Limits" at bounding box center [293, 238] width 155 height 36
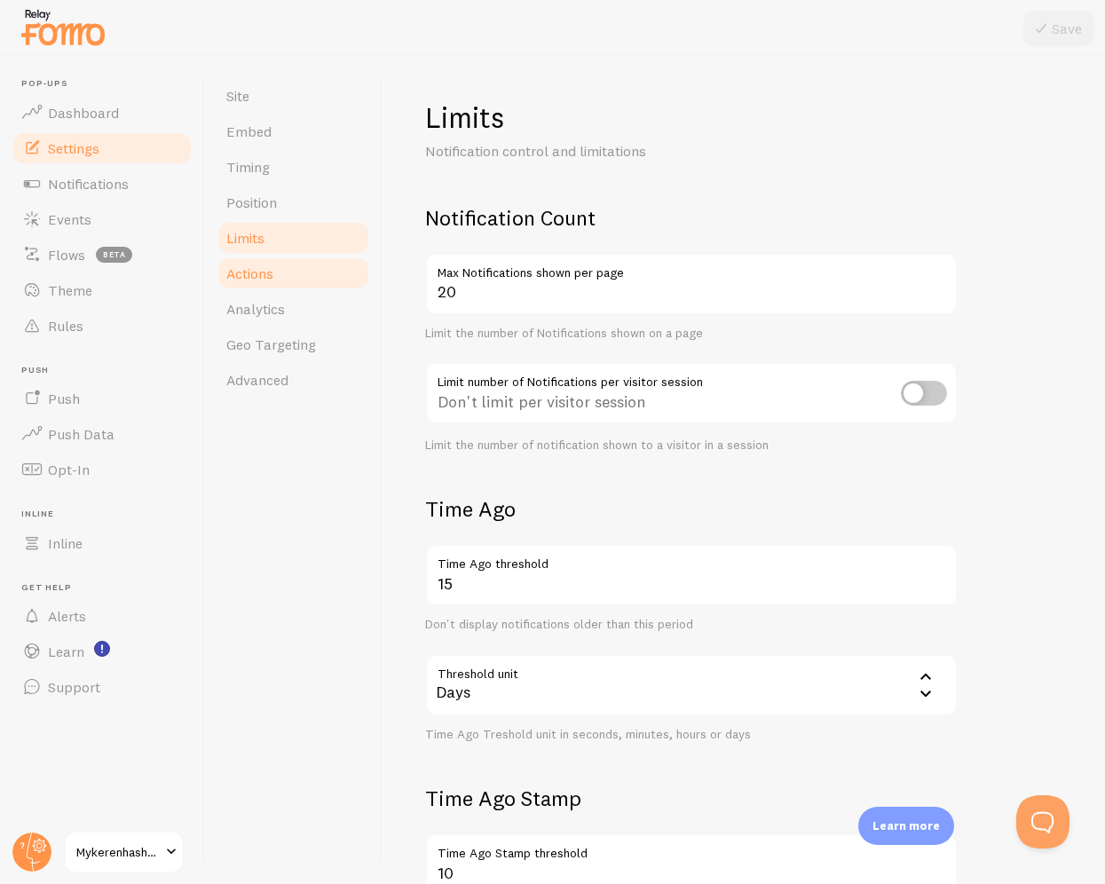
click at [266, 276] on span "Actions" at bounding box center [249, 274] width 47 height 18
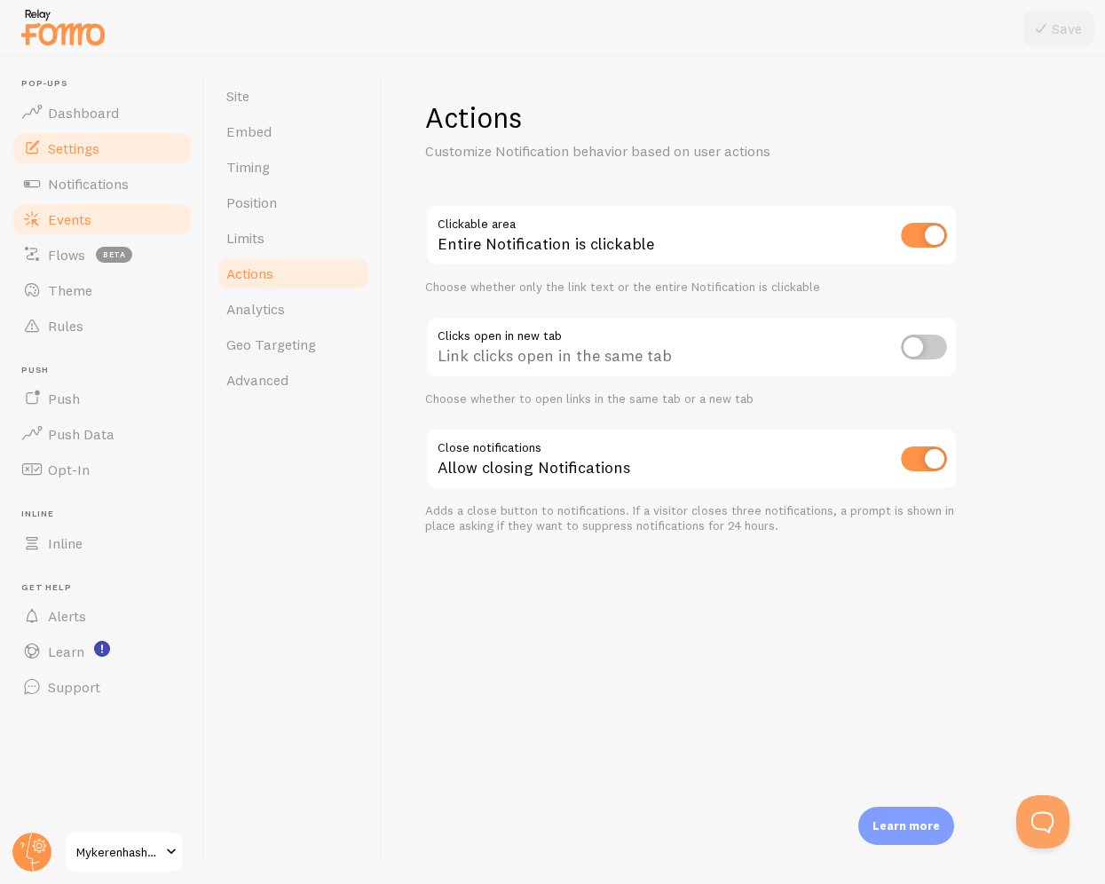
click at [67, 231] on link "Events" at bounding box center [102, 220] width 183 height 36
